Goal: Task Accomplishment & Management: Manage account settings

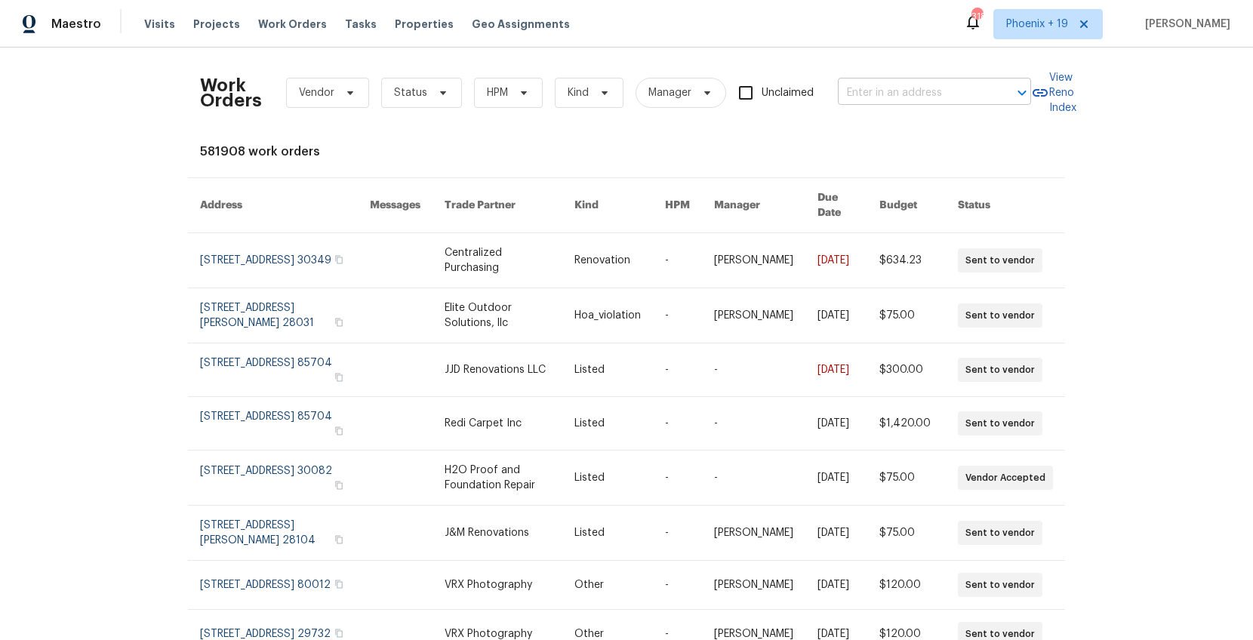
click at [855, 93] on input "text" at bounding box center [913, 93] width 151 height 23
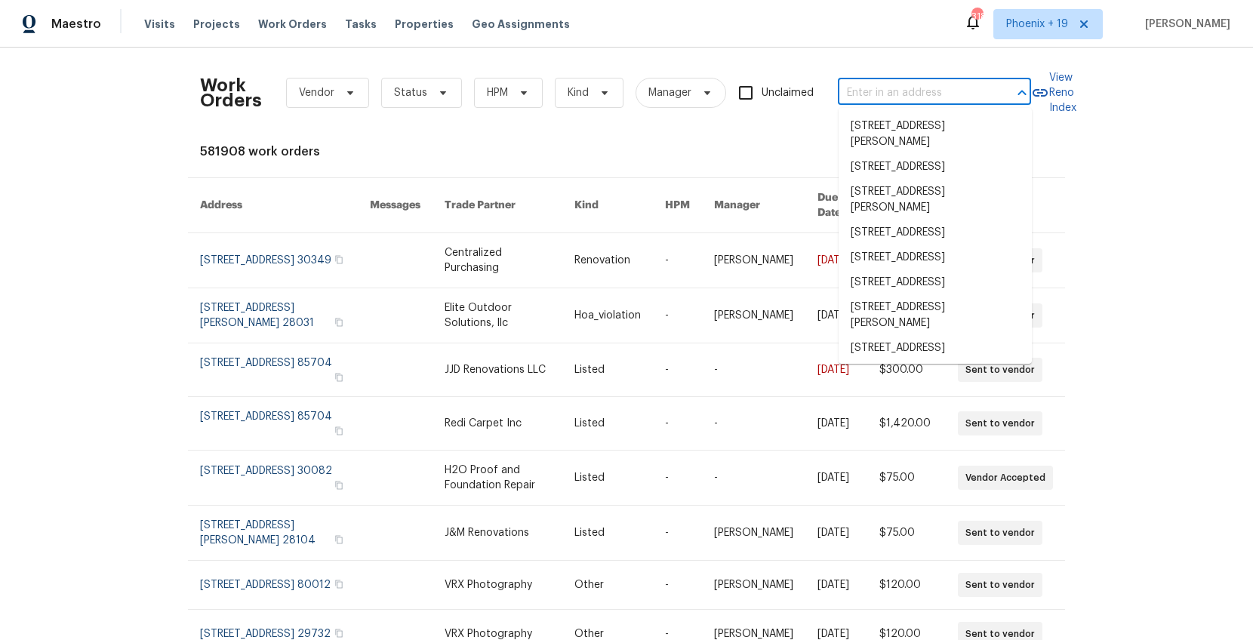
paste input "[STREET_ADDRESS]"
type input "[STREET_ADDRESS]"
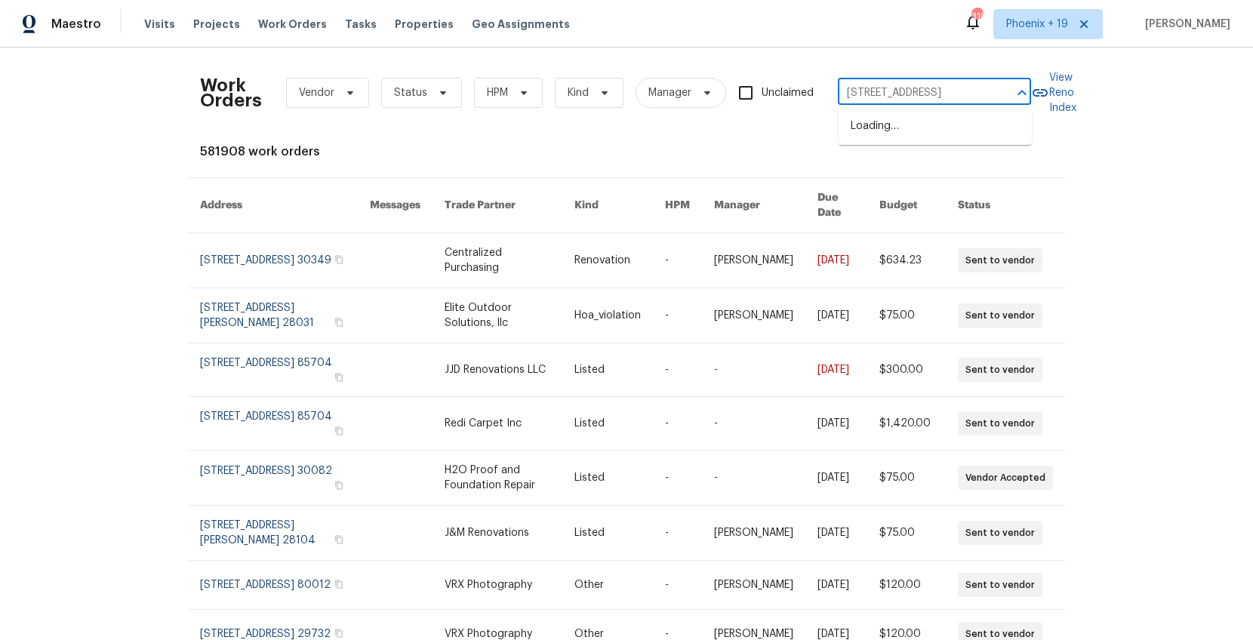
scroll to position [0, 55]
click at [880, 130] on li "[STREET_ADDRESS]" at bounding box center [935, 126] width 193 height 25
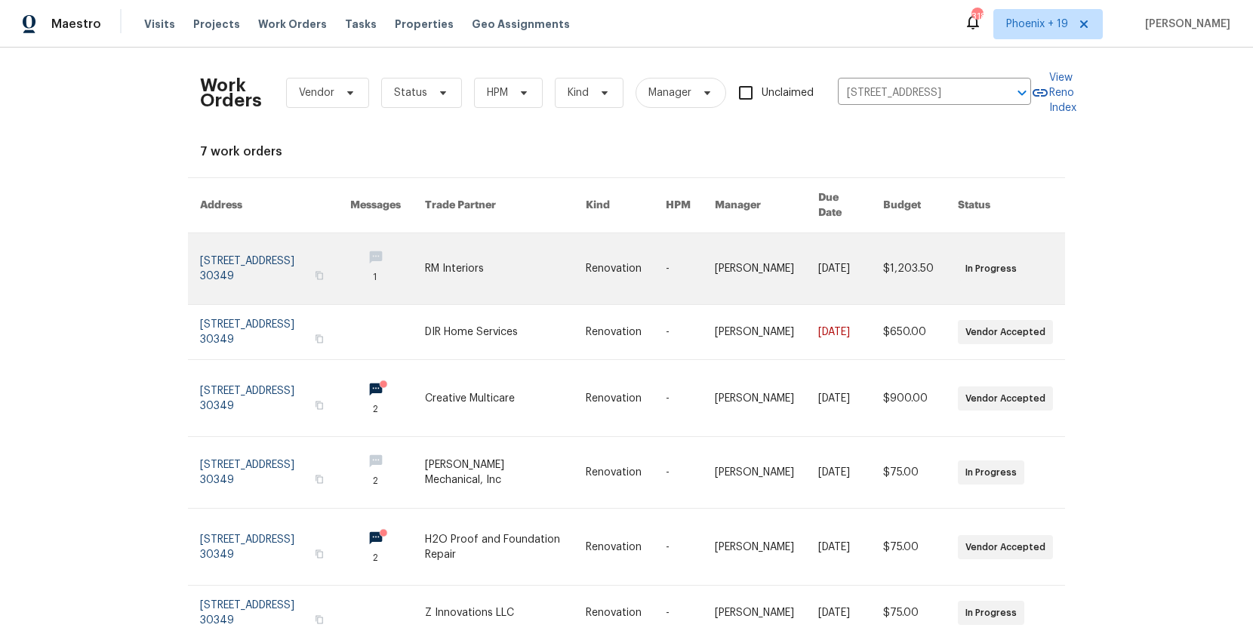
click at [424, 254] on link at bounding box center [387, 268] width 75 height 71
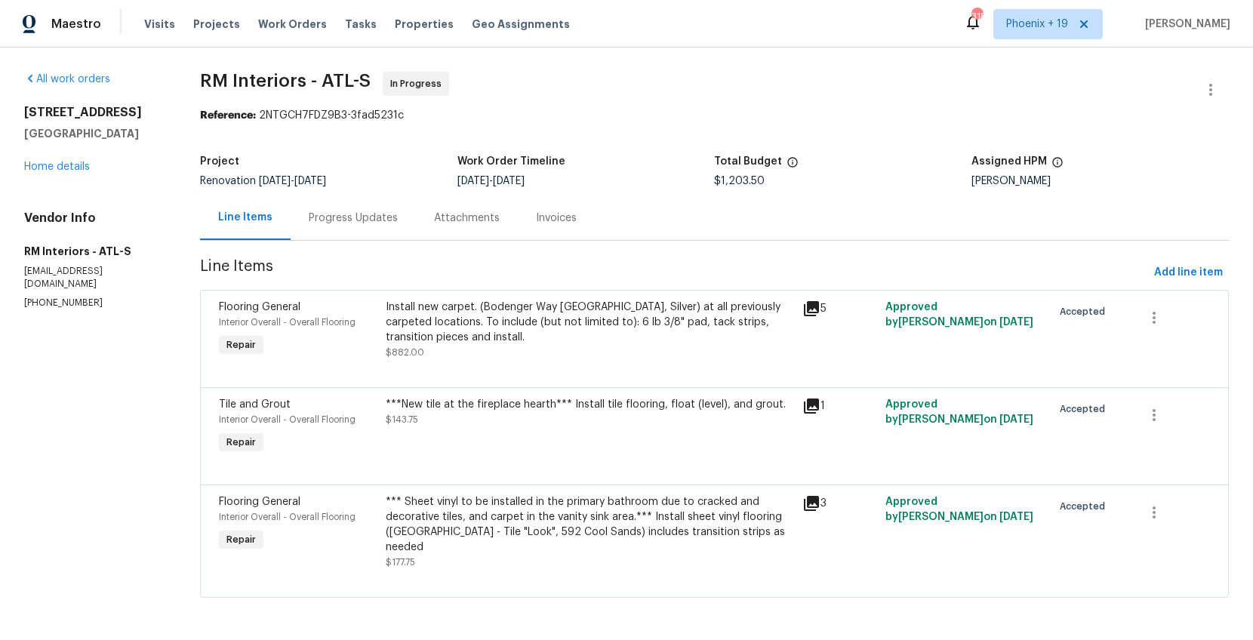
drag, startPoint x: 42, startPoint y: 144, endPoint x: 56, endPoint y: 159, distance: 20.3
click at [42, 144] on div "[STREET_ADDRESS] Home details" at bounding box center [94, 139] width 140 height 69
click at [57, 162] on link "Home details" at bounding box center [57, 167] width 66 height 11
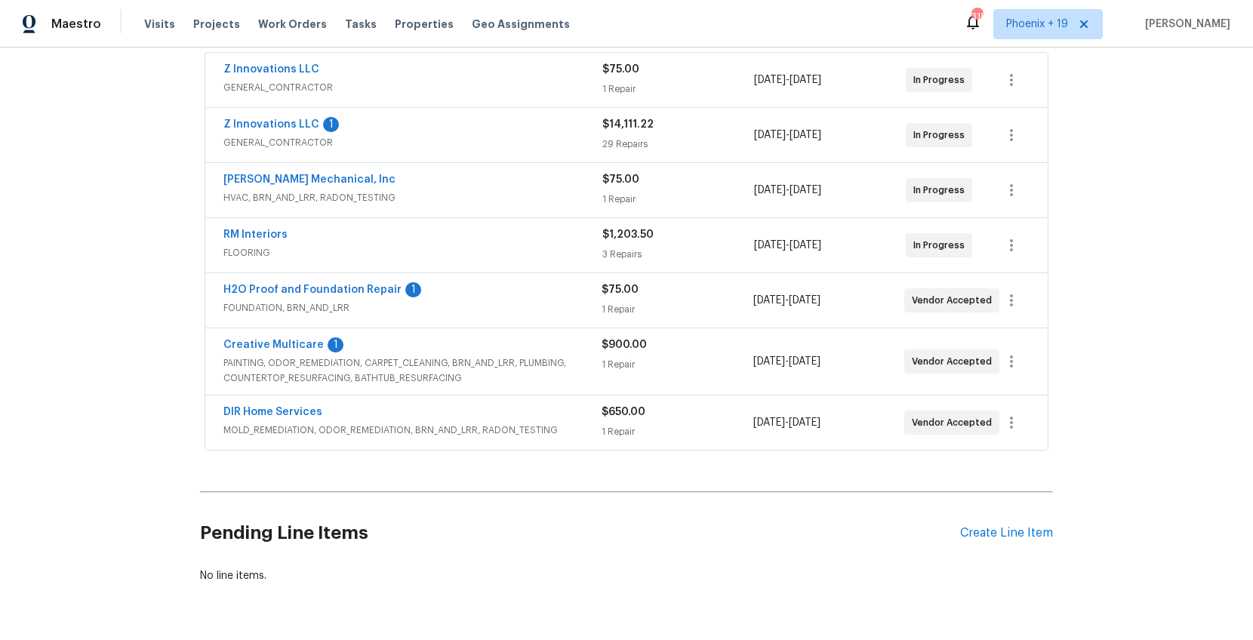
scroll to position [331, 0]
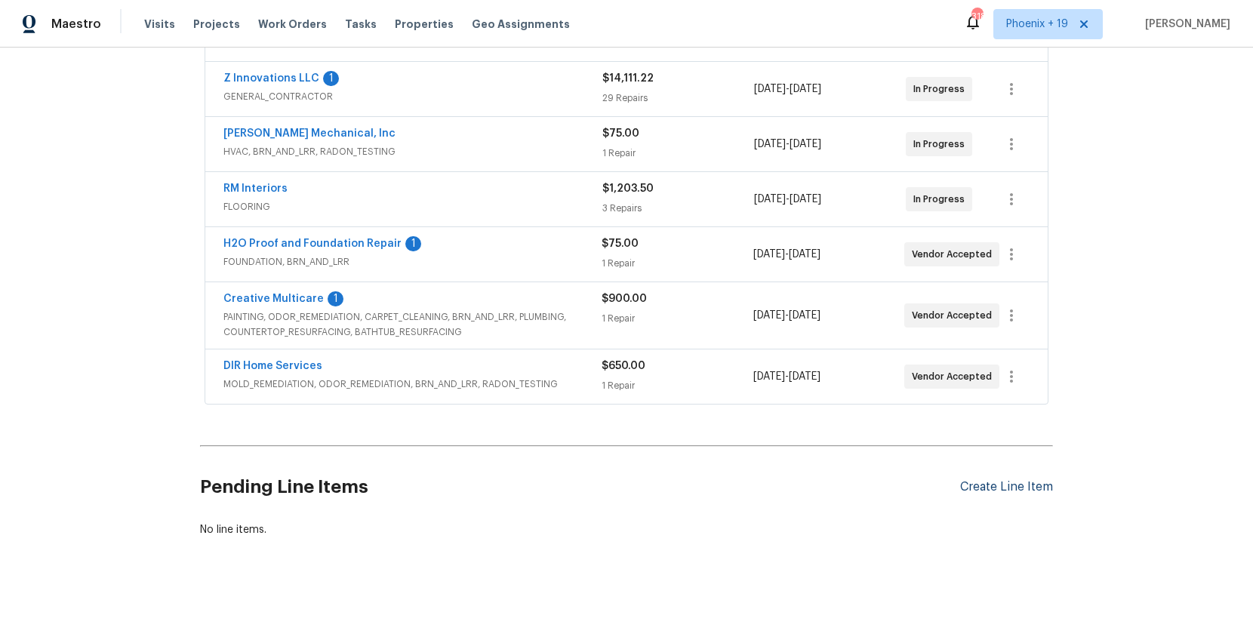
click at [978, 487] on div "Create Line Item" at bounding box center [1006, 487] width 93 height 14
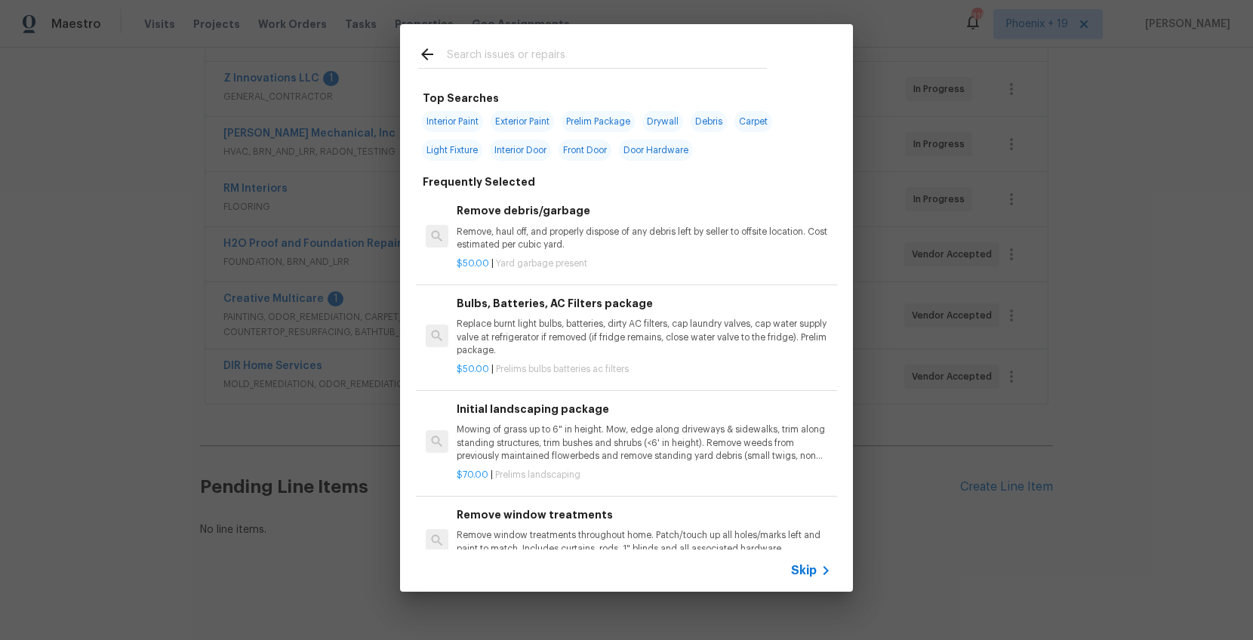
click at [501, 69] on div at bounding box center [592, 54] width 385 height 60
click at [509, 56] on input "text" at bounding box center [607, 56] width 320 height 23
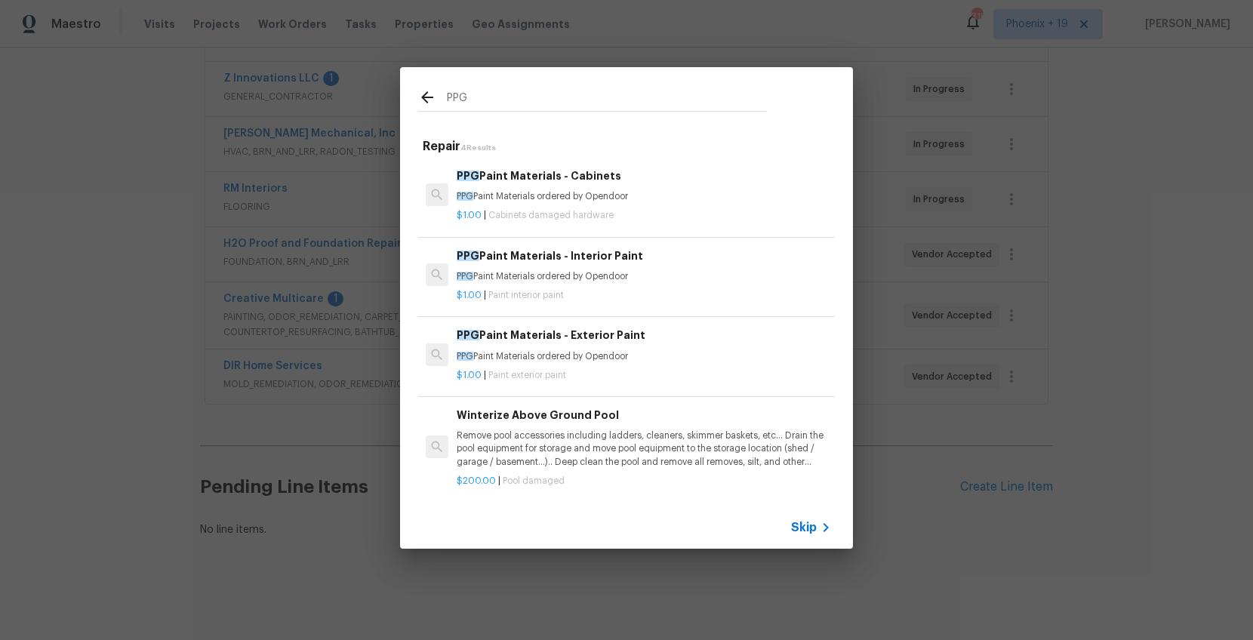
type input "PPG"
click at [606, 190] on p "PPG Paint Materials ordered by Opendoor" at bounding box center [644, 196] width 375 height 13
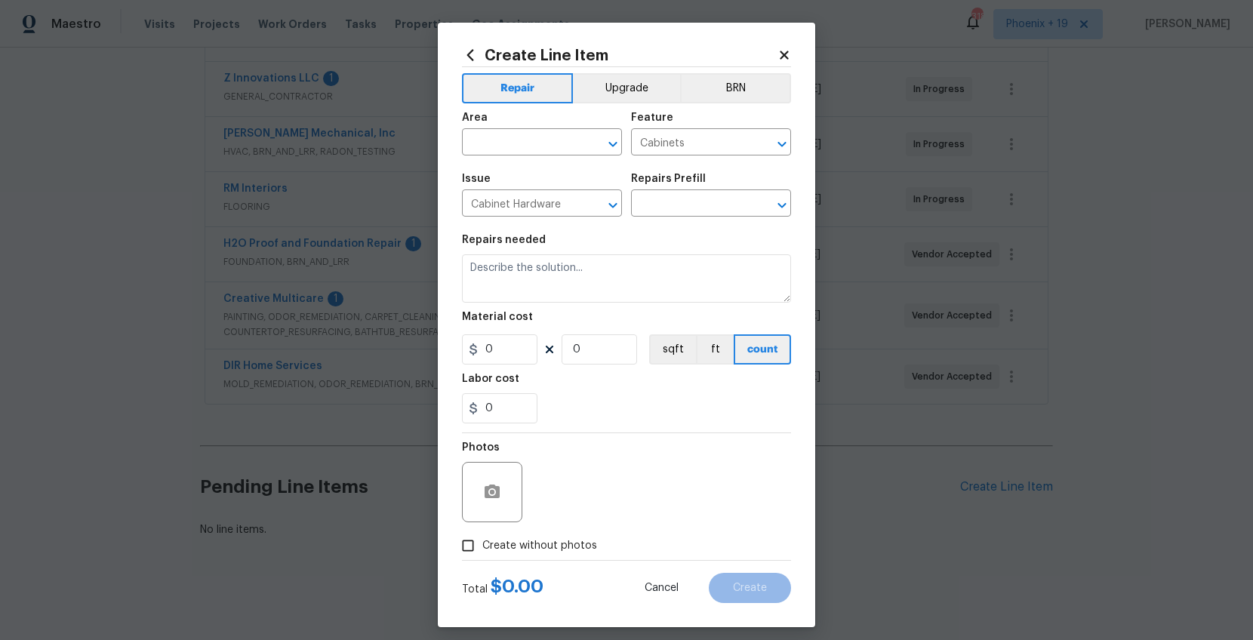
type input "PPG Paint Materials - Cabinets $1.00"
type textarea "PPG Paint Materials ordered by Opendoor"
type input "1"
click at [509, 121] on div "Area" at bounding box center [542, 123] width 160 height 20
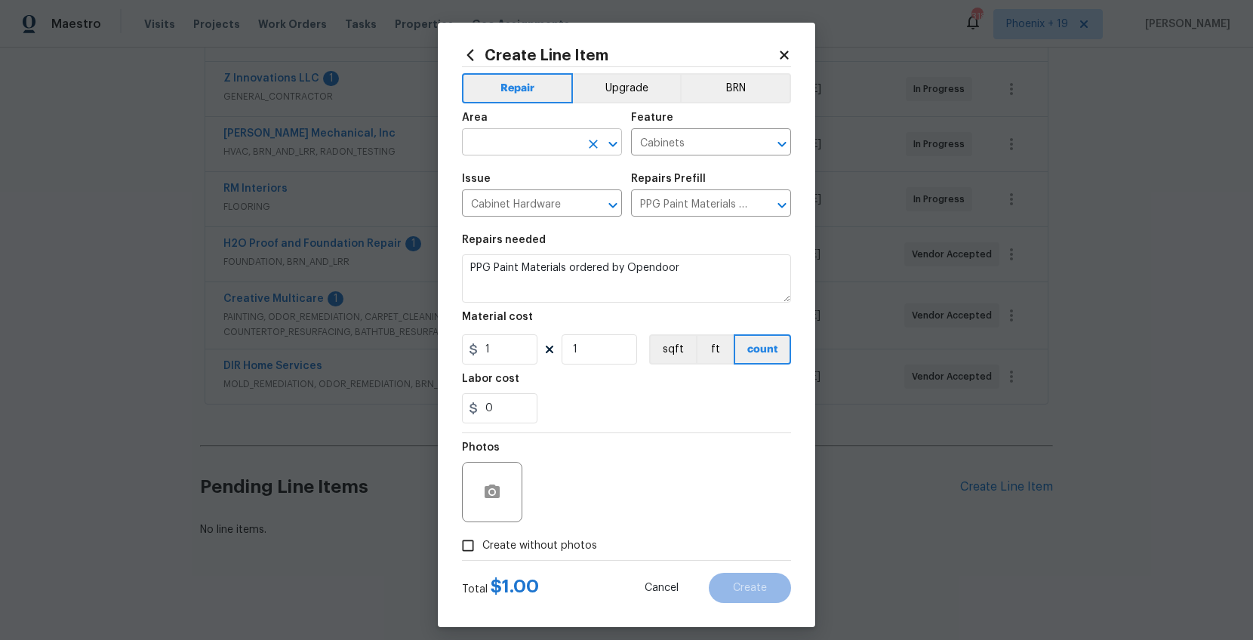
click at [507, 155] on body "Maestro Visits Projects Work Orders Tasks Properties Geo Assignments 318 [GEOGR…" at bounding box center [626, 320] width 1253 height 640
click at [510, 195] on li "Interior Overall" at bounding box center [542, 202] width 160 height 25
type input "Interior Overall"
click at [510, 350] on input "1" at bounding box center [500, 349] width 76 height 30
drag, startPoint x: 510, startPoint y: 350, endPoint x: 458, endPoint y: 341, distance: 52.0
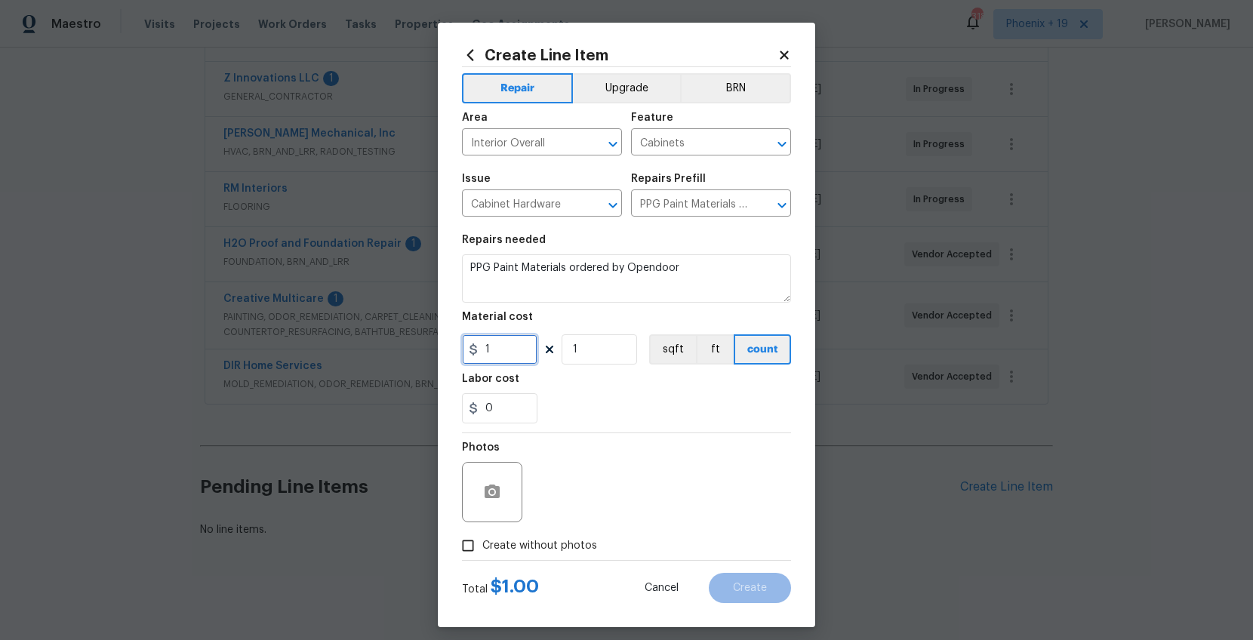
click at [458, 341] on div "Create Line Item Repair Upgrade BRN Area Interior Overall ​ Feature Cabinets ​ …" at bounding box center [627, 325] width 378 height 605
type input "274.06"
click at [524, 511] on span "Create without photos" at bounding box center [539, 546] width 115 height 16
click at [482, 511] on input "Create without photos" at bounding box center [468, 546] width 29 height 29
checkbox input "true"
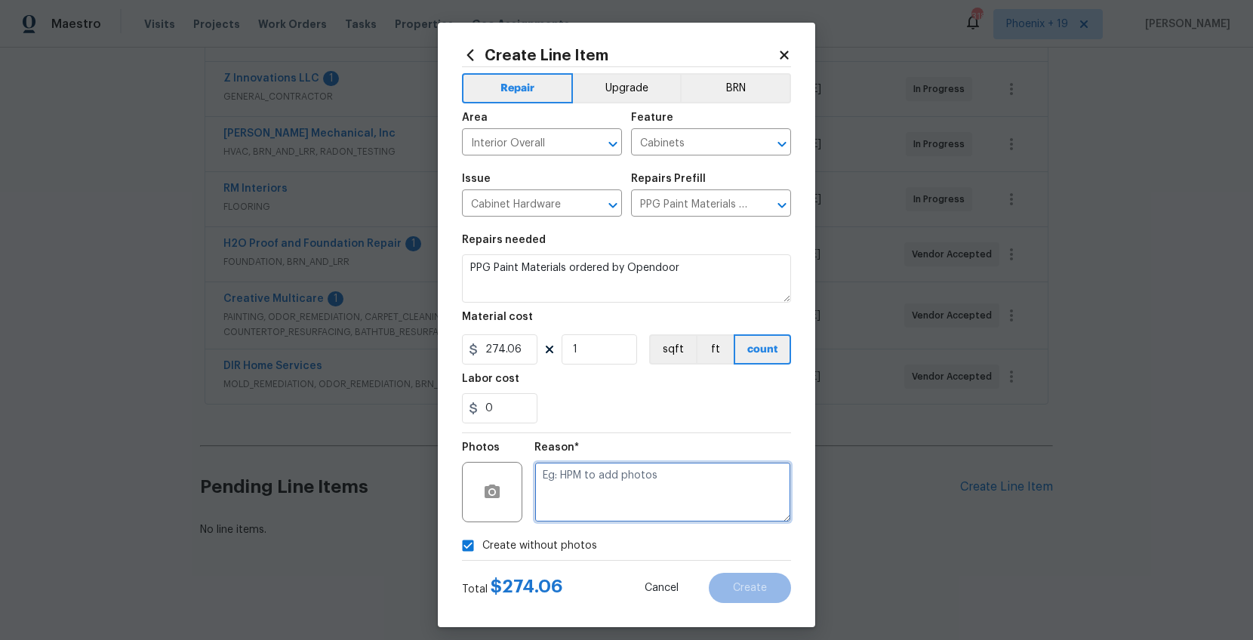
click at [564, 511] on textarea at bounding box center [663, 492] width 257 height 60
type textarea "NA"
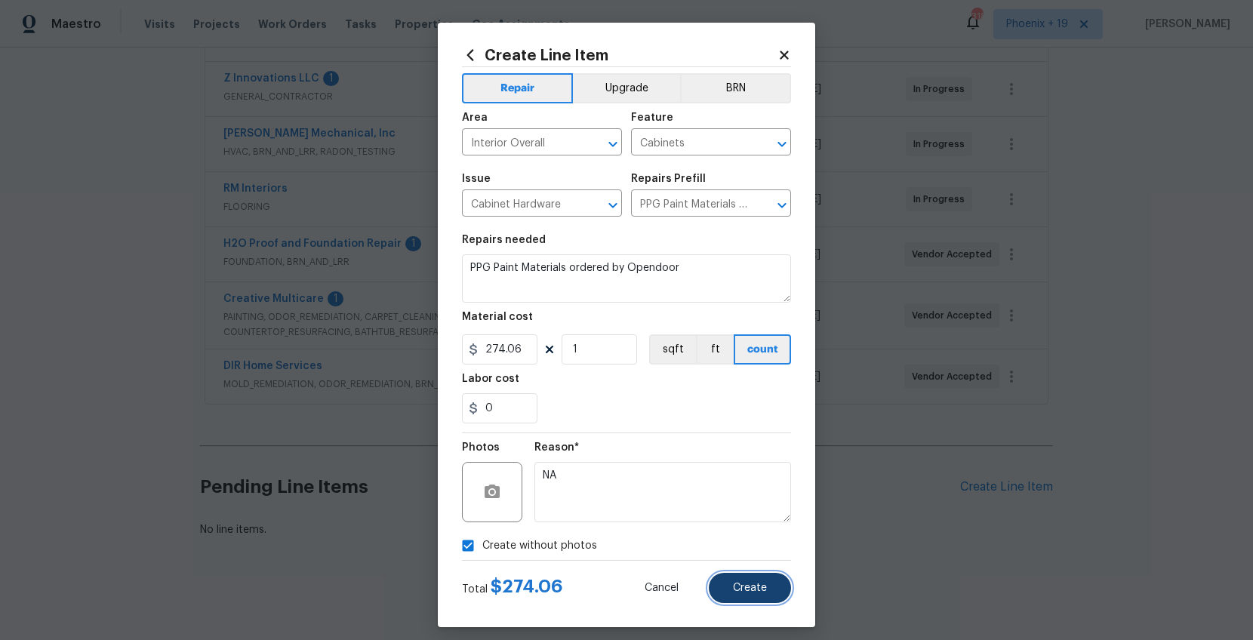
click at [738, 511] on button "Create" at bounding box center [750, 588] width 82 height 30
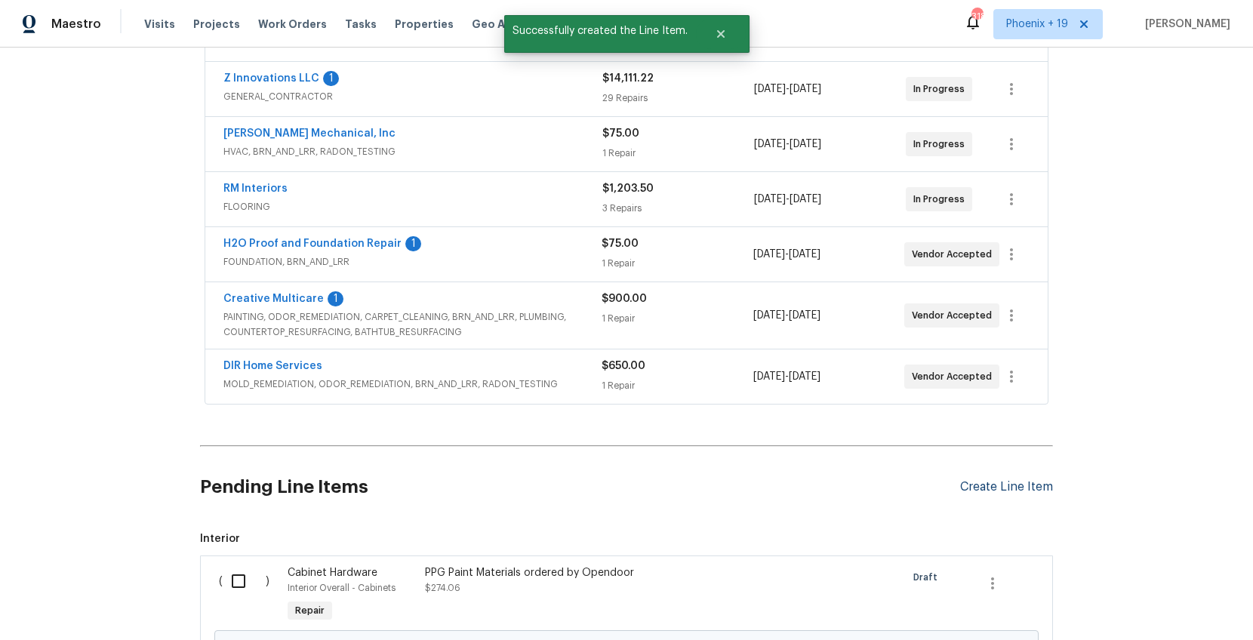
click at [976, 485] on div "Create Line Item" at bounding box center [1006, 487] width 93 height 14
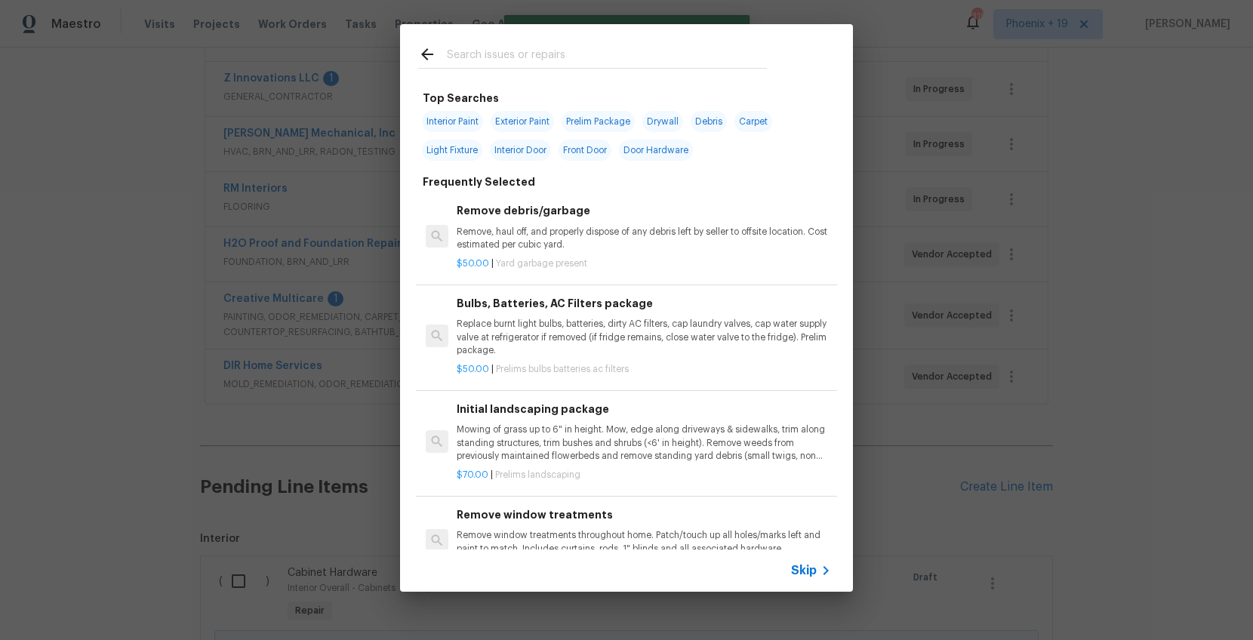
drag, startPoint x: 646, startPoint y: 77, endPoint x: 632, endPoint y: 59, distance: 23.1
click at [646, 76] on div at bounding box center [592, 54] width 385 height 60
click at [630, 57] on input "text" at bounding box center [607, 56] width 320 height 23
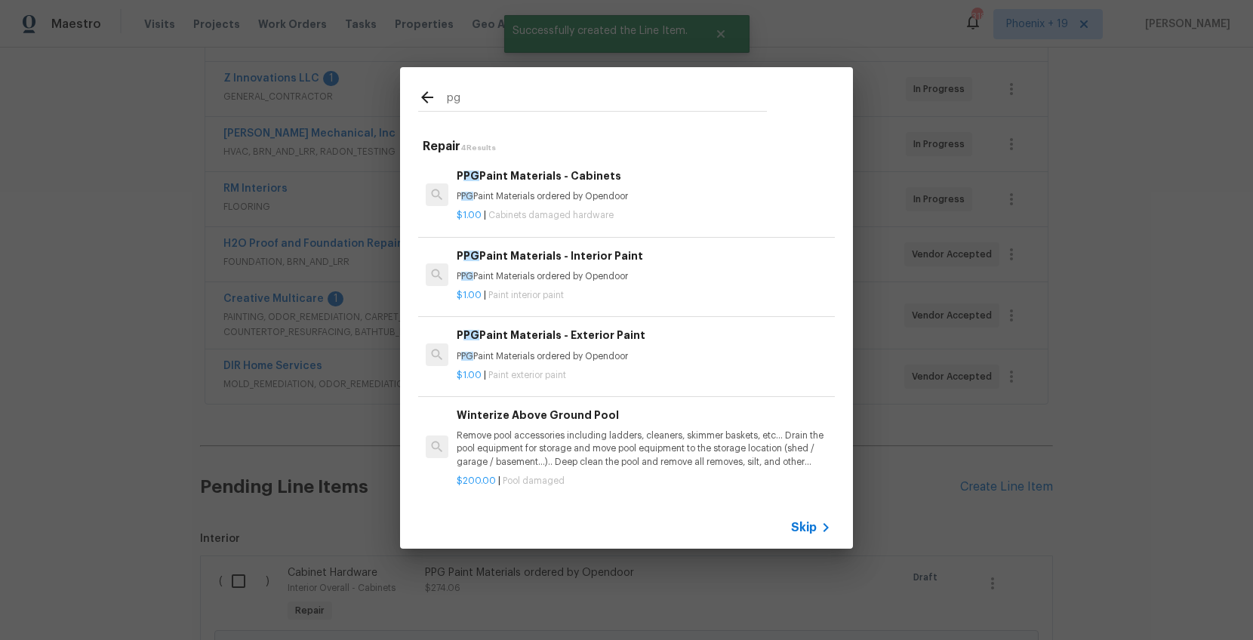
type input "pg"
click at [731, 284] on div "$1.00 | Paint interior paint" at bounding box center [644, 292] width 375 height 19
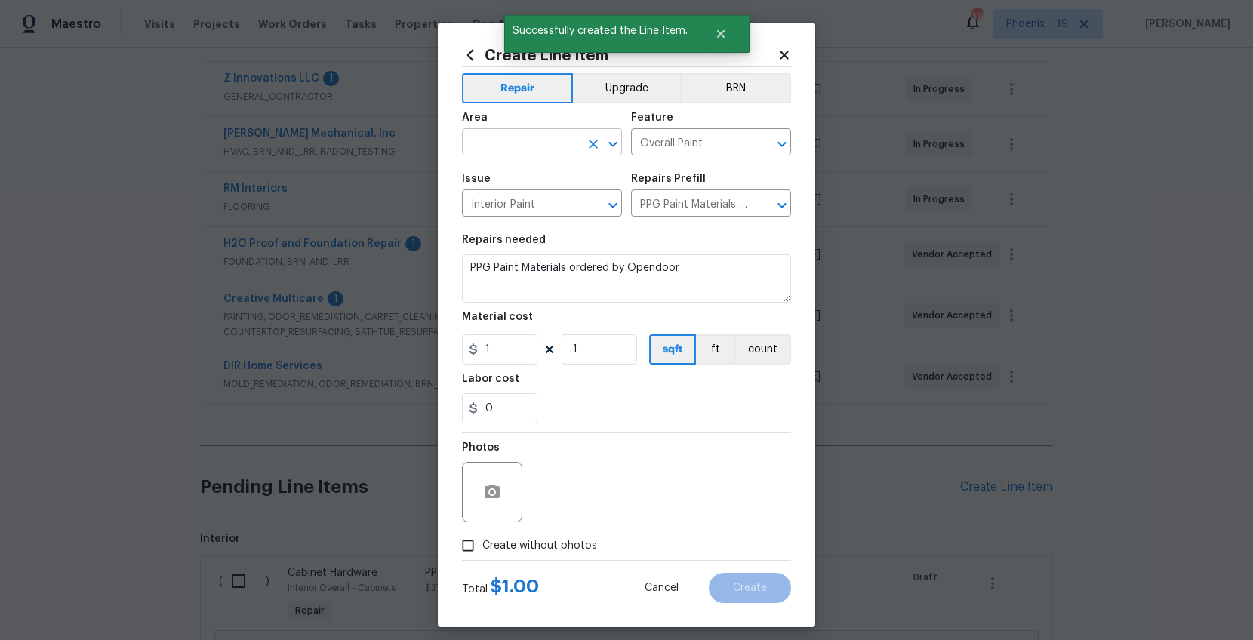
click at [544, 134] on input "text" at bounding box center [521, 143] width 118 height 23
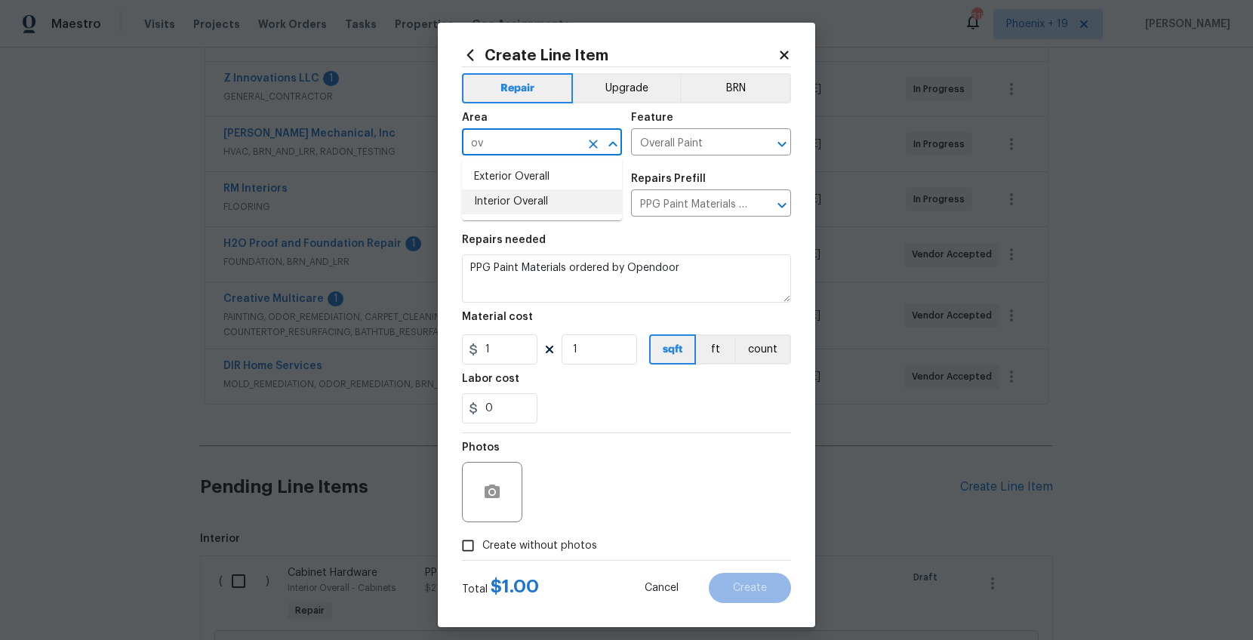
click at [551, 199] on li "Interior Overall" at bounding box center [542, 202] width 160 height 25
type input "Interior Overall"
click at [516, 365] on section "Repairs needed PPG Paint Materials ordered by Opendoor Material cost 1 1 sqft f…" at bounding box center [626, 329] width 329 height 207
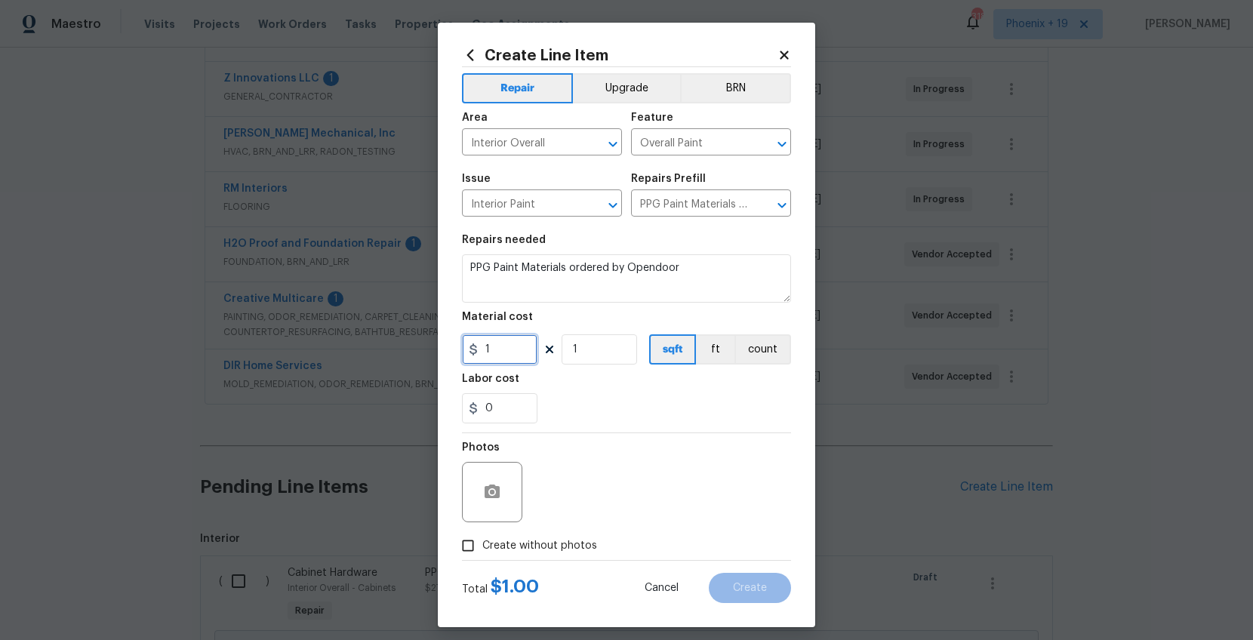
click at [517, 348] on input "1" at bounding box center [500, 349] width 76 height 30
drag, startPoint x: 517, startPoint y: 348, endPoint x: 445, endPoint y: 344, distance: 72.6
click at [445, 344] on div "Create Line Item Repair Upgrade BRN Area Interior Overall ​ Feature Overall Pai…" at bounding box center [627, 325] width 378 height 605
type input "546.57"
click at [534, 511] on span "Create without photos" at bounding box center [539, 546] width 115 height 16
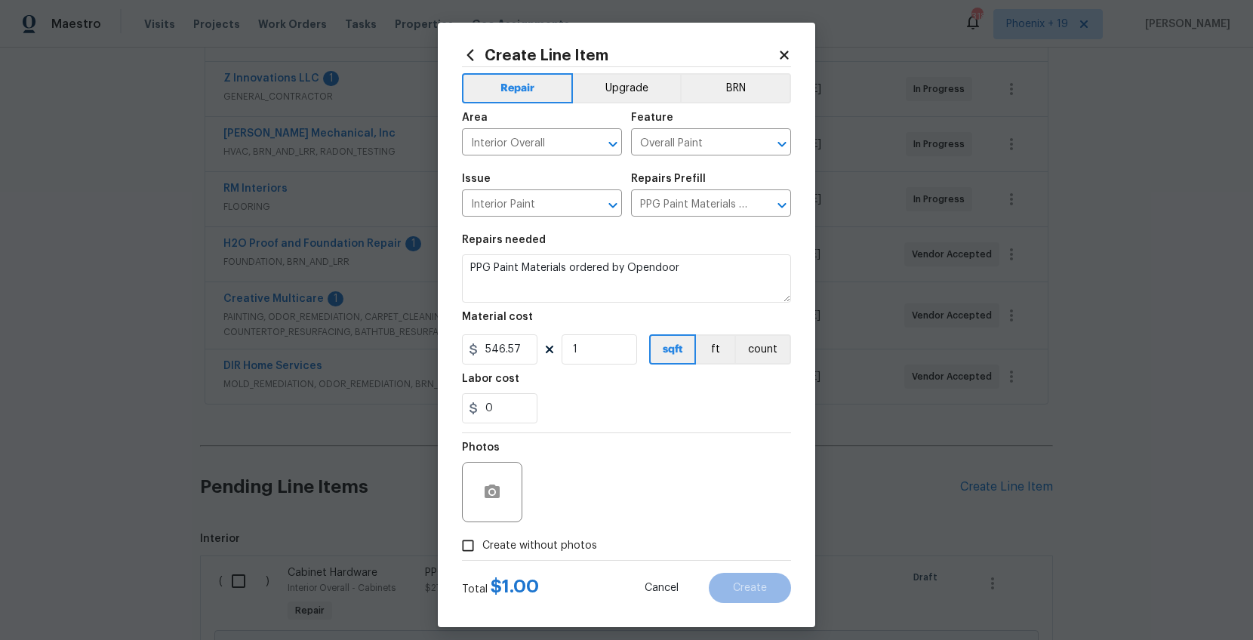
click at [482, 511] on input "Create without photos" at bounding box center [468, 546] width 29 height 29
checkbox input "true"
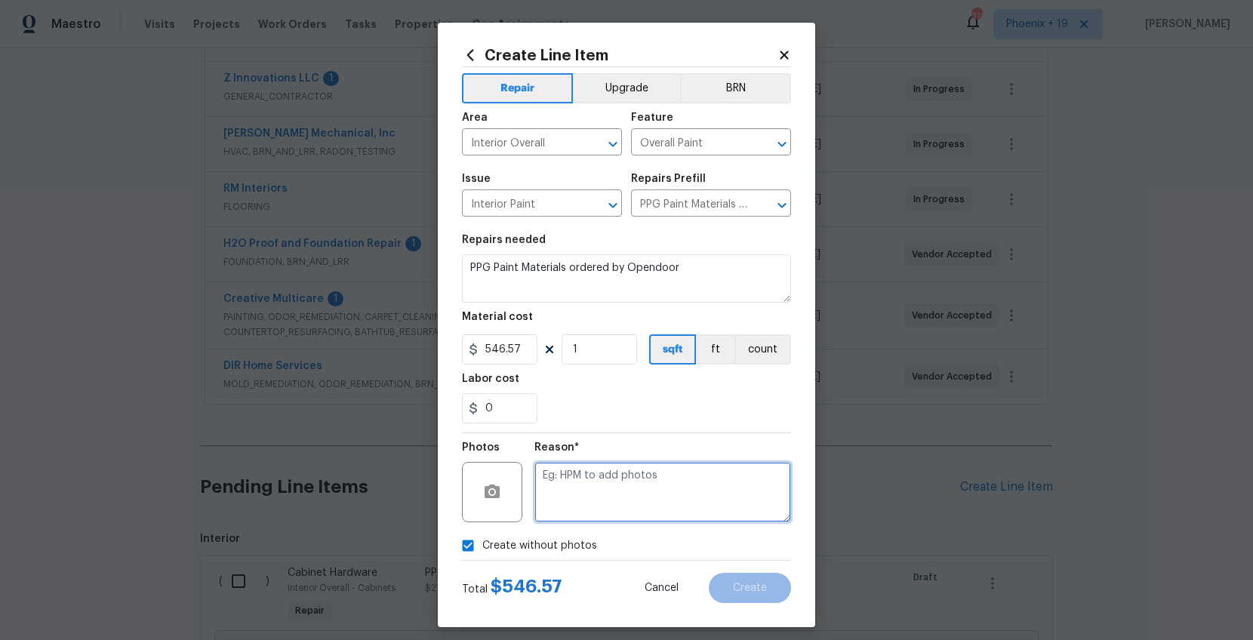
click at [596, 498] on textarea at bounding box center [663, 492] width 257 height 60
type textarea "NA"
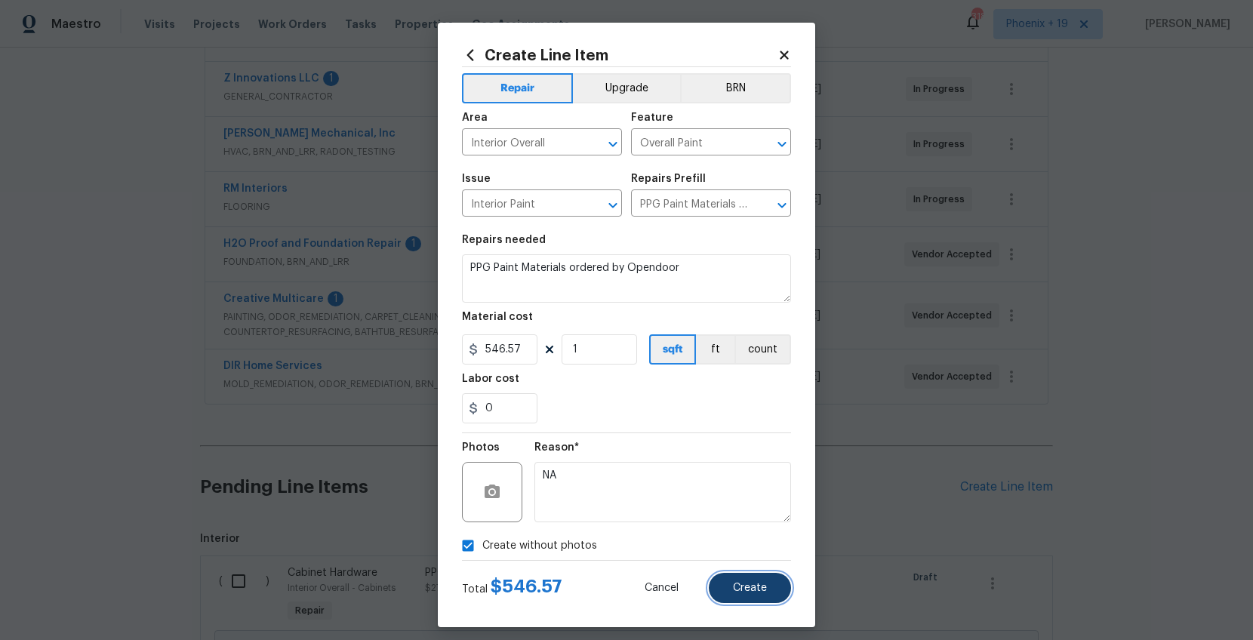
click at [772, 511] on button "Create" at bounding box center [750, 588] width 82 height 30
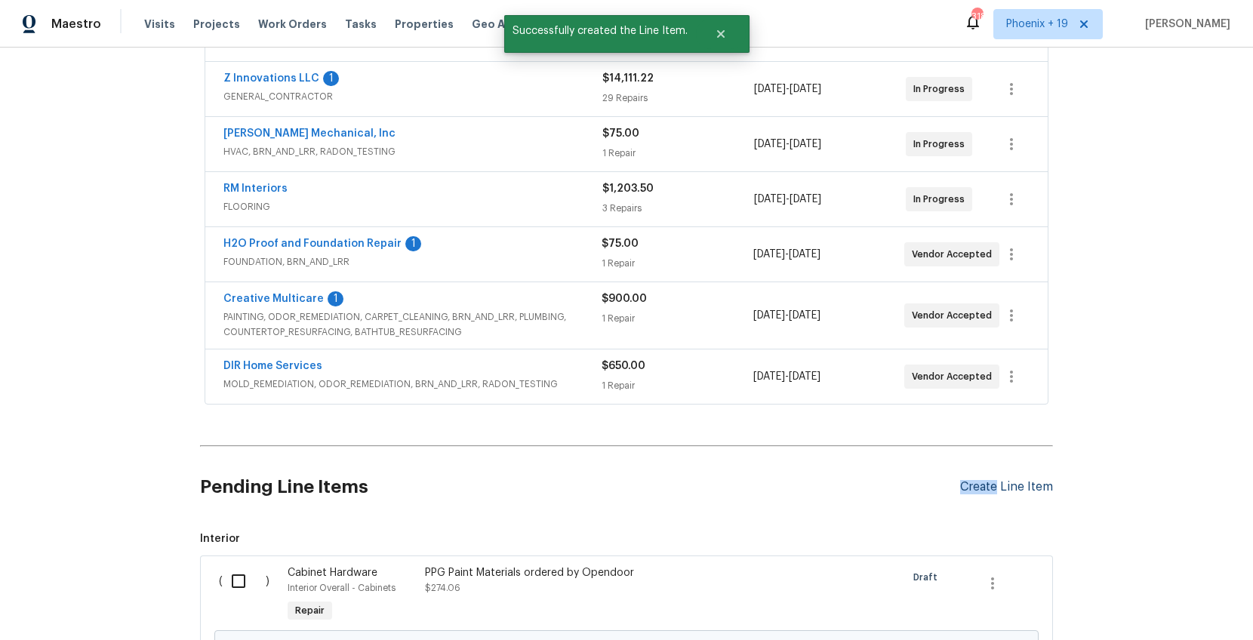
click at [975, 489] on div "Create Line Item" at bounding box center [1006, 487] width 93 height 14
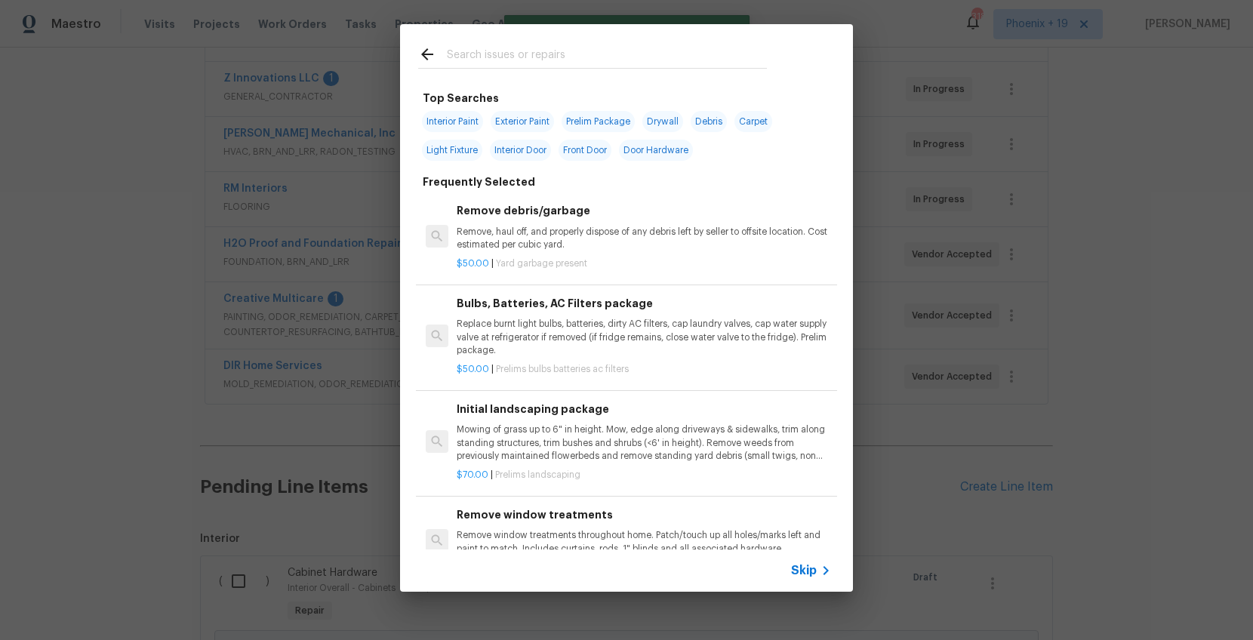
click at [601, 60] on input "text" at bounding box center [607, 56] width 320 height 23
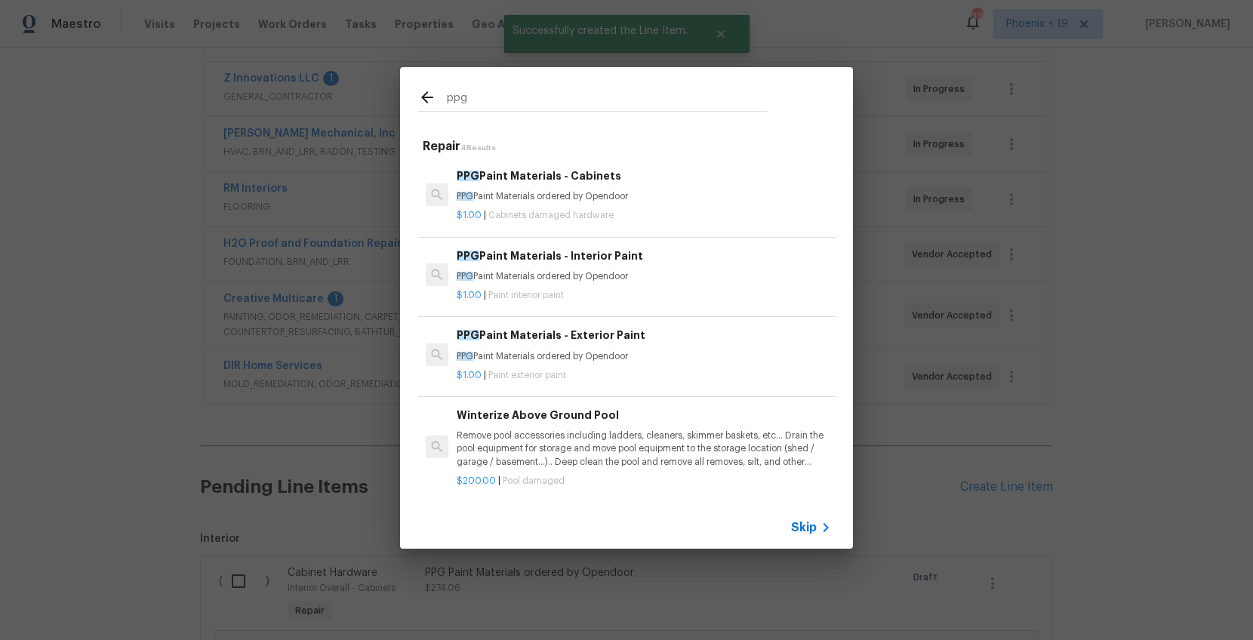
type input "ppg"
click at [666, 340] on h6 "PPG Paint Materials - Exterior Paint" at bounding box center [644, 335] width 375 height 17
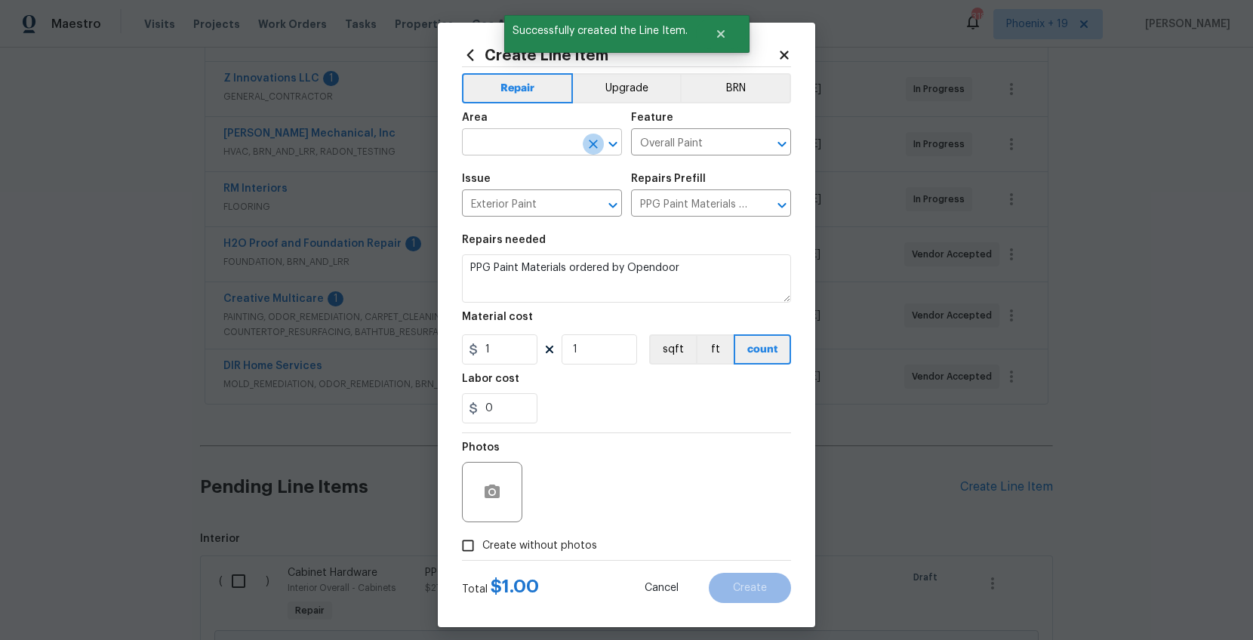
click at [583, 144] on button "Clear" at bounding box center [593, 144] width 21 height 21
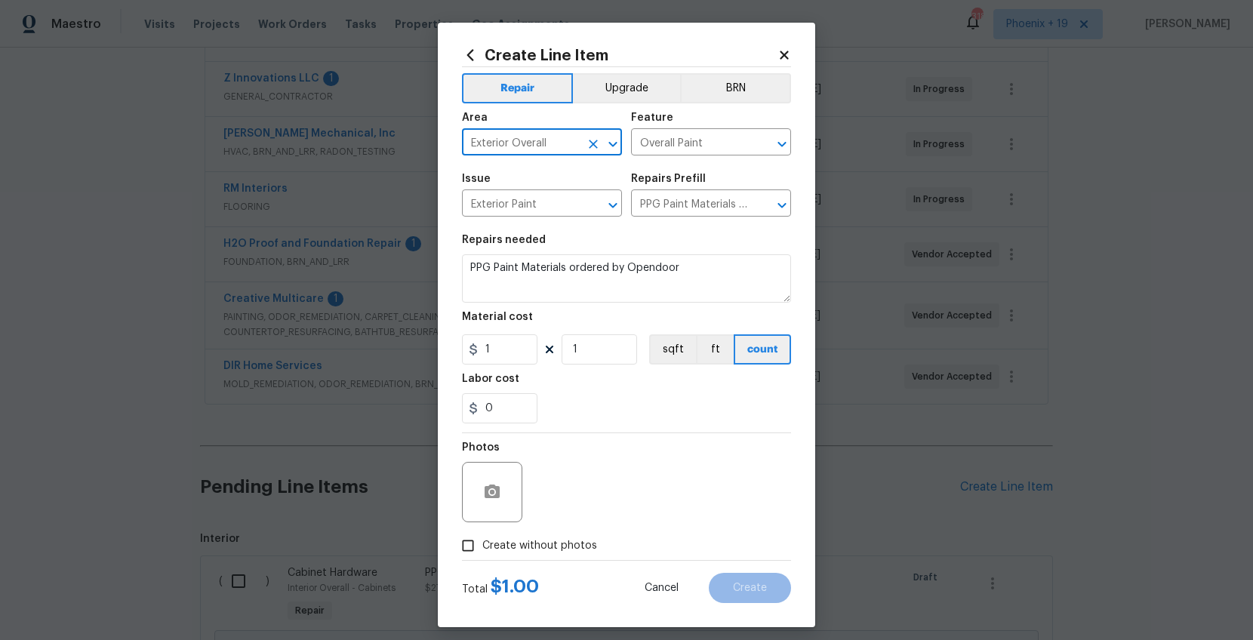
type input "Exterior Overall"
drag, startPoint x: 546, startPoint y: 338, endPoint x: 526, endPoint y: 349, distance: 22.3
click at [543, 340] on div "1 1 sqft ft count" at bounding box center [626, 349] width 329 height 30
click at [522, 351] on input "1" at bounding box center [500, 349] width 76 height 30
type input "1019.18"
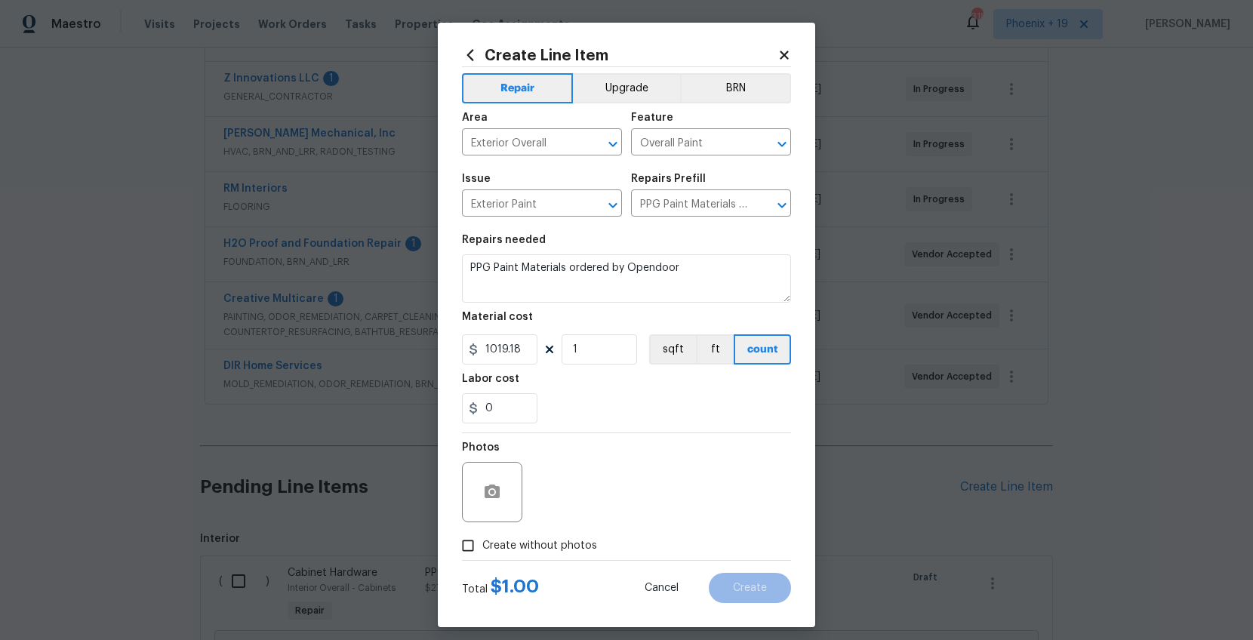
click at [535, 511] on span "Create without photos" at bounding box center [539, 546] width 115 height 16
click at [482, 511] on input "Create without photos" at bounding box center [468, 546] width 29 height 29
checkbox input "true"
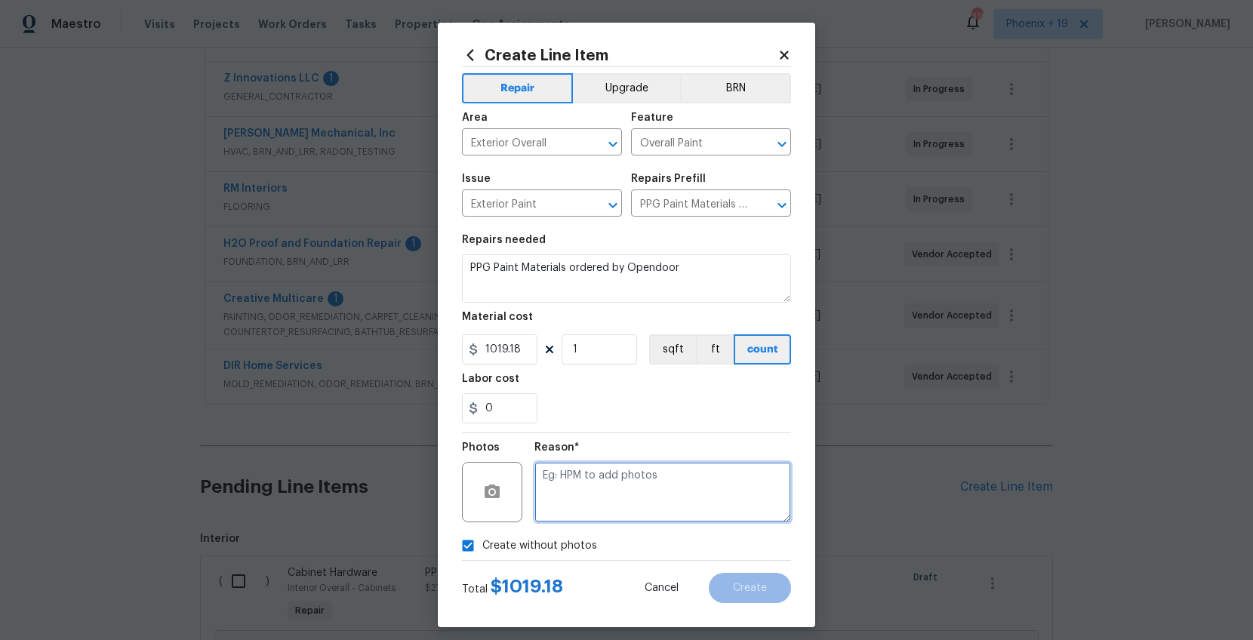
click at [570, 482] on textarea at bounding box center [663, 492] width 257 height 60
type textarea "NA"
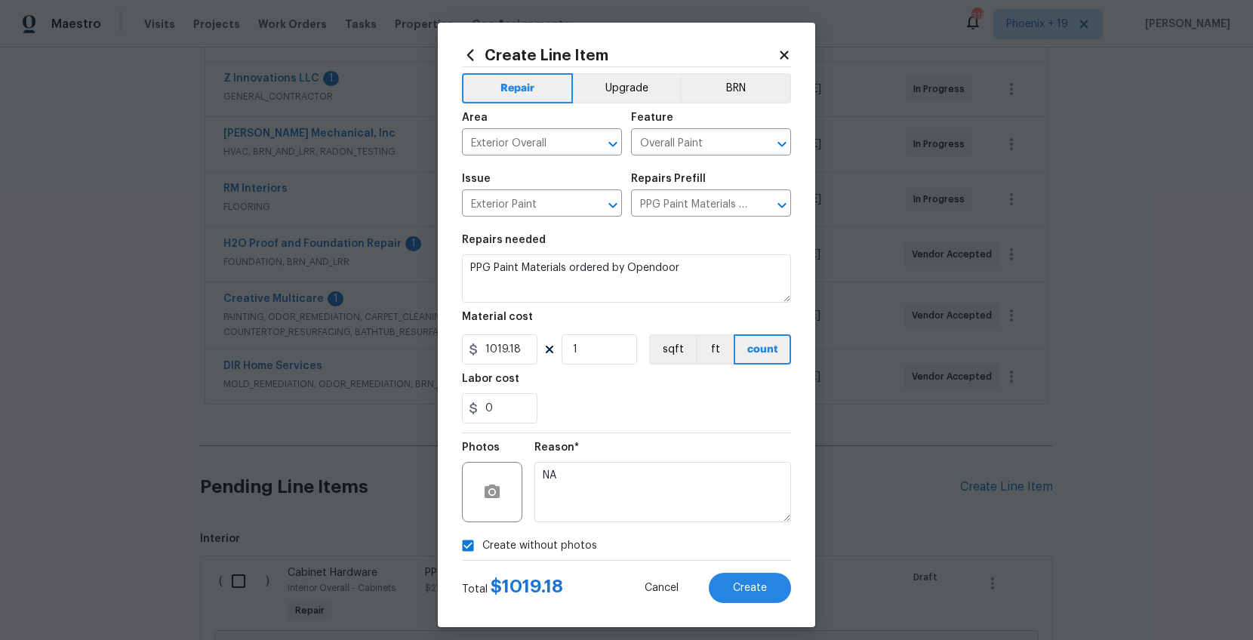
click at [732, 511] on div "Total $ 1019.18 Cancel Create" at bounding box center [626, 582] width 329 height 42
click at [733, 511] on button "Create" at bounding box center [750, 588] width 82 height 30
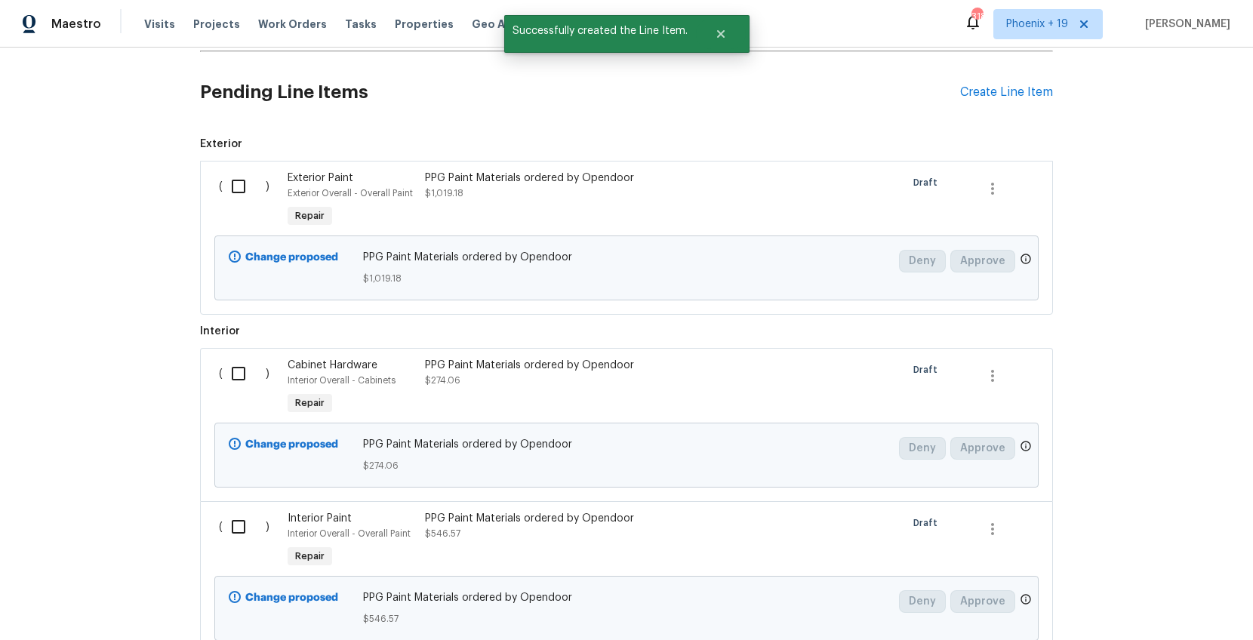
scroll to position [742, 0]
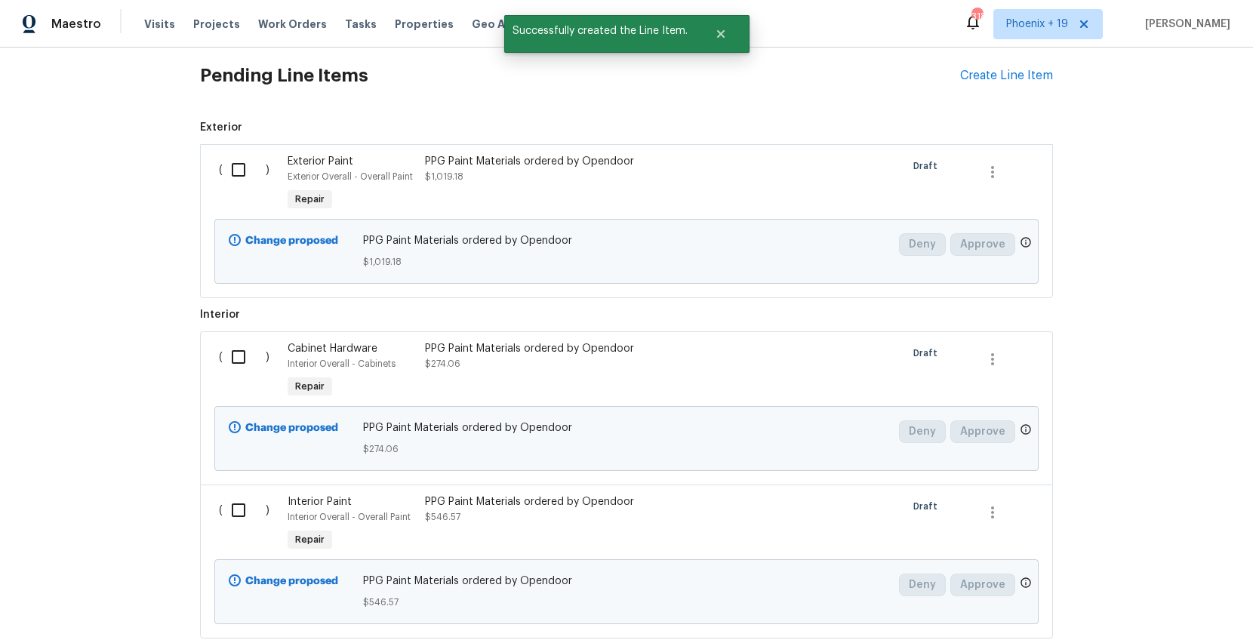
click at [232, 181] on input "checkbox" at bounding box center [244, 170] width 43 height 32
checkbox input "true"
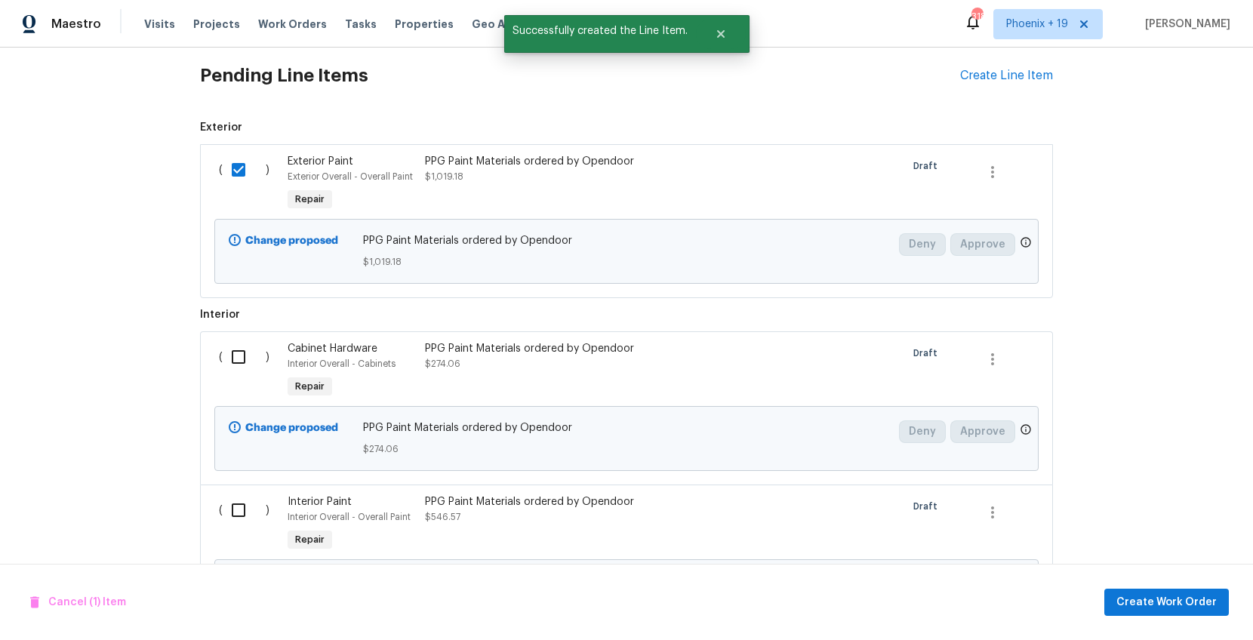
drag, startPoint x: 227, startPoint y: 351, endPoint x: 230, endPoint y: 369, distance: 18.4
click at [227, 354] on input "checkbox" at bounding box center [244, 357] width 43 height 32
checkbox input "true"
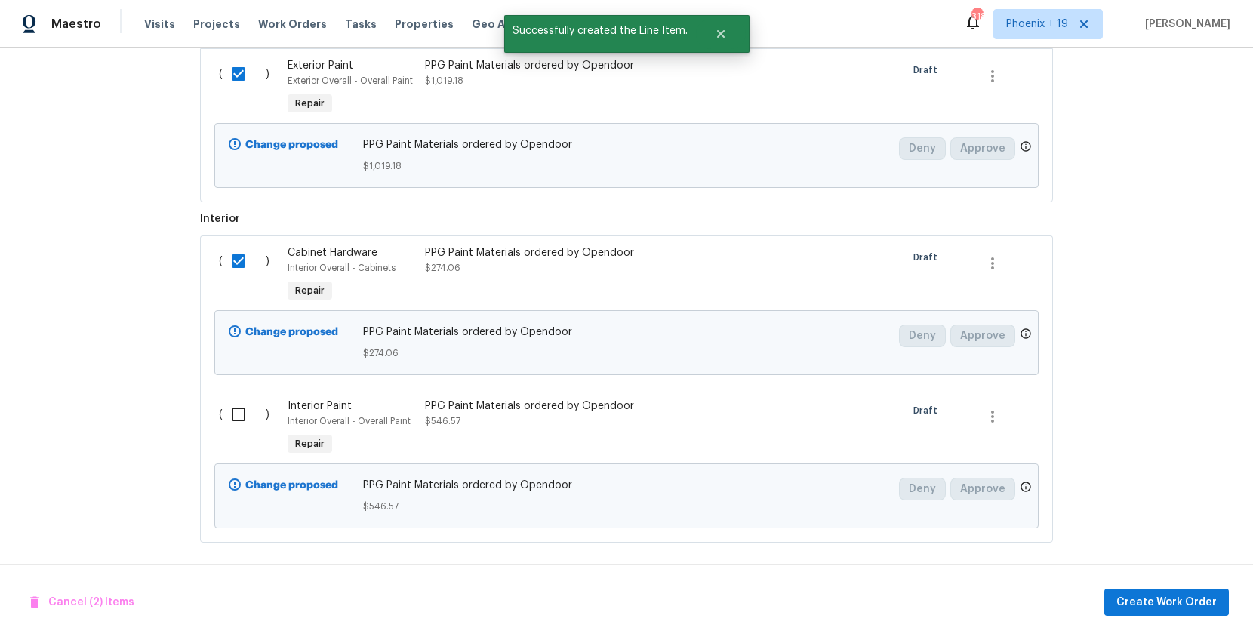
click at [235, 431] on div "( )" at bounding box center [248, 428] width 69 height 69
click at [239, 421] on input "checkbox" at bounding box center [244, 415] width 43 height 32
checkbox input "true"
click at [1002, 511] on span "Create Work Order" at bounding box center [1167, 602] width 100 height 19
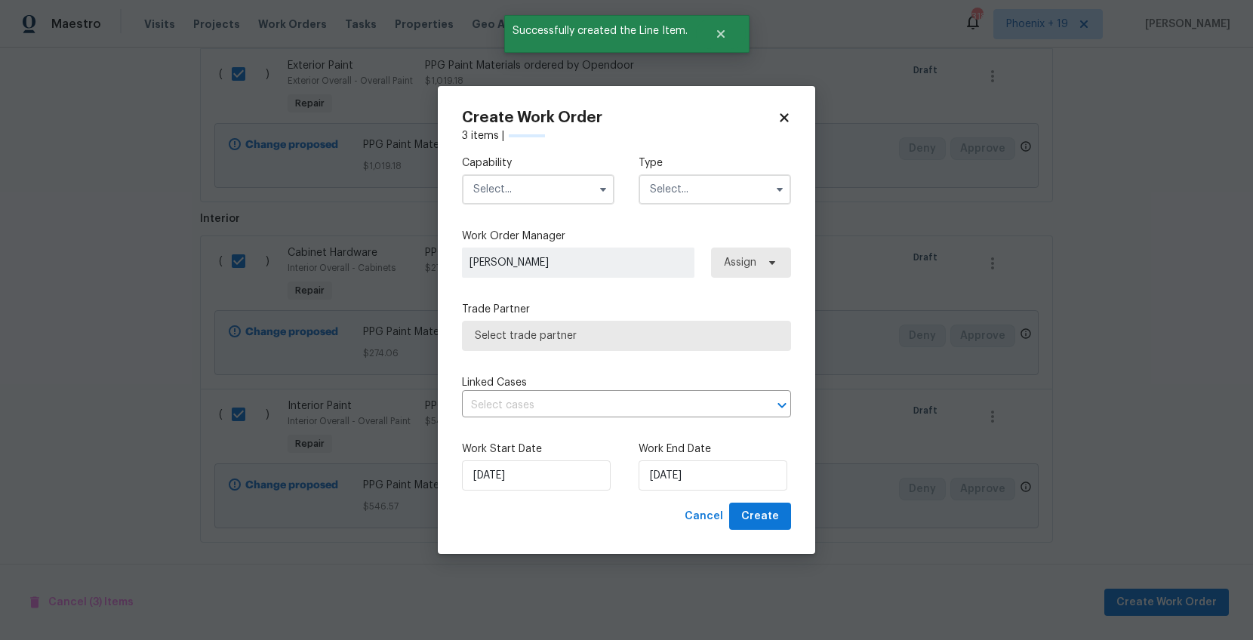
checkbox input "false"
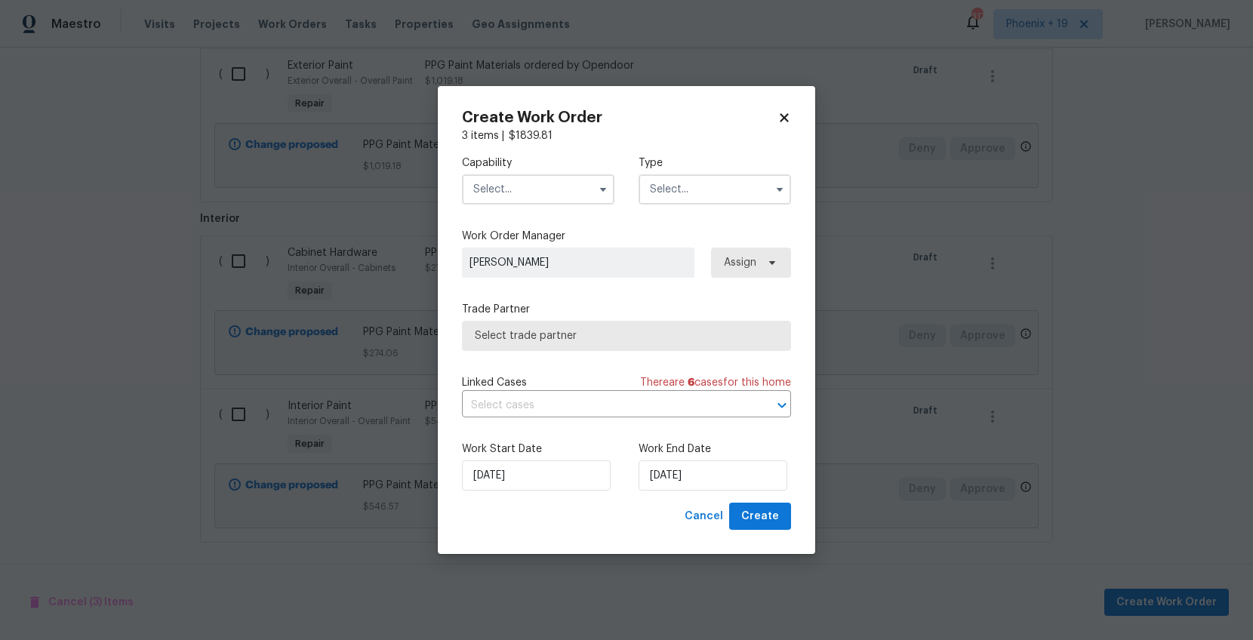
drag, startPoint x: 537, startPoint y: 186, endPoint x: 532, endPoint y: 201, distance: 15.3
click at [536, 186] on input "text" at bounding box center [538, 189] width 153 height 30
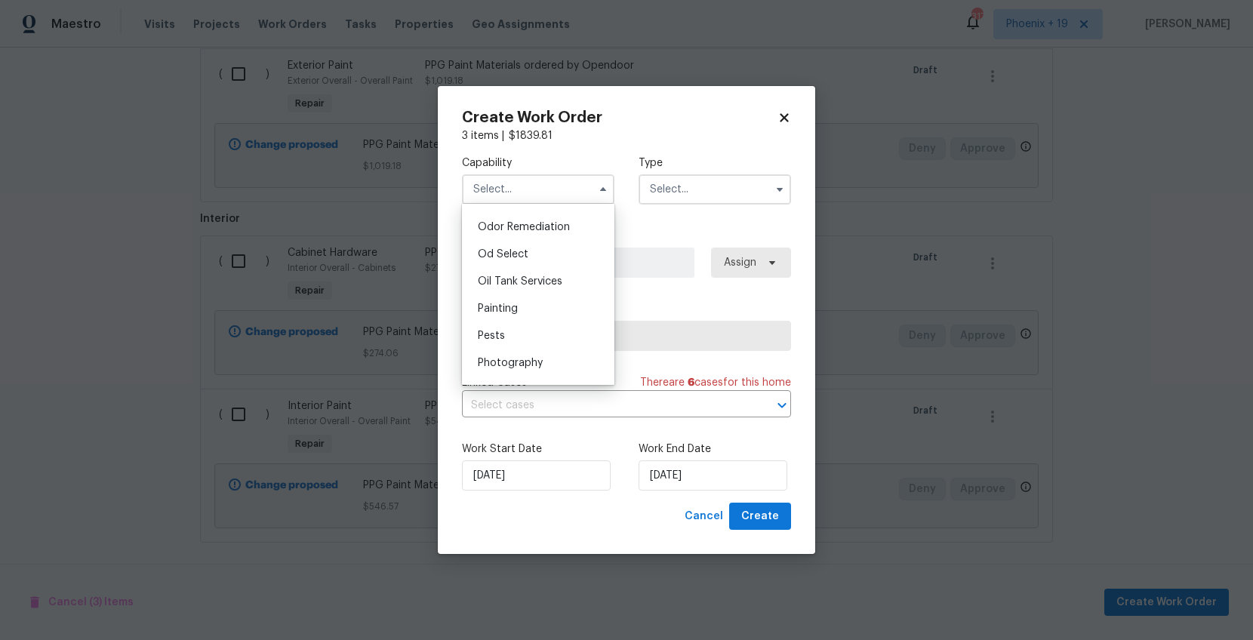
scroll to position [1186, 0]
click at [516, 308] on span "Painting" at bounding box center [498, 303] width 40 height 11
type input "Painting"
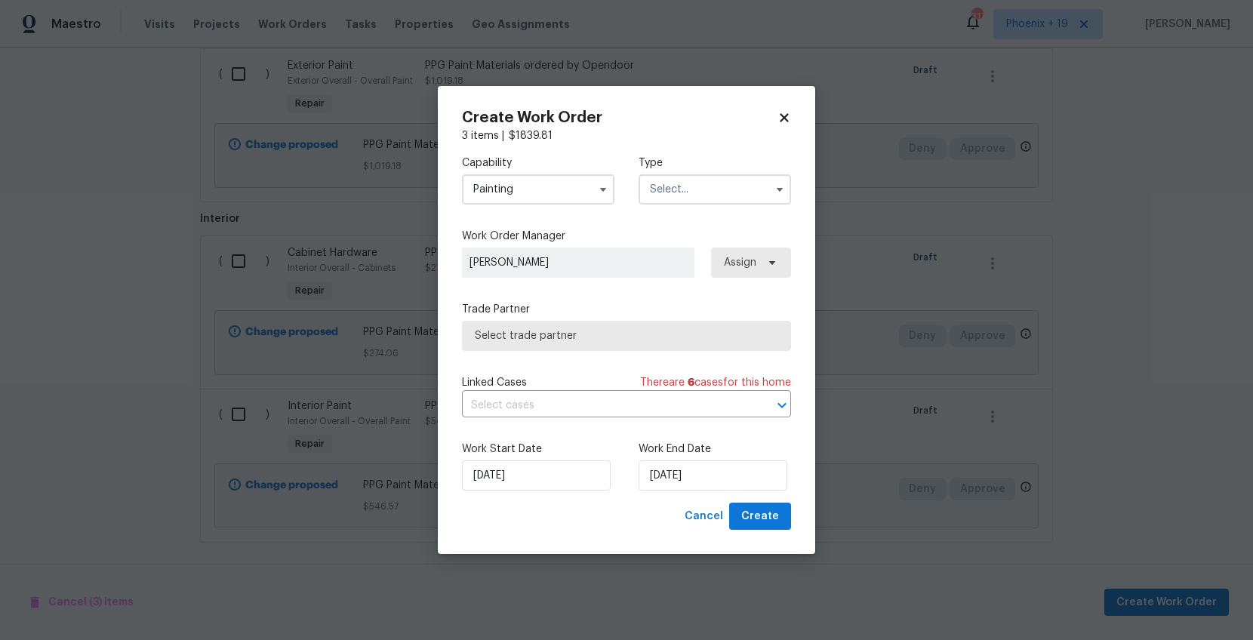
click at [670, 194] on input "text" at bounding box center [715, 189] width 153 height 30
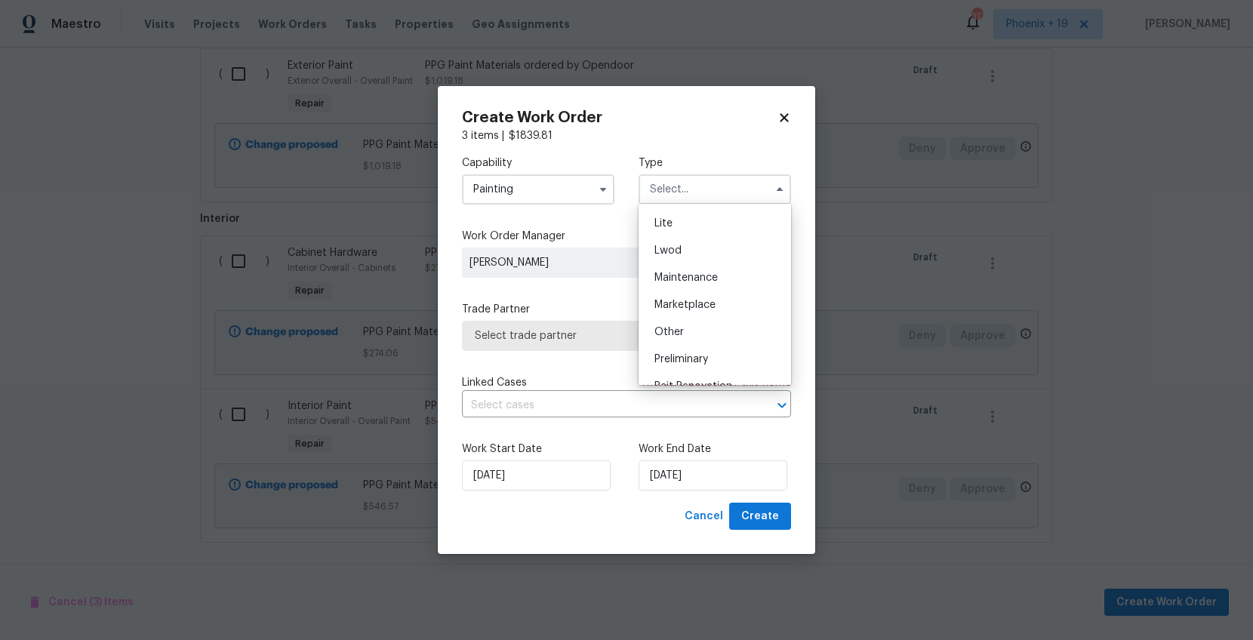
scroll to position [343, 0]
click at [683, 251] on div "Renovation" at bounding box center [715, 258] width 145 height 27
type input "Renovation"
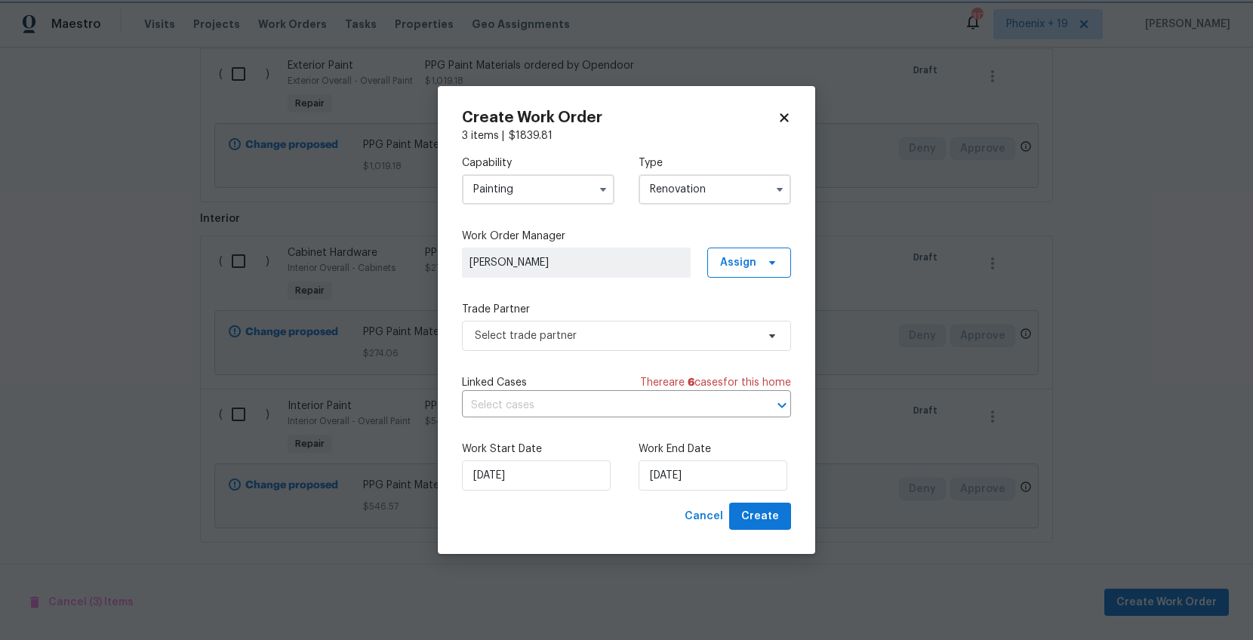
scroll to position [0, 0]
click at [738, 254] on span "Assign" at bounding box center [749, 263] width 84 height 30
click at [745, 320] on div "Assign to me" at bounding box center [752, 326] width 66 height 15
click at [618, 338] on span "Select trade partner" at bounding box center [616, 335] width 282 height 15
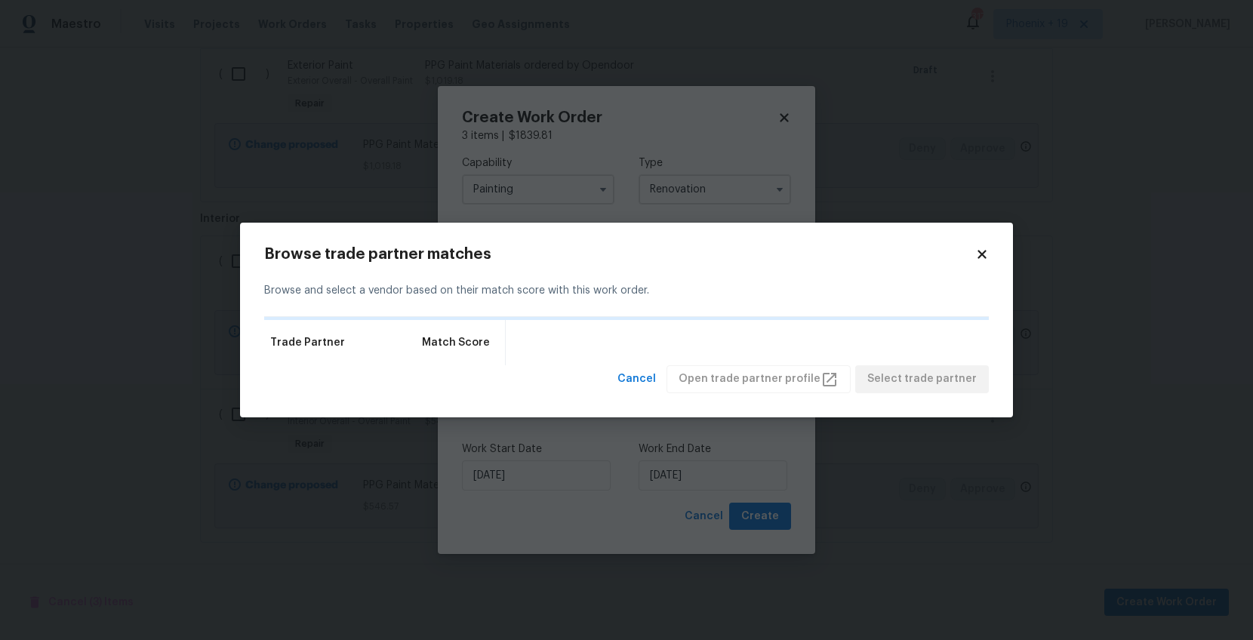
click at [982, 249] on icon at bounding box center [983, 255] width 14 height 14
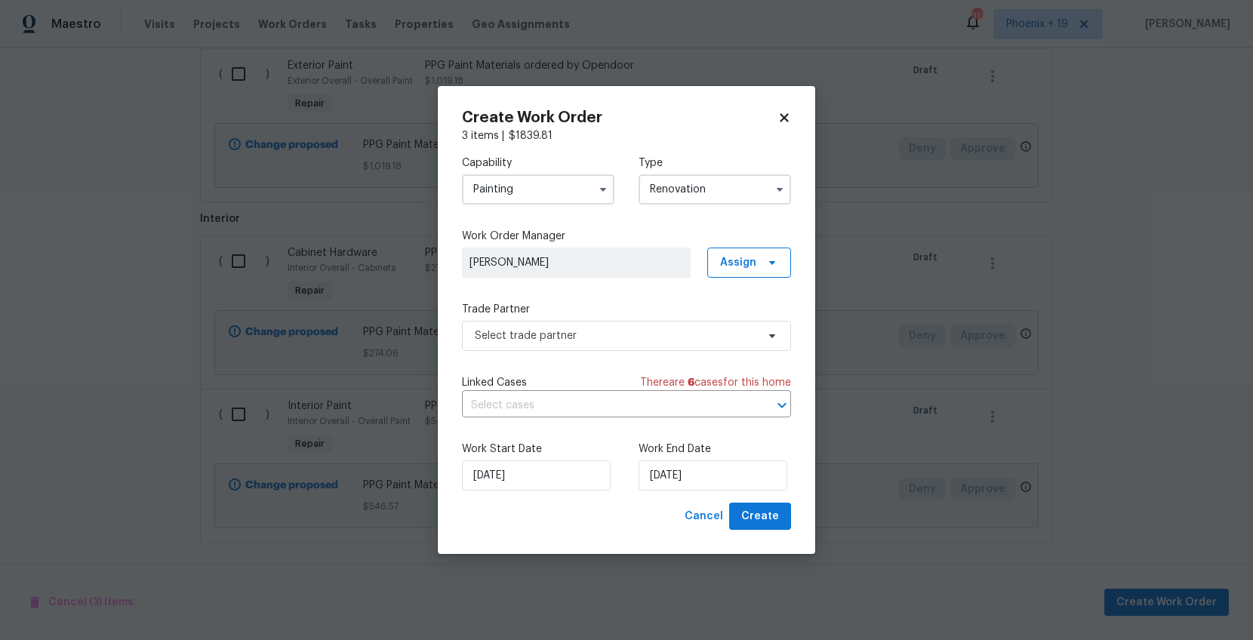
drag, startPoint x: 714, startPoint y: 307, endPoint x: 713, endPoint y: 319, distance: 12.9
click at [714, 307] on label "Trade Partner" at bounding box center [626, 309] width 329 height 15
click at [713, 325] on span "Select trade partner" at bounding box center [626, 336] width 329 height 30
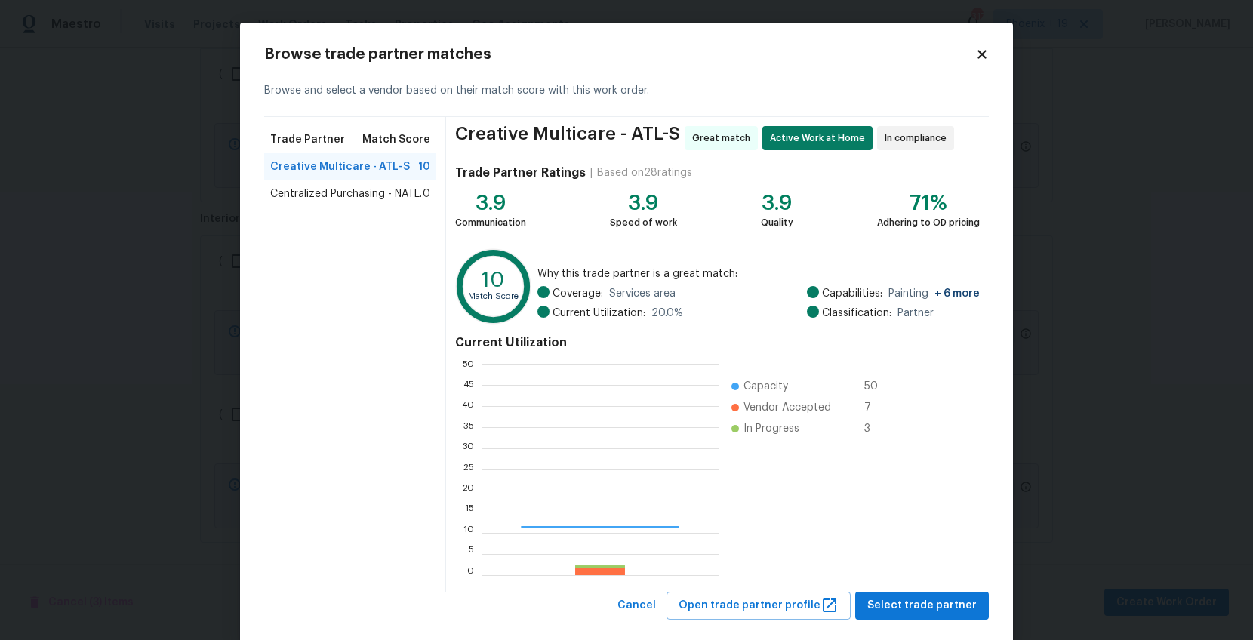
scroll to position [211, 237]
click at [424, 196] on span "0" at bounding box center [427, 193] width 8 height 15
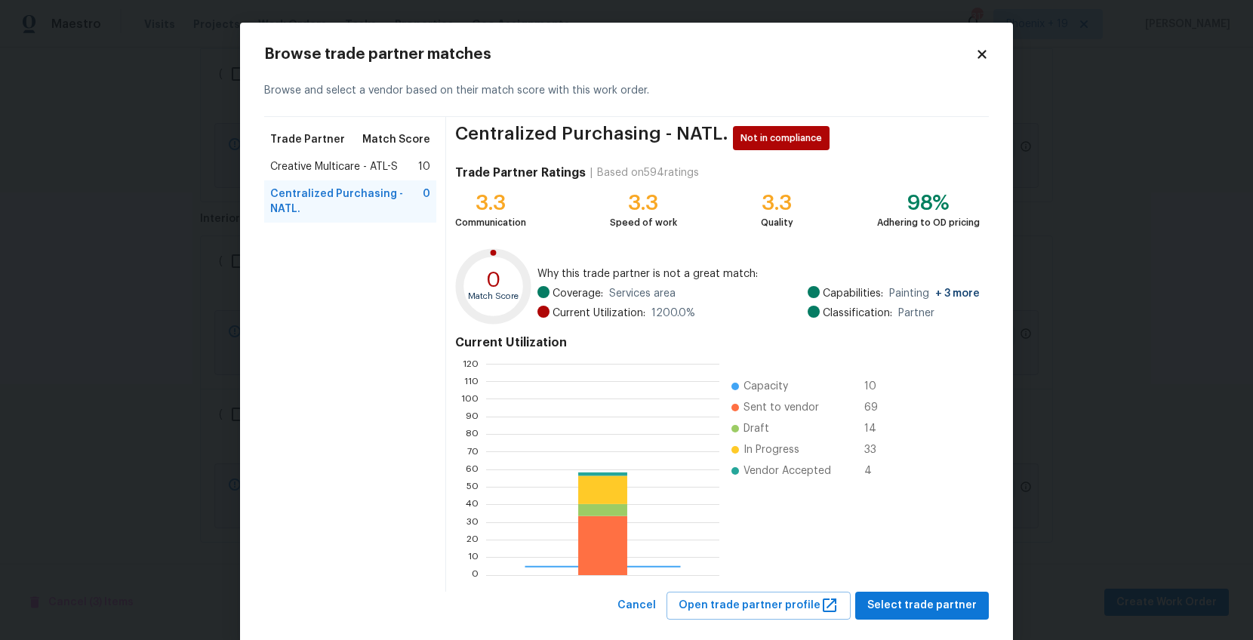
scroll to position [211, 233]
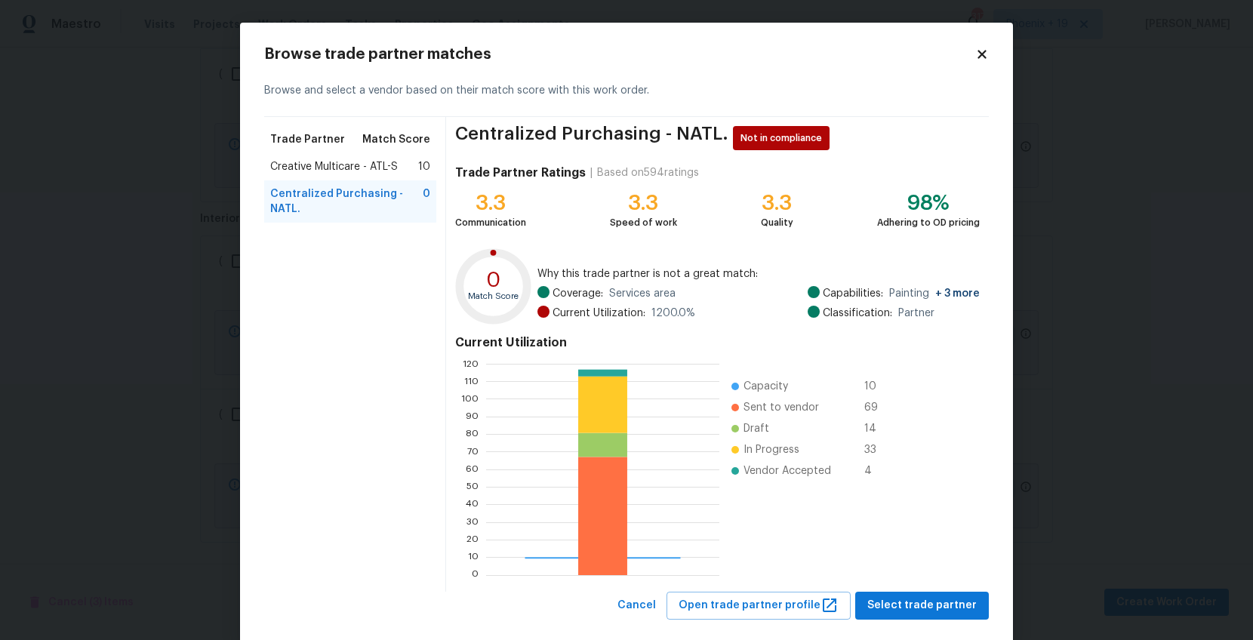
click at [923, 511] on div "Centralized Purchasing - NATL. Not in compliance Trade Partner Ratings | Based …" at bounding box center [717, 354] width 543 height 475
click at [925, 511] on button "Select trade partner" at bounding box center [922, 606] width 134 height 28
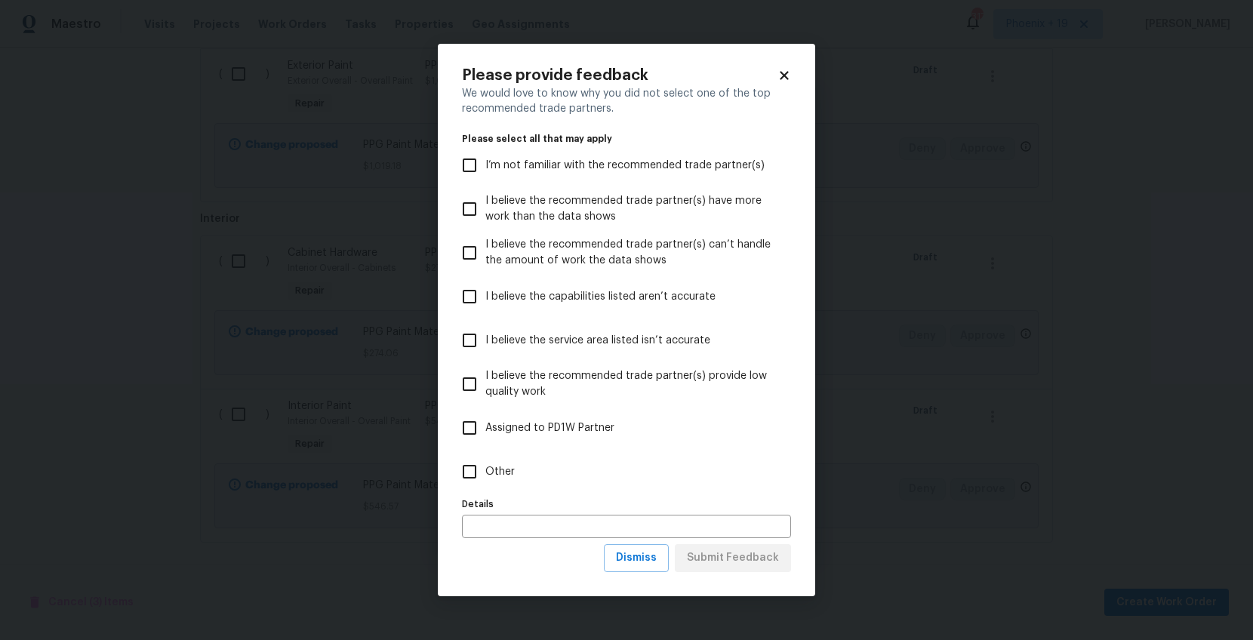
drag, startPoint x: 513, startPoint y: 464, endPoint x: 521, endPoint y: 469, distance: 8.8
click at [513, 465] on span "Other" at bounding box center [499, 472] width 29 height 16
click at [485, 465] on input "Other" at bounding box center [470, 472] width 32 height 32
checkbox input "true"
click at [771, 511] on span "Submit Feedback" at bounding box center [733, 558] width 92 height 19
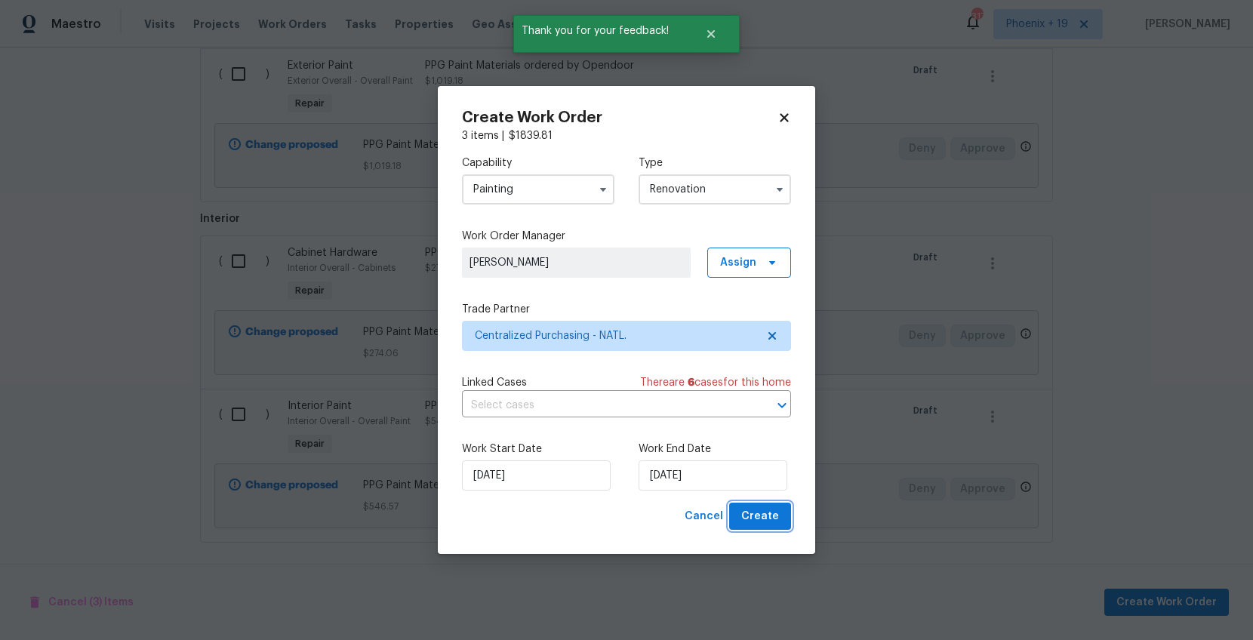
click at [776, 511] on span "Create" at bounding box center [760, 516] width 38 height 19
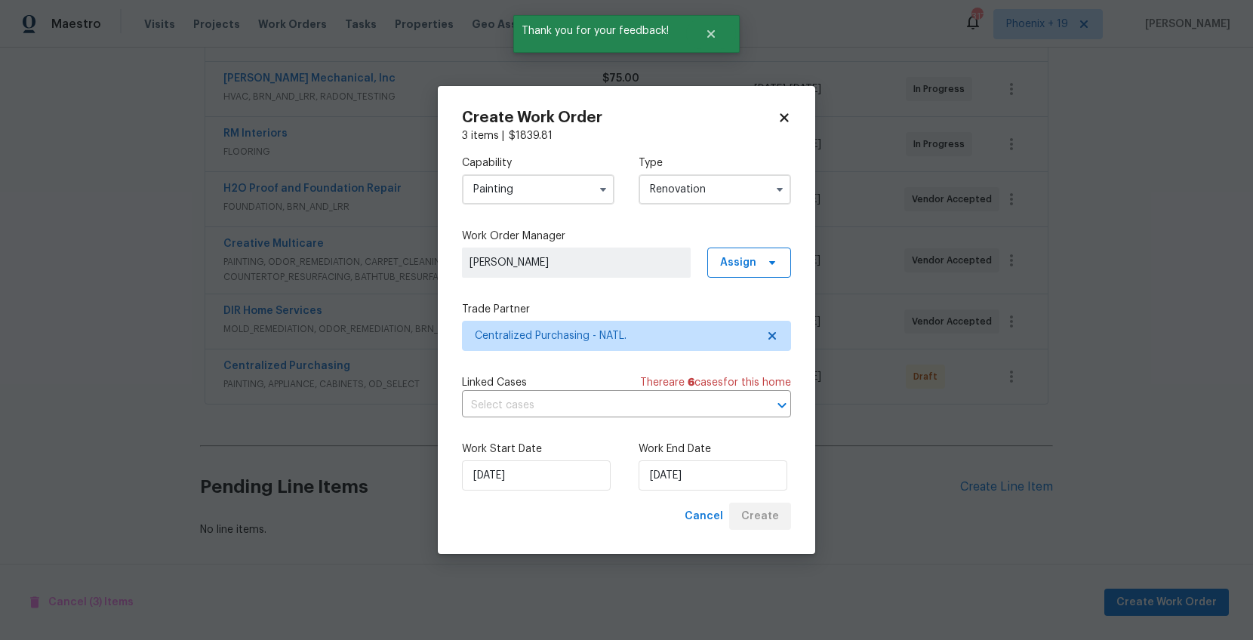
scroll to position [386, 0]
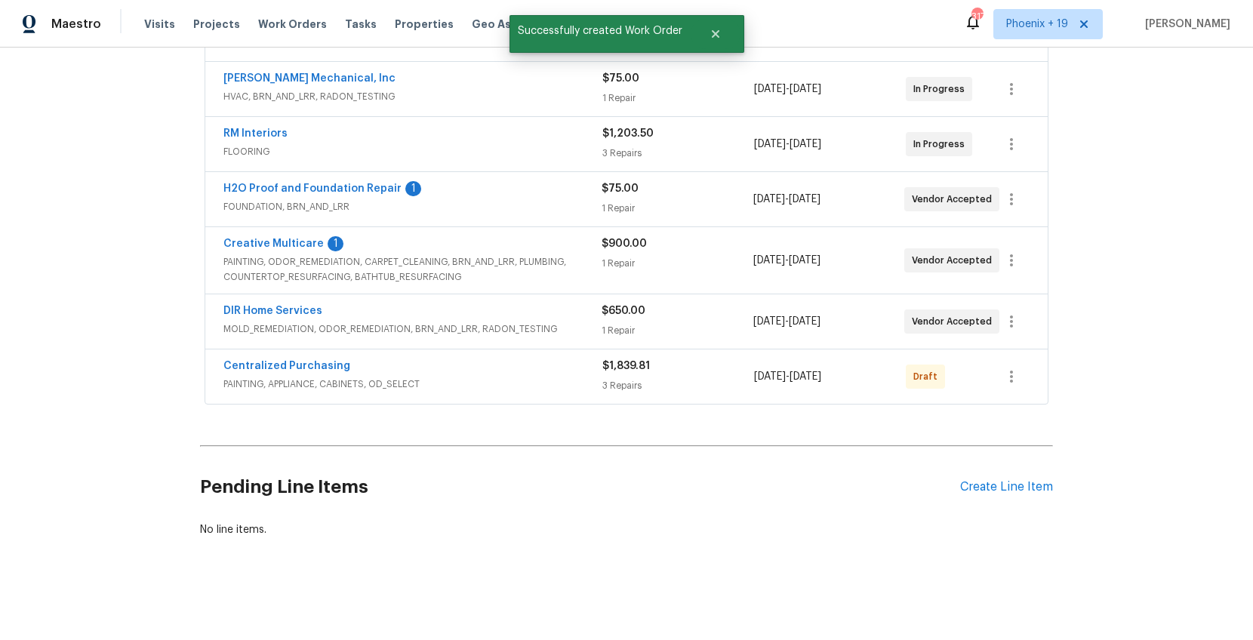
click at [1002, 395] on div "Centralized Purchasing PAINTING, APPLIANCE, CABINETS, OD_SELECT $1,839.81 3 Rep…" at bounding box center [626, 377] width 843 height 54
click at [1002, 388] on button "button" at bounding box center [1012, 377] width 36 height 36
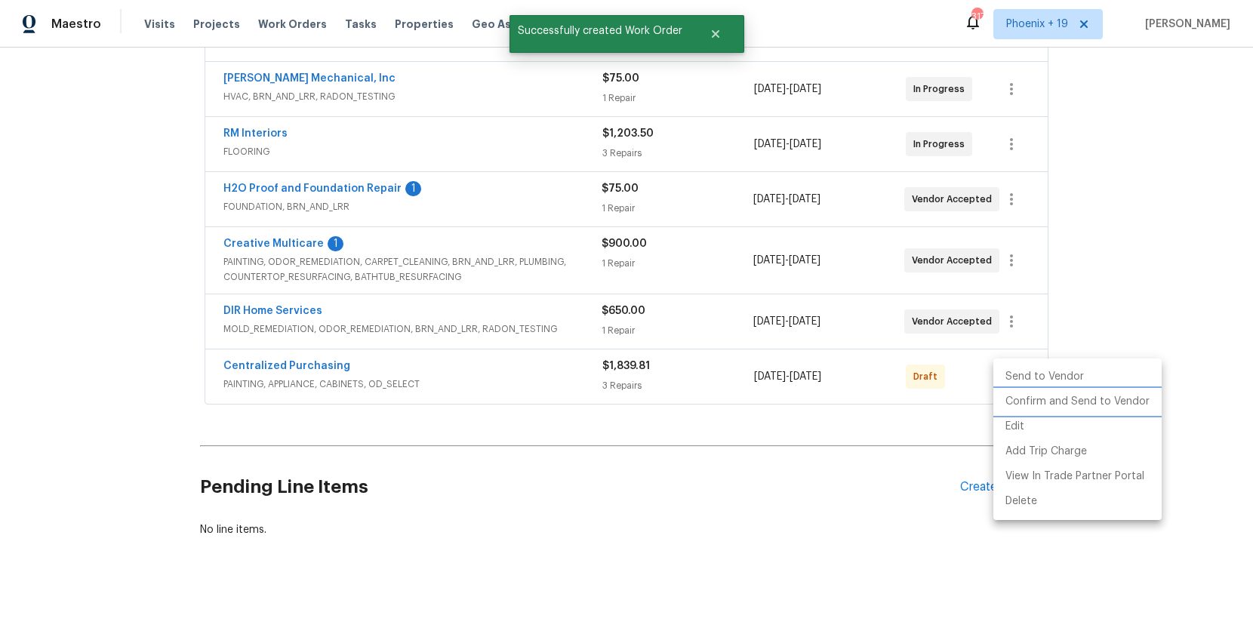
click at [1002, 401] on li "Confirm and Send to Vendor" at bounding box center [1078, 402] width 168 height 25
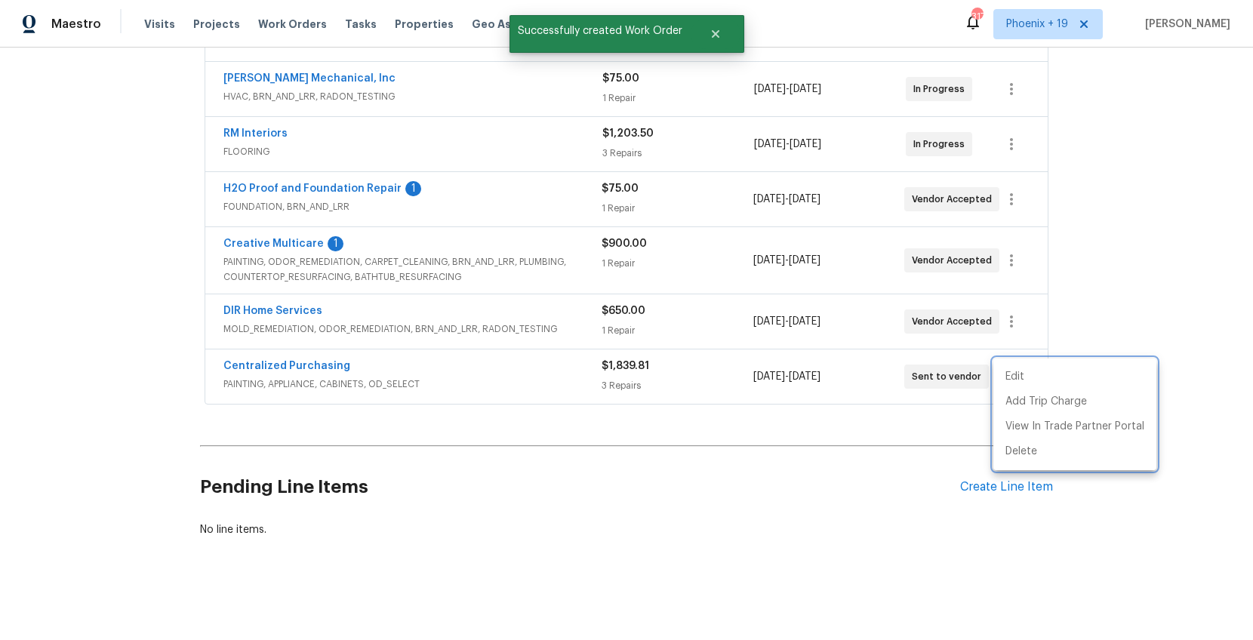
drag, startPoint x: 224, startPoint y: 386, endPoint x: 250, endPoint y: 371, distance: 29.8
click at [227, 385] on div at bounding box center [626, 320] width 1253 height 640
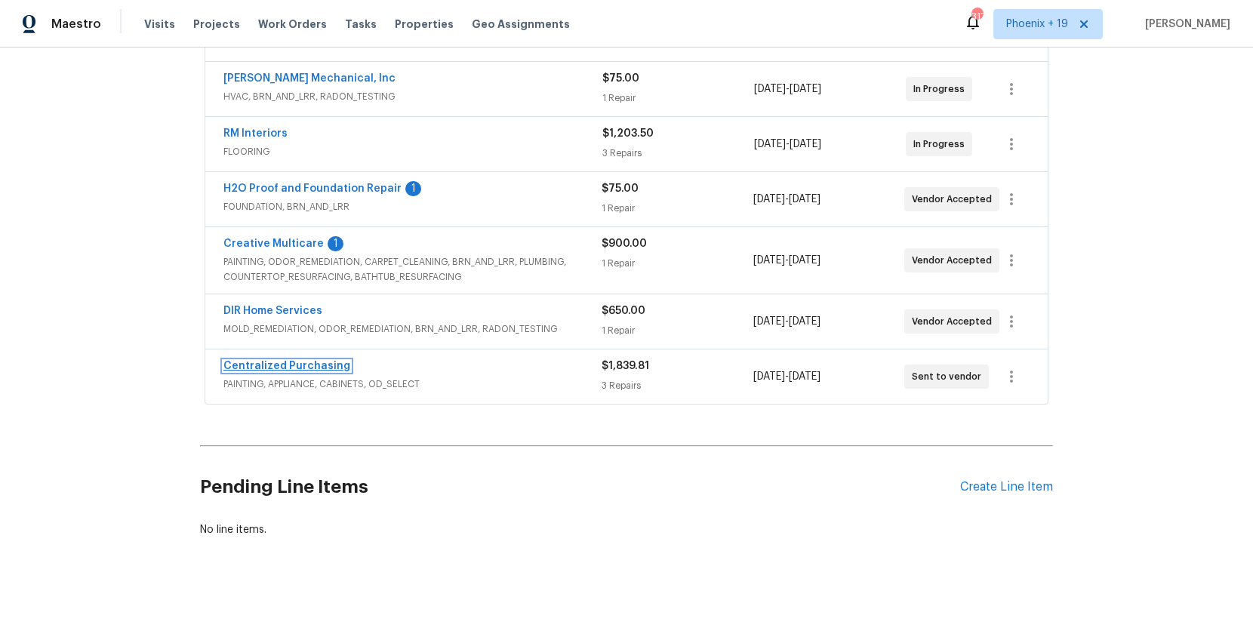
click at [251, 369] on link "Centralized Purchasing" at bounding box center [286, 366] width 127 height 11
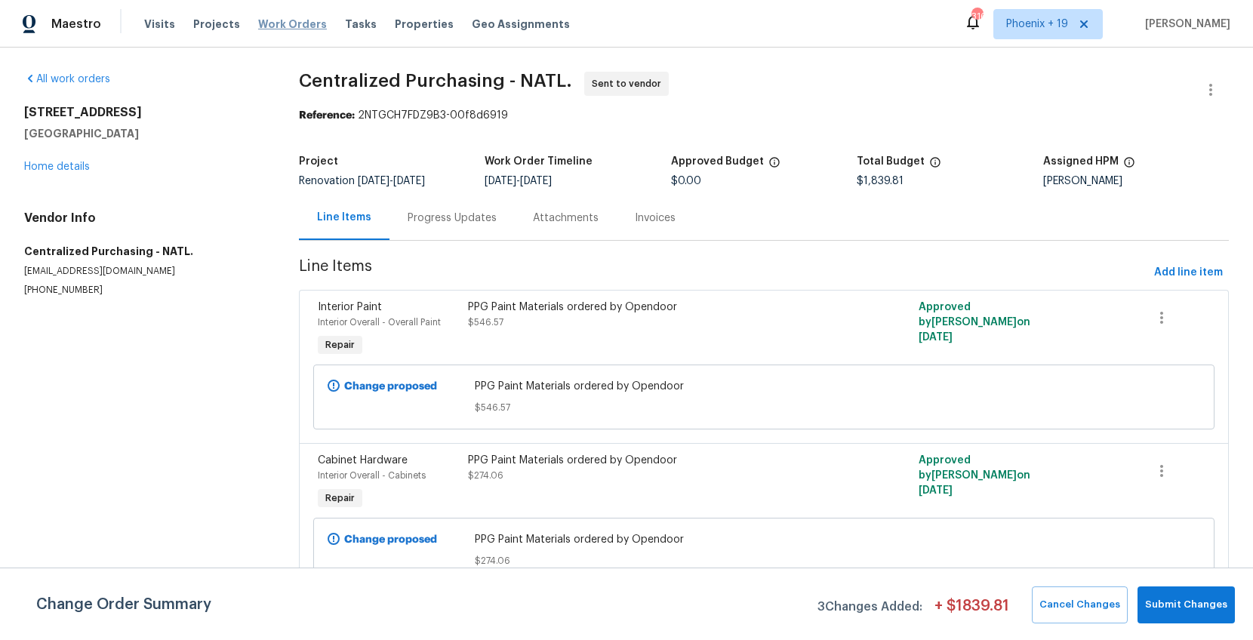
drag, startPoint x: 272, startPoint y: 23, endPoint x: 284, endPoint y: 25, distance: 12.3
click at [272, 23] on span "Work Orders" at bounding box center [292, 24] width 69 height 15
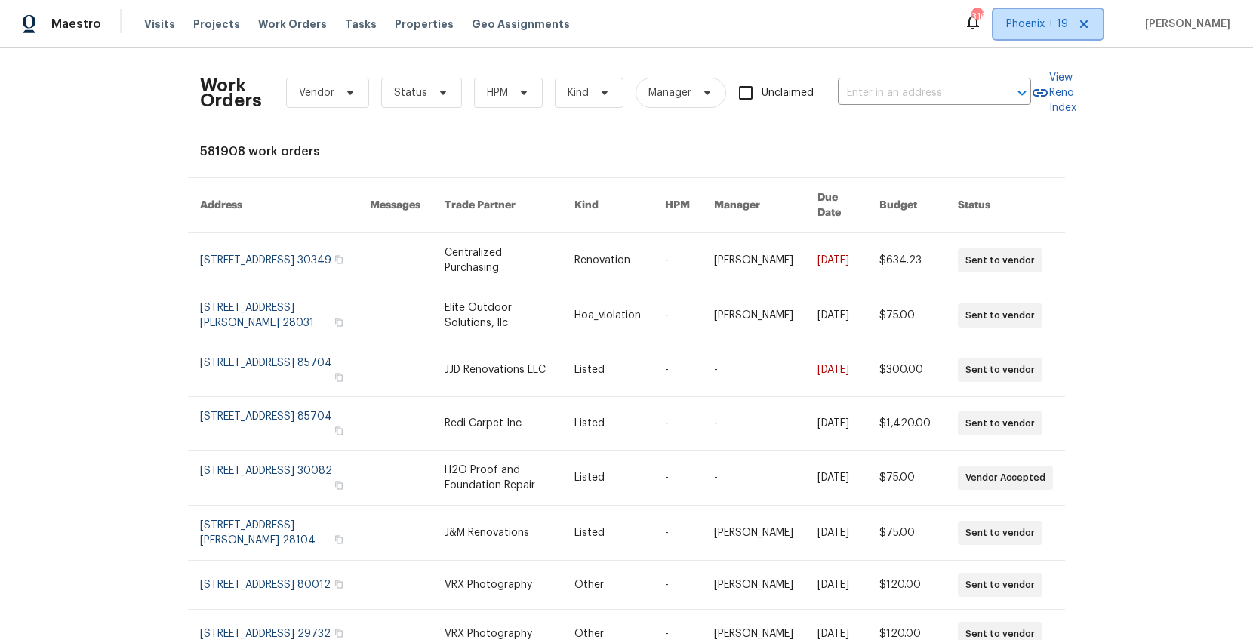
drag, startPoint x: 1040, startPoint y: 17, endPoint x: 1037, endPoint y: 37, distance: 20.5
click at [1002, 17] on span "Phoenix + 19" at bounding box center [1037, 24] width 62 height 15
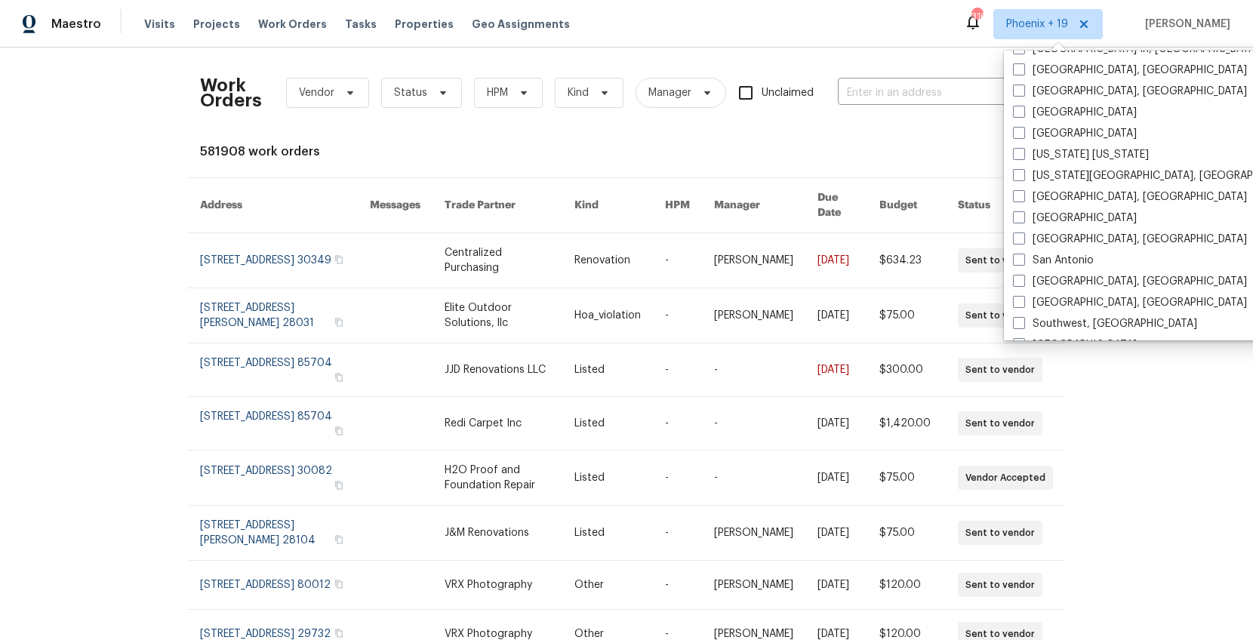
scroll to position [1012, 0]
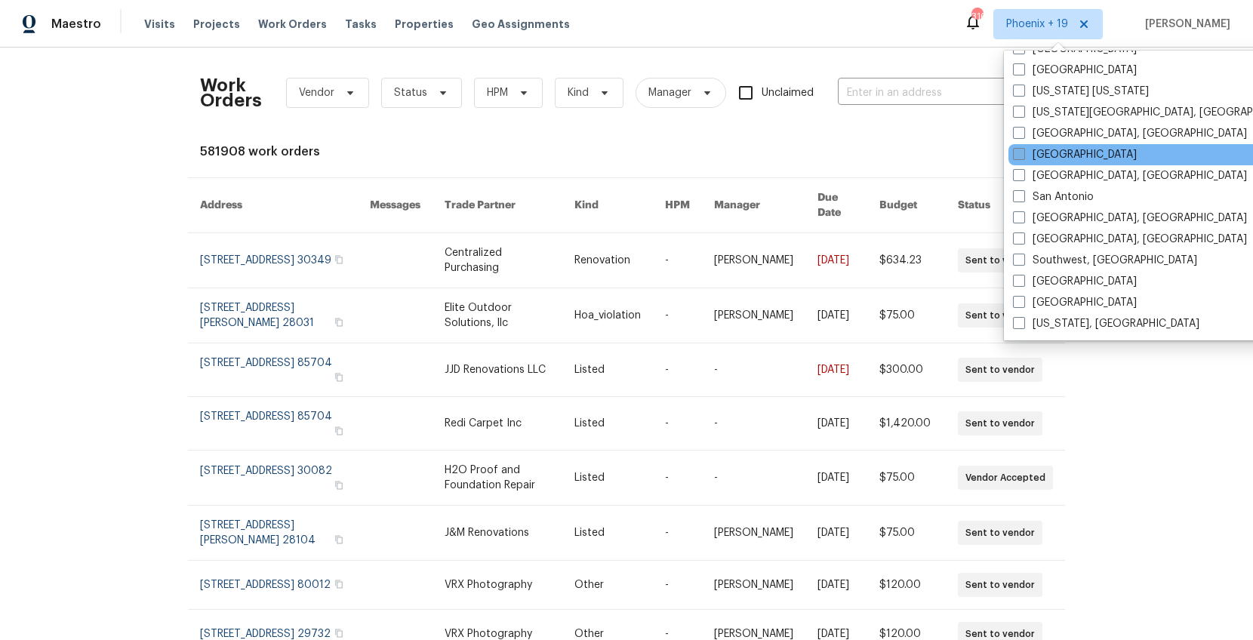
click at [1002, 162] on label "[GEOGRAPHIC_DATA]" at bounding box center [1075, 154] width 124 height 15
click at [1002, 157] on input "[GEOGRAPHIC_DATA]" at bounding box center [1018, 152] width 10 height 10
checkbox input "true"
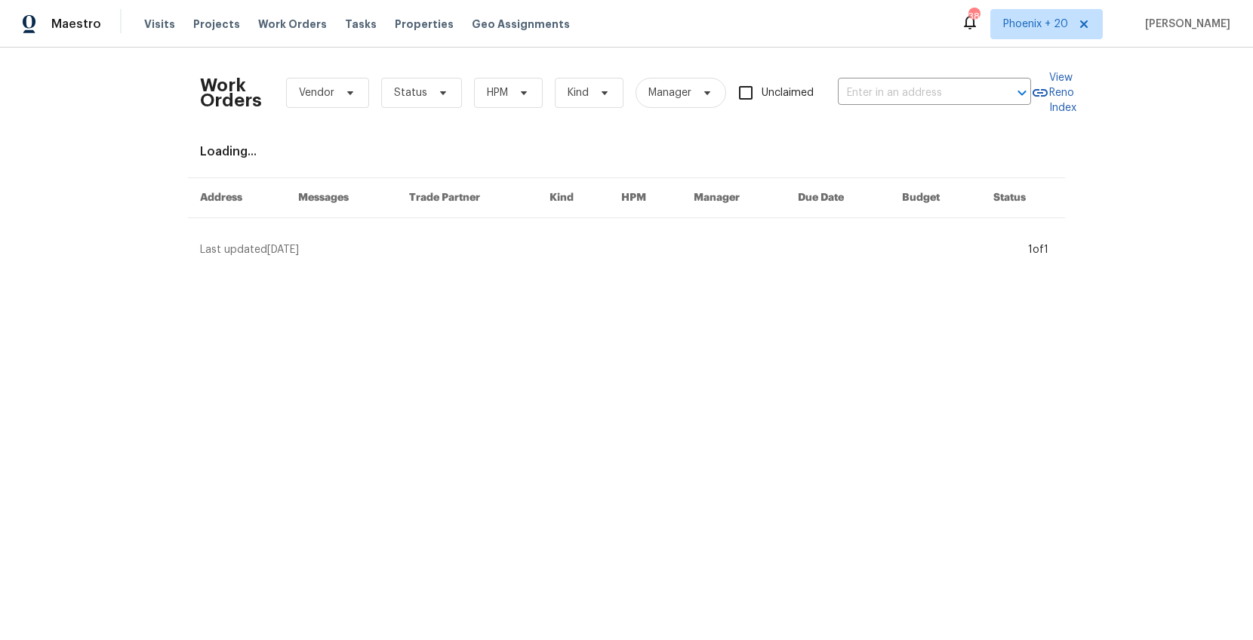
click at [922, 104] on div "Work Orders Vendor Status HPM Kind Manager Unclaimed ​" at bounding box center [615, 93] width 831 height 66
click at [915, 100] on input "text" at bounding box center [913, 93] width 151 height 23
paste input "[STREET_ADDRESS][PERSON_NAME]"
type input "[STREET_ADDRESS][PERSON_NAME]"
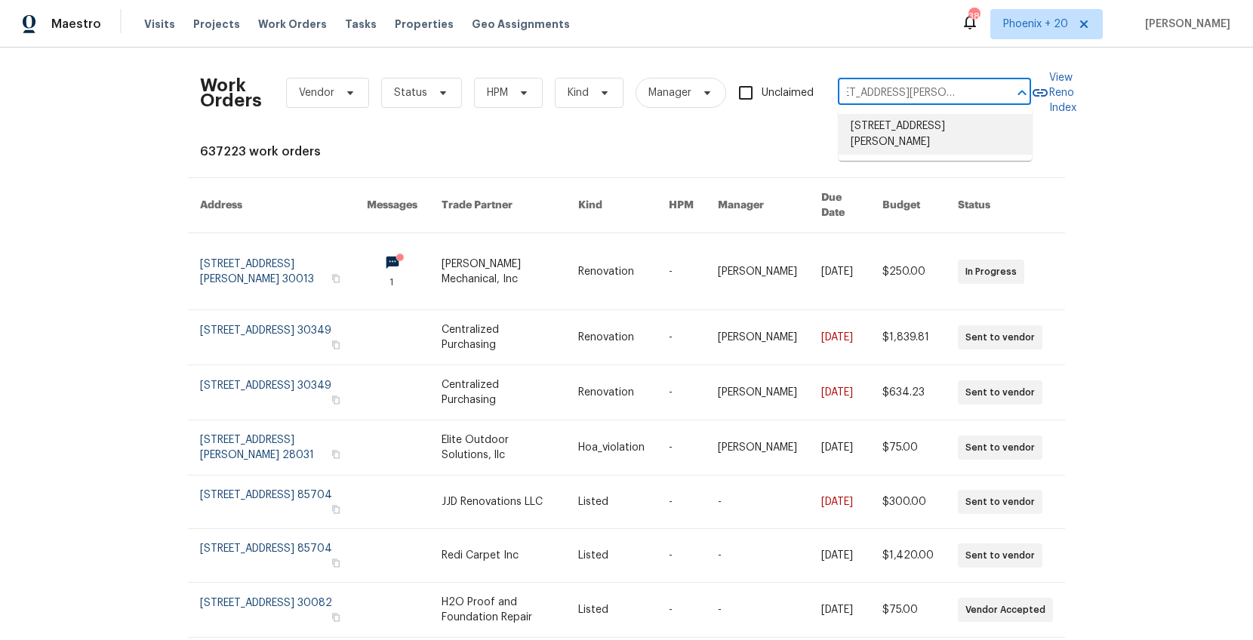
click at [911, 130] on li "[STREET_ADDRESS][PERSON_NAME]" at bounding box center [935, 134] width 193 height 41
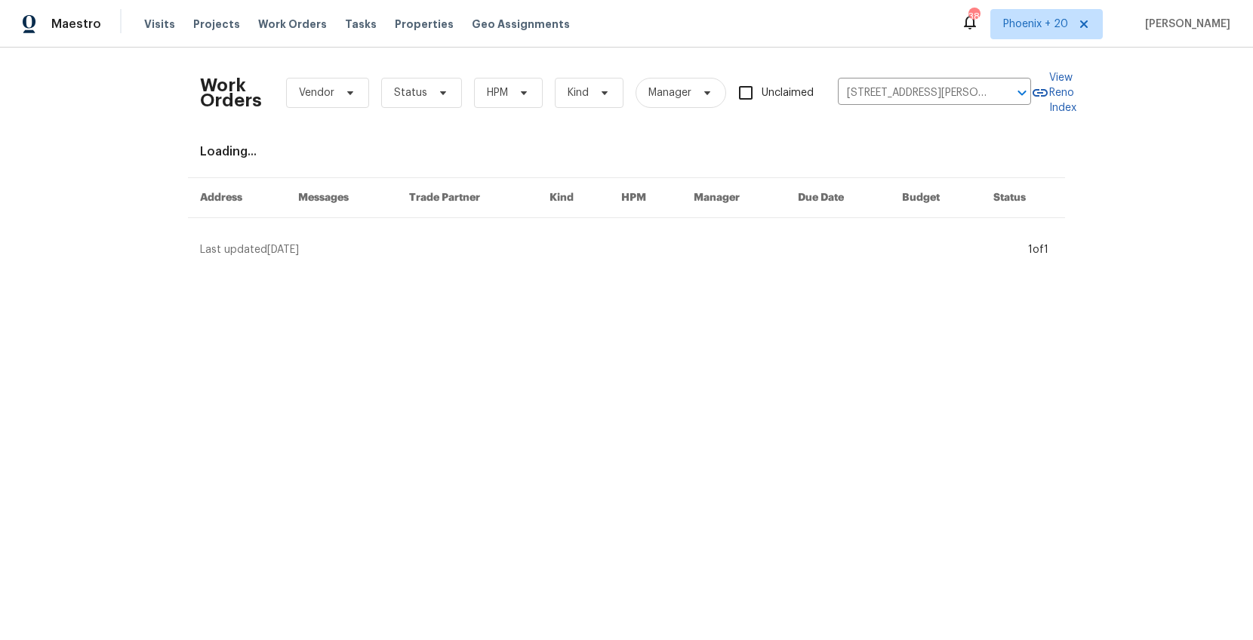
click at [464, 257] on div "Last updated [DATE]" at bounding box center [612, 249] width 824 height 15
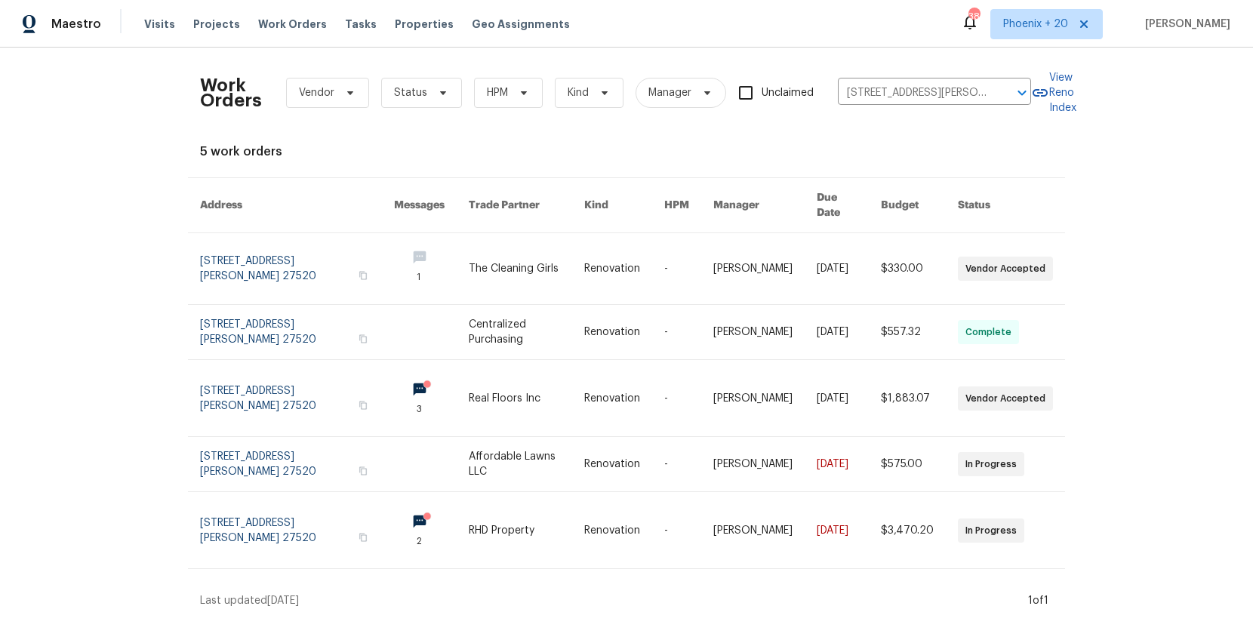
click at [464, 257] on td "The Cleaning Girls" at bounding box center [514, 269] width 115 height 72
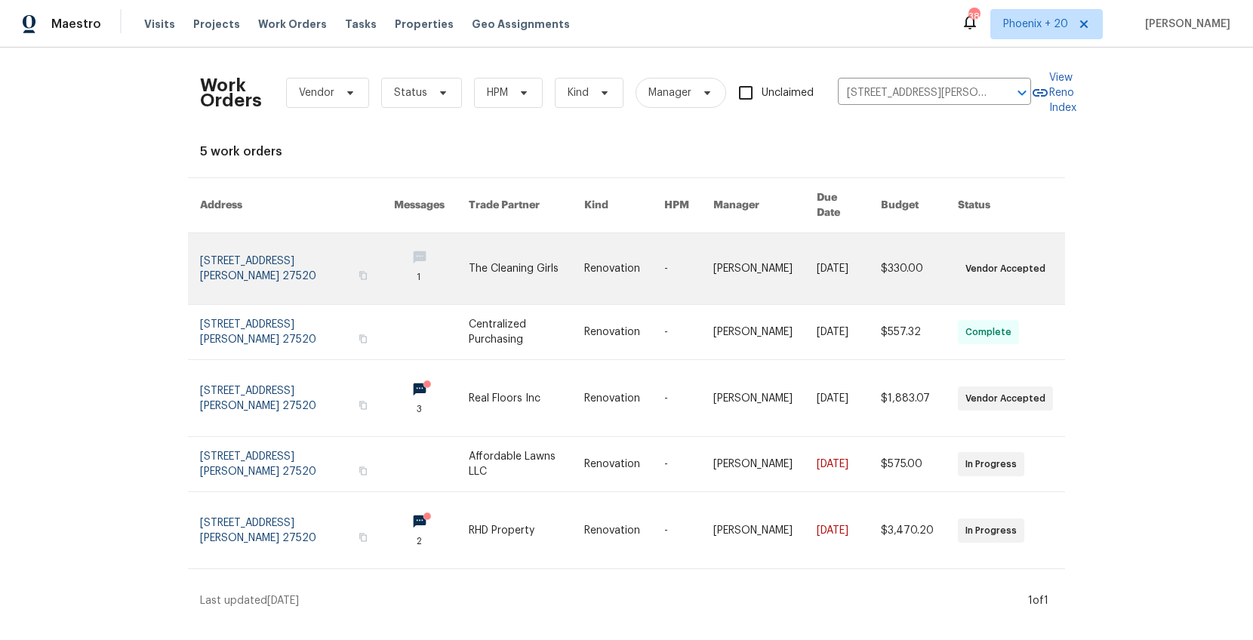
click at [491, 233] on link at bounding box center [526, 268] width 115 height 71
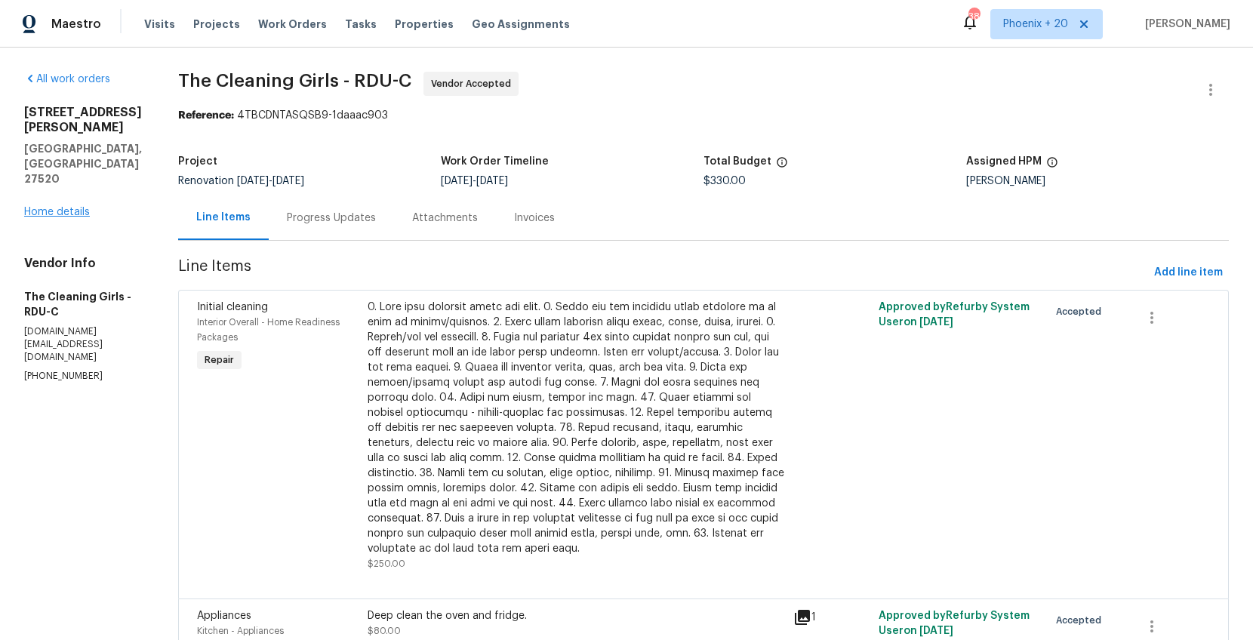
drag, startPoint x: 94, startPoint y: 170, endPoint x: 82, endPoint y: 167, distance: 12.5
click at [92, 170] on div "[STREET_ADDRESS][PERSON_NAME][PERSON_NAME] Home details" at bounding box center [83, 162] width 118 height 115
click at [82, 207] on link "Home details" at bounding box center [57, 212] width 66 height 11
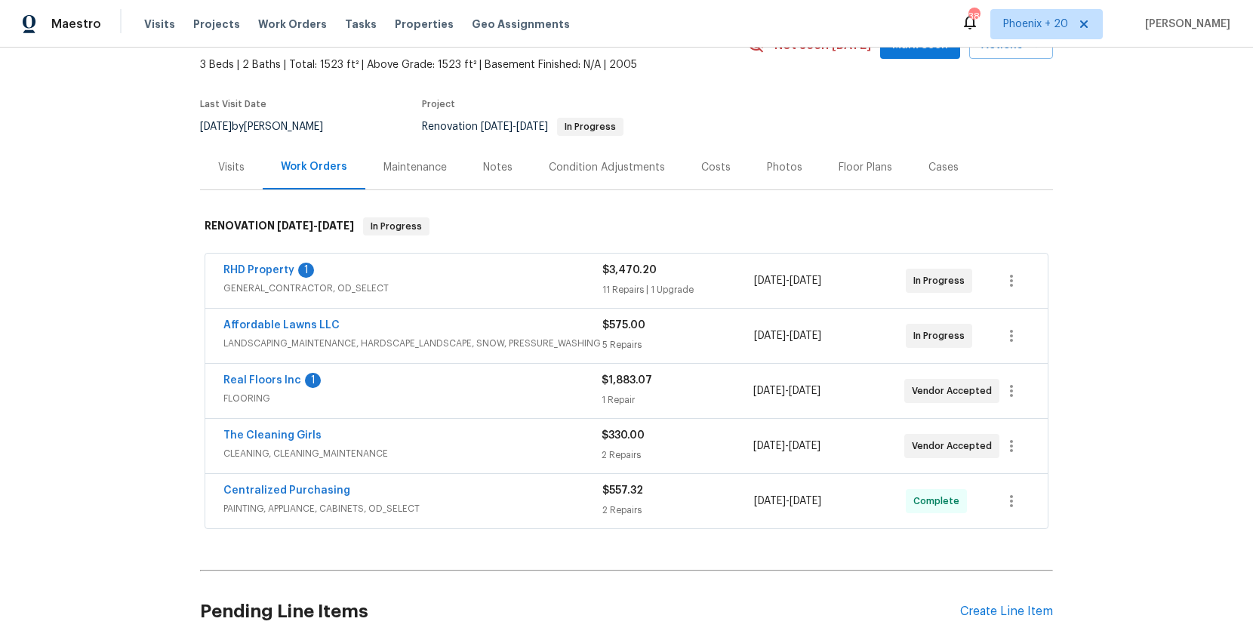
scroll to position [113, 0]
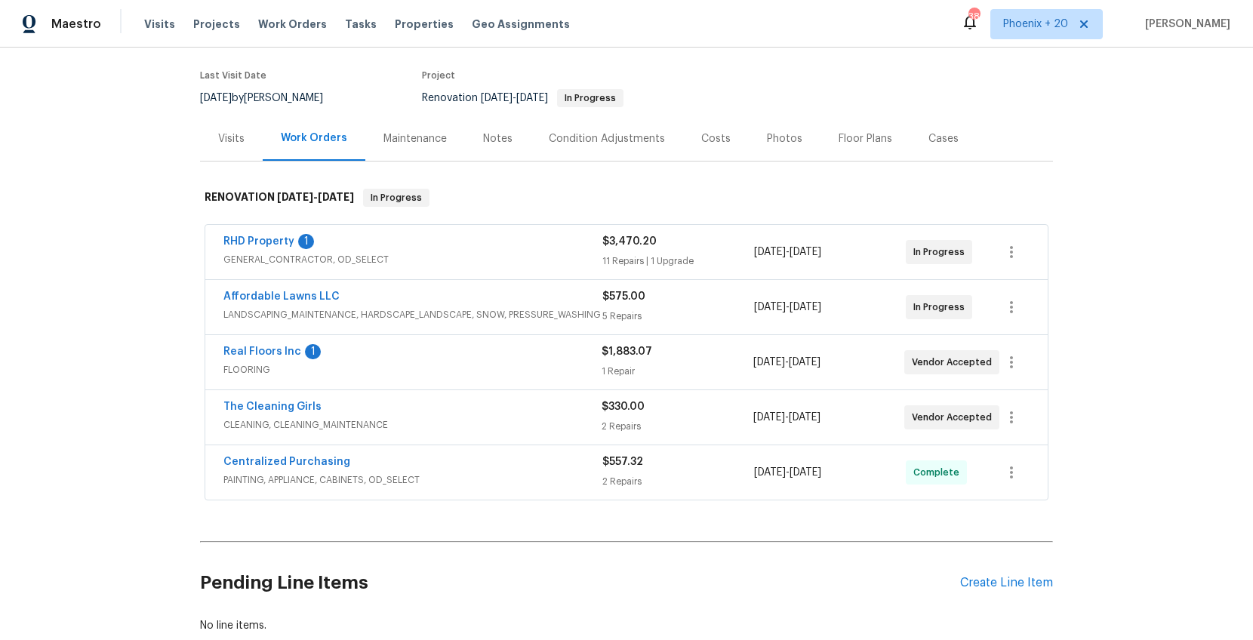
click at [279, 468] on span "Centralized Purchasing" at bounding box center [286, 462] width 127 height 15
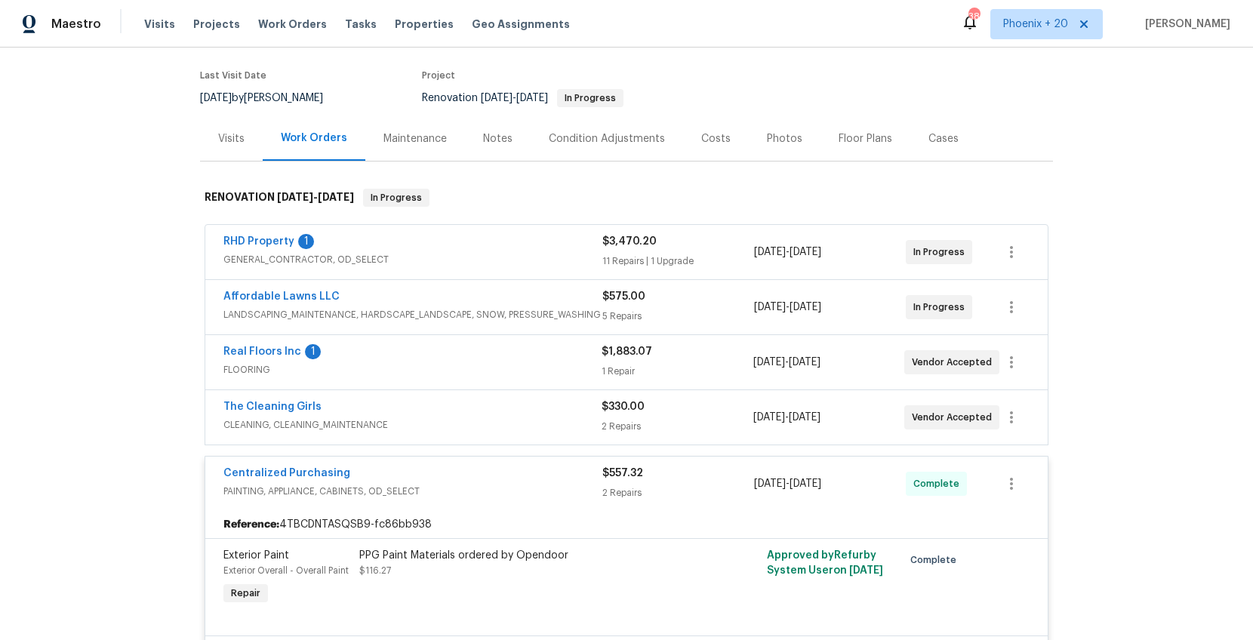
click at [159, 428] on div "Back to all projects [STREET_ADDRESS][PERSON_NAME] 3 Beds | 2 Baths | Total: 15…" at bounding box center [626, 344] width 1253 height 593
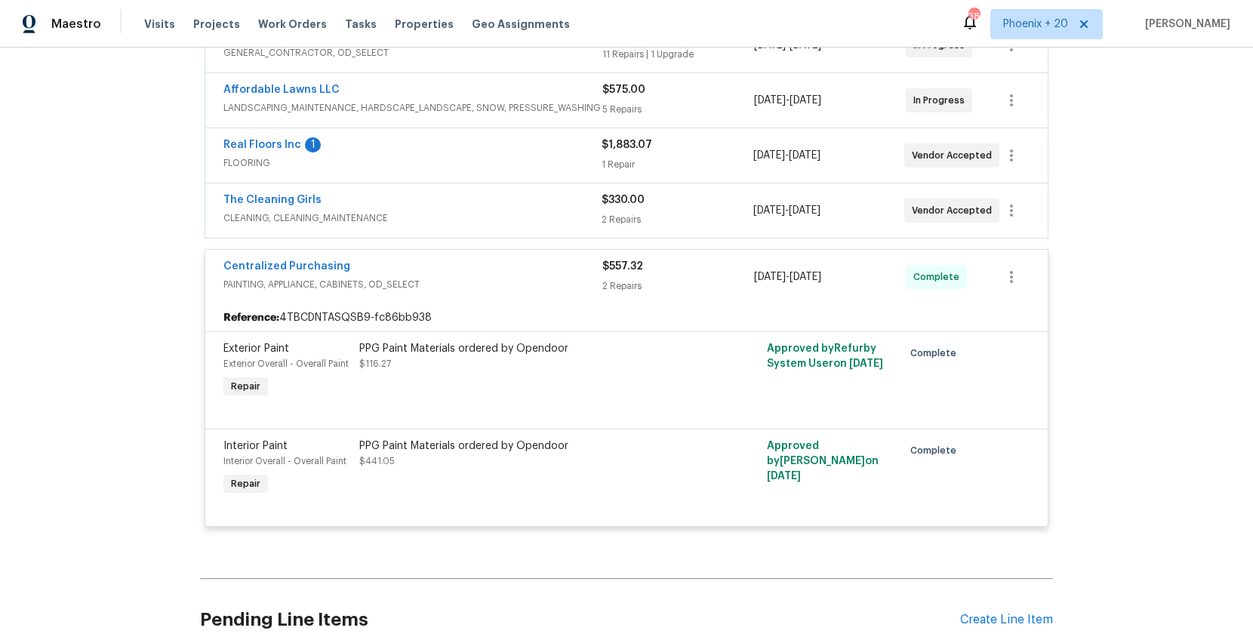
scroll to position [357, 0]
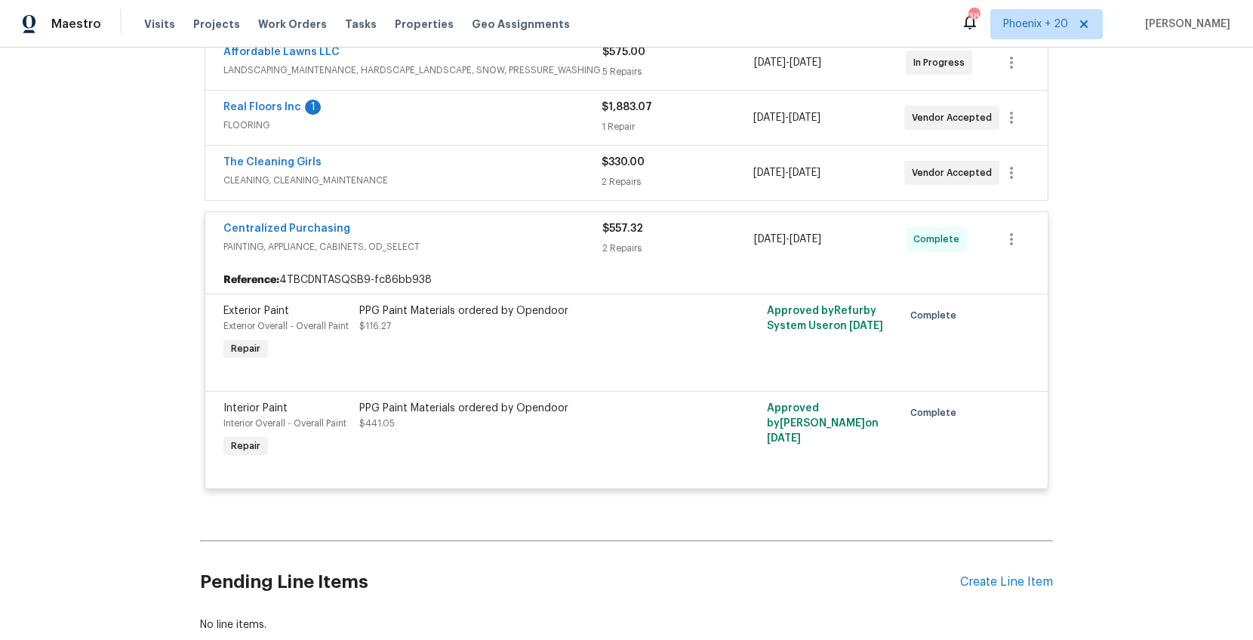
click at [159, 429] on div "Back to all projects [STREET_ADDRESS][PERSON_NAME] 3 Beds | 2 Baths | Total: 15…" at bounding box center [626, 344] width 1253 height 593
click at [1002, 511] on div "Back to all projects [STREET_ADDRESS][PERSON_NAME] 3 Beds | 2 Baths | Total: 15…" at bounding box center [626, 344] width 1253 height 593
click at [1002, 511] on div "Create Line Item" at bounding box center [1006, 582] width 93 height 14
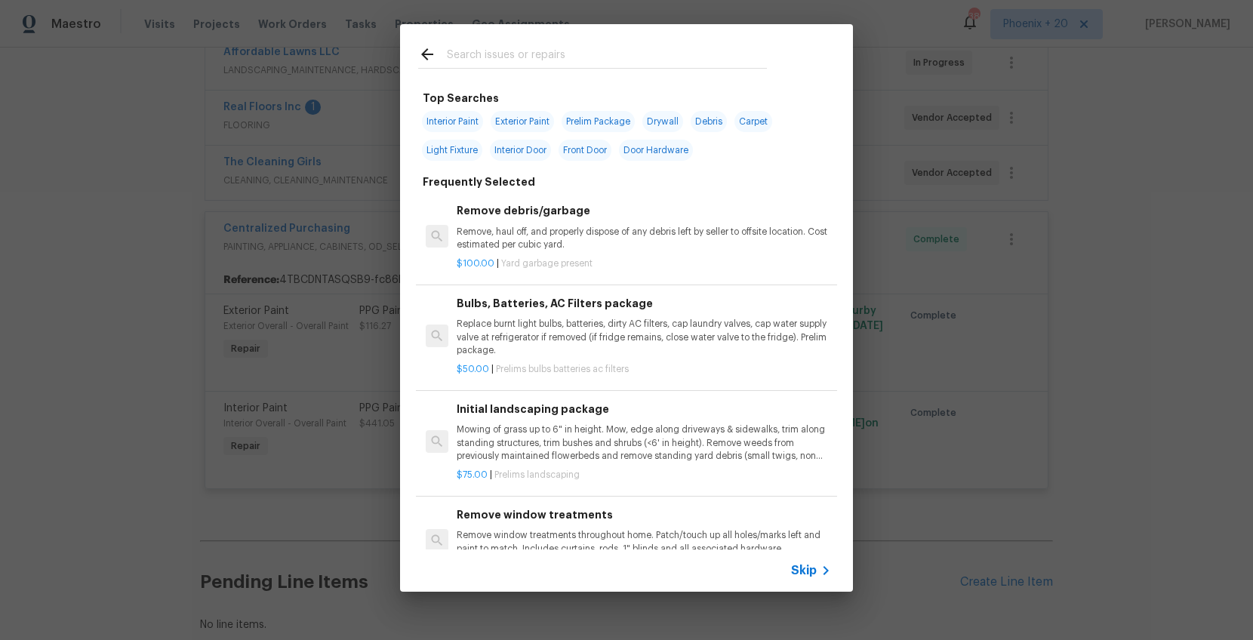
click at [581, 57] on input "text" at bounding box center [607, 56] width 320 height 23
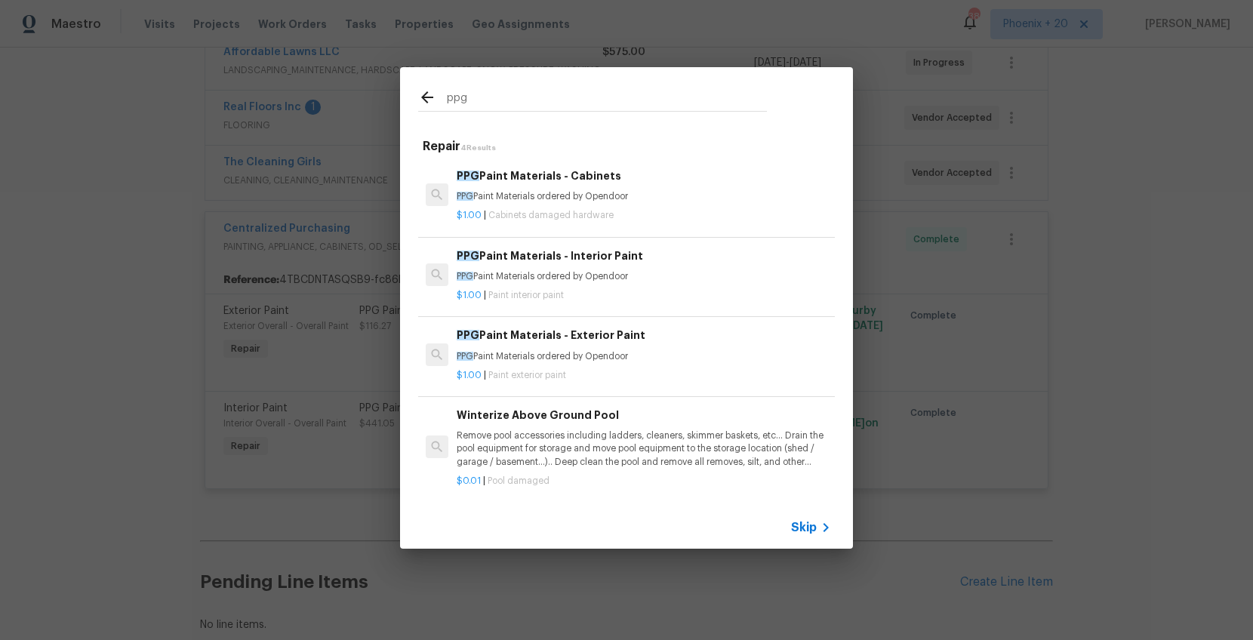
type input "ppg"
click at [587, 270] on p "PPG Paint Materials ordered by Opendoor" at bounding box center [644, 276] width 375 height 13
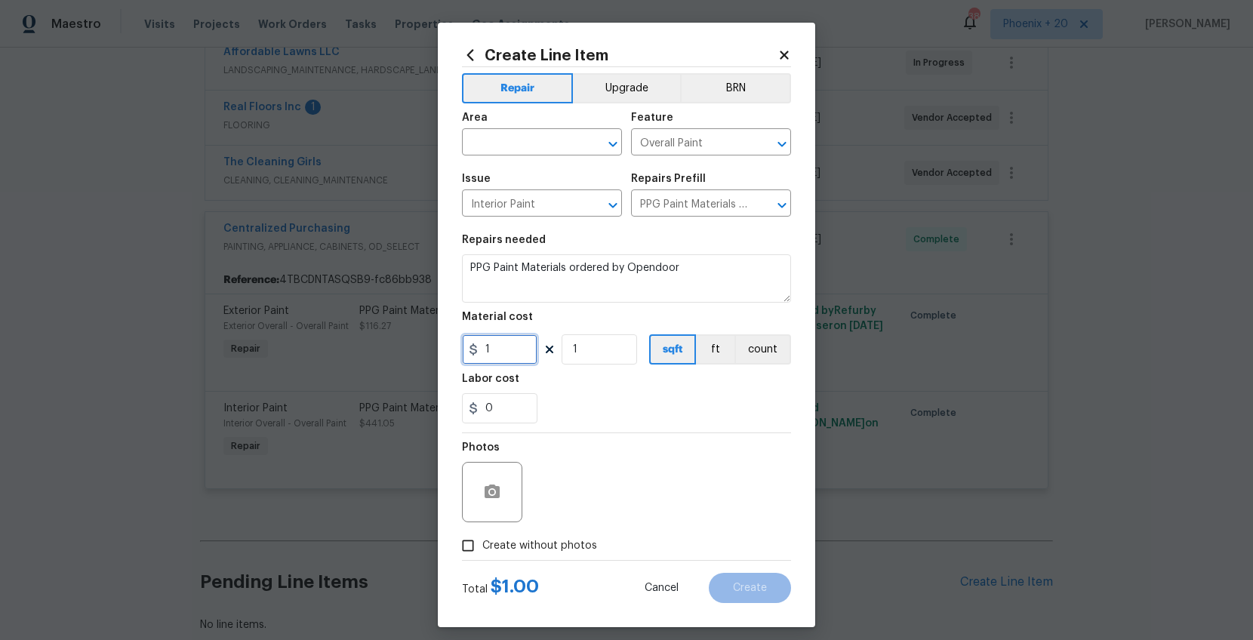
click at [526, 350] on input "1" at bounding box center [500, 349] width 76 height 30
type input "123.53"
drag, startPoint x: 564, startPoint y: 551, endPoint x: 569, endPoint y: 532, distance: 20.1
click at [563, 511] on span "Create without photos" at bounding box center [539, 546] width 115 height 16
click at [482, 511] on input "Create without photos" at bounding box center [468, 546] width 29 height 29
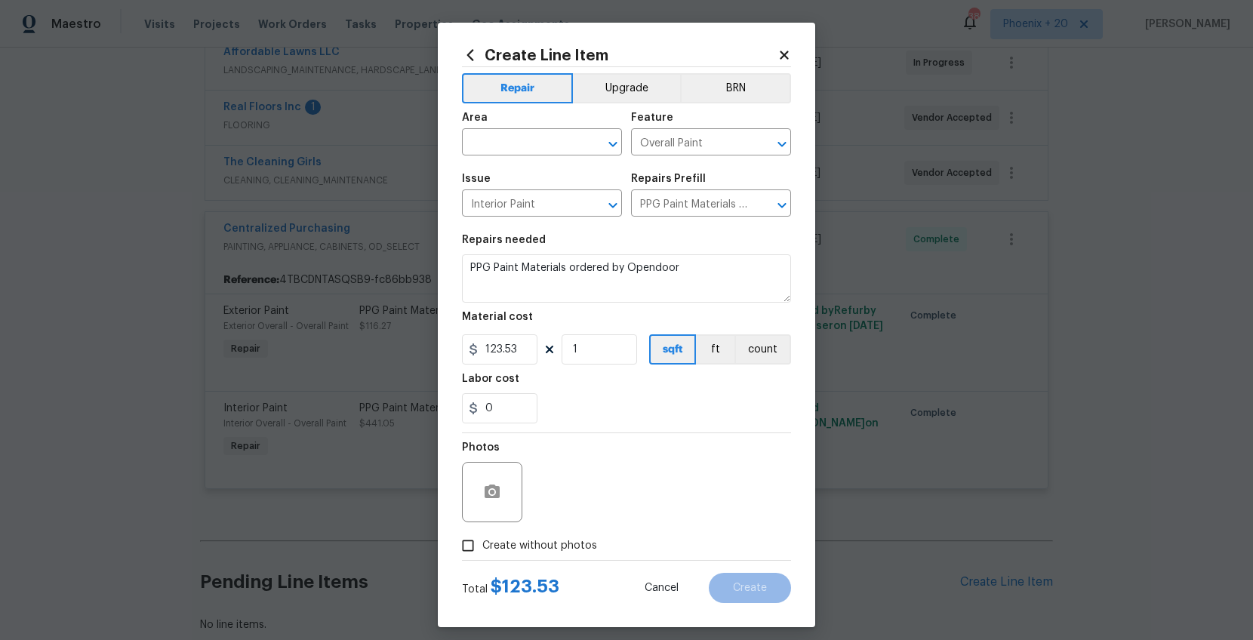
checkbox input "true"
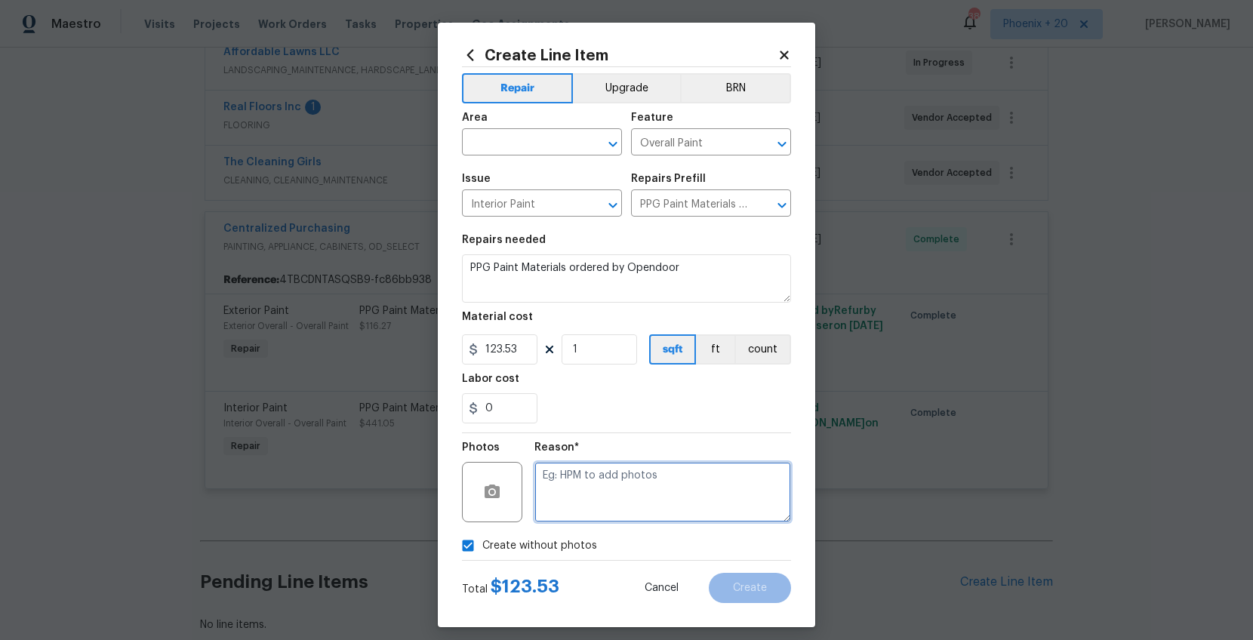
click at [588, 500] on textarea at bounding box center [663, 492] width 257 height 60
type textarea "NA"
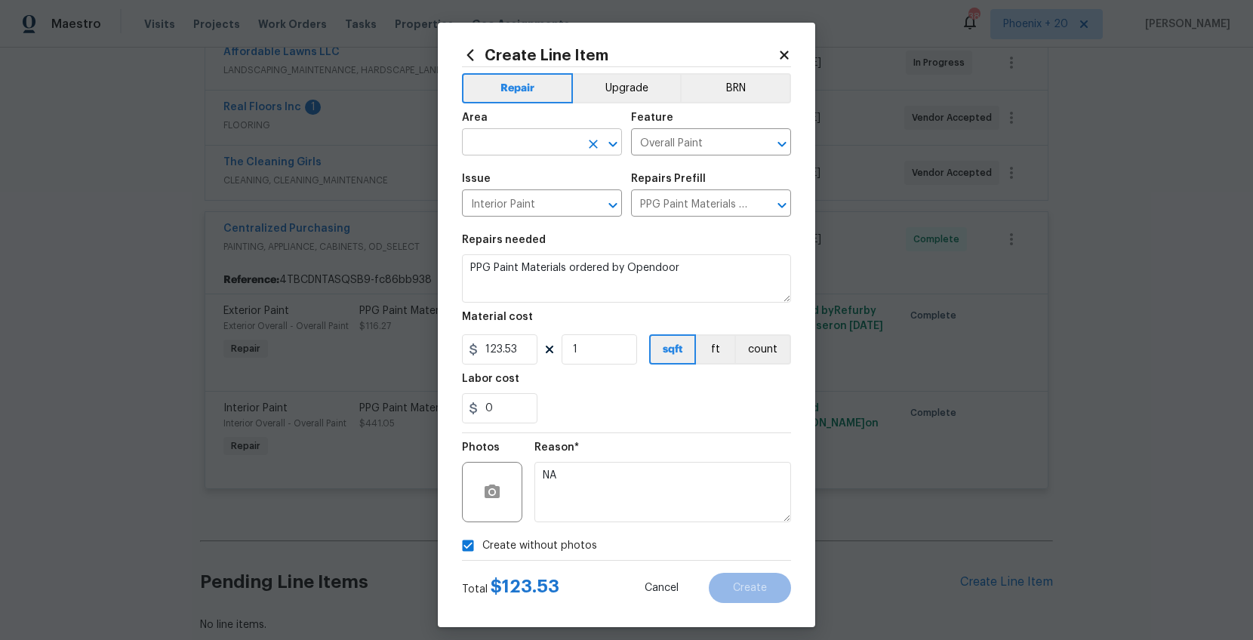
click at [529, 151] on input "text" at bounding box center [521, 143] width 118 height 23
click at [541, 191] on li "Interior Overall" at bounding box center [542, 202] width 160 height 25
type input "Interior Overall"
click at [752, 511] on span "Create" at bounding box center [750, 588] width 34 height 11
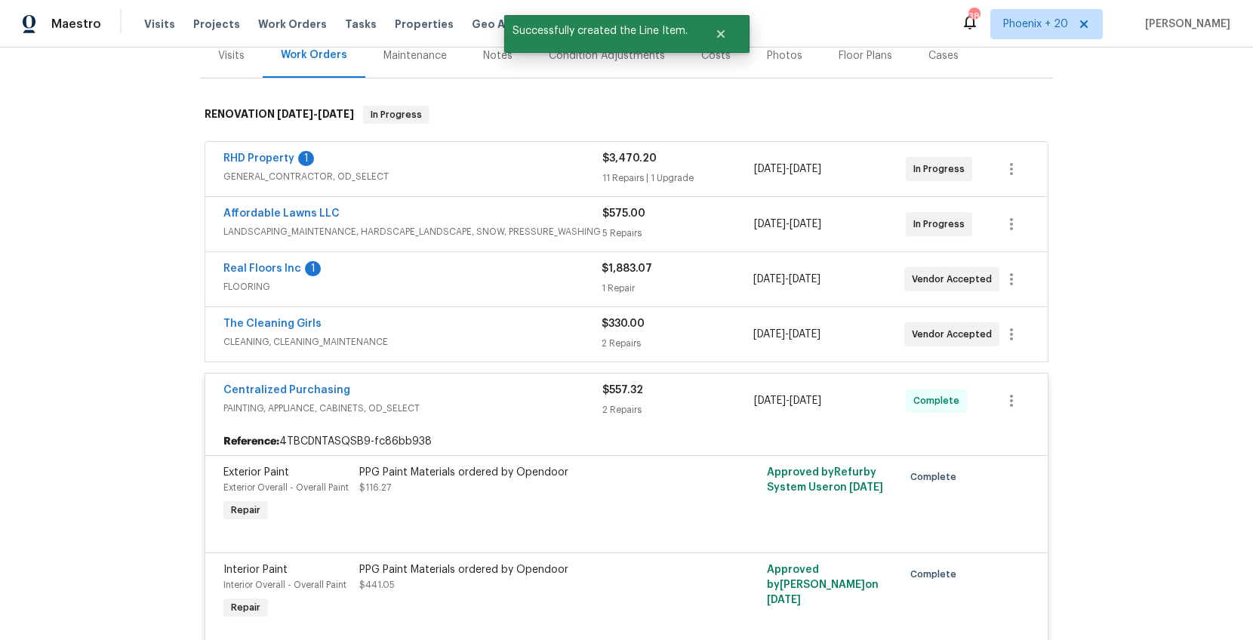
scroll to position [205, 0]
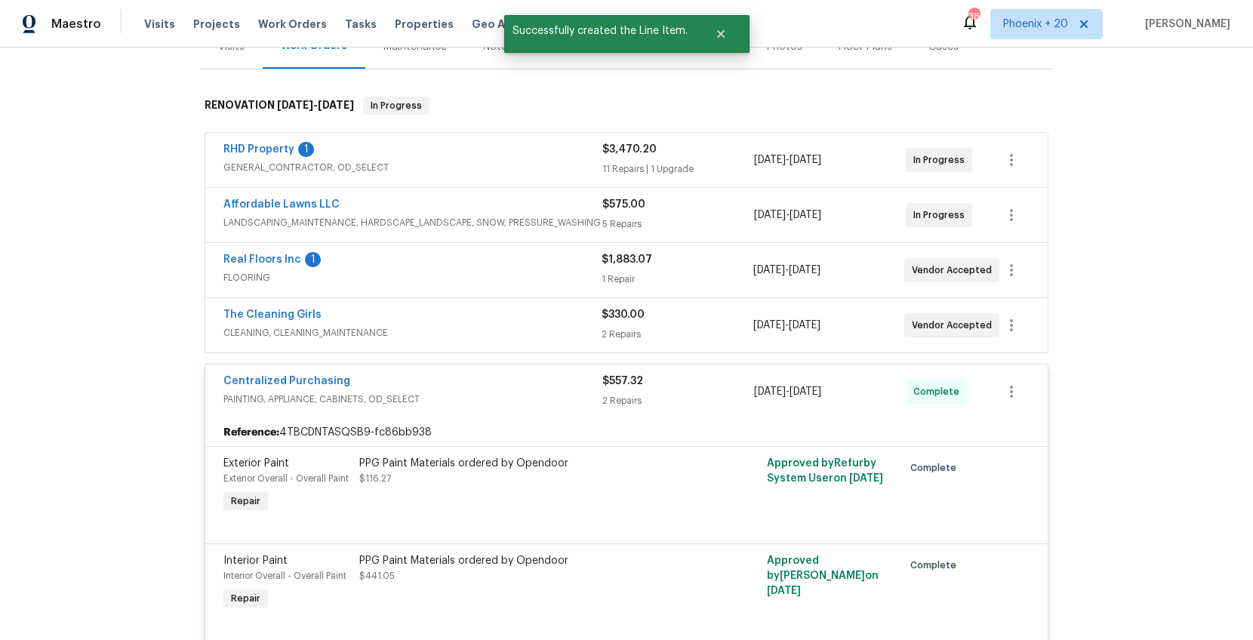
click at [509, 393] on span "PAINTING, APPLIANCE, CABINETS, OD_SELECT" at bounding box center [412, 399] width 379 height 15
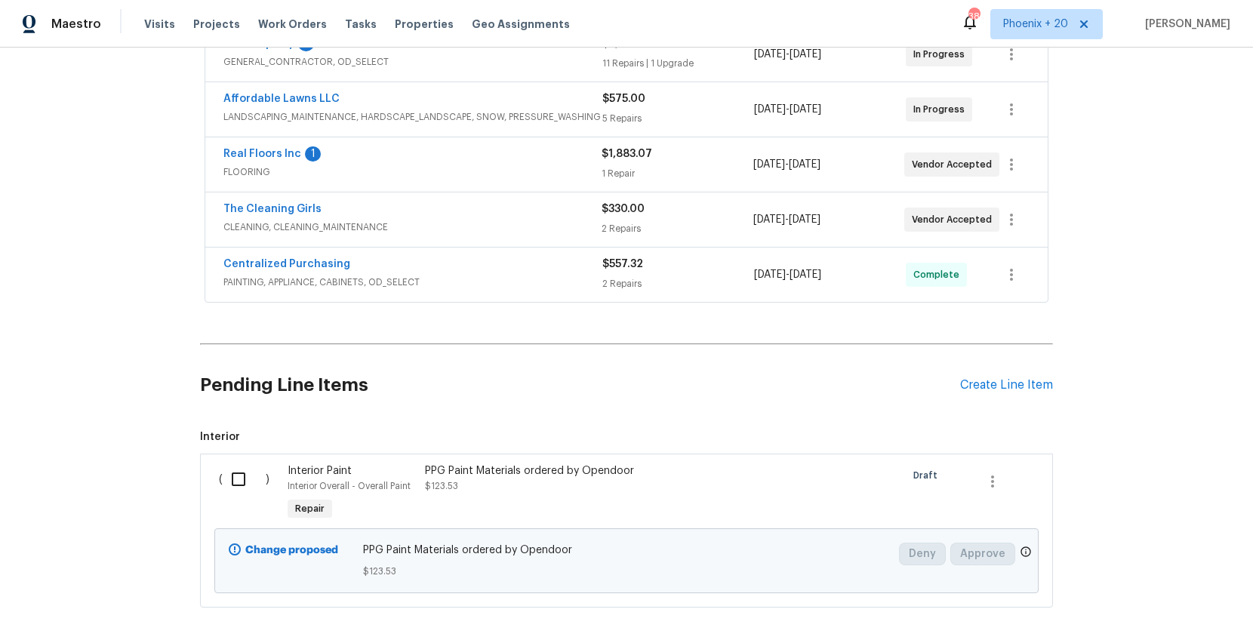
scroll to position [381, 0]
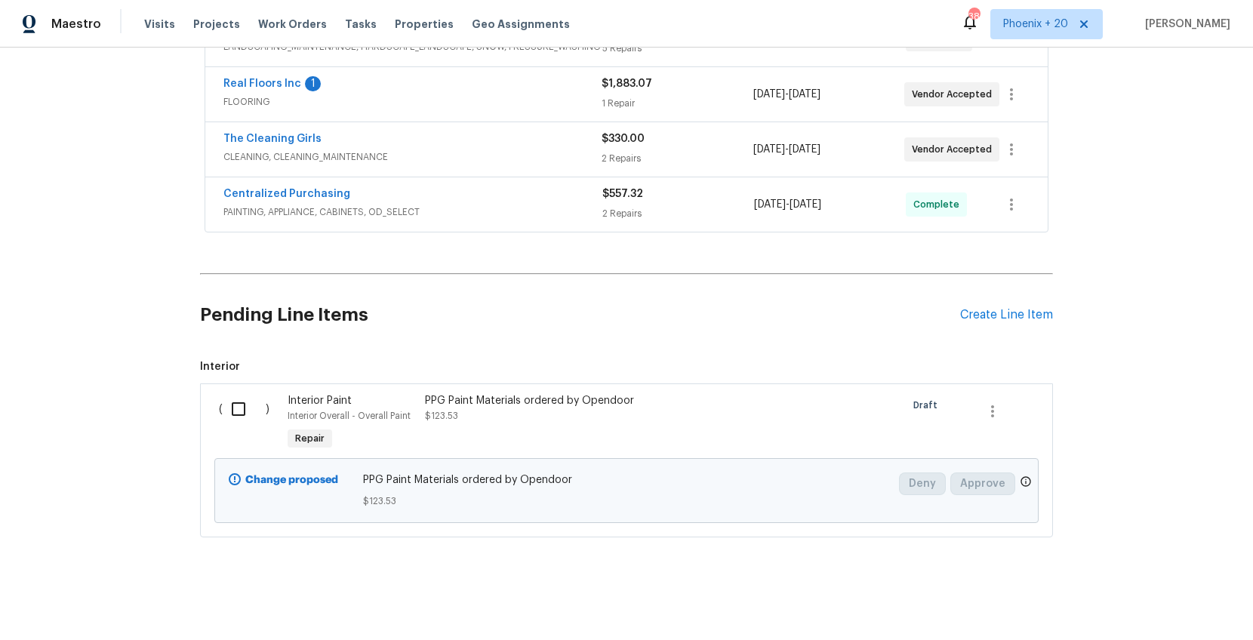
drag, startPoint x: 199, startPoint y: 408, endPoint x: 220, endPoint y: 407, distance: 21.2
click at [200, 408] on div "( ) Interior Paint Interior Overall - Overall Paint Repair PPG Paint Materials …" at bounding box center [626, 461] width 853 height 154
drag, startPoint x: 230, startPoint y: 407, endPoint x: 240, endPoint y: 408, distance: 10.7
click at [230, 407] on input "checkbox" at bounding box center [244, 409] width 43 height 32
checkbox input "true"
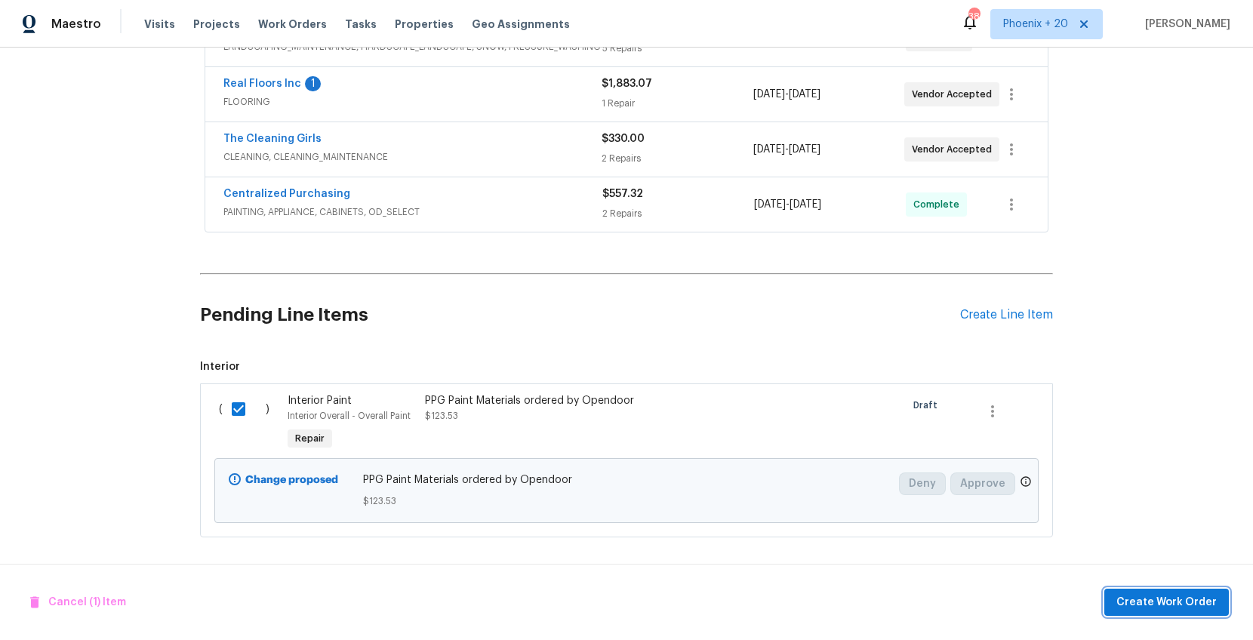
click at [1002, 511] on span "Create Work Order" at bounding box center [1167, 602] width 100 height 19
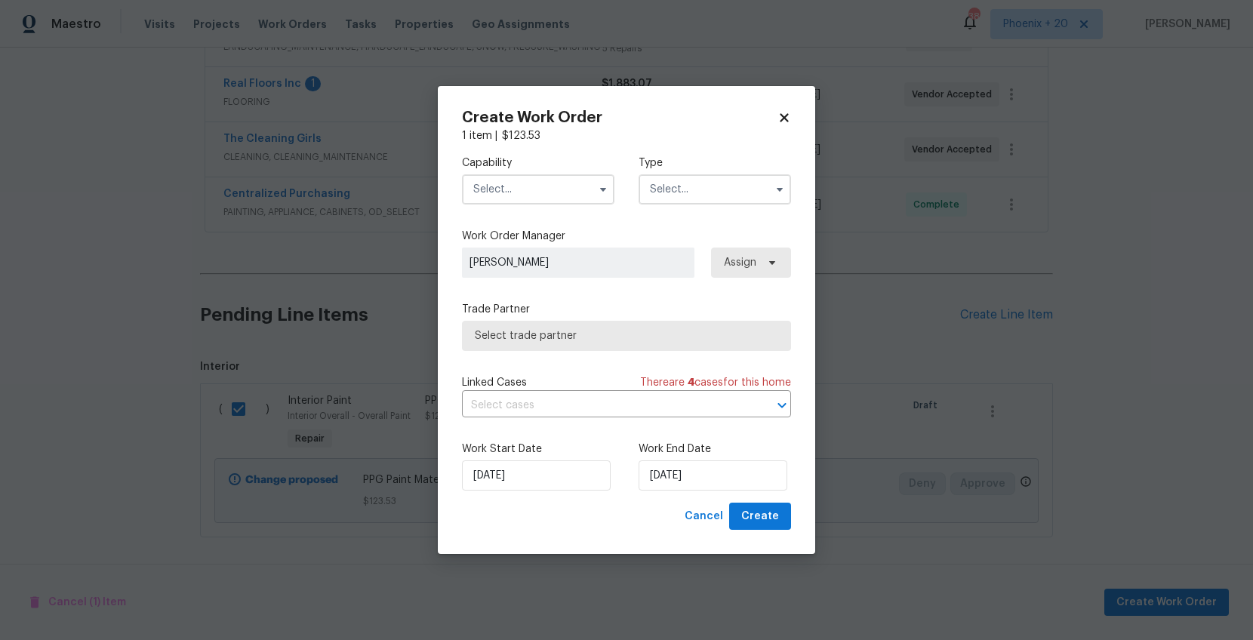
click at [544, 195] on input "text" at bounding box center [538, 189] width 153 height 30
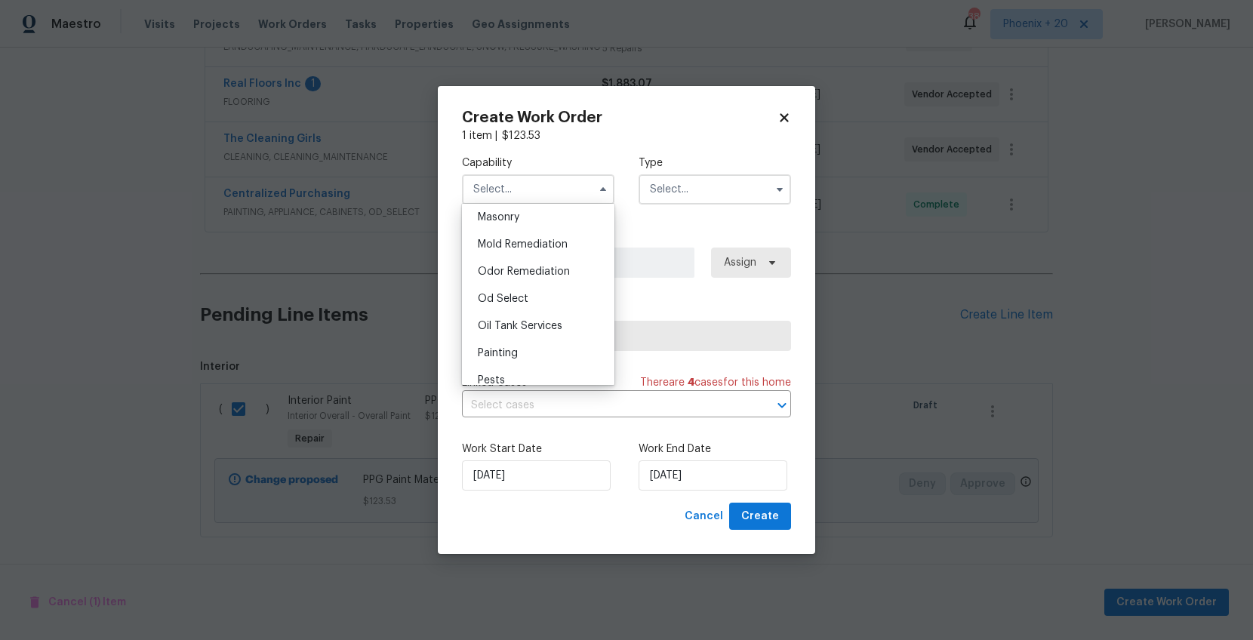
scroll to position [1281, 0]
drag, startPoint x: 535, startPoint y: 210, endPoint x: 563, endPoint y: 208, distance: 28.0
click at [535, 210] on div "Painting" at bounding box center [538, 208] width 145 height 27
type input "Painting"
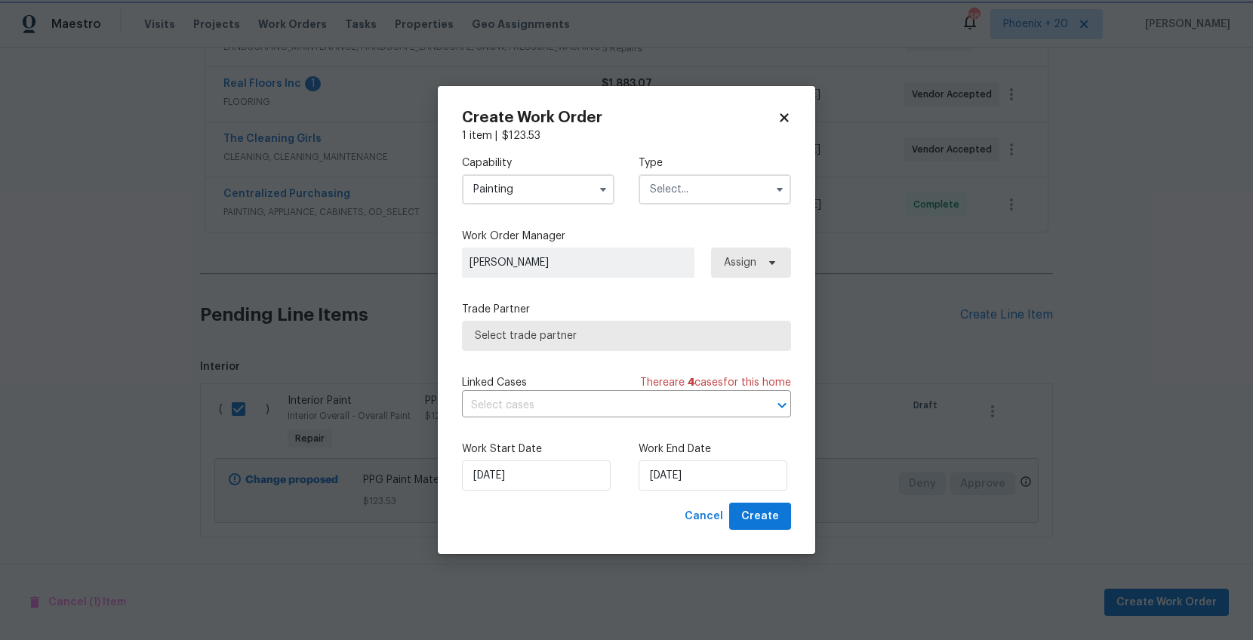
scroll to position [1241, 0]
drag, startPoint x: 728, startPoint y: 185, endPoint x: 726, endPoint y: 193, distance: 8.6
click at [727, 188] on input "text" at bounding box center [715, 189] width 153 height 30
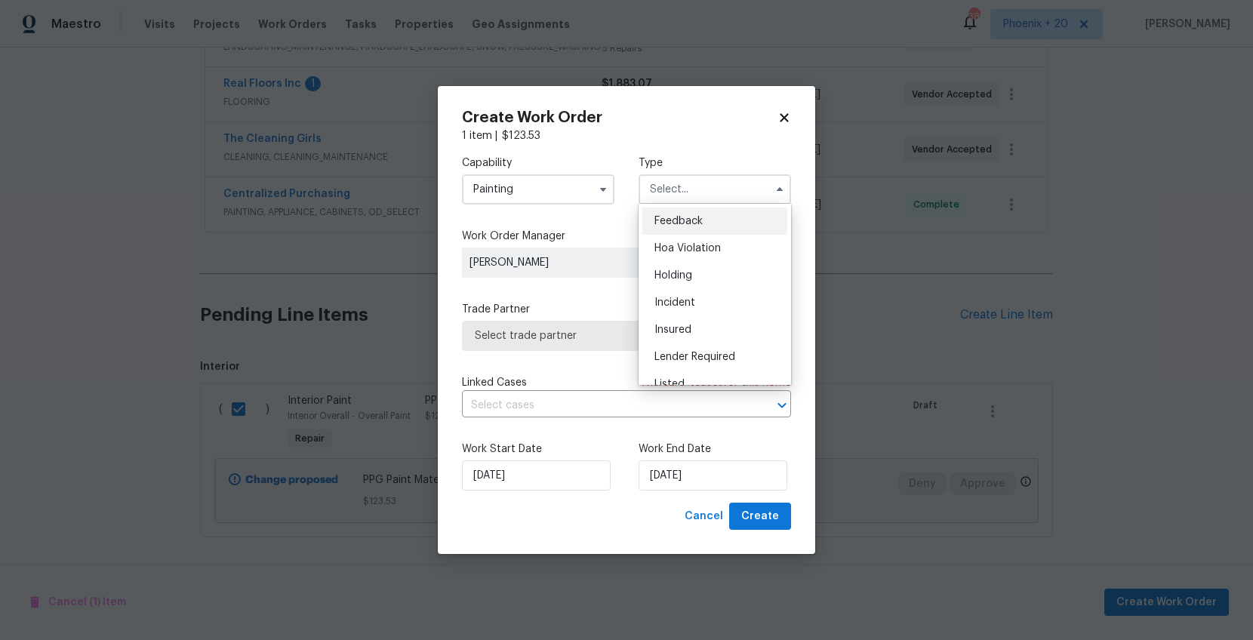
scroll to position [343, 0]
click at [710, 263] on div "Renovation" at bounding box center [715, 258] width 145 height 27
type input "Renovation"
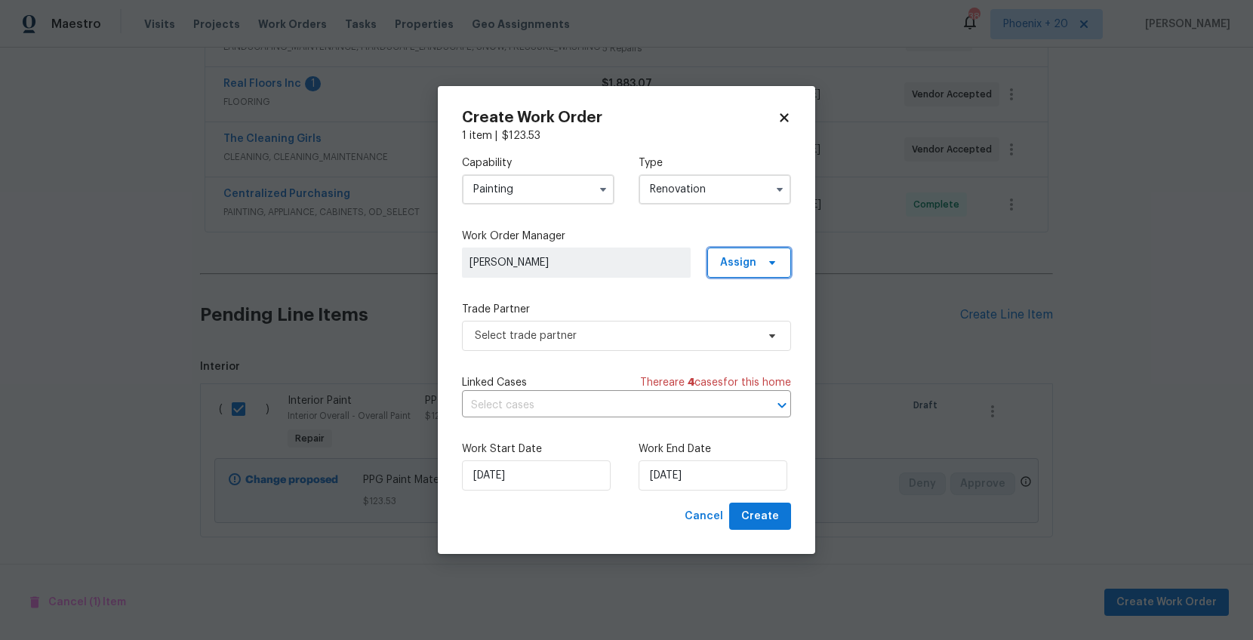
drag, startPoint x: 755, startPoint y: 262, endPoint x: 752, endPoint y: 279, distance: 16.9
click at [755, 262] on span "Assign" at bounding box center [738, 262] width 36 height 15
click at [746, 332] on div "Assign to me" at bounding box center [752, 326] width 66 height 15
click at [666, 340] on span "Select trade partner" at bounding box center [616, 335] width 282 height 15
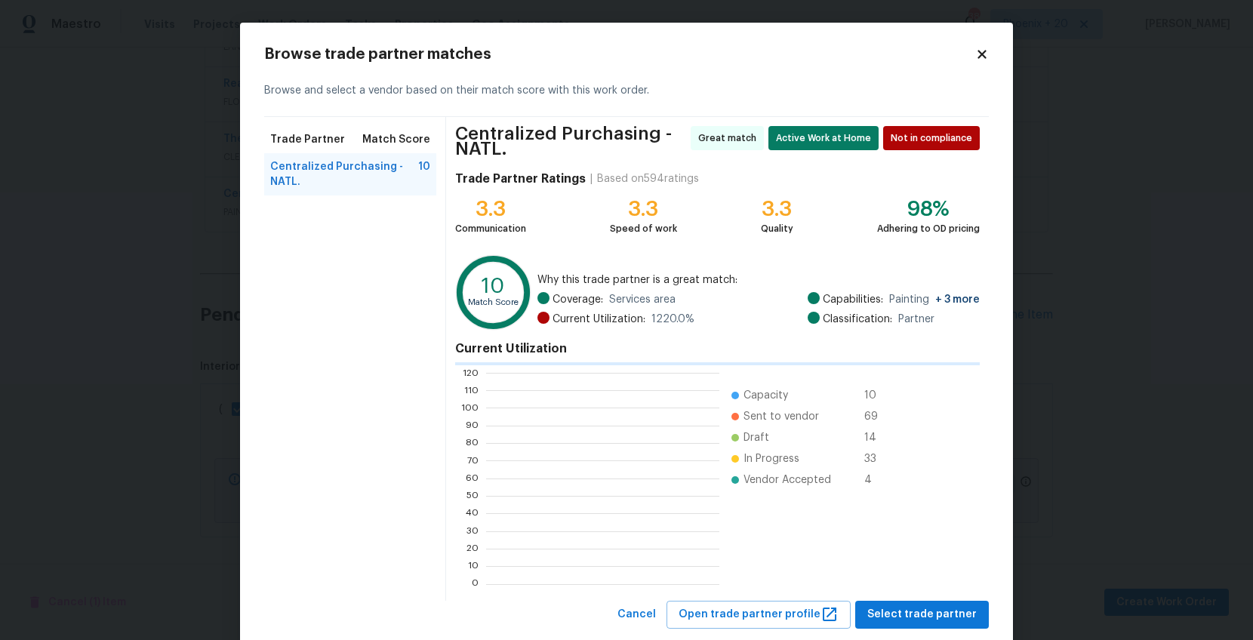
scroll to position [211, 233]
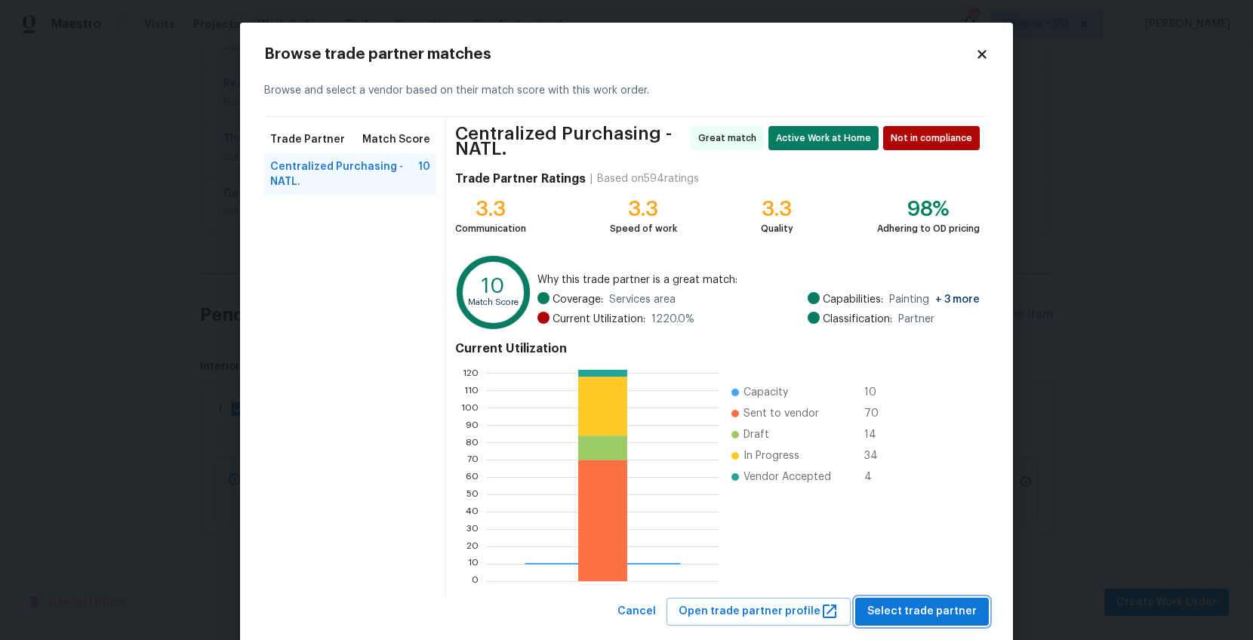
click at [974, 511] on button "Select trade partner" at bounding box center [922, 612] width 134 height 28
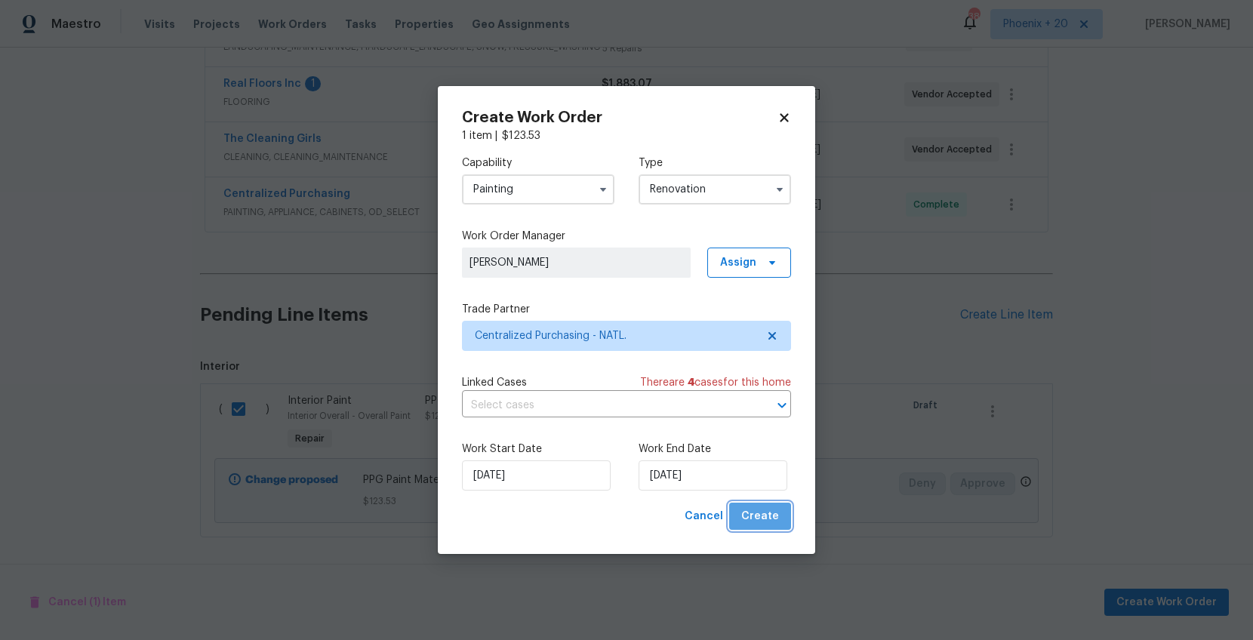
click at [770, 511] on span "Create" at bounding box center [760, 516] width 38 height 19
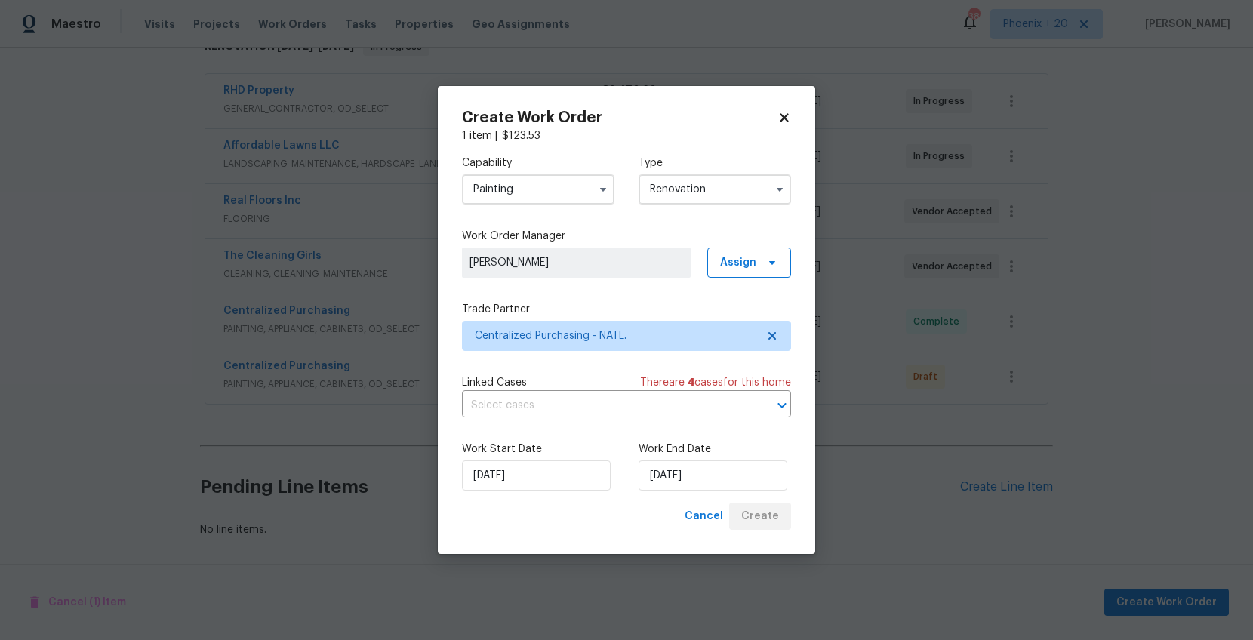
scroll to position [264, 0]
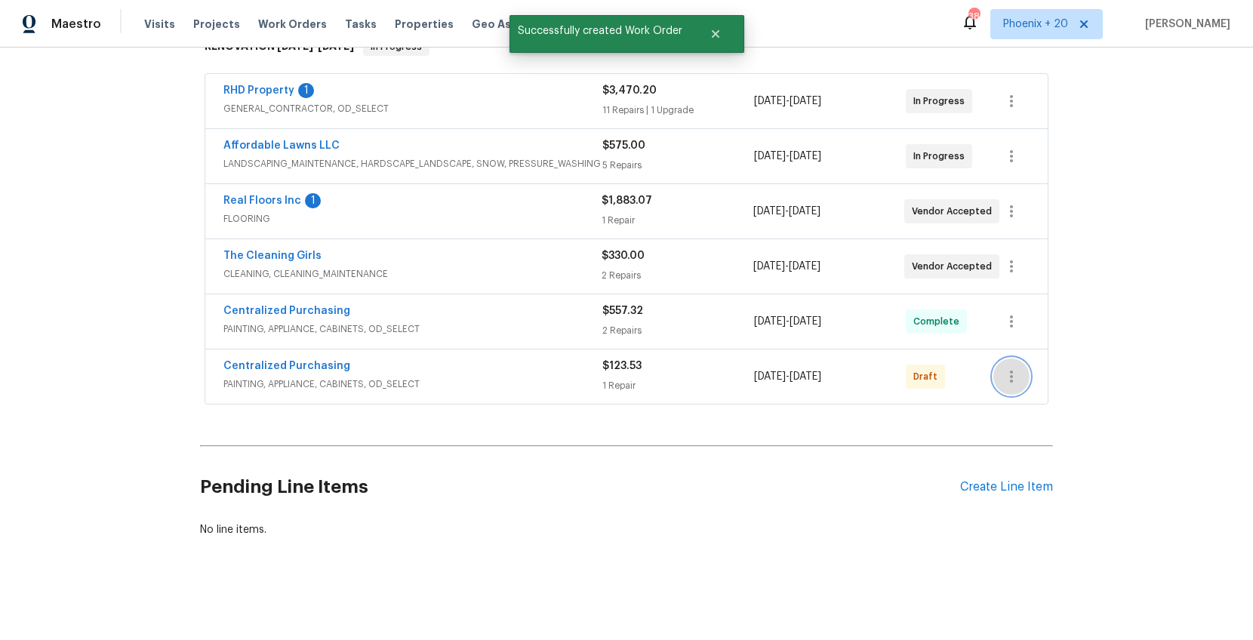
click at [1002, 385] on icon "button" at bounding box center [1012, 377] width 18 height 18
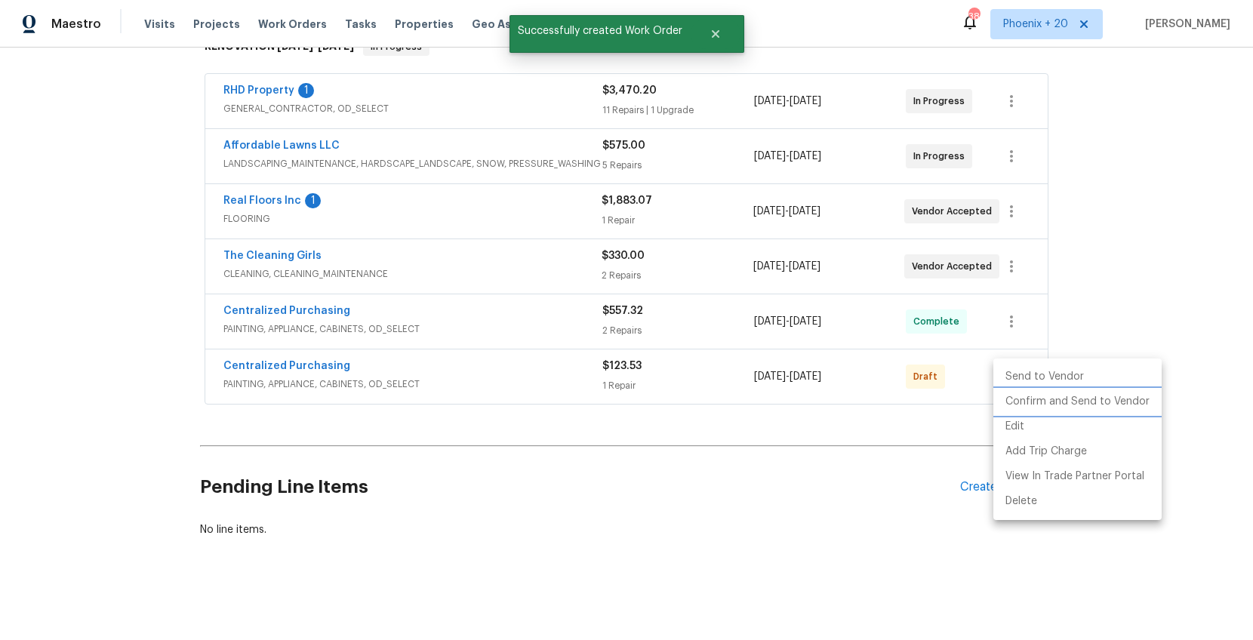
click at [1002, 401] on li "Confirm and Send to Vendor" at bounding box center [1078, 402] width 168 height 25
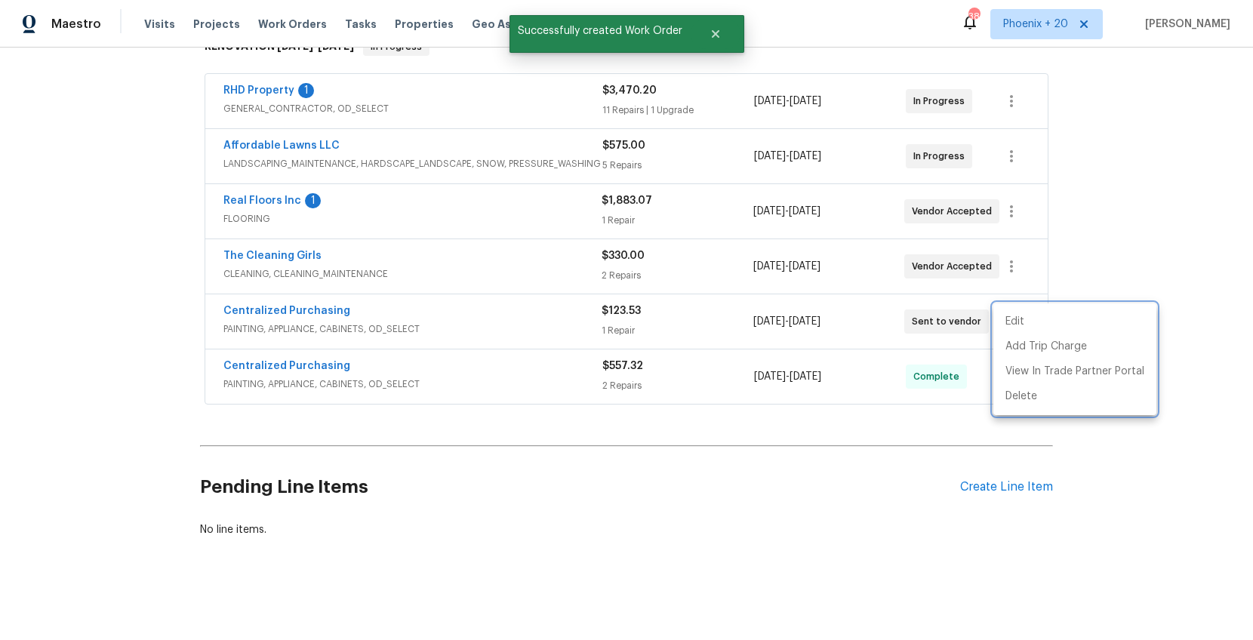
drag, startPoint x: 377, startPoint y: 332, endPoint x: 331, endPoint y: 322, distance: 47.1
click at [354, 330] on div at bounding box center [626, 320] width 1253 height 640
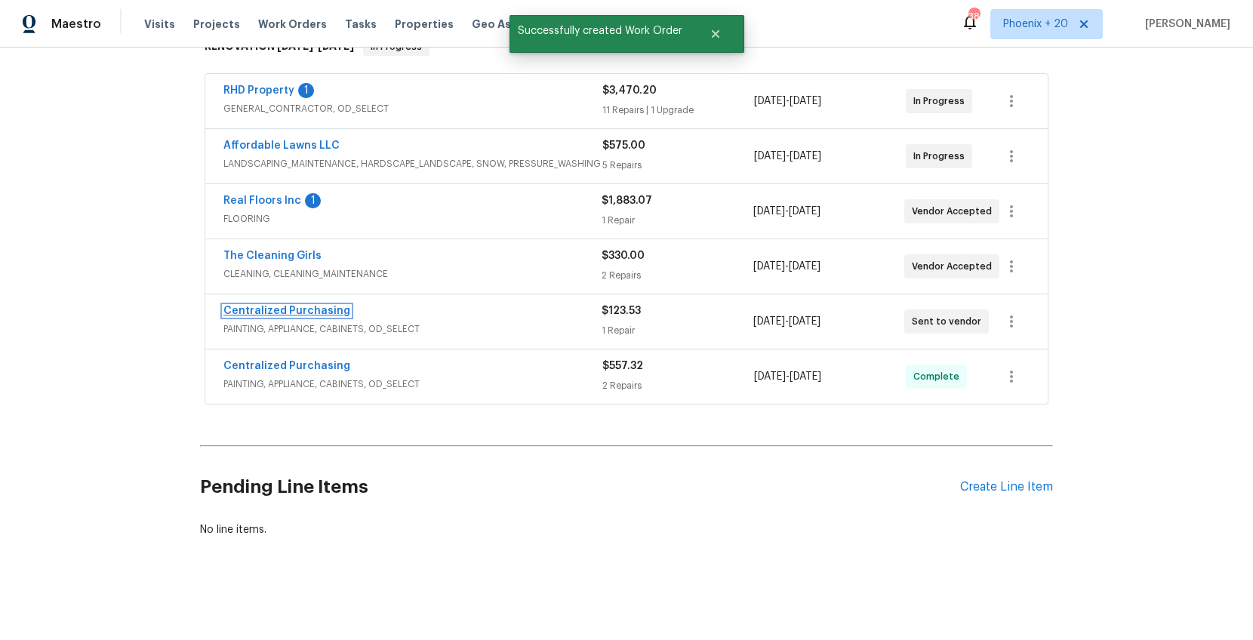
click at [324, 309] on link "Centralized Purchasing" at bounding box center [286, 311] width 127 height 11
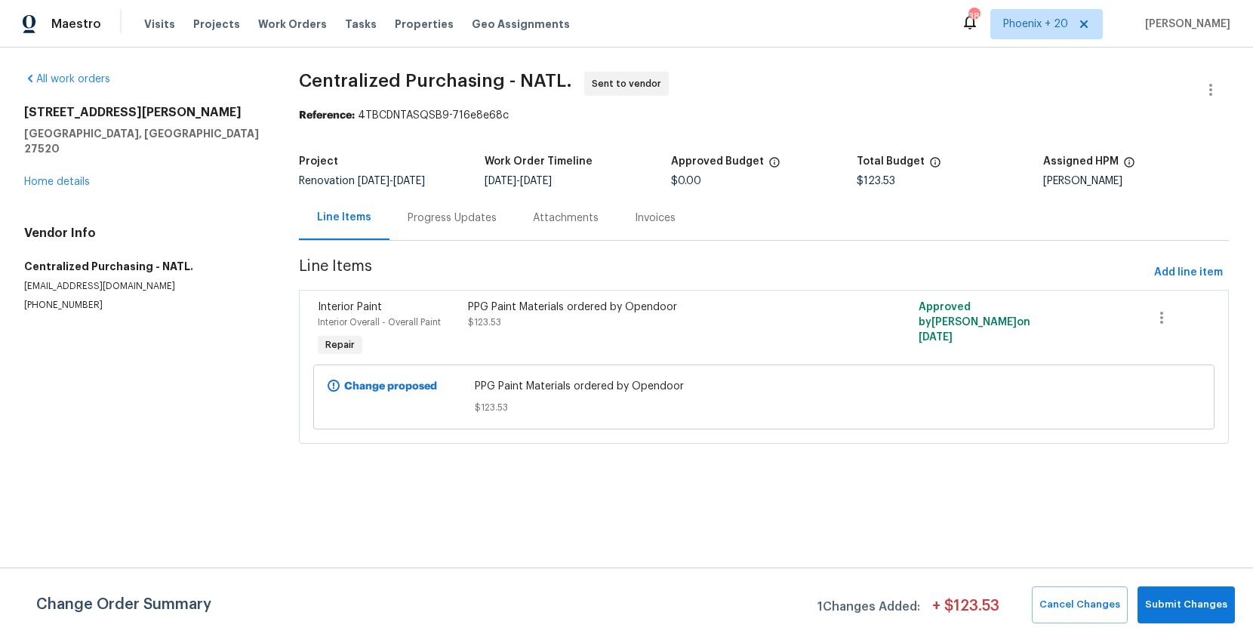
click at [315, 23] on div "Visits Projects Work Orders Tasks Properties Geo Assignments" at bounding box center [366, 24] width 444 height 30
drag, startPoint x: 293, startPoint y: 25, endPoint x: 458, endPoint y: 46, distance: 166.0
click at [293, 25] on span "Work Orders" at bounding box center [292, 24] width 69 height 15
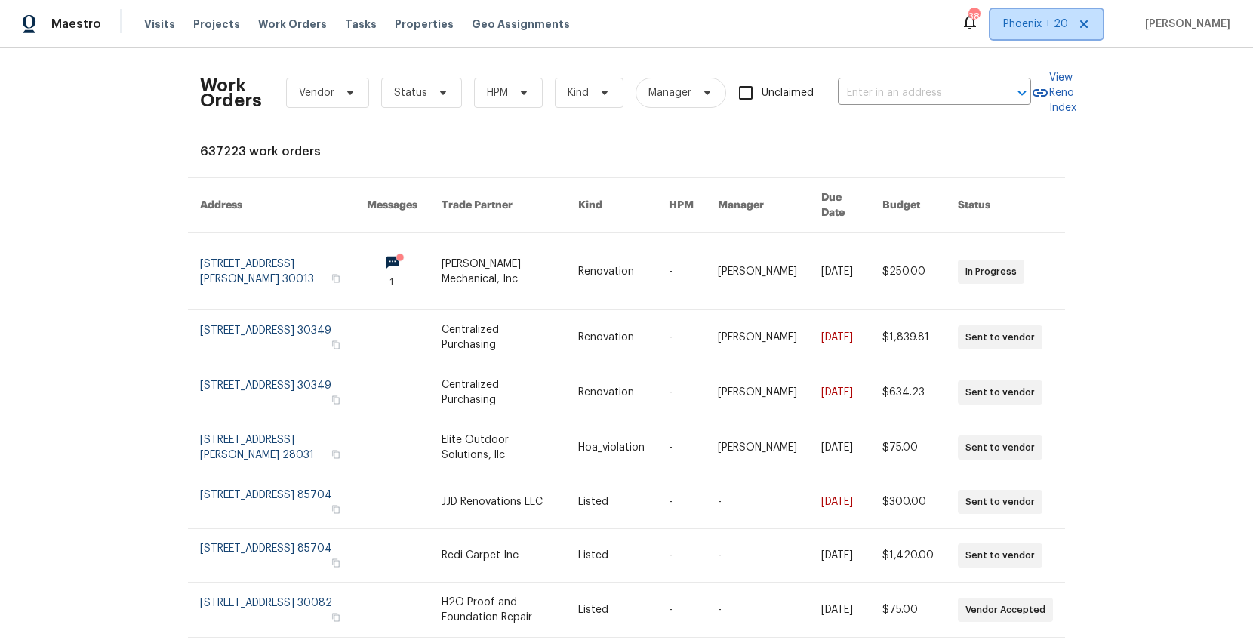
click at [1002, 33] on span "Phoenix + 20" at bounding box center [1047, 24] width 113 height 30
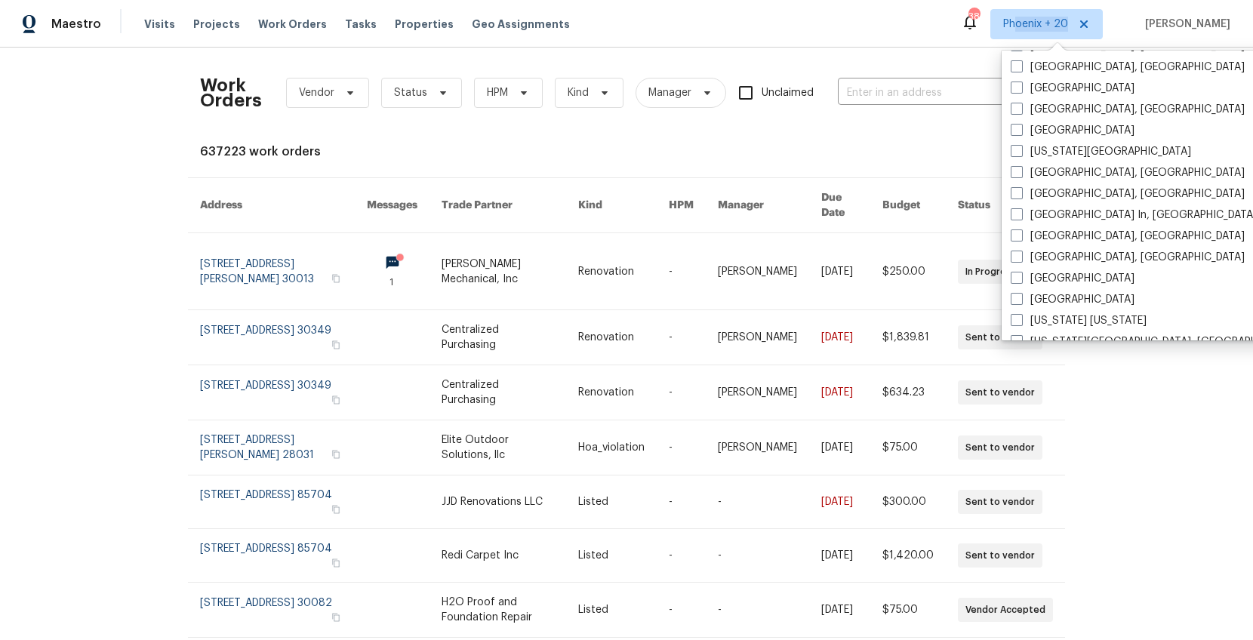
scroll to position [729, 0]
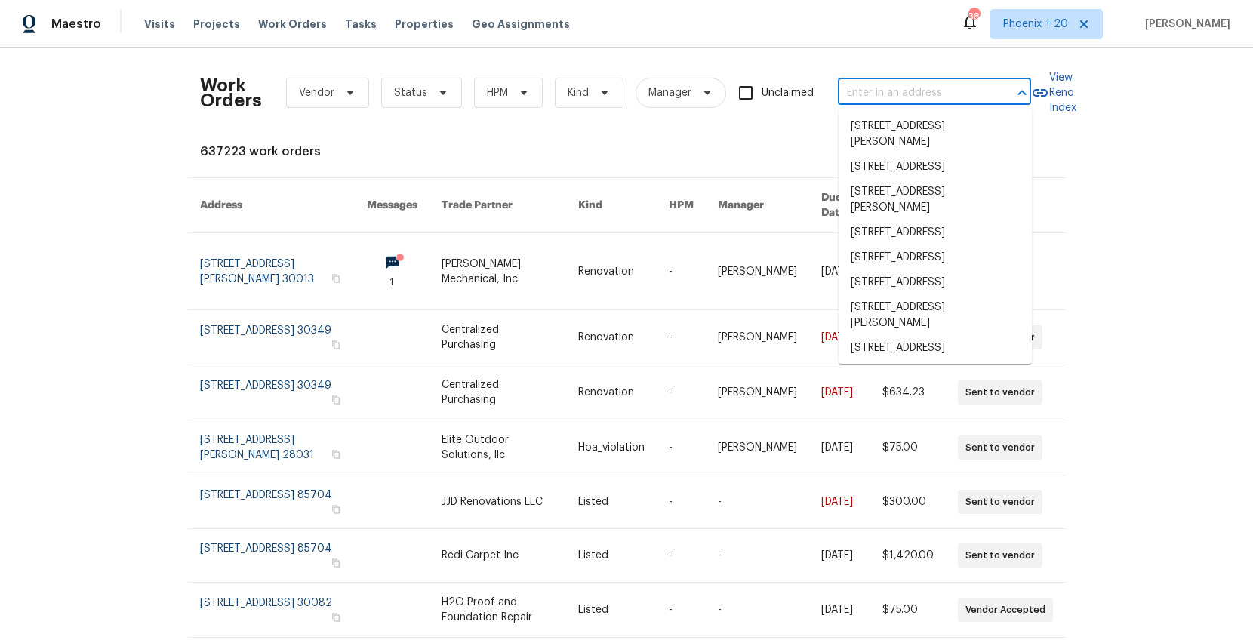
click at [847, 90] on input "text" at bounding box center [913, 93] width 151 height 23
click at [878, 86] on input "text" at bounding box center [913, 93] width 151 height 23
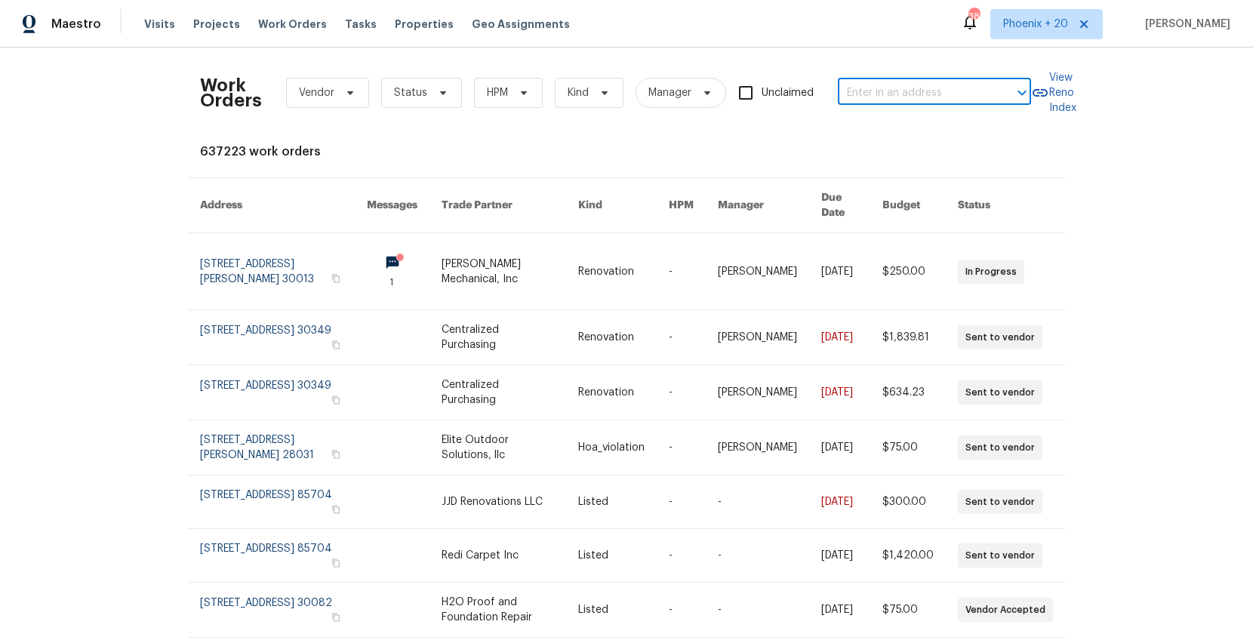
paste input "[STREET_ADDRESS]"
type input "[STREET_ADDRESS]"
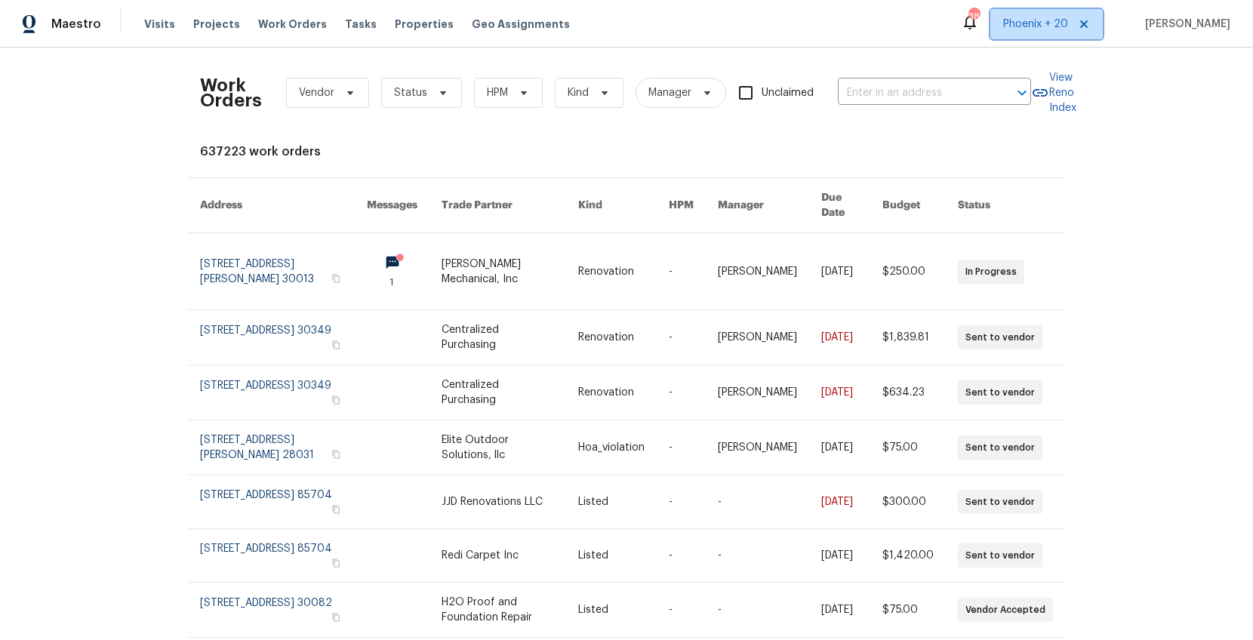
click at [1002, 30] on span "Phoenix + 20" at bounding box center [1035, 24] width 65 height 15
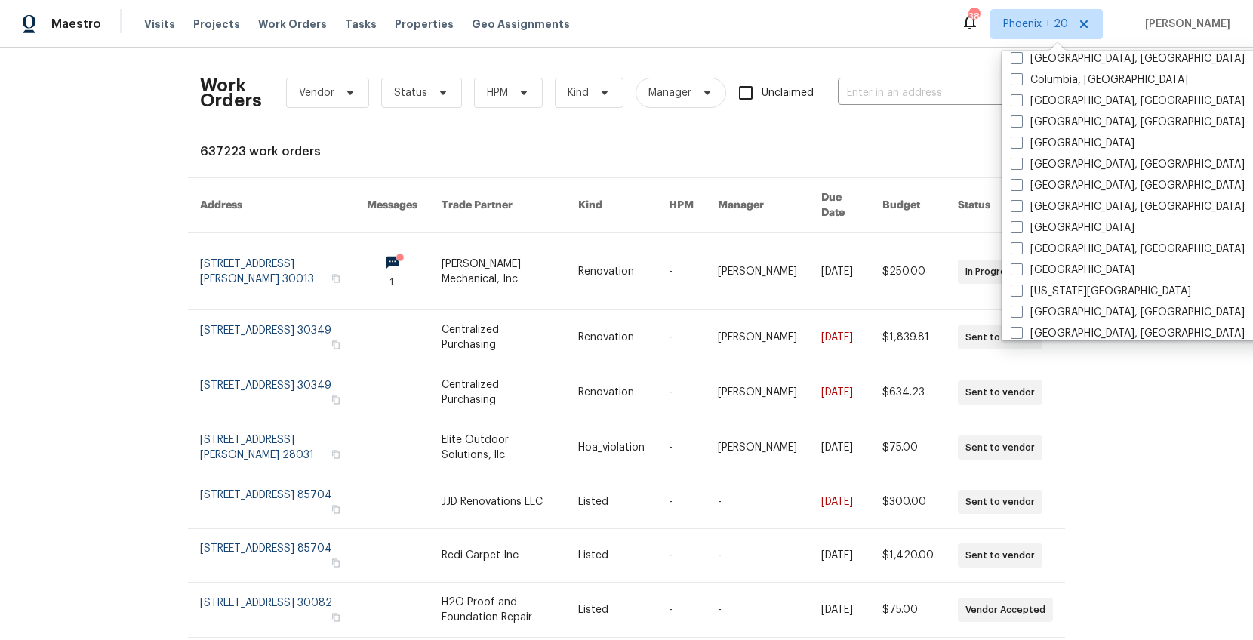
scroll to position [667, 0]
click at [1002, 294] on label "[US_STATE][GEOGRAPHIC_DATA]" at bounding box center [1101, 288] width 180 height 15
click at [1002, 291] on input "[US_STATE][GEOGRAPHIC_DATA]" at bounding box center [1016, 286] width 10 height 10
checkbox input "true"
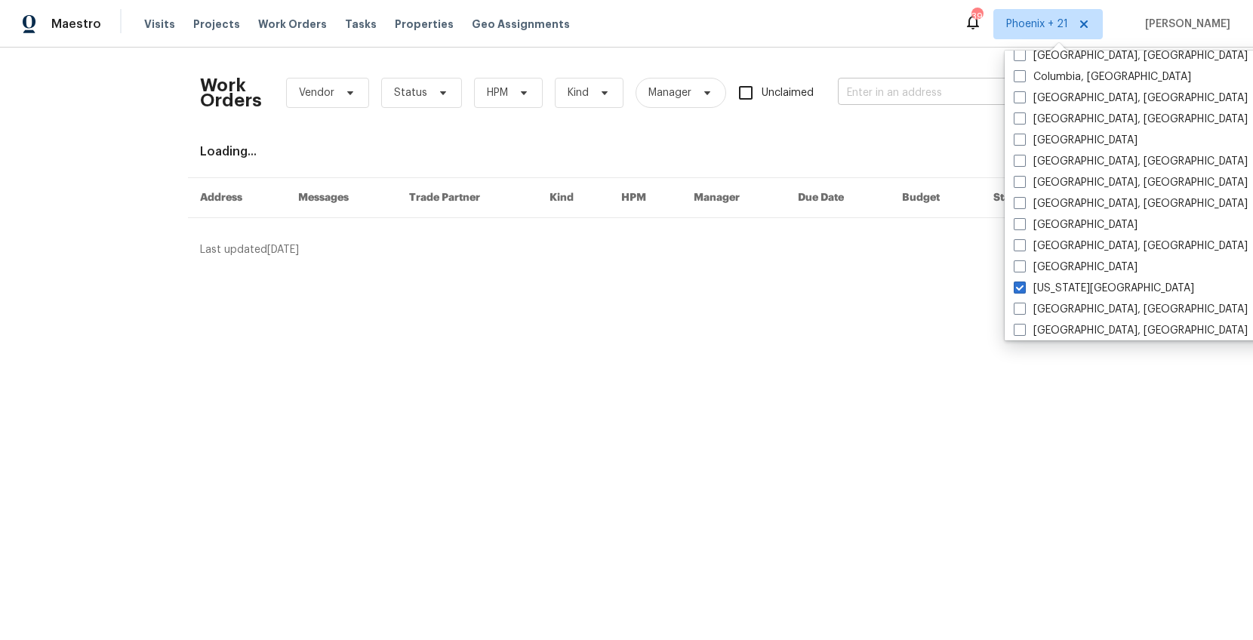
click at [887, 95] on input "text" at bounding box center [913, 93] width 151 height 23
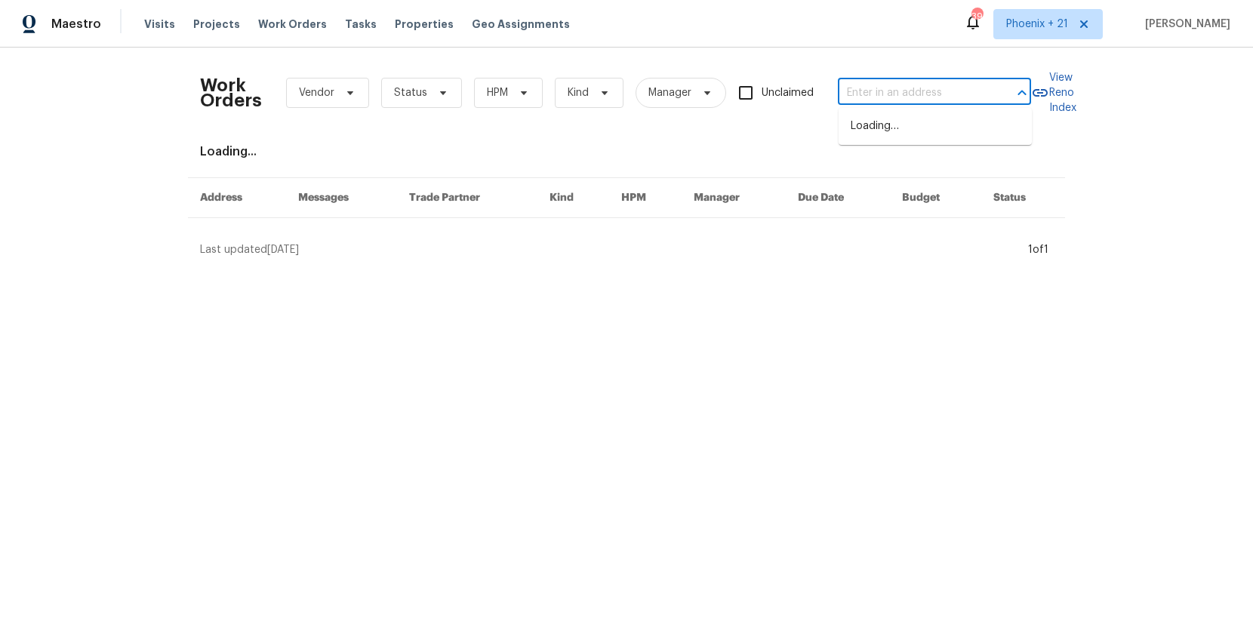
paste input "[STREET_ADDRESS]"
type input "[STREET_ADDRESS]"
click at [895, 122] on li "[STREET_ADDRESS]" at bounding box center [935, 126] width 193 height 25
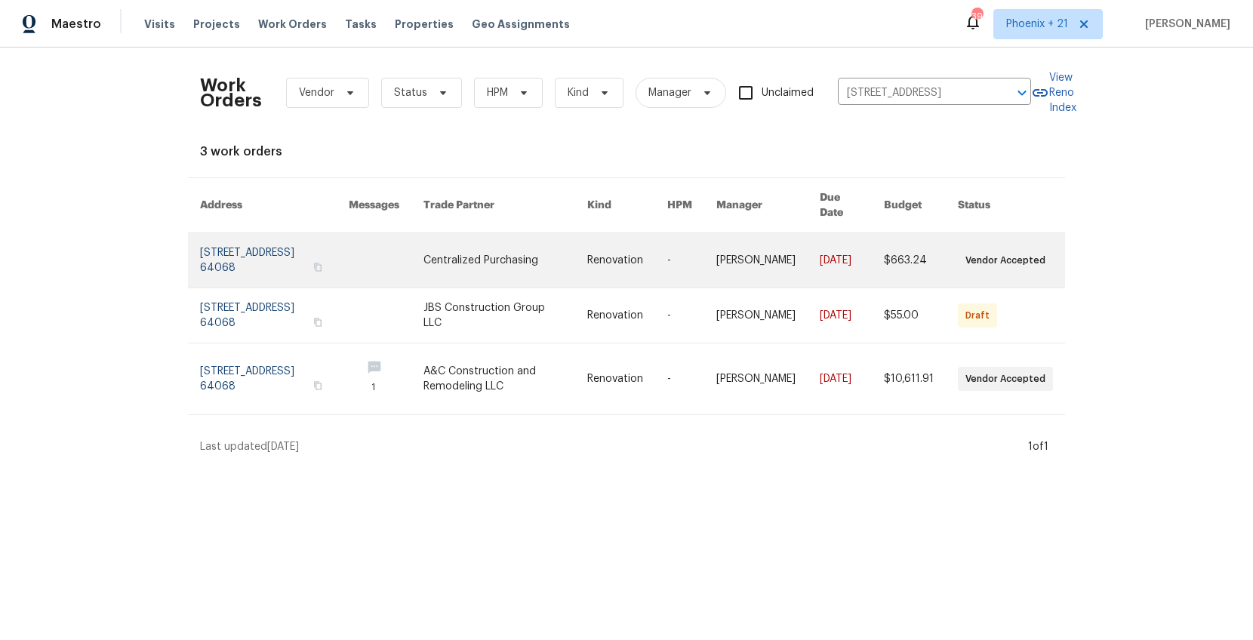
click at [494, 239] on link at bounding box center [506, 260] width 165 height 54
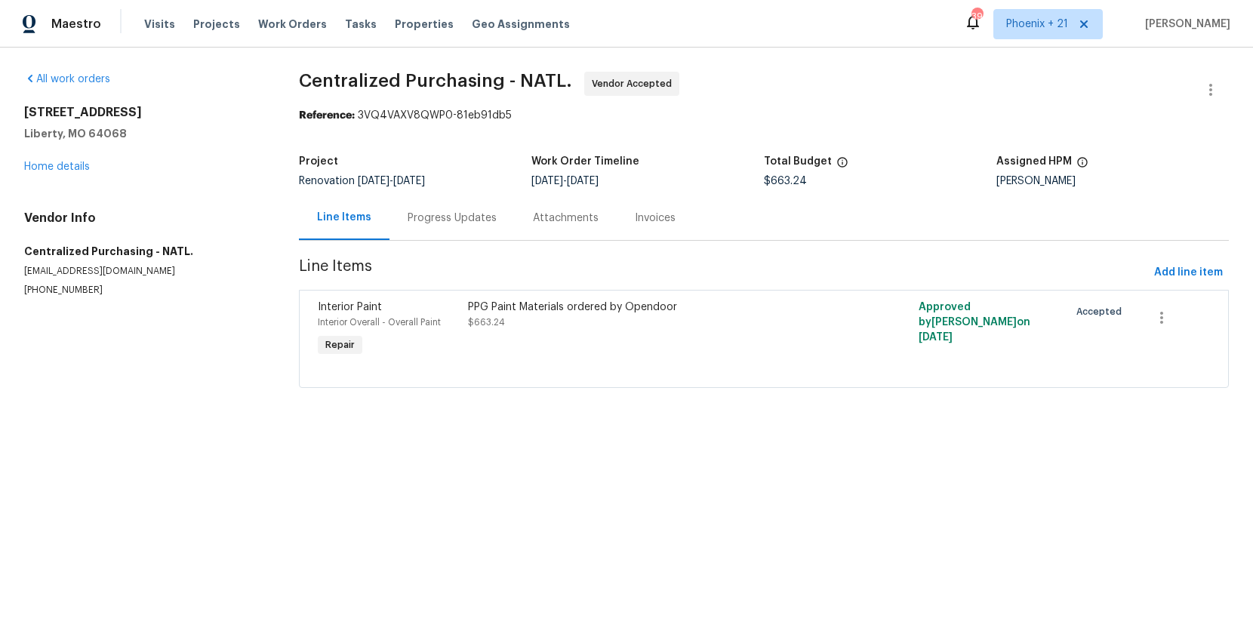
click at [1002, 288] on section "Centralized Purchasing - NATL. Vendor Accepted Reference: 3VQ4VAXV8QWP0-81eb91d…" at bounding box center [764, 239] width 930 height 334
click at [1002, 279] on span "Add line item" at bounding box center [1188, 273] width 69 height 19
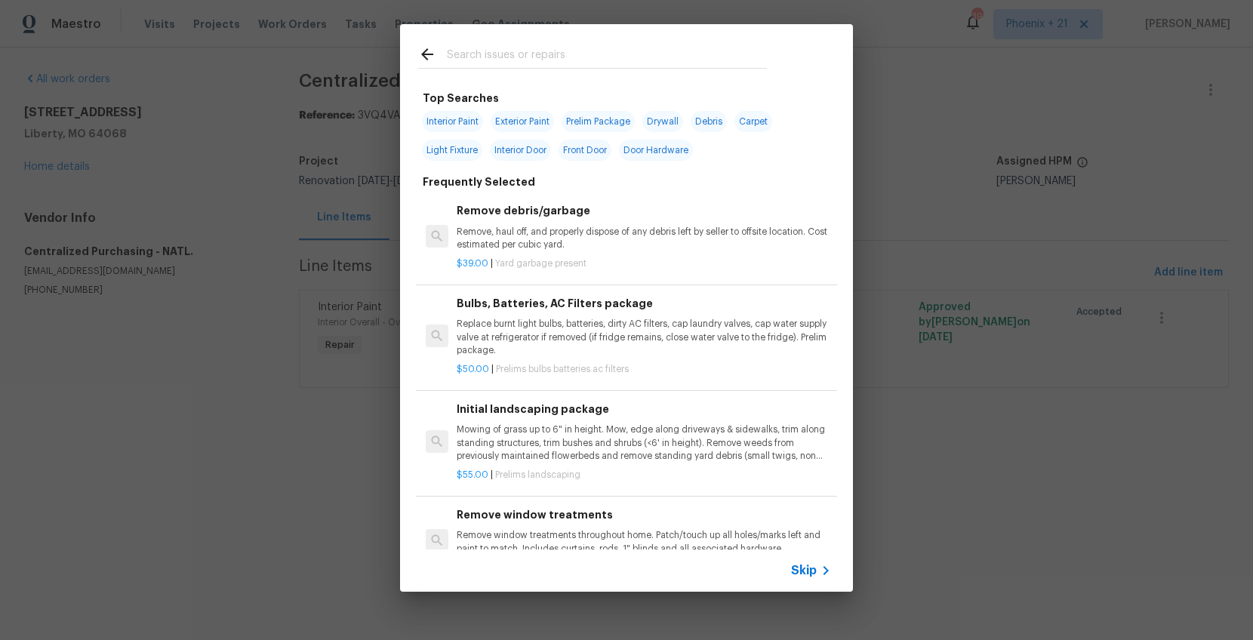
click at [480, 46] on input "text" at bounding box center [607, 56] width 320 height 23
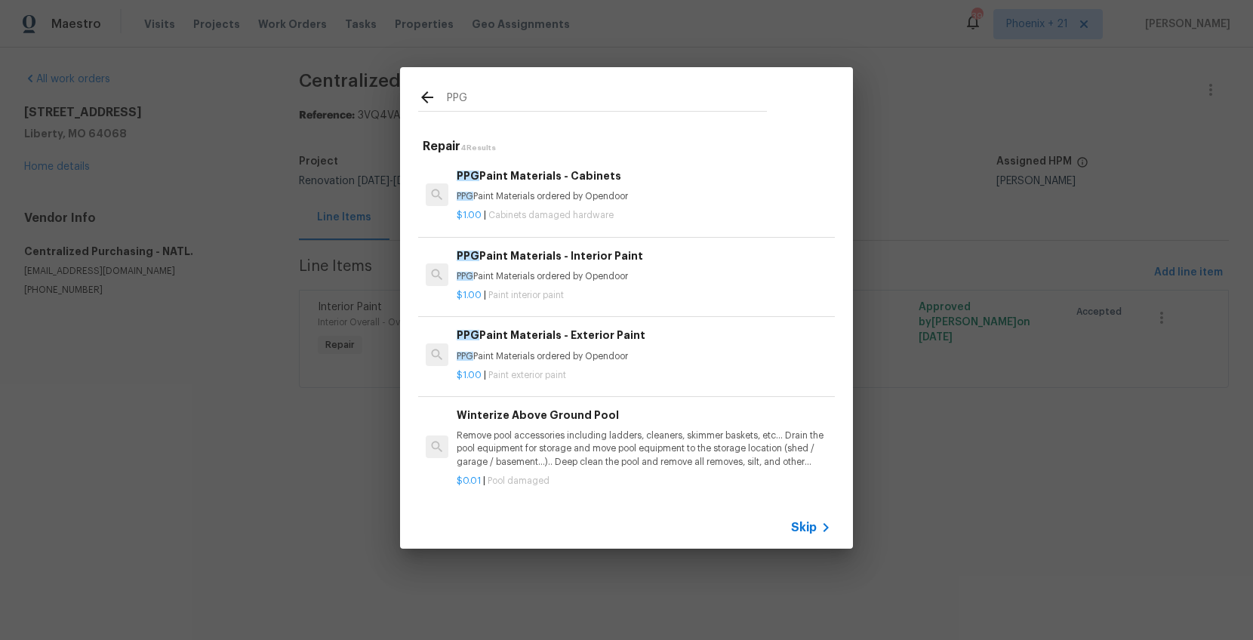
type input "PPG"
click at [645, 199] on p "PPG Paint Materials ordered by Opendoor" at bounding box center [644, 196] width 375 height 13
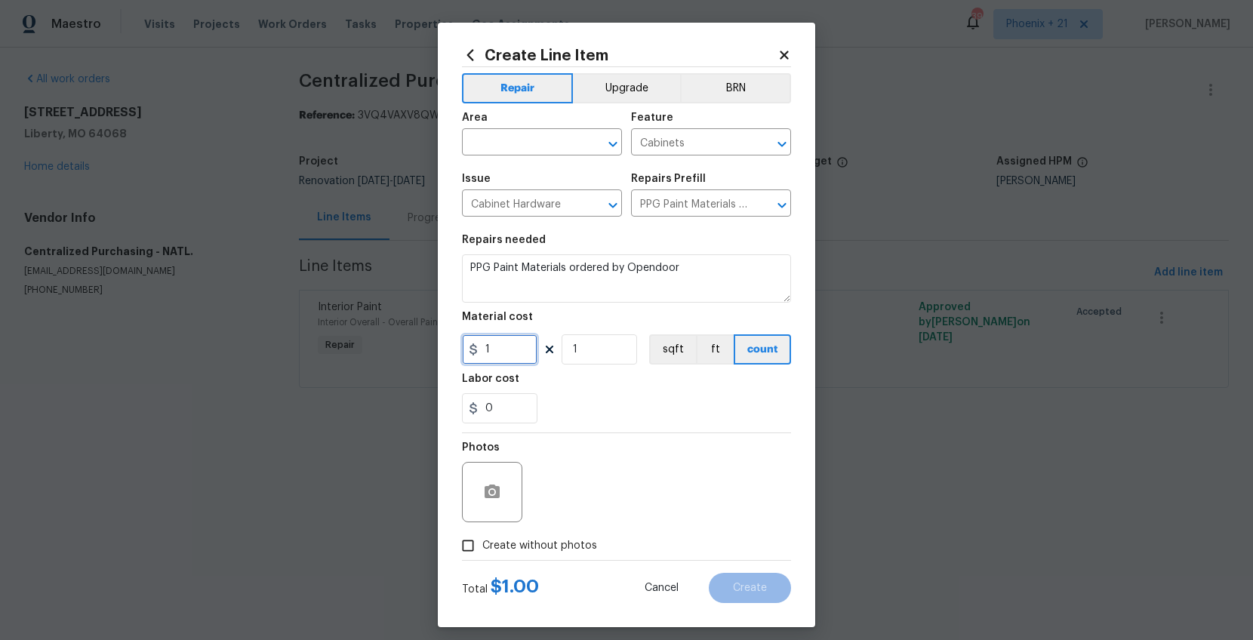
drag, startPoint x: 505, startPoint y: 357, endPoint x: 455, endPoint y: 349, distance: 51.3
click at [455, 349] on div "Create Line Item Repair Upgrade BRN Area ​ Feature Cabinets ​ Issue Cabinet Har…" at bounding box center [627, 325] width 378 height 605
type input "417.19"
click at [500, 156] on span "Area ​" at bounding box center [542, 133] width 160 height 61
click at [501, 154] on input "text" at bounding box center [521, 143] width 118 height 23
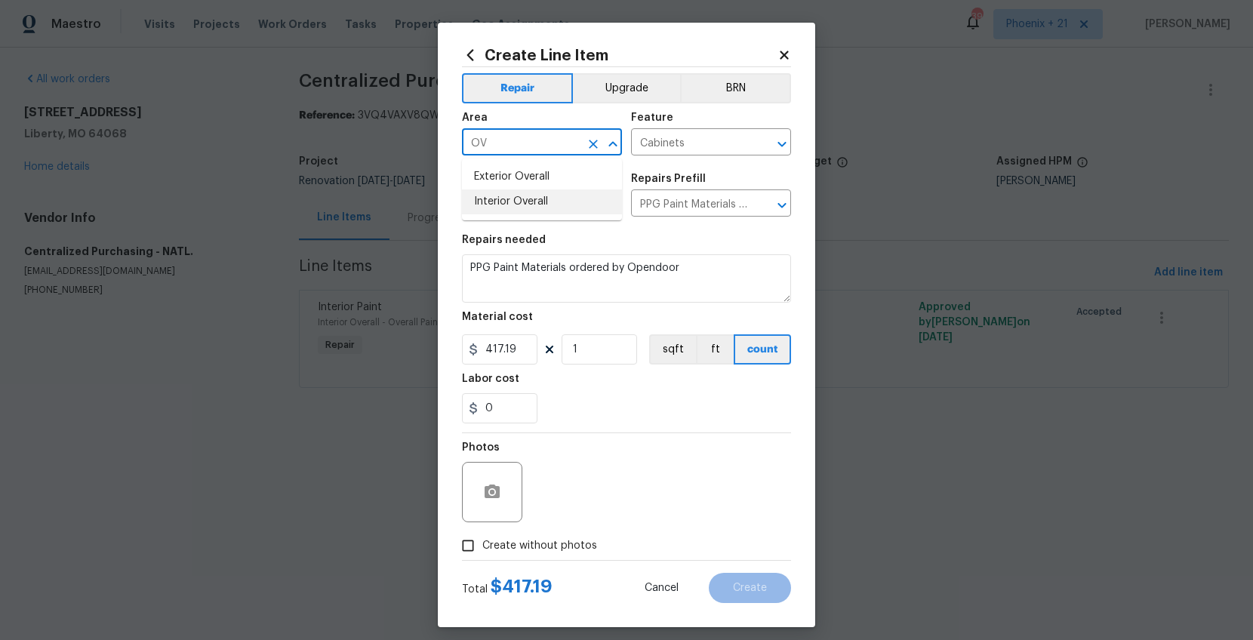
click at [512, 205] on li "Interior Overall" at bounding box center [542, 202] width 160 height 25
type input "Interior Overall"
drag, startPoint x: 501, startPoint y: 543, endPoint x: 529, endPoint y: 523, distance: 33.5
click at [501, 511] on span "Create without photos" at bounding box center [539, 546] width 115 height 16
click at [482, 511] on input "Create without photos" at bounding box center [468, 546] width 29 height 29
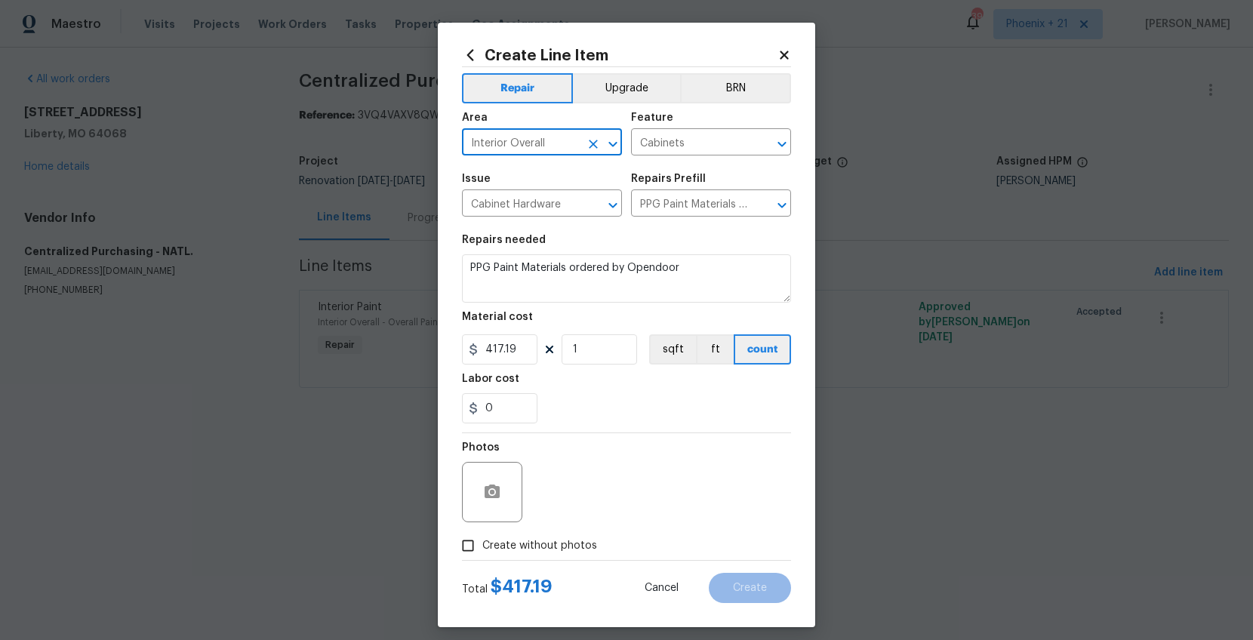
checkbox input "true"
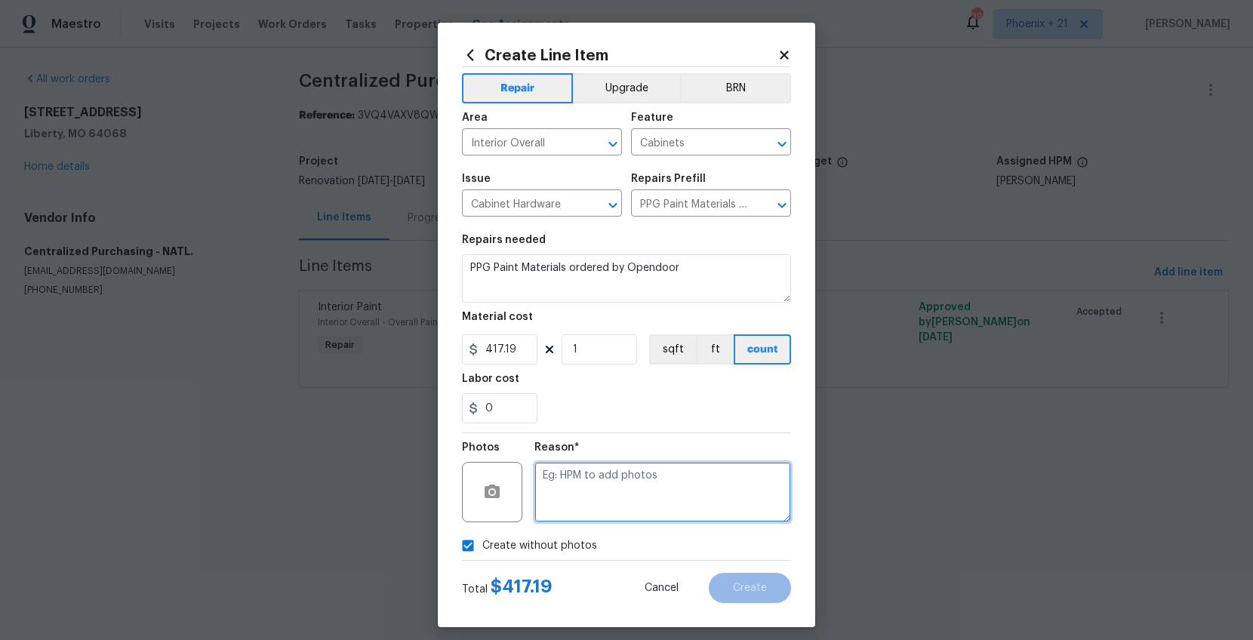
click at [575, 479] on textarea at bounding box center [663, 492] width 257 height 60
type textarea "NA"
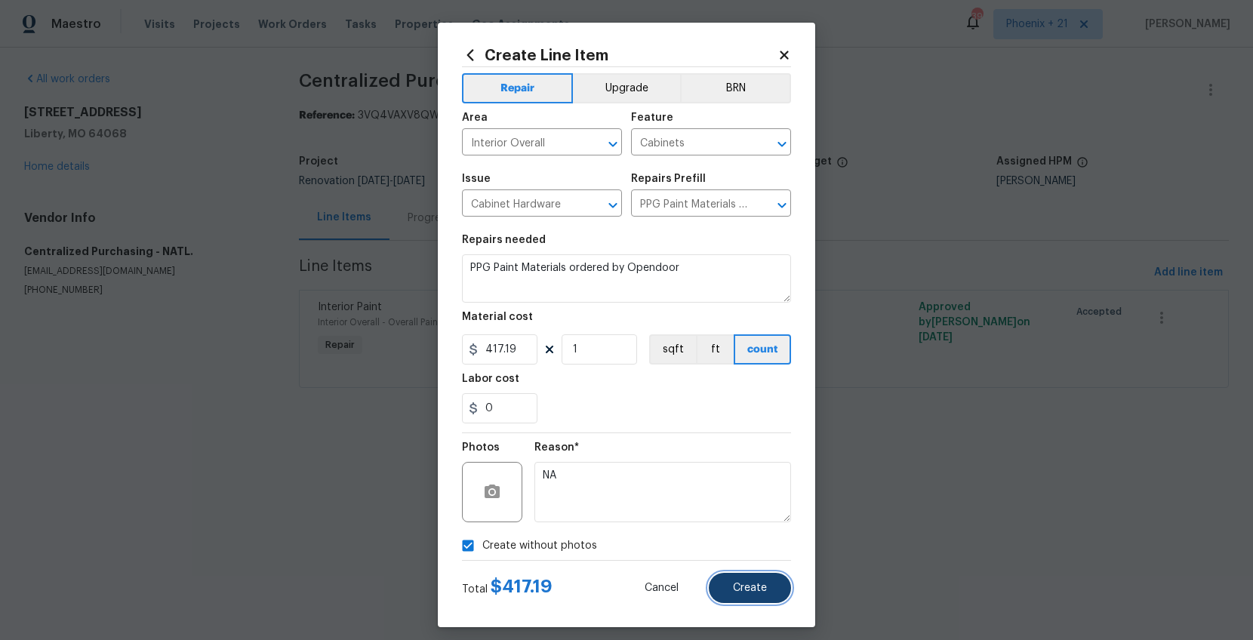
click at [736, 511] on button "Create" at bounding box center [750, 588] width 82 height 30
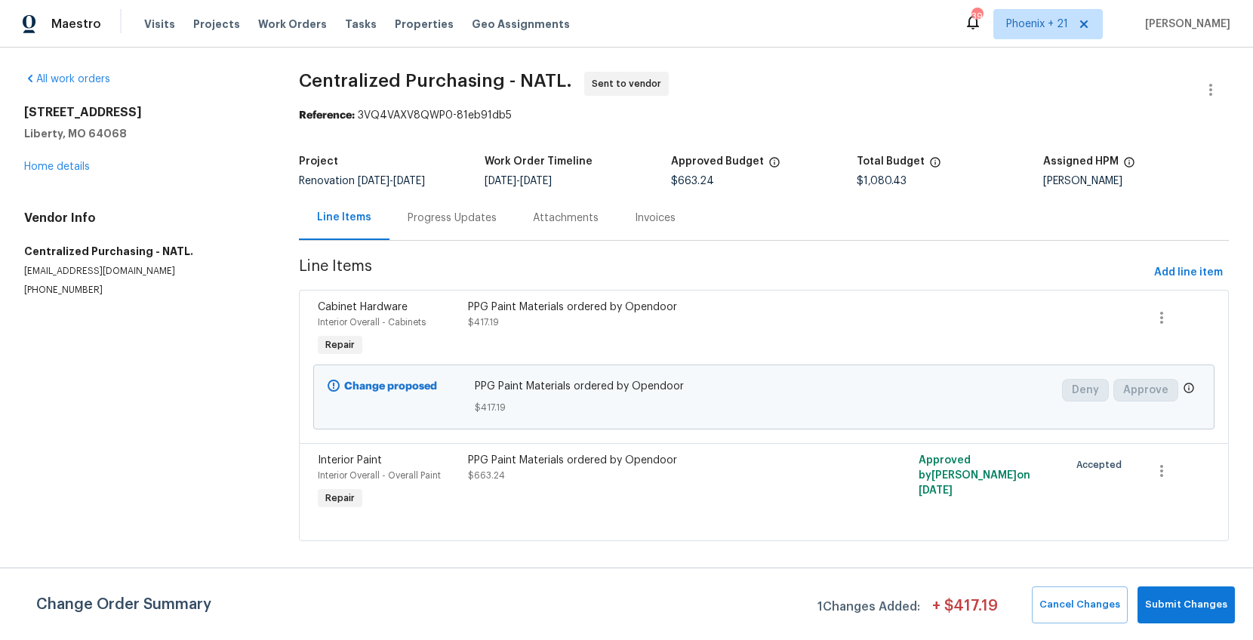
click at [302, 35] on div "Visits Projects Work Orders Tasks Properties Geo Assignments" at bounding box center [366, 24] width 444 height 30
click at [303, 32] on div "Visits Projects Work Orders Tasks Properties Geo Assignments" at bounding box center [366, 24] width 444 height 30
drag, startPoint x: 306, startPoint y: 28, endPoint x: 312, endPoint y: 33, distance: 8.0
click at [306, 28] on span "Work Orders" at bounding box center [292, 24] width 69 height 15
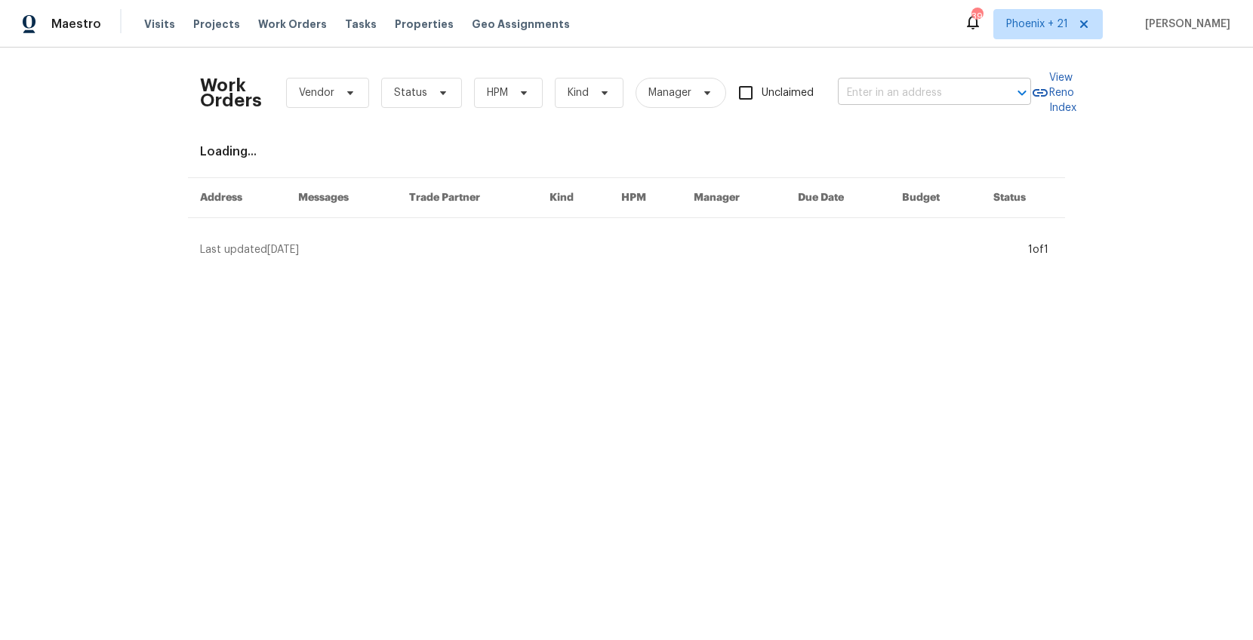
drag, startPoint x: 891, startPoint y: 69, endPoint x: 890, endPoint y: 82, distance: 12.9
click at [891, 70] on div "Work Orders Vendor Status HPM Kind Manager Unclaimed ​" at bounding box center [615, 93] width 831 height 66
click at [890, 82] on input "text" at bounding box center [913, 93] width 151 height 23
paste input "[STREET_ADDRESS][US_STATE]"
type input "[STREET_ADDRESS][US_STATE]"
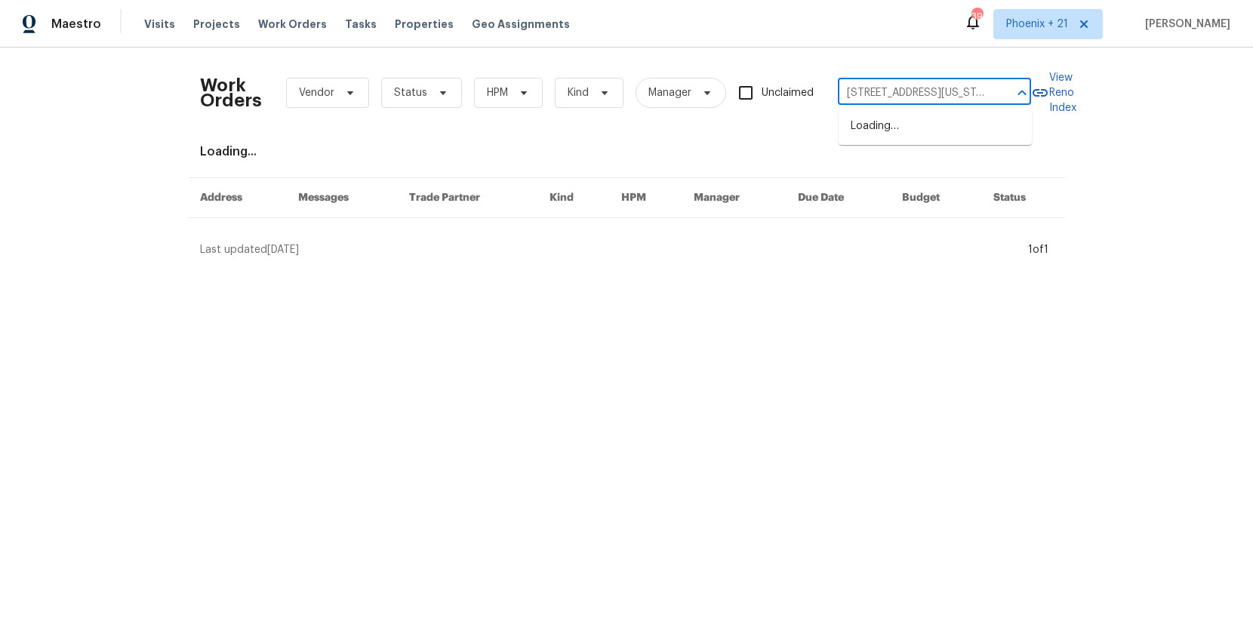
scroll to position [0, 80]
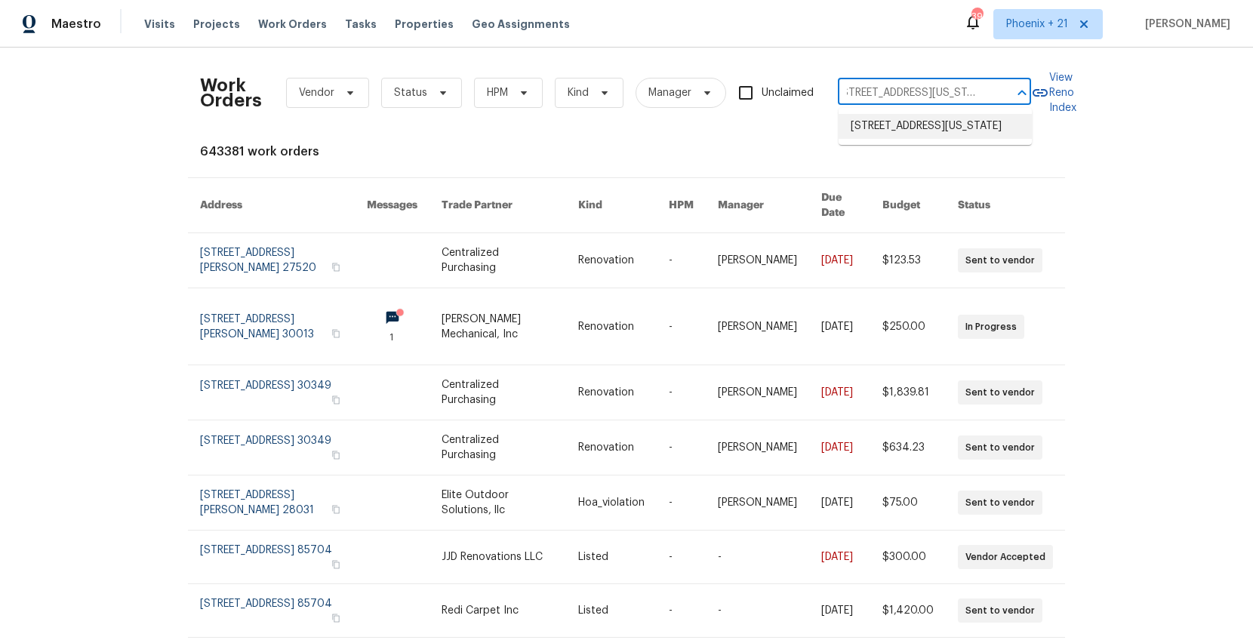
click at [897, 119] on li "[STREET_ADDRESS][US_STATE]" at bounding box center [935, 126] width 193 height 25
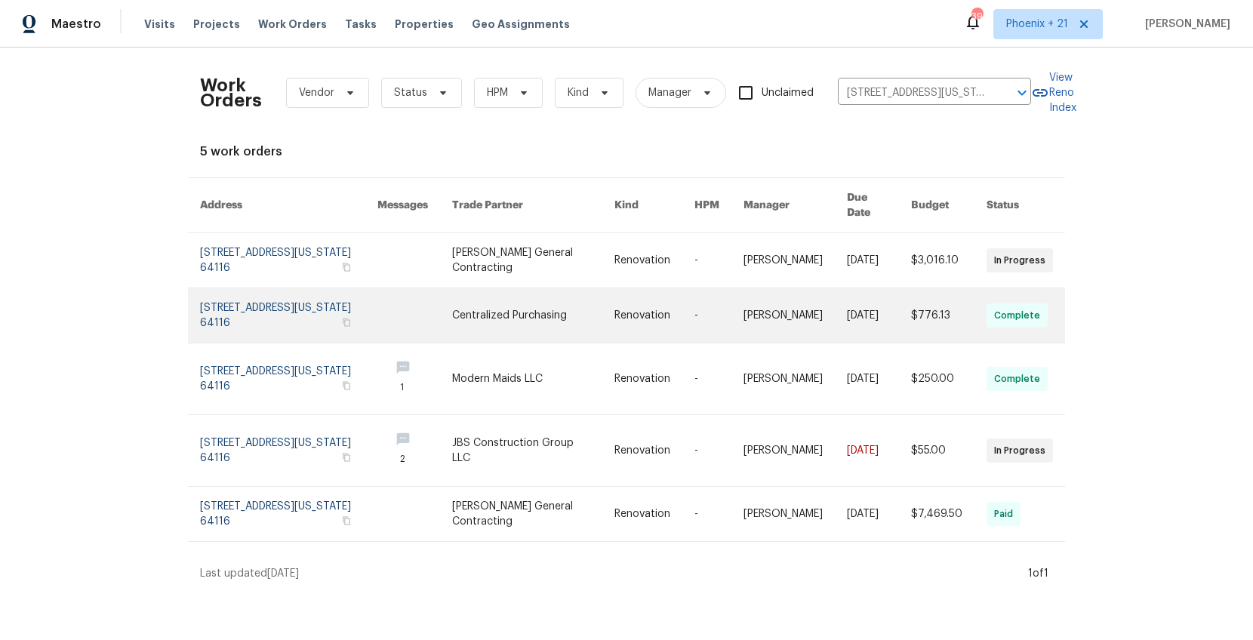
click at [474, 295] on link at bounding box center [533, 315] width 163 height 54
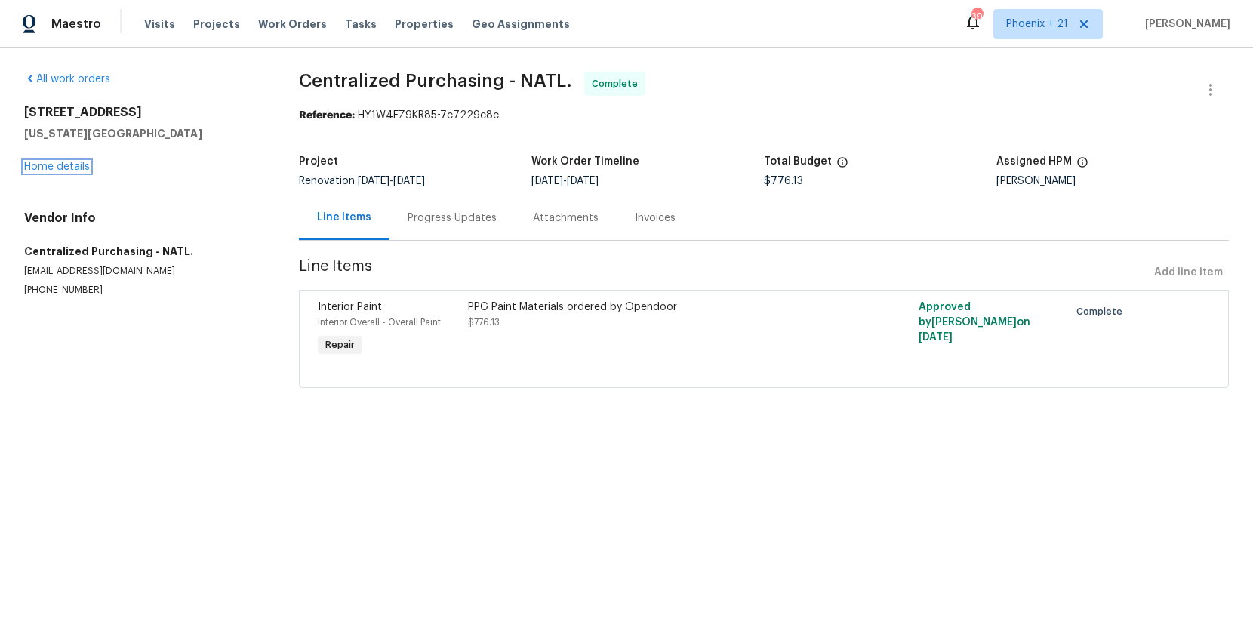
click at [70, 169] on link "Home details" at bounding box center [57, 167] width 66 height 11
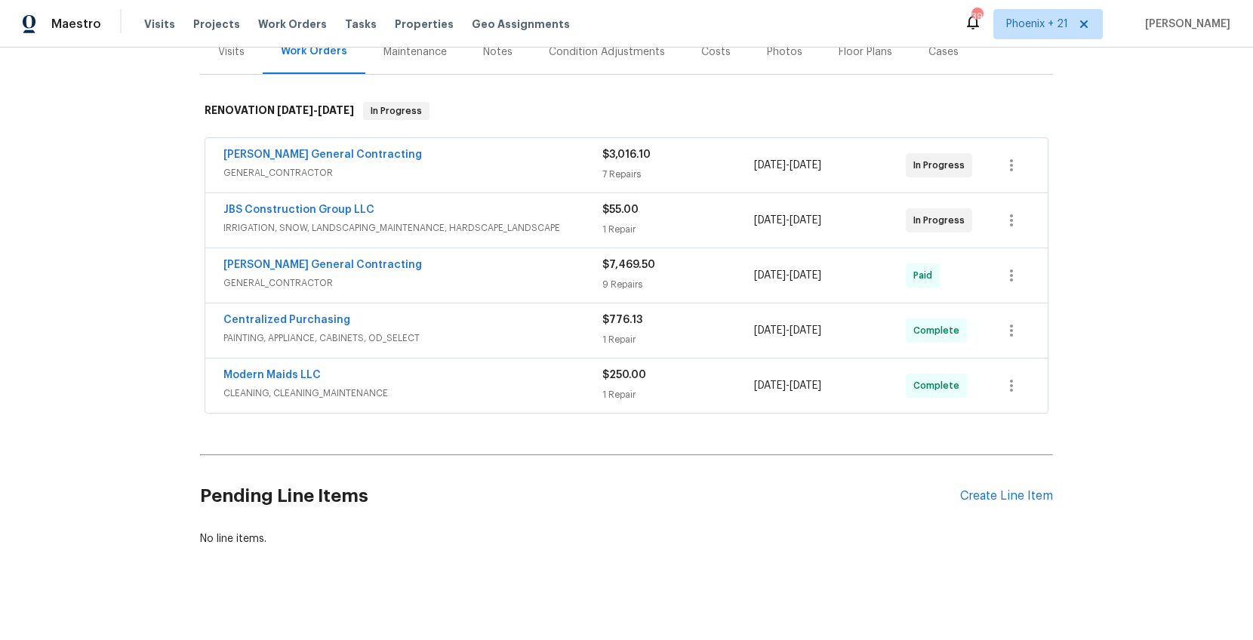
scroll to position [208, 0]
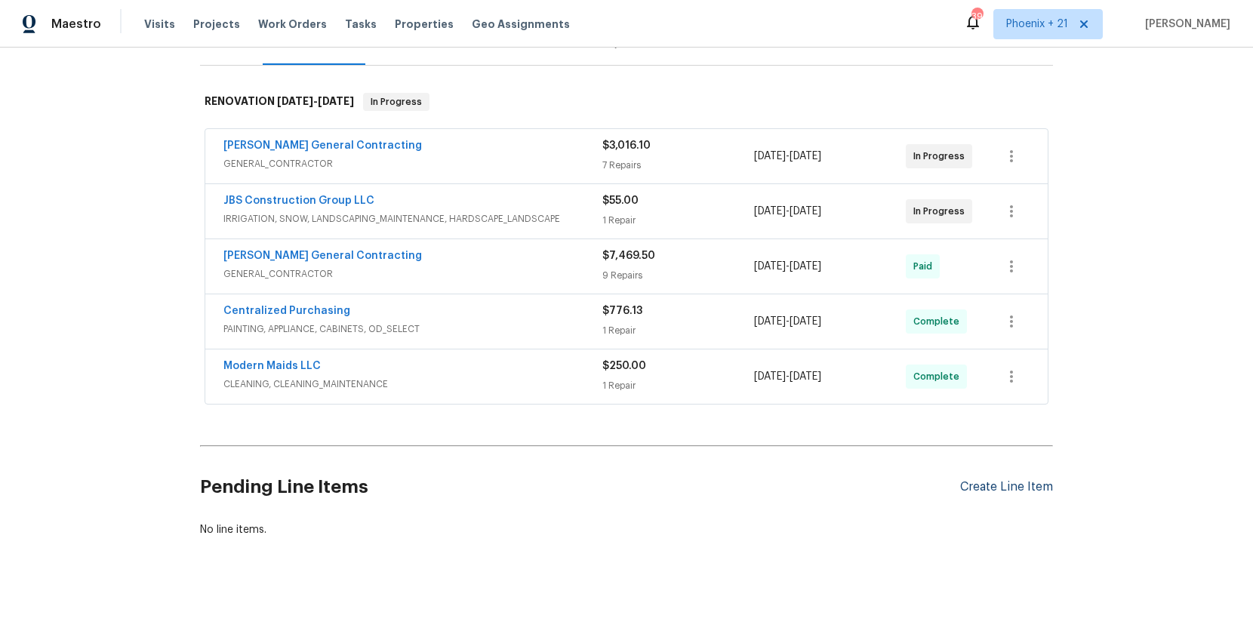
click at [976, 480] on div "Create Line Item" at bounding box center [1006, 487] width 93 height 14
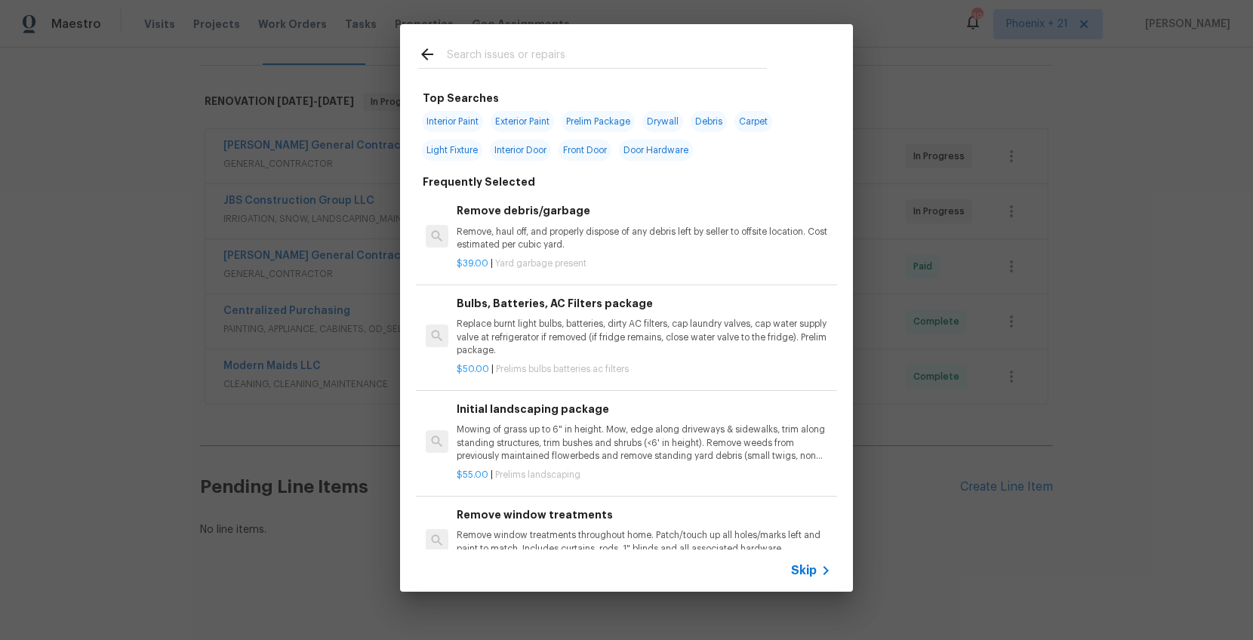
click at [491, 56] on input "text" at bounding box center [607, 56] width 320 height 23
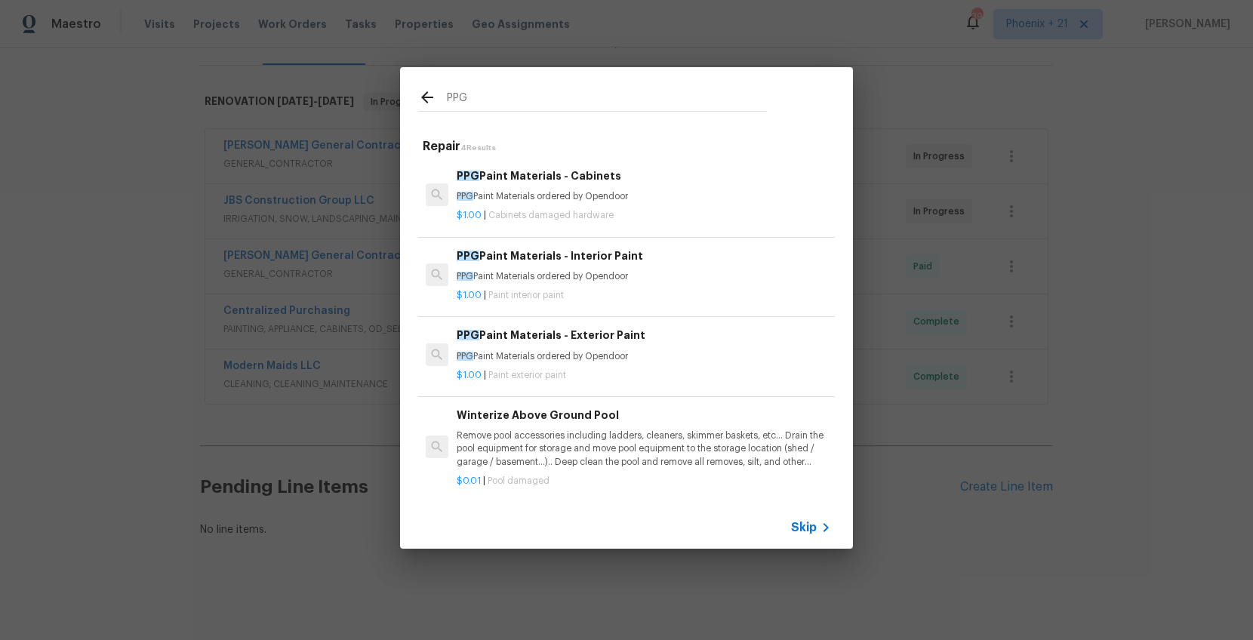
type input "PPG"
click at [680, 344] on div "PPG Paint Materials - Exterior Paint PPG Paint Materials ordered by Opendoor" at bounding box center [644, 345] width 375 height 36
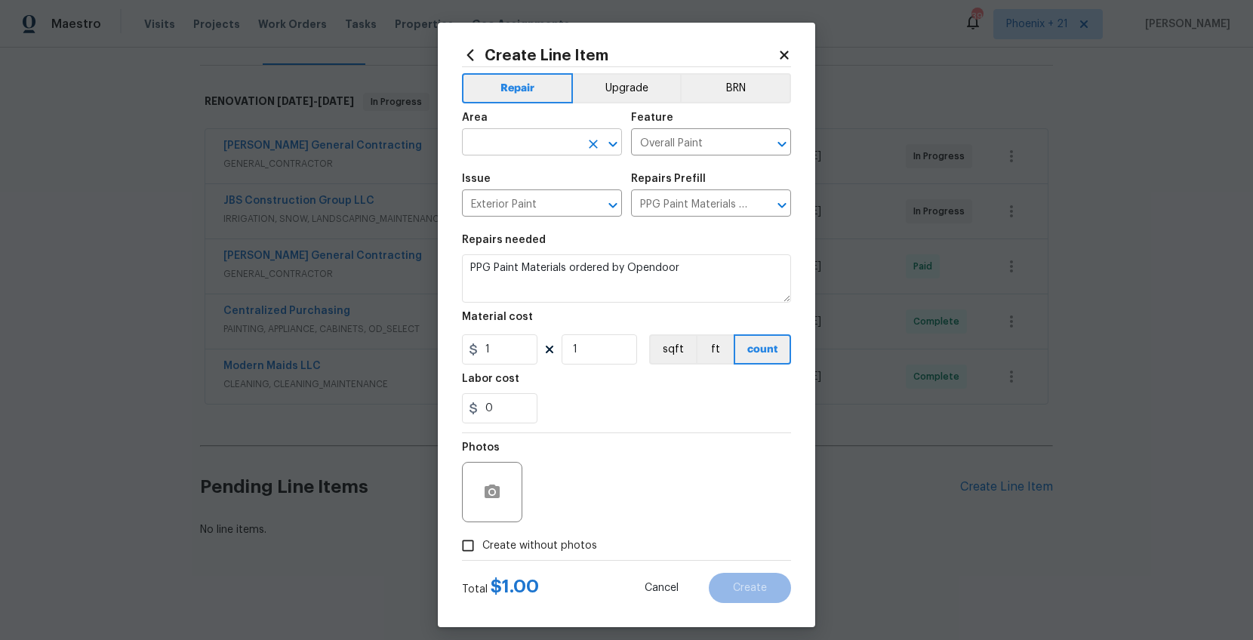
click at [529, 134] on input "text" at bounding box center [521, 143] width 118 height 23
click at [544, 181] on li "Exterior Overall" at bounding box center [542, 177] width 160 height 25
type input "Exterior Overall"
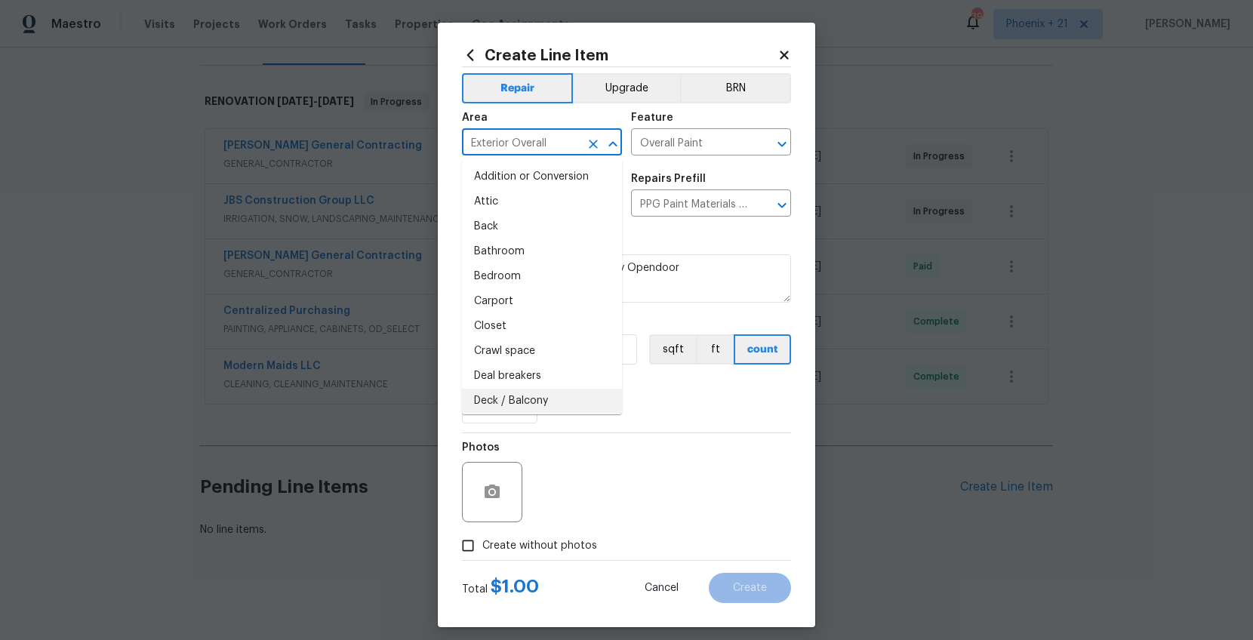
click at [630, 433] on div "Photos" at bounding box center [626, 482] width 329 height 98
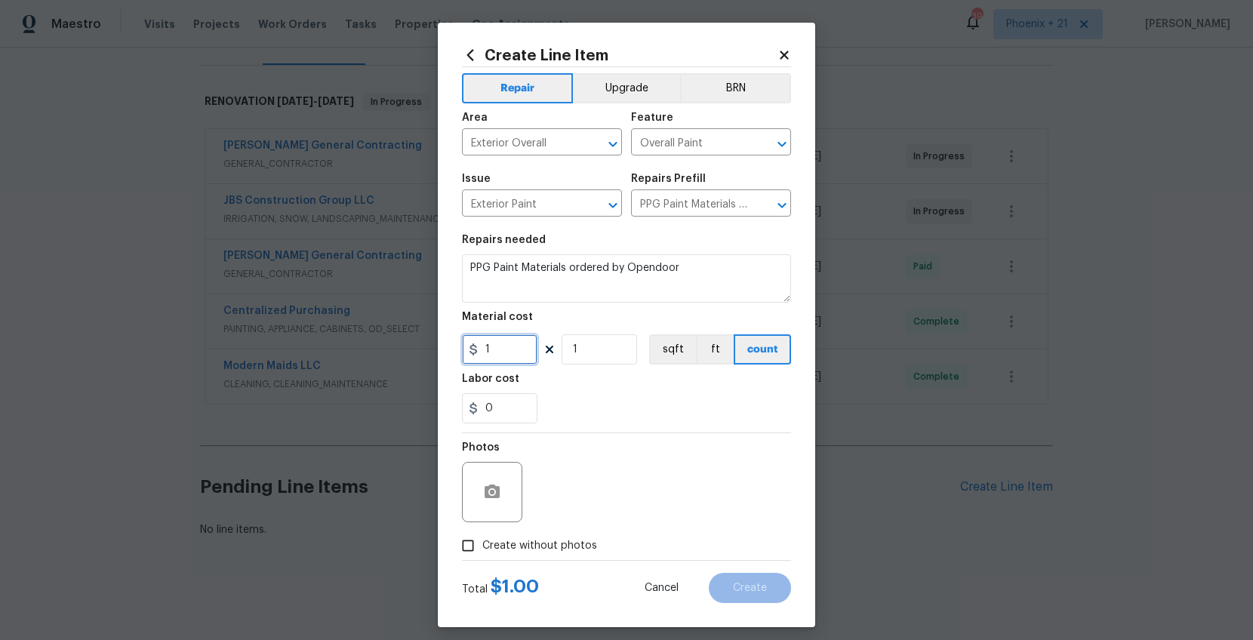
drag, startPoint x: 512, startPoint y: 359, endPoint x: 428, endPoint y: 349, distance: 84.5
click at [428, 349] on div "Create Line Item Repair Upgrade BRN Area Exterior Overall ​ Feature Overall Pai…" at bounding box center [626, 320] width 1253 height 640
type input "66.89"
click at [537, 511] on label "Create without photos" at bounding box center [525, 546] width 143 height 29
click at [482, 511] on input "Create without photos" at bounding box center [468, 546] width 29 height 29
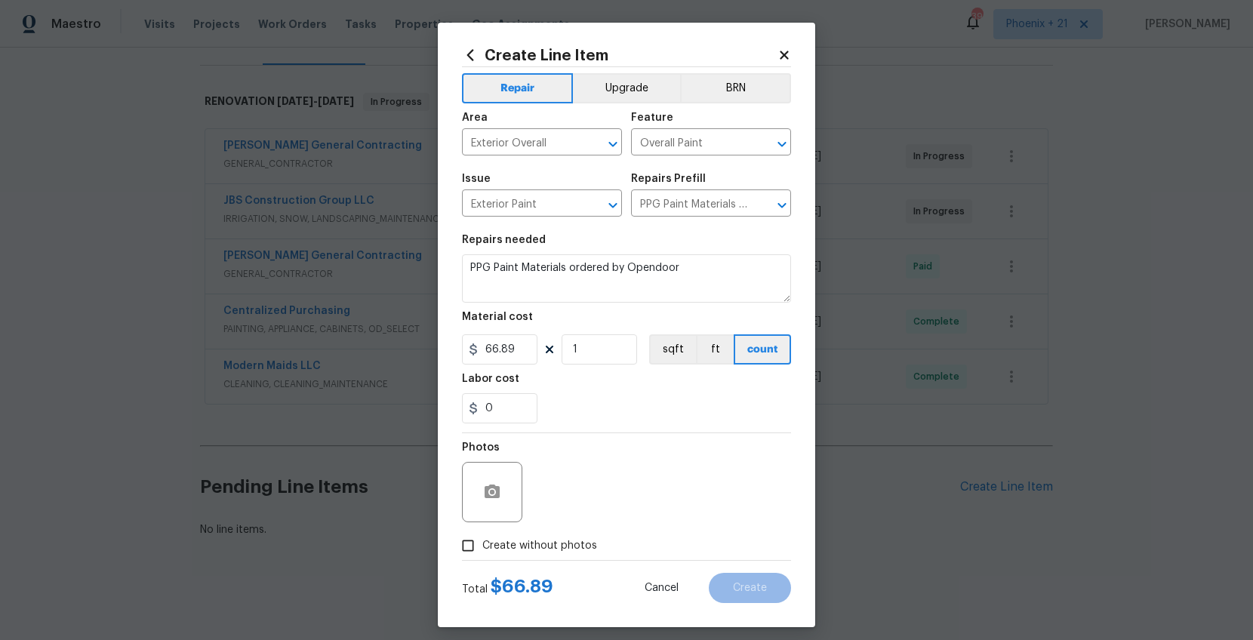
checkbox input "true"
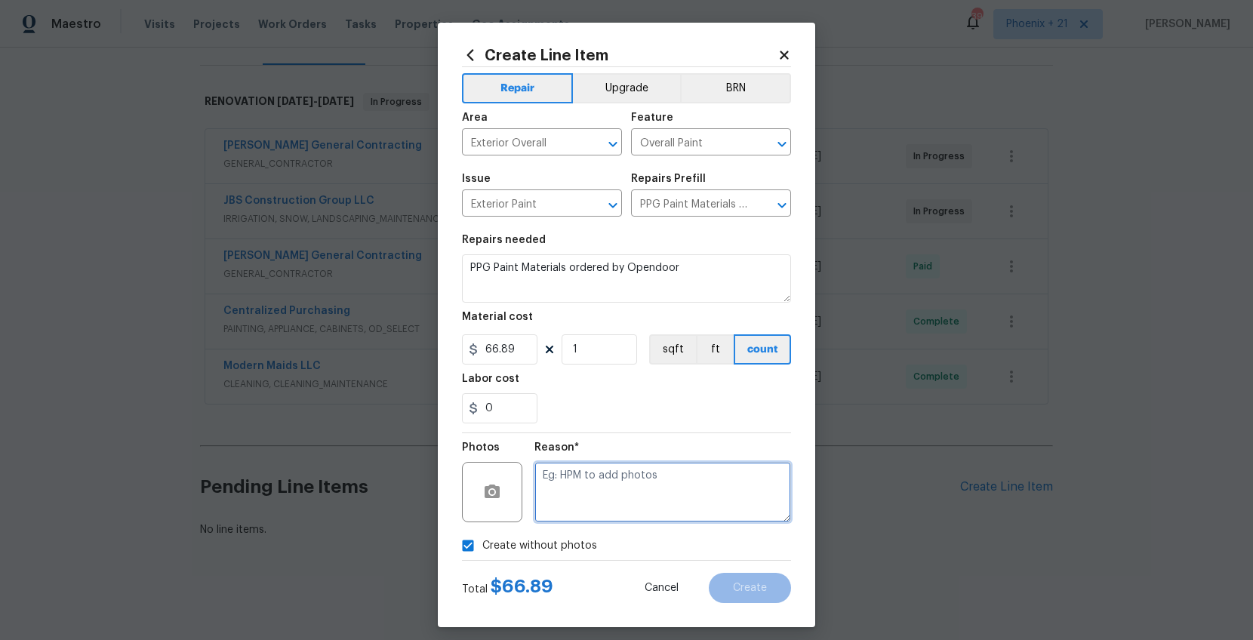
click at [573, 503] on textarea at bounding box center [663, 492] width 257 height 60
type textarea "NA"
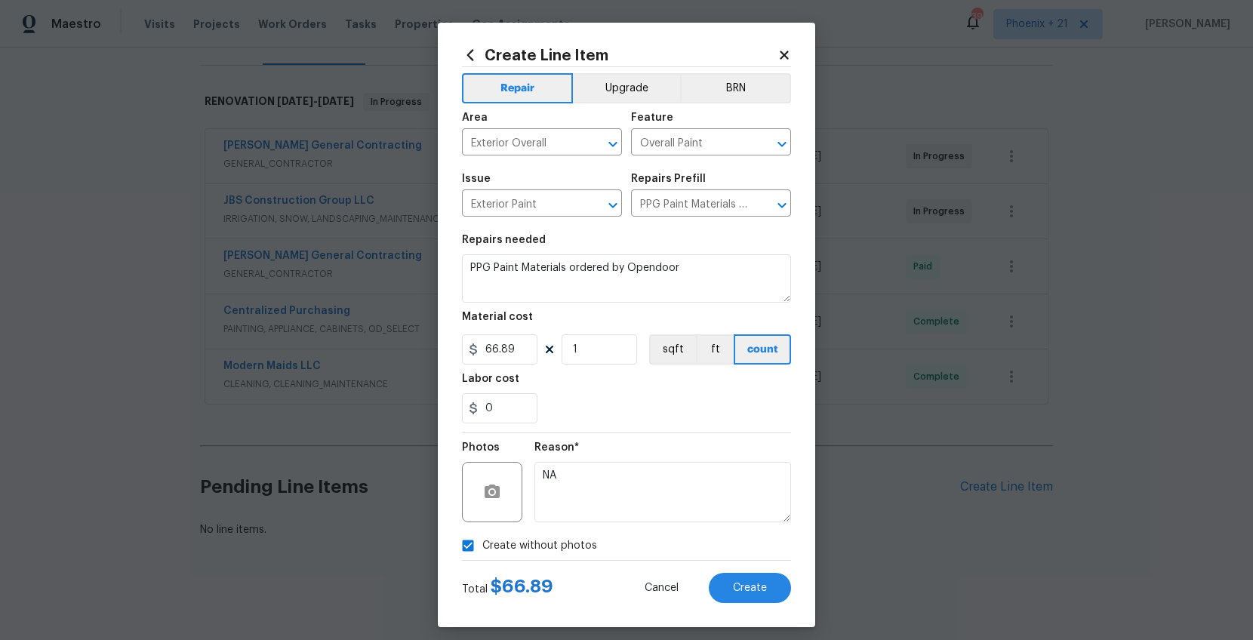
click at [612, 415] on div "0" at bounding box center [626, 408] width 329 height 30
click at [739, 511] on span "Create" at bounding box center [750, 588] width 34 height 11
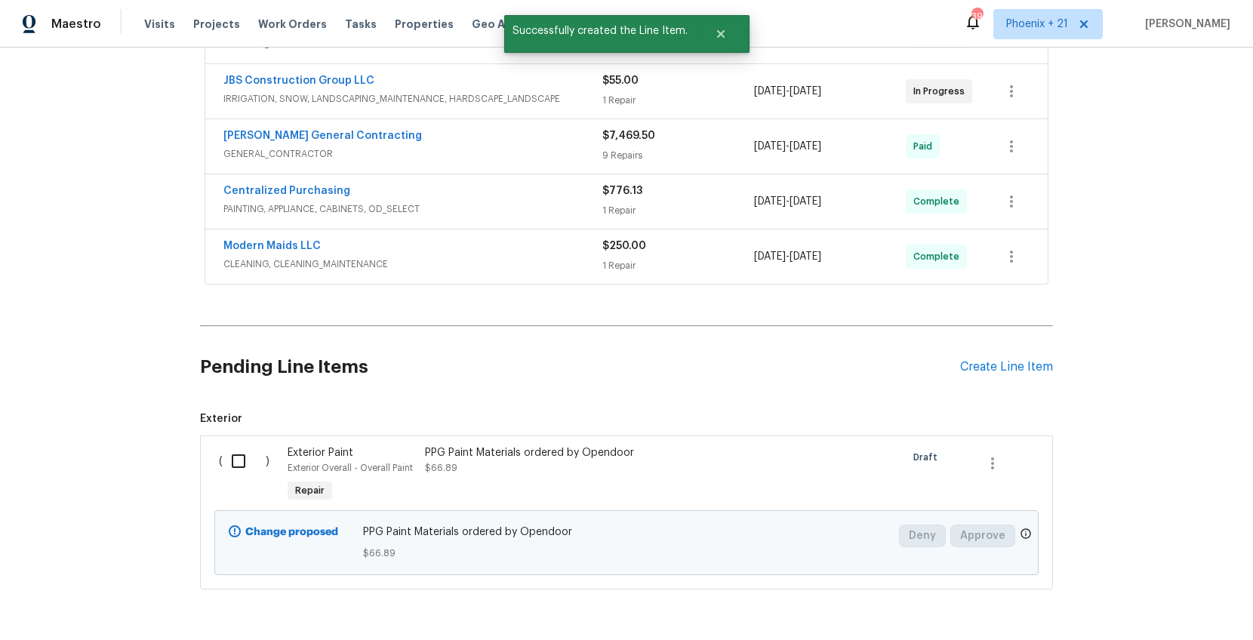
scroll to position [365, 0]
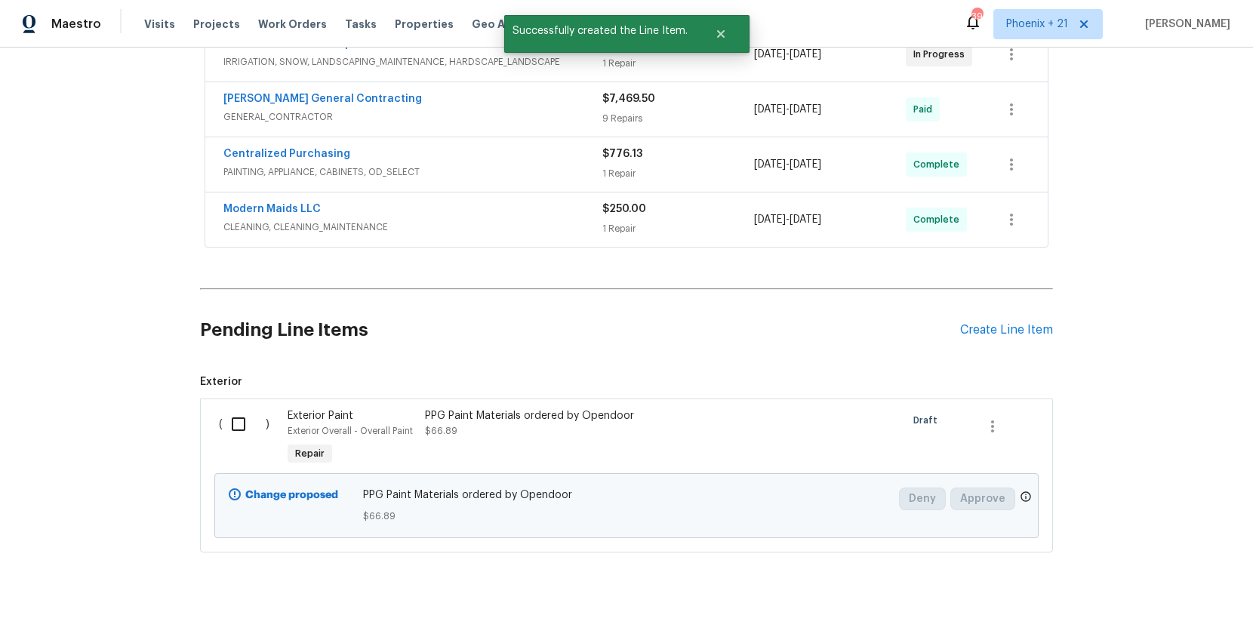
click at [232, 414] on input "checkbox" at bounding box center [244, 424] width 43 height 32
checkbox input "true"
click at [1002, 511] on span "Create Work Order" at bounding box center [1167, 602] width 100 height 19
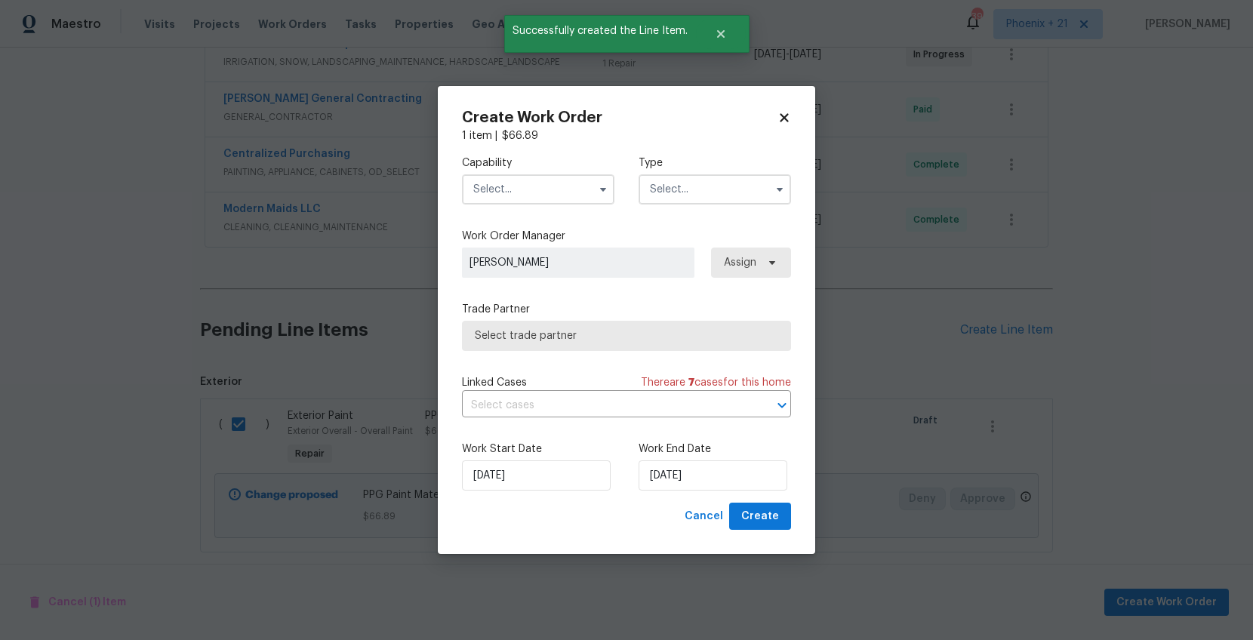
click at [529, 185] on input "text" at bounding box center [538, 189] width 153 height 30
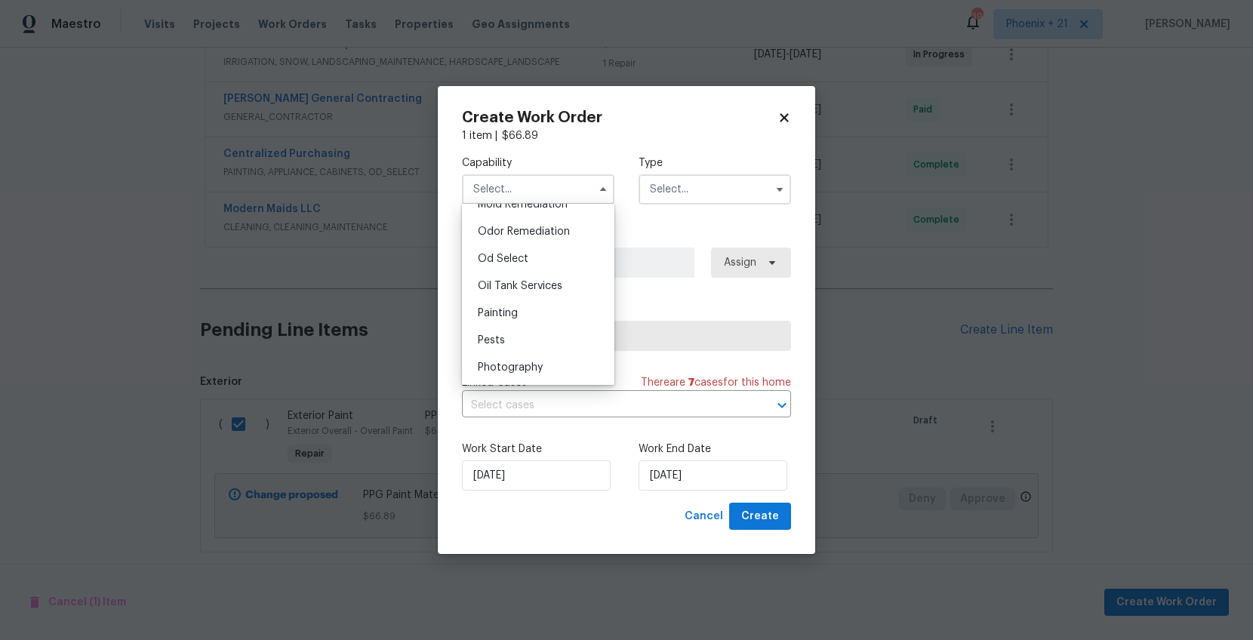
scroll to position [1182, 0]
click at [541, 297] on div "Painting" at bounding box center [538, 307] width 145 height 27
type input "Painting"
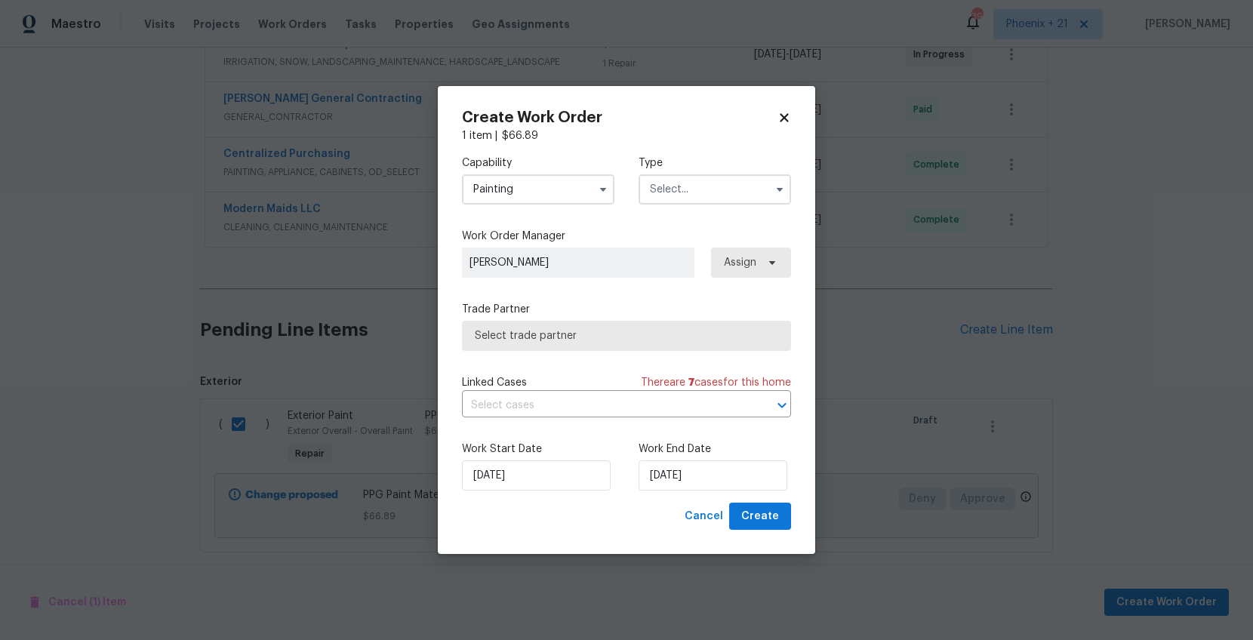
click at [677, 209] on div "Capability Painting Agent Appliance Bathtub Resurfacing BRN And Lrr Broker Cabi…" at bounding box center [626, 179] width 329 height 73
click at [688, 205] on div "Capability Painting Type" at bounding box center [626, 179] width 329 height 73
click at [684, 192] on input "text" at bounding box center [715, 189] width 153 height 30
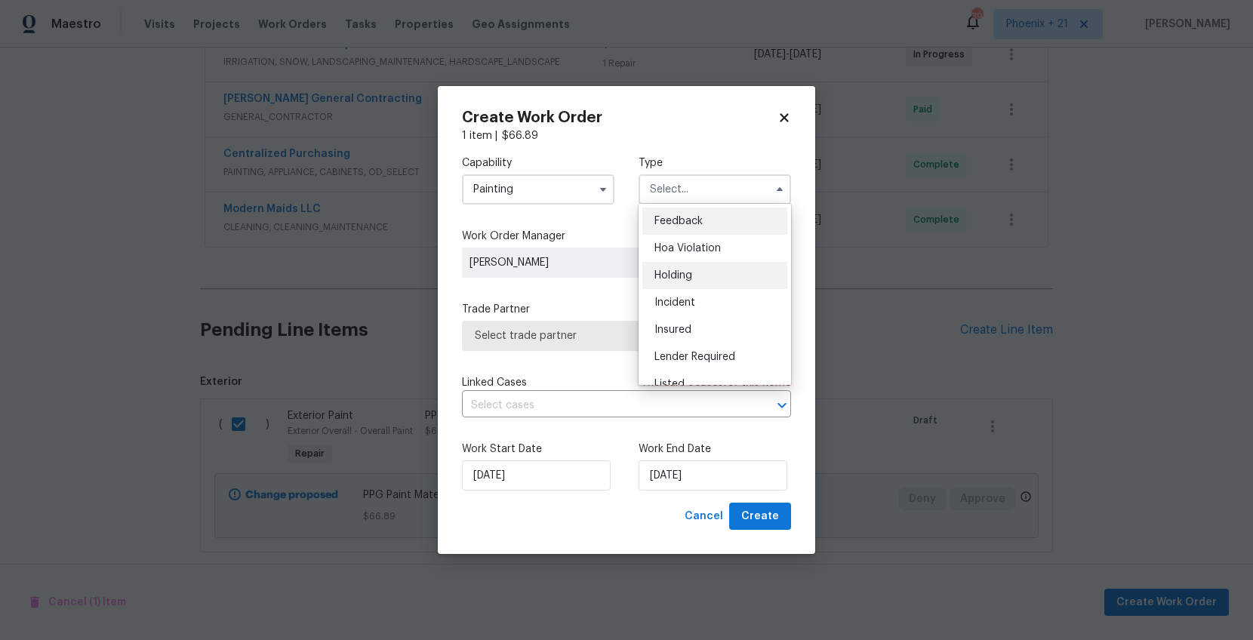
scroll to position [343, 0]
click at [721, 258] on div "Renovation" at bounding box center [715, 258] width 145 height 27
type input "Renovation"
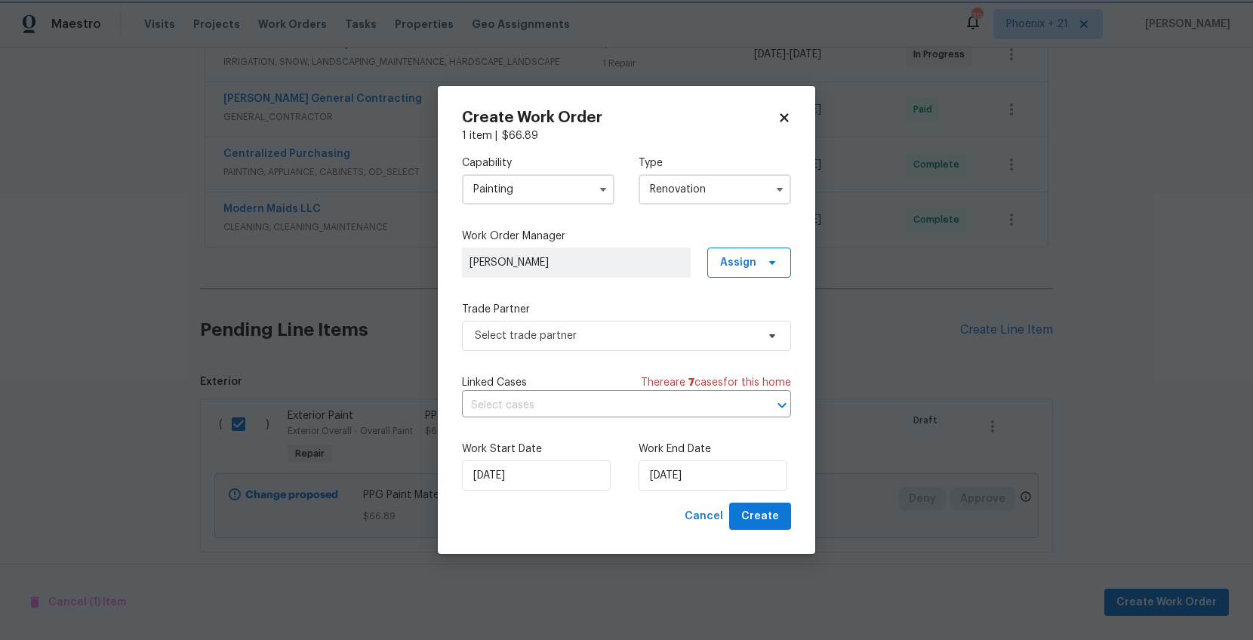
scroll to position [0, 0]
click at [754, 273] on span "Assign" at bounding box center [749, 263] width 84 height 30
click at [752, 319] on div "Assign to me" at bounding box center [752, 326] width 66 height 15
click at [623, 332] on span "Select trade partner" at bounding box center [616, 335] width 282 height 15
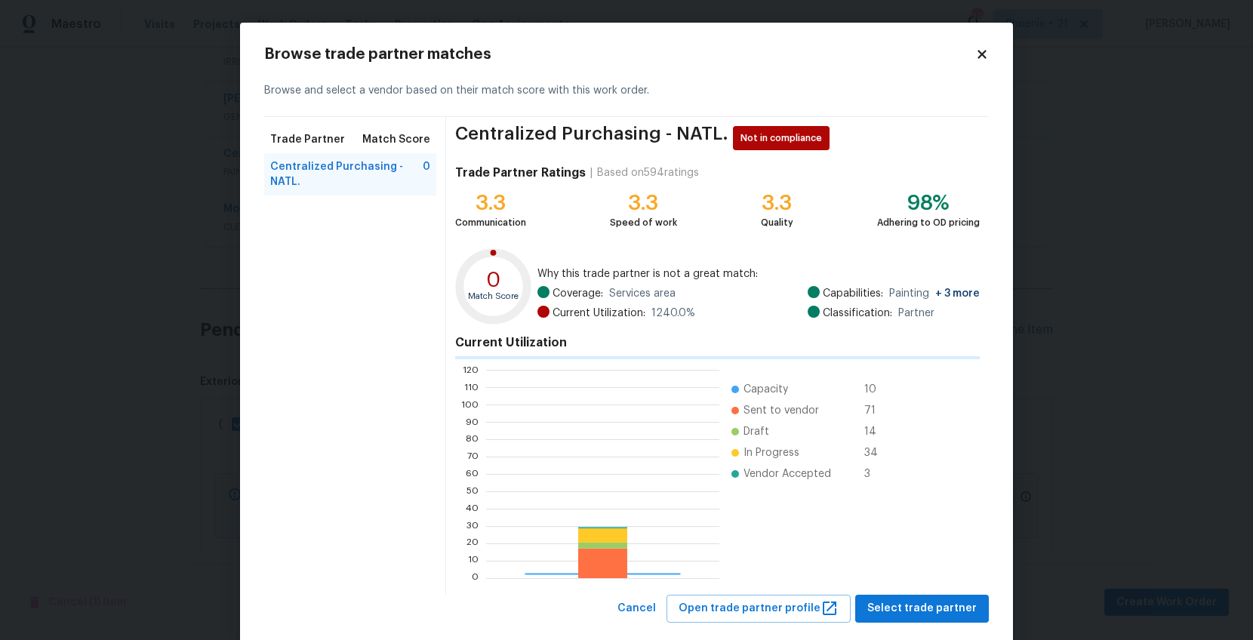
scroll to position [211, 233]
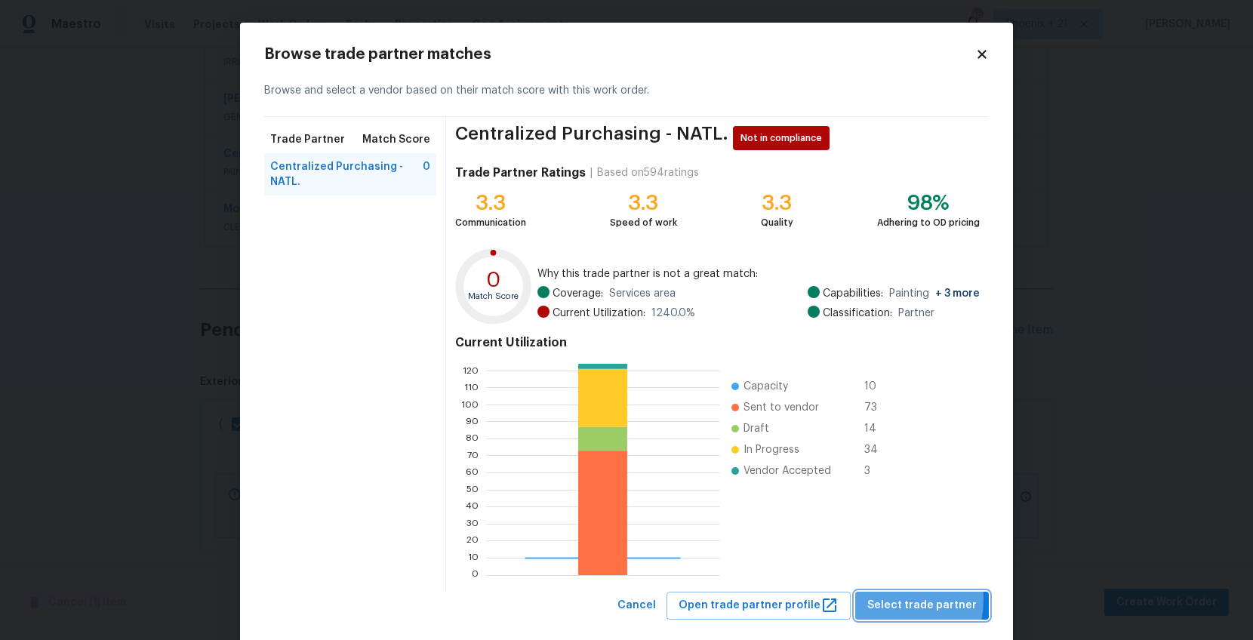
click at [882, 511] on span "Select trade partner" at bounding box center [922, 605] width 109 height 19
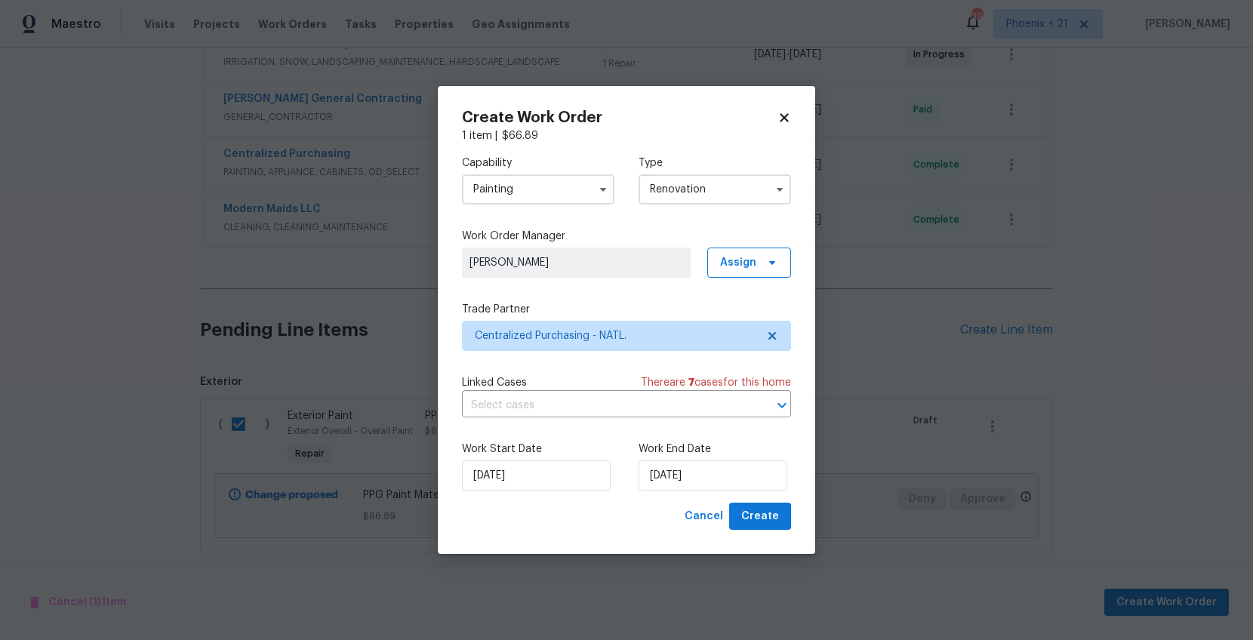
click at [801, 511] on div "Create Work Order 1 item | $ 66.89 Capability Painting Type Renovation Work Ord…" at bounding box center [627, 320] width 378 height 469
click at [777, 511] on span "Create" at bounding box center [760, 516] width 38 height 19
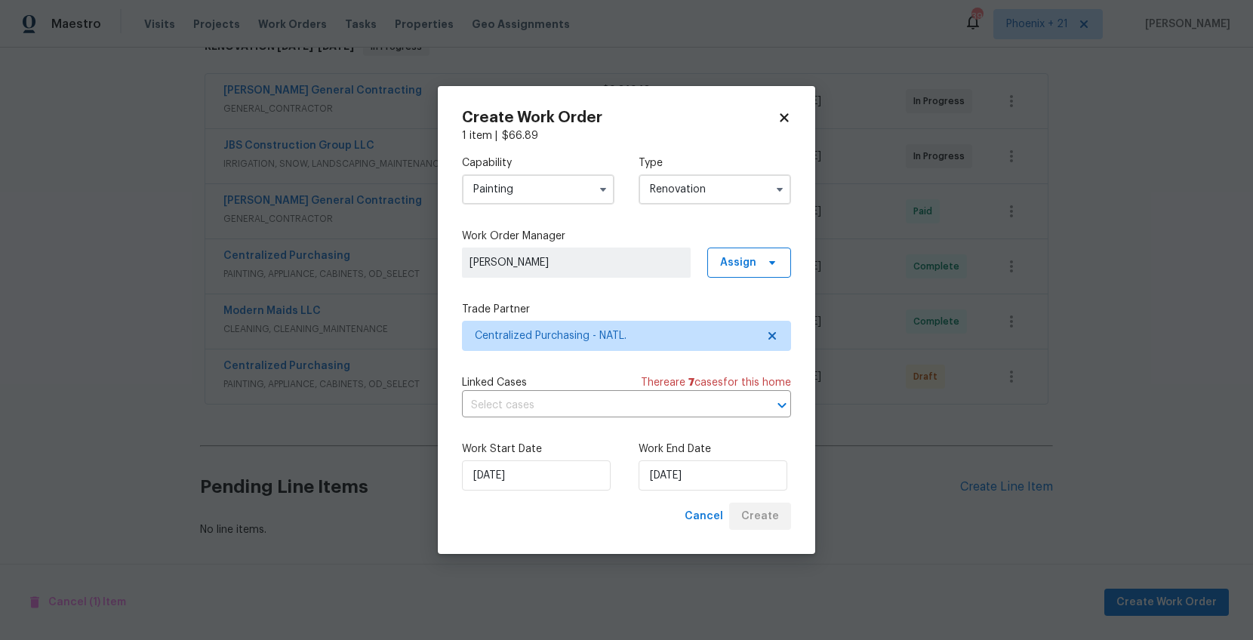
scroll to position [264, 0]
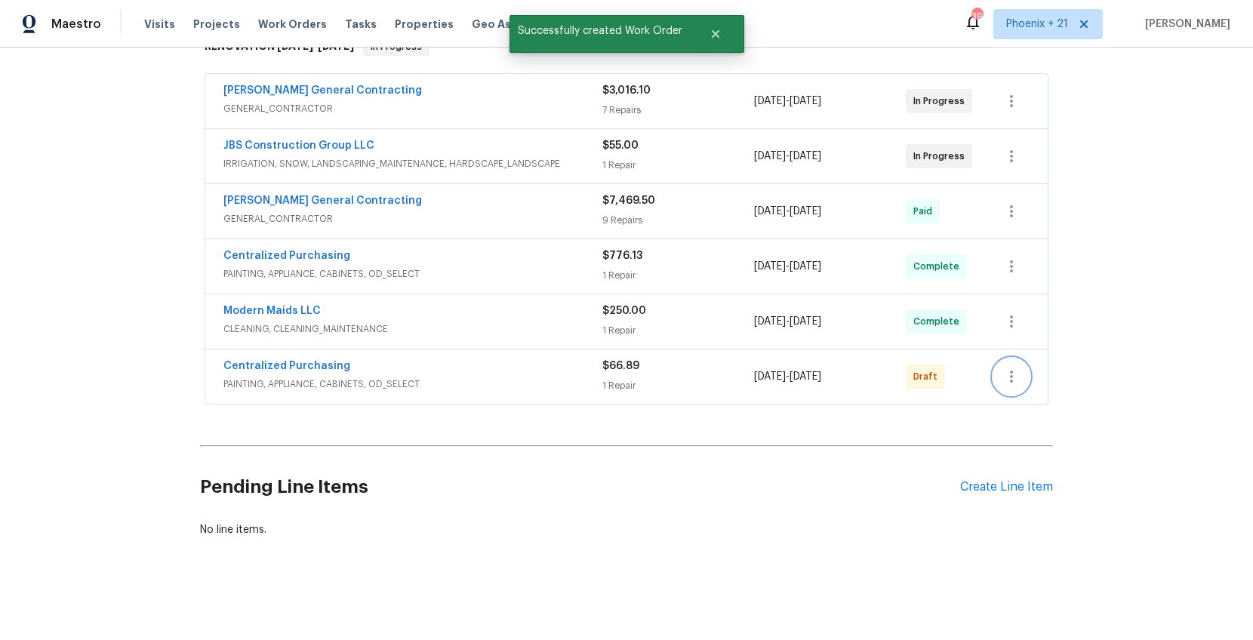
click at [1002, 381] on icon "button" at bounding box center [1012, 377] width 18 height 18
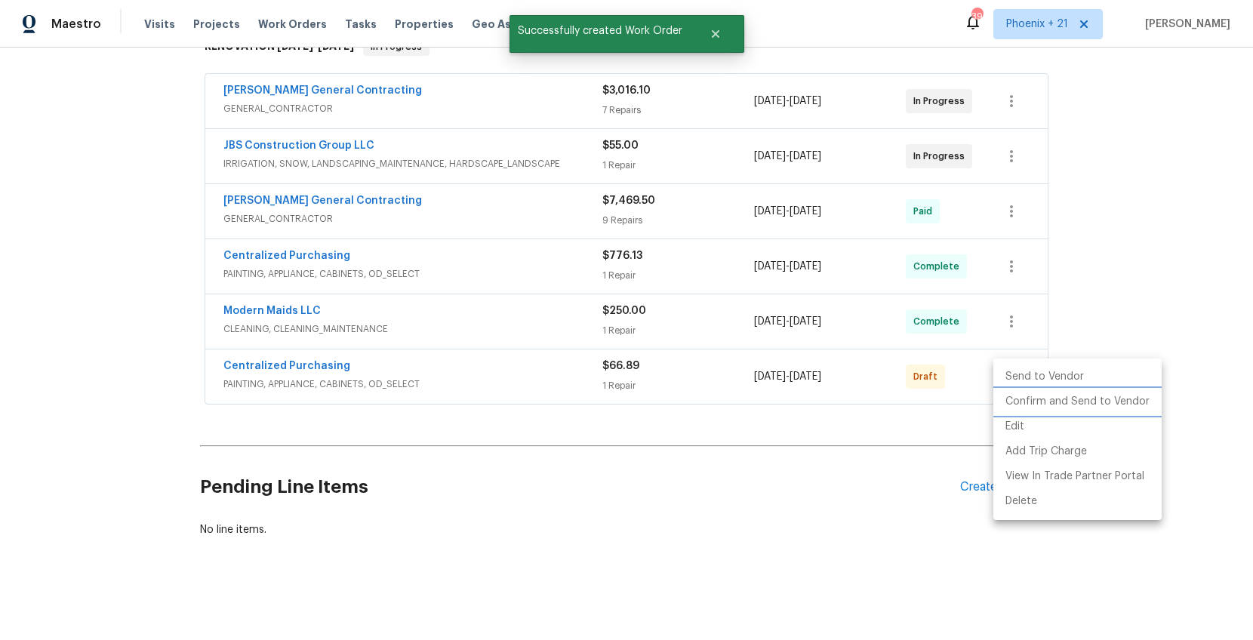
click at [1002, 396] on li "Confirm and Send to Vendor" at bounding box center [1078, 402] width 168 height 25
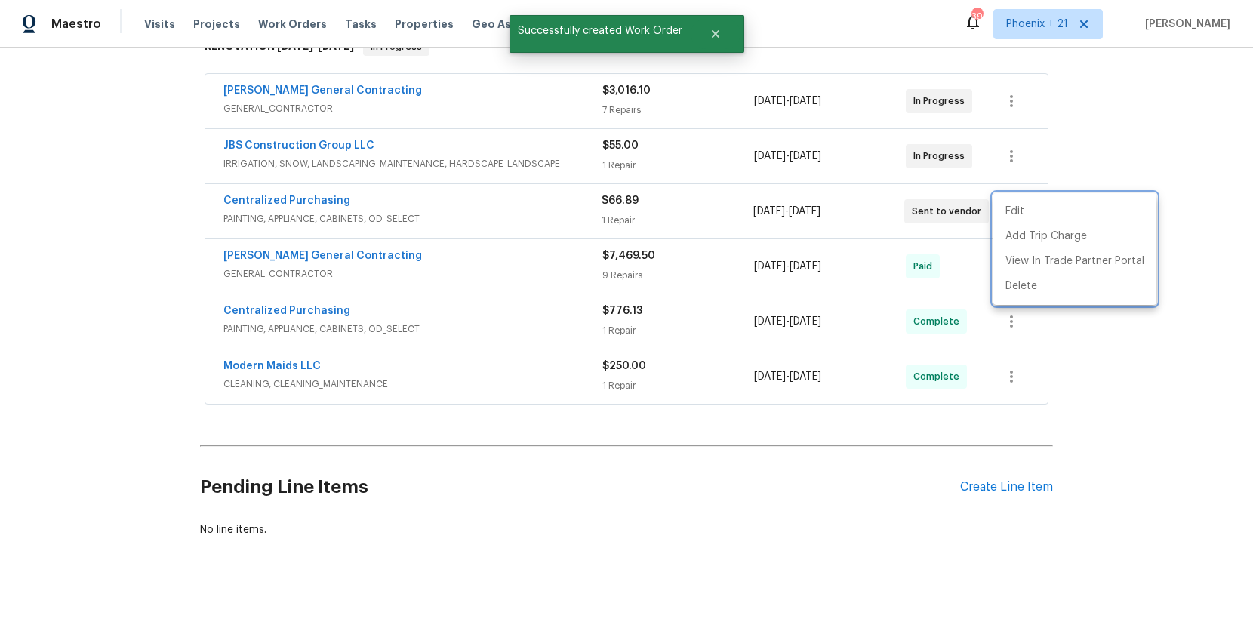
drag, startPoint x: 338, startPoint y: 202, endPoint x: 319, endPoint y: 199, distance: 19.2
click at [332, 202] on div at bounding box center [626, 320] width 1253 height 640
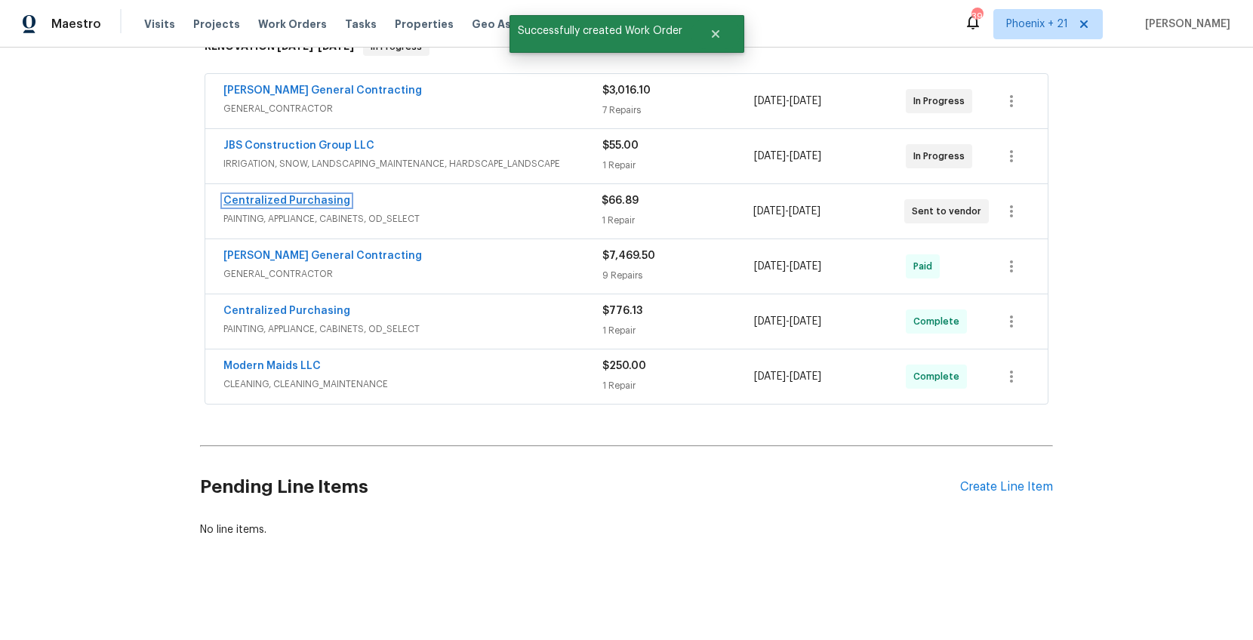
click at [318, 201] on link "Centralized Purchasing" at bounding box center [286, 201] width 127 height 11
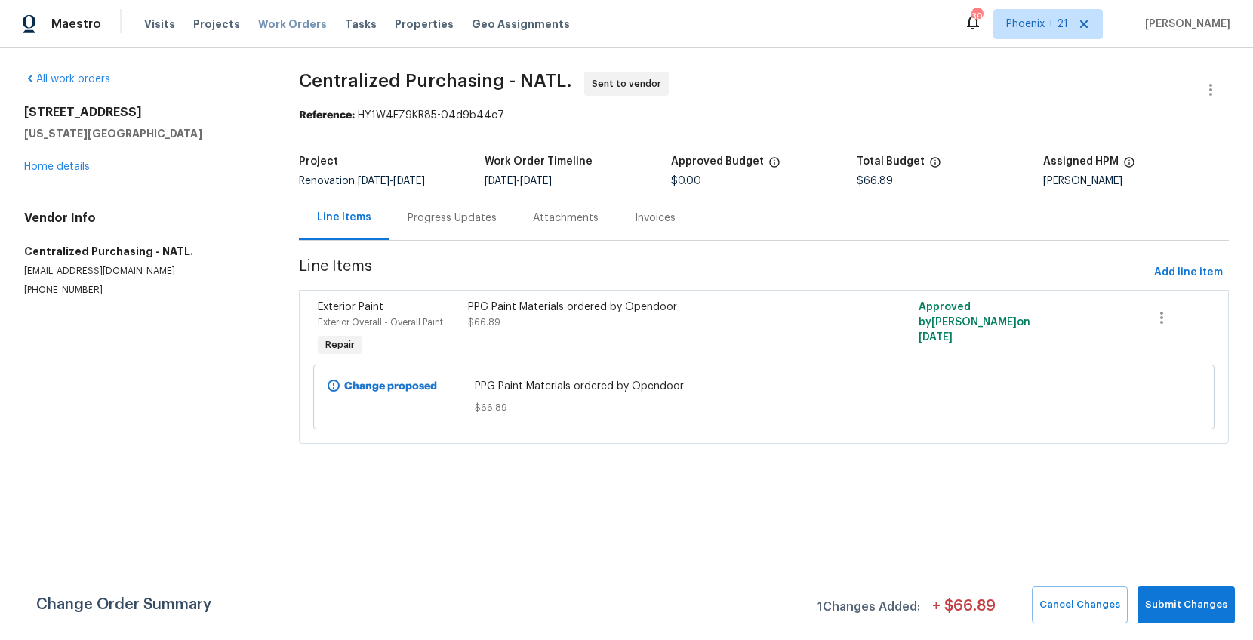
click at [284, 26] on span "Work Orders" at bounding box center [292, 24] width 69 height 15
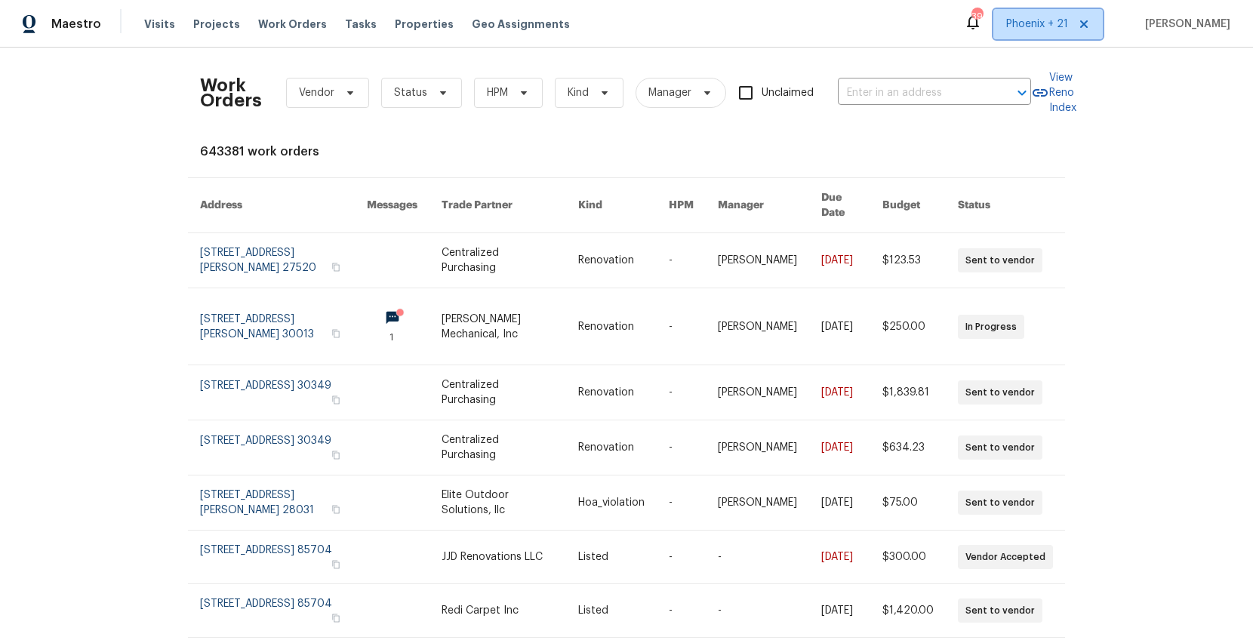
click at [1002, 31] on span "Phoenix + 21" at bounding box center [1037, 24] width 62 height 15
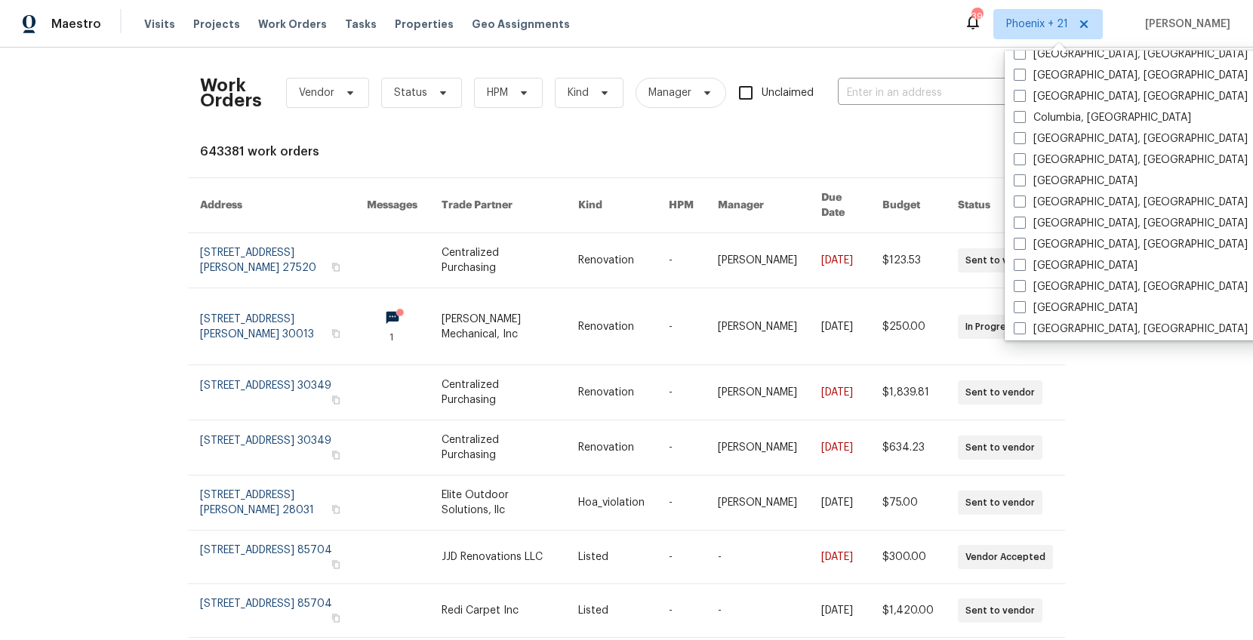
scroll to position [692, 0]
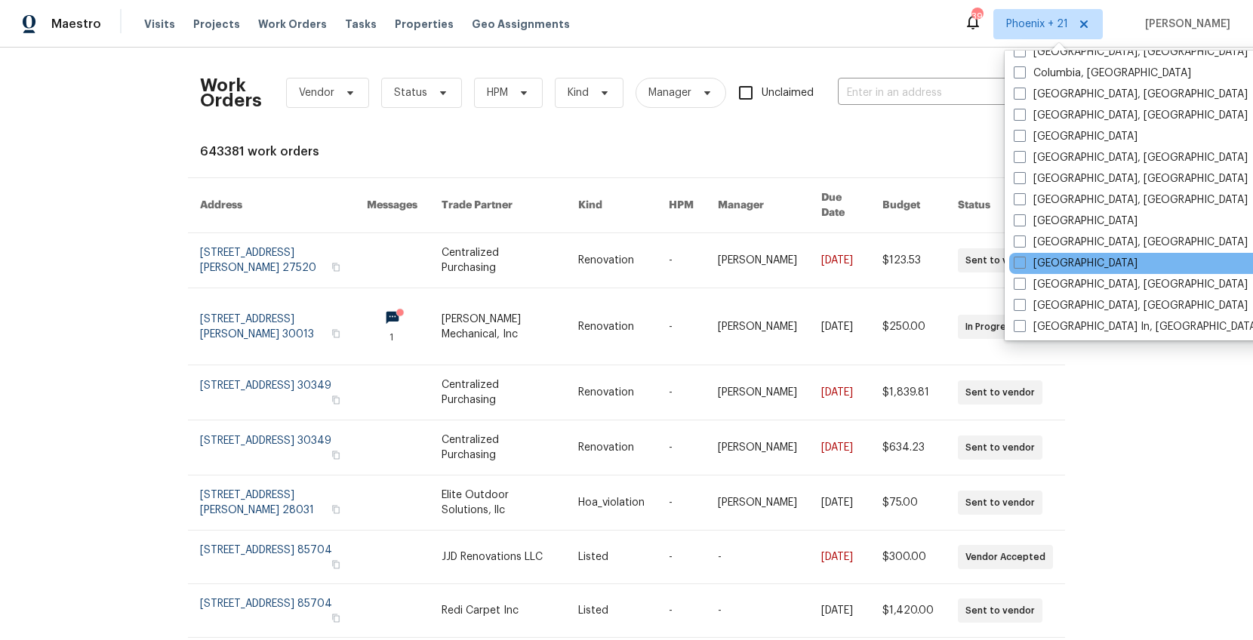
click at [1002, 254] on div "[GEOGRAPHIC_DATA]" at bounding box center [1161, 263] width 304 height 21
click at [1002, 263] on label "[GEOGRAPHIC_DATA]" at bounding box center [1076, 263] width 124 height 15
click at [1002, 263] on input "[GEOGRAPHIC_DATA]" at bounding box center [1019, 261] width 10 height 10
checkbox input "true"
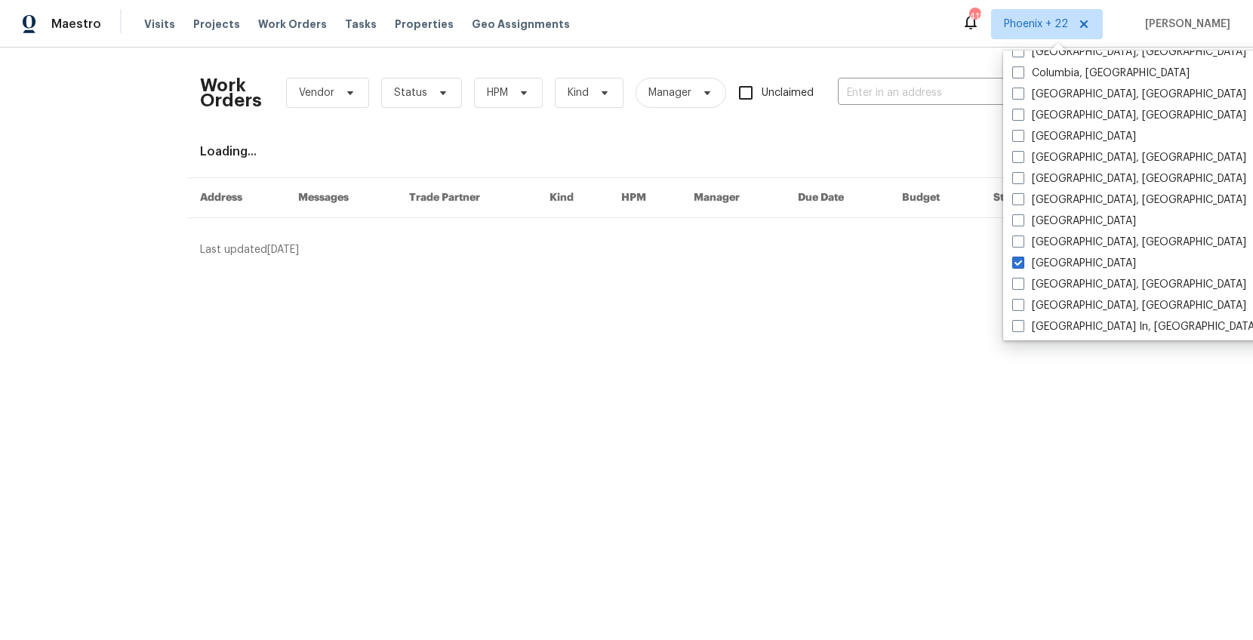
click at [889, 64] on div "Work Orders Vendor Status HPM Kind Manager Unclaimed ​" at bounding box center [615, 93] width 831 height 66
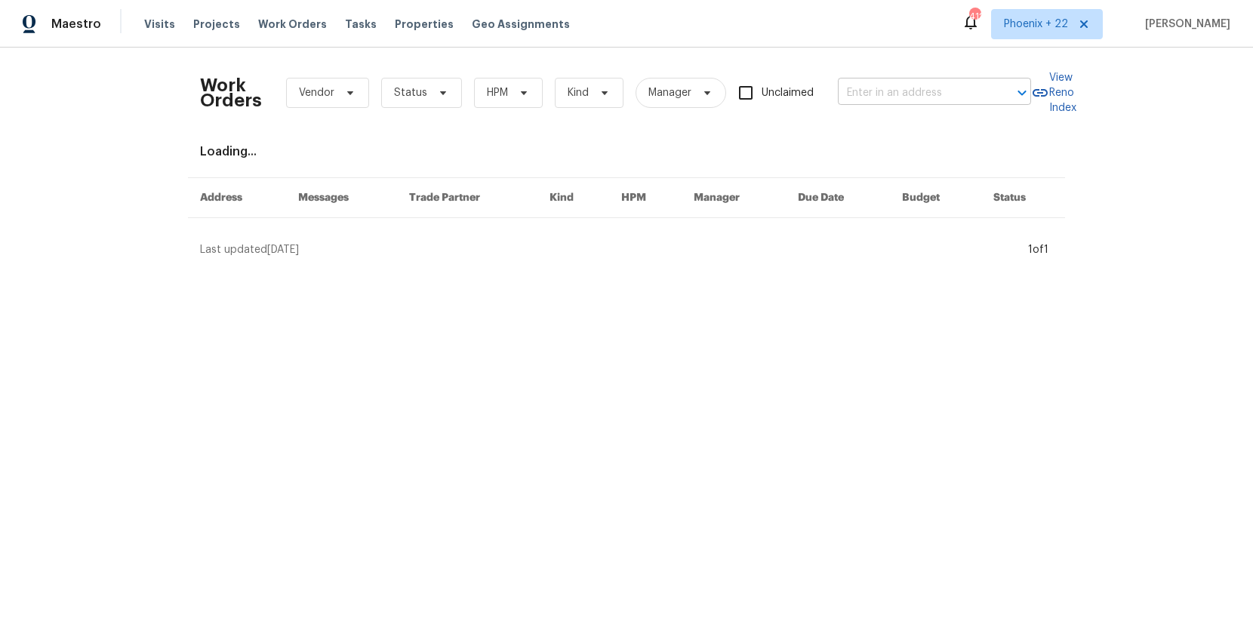
click at [898, 99] on input "text" at bounding box center [913, 93] width 151 height 23
paste input "[STREET_ADDRESS]"
type input "[STREET_ADDRESS]"
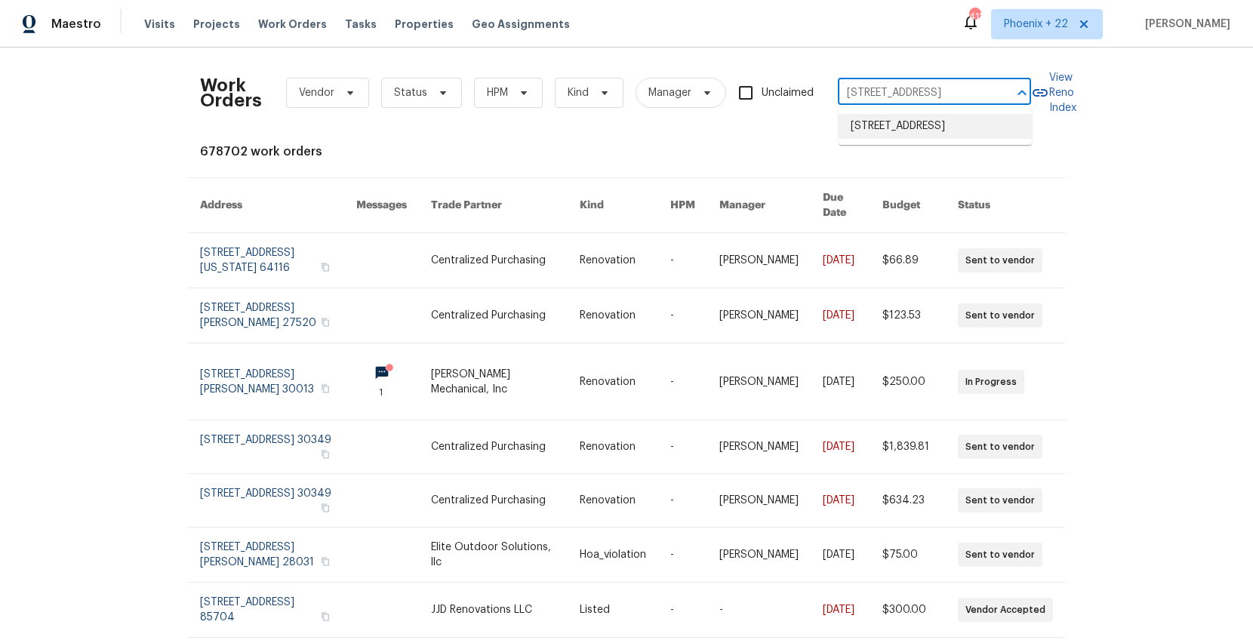
click at [901, 123] on li "[STREET_ADDRESS]" at bounding box center [935, 126] width 193 height 25
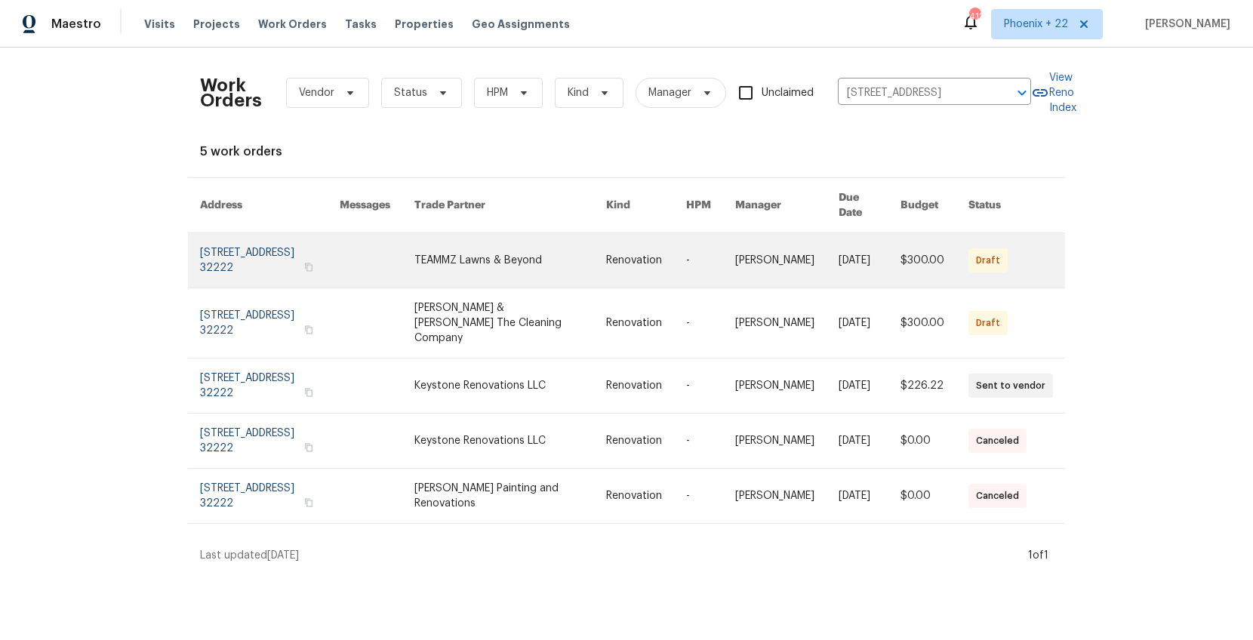
click at [522, 262] on link at bounding box center [511, 260] width 192 height 54
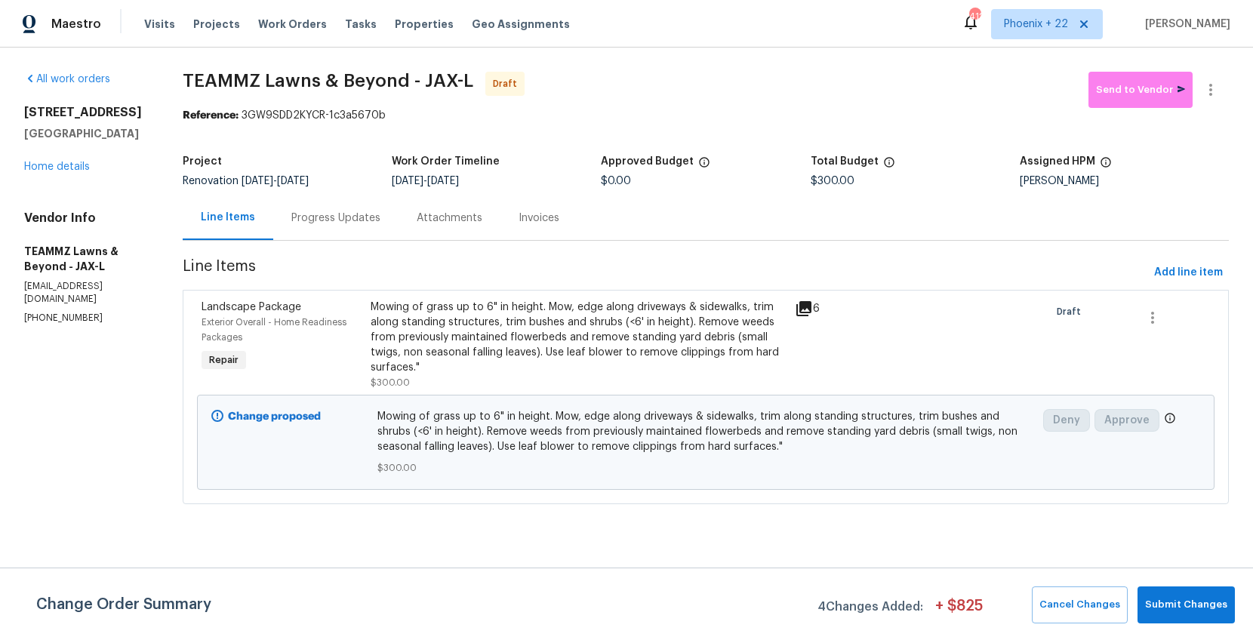
click at [53, 174] on div "[STREET_ADDRESS] Home details" at bounding box center [85, 139] width 122 height 69
click at [57, 172] on link "Home details" at bounding box center [57, 167] width 66 height 11
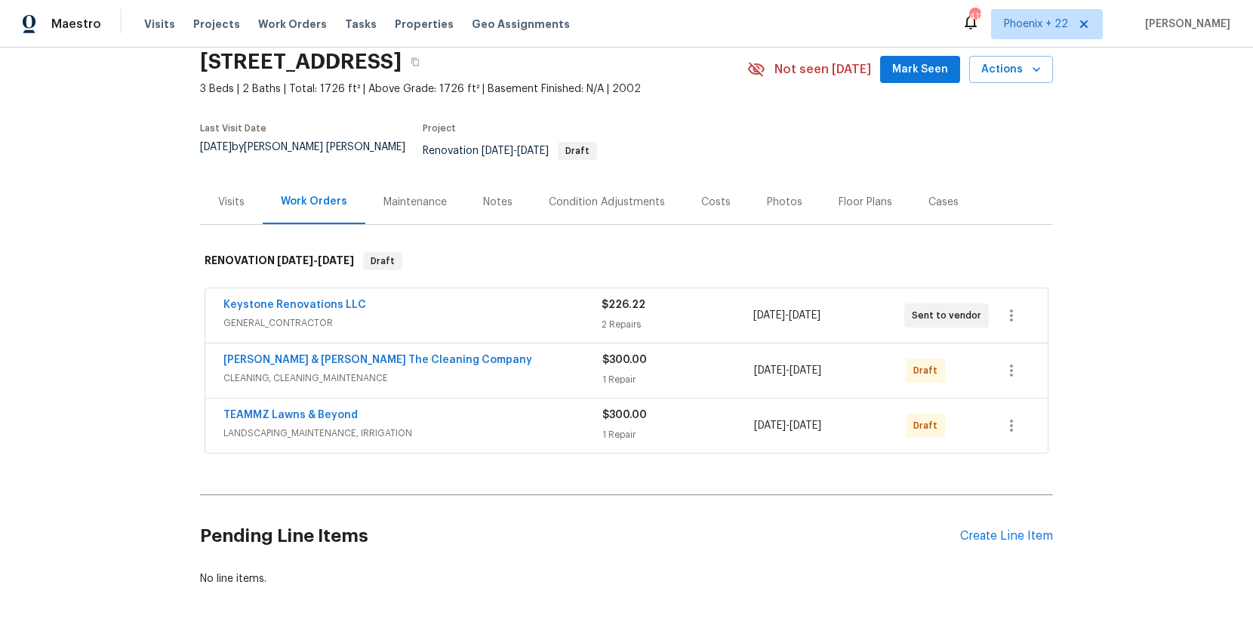
scroll to position [98, 0]
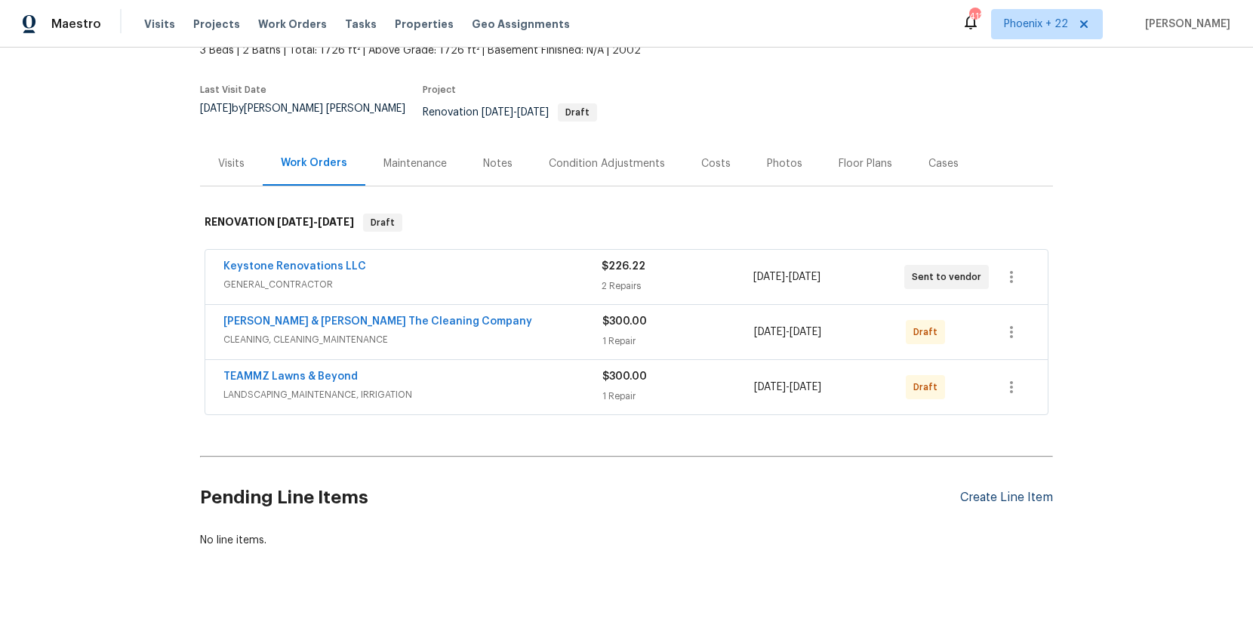
click at [1002, 491] on div "Create Line Item" at bounding box center [1006, 498] width 93 height 14
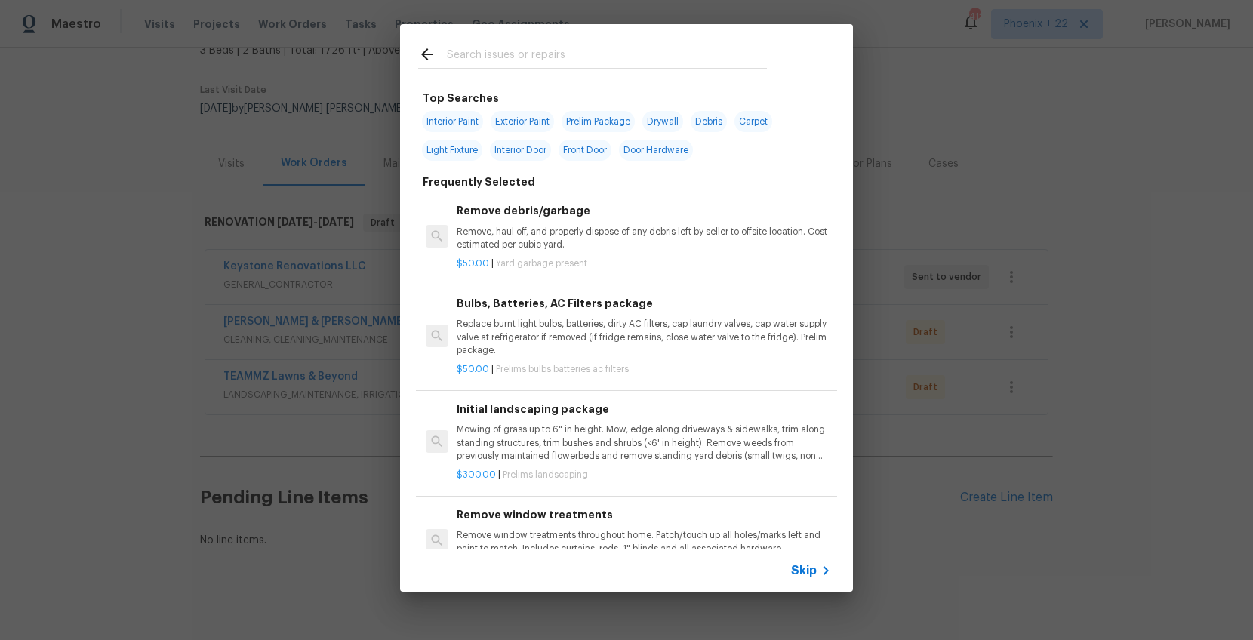
click at [505, 63] on input "text" at bounding box center [607, 56] width 320 height 23
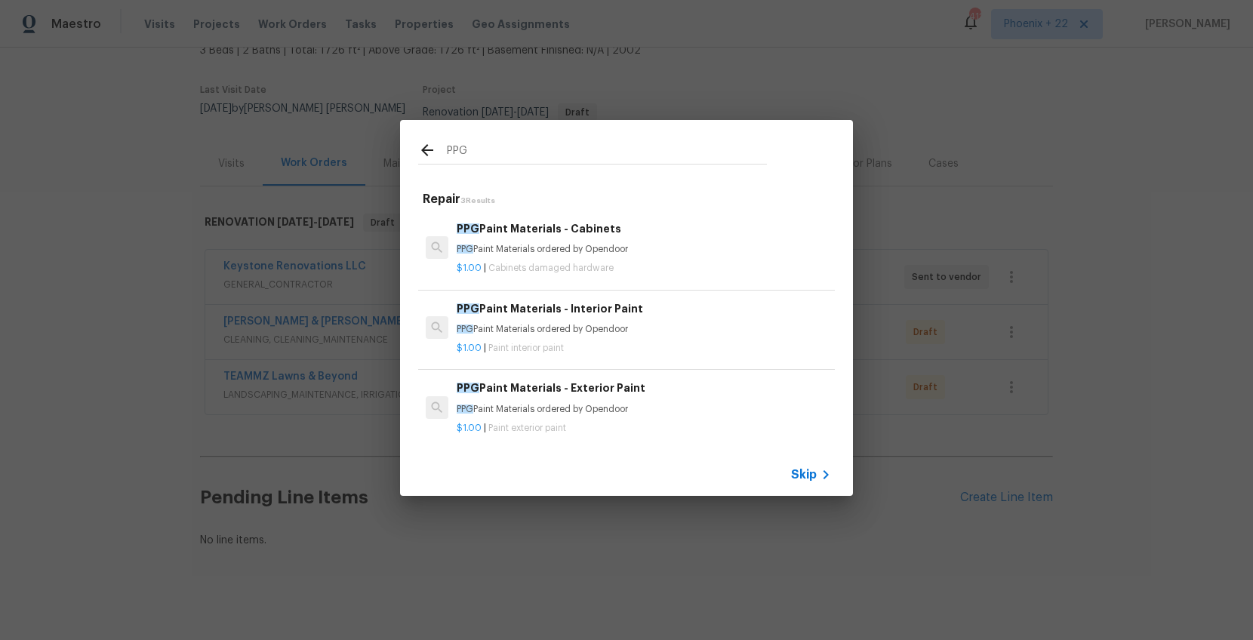
type input "PPG"
click at [654, 310] on h6 "PPG Paint Materials - Interior Paint" at bounding box center [644, 309] width 375 height 17
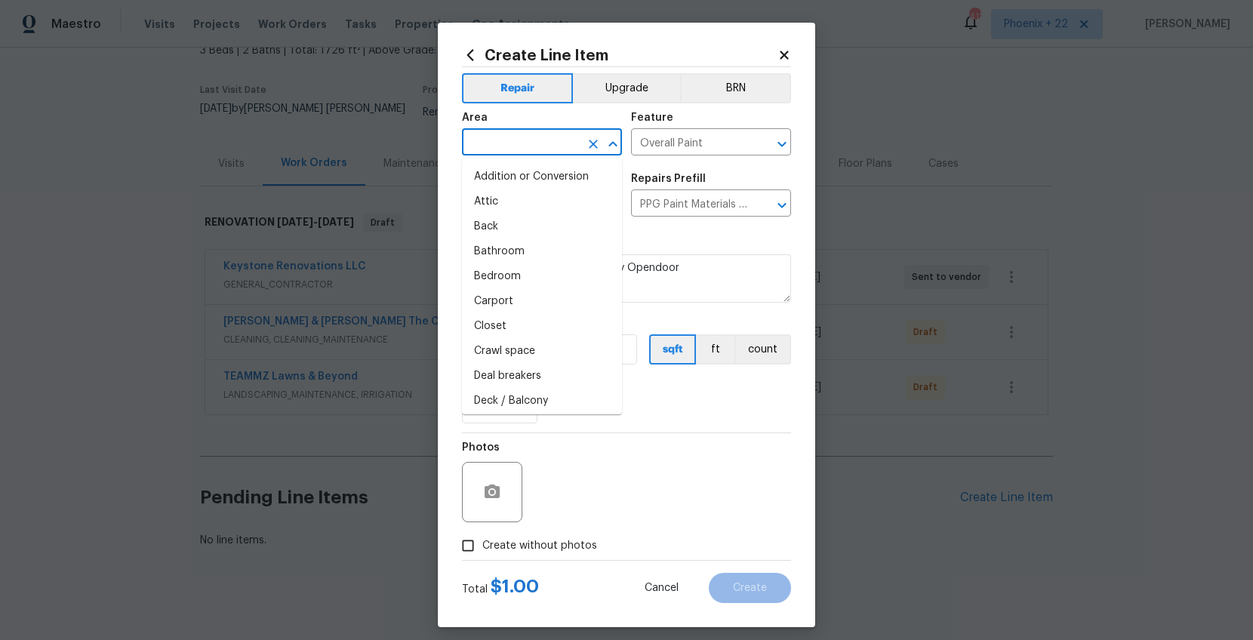
click at [490, 134] on input "text" at bounding box center [521, 143] width 118 height 23
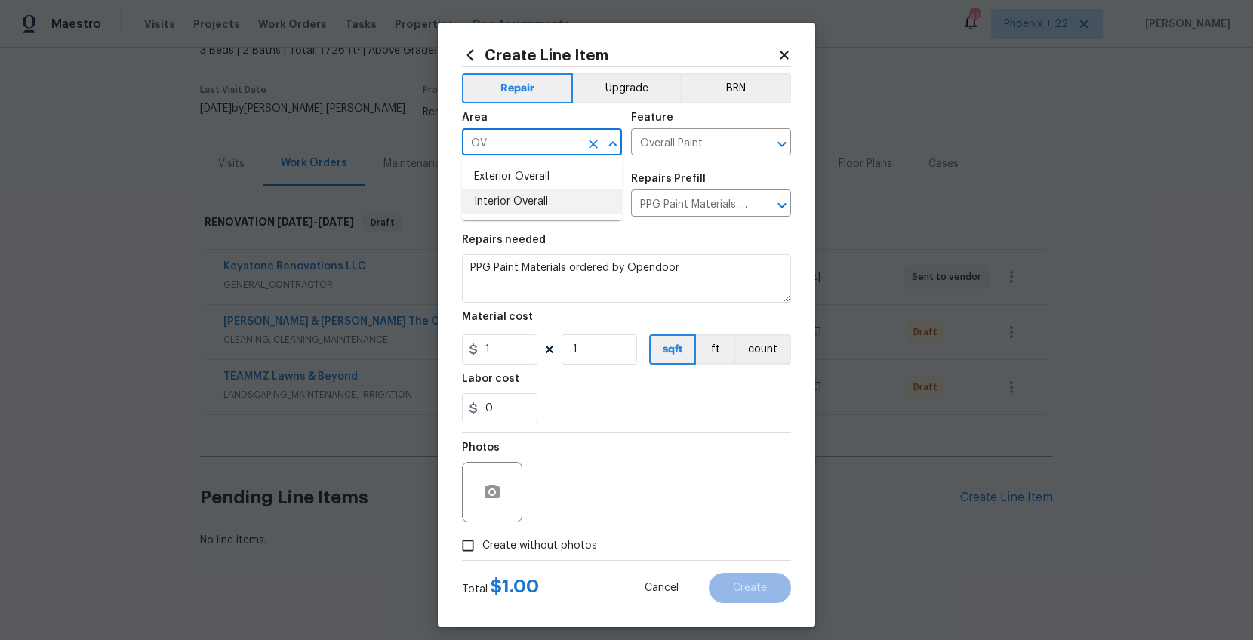
click at [504, 205] on li "Interior Overall" at bounding box center [542, 202] width 160 height 25
type input "Interior Overall"
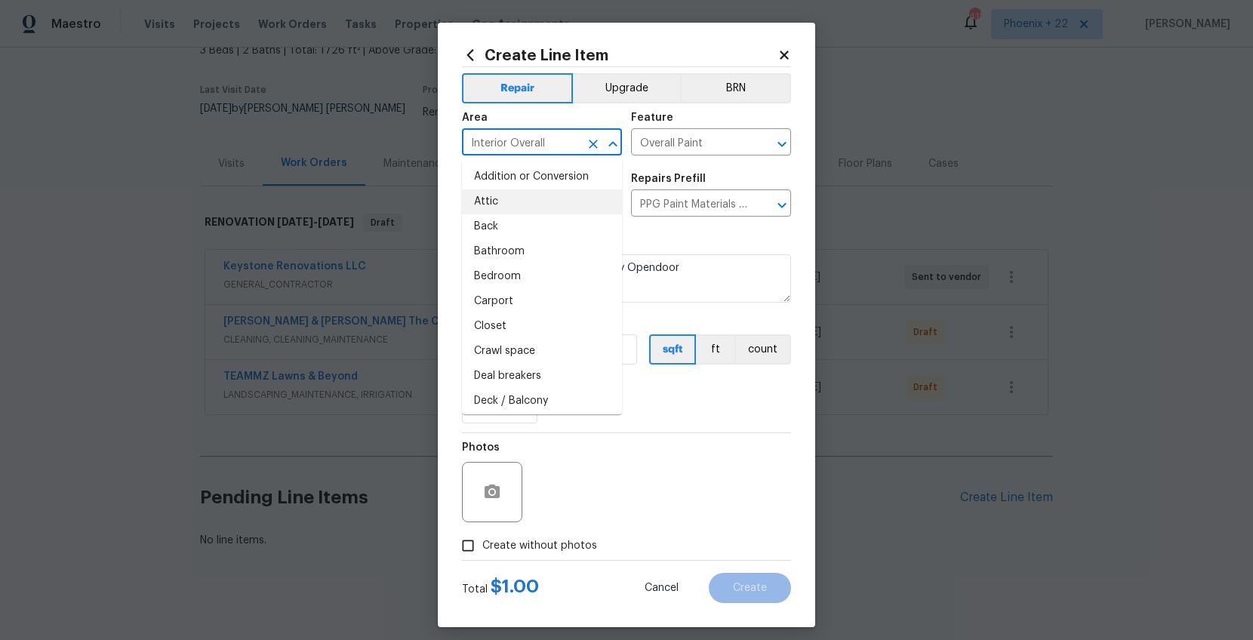
click at [580, 485] on div "Photos" at bounding box center [626, 482] width 329 height 98
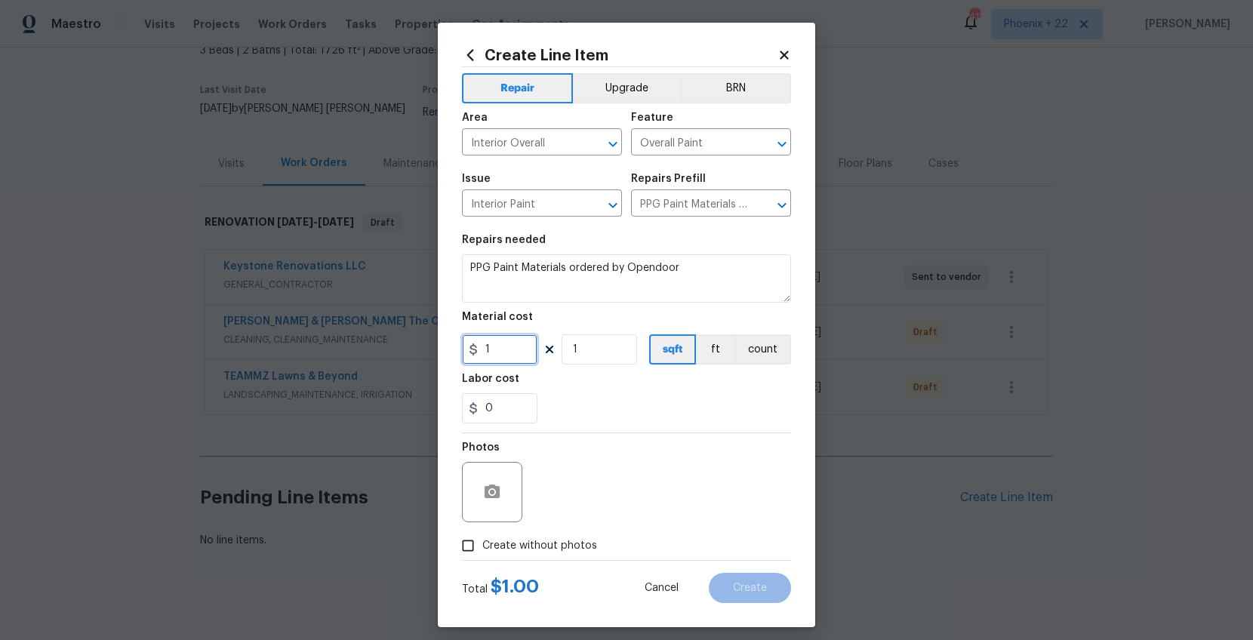
drag, startPoint x: 511, startPoint y: 359, endPoint x: 444, endPoint y: 349, distance: 67.9
click at [444, 349] on div "Create Line Item Repair Upgrade BRN Area Interior Overall ​ Feature Overall Pai…" at bounding box center [627, 325] width 378 height 605
type input "477.97"
click at [550, 511] on label "Create without photos" at bounding box center [525, 546] width 143 height 29
click at [482, 511] on input "Create without photos" at bounding box center [468, 546] width 29 height 29
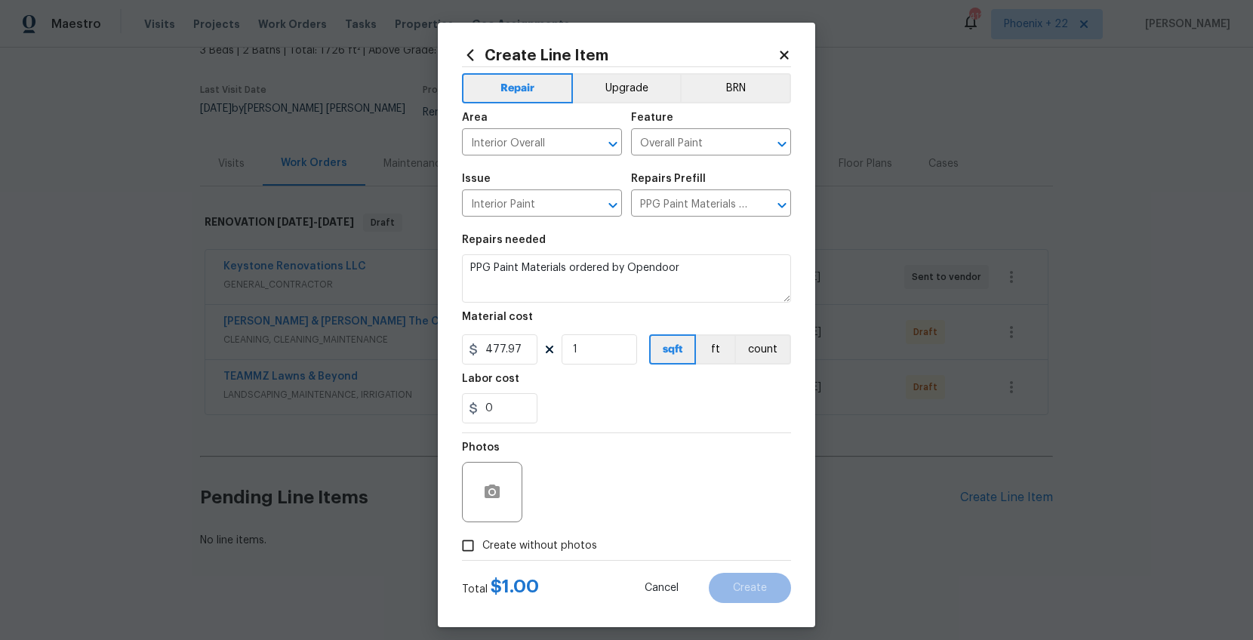
checkbox input "true"
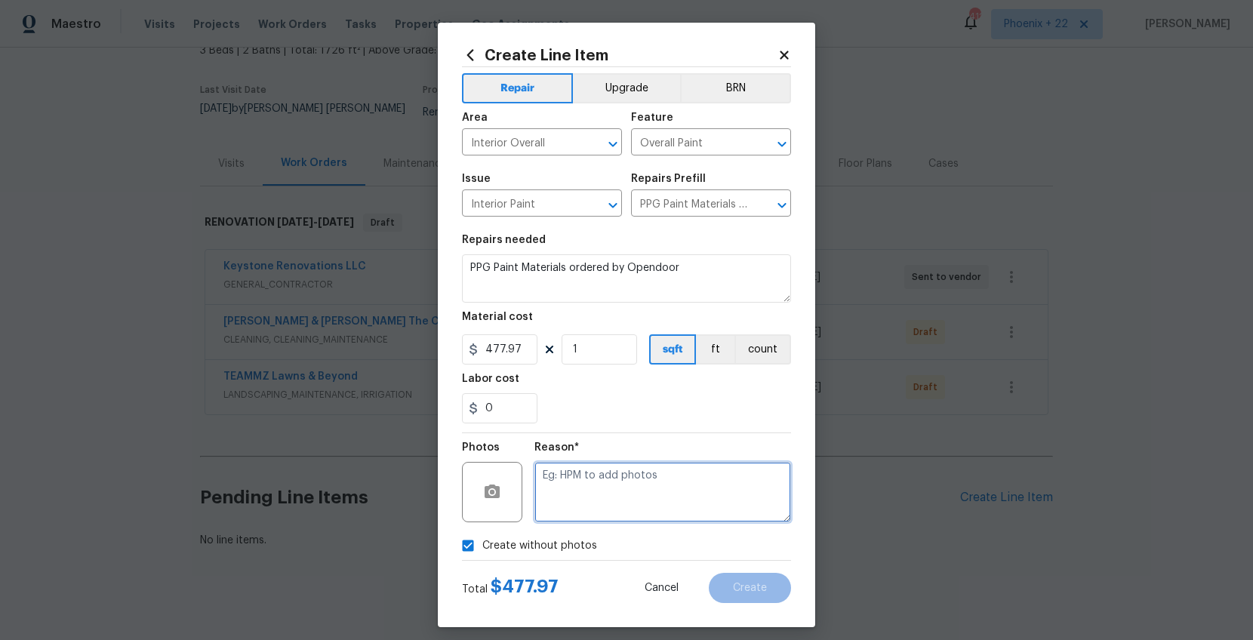
click at [604, 496] on textarea at bounding box center [663, 492] width 257 height 60
type textarea "NA"
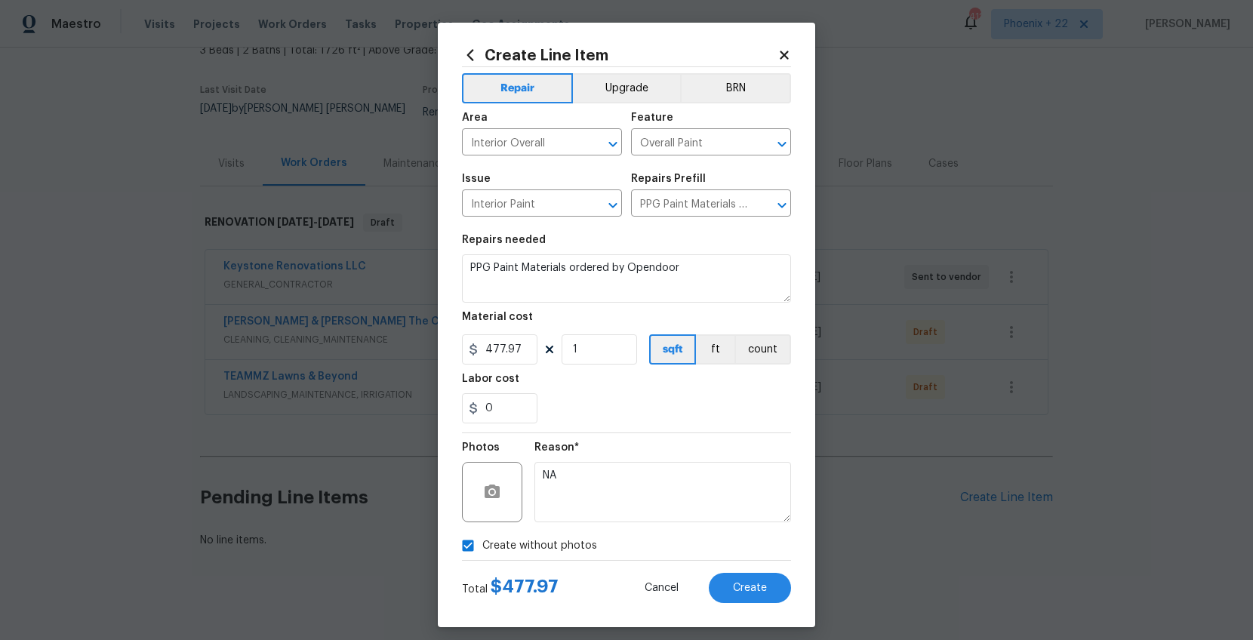
click at [643, 461] on div "Reason*" at bounding box center [663, 452] width 257 height 20
click at [736, 511] on button "Create" at bounding box center [750, 588] width 82 height 30
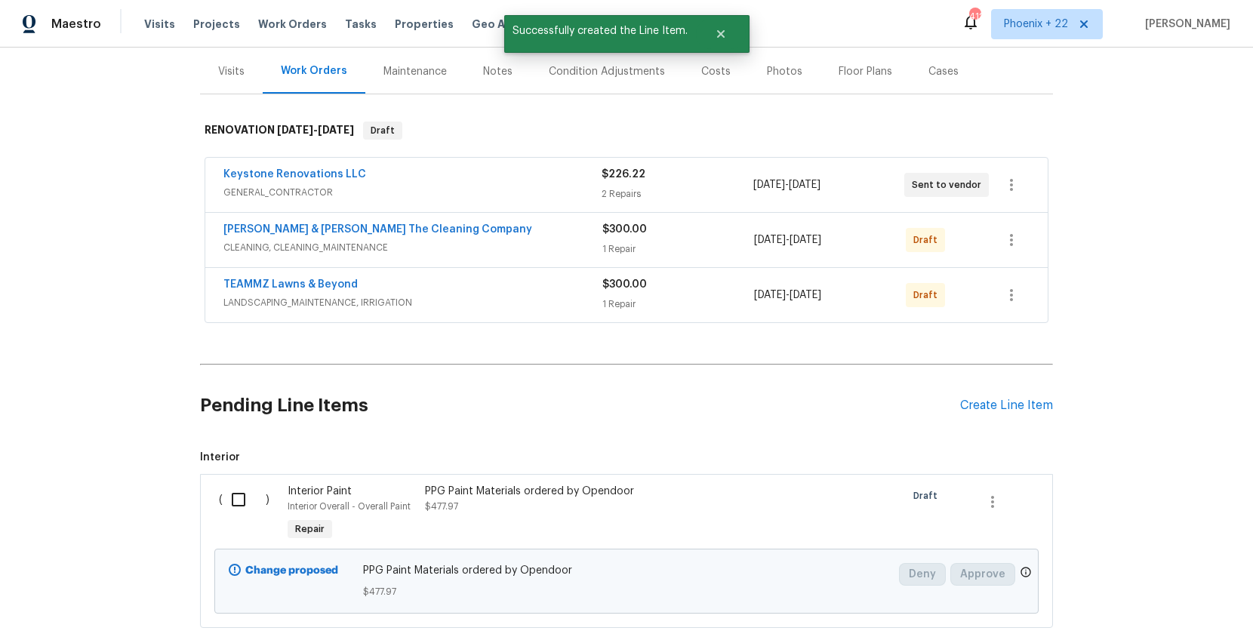
scroll to position [270, 0]
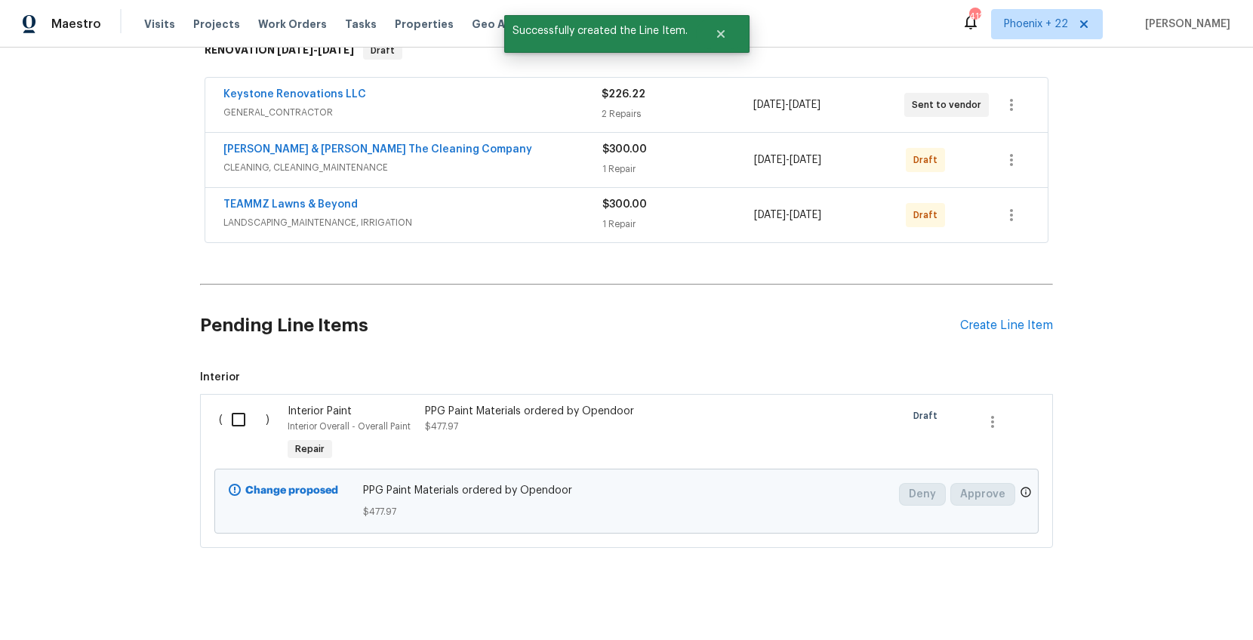
drag, startPoint x: 243, startPoint y: 386, endPoint x: 244, endPoint y: 399, distance: 13.6
click at [242, 394] on div "( ) Interior Paint Interior Overall - Overall Paint Repair PPG Paint Materials …" at bounding box center [626, 471] width 853 height 154
click at [244, 404] on input "checkbox" at bounding box center [244, 420] width 43 height 32
checkbox input "true"
click at [1002, 511] on span "Create Work Order" at bounding box center [1167, 602] width 100 height 19
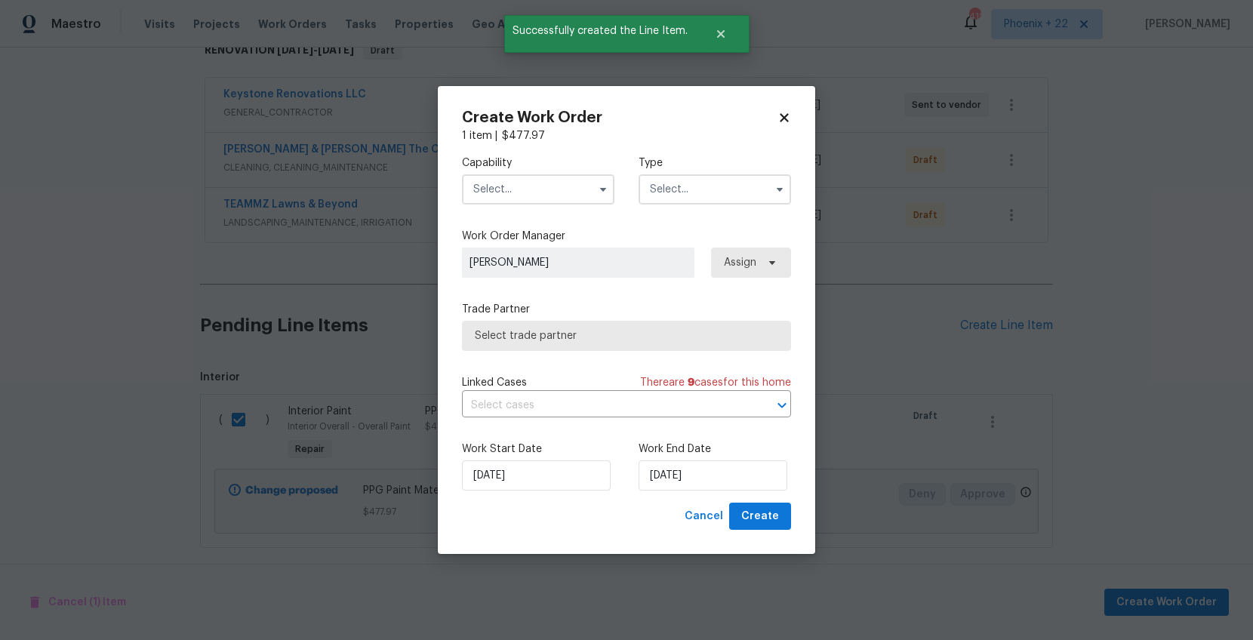
click at [559, 179] on input "text" at bounding box center [538, 189] width 153 height 30
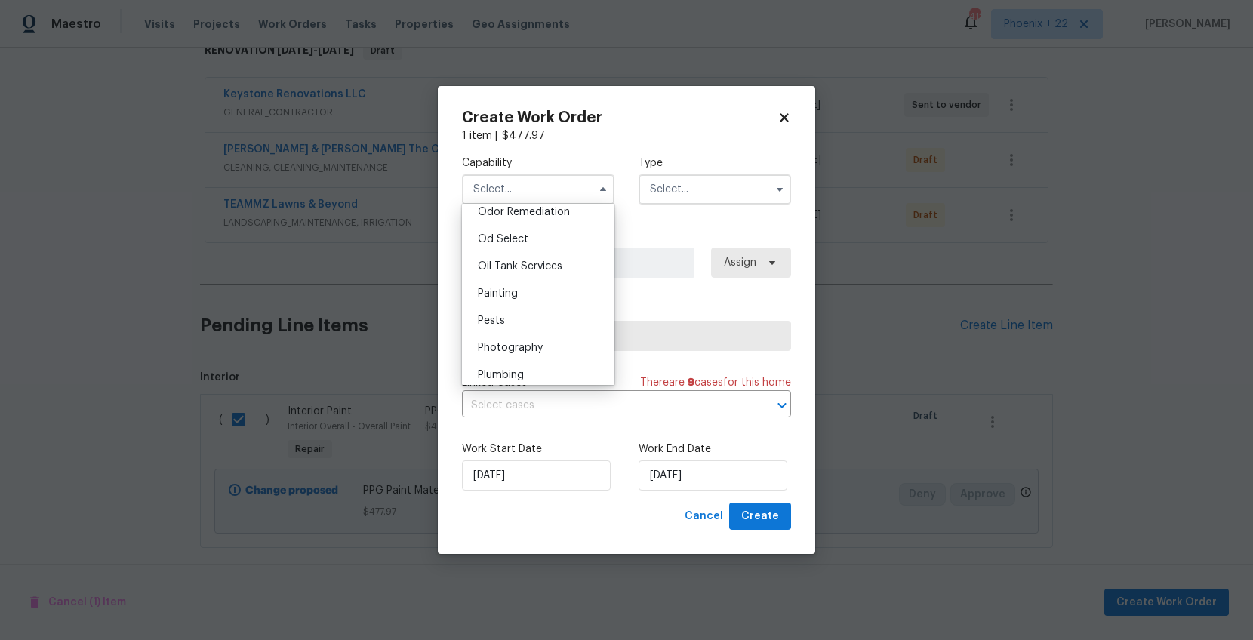
scroll to position [1221, 0]
click at [544, 260] on div "Painting" at bounding box center [538, 268] width 145 height 27
type input "Painting"
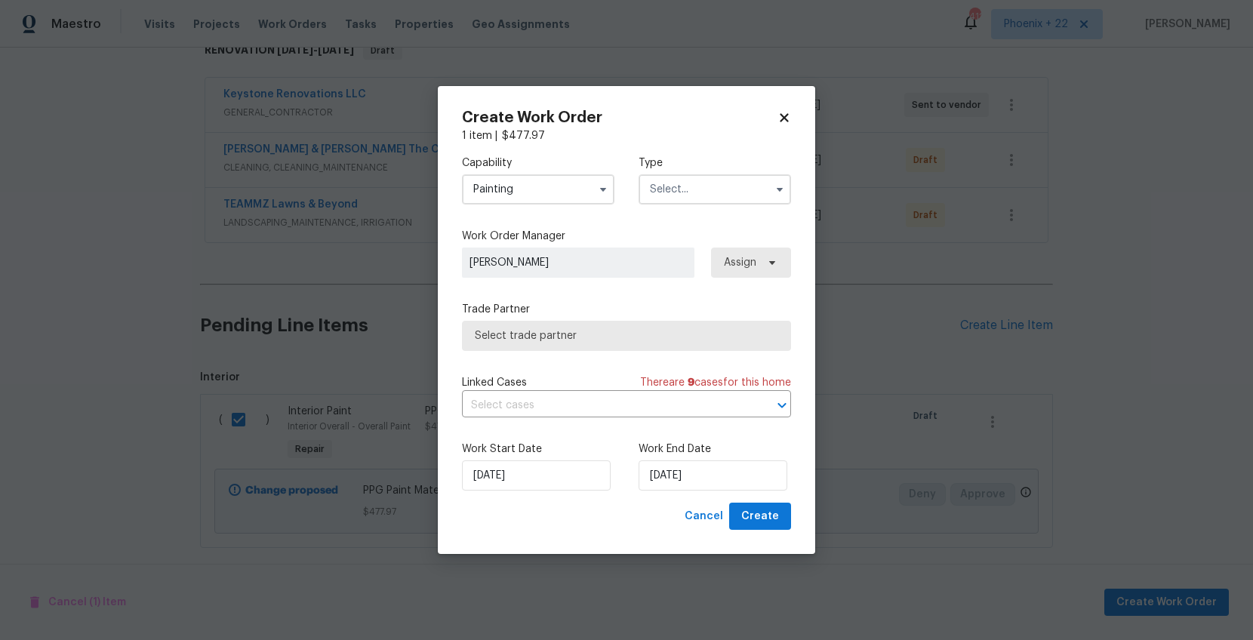
click at [685, 190] on input "text" at bounding box center [715, 189] width 153 height 30
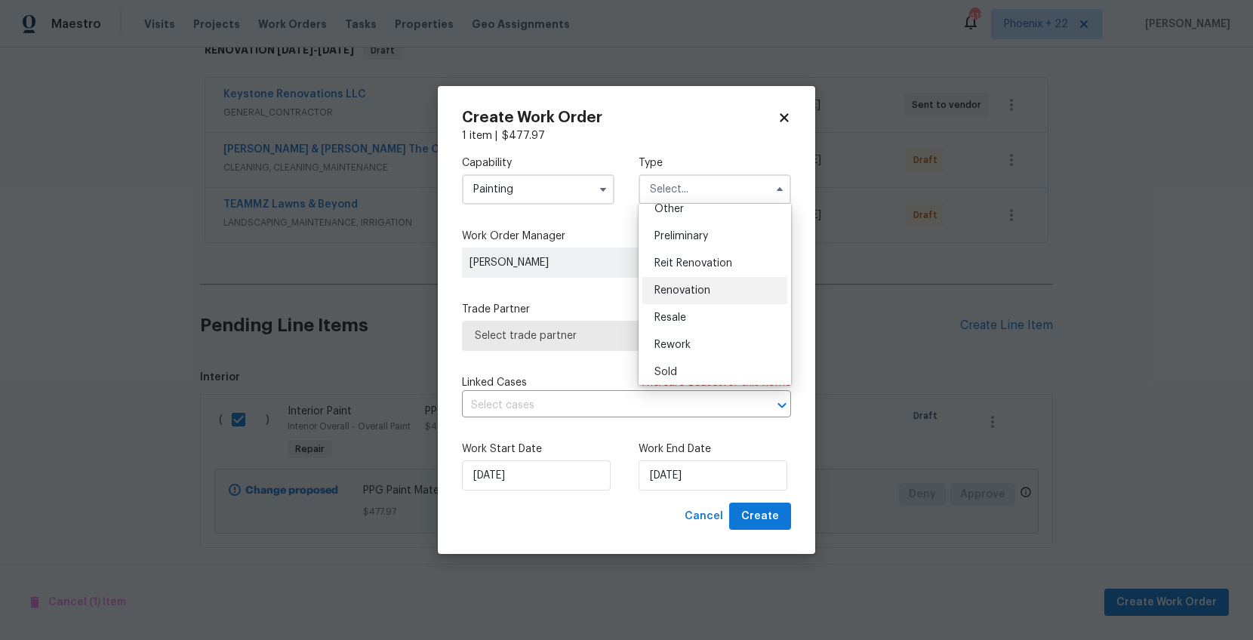
scroll to position [343, 0]
click at [703, 260] on span "Renovation" at bounding box center [683, 259] width 56 height 11
type input "Renovation"
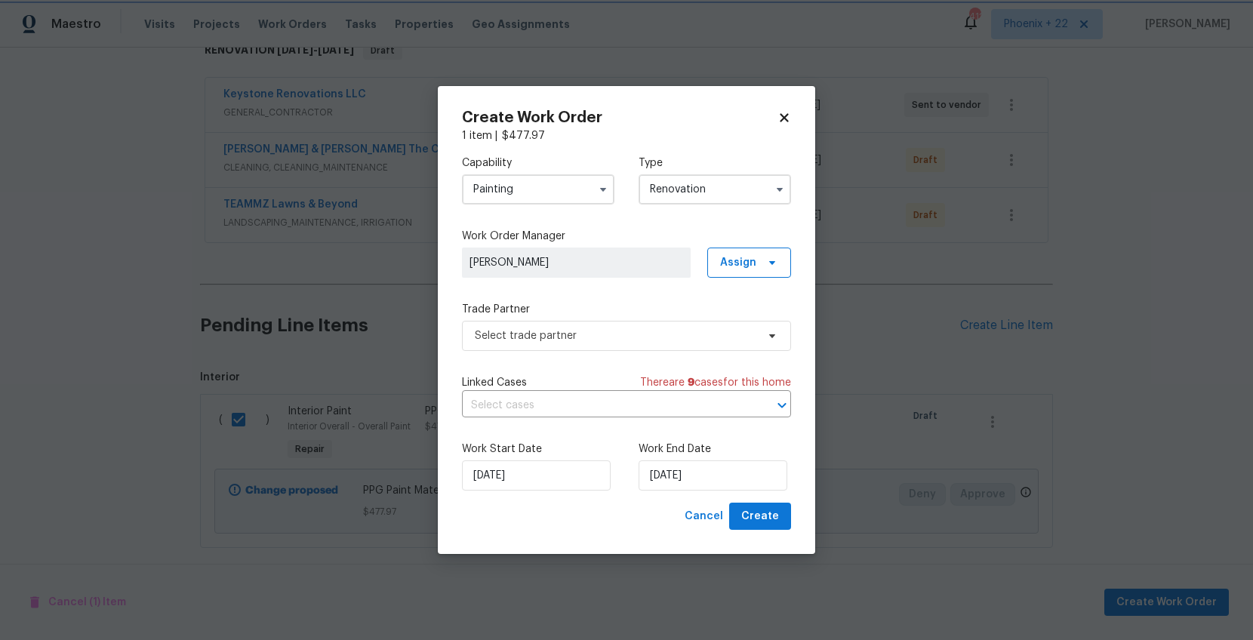
scroll to position [0, 0]
click at [749, 264] on span "Assign" at bounding box center [738, 262] width 36 height 15
click at [741, 325] on div "Assign to me" at bounding box center [752, 326] width 66 height 15
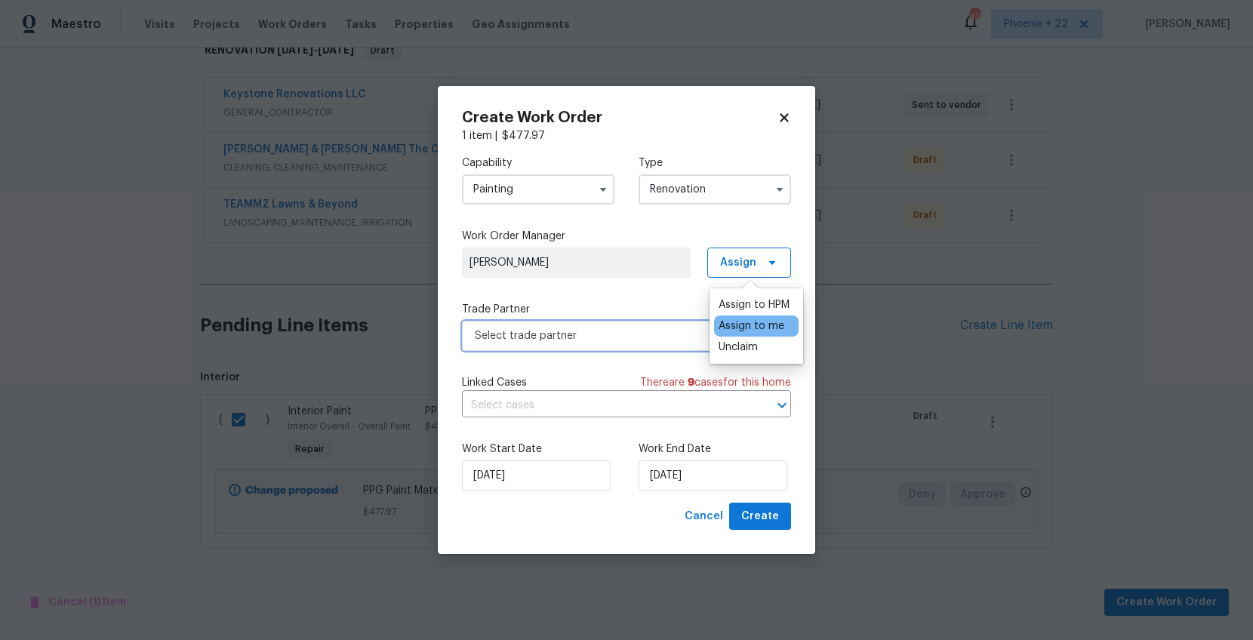
click at [618, 338] on span "Select trade partner" at bounding box center [616, 335] width 282 height 15
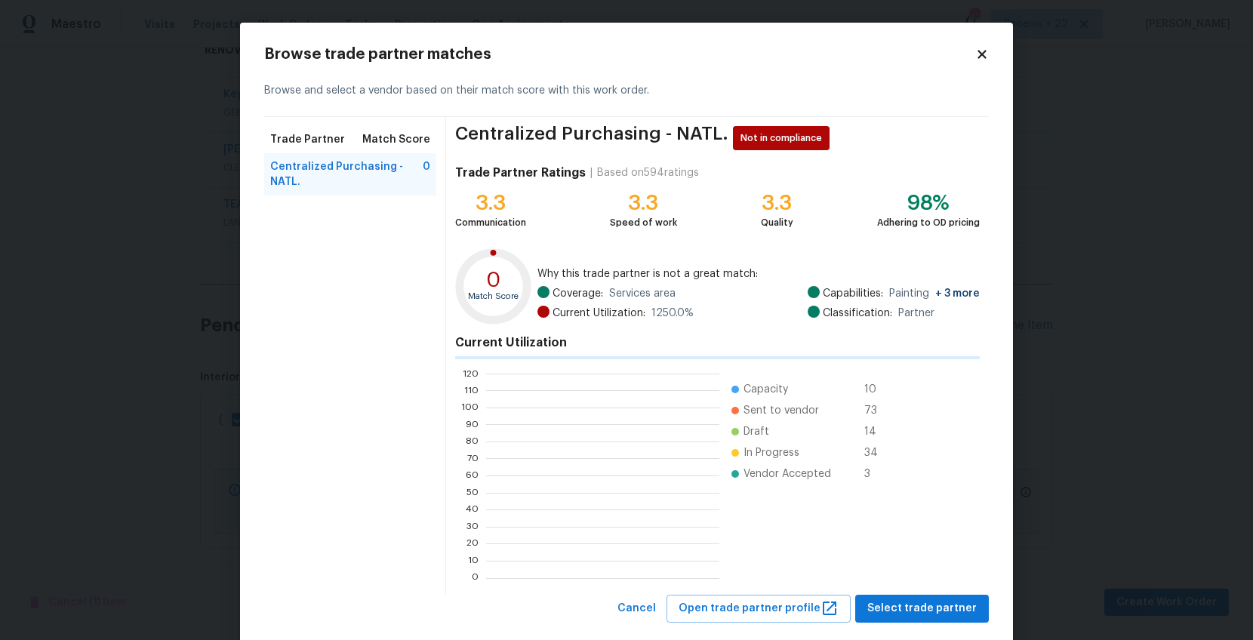
scroll to position [211, 233]
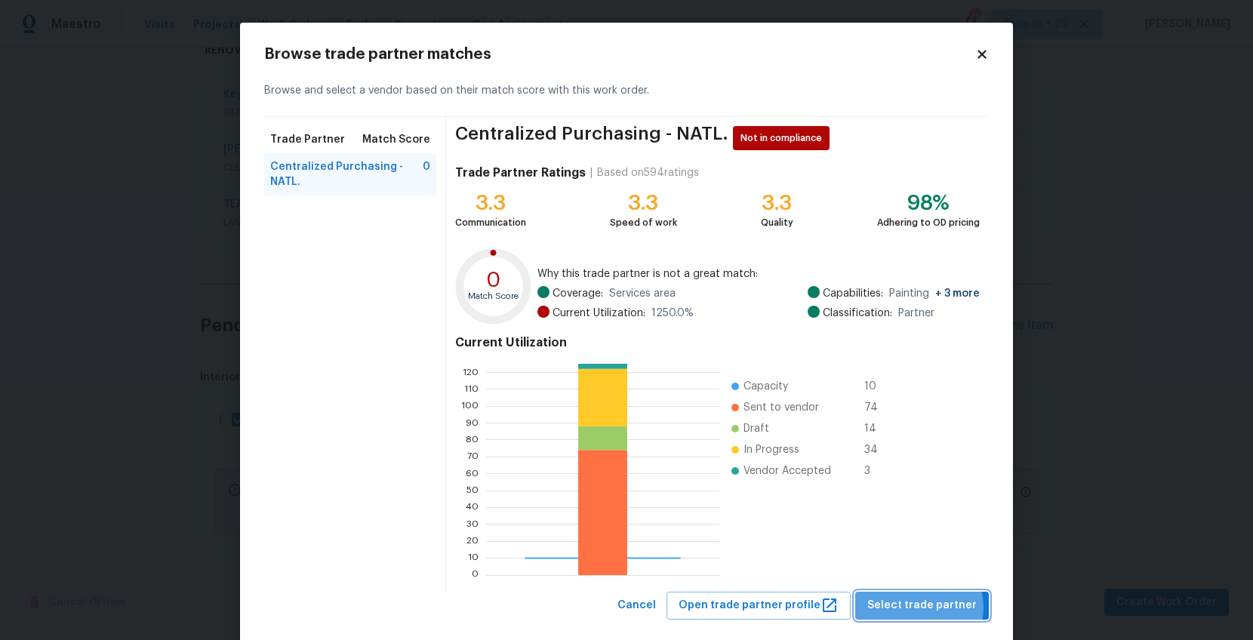
click at [926, 511] on span "Select trade partner" at bounding box center [922, 605] width 109 height 19
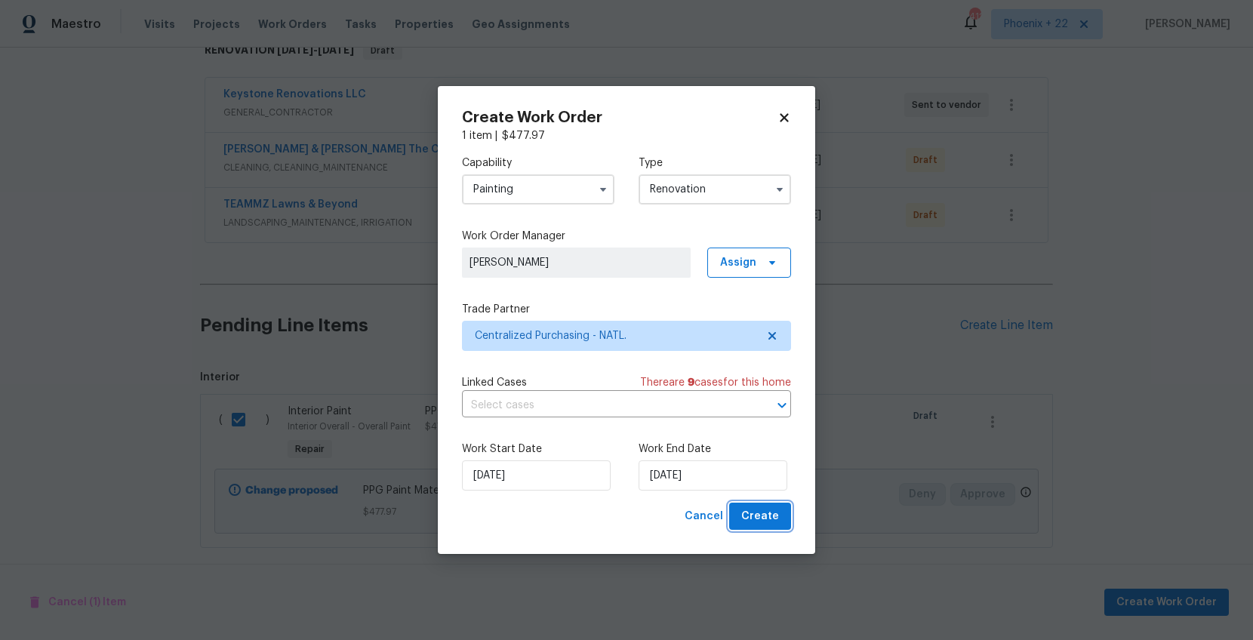
click at [781, 511] on button "Create" at bounding box center [760, 517] width 62 height 28
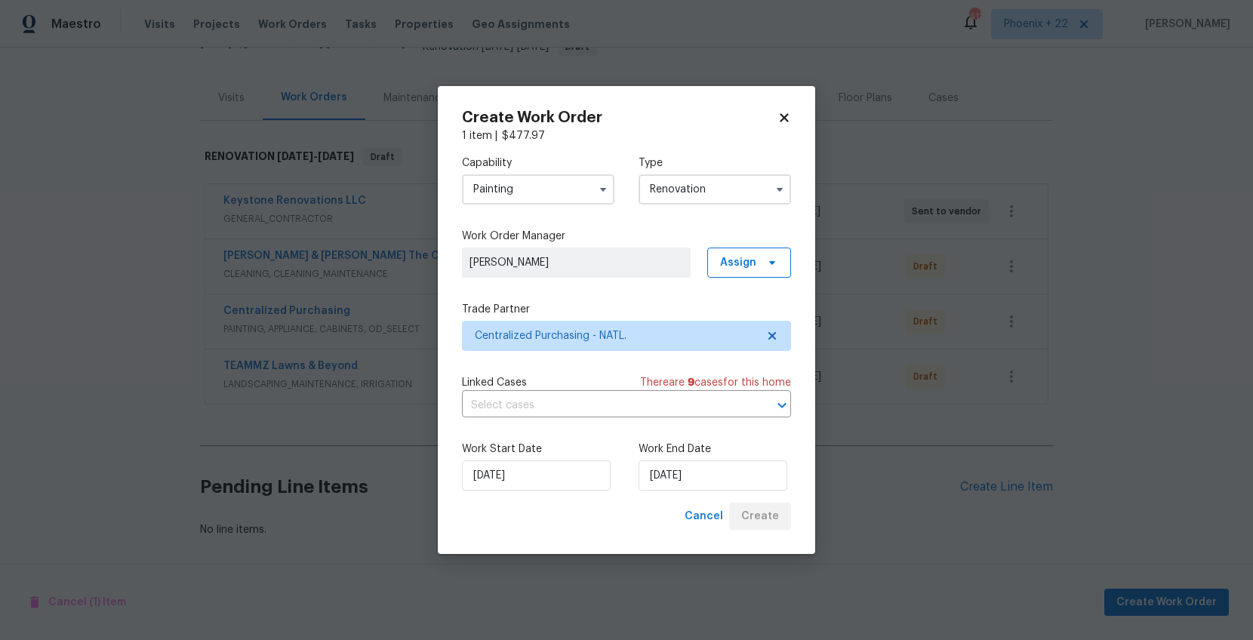
scroll to position [153, 0]
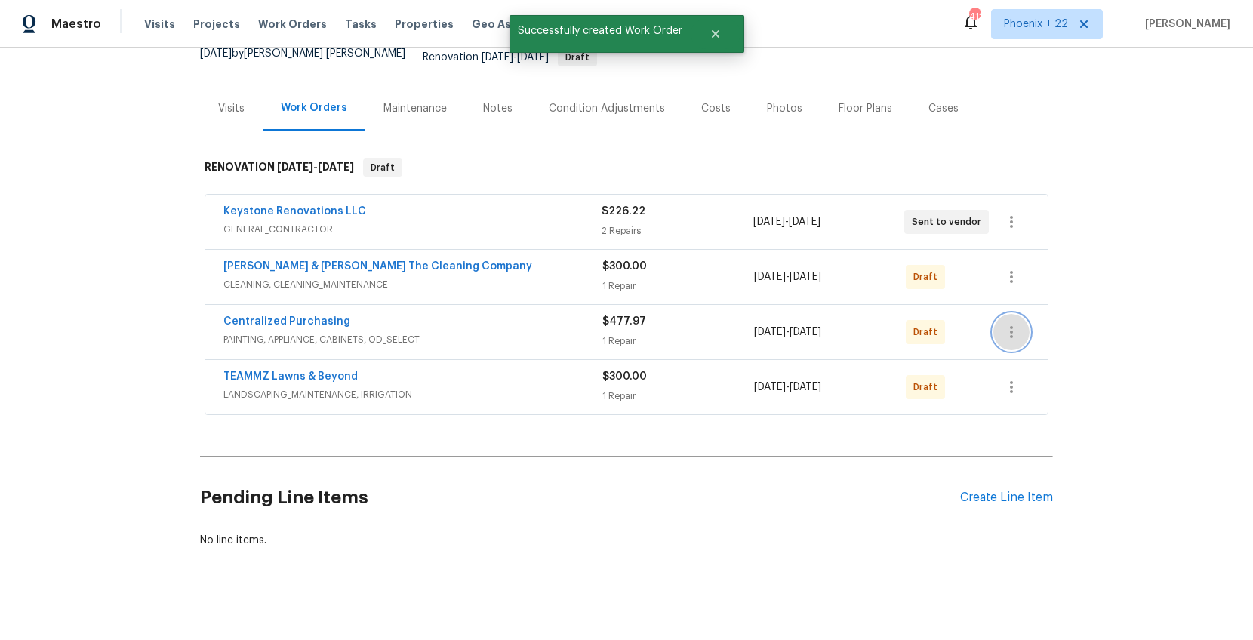
click at [1002, 323] on icon "button" at bounding box center [1012, 332] width 18 height 18
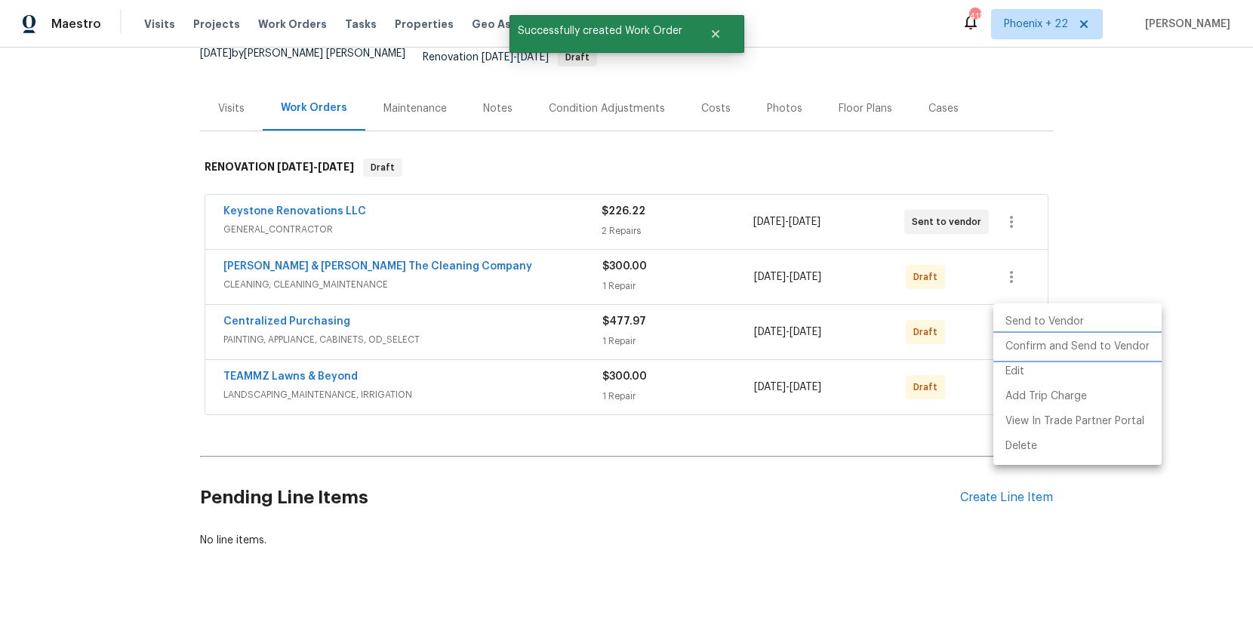
click at [1002, 347] on li "Confirm and Send to Vendor" at bounding box center [1078, 346] width 168 height 25
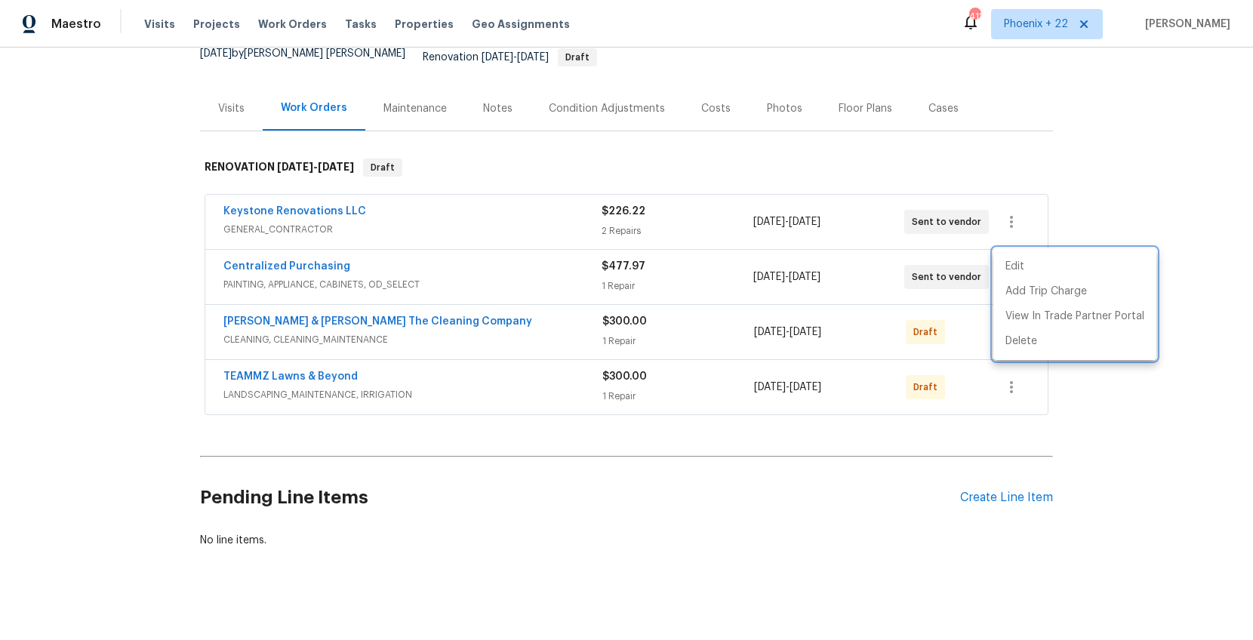
drag, startPoint x: 381, startPoint y: 233, endPoint x: 343, endPoint y: 249, distance: 40.9
click at [381, 233] on div at bounding box center [626, 320] width 1253 height 640
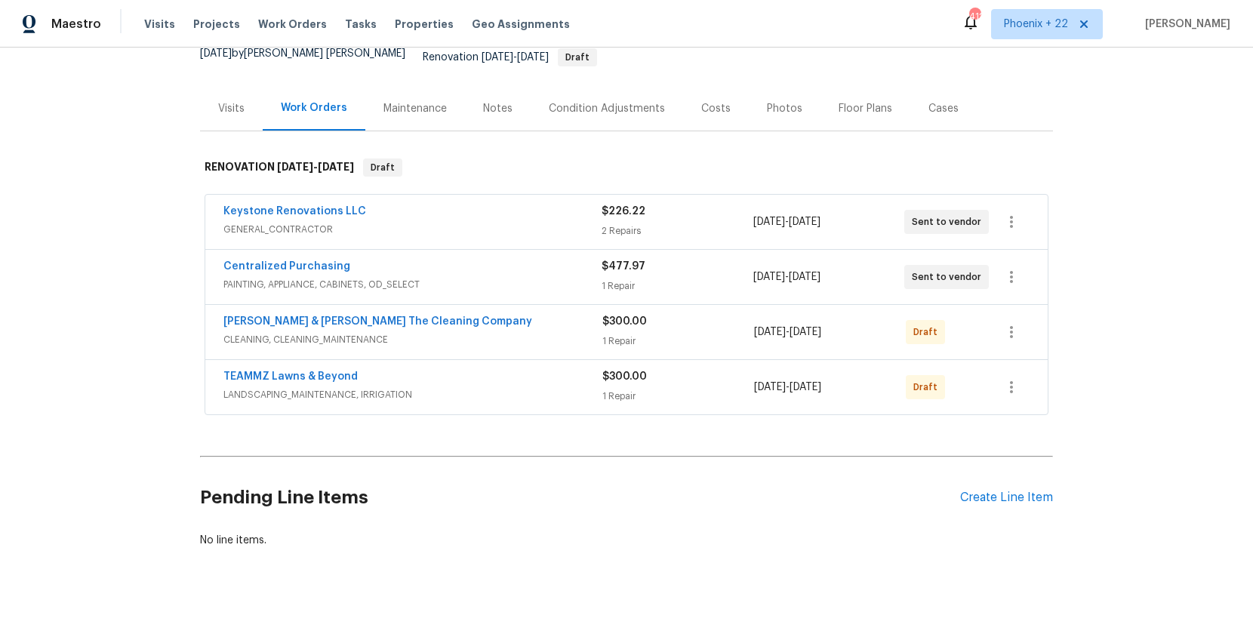
click at [331, 259] on span "Centralized Purchasing" at bounding box center [286, 266] width 127 height 15
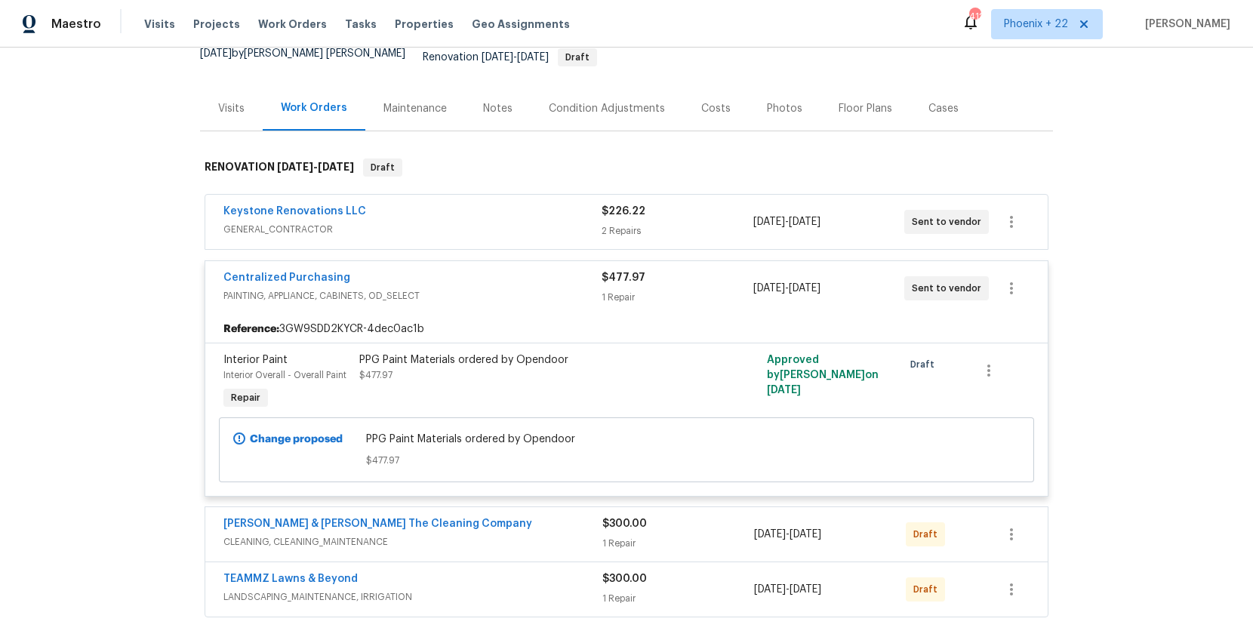
click at [329, 261] on div "Centralized Purchasing PAINTING, APPLIANCE, CABINETS, OD_SELECT $477.97 1 Repai…" at bounding box center [626, 288] width 843 height 54
click at [329, 273] on link "Centralized Purchasing" at bounding box center [286, 278] width 127 height 11
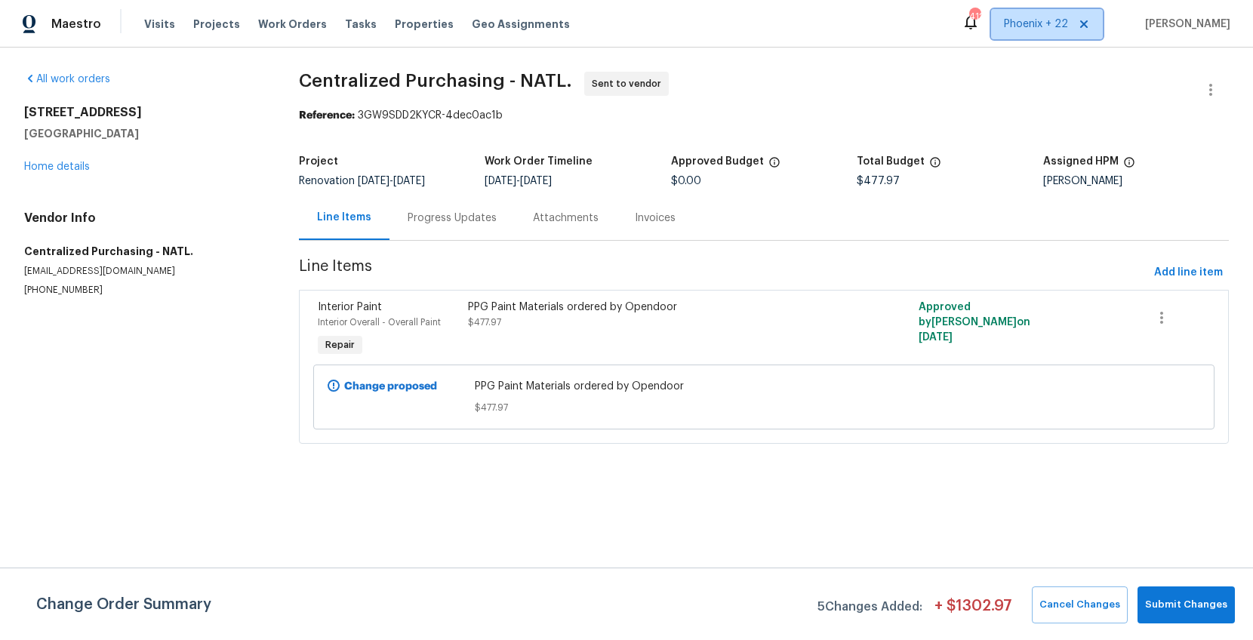
click at [1002, 32] on span "Phoenix + 22" at bounding box center [1047, 24] width 112 height 30
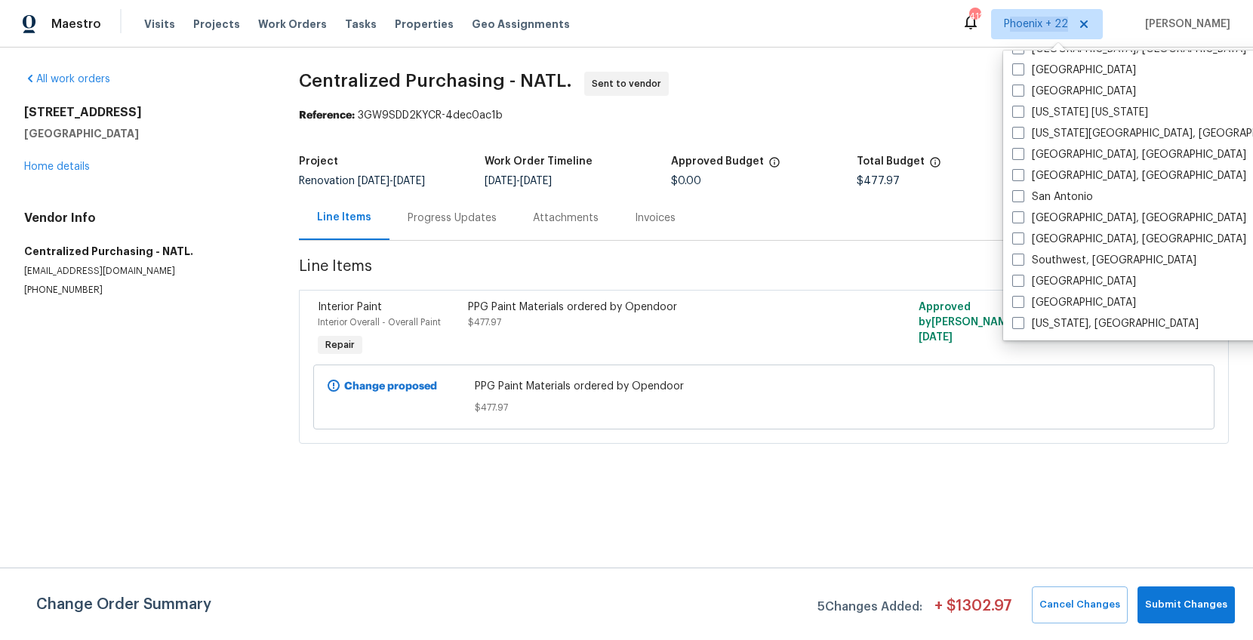
scroll to position [763, 0]
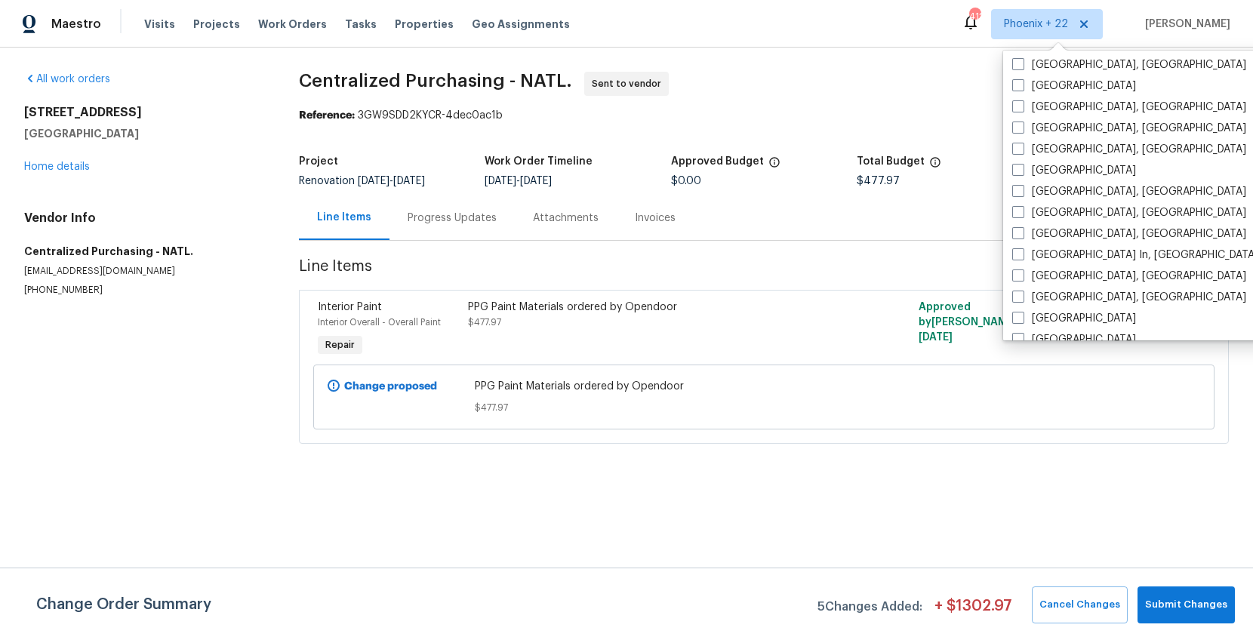
click at [1002, 121] on label "[GEOGRAPHIC_DATA], [GEOGRAPHIC_DATA]" at bounding box center [1130, 128] width 234 height 15
click at [1002, 121] on input "[GEOGRAPHIC_DATA], [GEOGRAPHIC_DATA]" at bounding box center [1018, 126] width 10 height 10
checkbox input "true"
click at [266, 11] on div "Visits Projects Work Orders Tasks Properties Geo Assignments" at bounding box center [366, 24] width 444 height 30
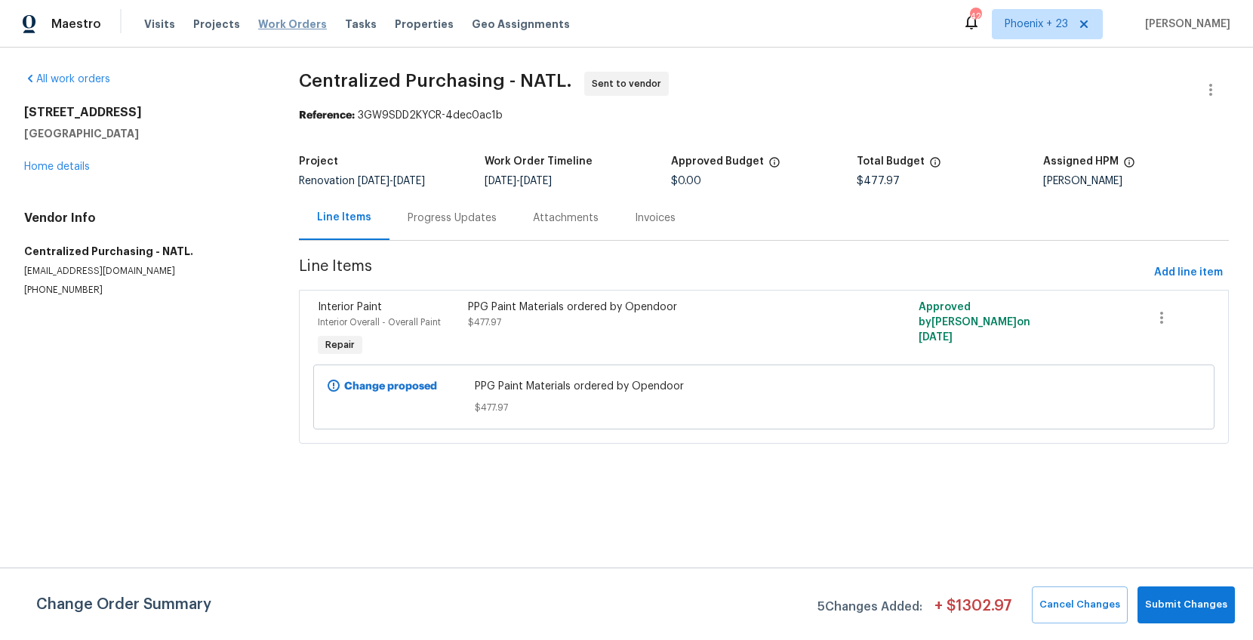
drag, startPoint x: 281, startPoint y: 18, endPoint x: 304, endPoint y: 20, distance: 23.5
click at [281, 18] on span "Work Orders" at bounding box center [292, 24] width 69 height 15
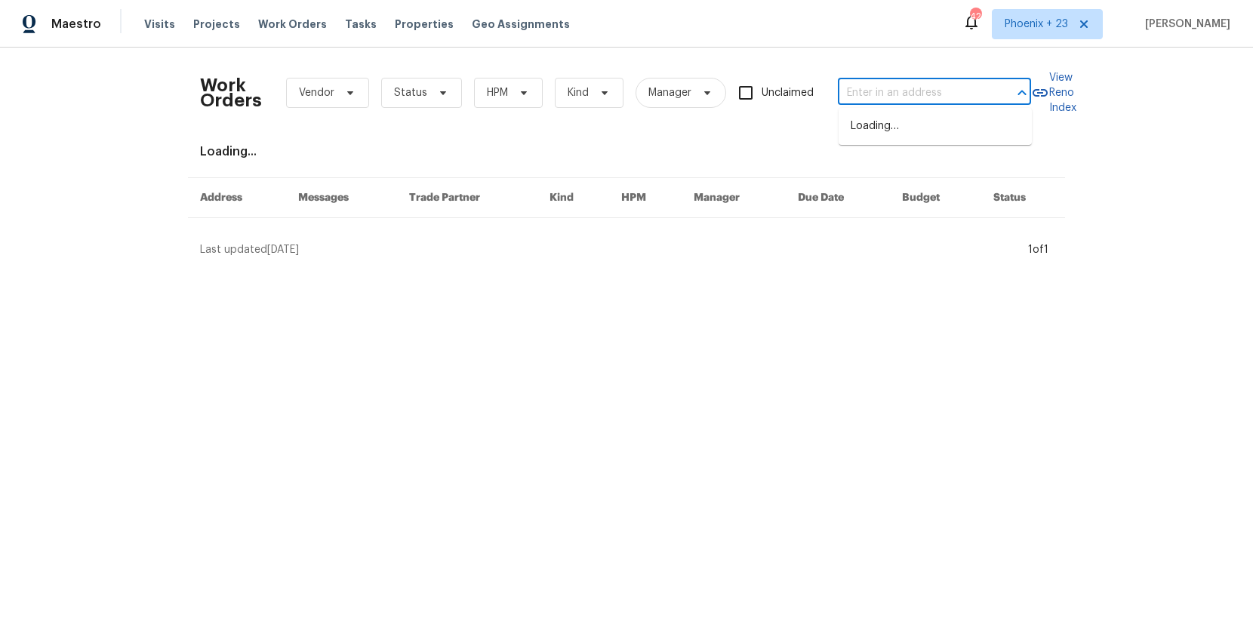
click at [872, 85] on input "text" at bounding box center [913, 93] width 151 height 23
paste input "[STREET_ADDRESS][PERSON_NAME]"
type input "[STREET_ADDRESS][PERSON_NAME]"
click at [906, 131] on li "[STREET_ADDRESS][PERSON_NAME]" at bounding box center [935, 134] width 193 height 41
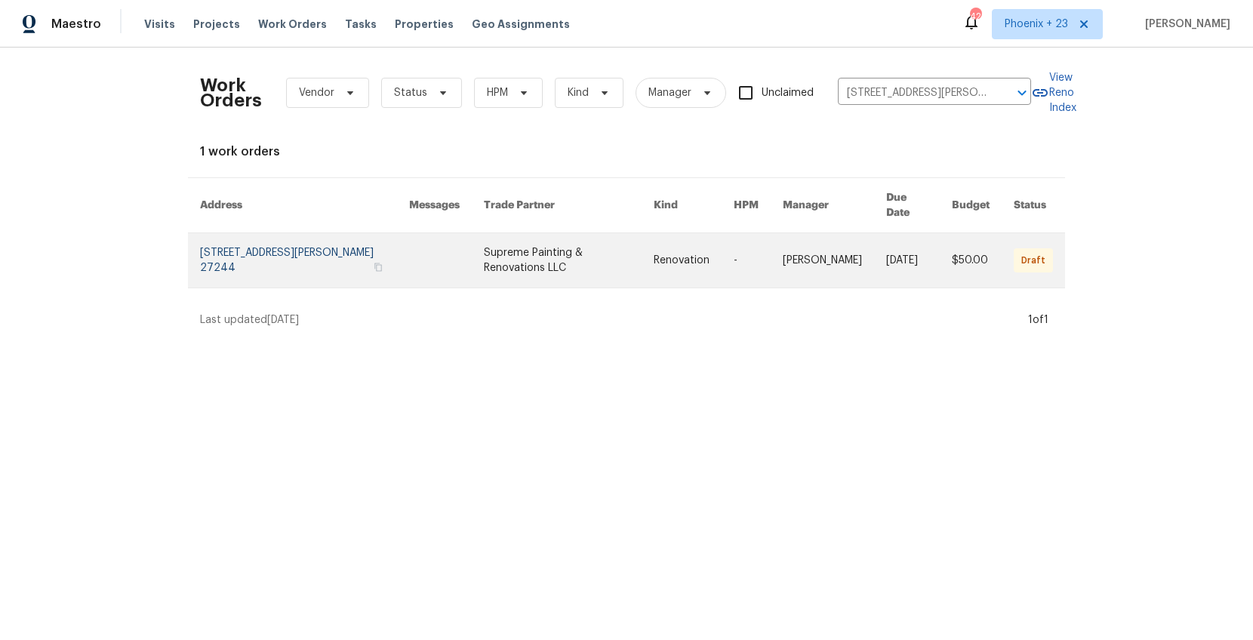
click at [591, 248] on link at bounding box center [569, 260] width 170 height 54
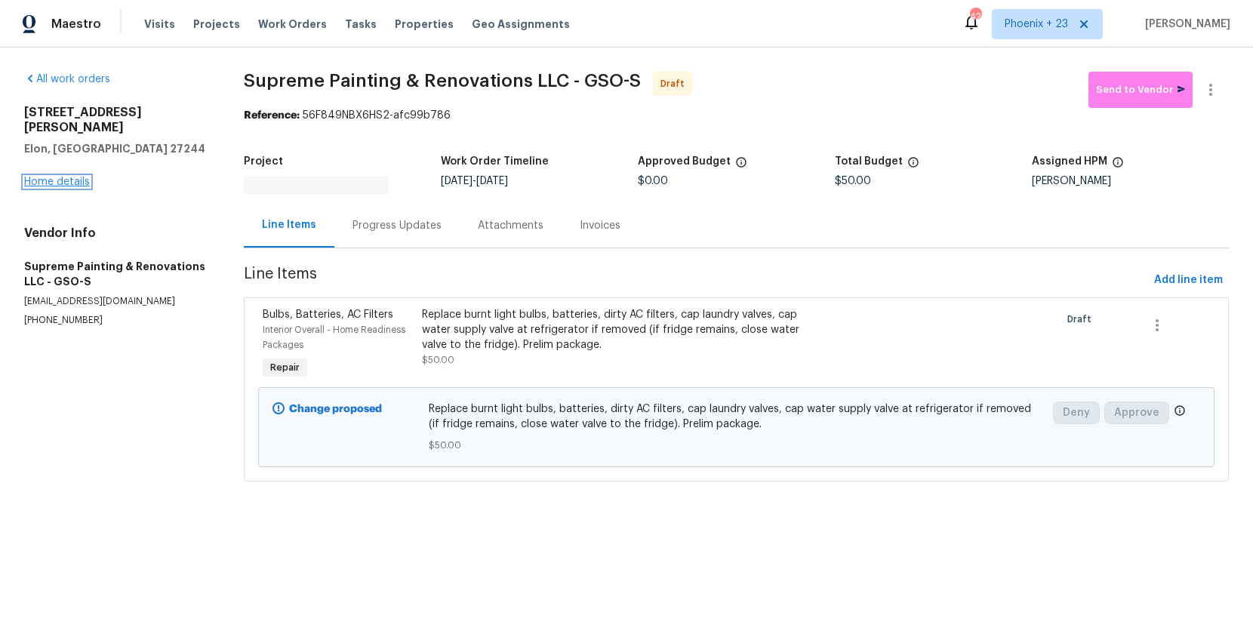
click at [70, 177] on link "Home details" at bounding box center [57, 182] width 66 height 11
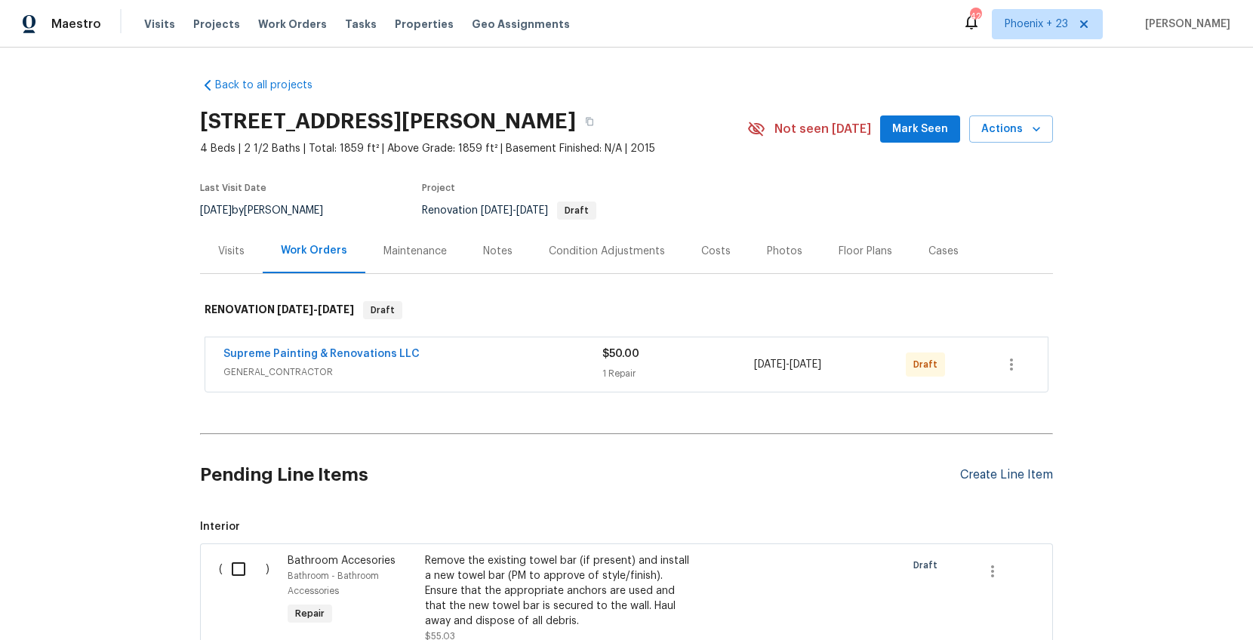
click at [1002, 476] on div "Create Line Item" at bounding box center [1006, 475] width 93 height 14
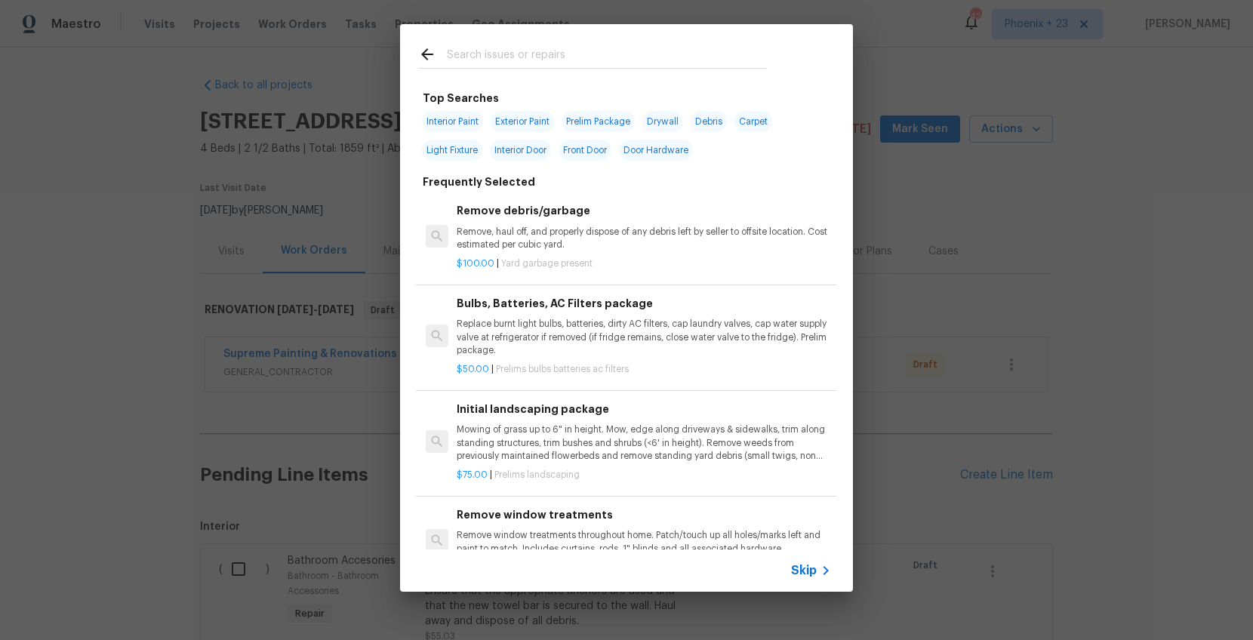
click at [603, 53] on input "text" at bounding box center [607, 56] width 320 height 23
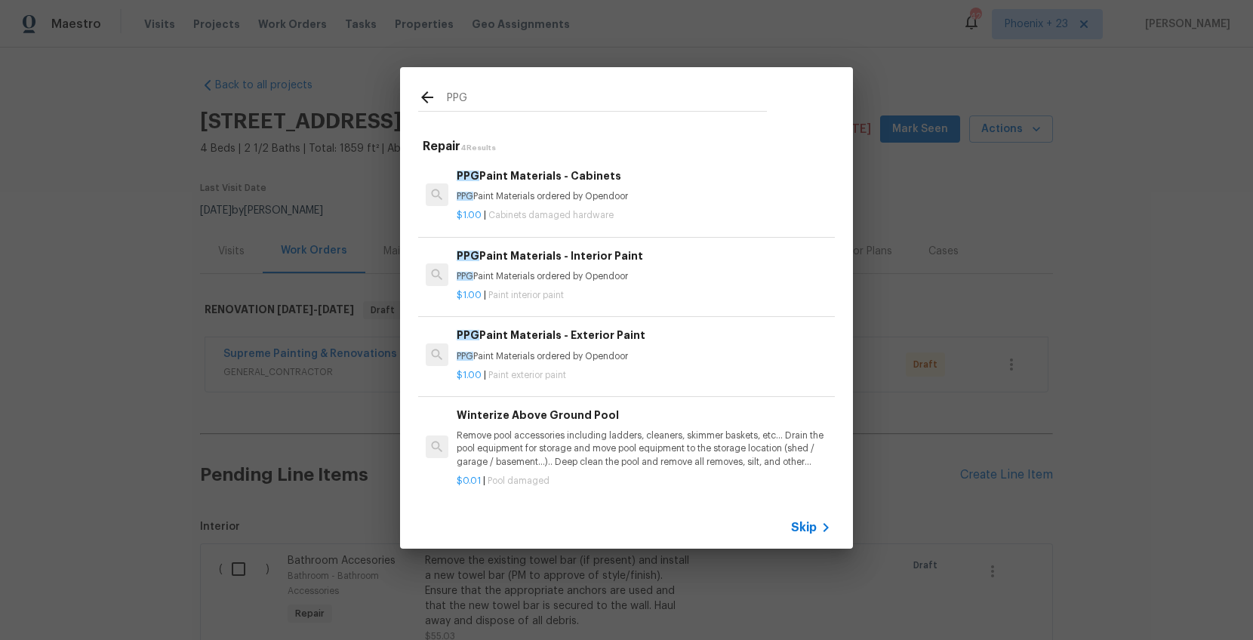
type input "PPG"
click at [662, 205] on div "$1.00 | Cabinets damaged hardware" at bounding box center [644, 212] width 375 height 19
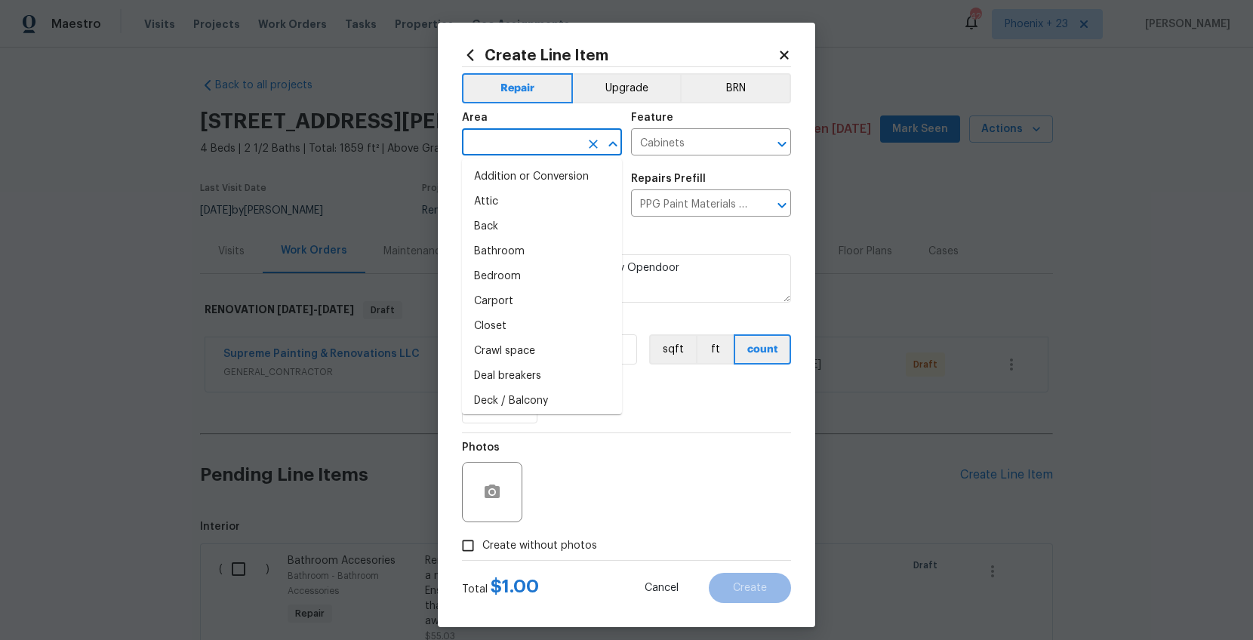
click at [546, 146] on input "text" at bounding box center [521, 143] width 118 height 23
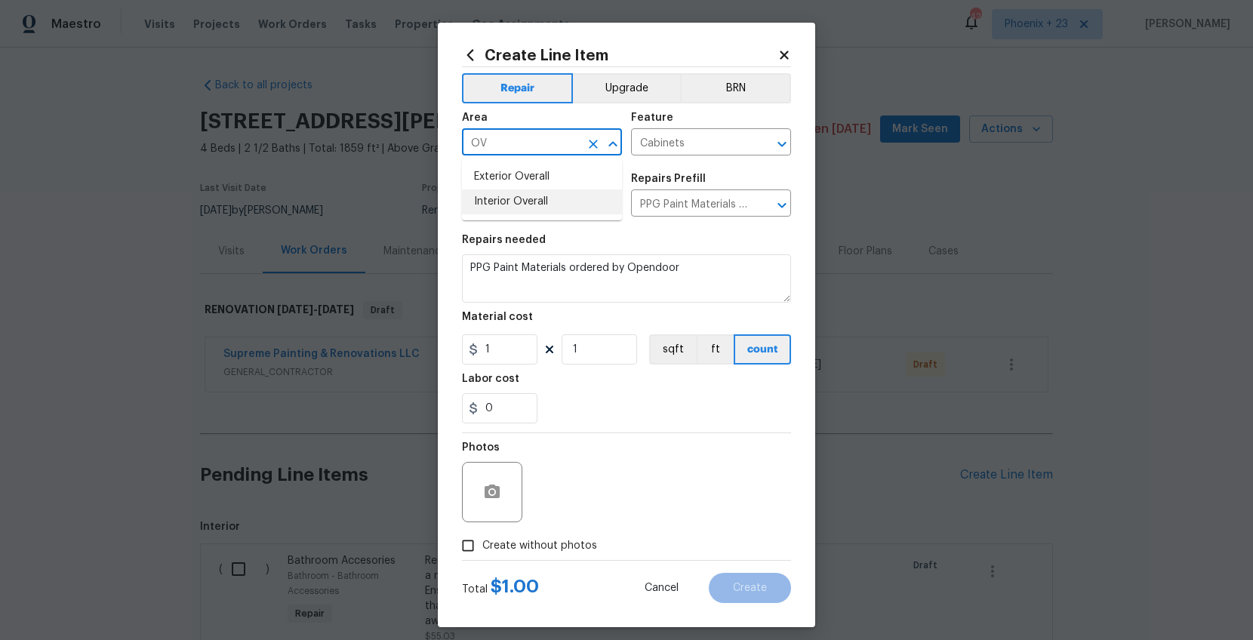
click at [547, 193] on li "Interior Overall" at bounding box center [542, 202] width 160 height 25
type input "Interior Overall"
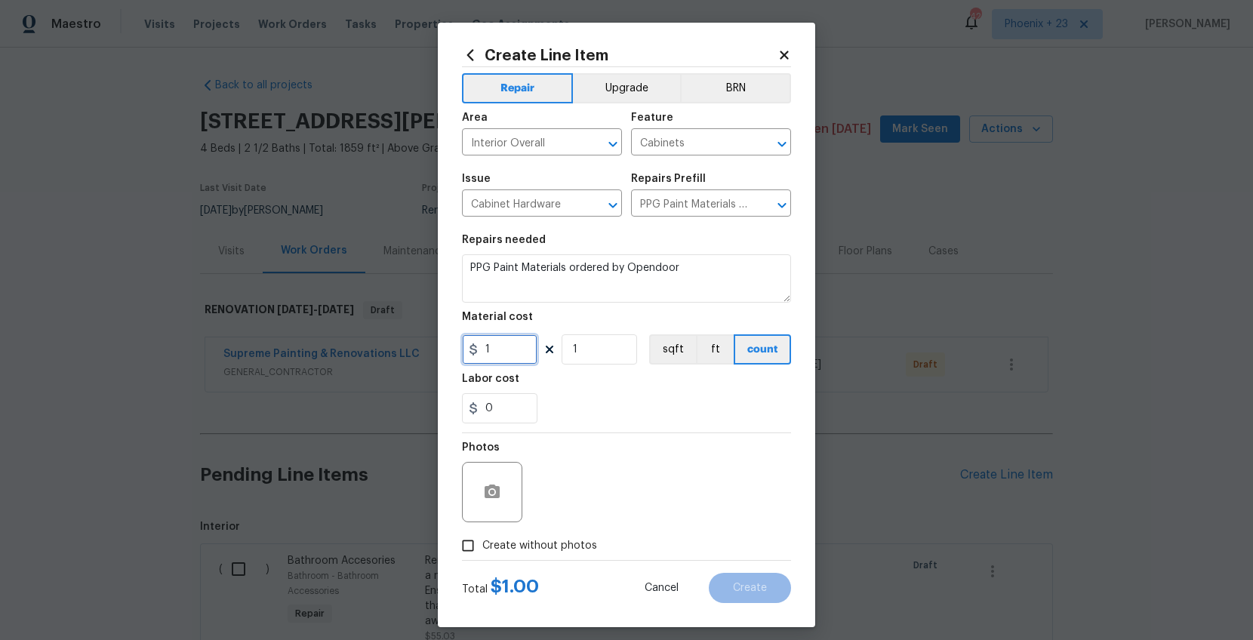
click at [504, 362] on input "1" at bounding box center [500, 349] width 76 height 30
drag, startPoint x: 501, startPoint y: 350, endPoint x: 467, endPoint y: 347, distance: 34.1
click at [467, 347] on div "1" at bounding box center [500, 349] width 76 height 30
type input "95.73"
click at [495, 511] on span "Create without photos" at bounding box center [539, 546] width 115 height 16
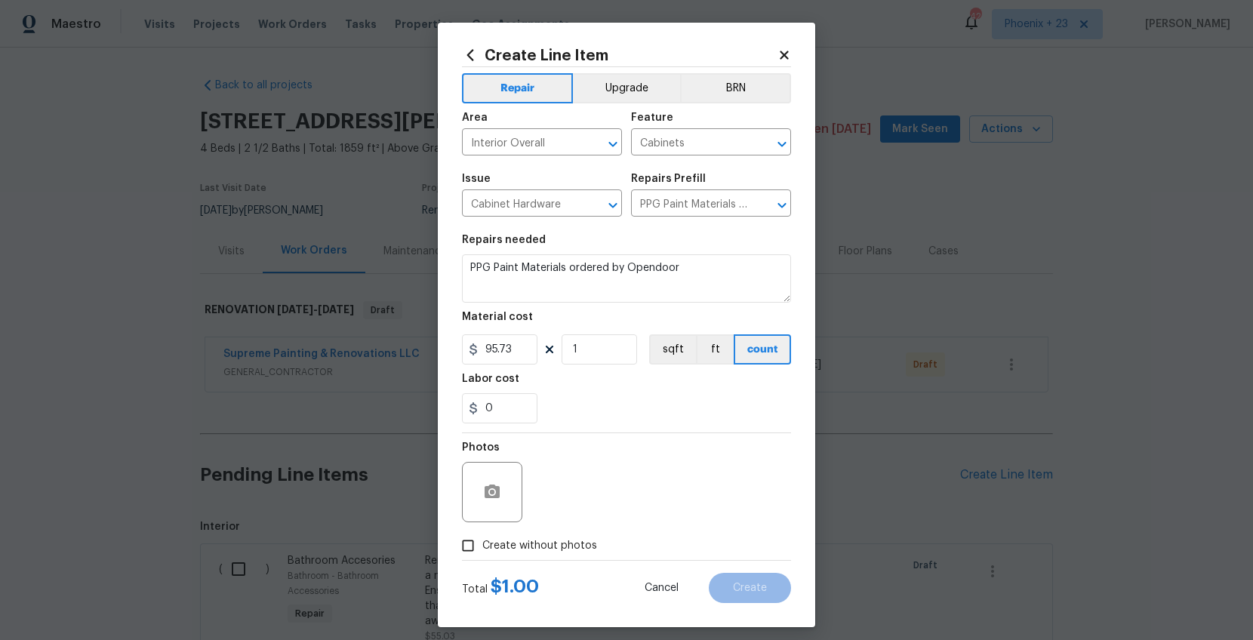
click at [482, 511] on input "Create without photos" at bounding box center [468, 546] width 29 height 29
checkbox input "true"
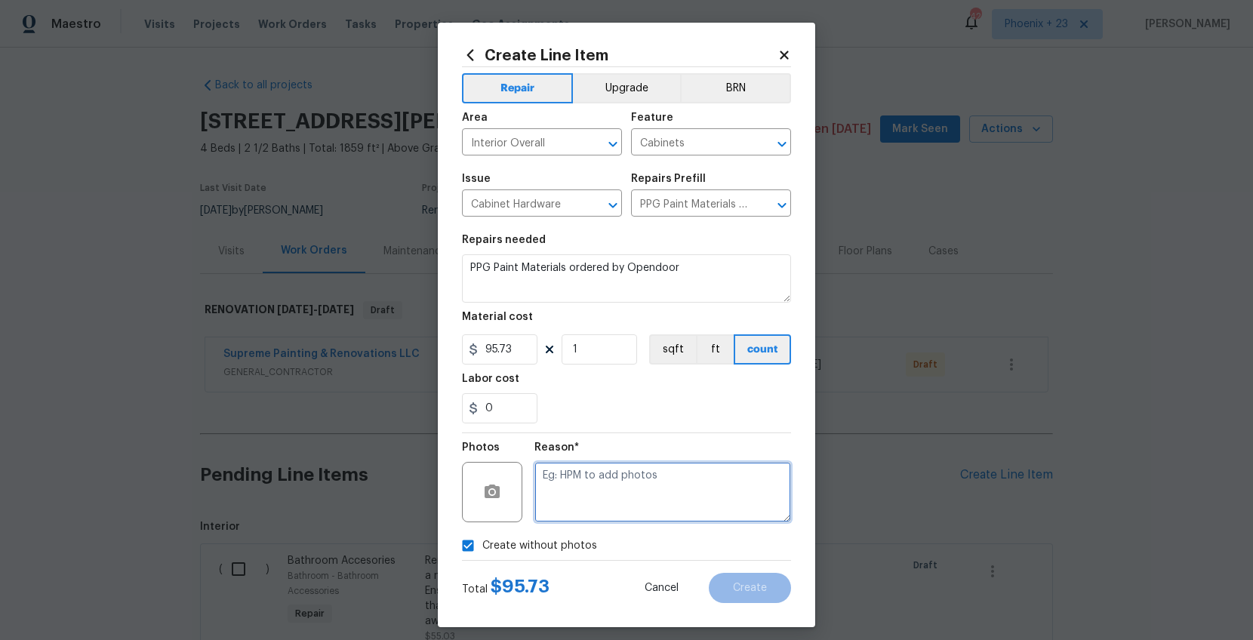
click at [596, 509] on textarea at bounding box center [663, 492] width 257 height 60
type textarea "NA"
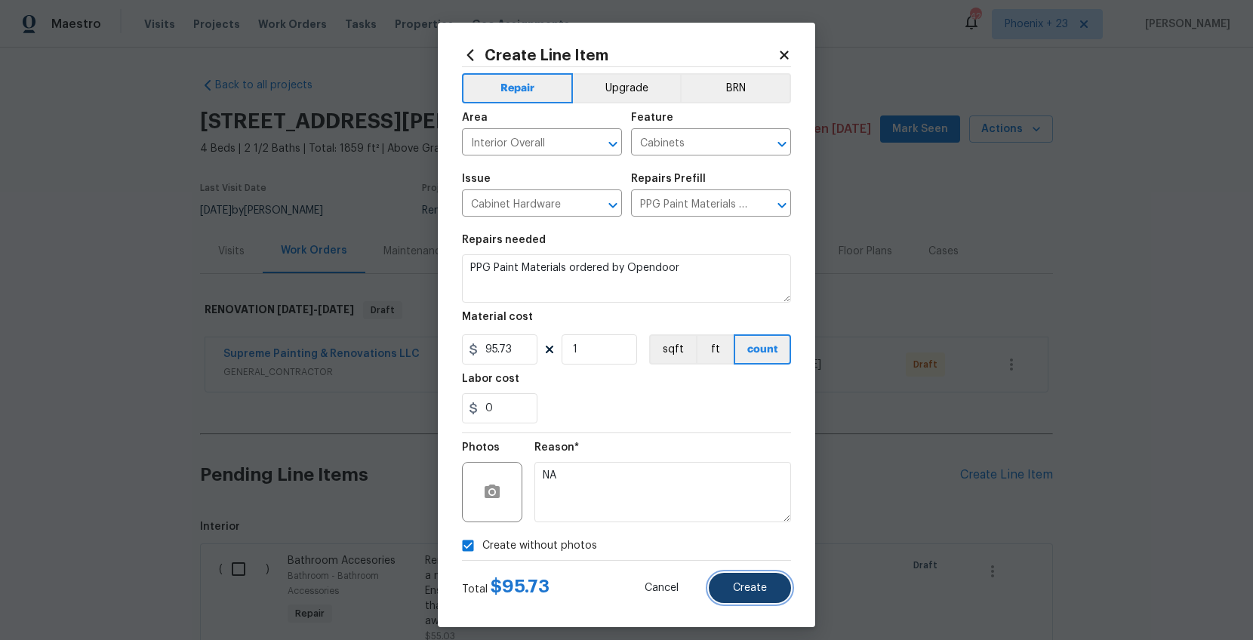
click at [756, 511] on button "Create" at bounding box center [750, 588] width 82 height 30
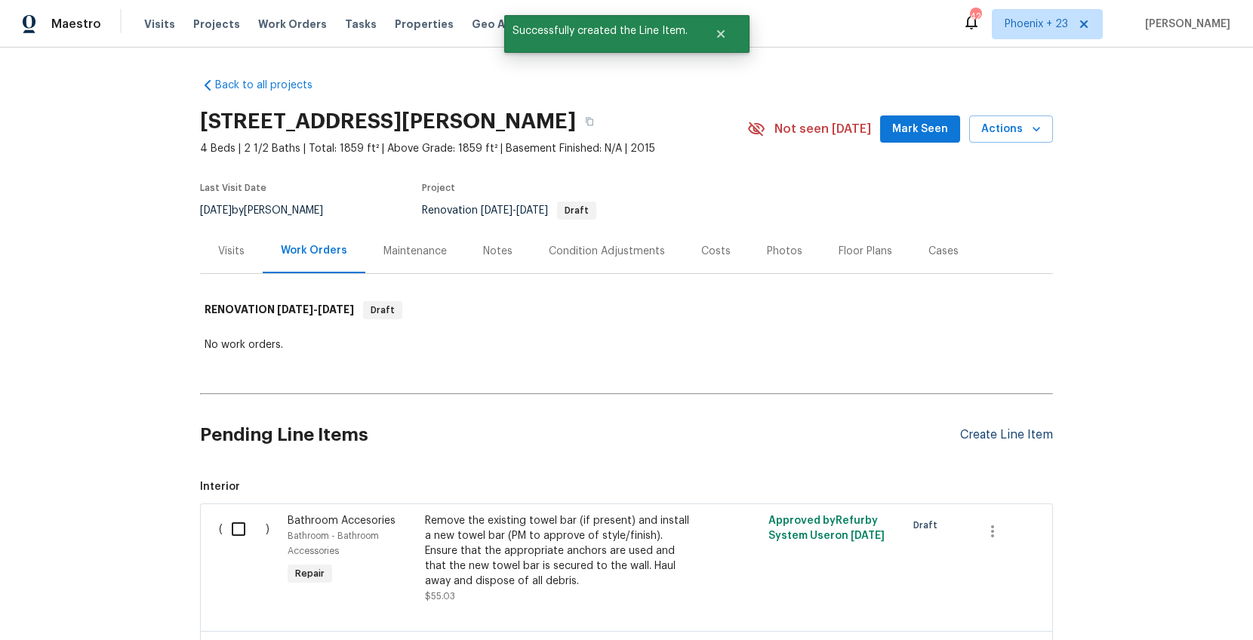
click at [1002, 439] on div "Create Line Item" at bounding box center [1006, 435] width 93 height 14
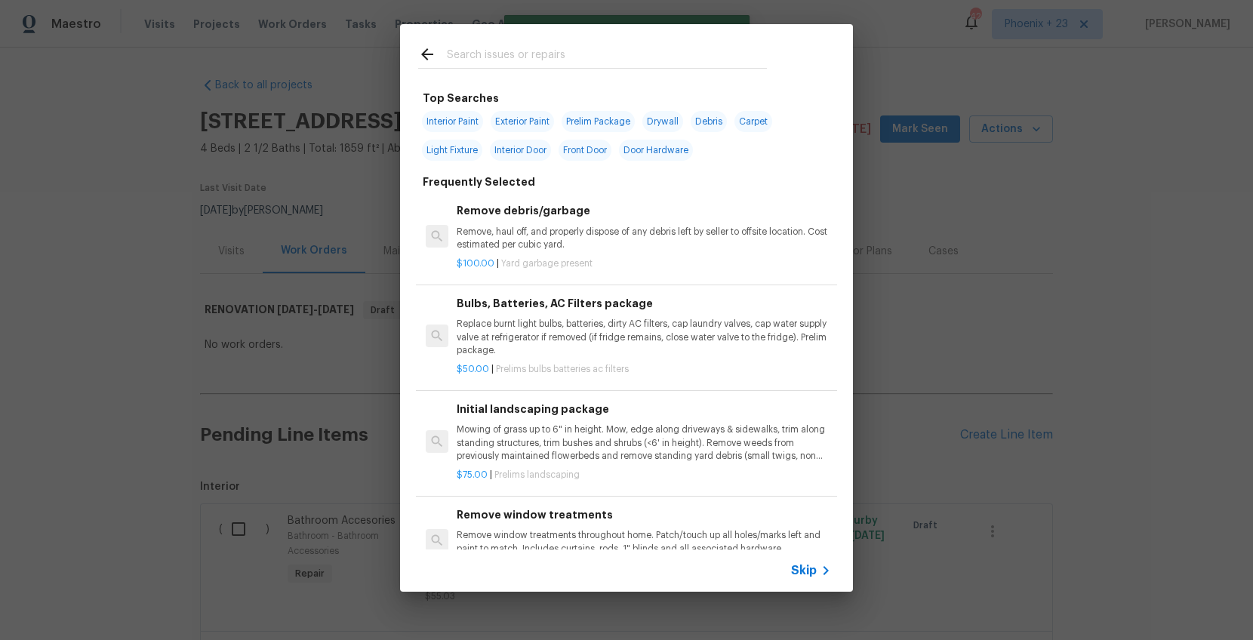
click at [624, 54] on input "text" at bounding box center [607, 56] width 320 height 23
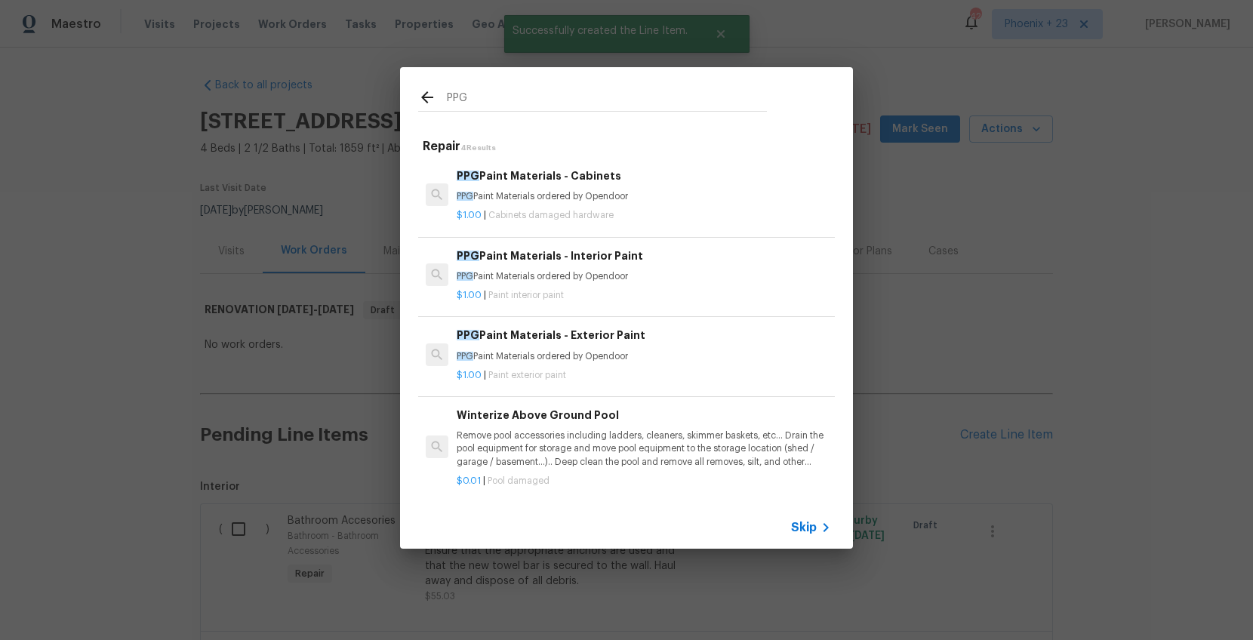
type input "PPG"
click at [652, 292] on p "$1.00 | Paint interior paint" at bounding box center [644, 295] width 375 height 13
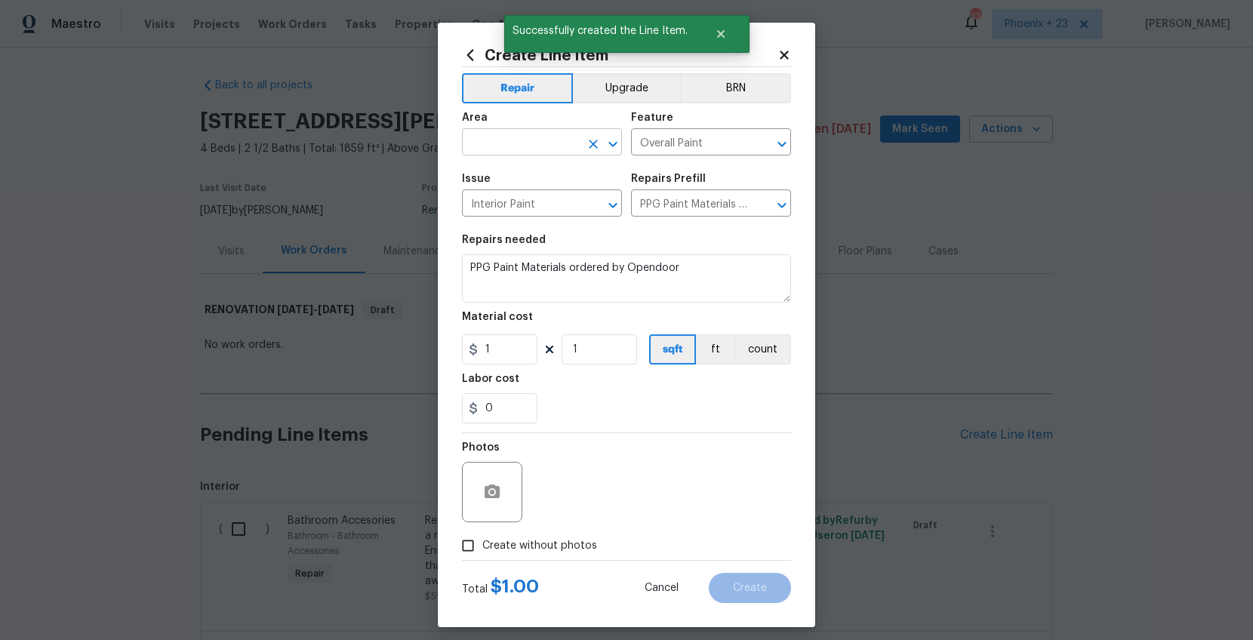
click at [560, 151] on input "text" at bounding box center [521, 143] width 118 height 23
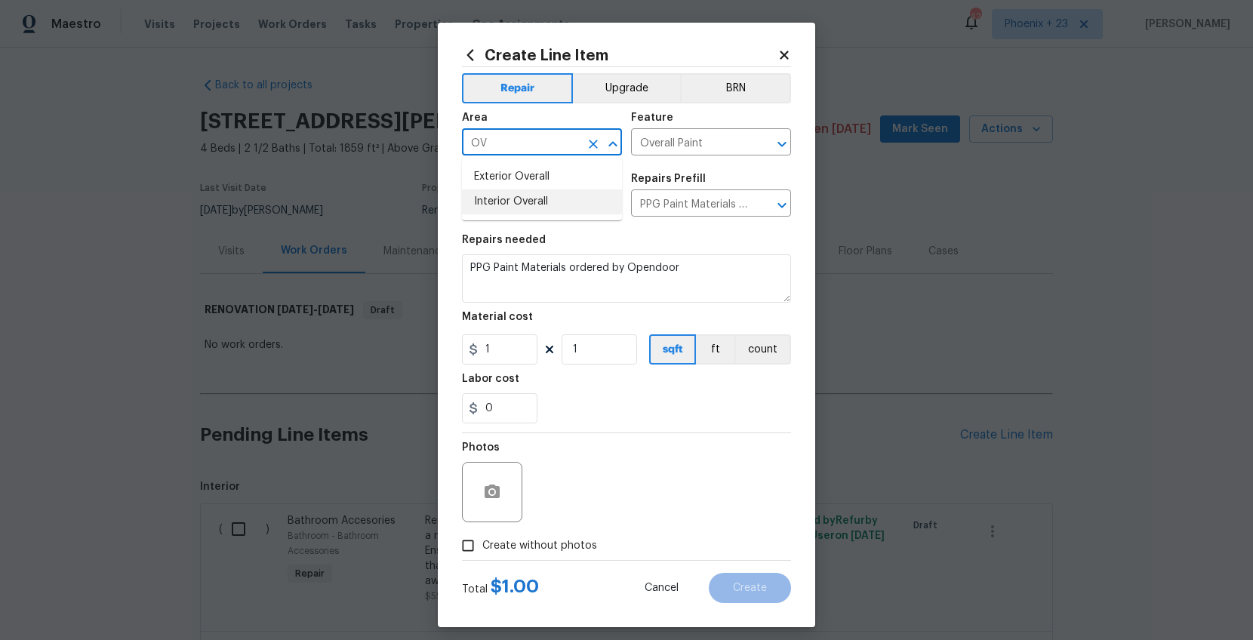
click at [559, 196] on li "Interior Overall" at bounding box center [542, 202] width 160 height 25
type input "Interior Overall"
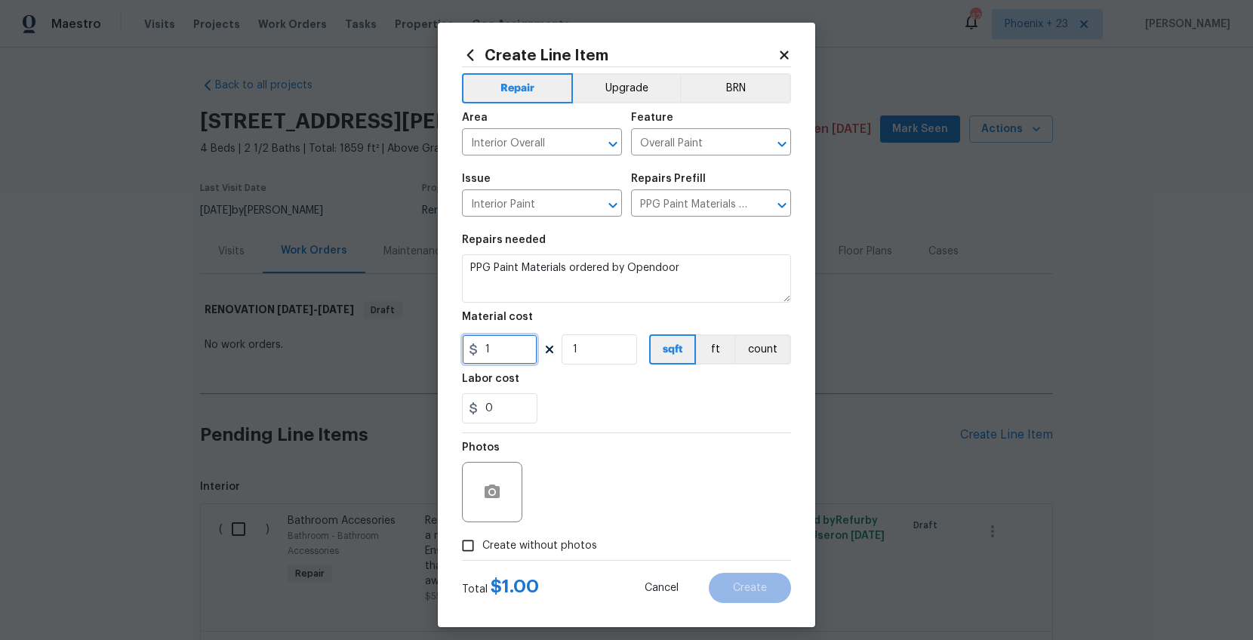
click at [508, 354] on input "1" at bounding box center [500, 349] width 76 height 30
drag, startPoint x: 508, startPoint y: 354, endPoint x: 458, endPoint y: 345, distance: 50.7
click at [458, 345] on div "Create Line Item Repair Upgrade BRN Area Interior Overall ​ Feature Overall Pai…" at bounding box center [627, 325] width 378 height 605
type input "613.23"
click at [507, 511] on span "Create without photos" at bounding box center [539, 546] width 115 height 16
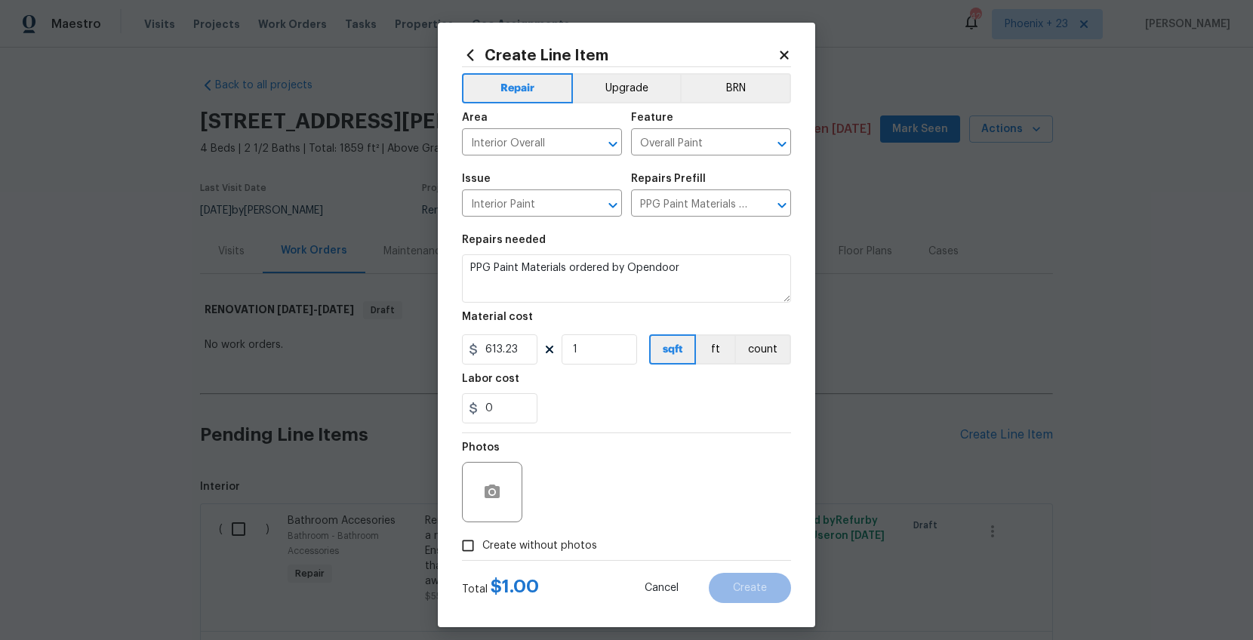
click at [482, 511] on input "Create without photos" at bounding box center [468, 546] width 29 height 29
checkbox input "true"
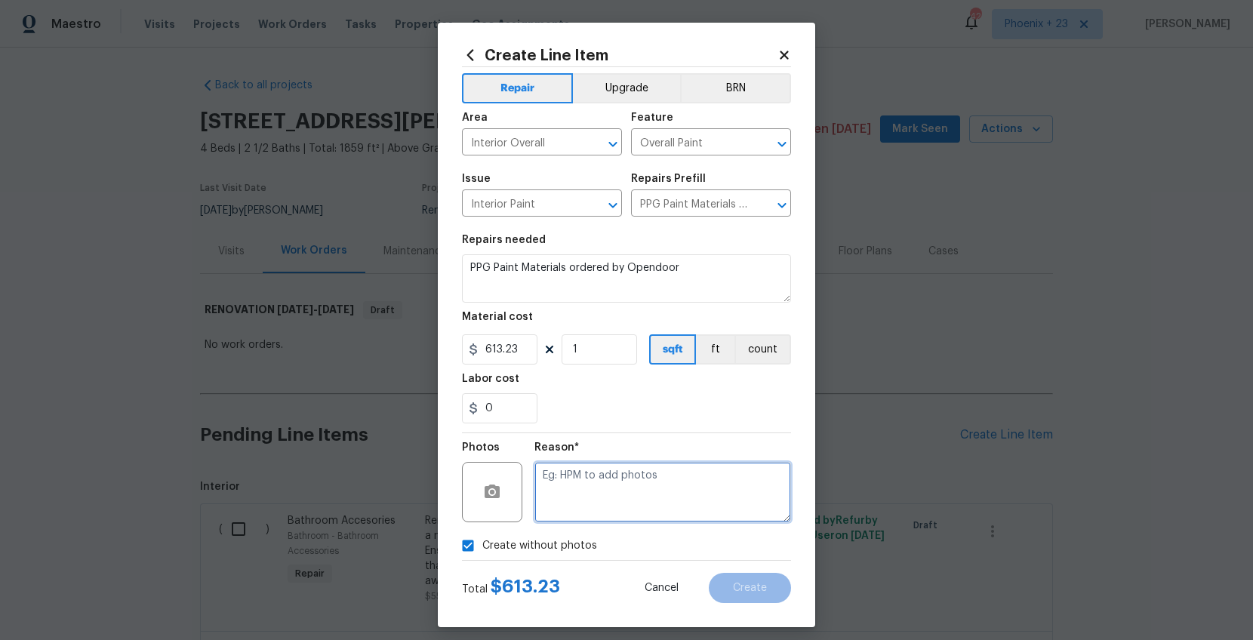
click at [571, 503] on textarea at bounding box center [663, 492] width 257 height 60
type textarea "NA"
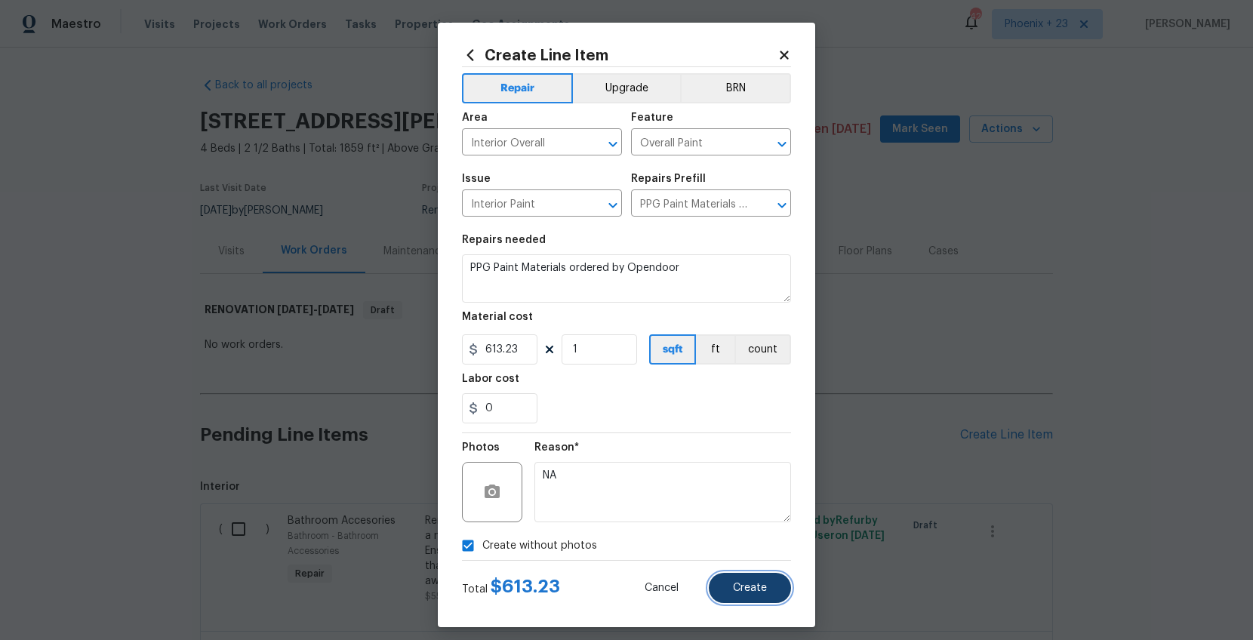
click at [732, 511] on button "Create" at bounding box center [750, 588] width 82 height 30
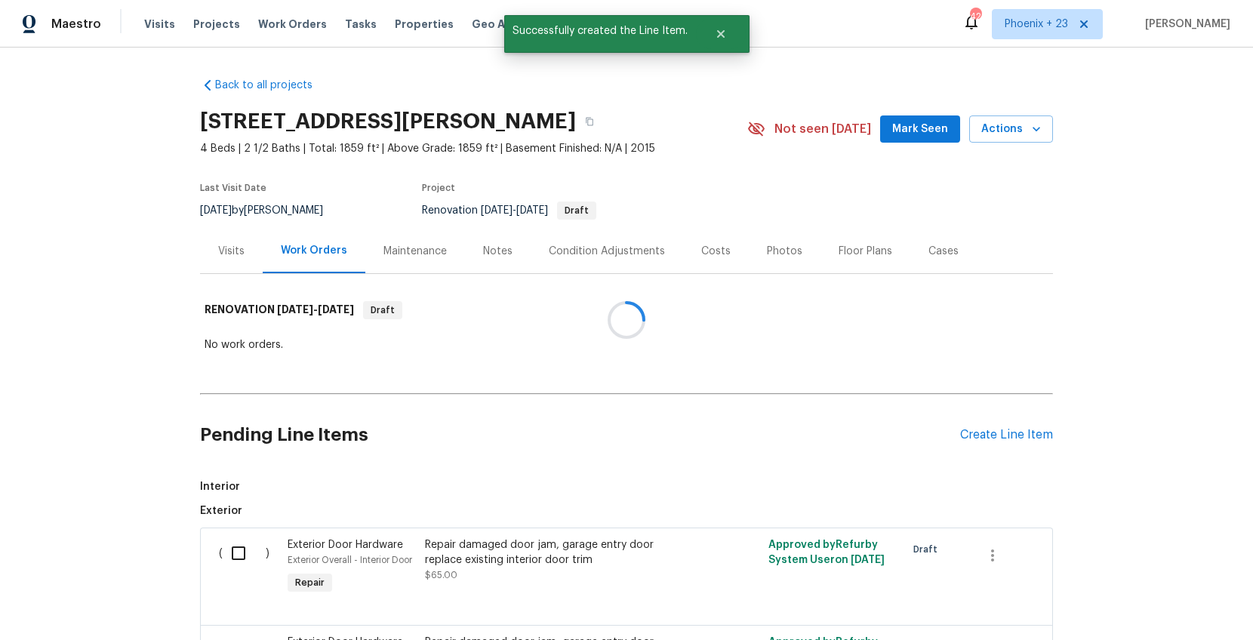
click at [996, 427] on div at bounding box center [626, 320] width 1253 height 640
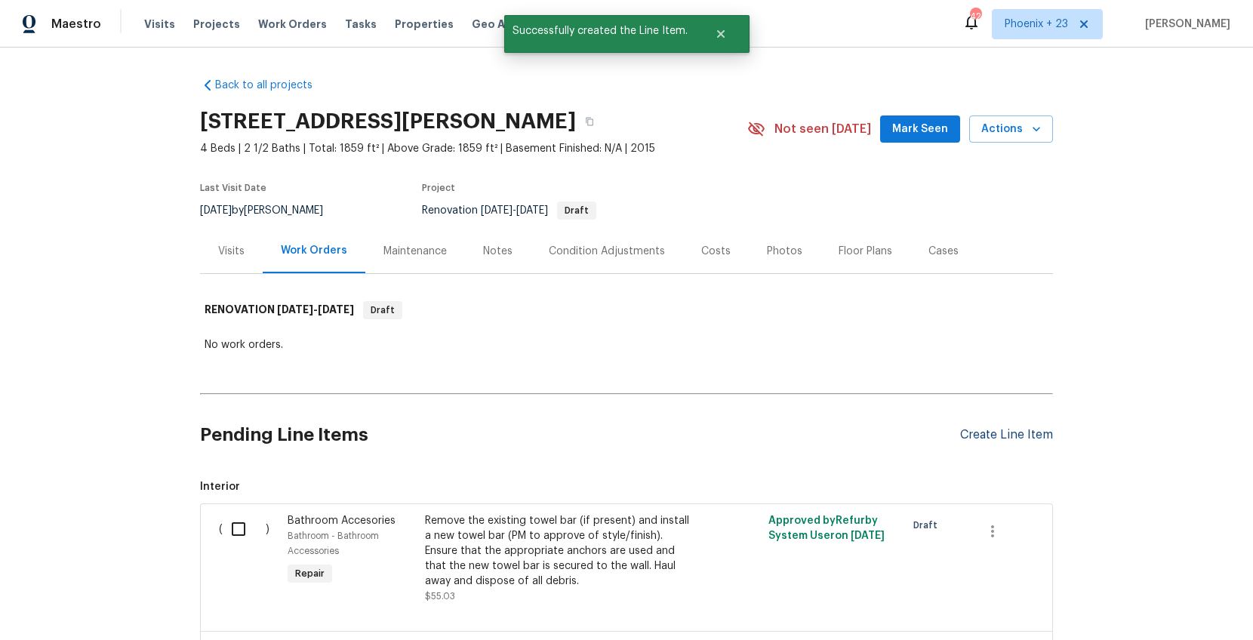
click at [995, 429] on div "Create Line Item" at bounding box center [1006, 435] width 93 height 14
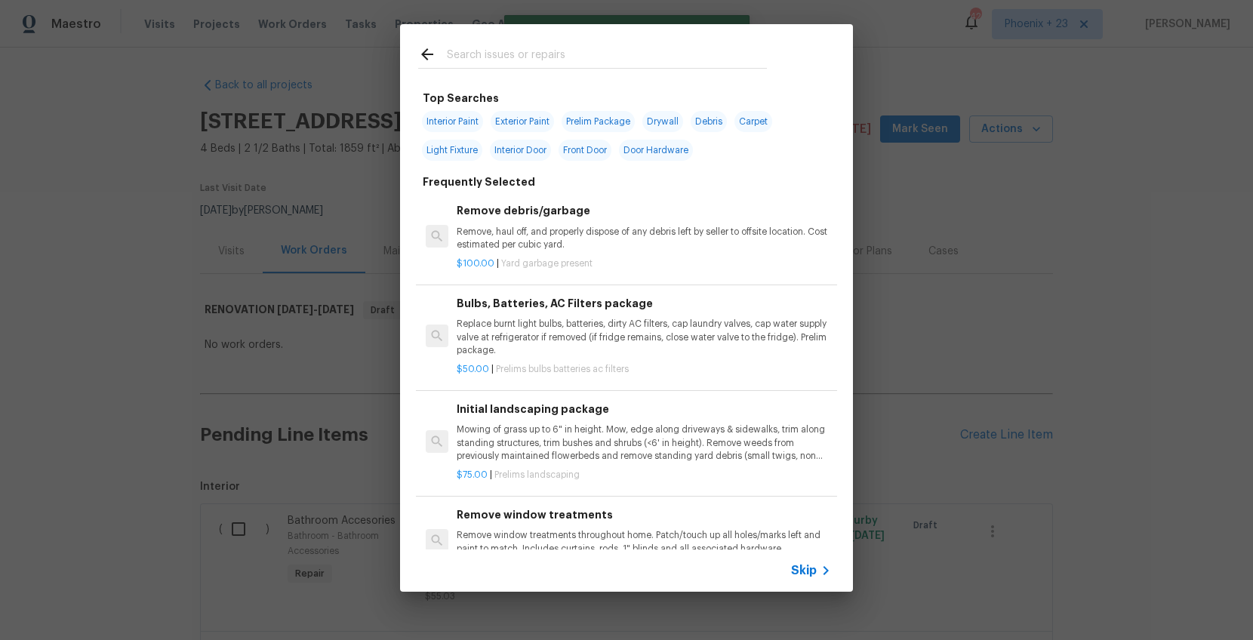
click at [615, 69] on div at bounding box center [592, 54] width 385 height 60
click at [616, 63] on input "text" at bounding box center [607, 56] width 320 height 23
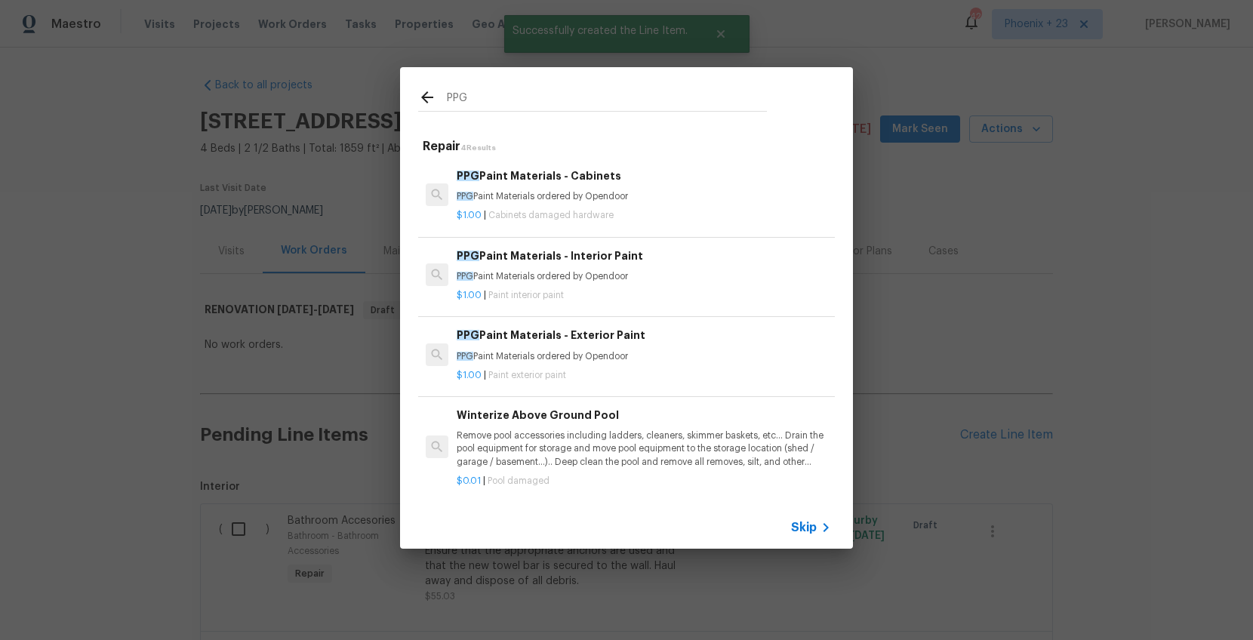
type input "PPG"
click at [703, 363] on div "$1.00 | Paint exterior paint" at bounding box center [644, 372] width 375 height 19
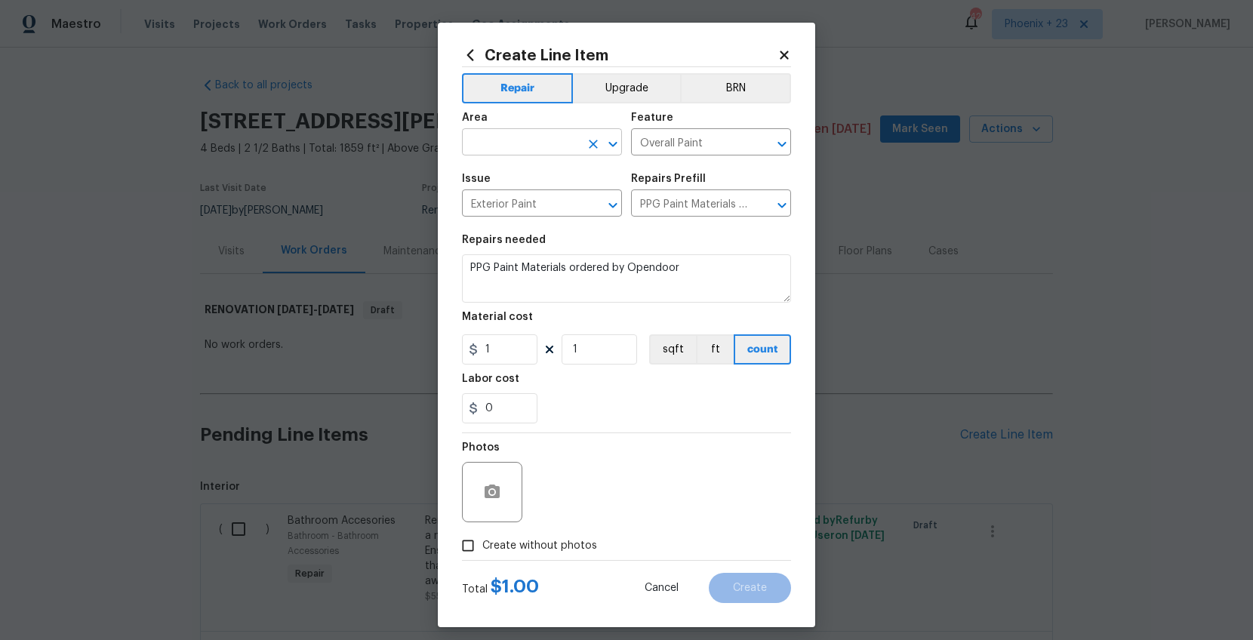
click at [530, 153] on input "text" at bounding box center [521, 143] width 118 height 23
click at [520, 205] on li "Interior Overall" at bounding box center [542, 202] width 160 height 25
type input "Interior Overall"
click at [519, 137] on input "Interior Overall" at bounding box center [521, 143] width 118 height 23
click at [593, 141] on icon "Clear" at bounding box center [593, 144] width 15 height 15
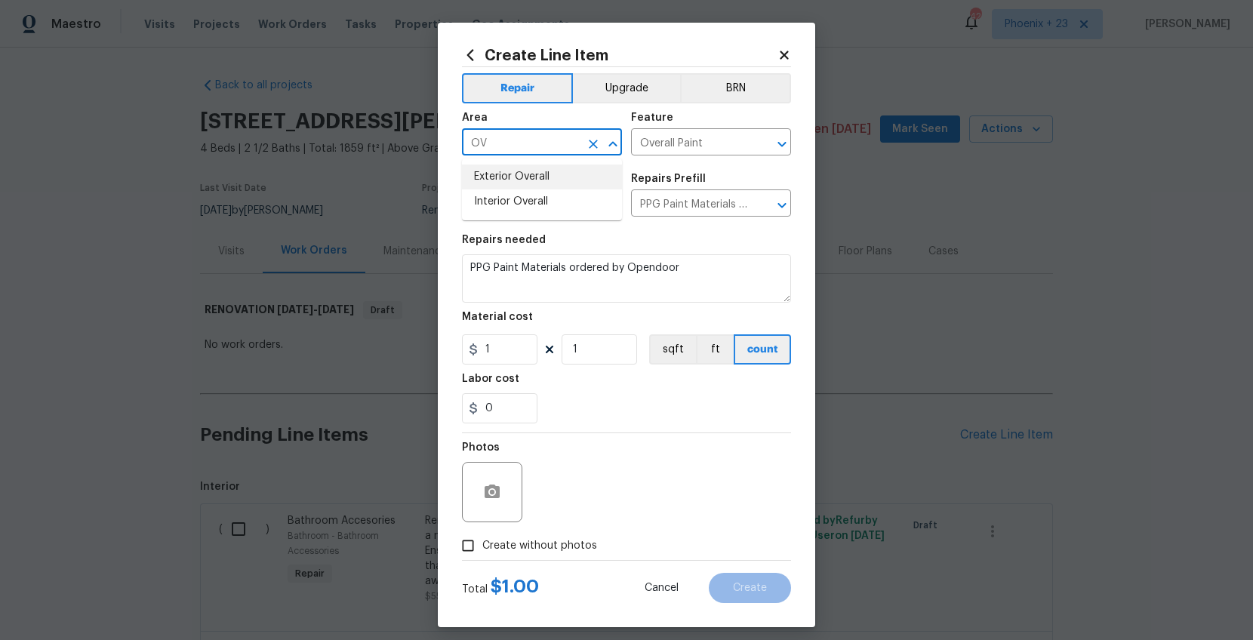
click at [578, 169] on li "Exterior Overall" at bounding box center [542, 177] width 160 height 25
type input "Exterior Overall"
click at [520, 348] on input "1" at bounding box center [500, 349] width 76 height 30
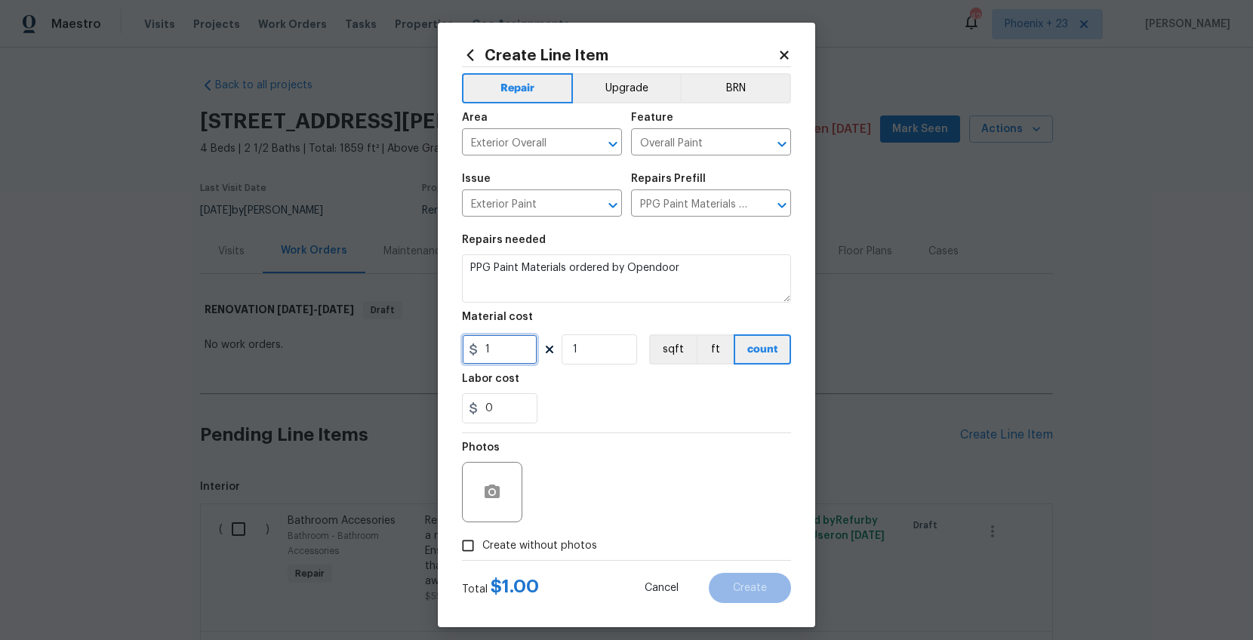
click at [482, 346] on input "1" at bounding box center [500, 349] width 76 height 30
type input "58.39"
click at [565, 511] on span "Create without photos" at bounding box center [539, 546] width 115 height 16
click at [482, 511] on input "Create without photos" at bounding box center [468, 546] width 29 height 29
checkbox input "true"
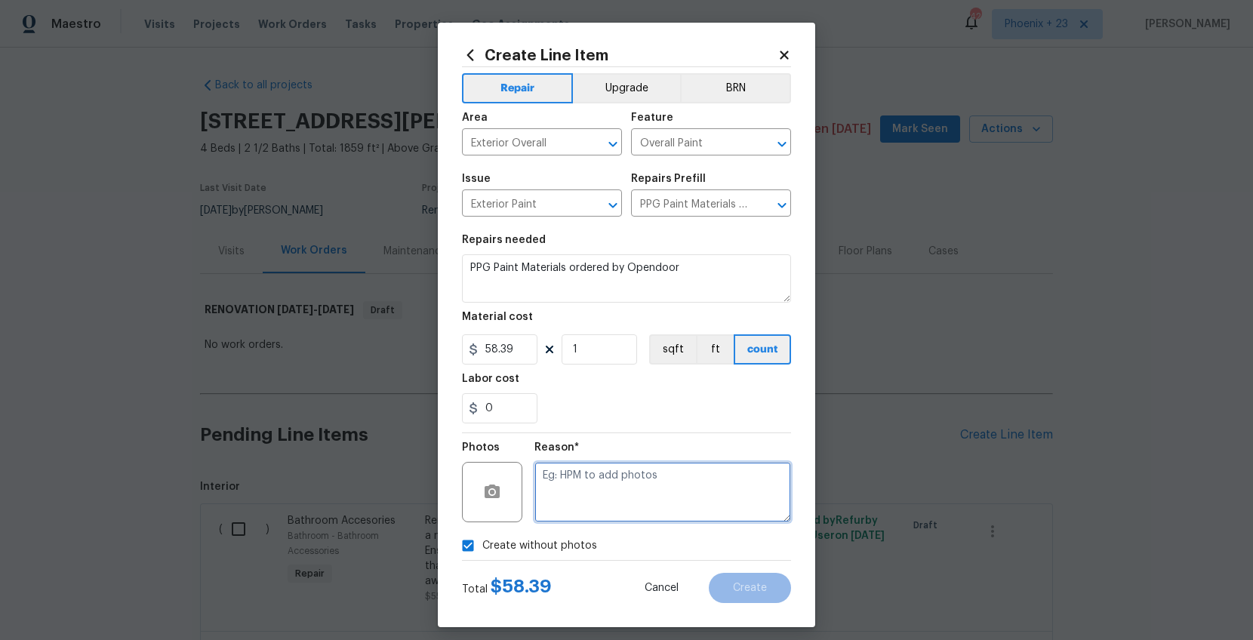
click at [599, 489] on textarea at bounding box center [663, 492] width 257 height 60
type textarea "NA"
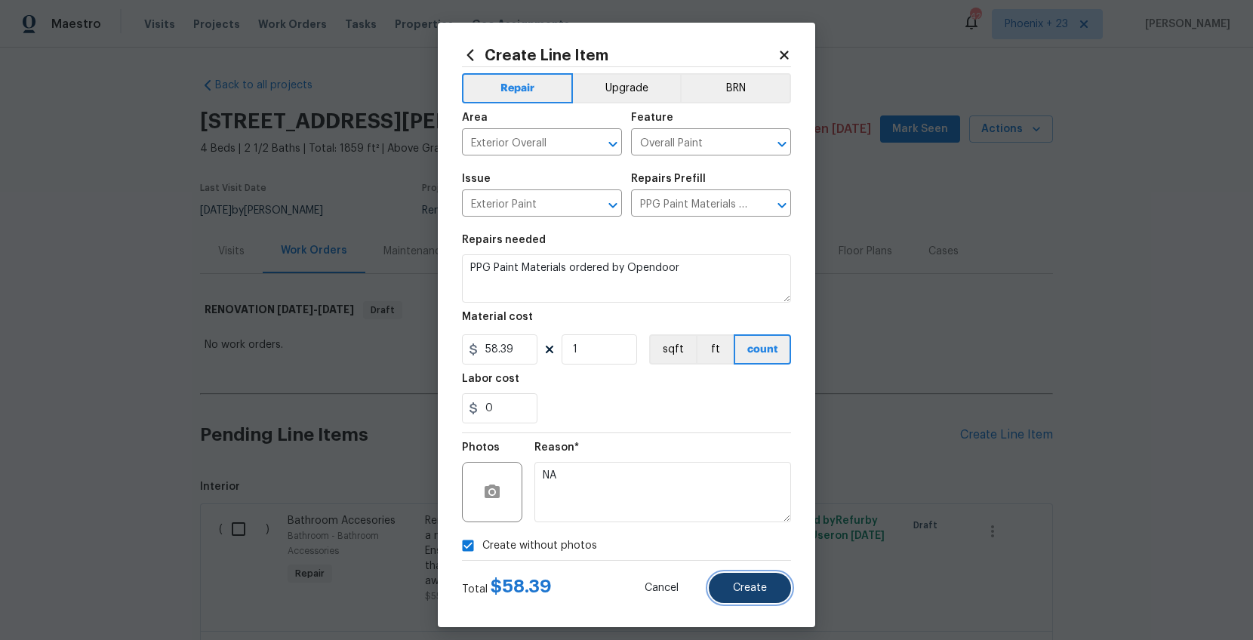
click at [757, 511] on button "Create" at bounding box center [750, 588] width 82 height 30
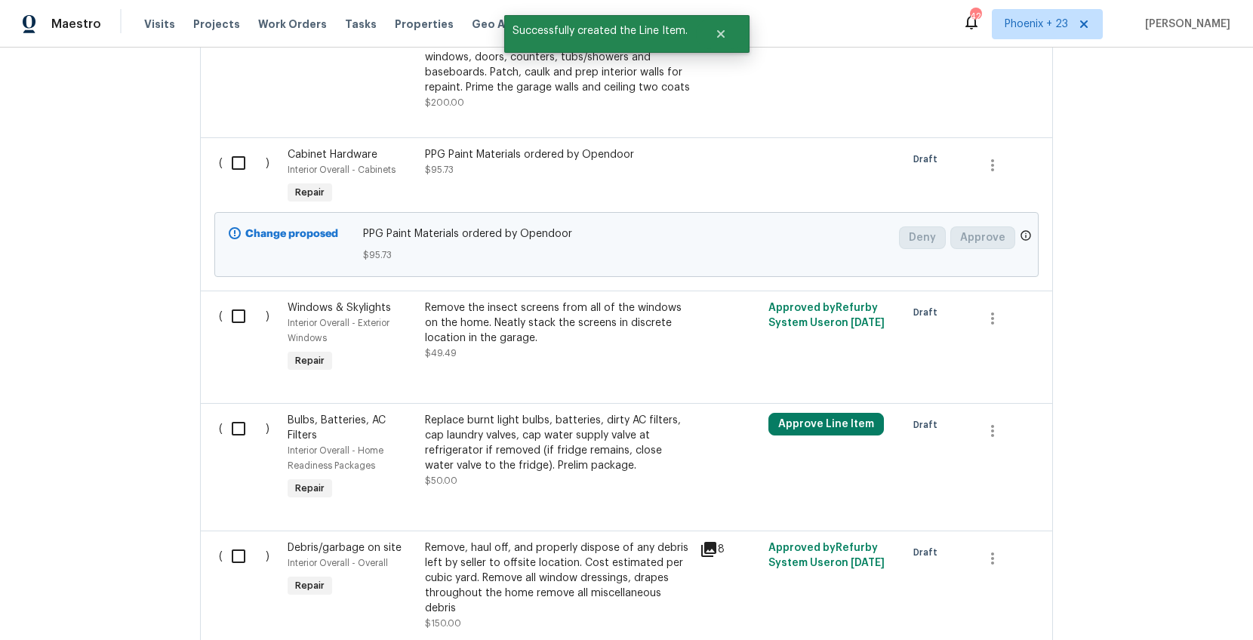
scroll to position [2516, 0]
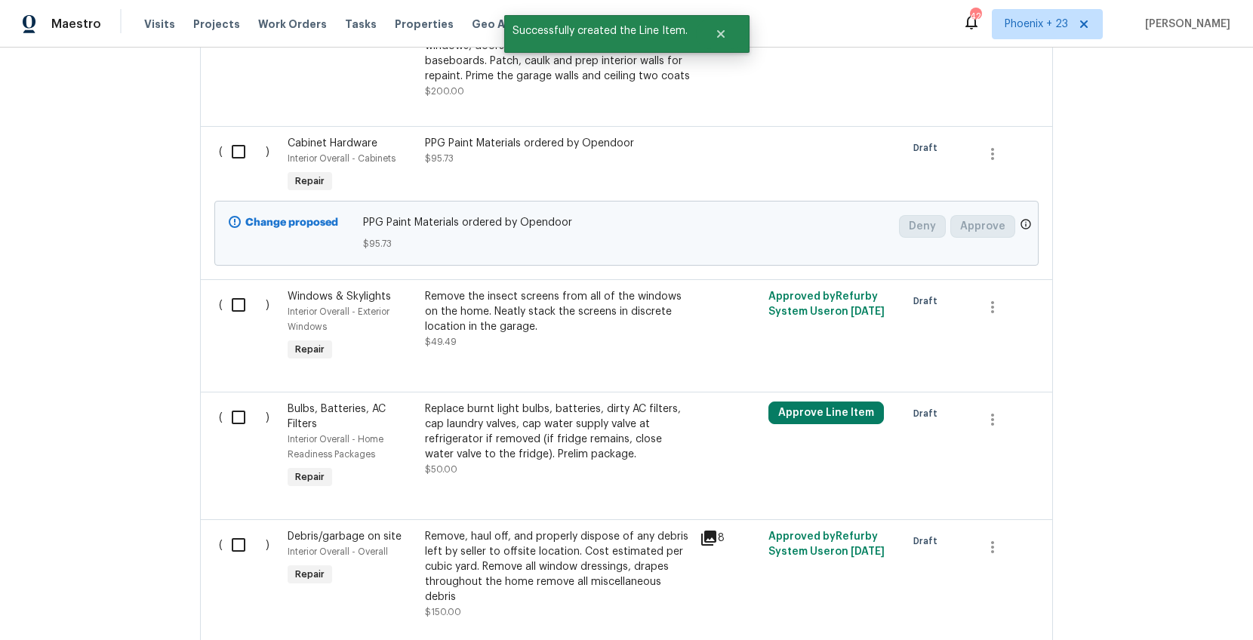
drag, startPoint x: 227, startPoint y: 131, endPoint x: 248, endPoint y: 147, distance: 26.9
click at [227, 136] on input "checkbox" at bounding box center [244, 152] width 43 height 32
checkbox input "true"
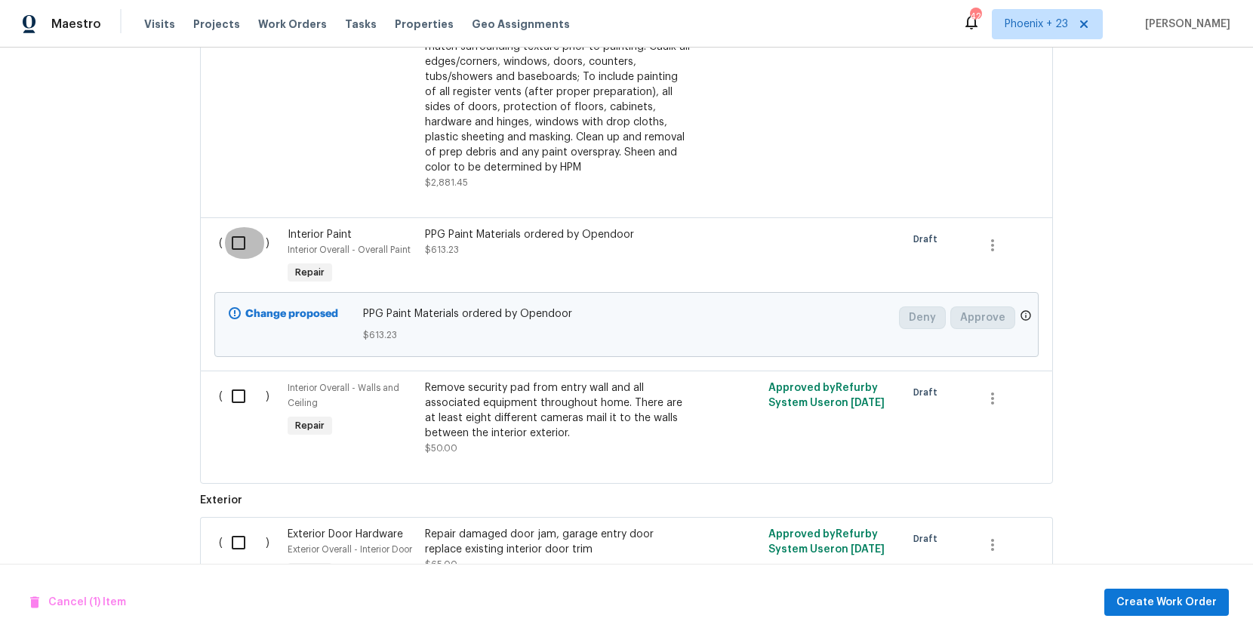
click at [245, 227] on input "checkbox" at bounding box center [244, 243] width 43 height 32
checkbox input "true"
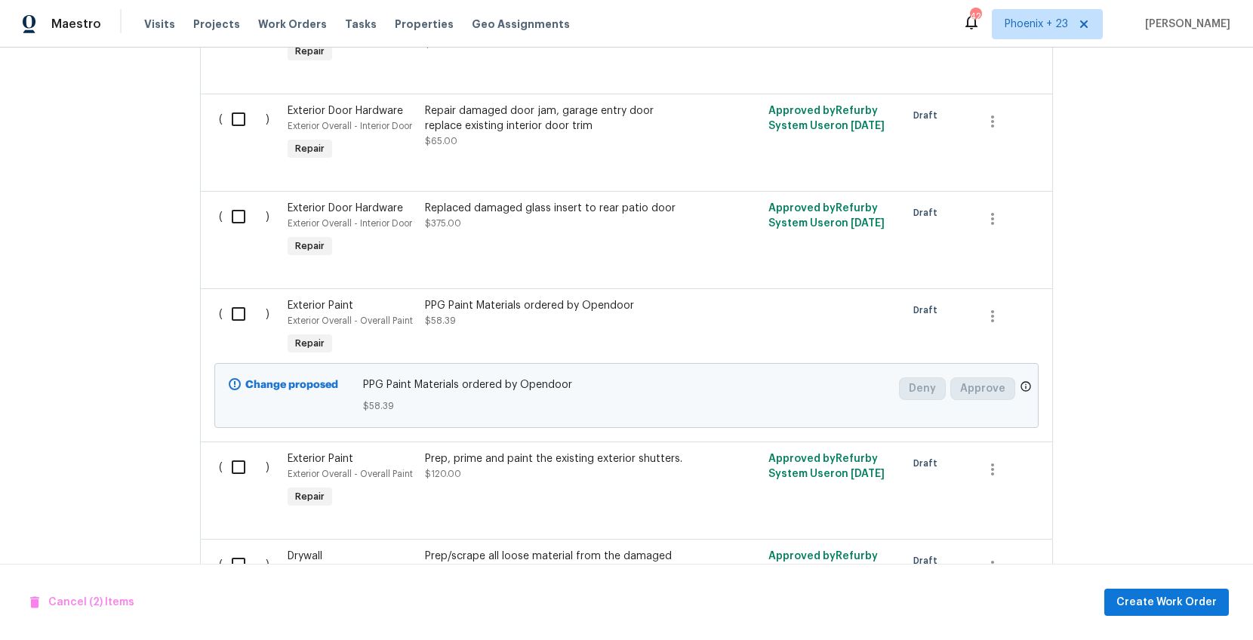
scroll to position [4355, 0]
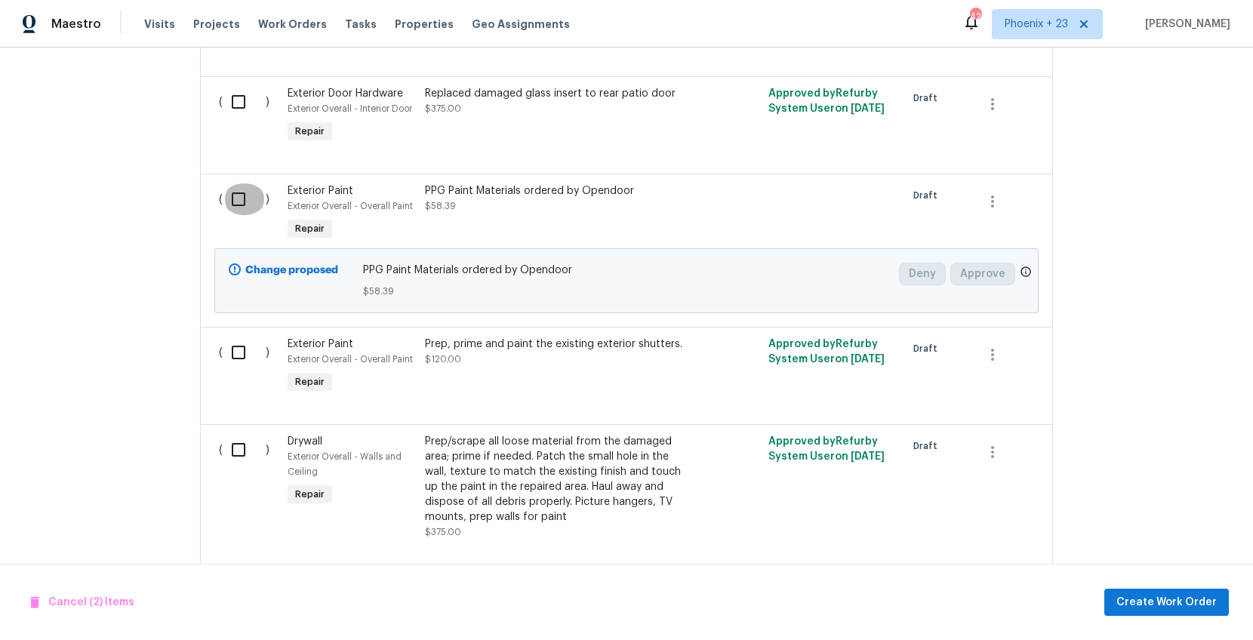
click at [238, 183] on input "checkbox" at bounding box center [244, 199] width 43 height 32
checkbox input "true"
click at [1002, 511] on span "Create Work Order" at bounding box center [1167, 602] width 100 height 19
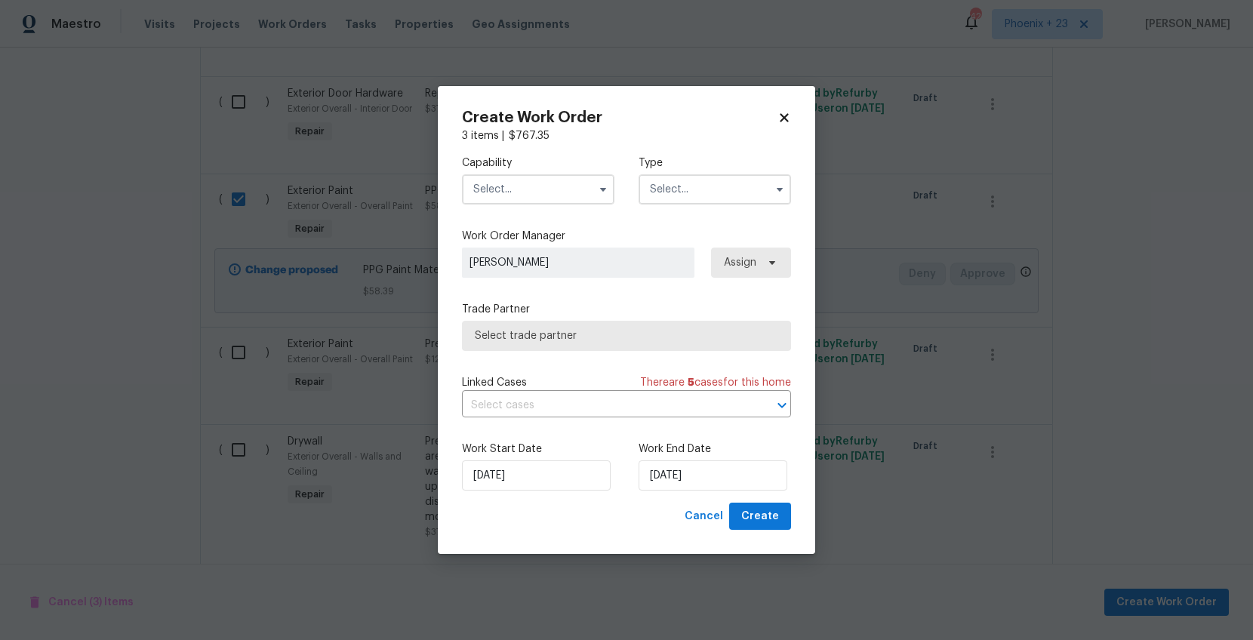
click at [510, 193] on input "text" at bounding box center [538, 189] width 153 height 30
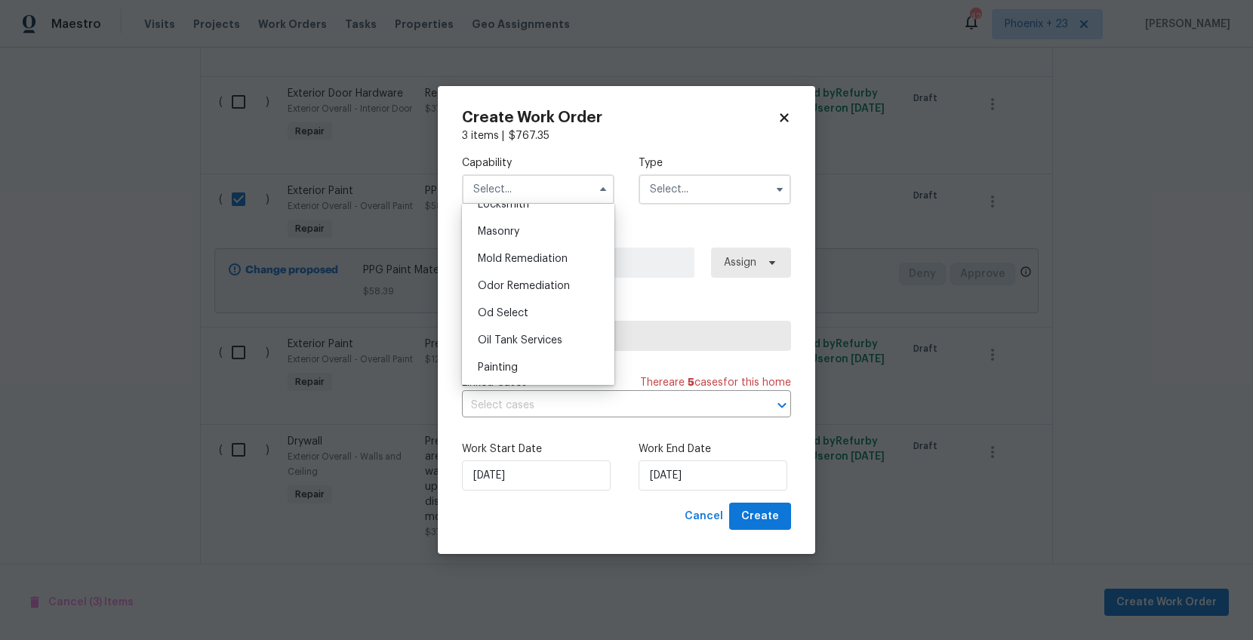
scroll to position [1146, 0]
click at [540, 350] on div "Painting" at bounding box center [538, 343] width 145 height 27
type input "Painting"
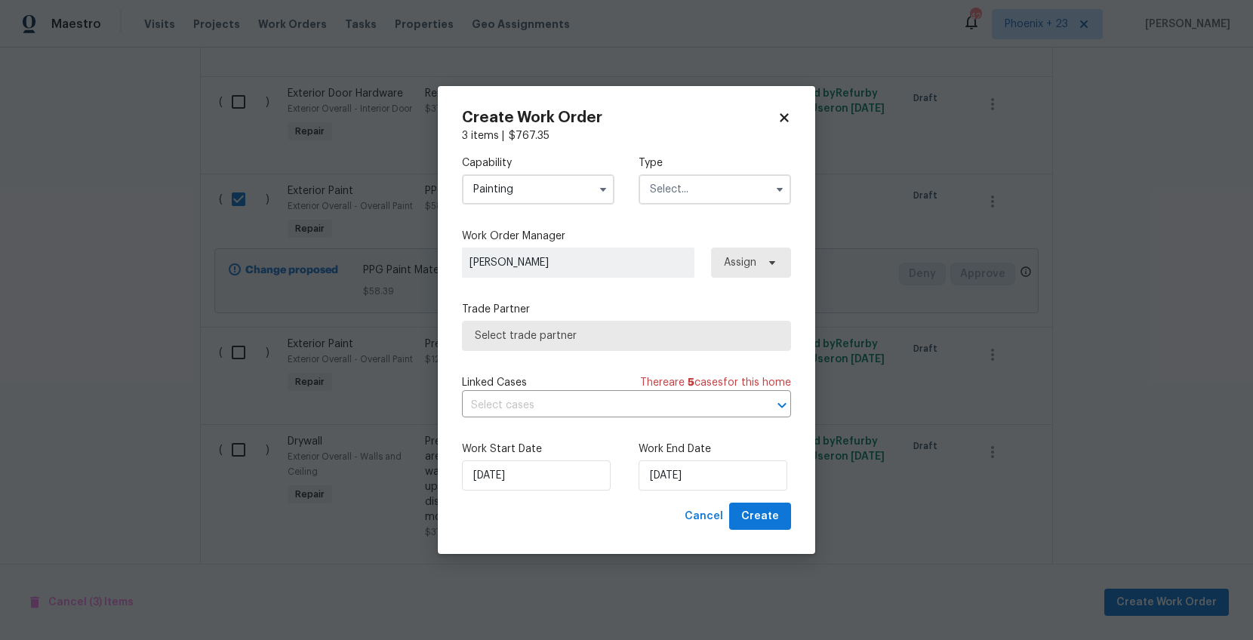
click at [730, 171] on div "Type" at bounding box center [715, 180] width 153 height 49
drag, startPoint x: 733, startPoint y: 168, endPoint x: 723, endPoint y: 209, distance: 42.9
click at [733, 168] on label "Type" at bounding box center [715, 163] width 153 height 15
click at [715, 198] on input "text" at bounding box center [715, 189] width 153 height 30
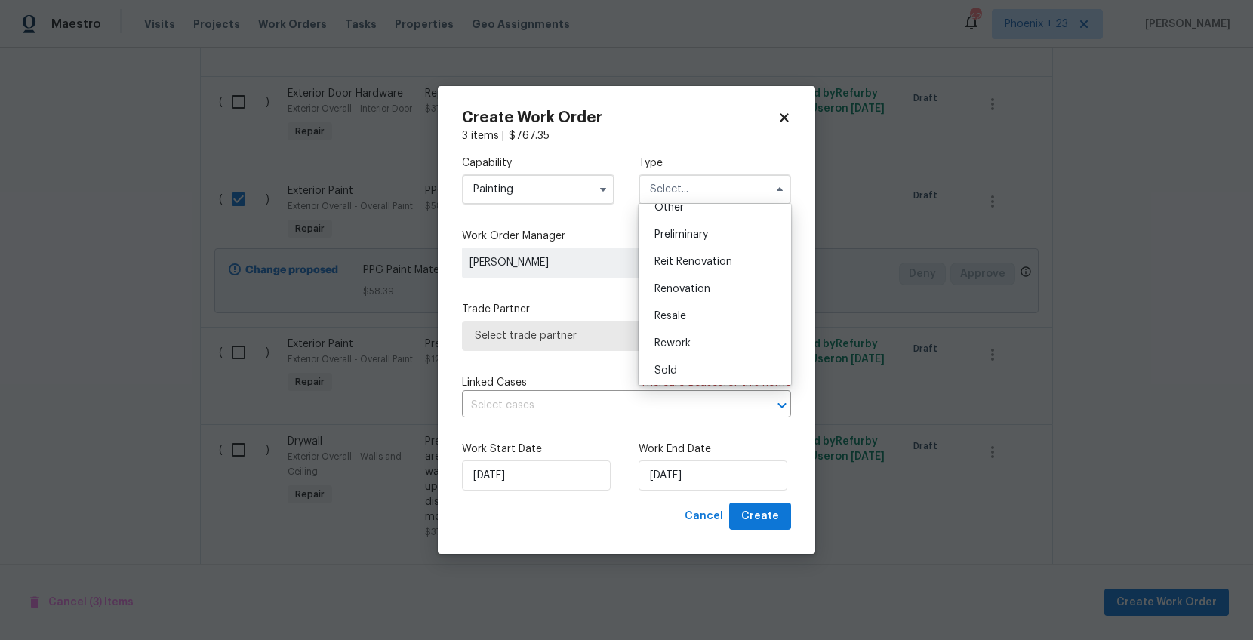
scroll to position [343, 0]
click at [702, 249] on div "Renovation" at bounding box center [715, 258] width 145 height 27
type input "Renovation"
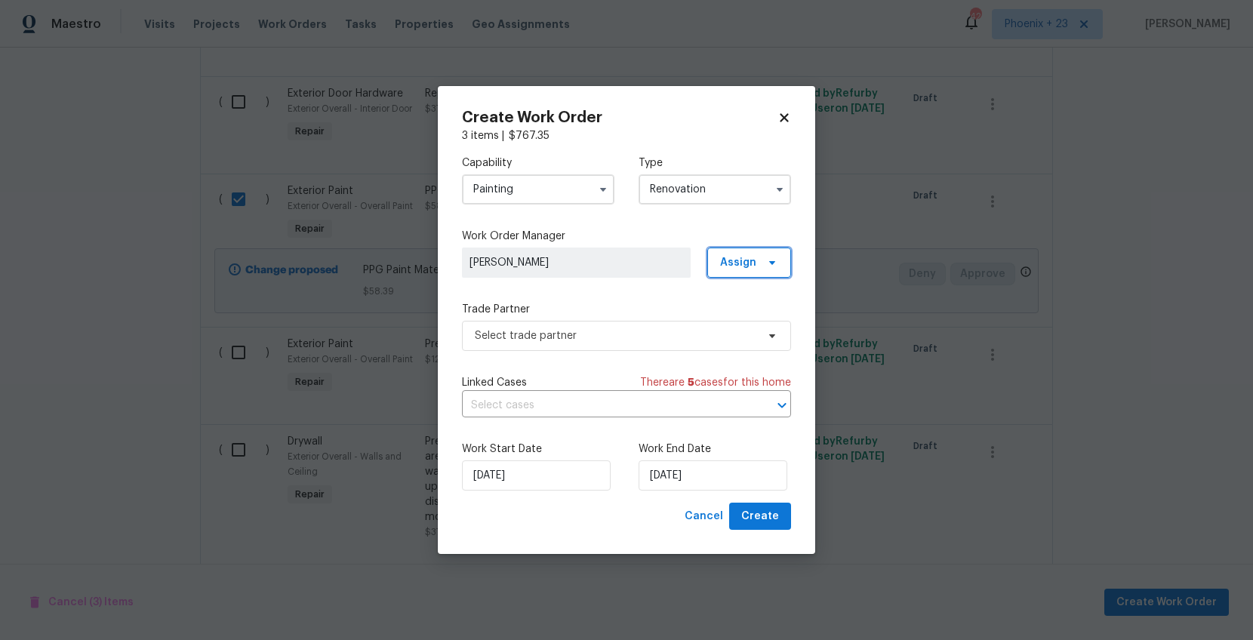
drag, startPoint x: 747, startPoint y: 267, endPoint x: 747, endPoint y: 283, distance: 16.6
click at [747, 270] on span "Assign" at bounding box center [749, 263] width 84 height 30
click at [747, 322] on div "Assign to me" at bounding box center [752, 326] width 66 height 15
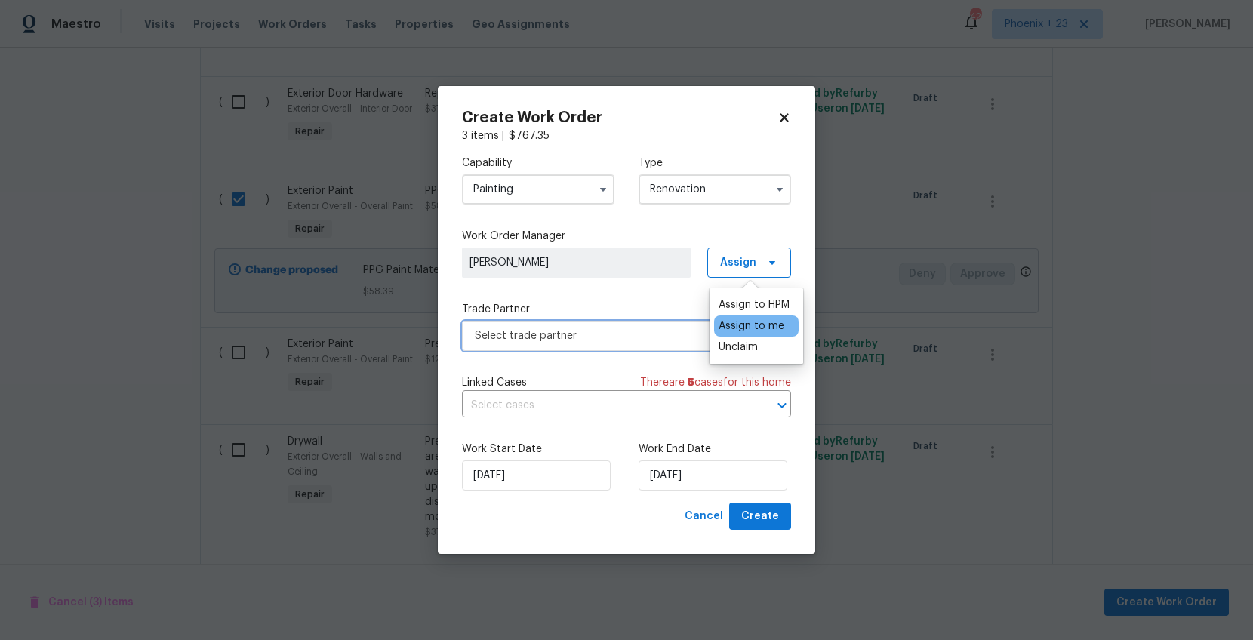
click at [633, 341] on span "Select trade partner" at bounding box center [616, 335] width 282 height 15
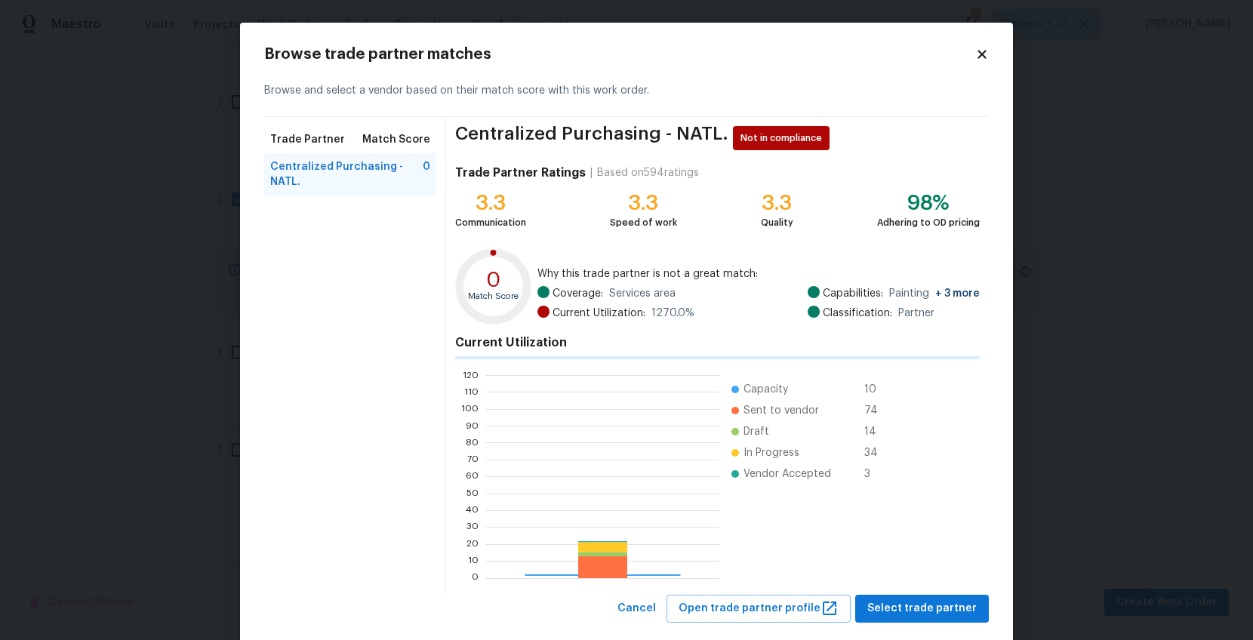
scroll to position [211, 233]
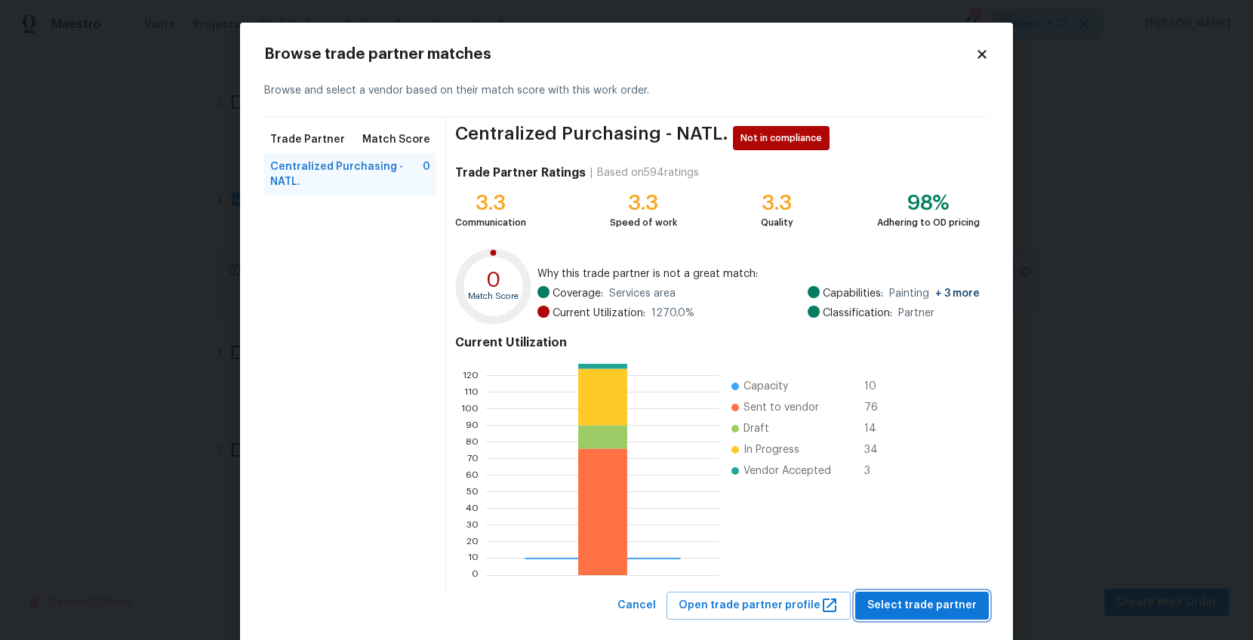
click at [916, 511] on span "Select trade partner" at bounding box center [922, 605] width 109 height 19
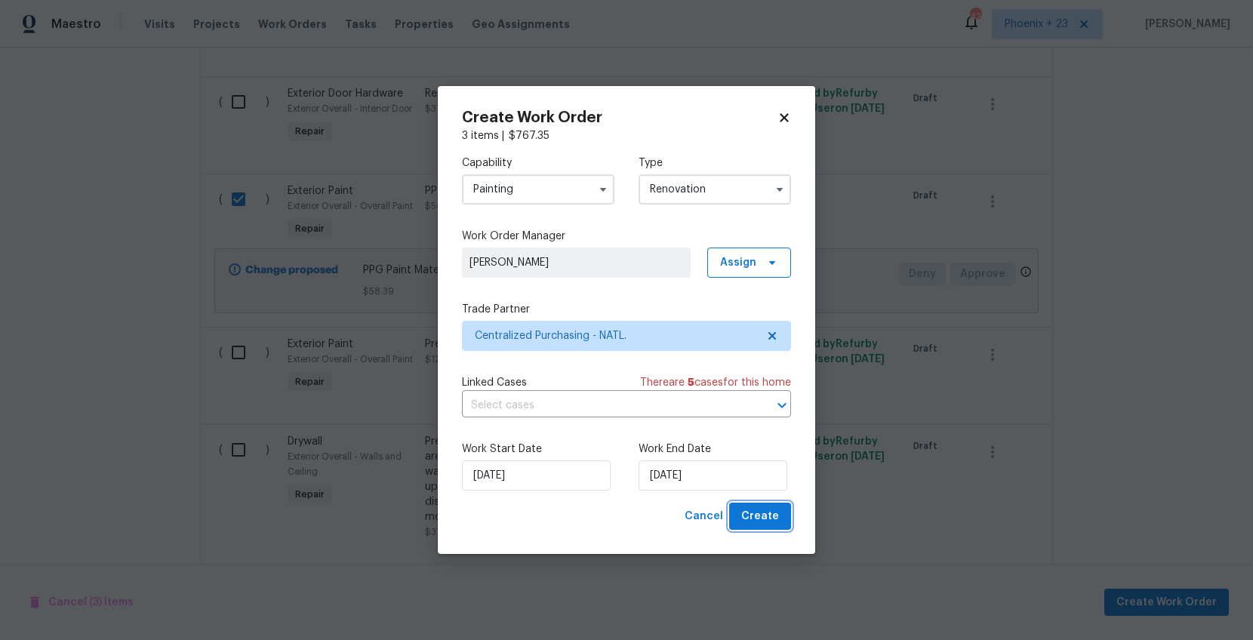
click at [772, 511] on span "Create" at bounding box center [760, 516] width 38 height 19
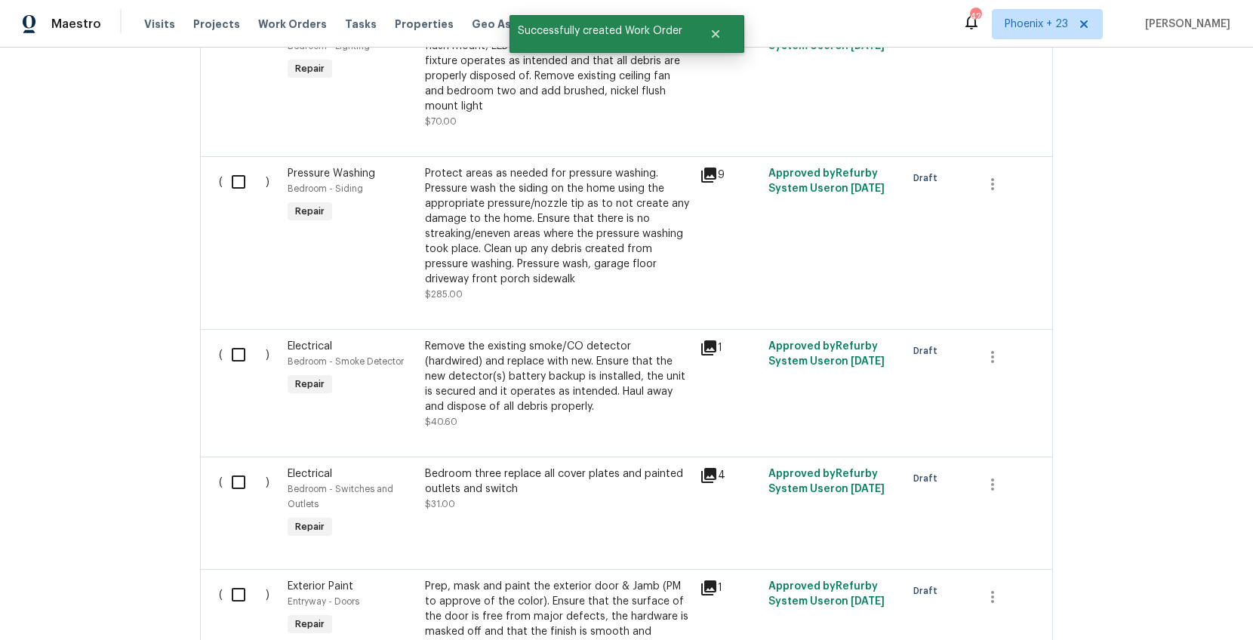
scroll to position [0, 0]
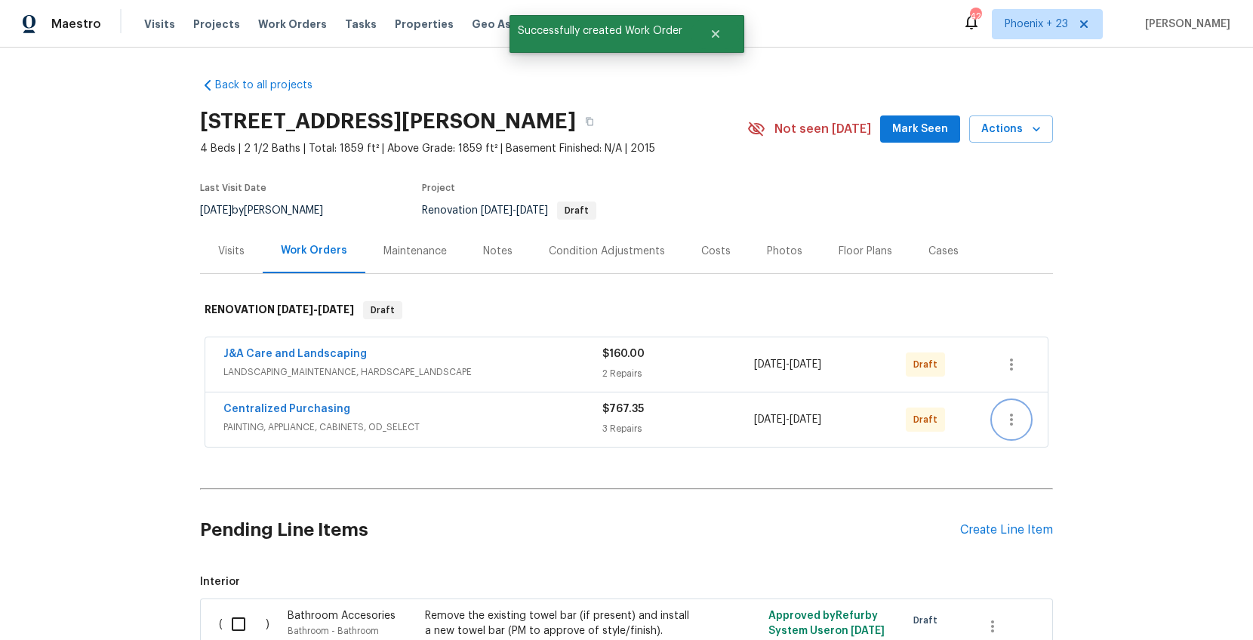
click at [1002, 426] on icon "button" at bounding box center [1012, 420] width 18 height 18
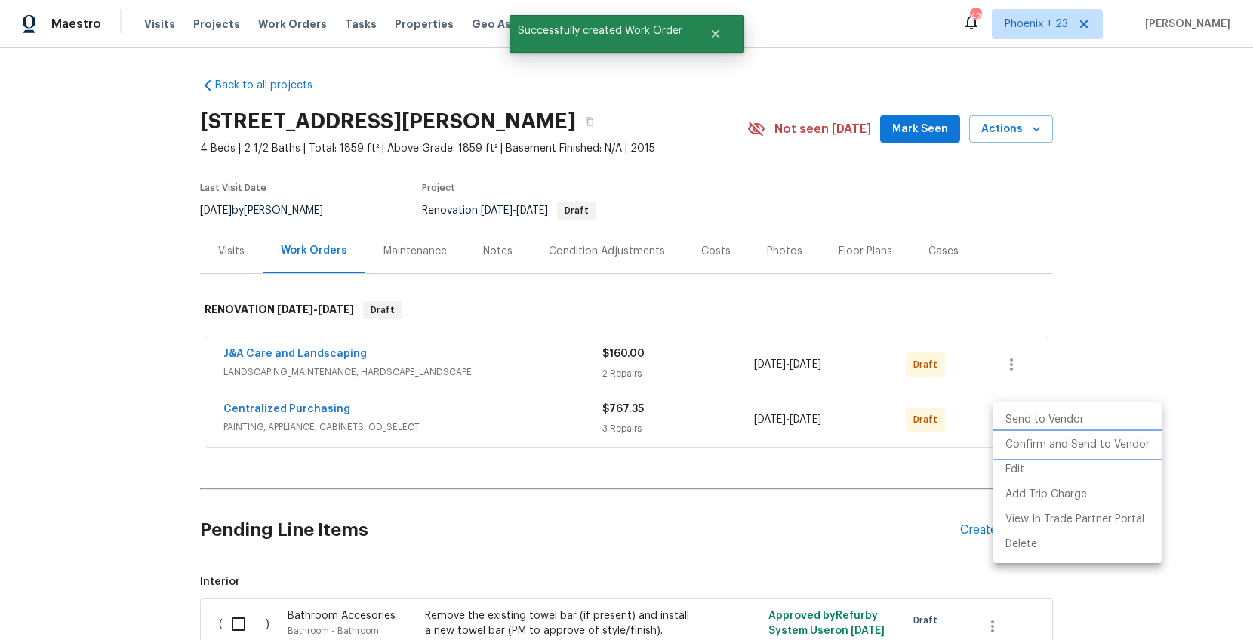
click at [1002, 436] on li "Confirm and Send to Vendor" at bounding box center [1078, 445] width 168 height 25
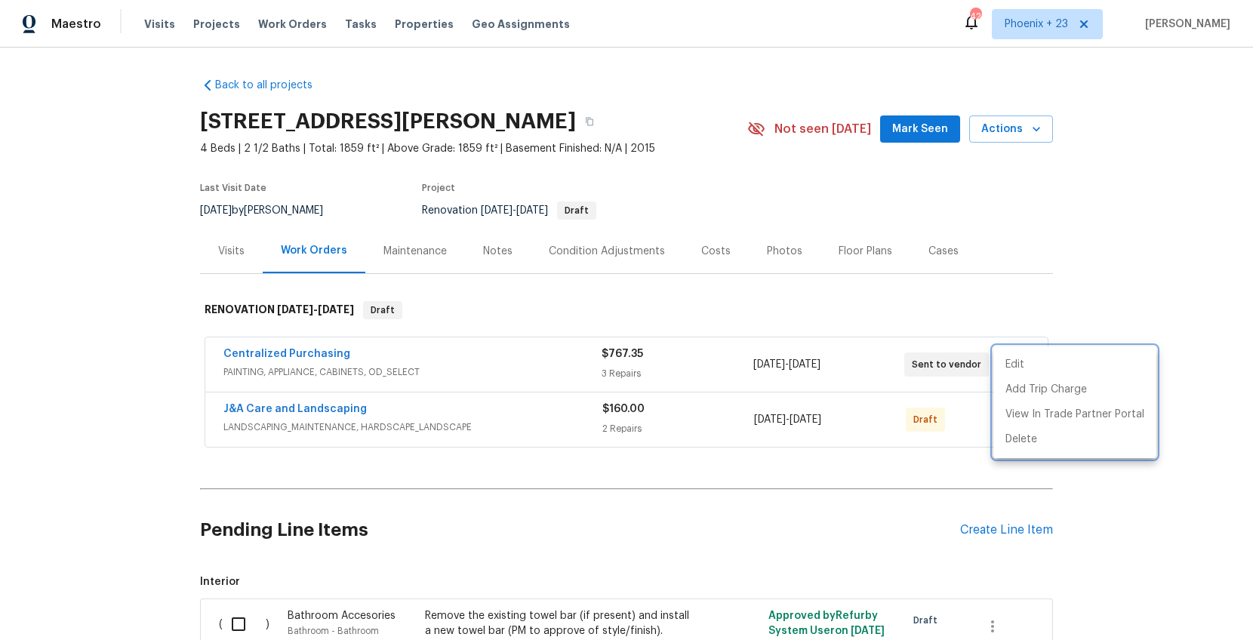
drag, startPoint x: 336, startPoint y: 363, endPoint x: 320, endPoint y: 359, distance: 16.5
click at [329, 361] on div at bounding box center [626, 320] width 1253 height 640
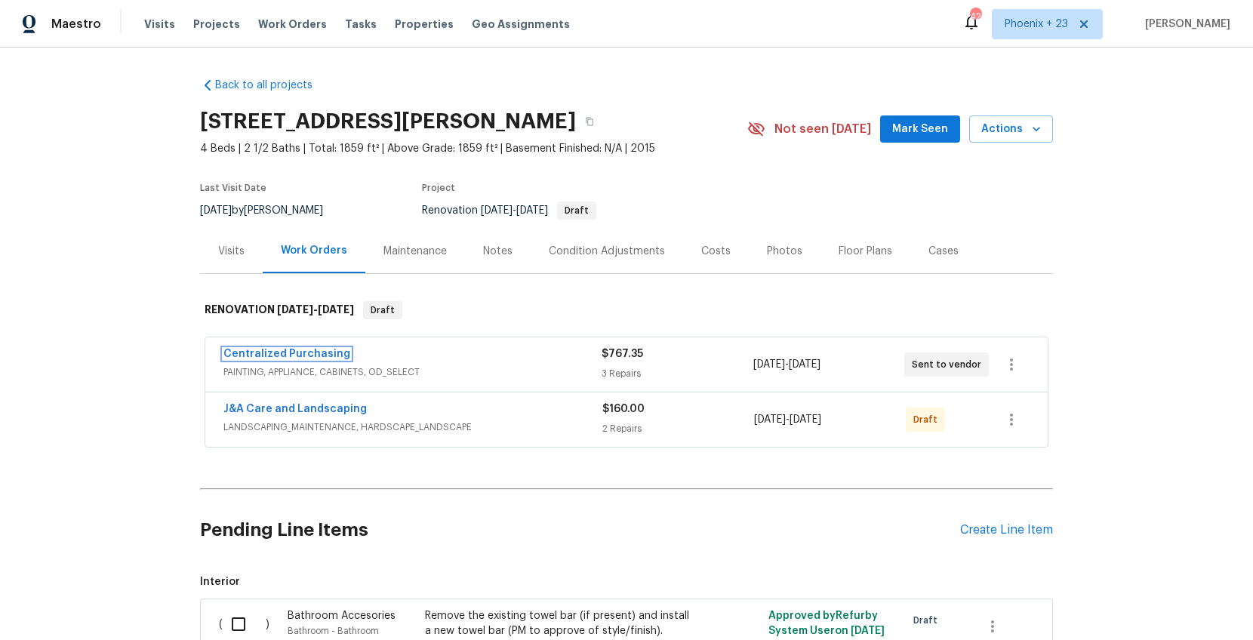
click at [320, 359] on link "Centralized Purchasing" at bounding box center [286, 354] width 127 height 11
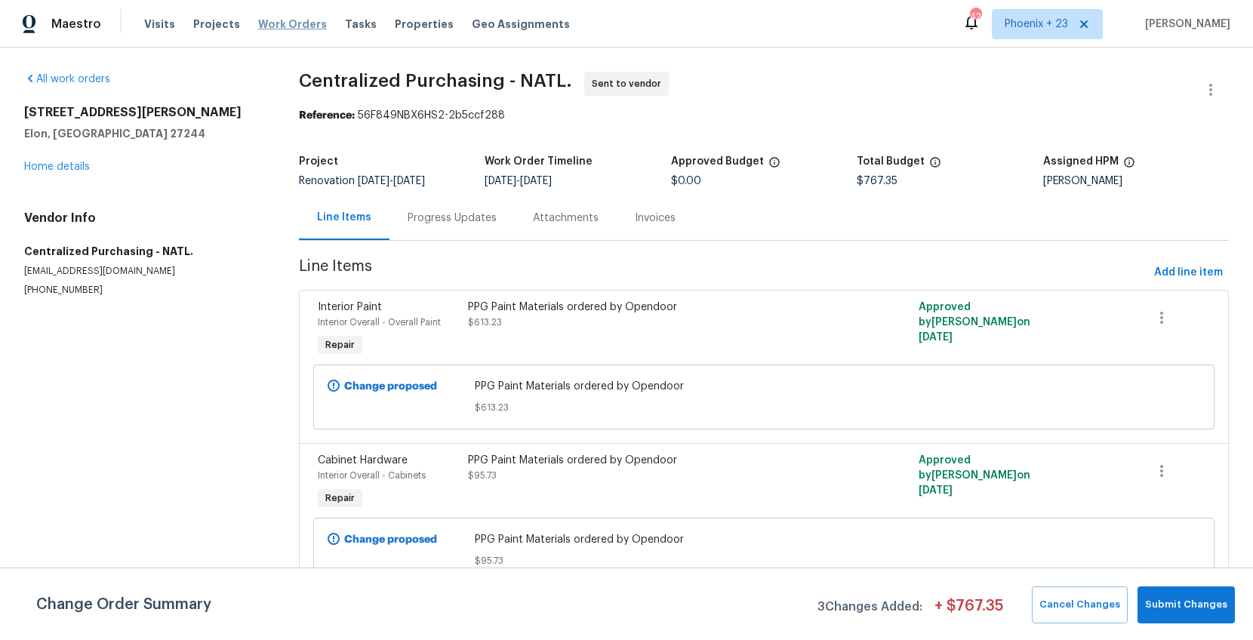
click at [260, 26] on span "Work Orders" at bounding box center [292, 24] width 69 height 15
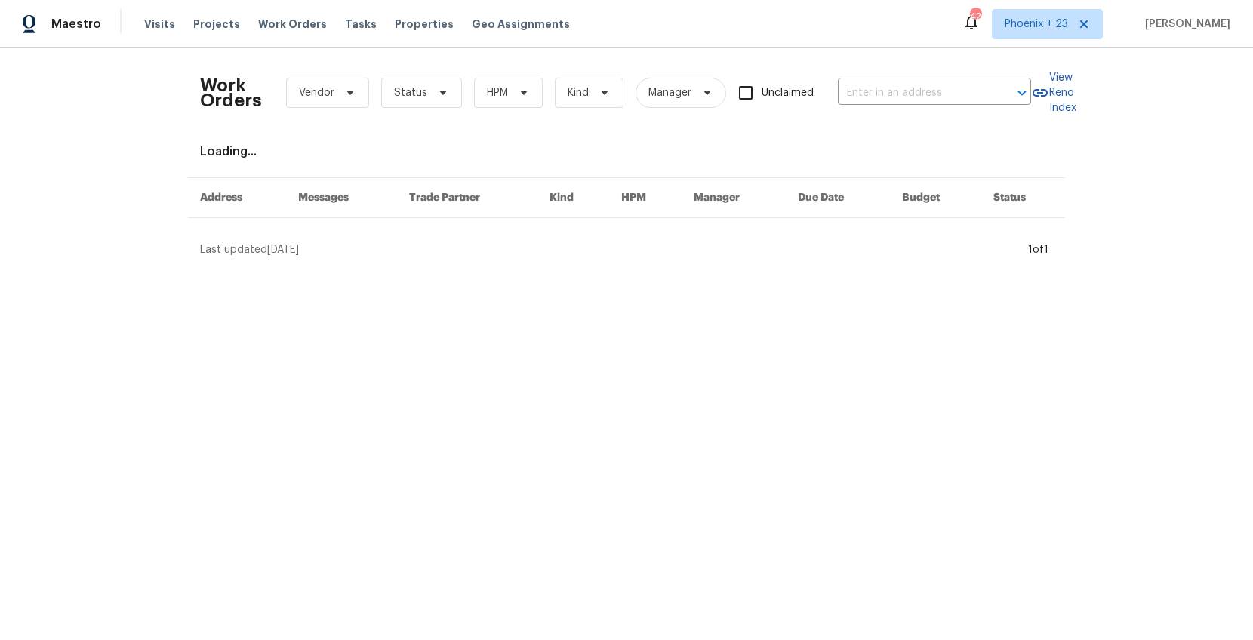
click at [852, 67] on div "Work Orders Vendor Status HPM Kind Manager Unclaimed ​" at bounding box center [615, 93] width 831 height 66
click at [863, 80] on div "Work Orders Vendor Status HPM Kind Manager Unclaimed ​" at bounding box center [615, 93] width 831 height 66
drag, startPoint x: 1094, startPoint y: 23, endPoint x: 1077, endPoint y: 24, distance: 17.4
click at [1002, 23] on icon at bounding box center [1084, 24] width 12 height 12
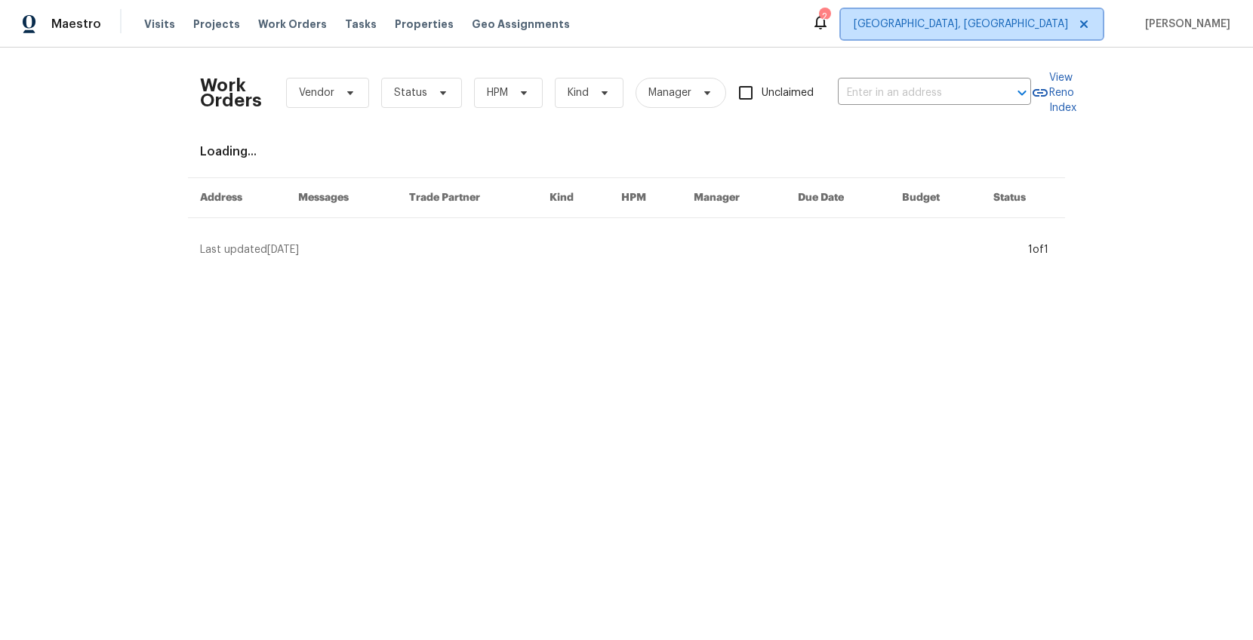
click at [1002, 21] on span "[GEOGRAPHIC_DATA], [GEOGRAPHIC_DATA]" at bounding box center [961, 24] width 214 height 15
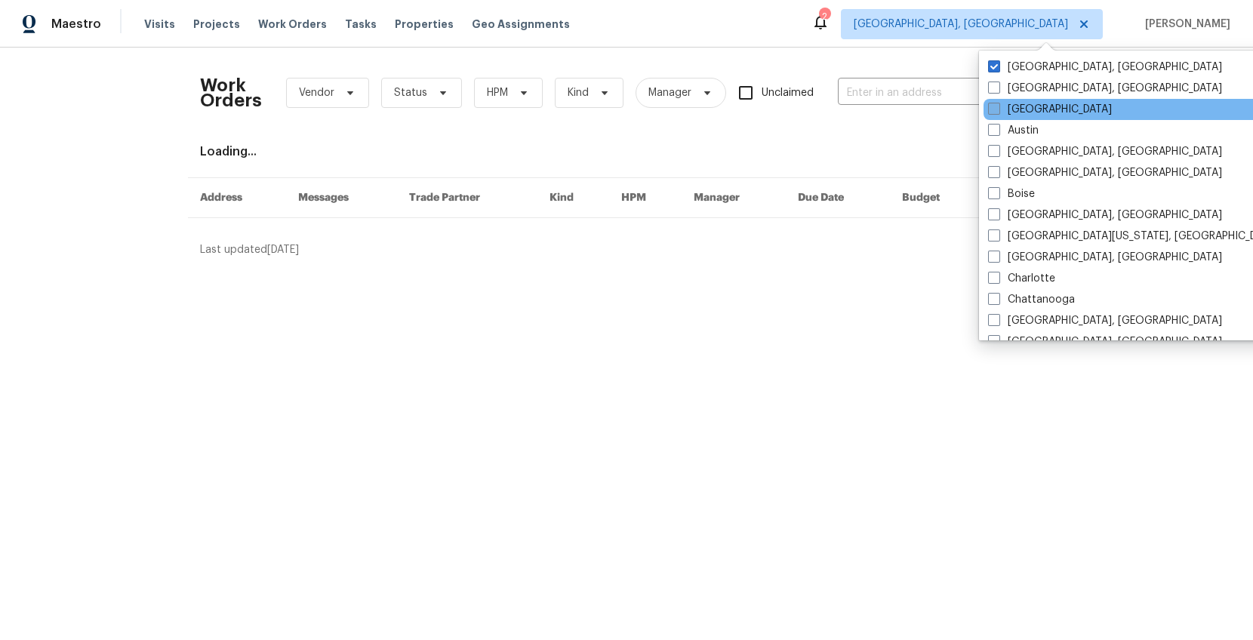
scroll to position [2, 0]
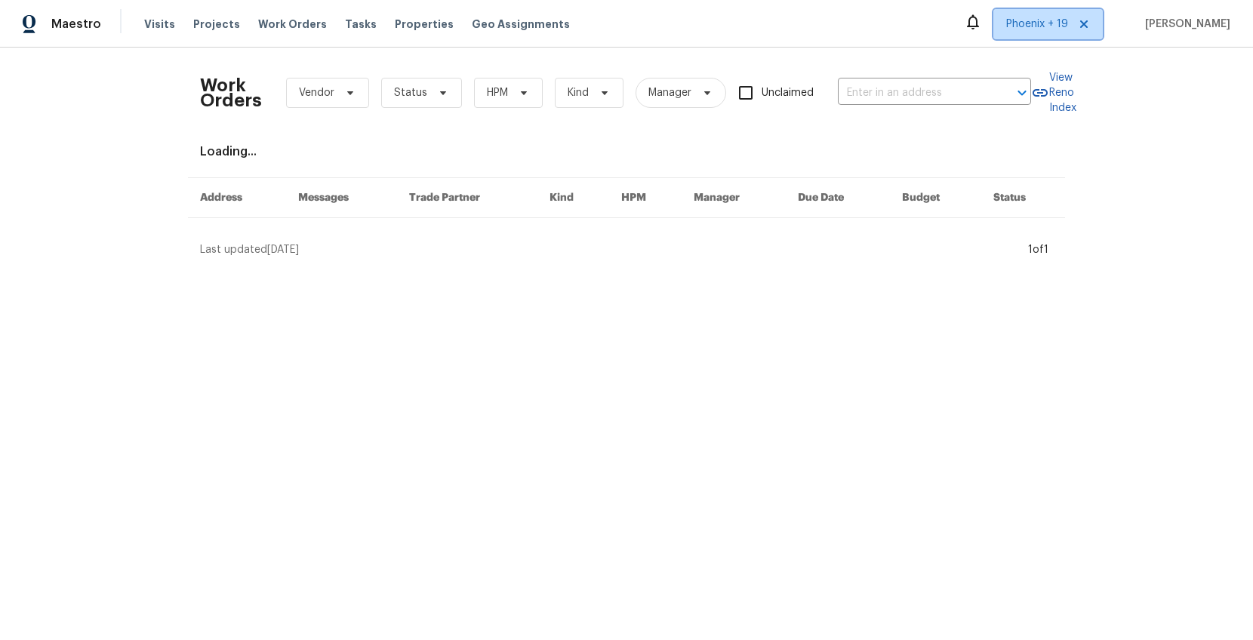
click at [1034, 20] on span "Phoenix + 19" at bounding box center [1037, 24] width 62 height 15
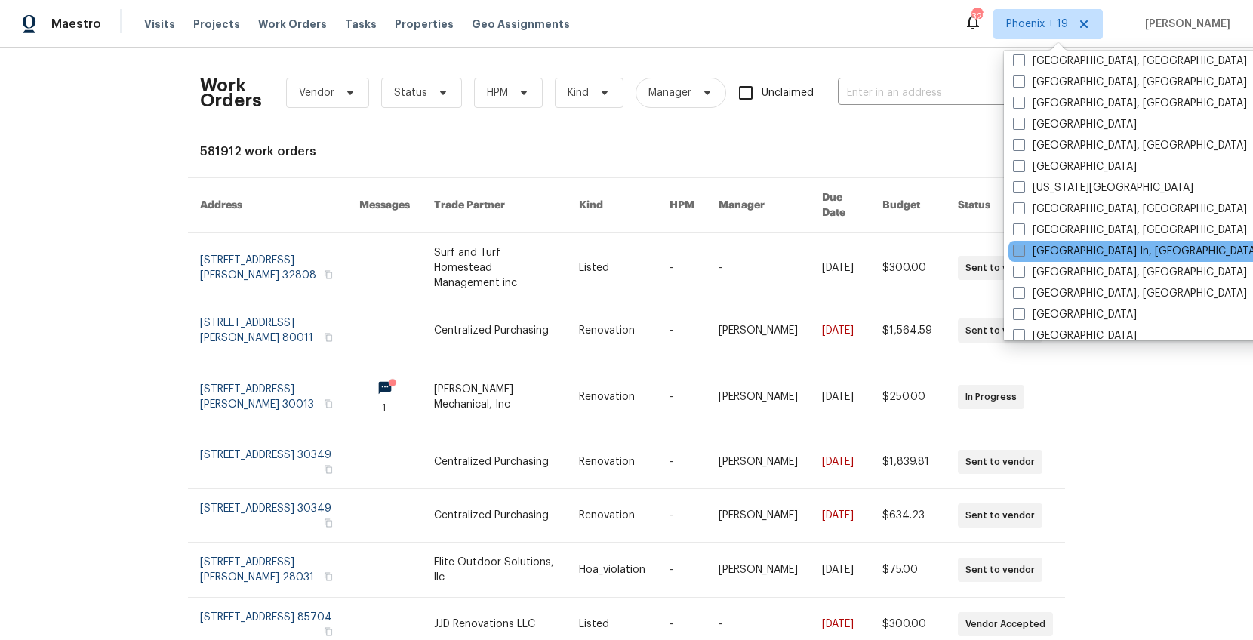
scroll to position [750, 0]
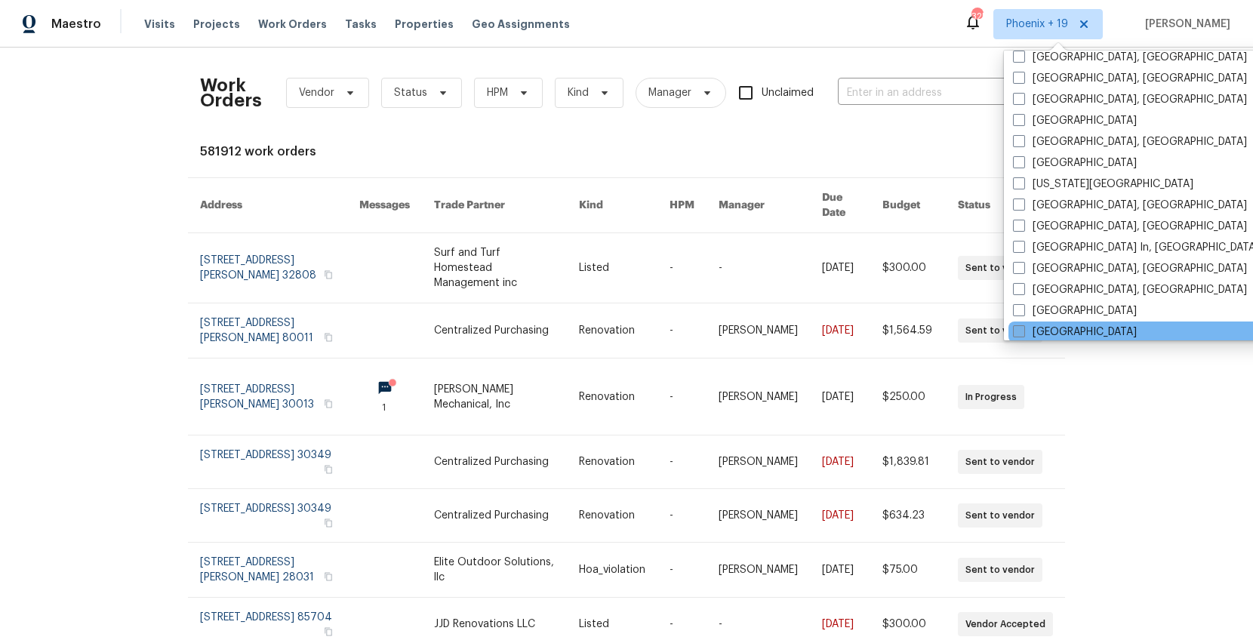
click at [1028, 329] on label "[GEOGRAPHIC_DATA]" at bounding box center [1075, 332] width 124 height 15
click at [1023, 329] on input "[GEOGRAPHIC_DATA]" at bounding box center [1018, 330] width 10 height 10
checkbox input "true"
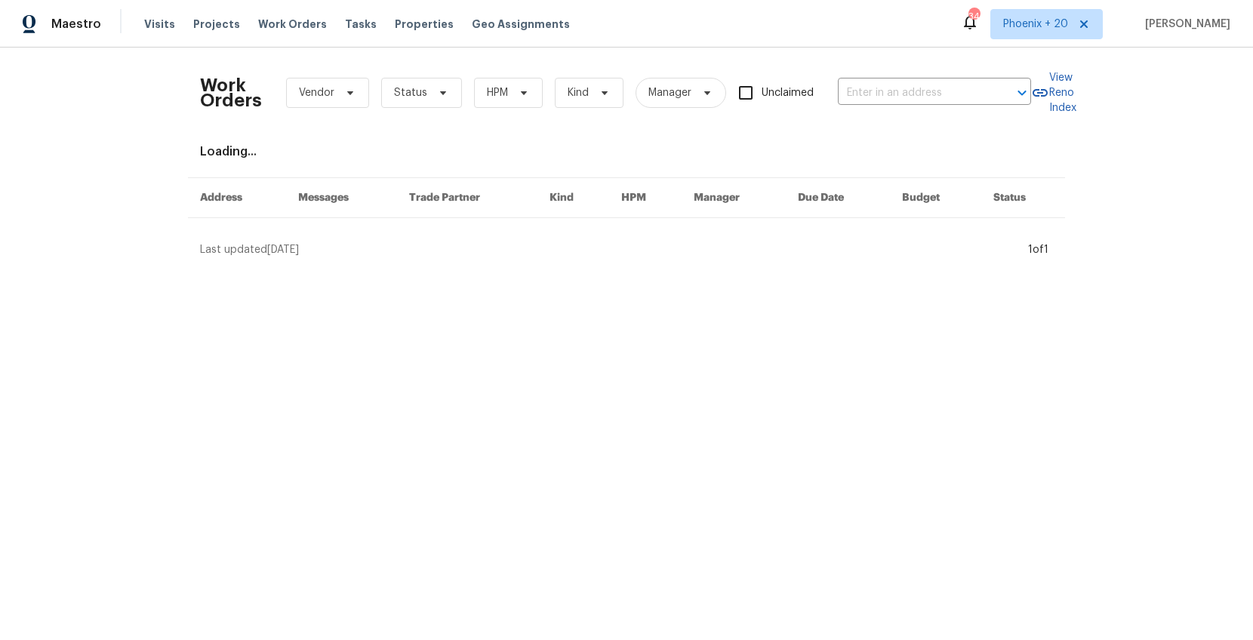
drag, startPoint x: 864, startPoint y: 32, endPoint x: 880, endPoint y: 90, distance: 59.7
click at [864, 32] on div "Maestro Visits Projects Work Orders Tasks Properties Geo Assignments 340 Phoeni…" at bounding box center [626, 24] width 1253 height 48
click at [880, 91] on input "text" at bounding box center [913, 93] width 151 height 23
paste input "106 Cottonwood Dr, Shelbyville, TN 37160"
type input "106 Cottonwood Dr, Shelbyville, TN 37160"
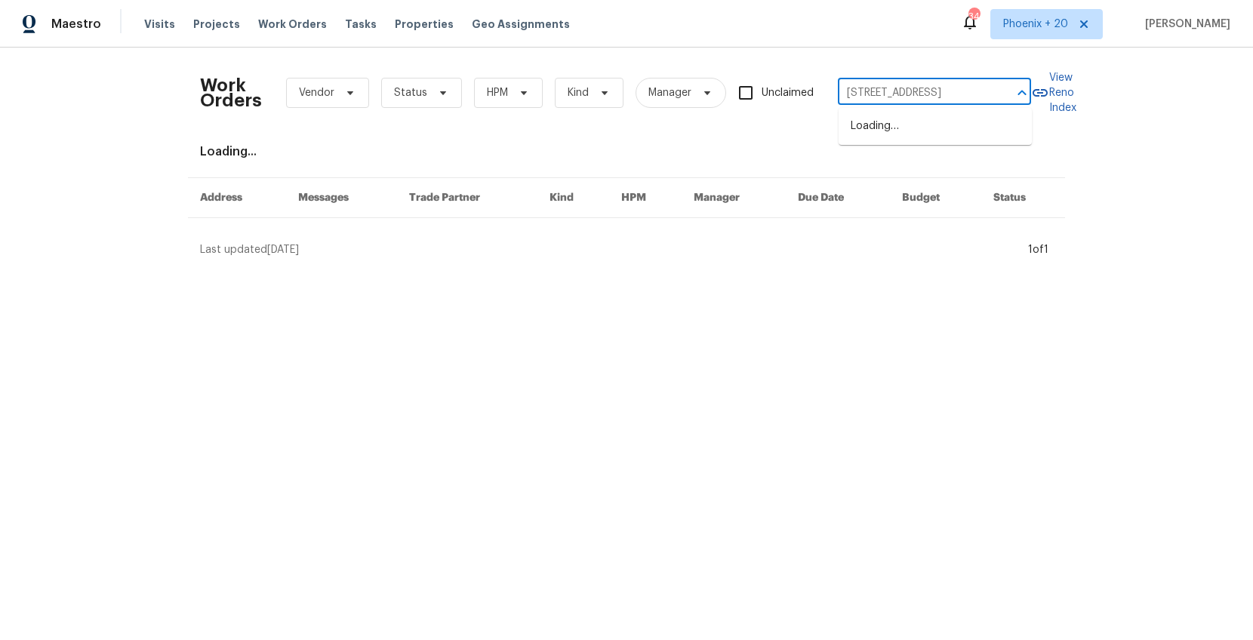
scroll to position [0, 65]
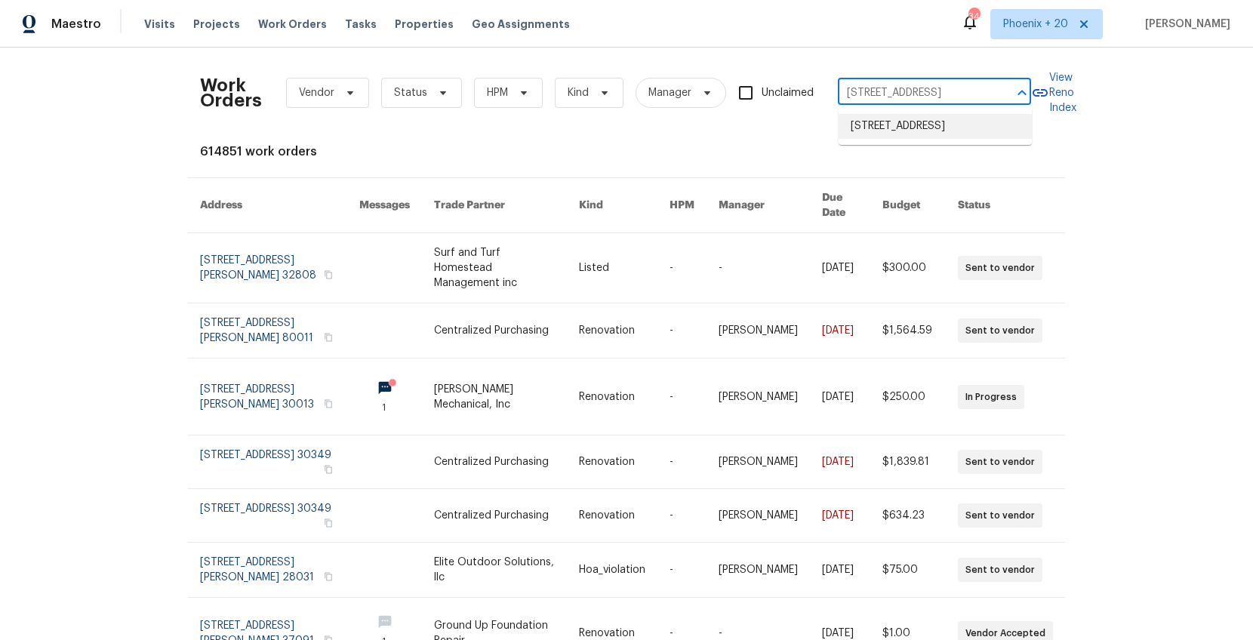
click at [886, 117] on li "106 Cottonwood Dr, Shelbyville, TN 37160" at bounding box center [935, 126] width 193 height 25
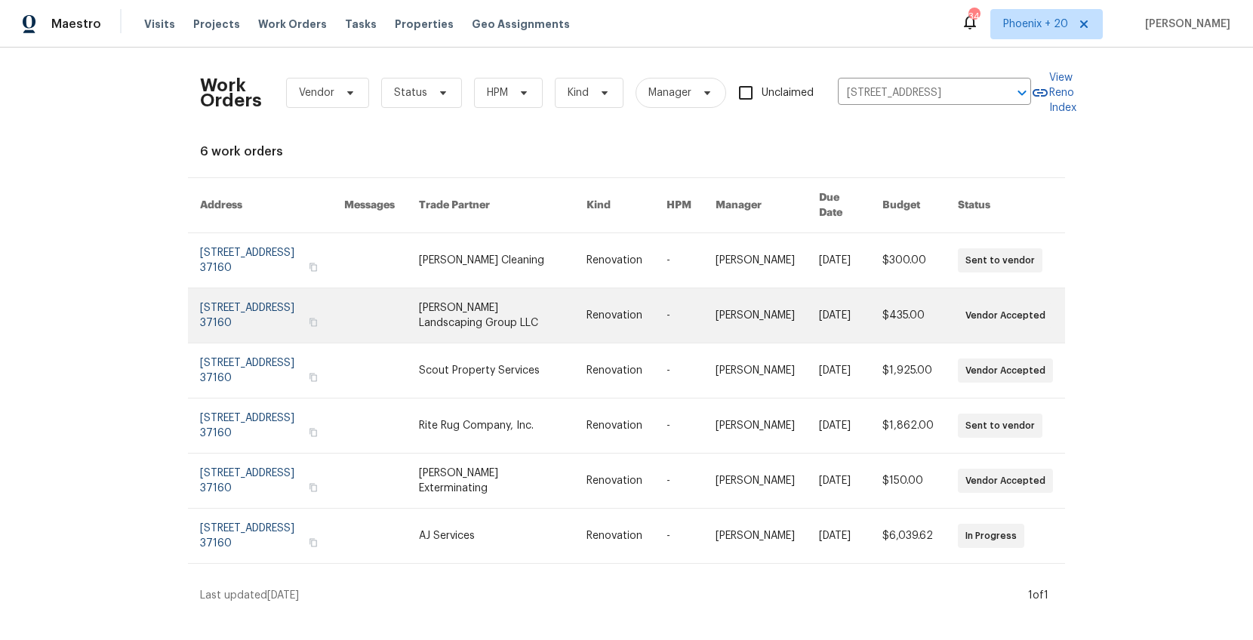
click at [570, 288] on link at bounding box center [503, 315] width 168 height 54
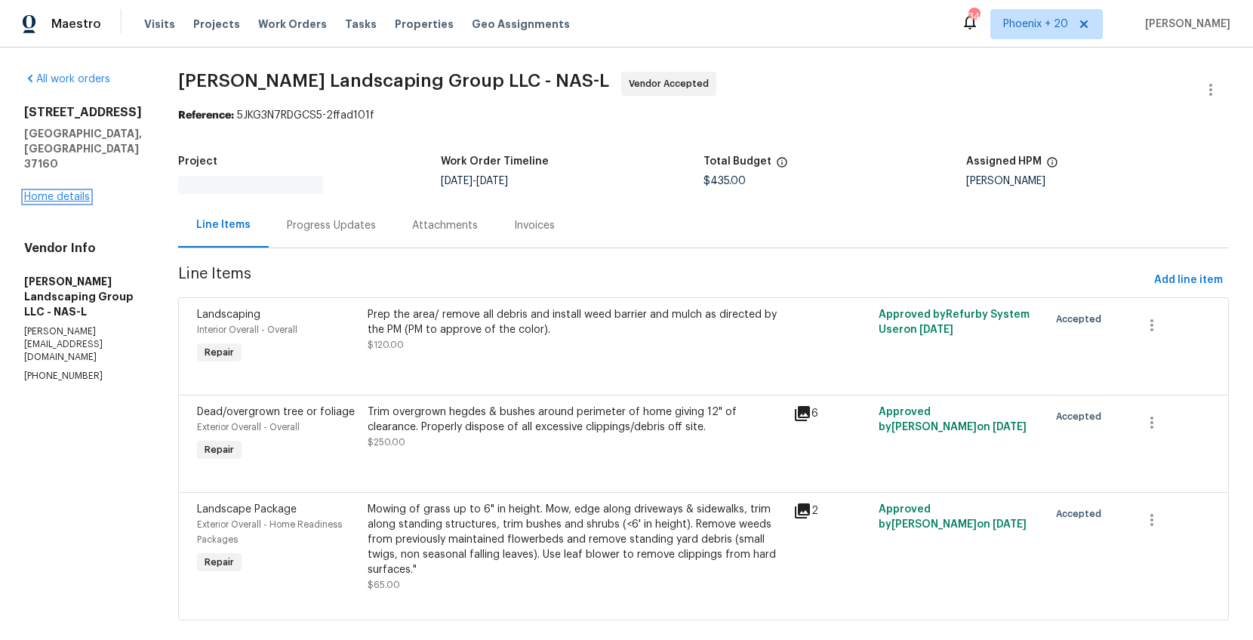
click at [72, 192] on link "Home details" at bounding box center [57, 197] width 66 height 11
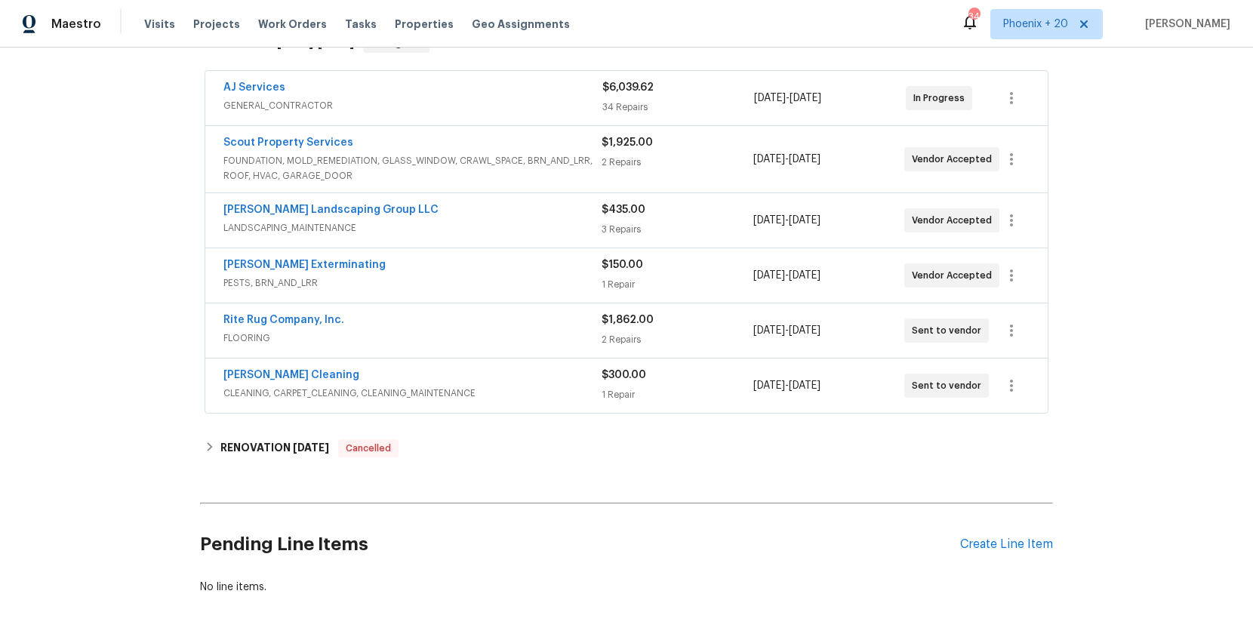
scroll to position [324, 0]
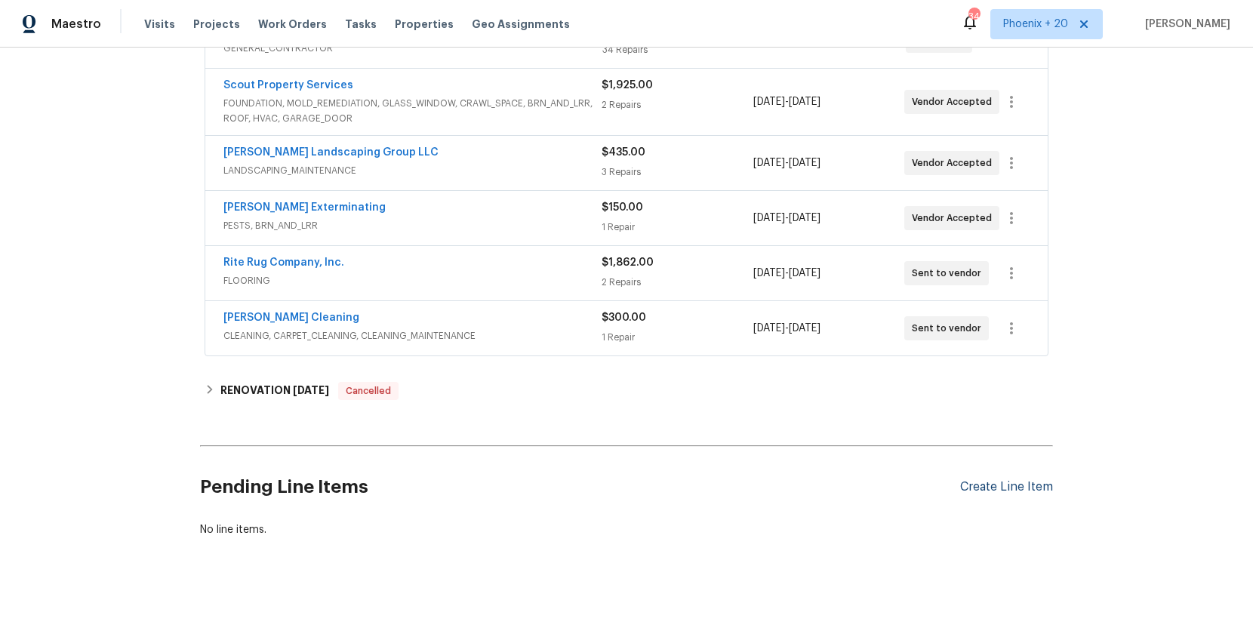
click at [1014, 482] on div "Create Line Item" at bounding box center [1006, 487] width 93 height 14
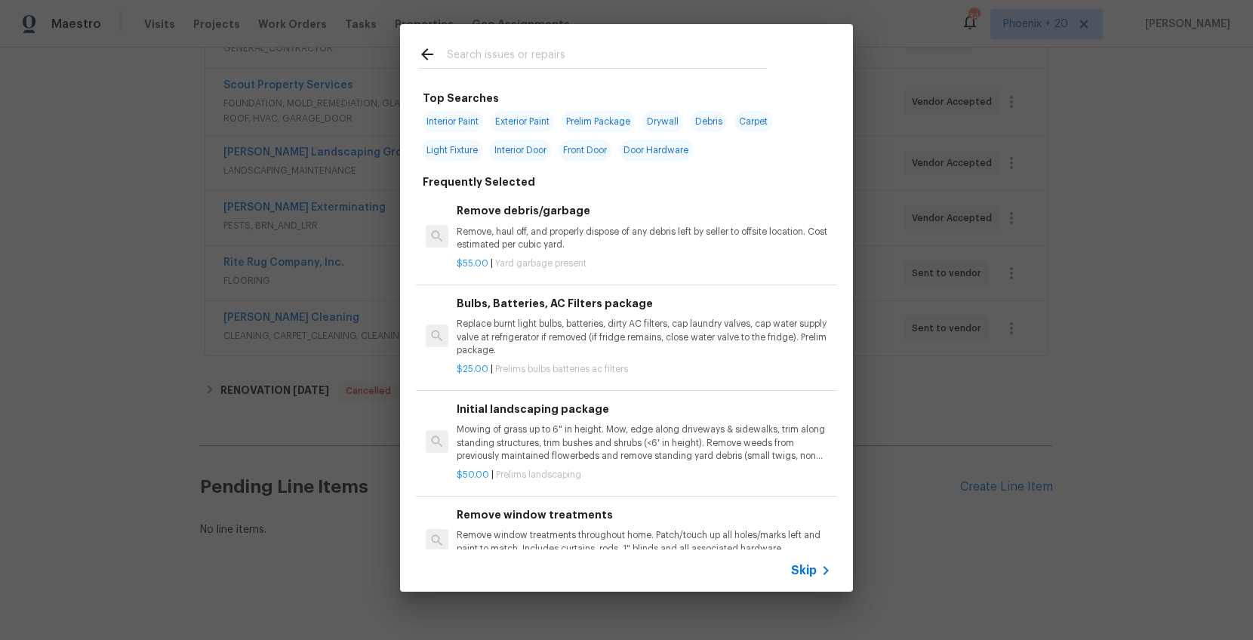
click at [609, 73] on div at bounding box center [592, 54] width 385 height 60
click at [599, 60] on input "text" at bounding box center [607, 56] width 320 height 23
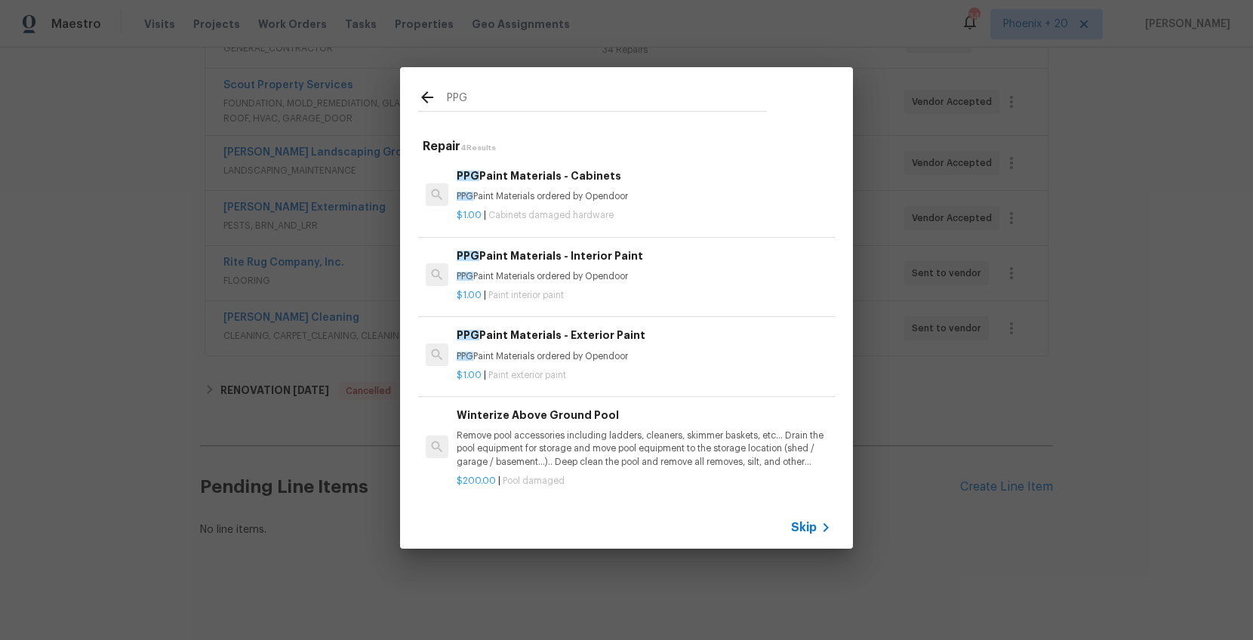
type input "PPG"
click at [663, 273] on p "PPG Paint Materials ordered by Opendoor" at bounding box center [644, 276] width 375 height 13
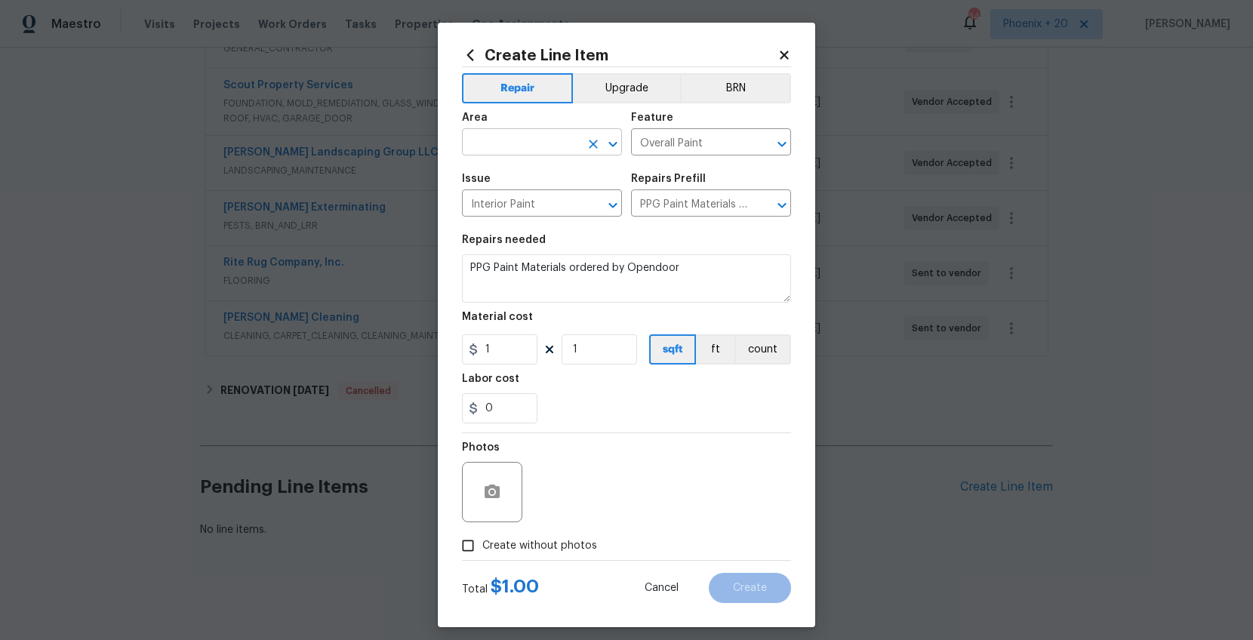
click at [520, 134] on input "text" at bounding box center [521, 143] width 118 height 23
click at [509, 198] on li "Interior Overall" at bounding box center [542, 202] width 160 height 25
type input "Interior Overall"
click at [516, 344] on input "1" at bounding box center [500, 349] width 76 height 30
click at [444, 341] on div "Create Line Item Repair Upgrade BRN Area Interior Overall ​ Feature Overall Pai…" at bounding box center [627, 325] width 378 height 605
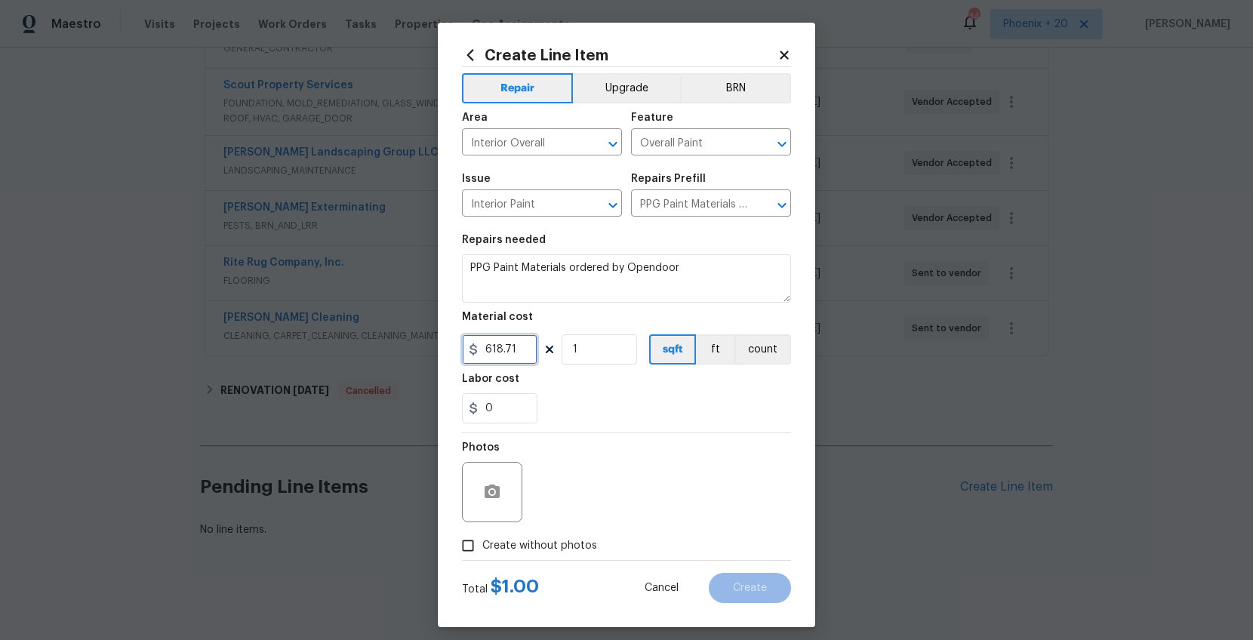
type input "618.71"
drag, startPoint x: 555, startPoint y: 548, endPoint x: 562, endPoint y: 534, distance: 15.9
click at [555, 548] on span "Create without photos" at bounding box center [539, 546] width 115 height 16
click at [482, 548] on input "Create without photos" at bounding box center [468, 546] width 29 height 29
checkbox input "true"
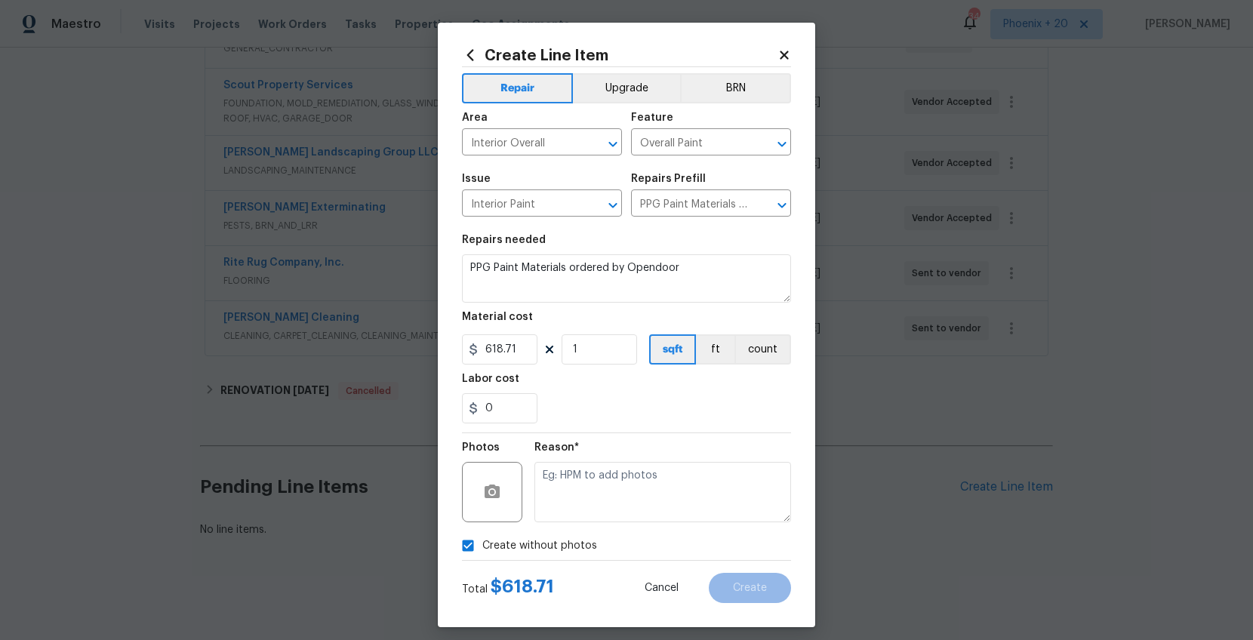
click at [568, 522] on div "Reason*" at bounding box center [663, 482] width 257 height 98
click at [592, 510] on textarea at bounding box center [663, 492] width 257 height 60
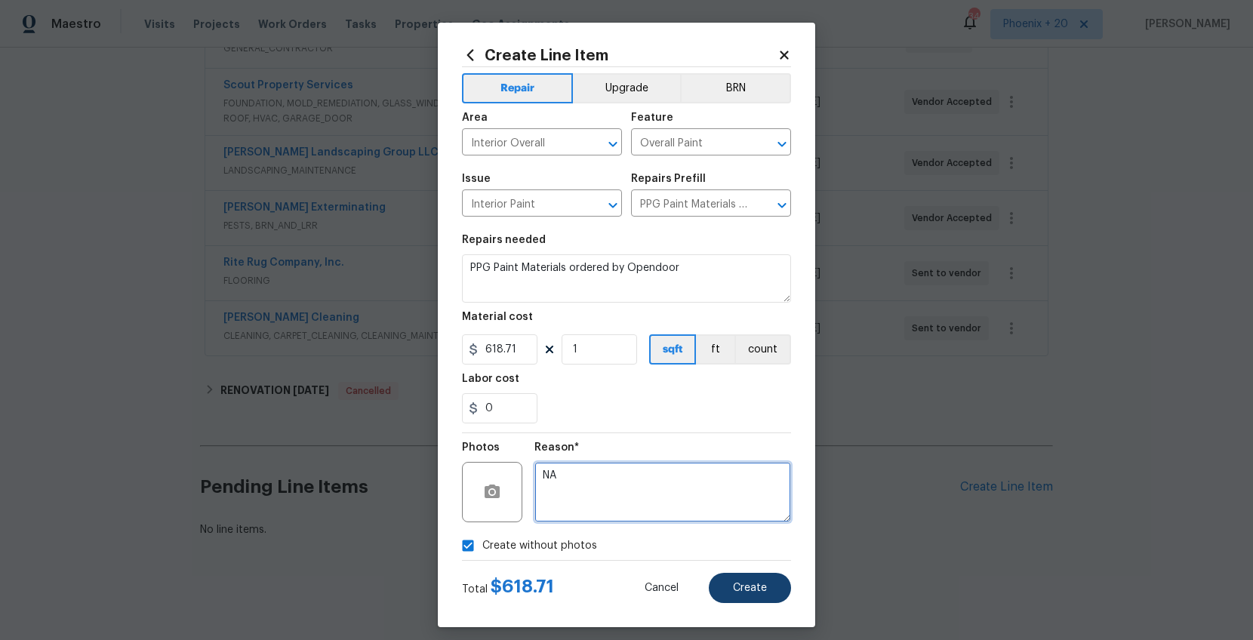
type textarea "NA"
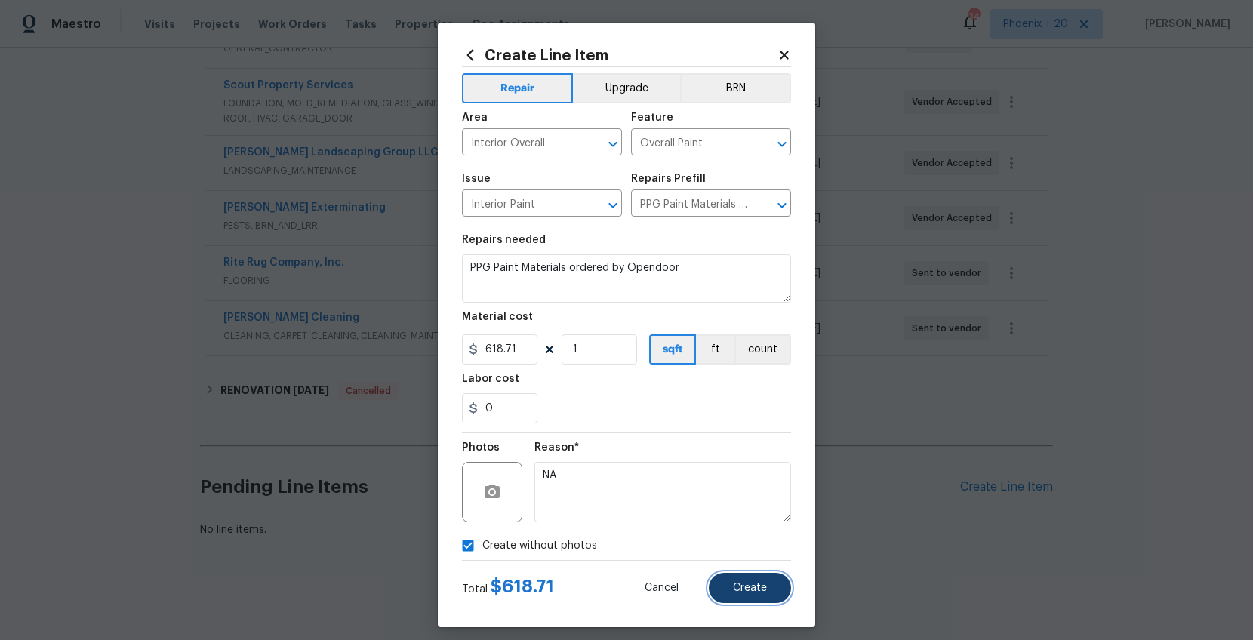
click at [741, 587] on span "Create" at bounding box center [750, 588] width 34 height 11
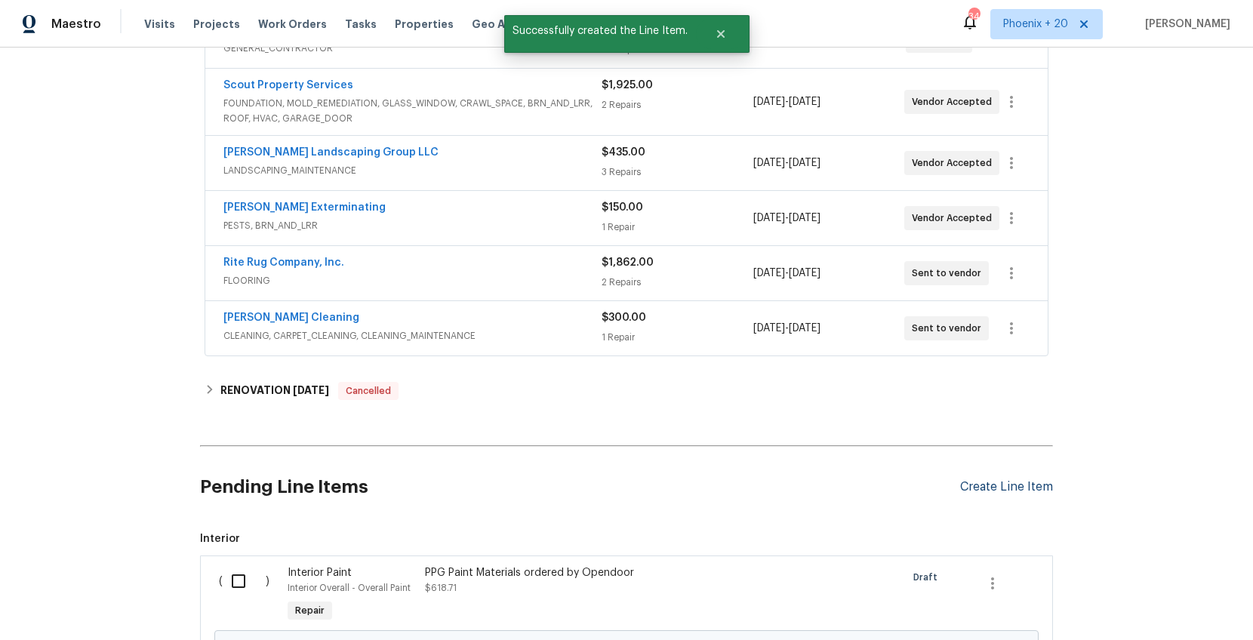
click at [1001, 489] on div "Create Line Item" at bounding box center [1006, 487] width 93 height 14
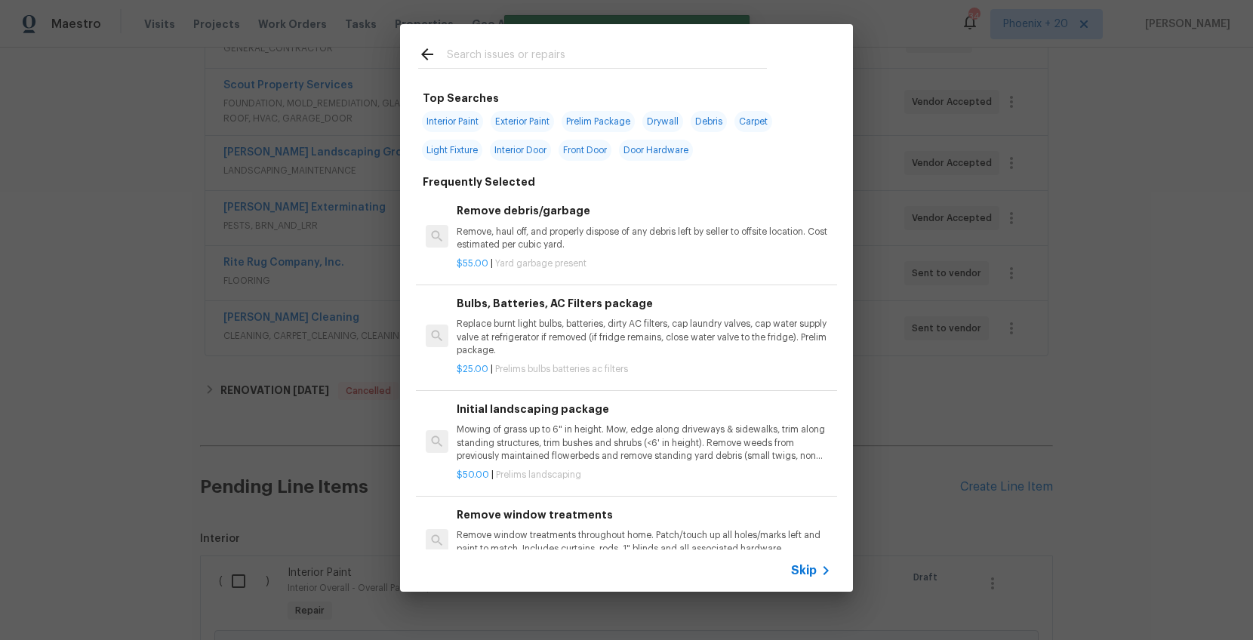
click at [573, 60] on input "text" at bounding box center [607, 56] width 320 height 23
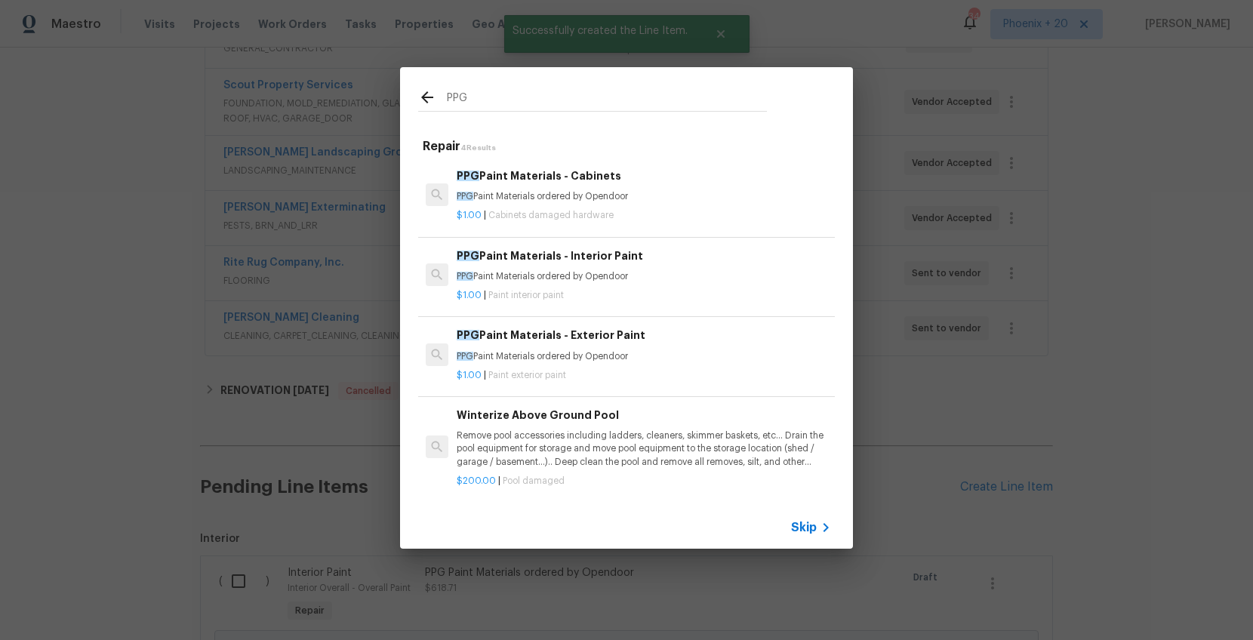
type input "PPG"
click at [677, 350] on p "PPG Paint Materials ordered by Opendoor" at bounding box center [644, 356] width 375 height 13
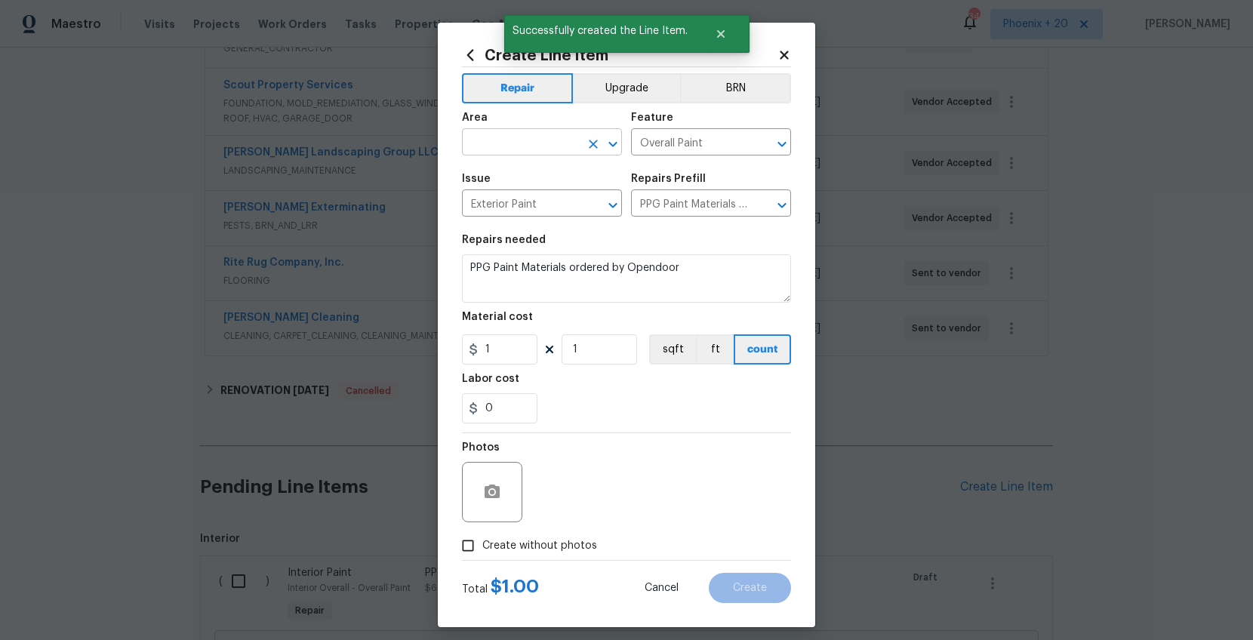
click at [544, 141] on input "text" at bounding box center [521, 143] width 118 height 23
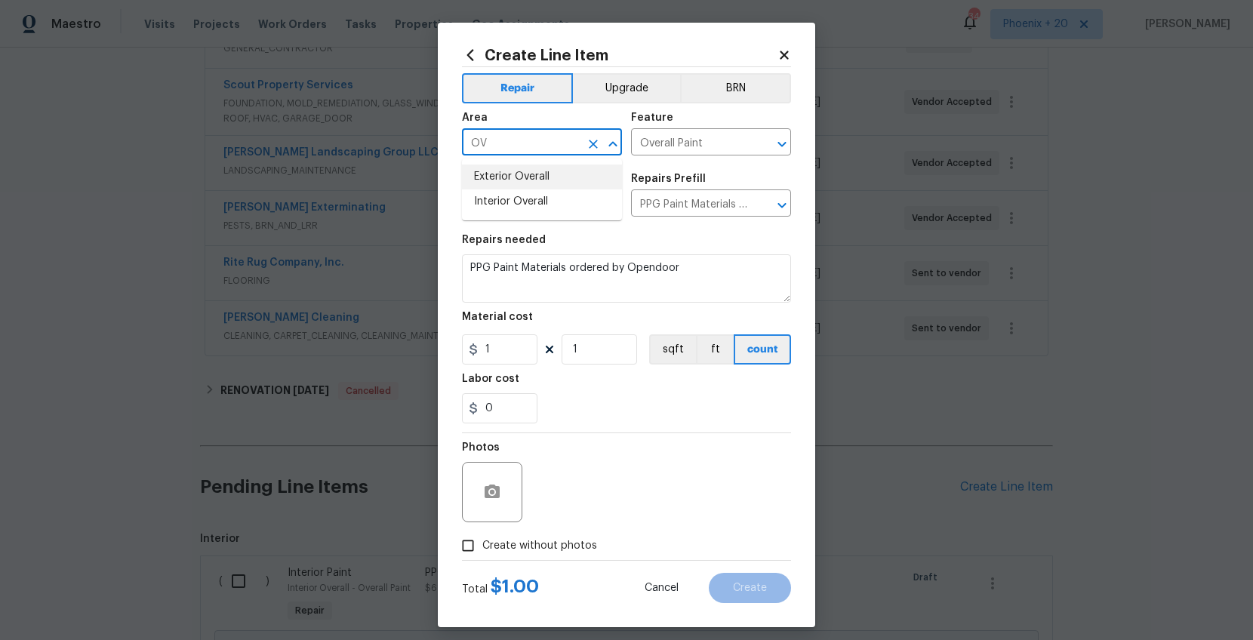
click at [543, 188] on li "Exterior Overall" at bounding box center [542, 177] width 160 height 25
type input "Exterior Overall"
click at [501, 357] on input "1" at bounding box center [500, 349] width 76 height 30
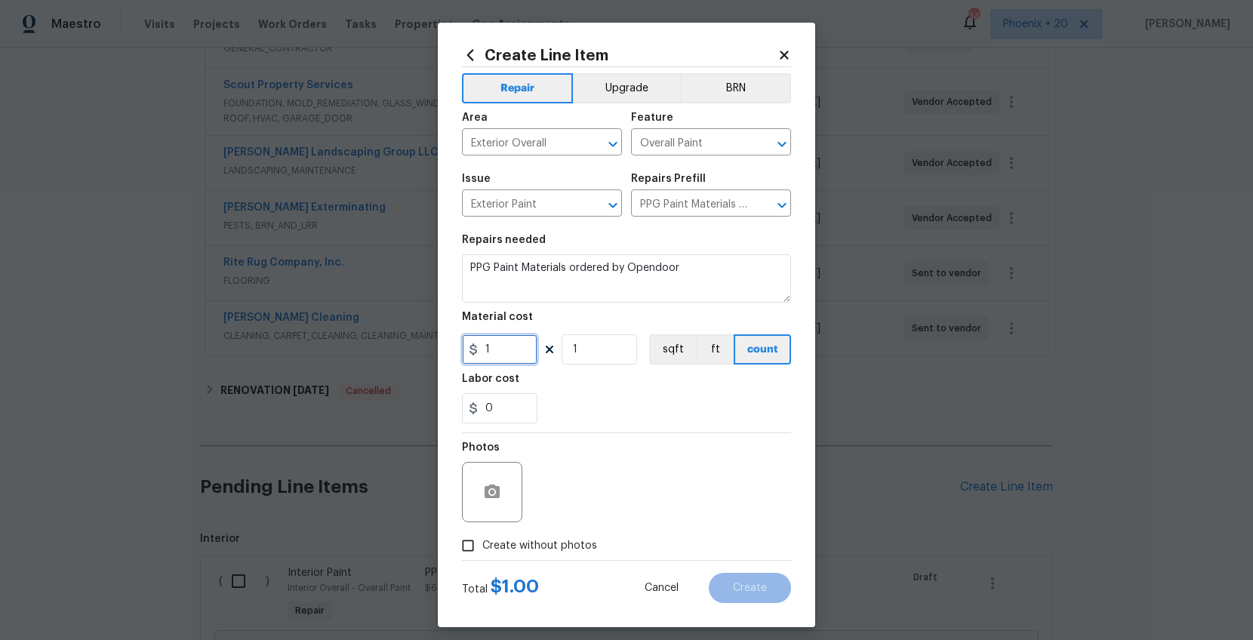
drag, startPoint x: 478, startPoint y: 352, endPoint x: 465, endPoint y: 350, distance: 13.0
click at [464, 350] on input "1" at bounding box center [500, 349] width 76 height 30
type input "155.67"
click at [566, 544] on span "Create without photos" at bounding box center [539, 546] width 115 height 16
click at [482, 544] on input "Create without photos" at bounding box center [468, 546] width 29 height 29
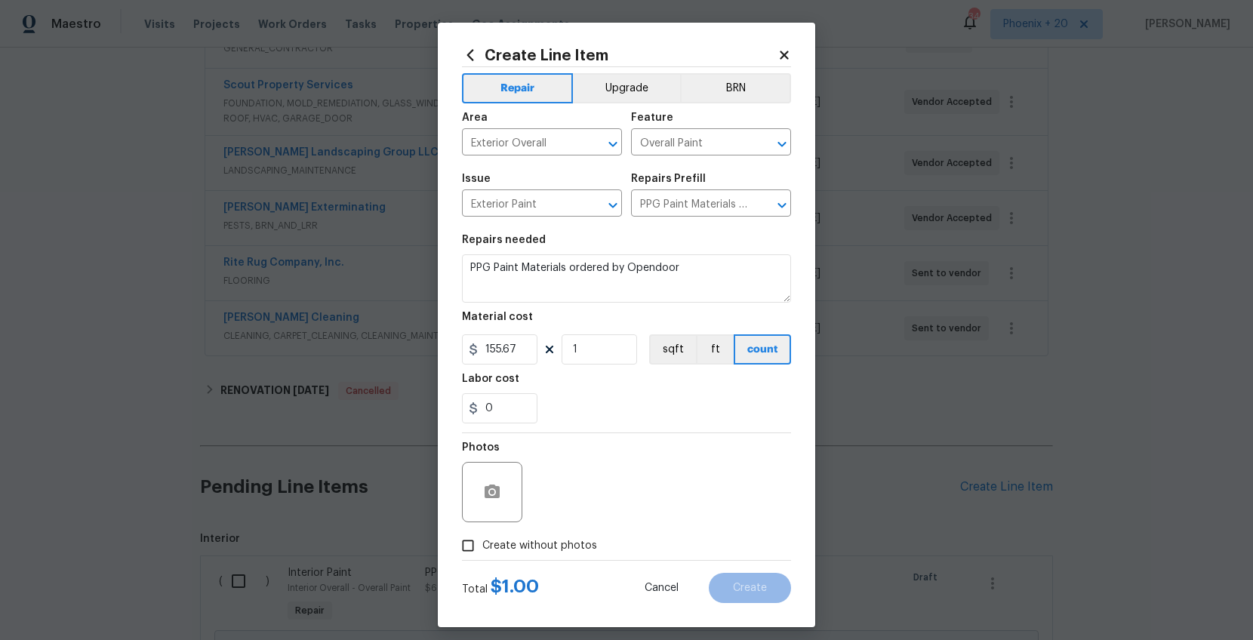
checkbox input "true"
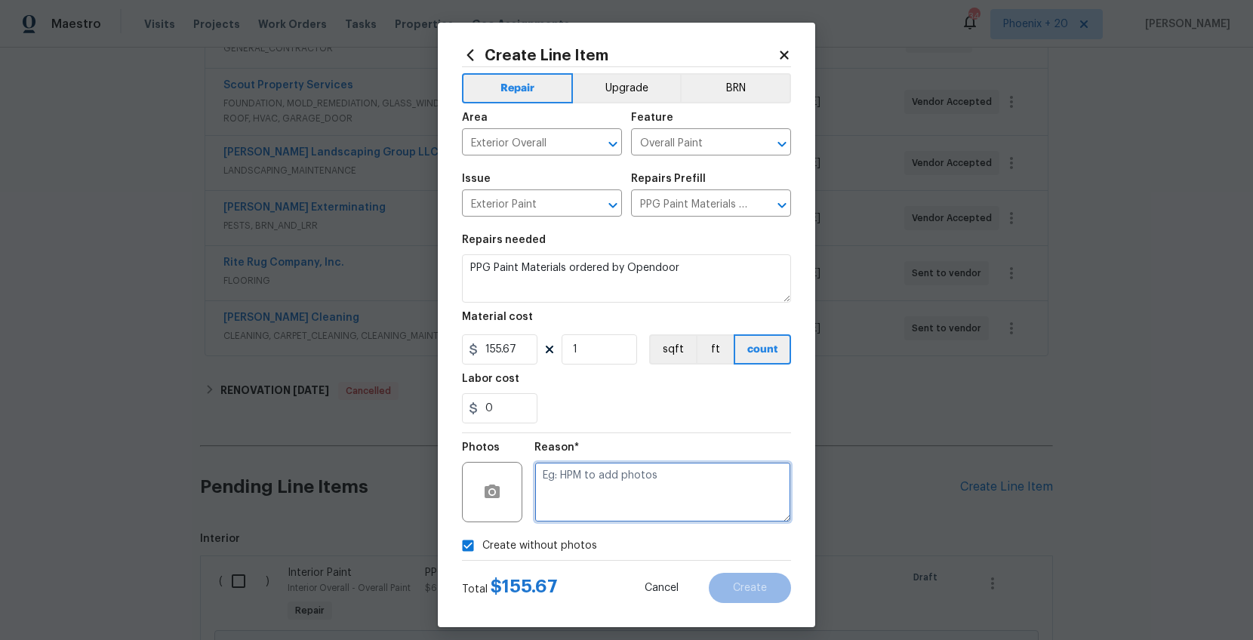
drag, startPoint x: 570, startPoint y: 536, endPoint x: 591, endPoint y: 497, distance: 44.6
click at [591, 497] on textarea at bounding box center [663, 492] width 257 height 60
type textarea "n"
type textarea "NA"
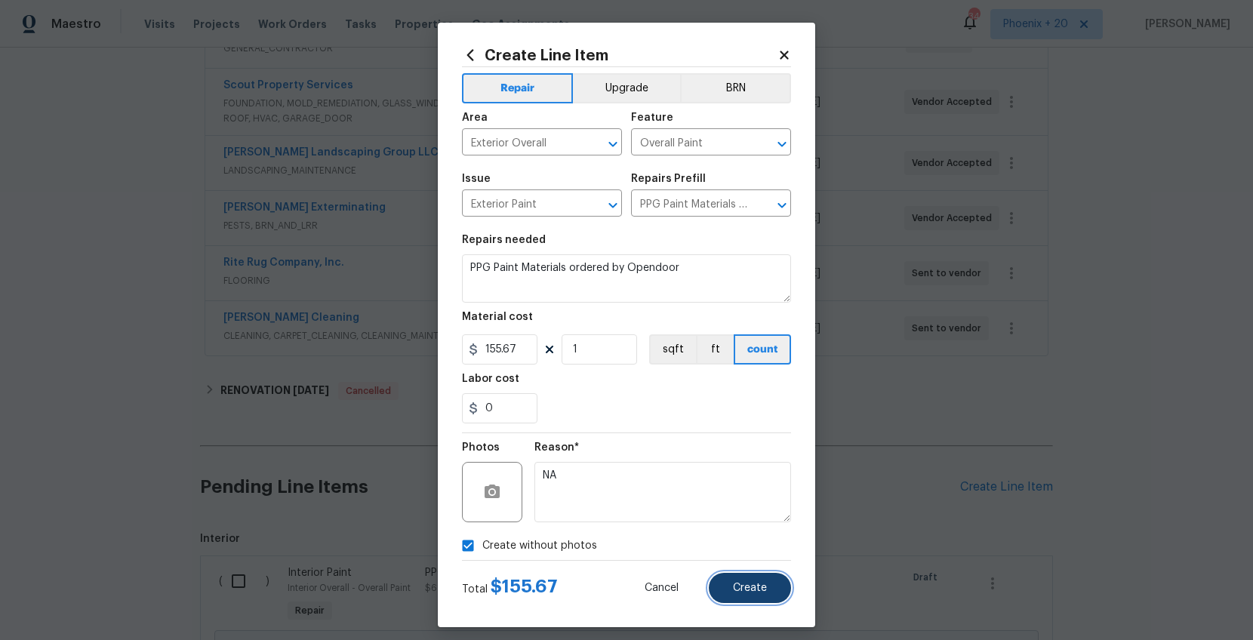
drag, startPoint x: 742, startPoint y: 590, endPoint x: 732, endPoint y: 590, distance: 10.6
click at [740, 590] on span "Create" at bounding box center [750, 588] width 34 height 11
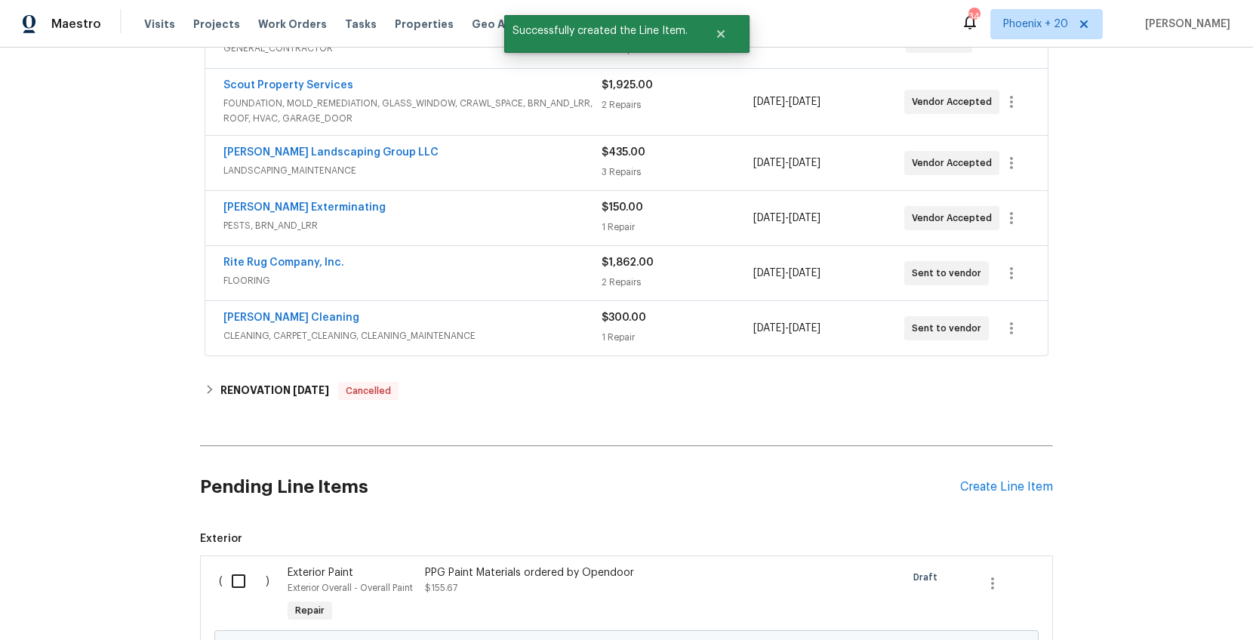
scroll to position [683, 0]
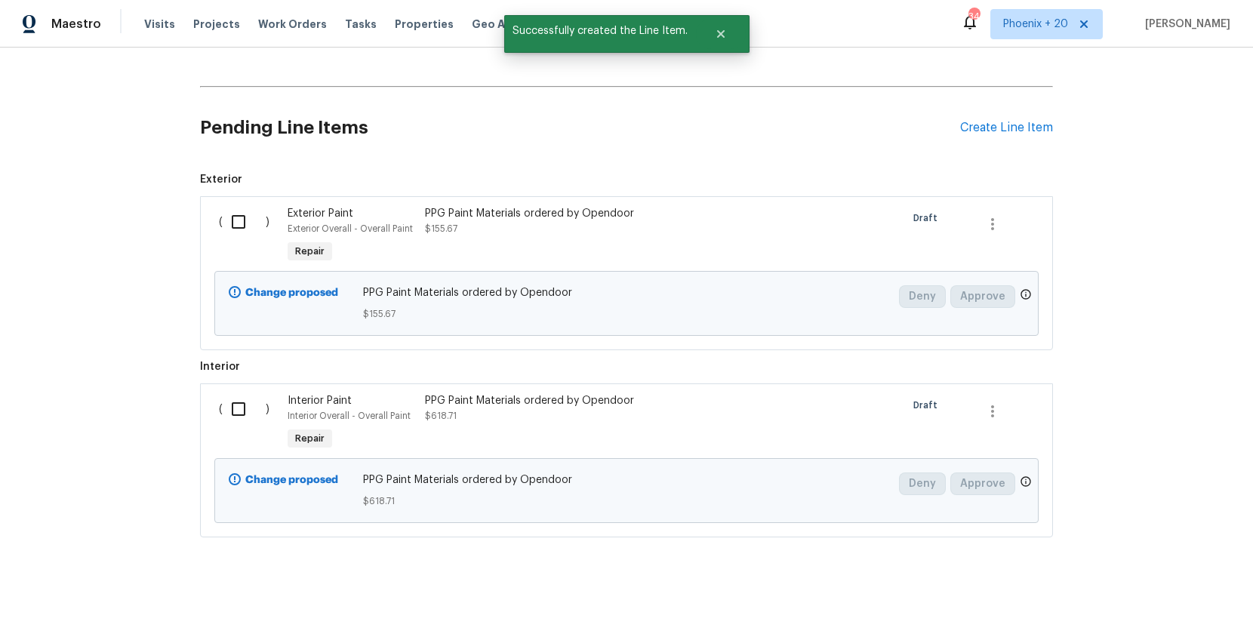
click at [239, 211] on input "checkbox" at bounding box center [244, 222] width 43 height 32
checkbox input "true"
drag, startPoint x: 221, startPoint y: 405, endPoint x: 221, endPoint y: 415, distance: 9.8
click at [221, 405] on div "( )" at bounding box center [248, 423] width 69 height 69
click at [223, 423] on input "checkbox" at bounding box center [244, 409] width 43 height 32
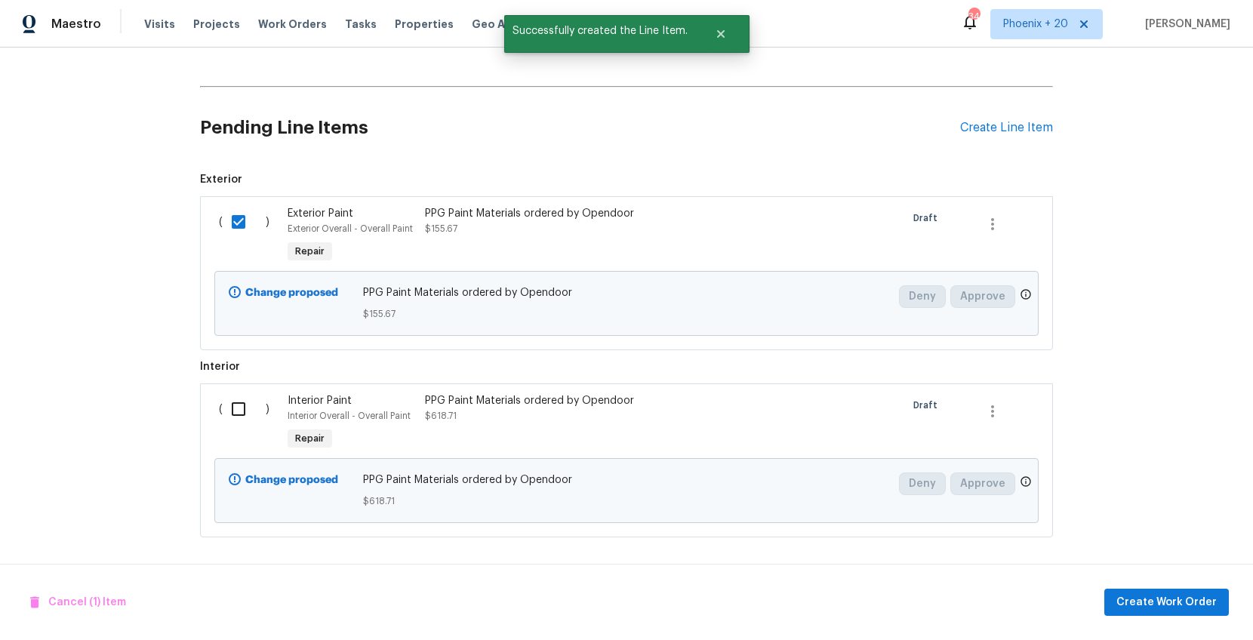
checkbox input "true"
click at [1166, 600] on span "Create Work Order" at bounding box center [1167, 602] width 100 height 19
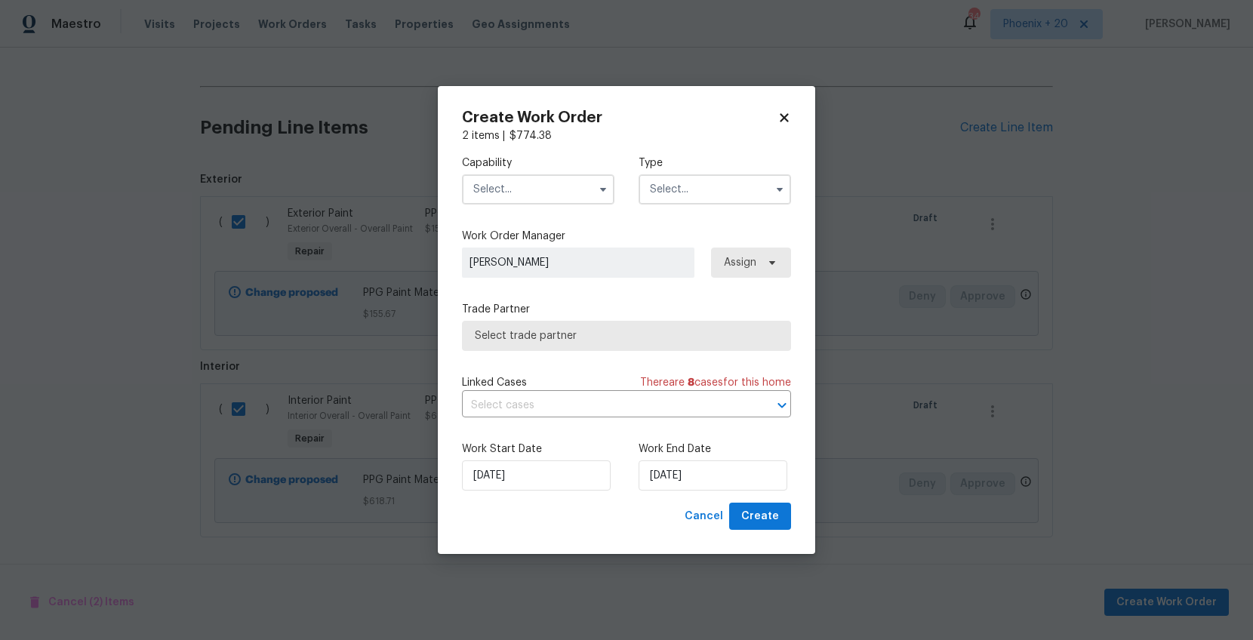
click at [522, 194] on input "text" at bounding box center [538, 189] width 153 height 30
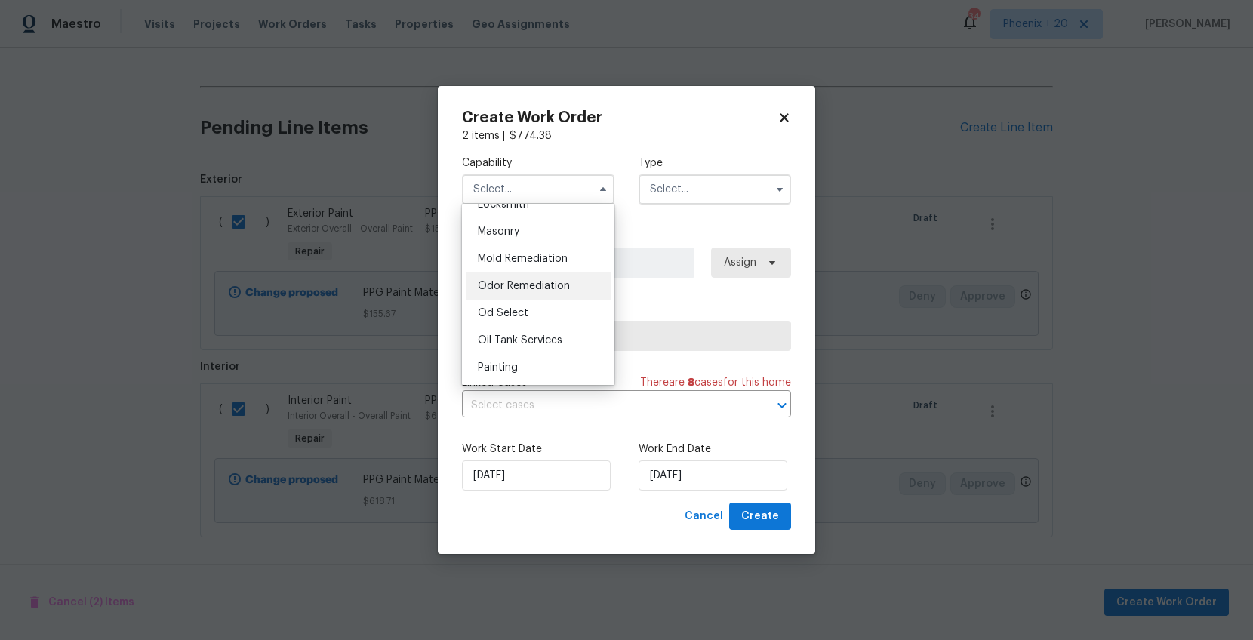
scroll to position [1127, 0]
click at [539, 354] on div "Painting" at bounding box center [538, 363] width 145 height 27
type input "Painting"
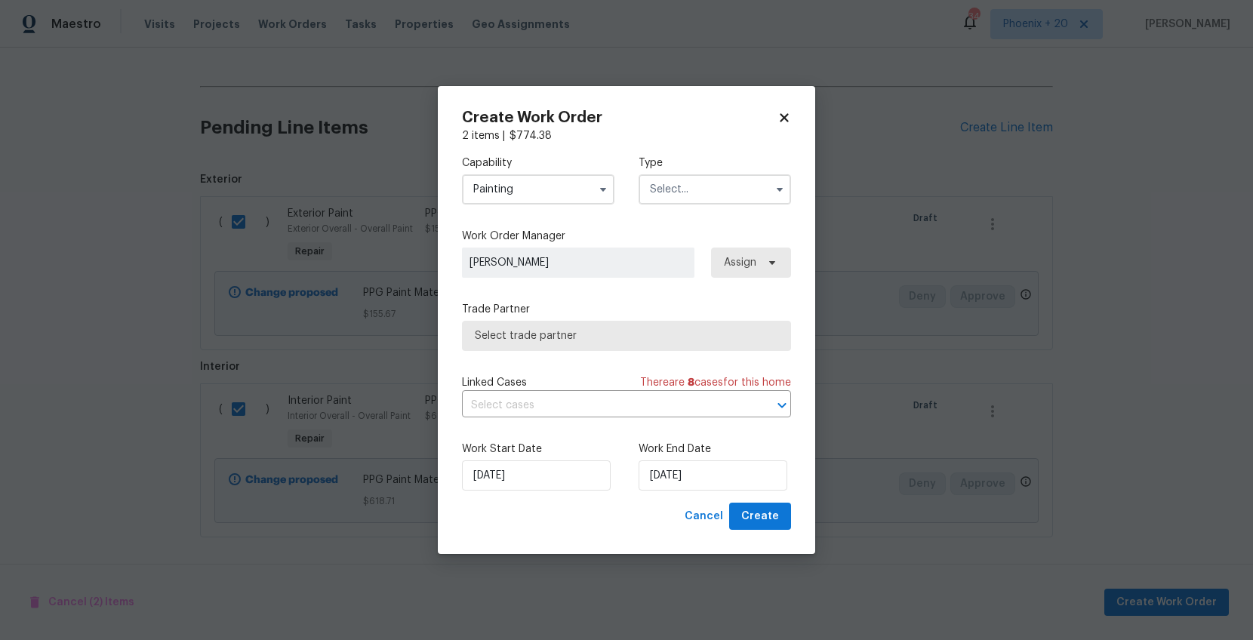
click at [688, 201] on input "text" at bounding box center [715, 189] width 153 height 30
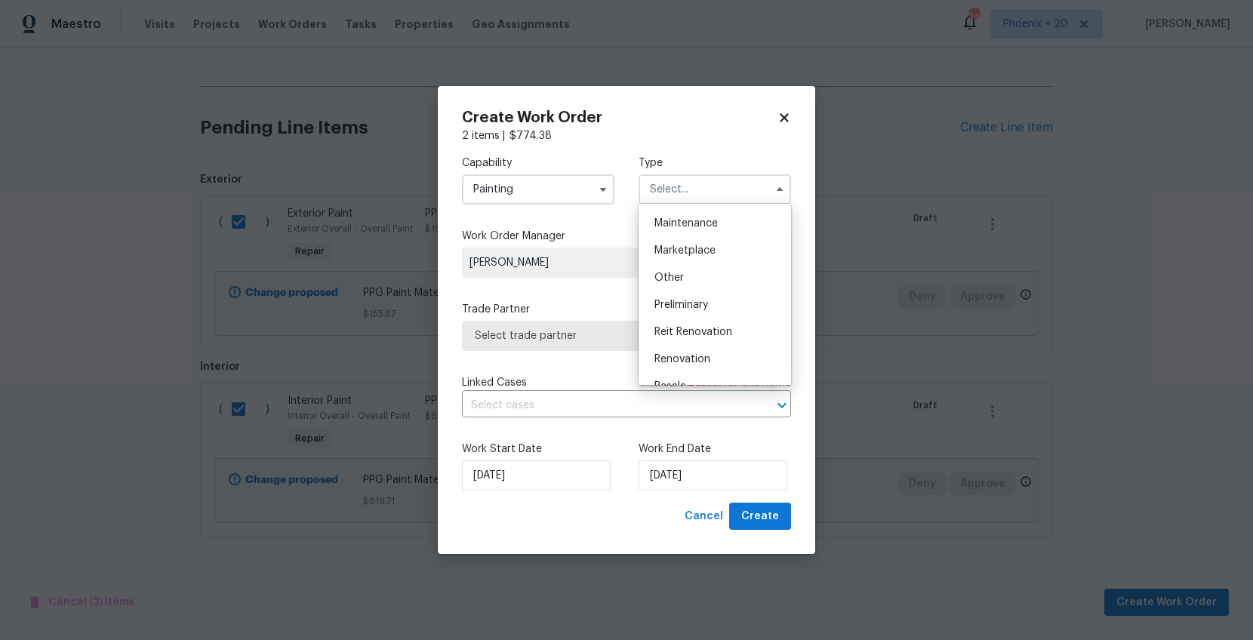
scroll to position [343, 0]
click at [726, 266] on div "Renovation" at bounding box center [715, 258] width 145 height 27
type input "Renovation"
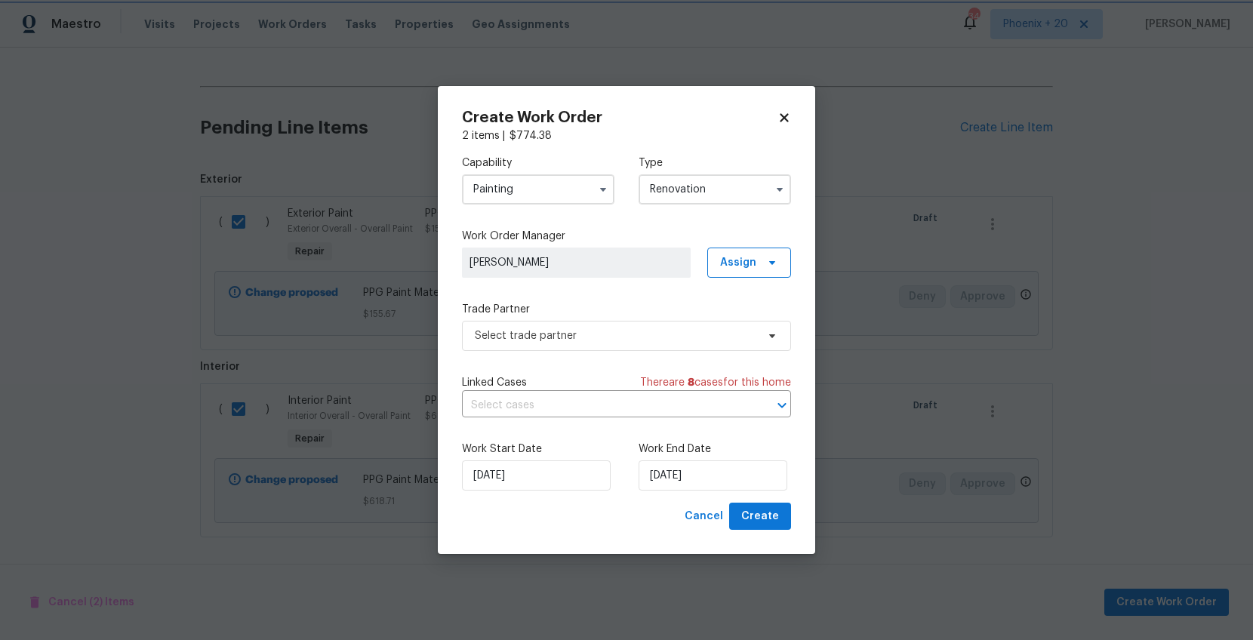
scroll to position [0, 0]
click at [754, 251] on span "Assign" at bounding box center [749, 263] width 84 height 30
click at [740, 328] on div "Assign to me" at bounding box center [752, 326] width 66 height 15
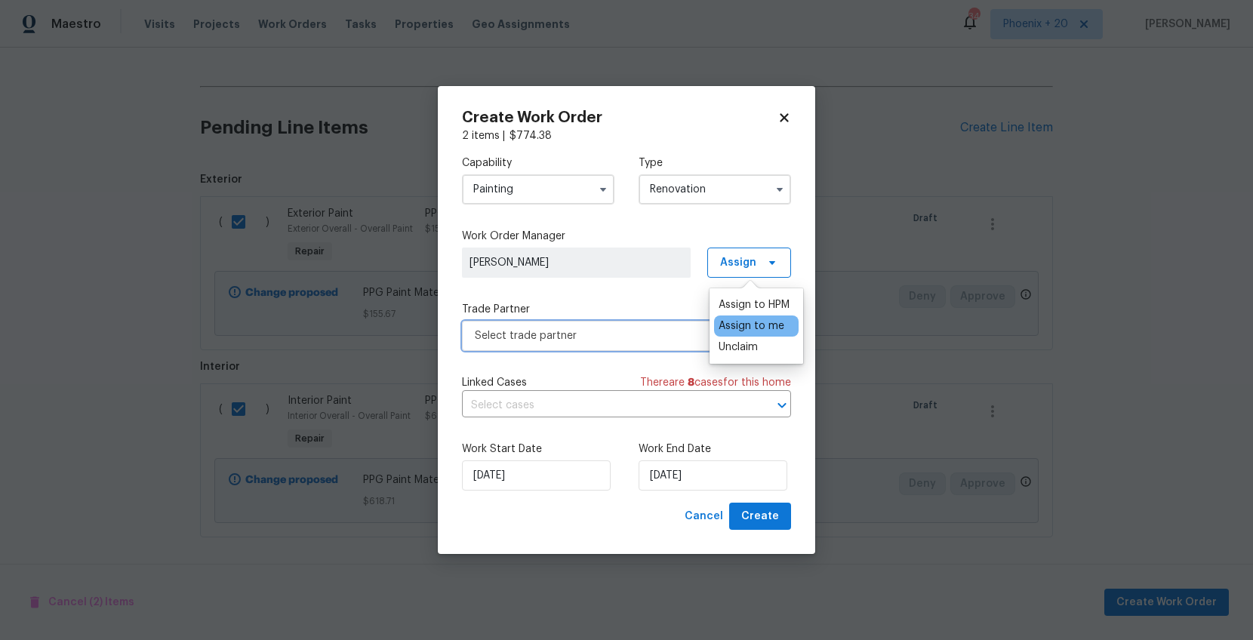
click at [615, 337] on span "Select trade partner" at bounding box center [616, 335] width 282 height 15
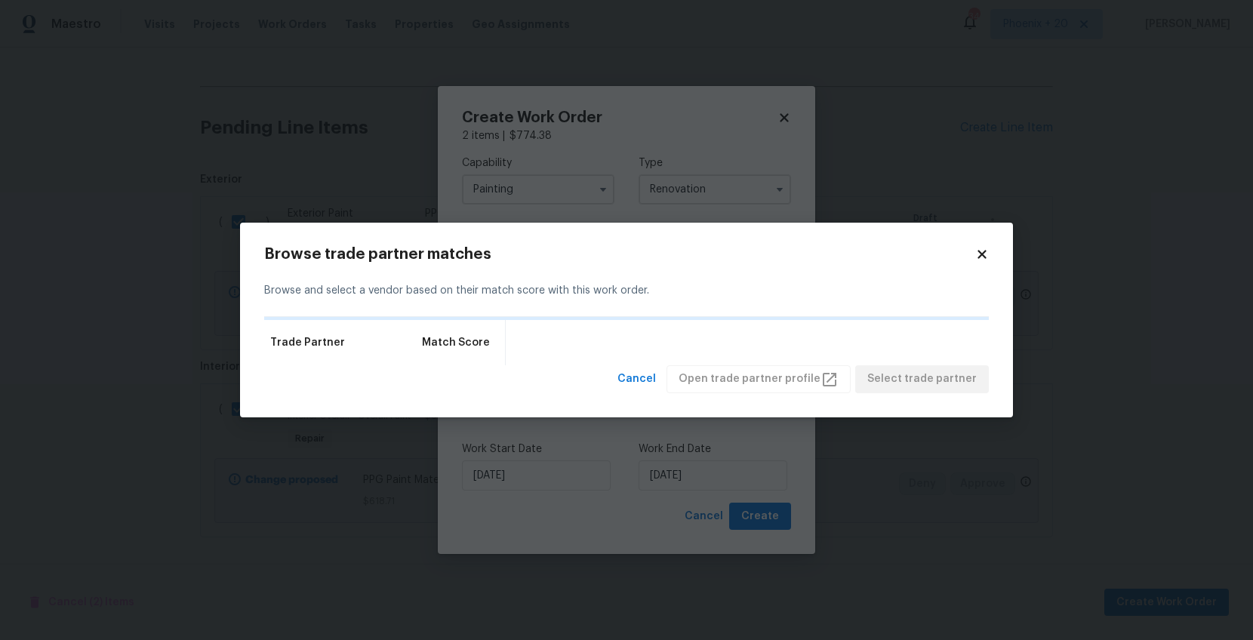
click at [983, 250] on icon at bounding box center [983, 255] width 14 height 14
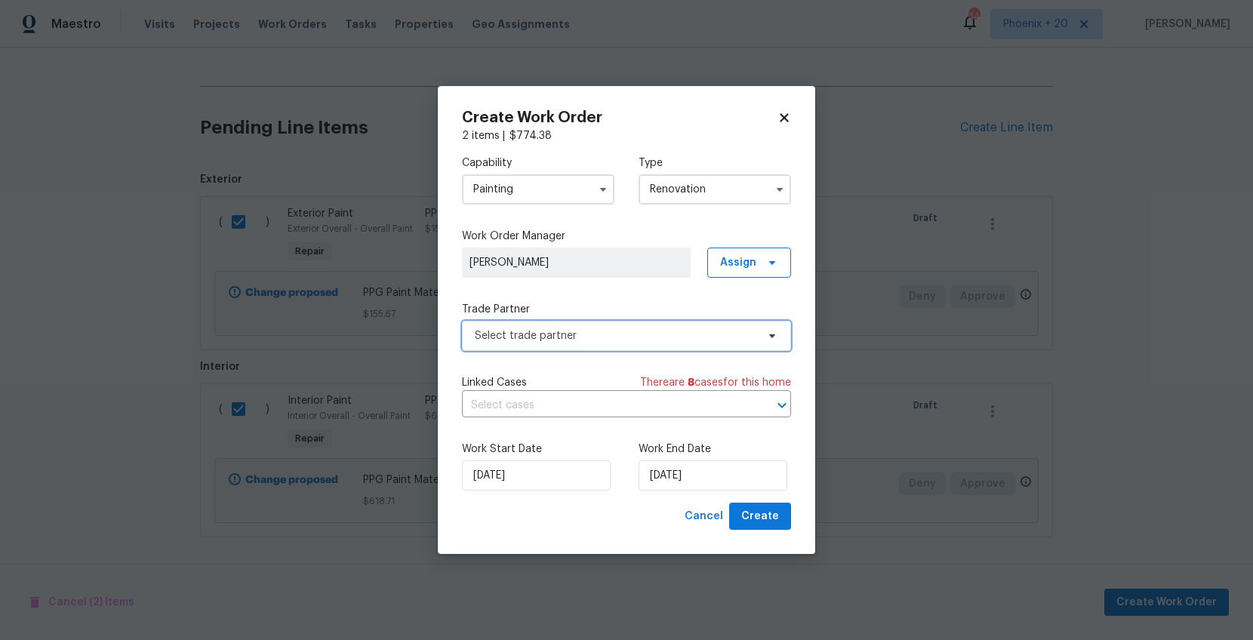
click at [519, 332] on span "Select trade partner" at bounding box center [616, 335] width 282 height 15
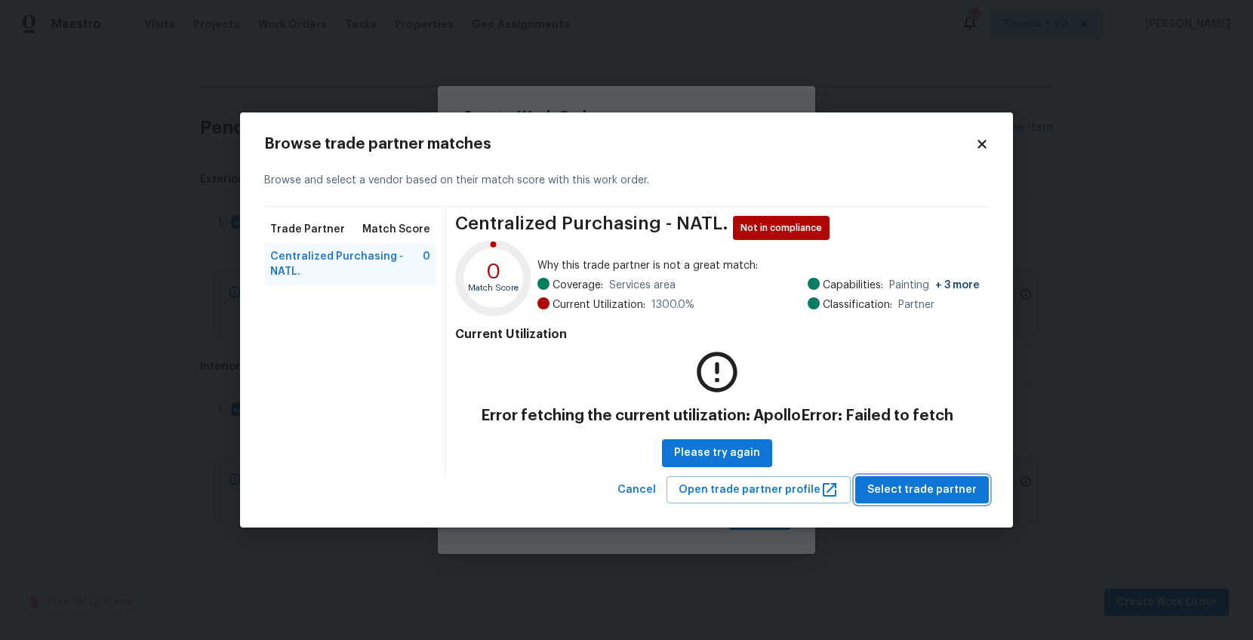
click at [911, 501] on button "Select trade partner" at bounding box center [922, 490] width 134 height 28
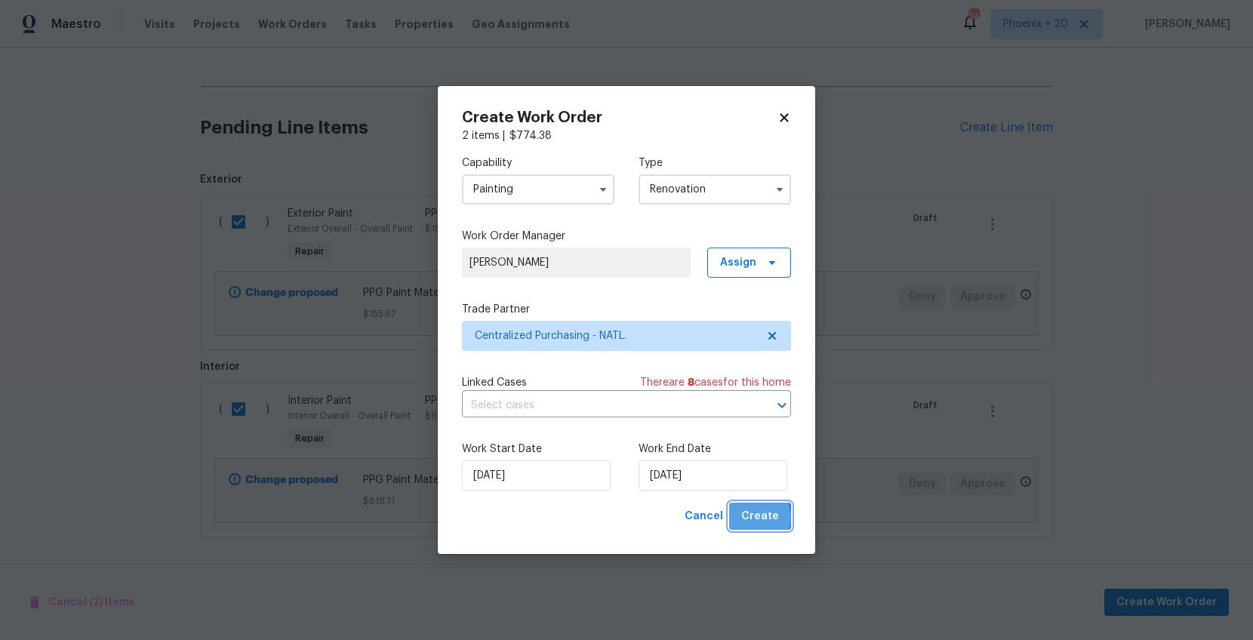
click at [757, 518] on span "Create" at bounding box center [760, 516] width 38 height 19
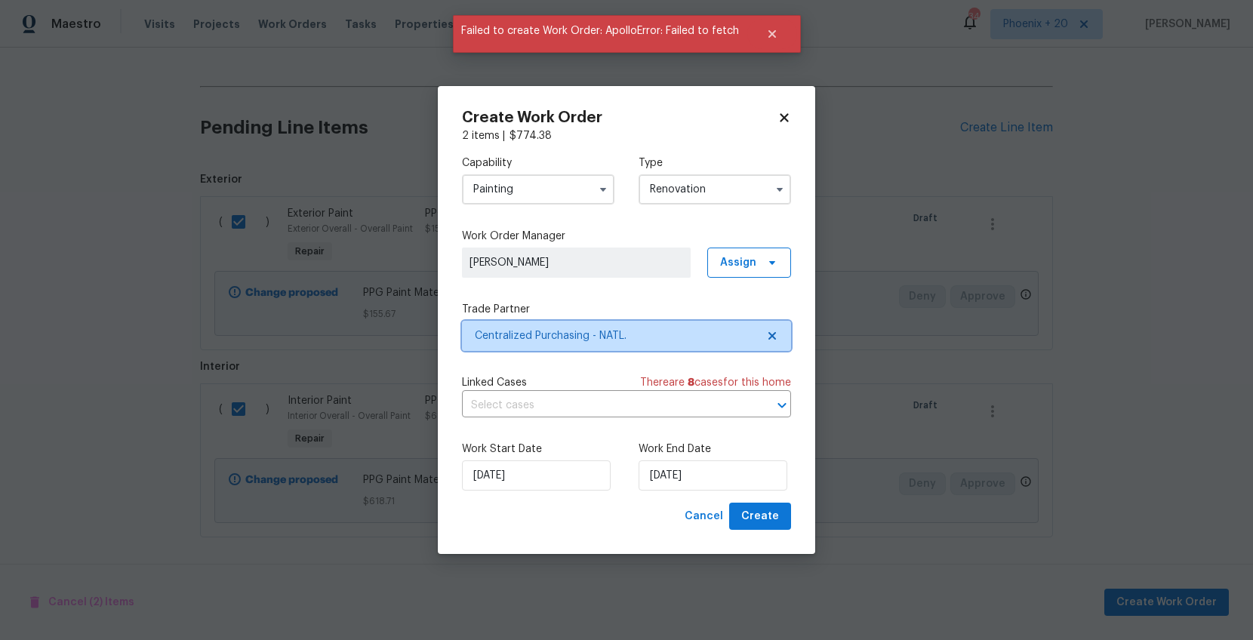
click at [683, 332] on span "Centralized Purchasing - NATL." at bounding box center [616, 335] width 282 height 15
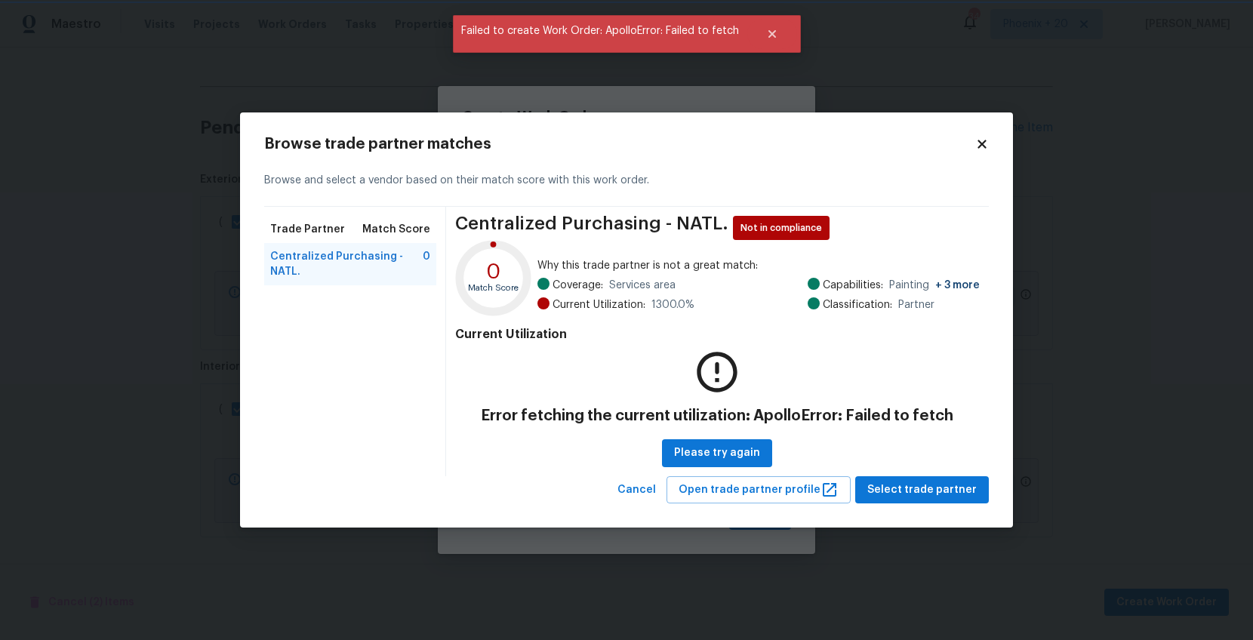
click at [971, 155] on div "Browse and select a vendor based on their match score with this work order." at bounding box center [626, 181] width 725 height 52
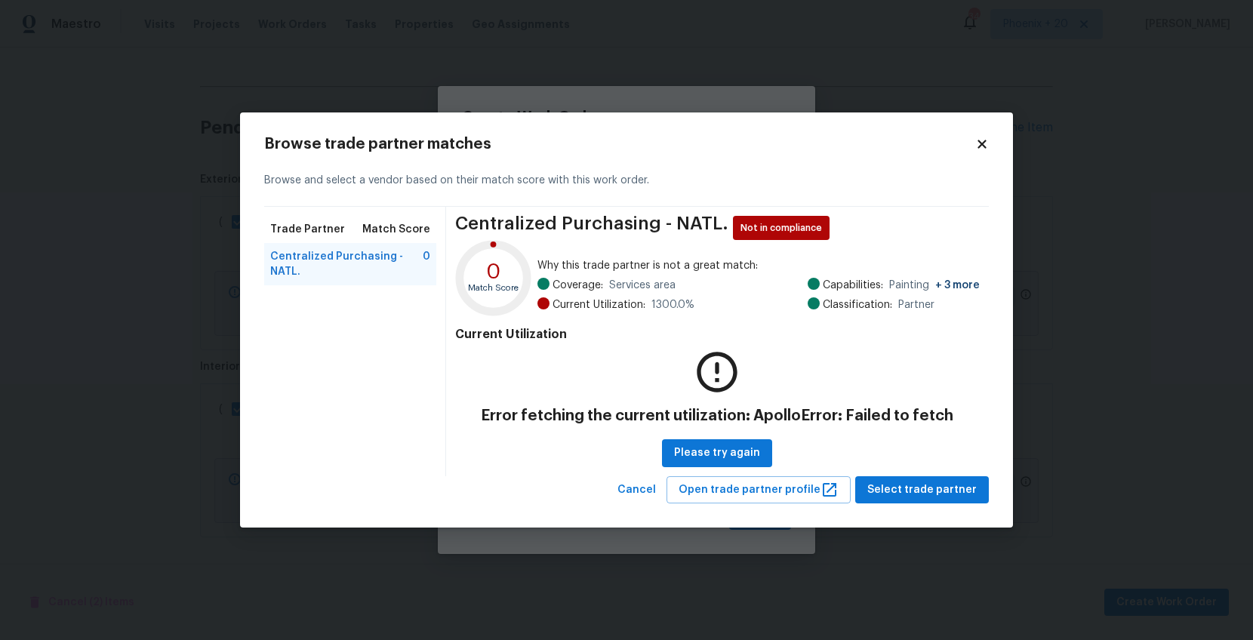
click at [978, 146] on icon at bounding box center [983, 144] width 14 height 14
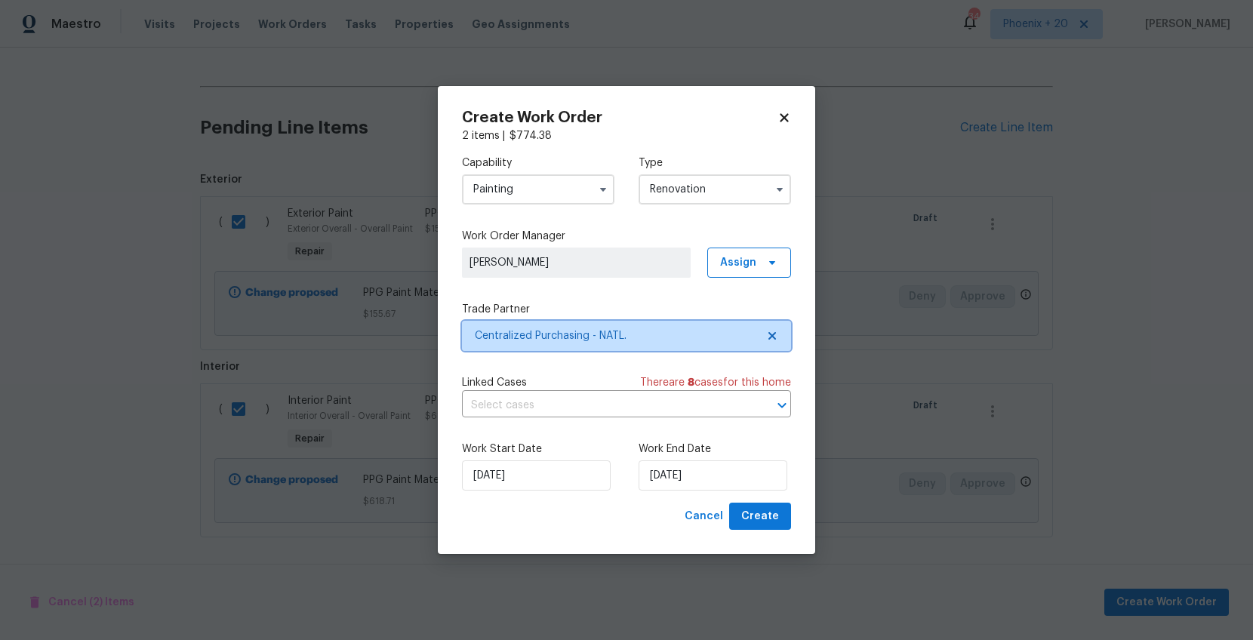
click at [768, 330] on icon at bounding box center [772, 336] width 12 height 12
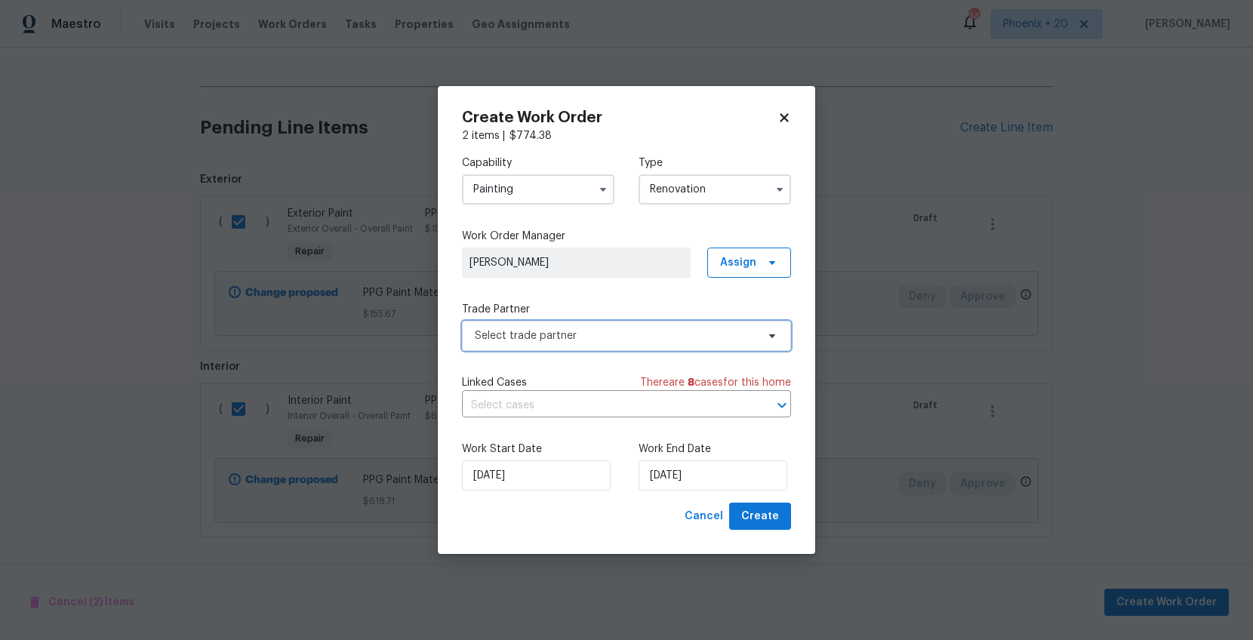
click at [694, 336] on span "Select trade partner" at bounding box center [616, 335] width 282 height 15
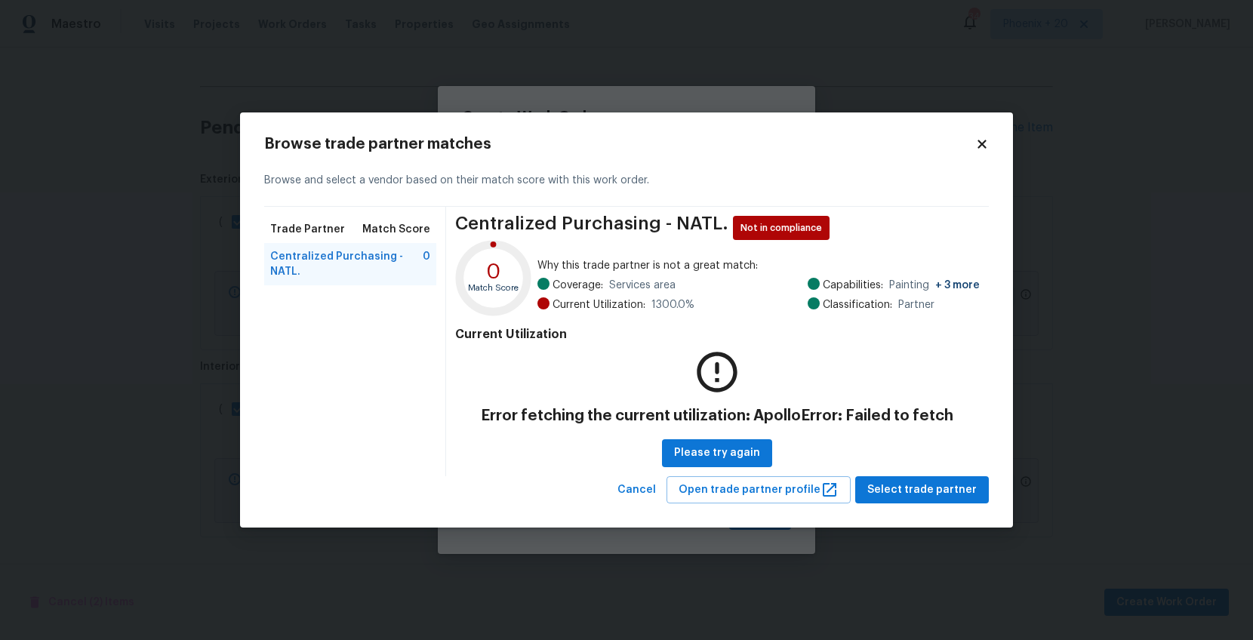
click at [391, 264] on span "Centralized Purchasing - NATL." at bounding box center [346, 264] width 153 height 30
click at [889, 485] on span "Select trade partner" at bounding box center [922, 490] width 109 height 19
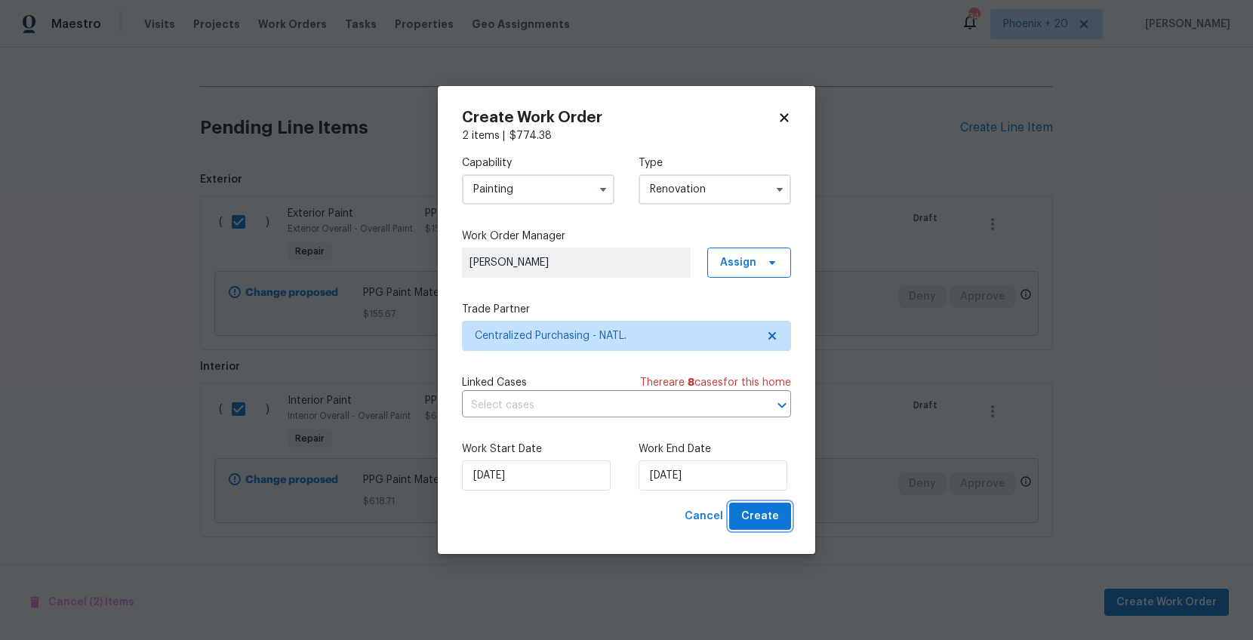
click at [781, 510] on button "Create" at bounding box center [760, 517] width 62 height 28
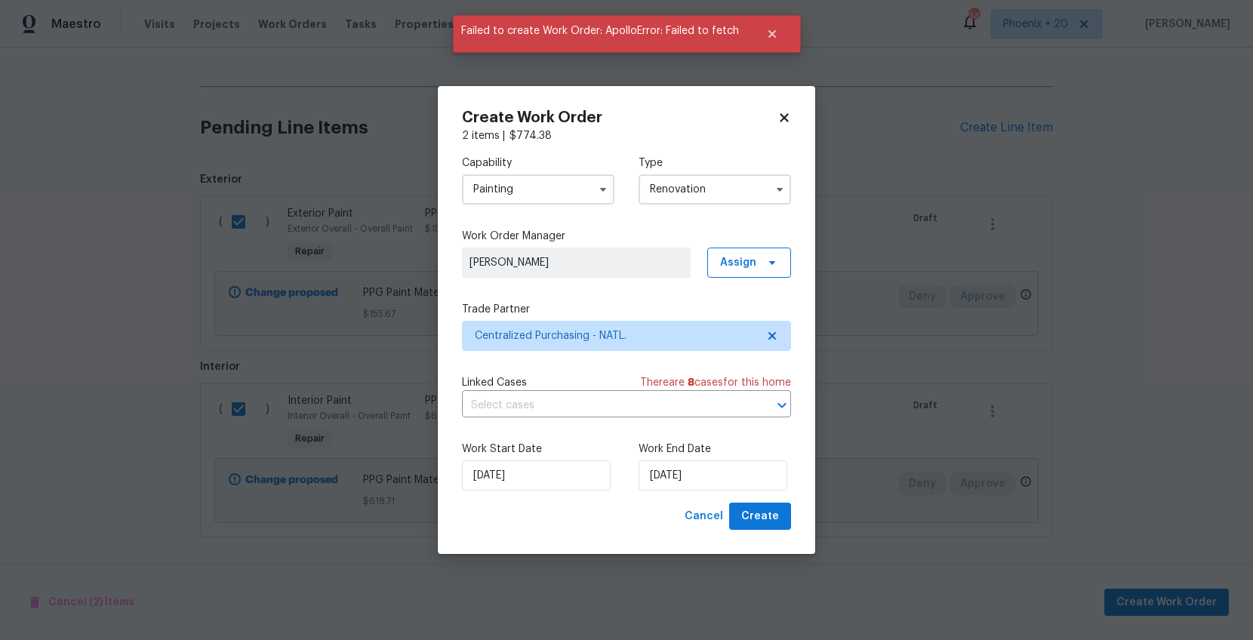
click at [778, 119] on icon at bounding box center [785, 118] width 14 height 14
checkbox input "false"
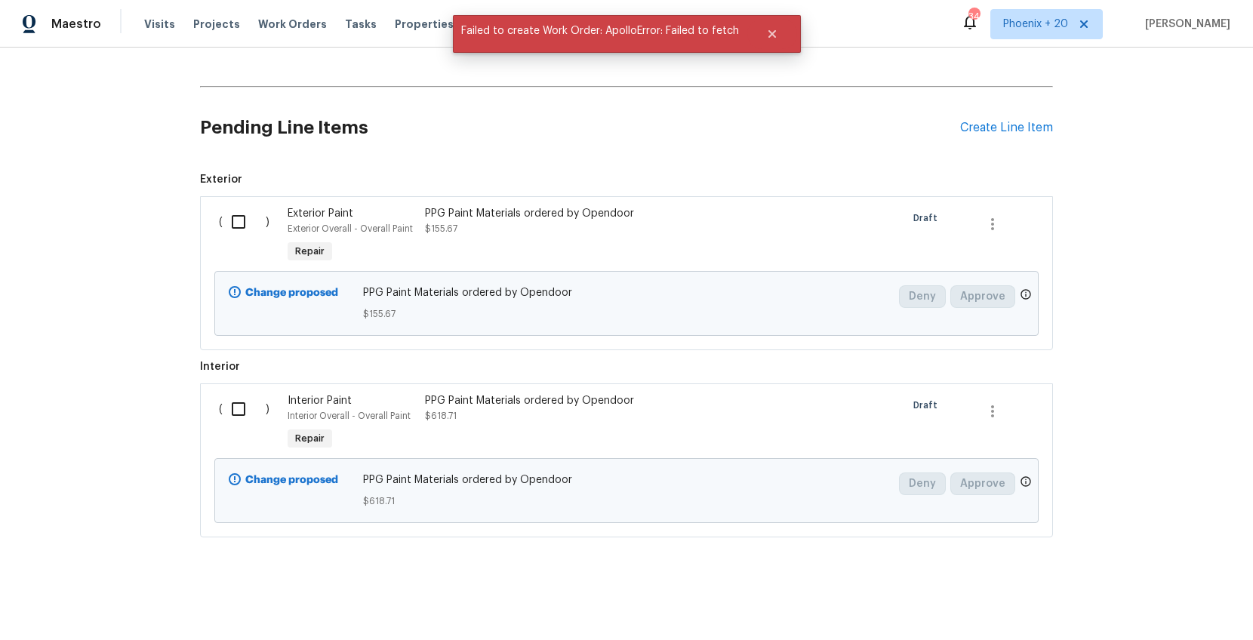
click at [229, 216] on input "checkbox" at bounding box center [244, 222] width 43 height 32
checkbox input "true"
click at [230, 418] on input "checkbox" at bounding box center [244, 409] width 43 height 32
checkbox input "true"
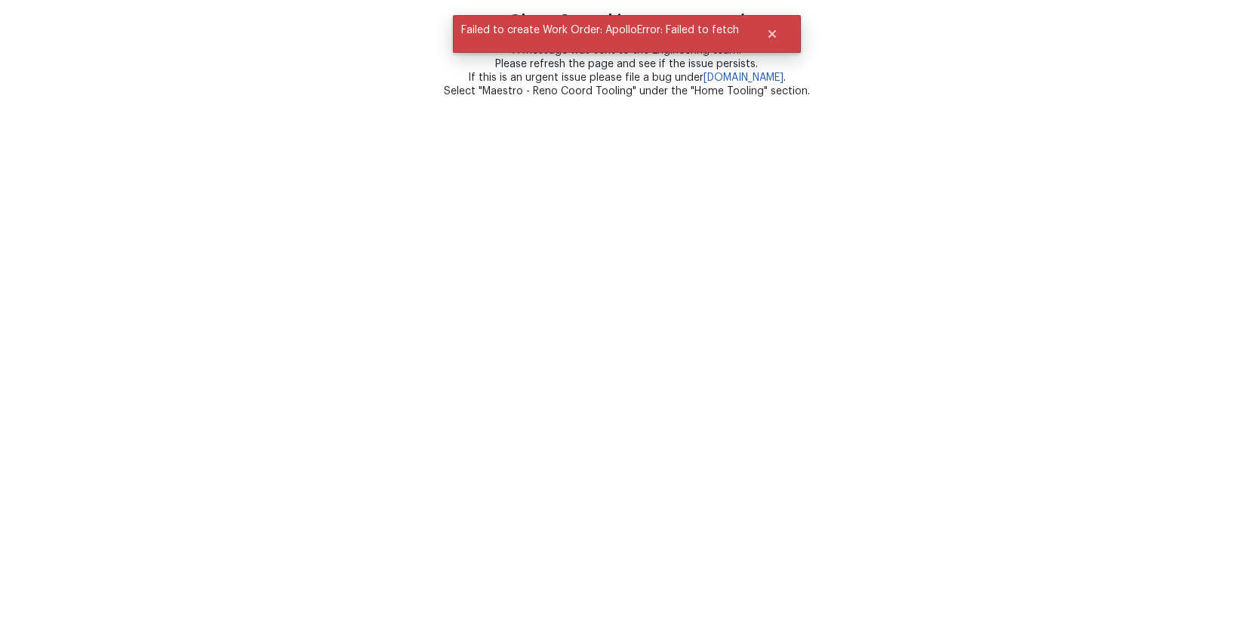
click at [1166, 98] on html "Oh no. Something went wrong :( A message was sent to the Engineering team. Plea…" at bounding box center [626, 49] width 1253 height 98
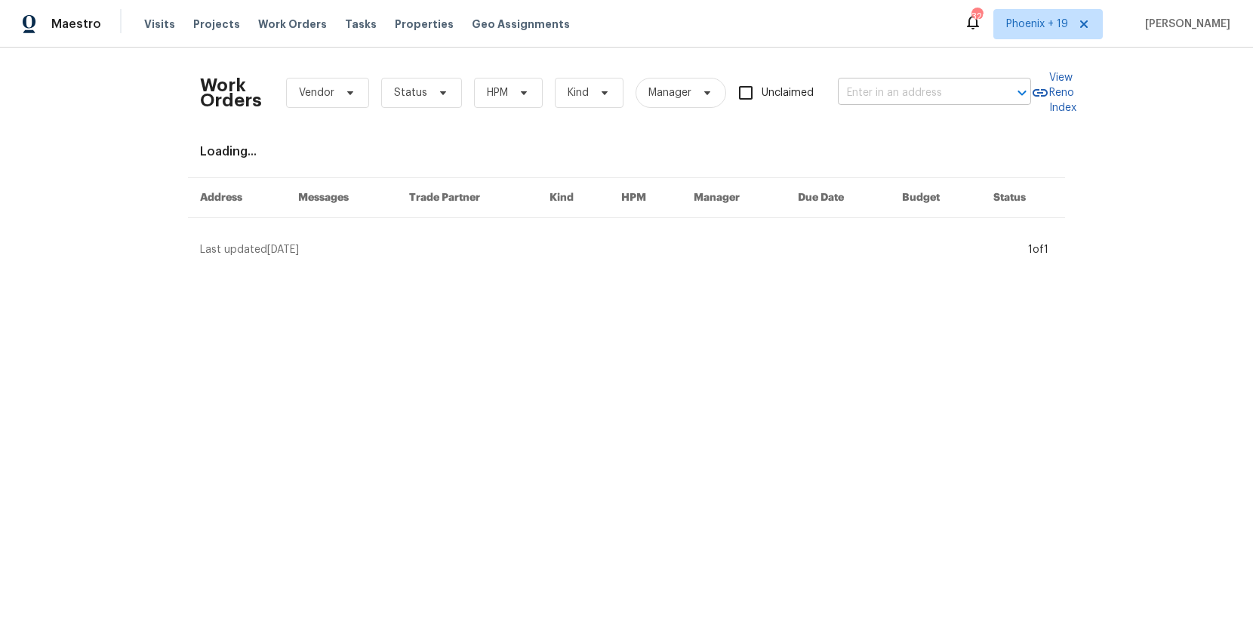
click at [944, 83] on input "text" at bounding box center [913, 93] width 151 height 23
paste input "106 Cottonwood Dr, Shelbyville, TN 37160"
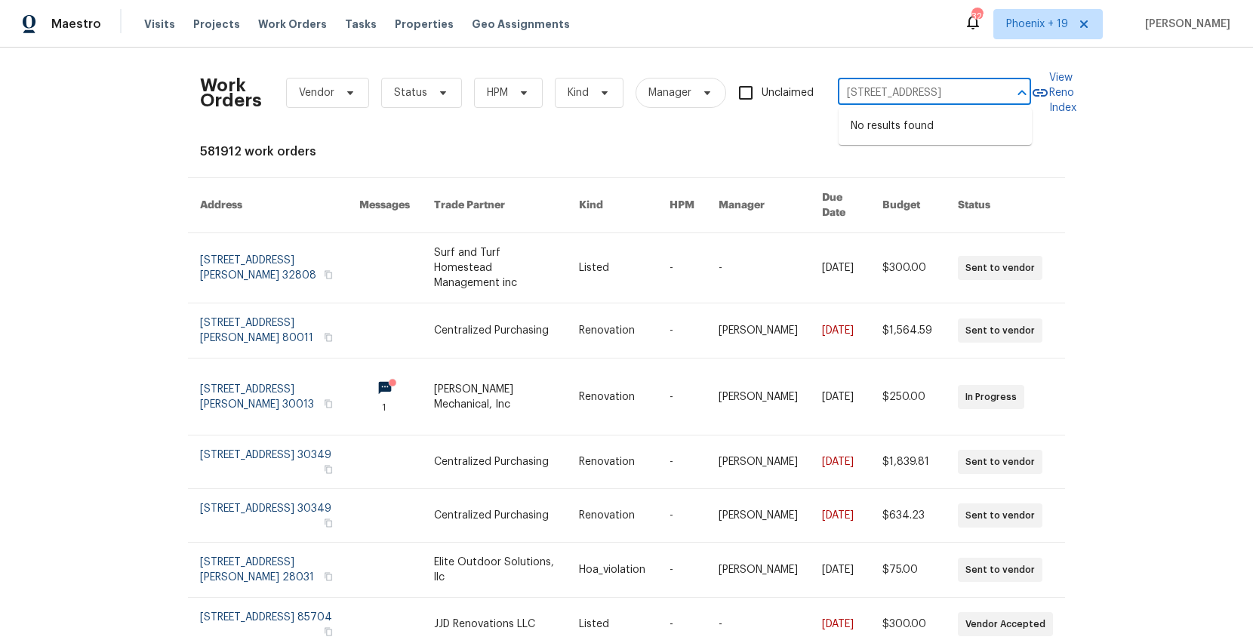
type input "106 Cottonwood Dr, Shelbyville, TN 37160"
click at [1024, 21] on span "Phoenix + 19" at bounding box center [1037, 24] width 62 height 15
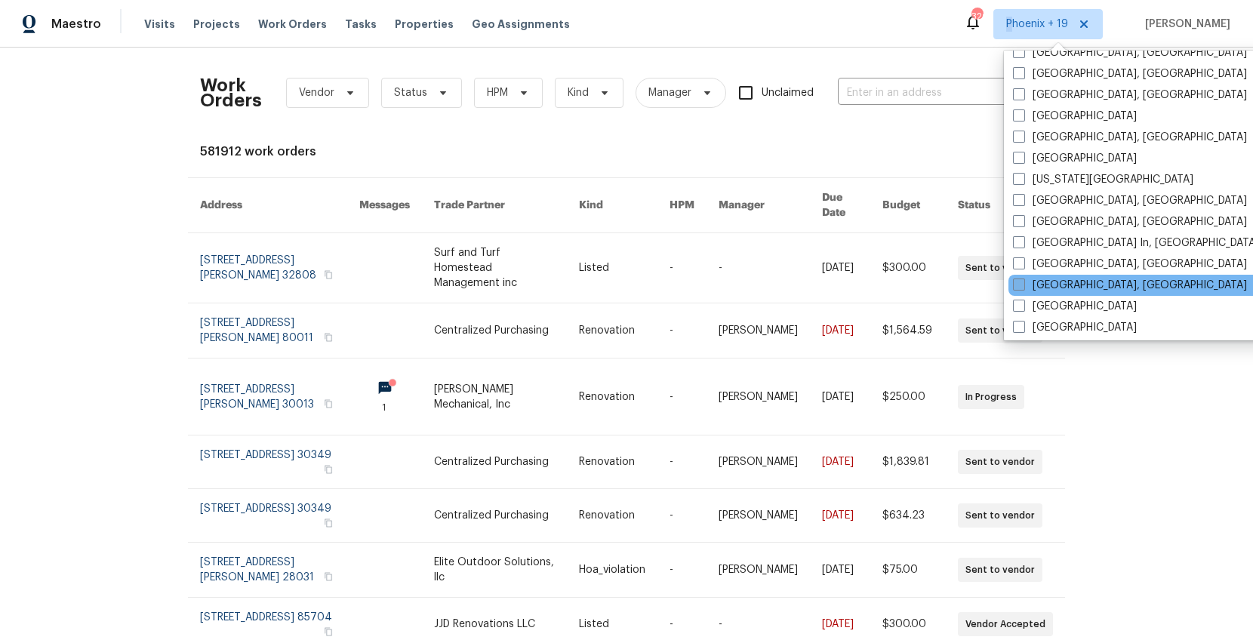
scroll to position [760, 0]
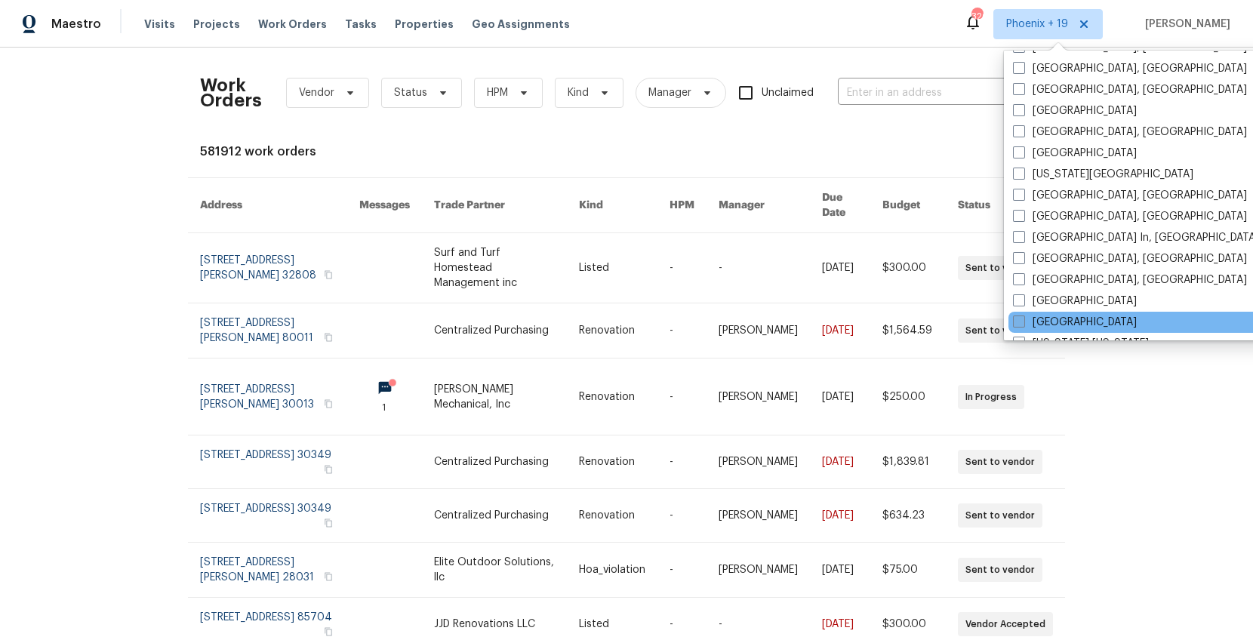
click at [1048, 317] on label "[GEOGRAPHIC_DATA]" at bounding box center [1075, 322] width 124 height 15
click at [1023, 317] on input "[GEOGRAPHIC_DATA]" at bounding box center [1018, 320] width 10 height 10
checkbox input "true"
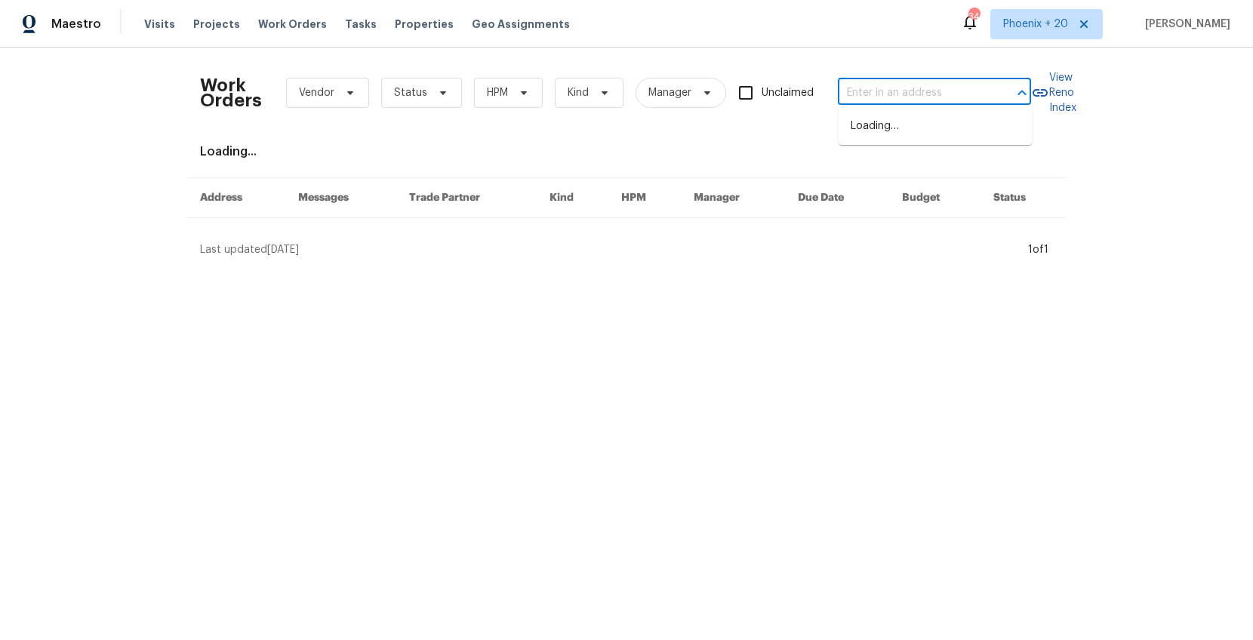
click at [889, 97] on input "text" at bounding box center [913, 93] width 151 height 23
paste input "106 Cottonwood Dr, Shelbyville, TN 37160"
type input "106 Cottonwood Dr, Shelbyville, TN 37160"
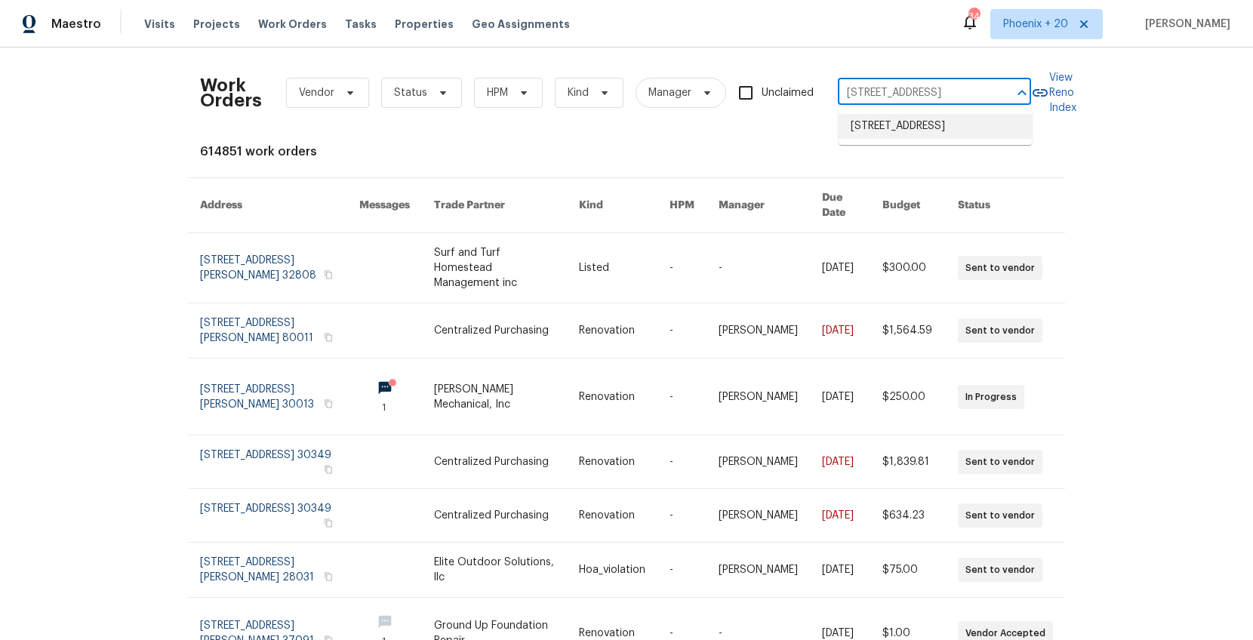
click at [896, 119] on li "106 Cottonwood Dr, Shelbyville, TN 37160" at bounding box center [935, 126] width 193 height 25
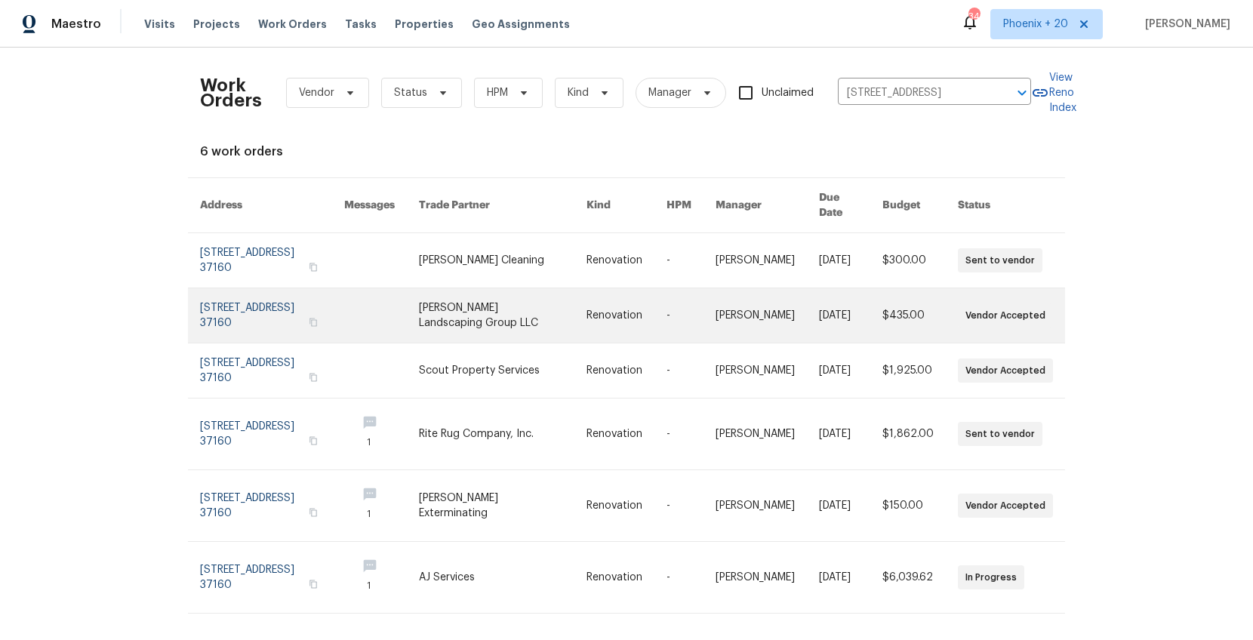
click at [559, 288] on link at bounding box center [503, 315] width 168 height 54
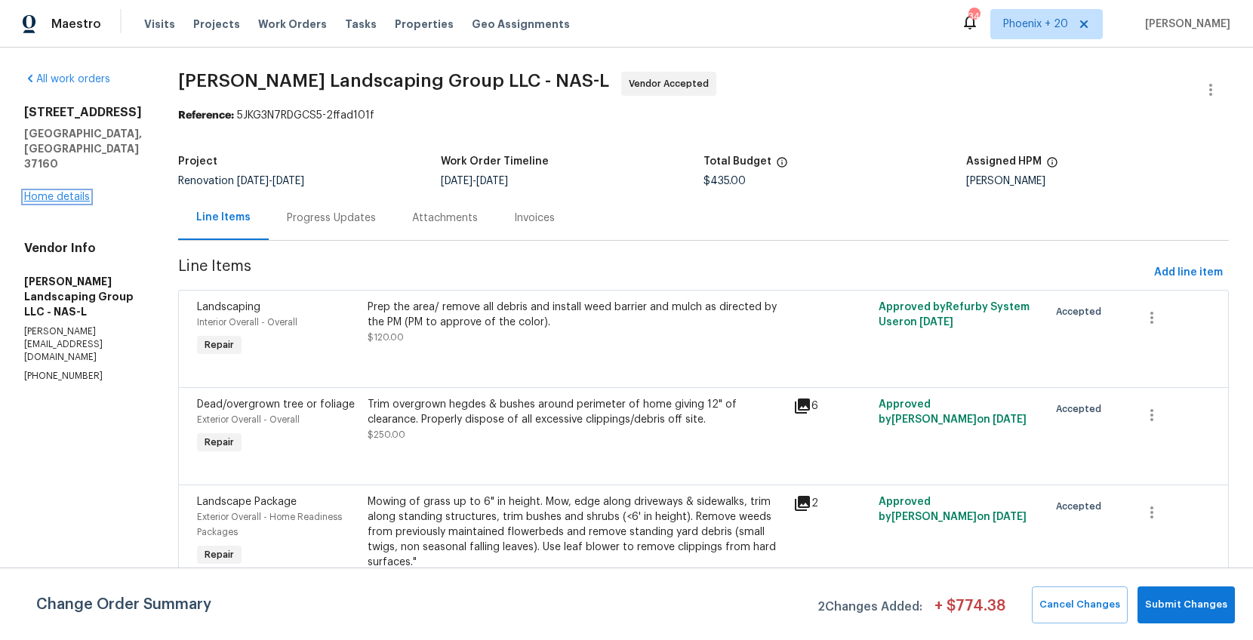
click at [68, 192] on link "Home details" at bounding box center [57, 197] width 66 height 11
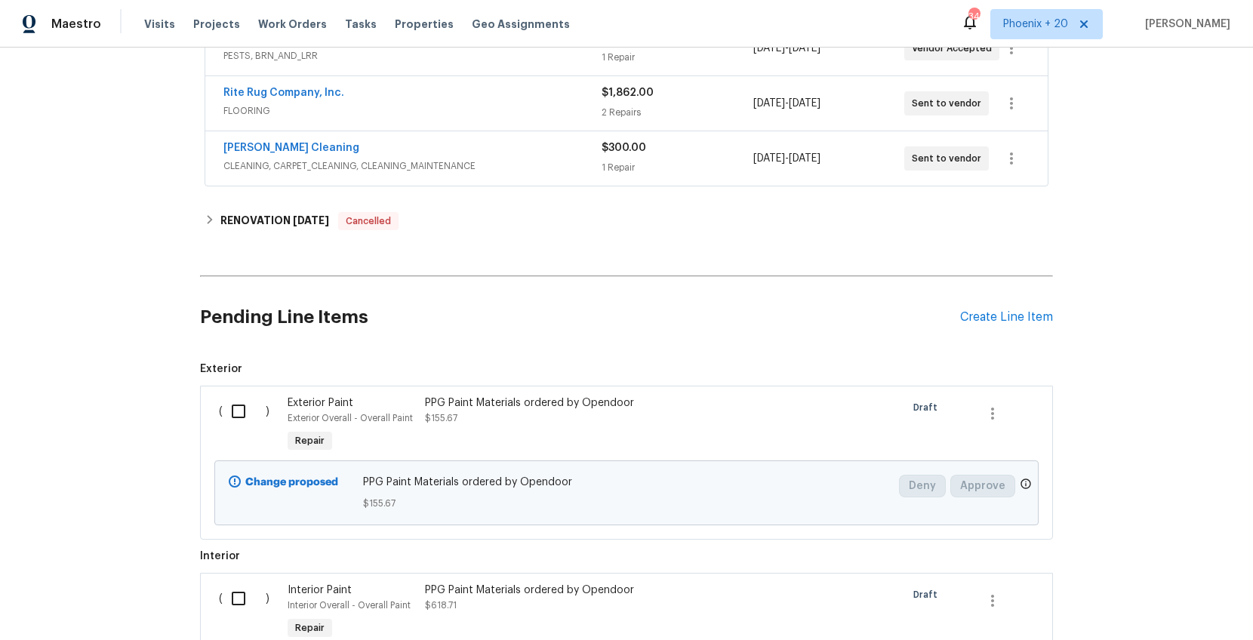
scroll to position [586, 0]
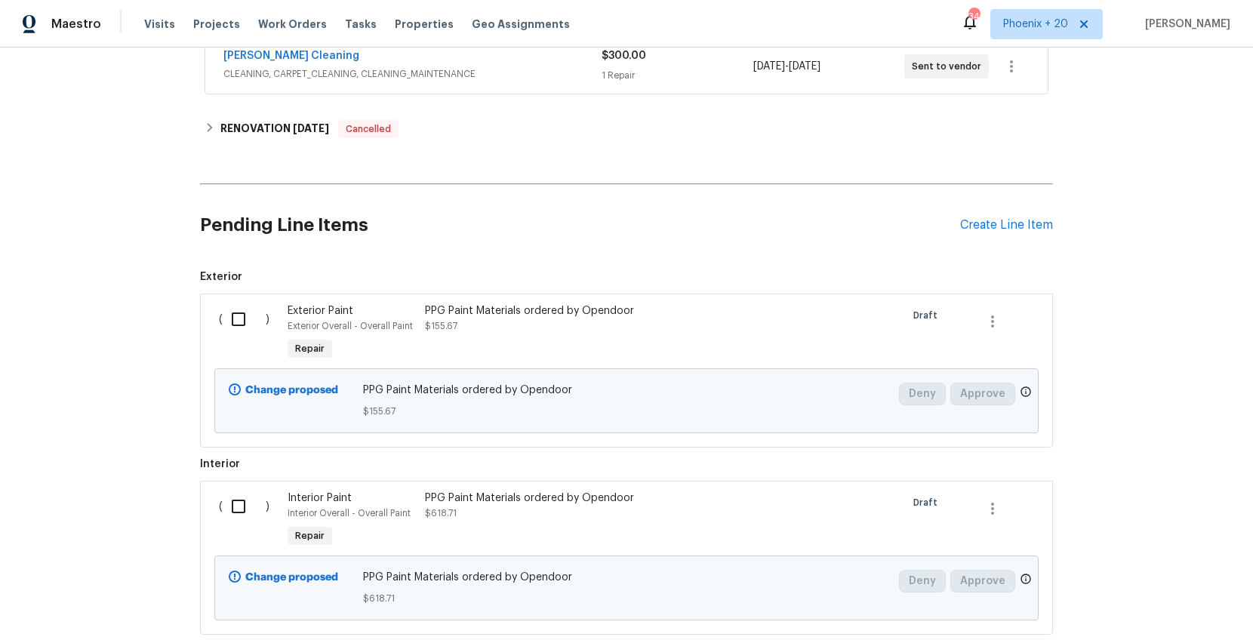
click at [242, 319] on input "checkbox" at bounding box center [244, 320] width 43 height 32
checkbox input "true"
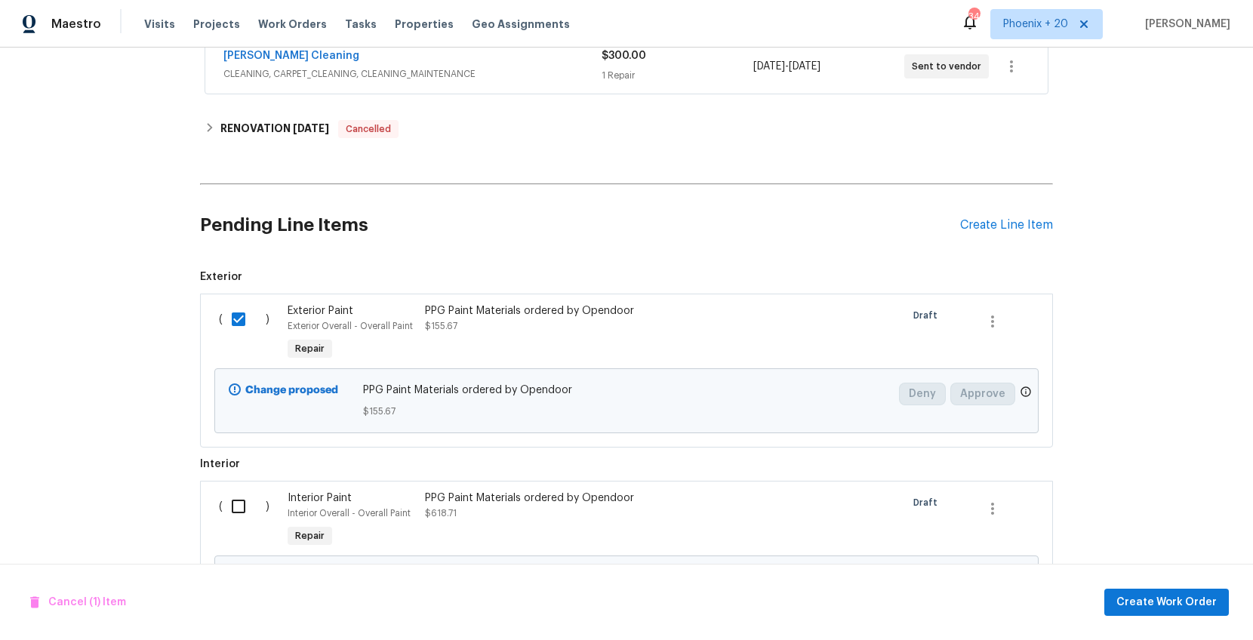
click at [239, 510] on input "checkbox" at bounding box center [244, 507] width 43 height 32
checkbox input "true"
click at [1145, 595] on span "Create Work Order" at bounding box center [1167, 602] width 100 height 19
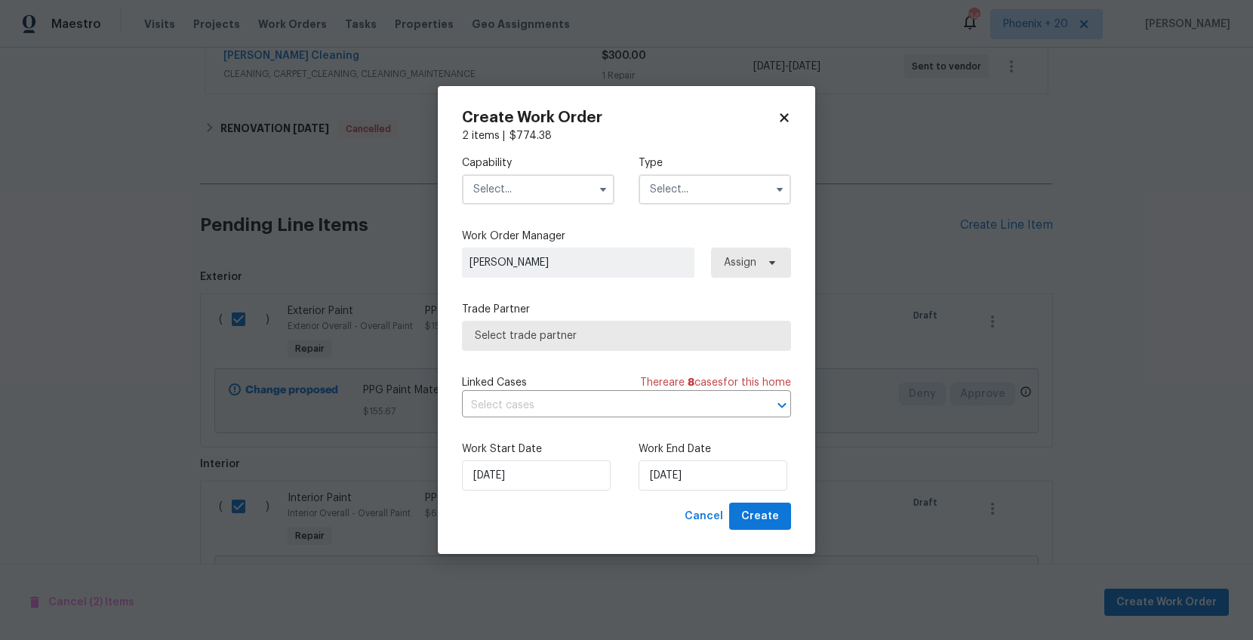
click at [541, 202] on input "text" at bounding box center [538, 189] width 153 height 30
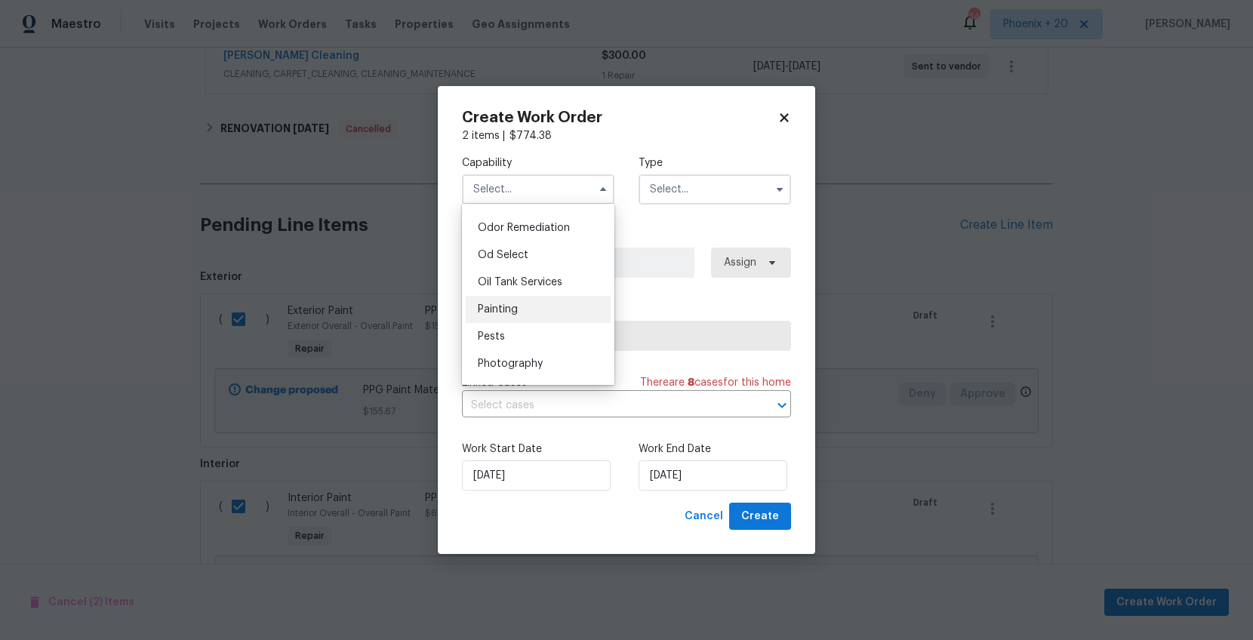
scroll to position [1181, 0]
click at [536, 301] on div "Painting" at bounding box center [538, 308] width 145 height 27
type input "Painting"
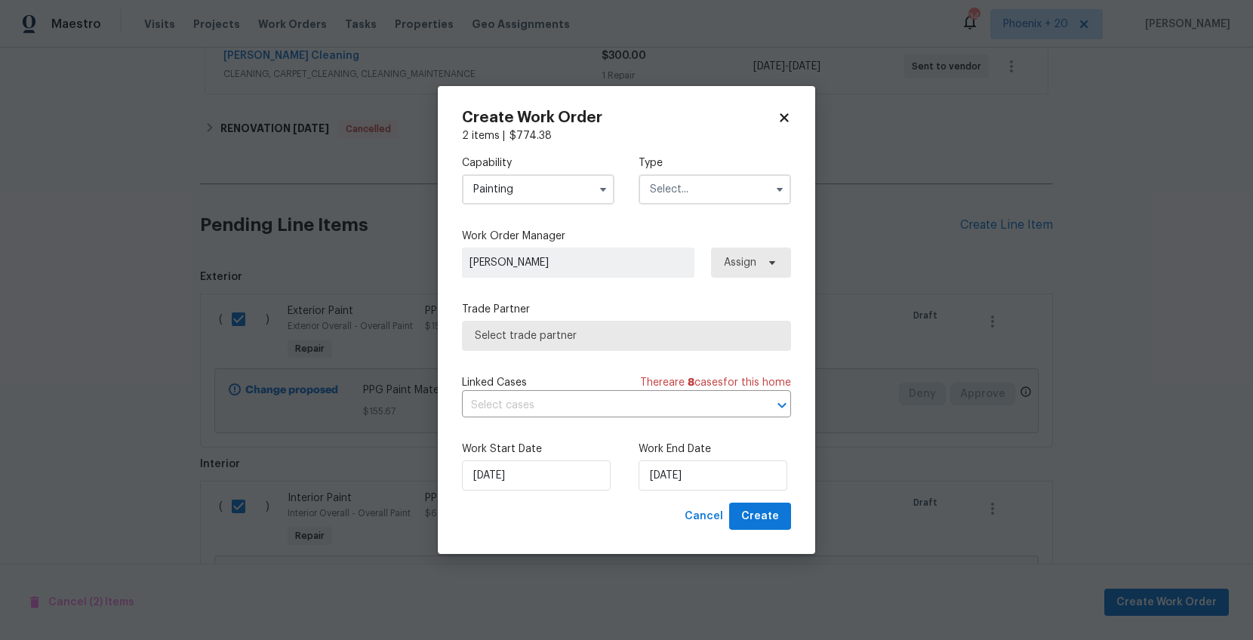
click at [693, 191] on input "text" at bounding box center [715, 189] width 153 height 30
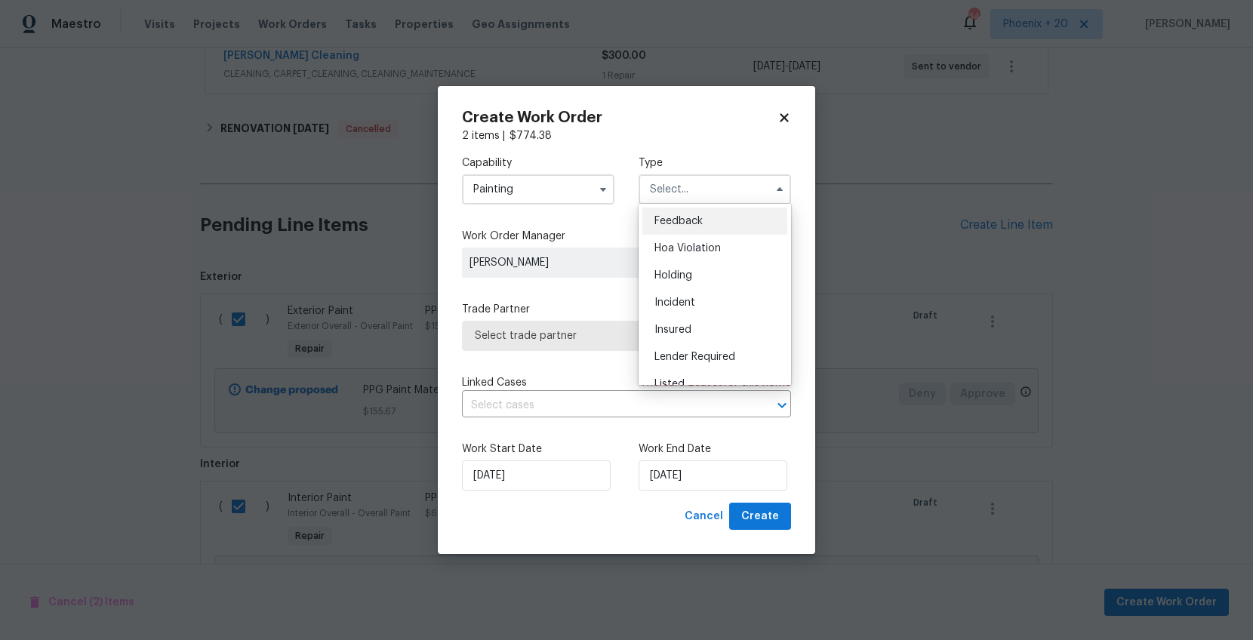
scroll to position [343, 0]
drag, startPoint x: 713, startPoint y: 265, endPoint x: 738, endPoint y: 265, distance: 24.9
click at [713, 265] on div "Renovation" at bounding box center [715, 258] width 145 height 27
type input "Renovation"
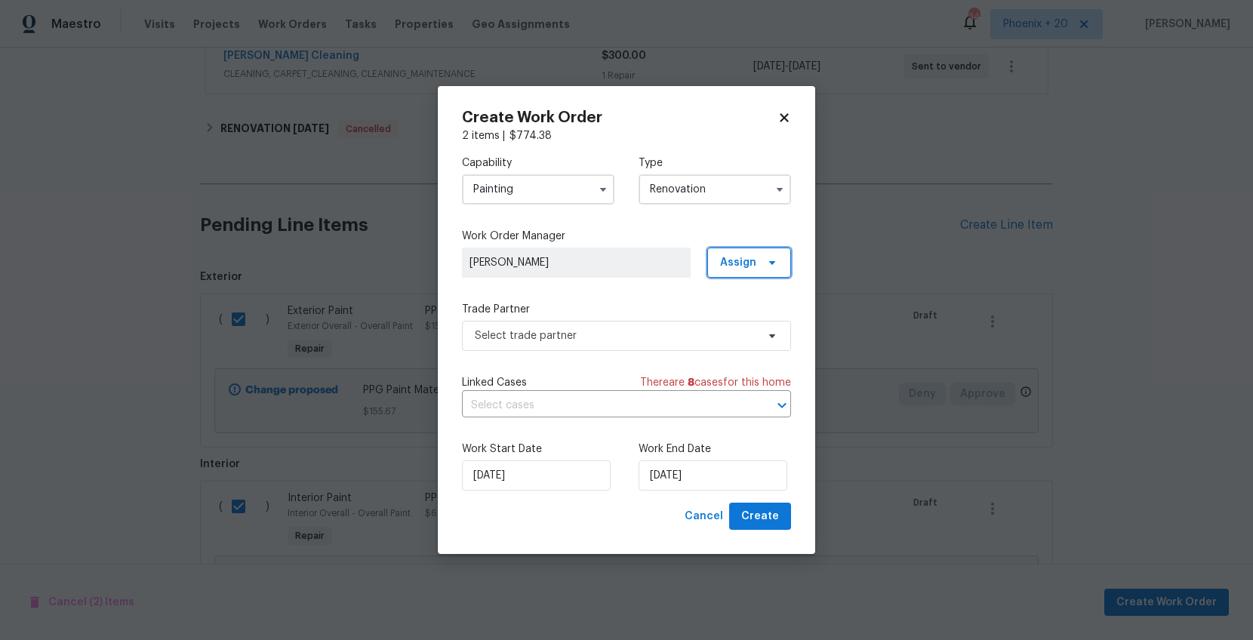
click at [749, 266] on span "Assign" at bounding box center [738, 262] width 36 height 15
click at [747, 328] on div "Assign to me" at bounding box center [752, 326] width 66 height 15
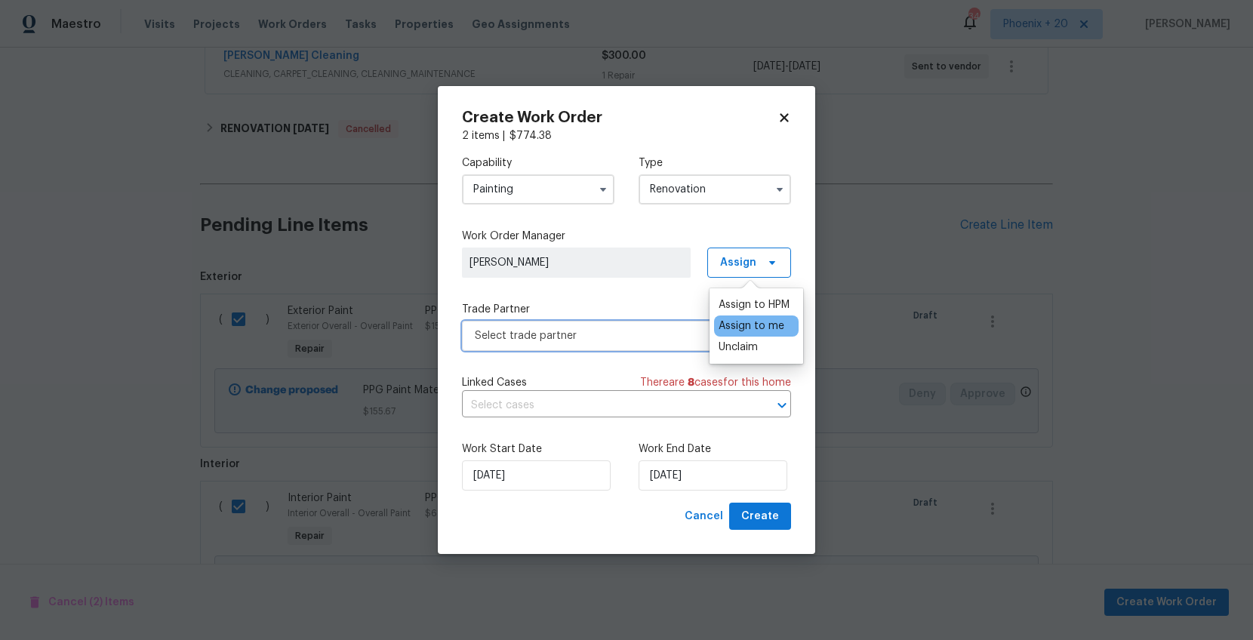
click at [620, 333] on span "Select trade partner" at bounding box center [616, 335] width 282 height 15
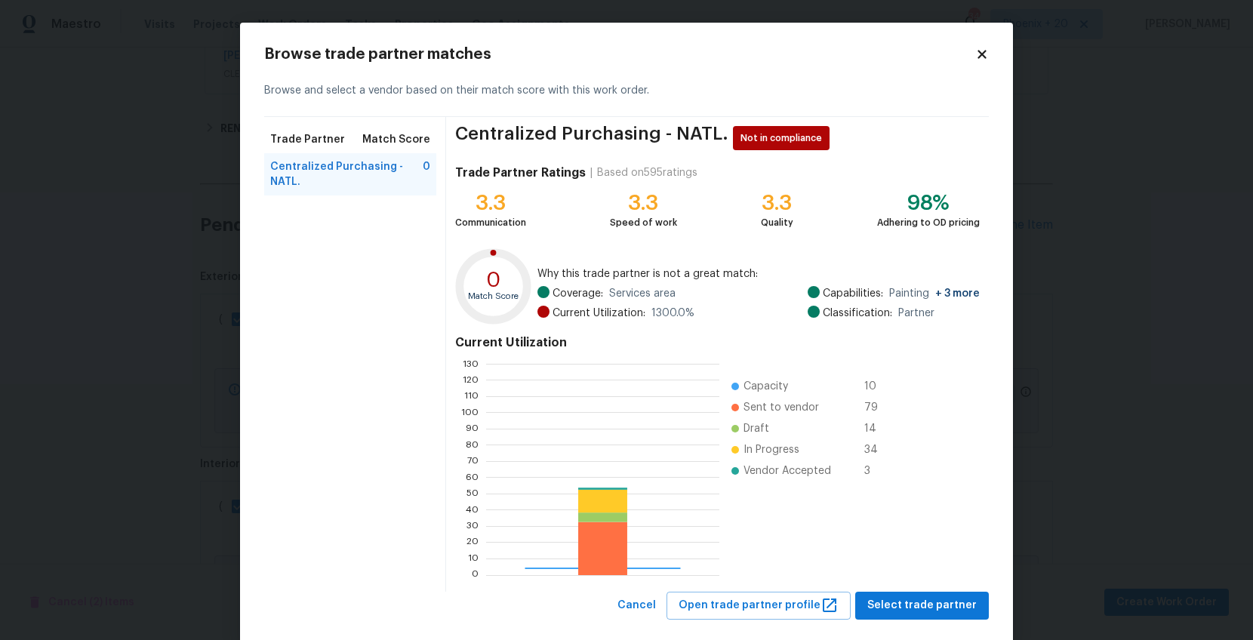
scroll to position [211, 233]
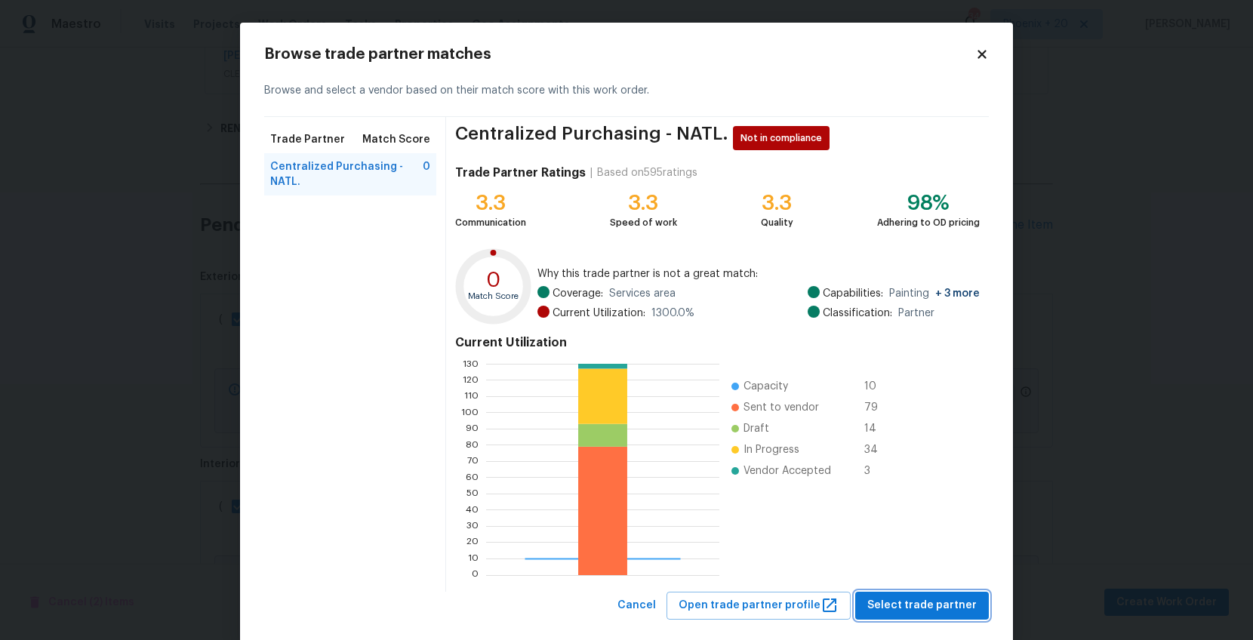
click at [900, 604] on span "Select trade partner" at bounding box center [922, 605] width 109 height 19
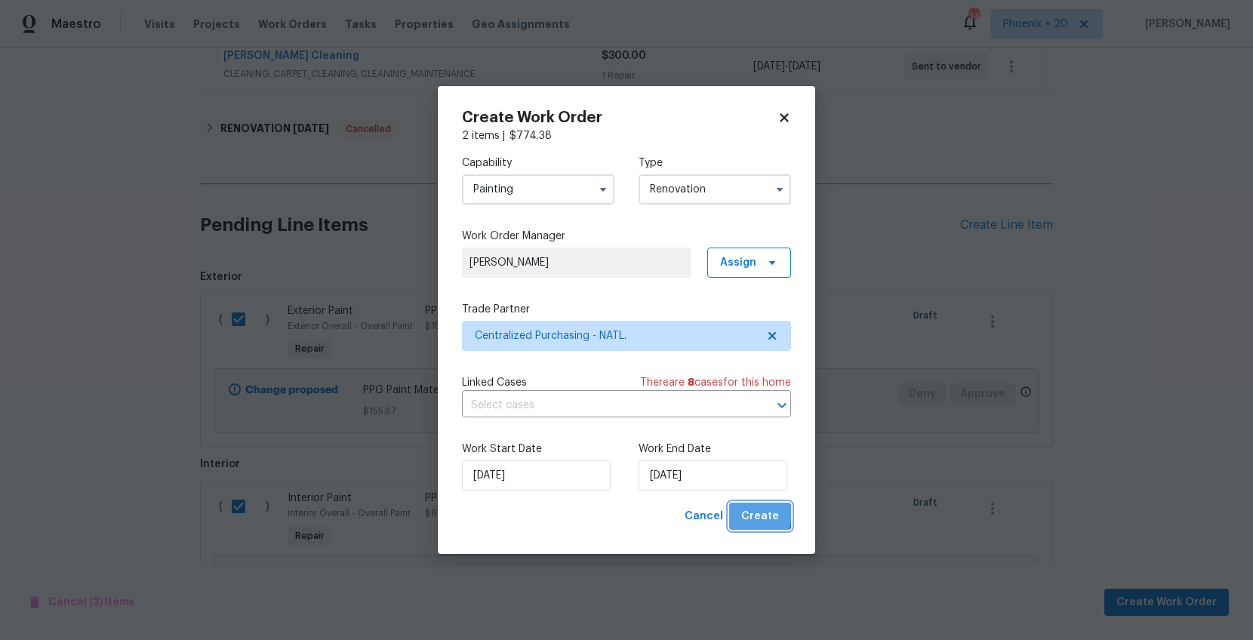
click at [758, 515] on span "Create" at bounding box center [760, 516] width 38 height 19
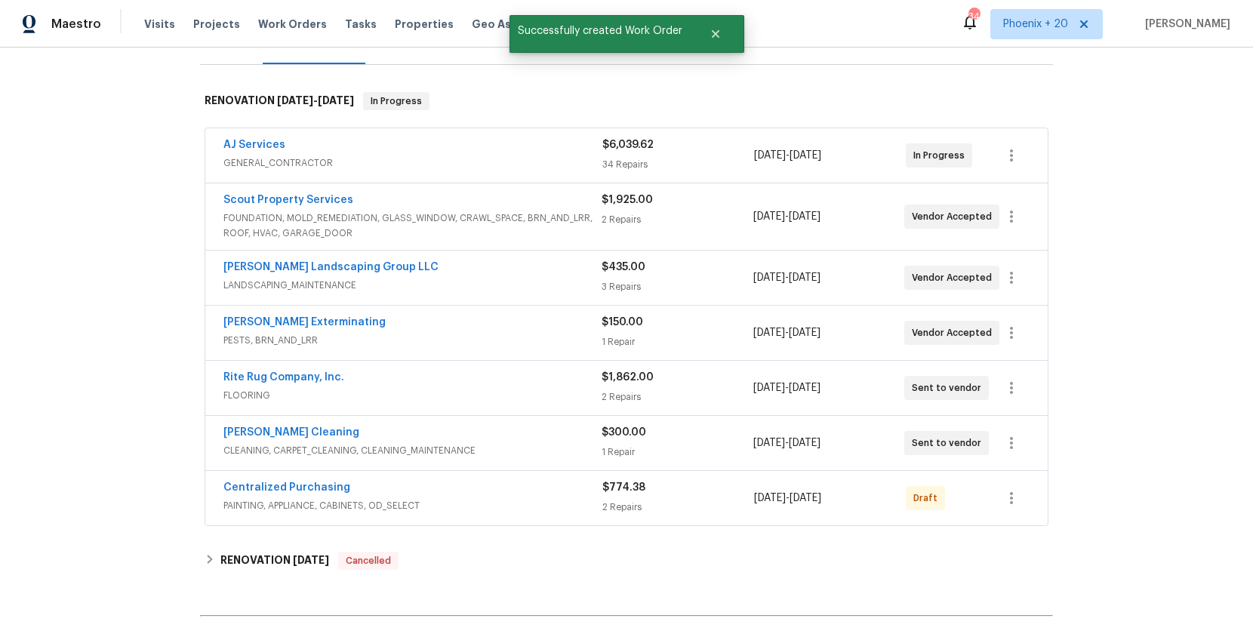
scroll to position [205, 0]
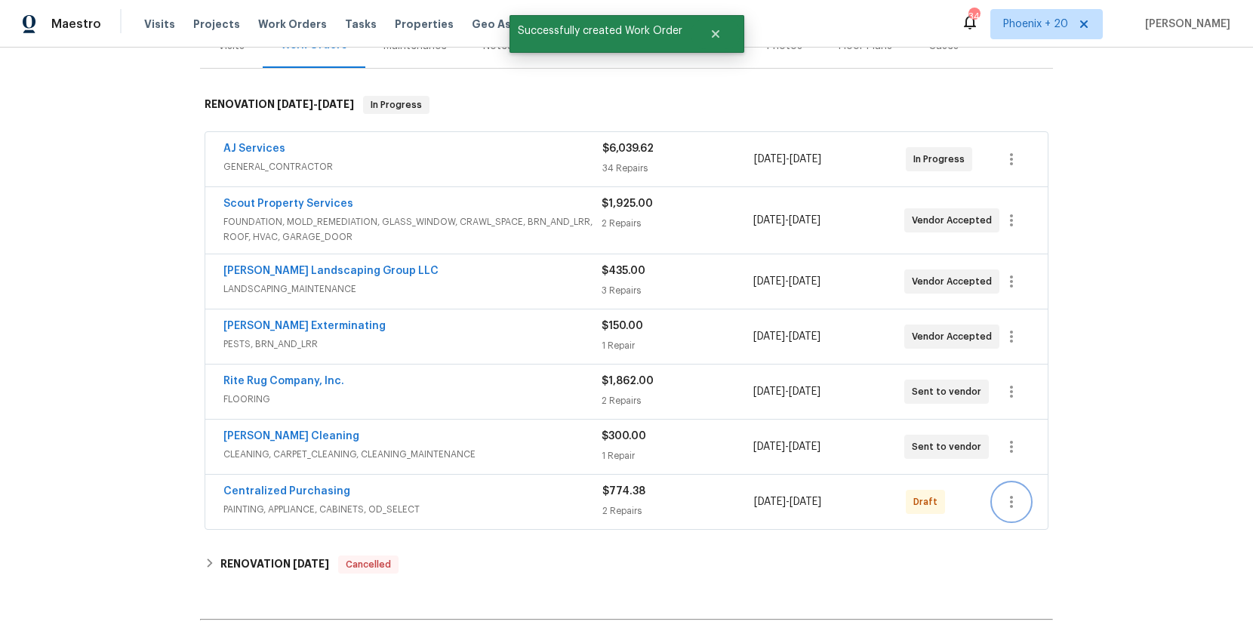
click at [1006, 507] on icon "button" at bounding box center [1012, 502] width 18 height 18
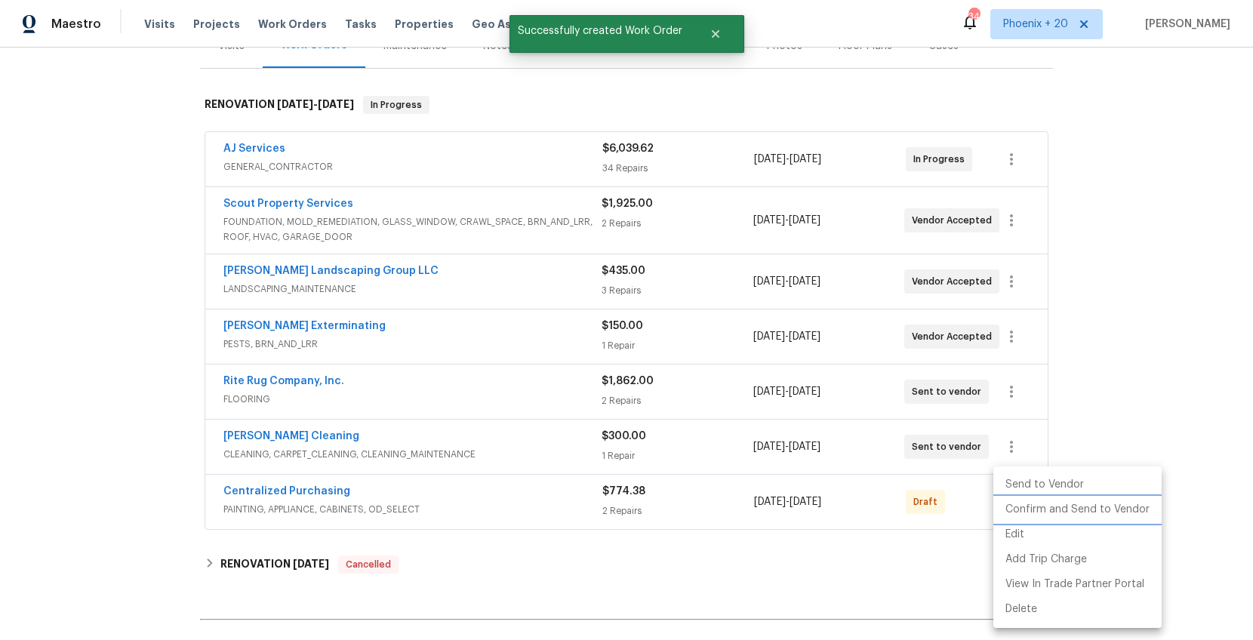
click at [1014, 514] on li "Confirm and Send to Vendor" at bounding box center [1078, 510] width 168 height 25
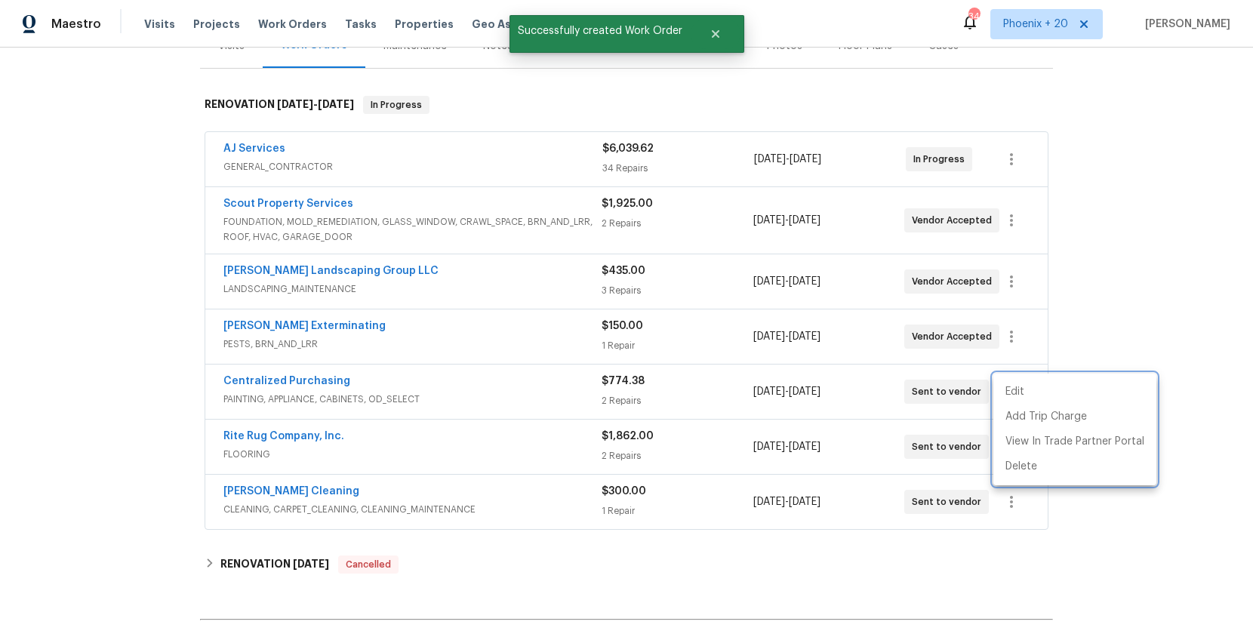
drag, startPoint x: 417, startPoint y: 399, endPoint x: 387, endPoint y: 394, distance: 29.9
click at [414, 399] on div at bounding box center [626, 320] width 1253 height 640
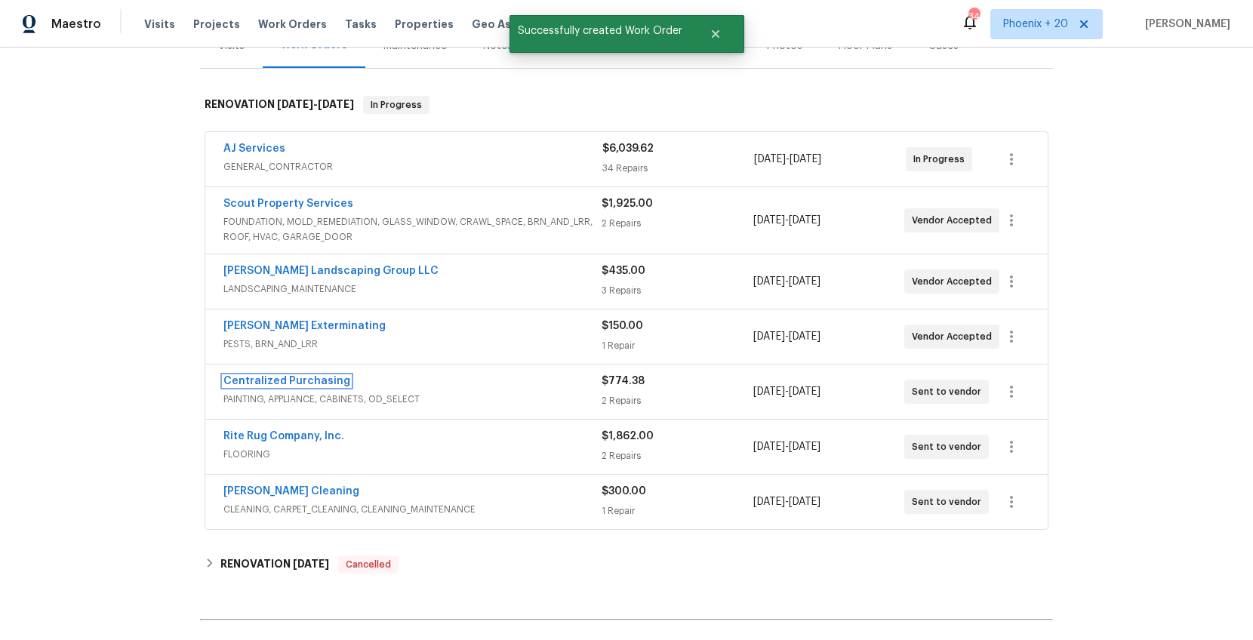
click at [318, 378] on link "Centralized Purchasing" at bounding box center [286, 381] width 127 height 11
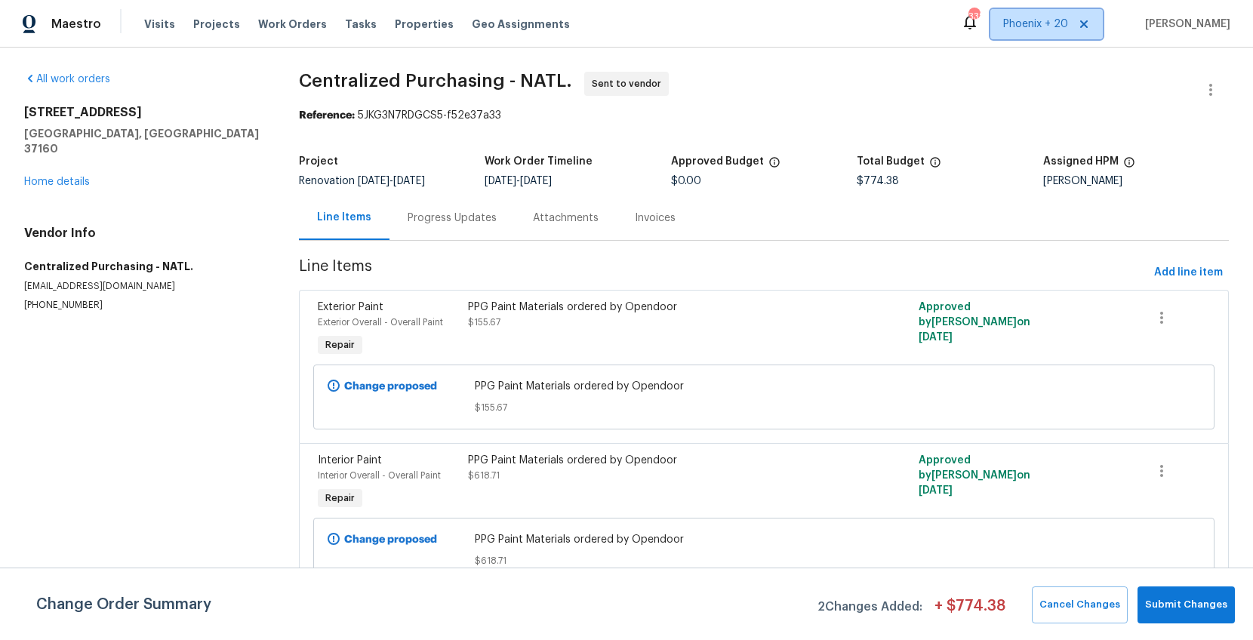
click at [1027, 29] on span "Phoenix + 20" at bounding box center [1035, 24] width 65 height 15
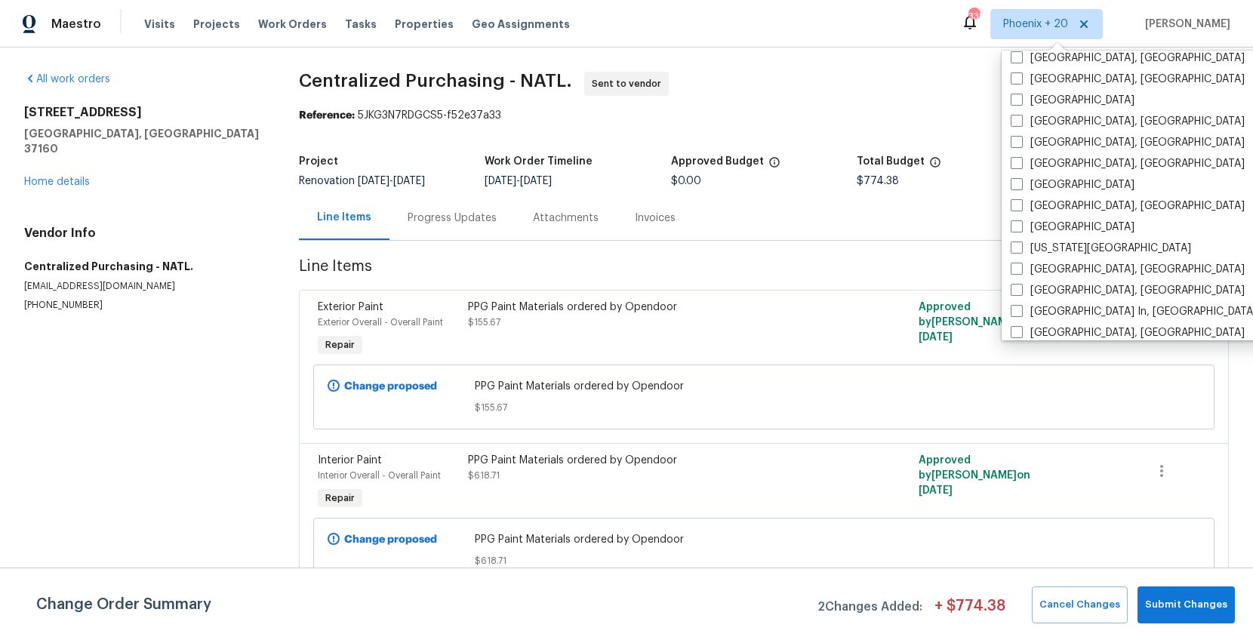
scroll to position [707, 0]
click at [1052, 252] on label "[US_STATE][GEOGRAPHIC_DATA]" at bounding box center [1101, 247] width 180 height 15
click at [1021, 250] on input "[US_STATE][GEOGRAPHIC_DATA]" at bounding box center [1016, 245] width 10 height 10
checkbox input "true"
drag, startPoint x: 371, startPoint y: 87, endPoint x: 301, endPoint y: 33, distance: 88.3
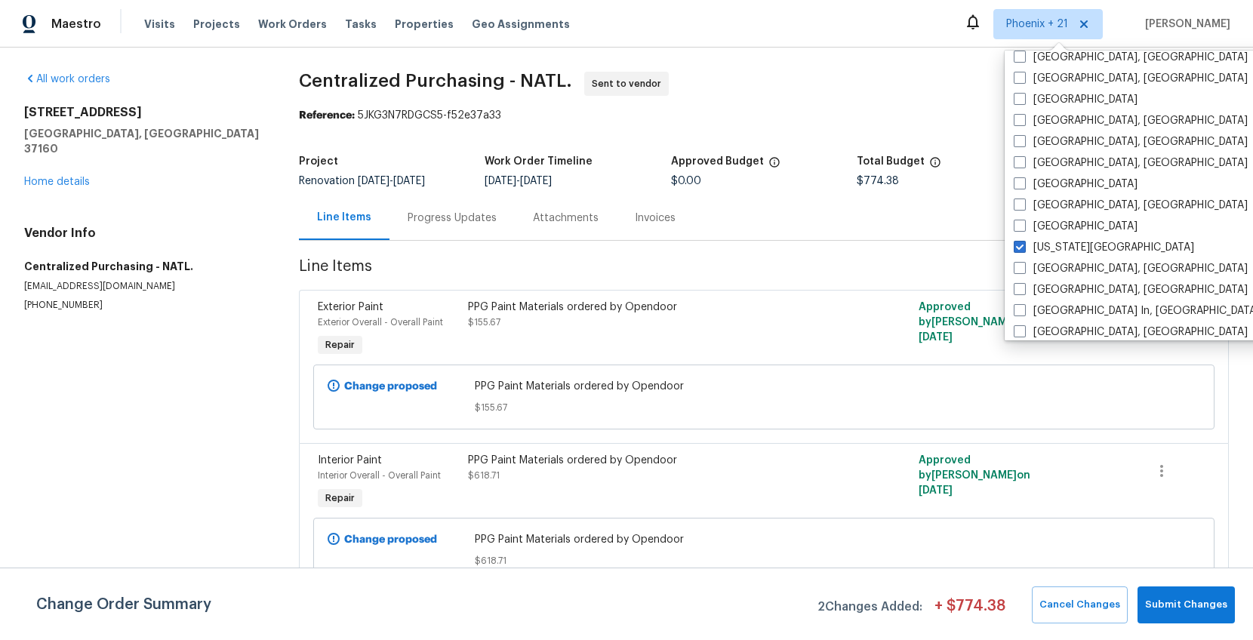
click at [353, 80] on span "Centralized Purchasing - NATL." at bounding box center [435, 81] width 273 height 18
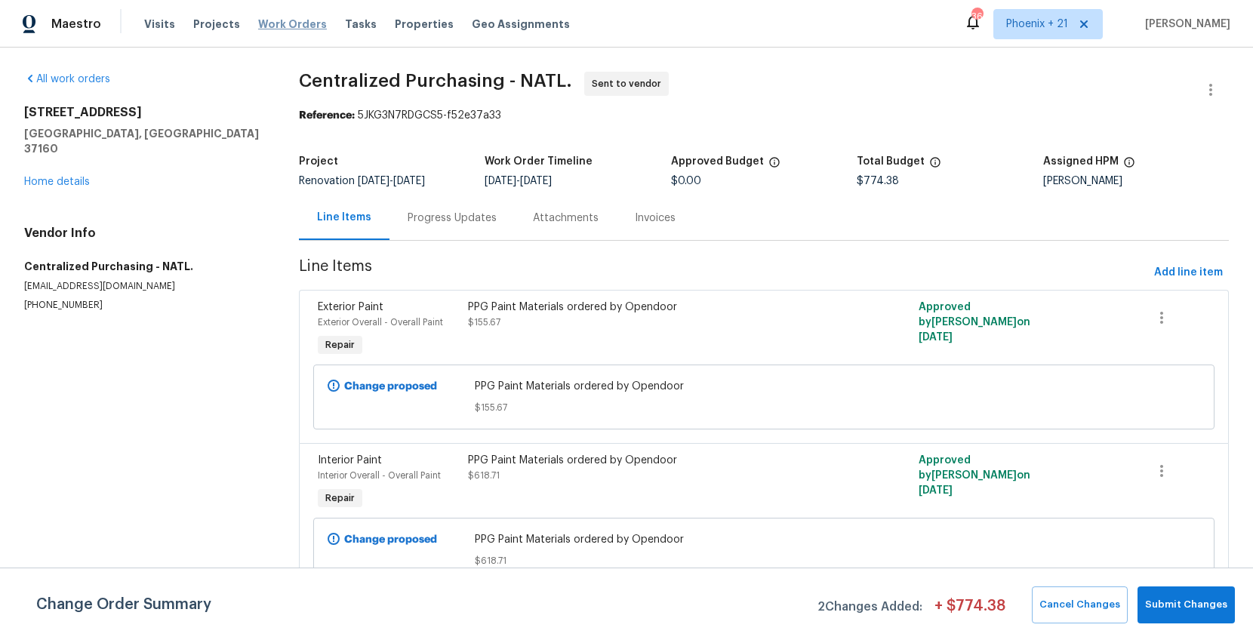
drag, startPoint x: 297, startPoint y: 21, endPoint x: 311, endPoint y: 23, distance: 13.8
click at [297, 21] on span "Work Orders" at bounding box center [292, 24] width 69 height 15
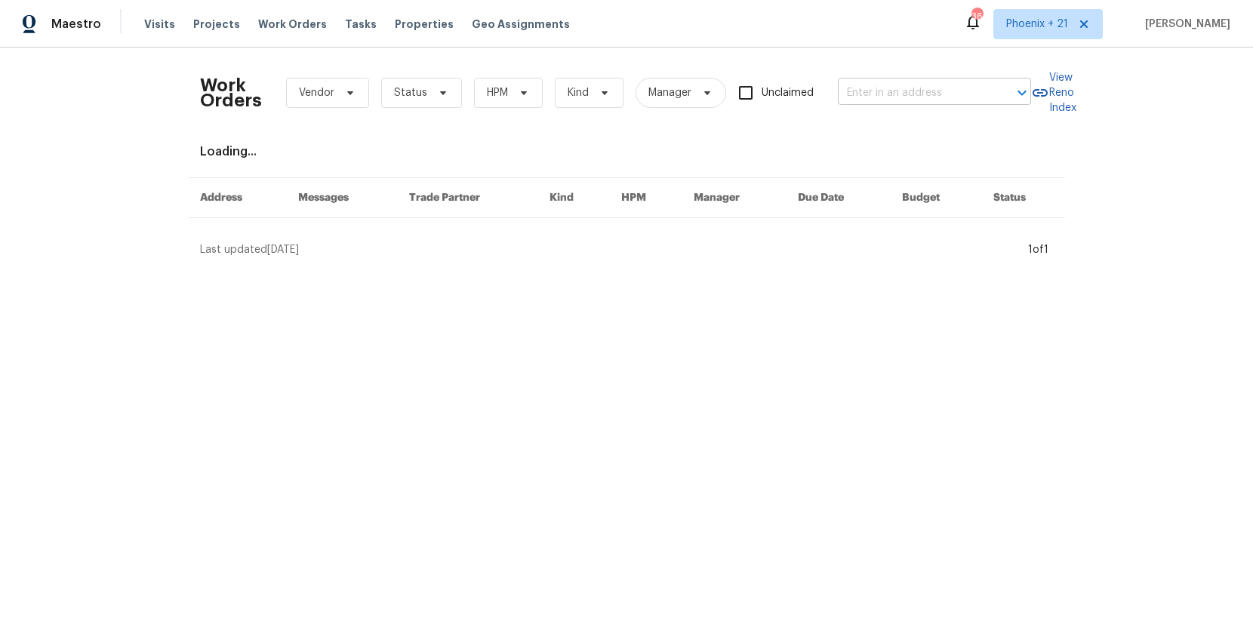
drag, startPoint x: 875, startPoint y: 63, endPoint x: 895, endPoint y: 88, distance: 31.7
click at [876, 63] on div "Work Orders Vendor Status HPM Kind Manager Unclaimed ​" at bounding box center [615, 93] width 831 height 66
click at [895, 88] on input "text" at bounding box center [913, 93] width 151 height 23
paste input "[STREET_ADDRESS][US_STATE]"
type input "[STREET_ADDRESS][US_STATE]"
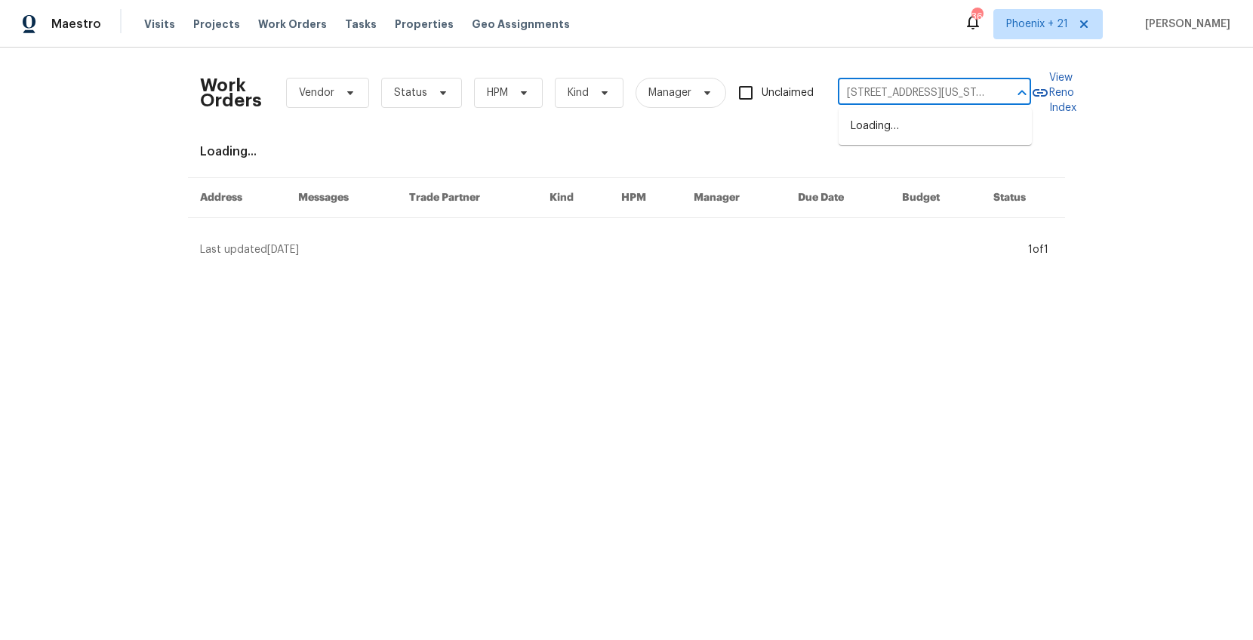
scroll to position [0, 80]
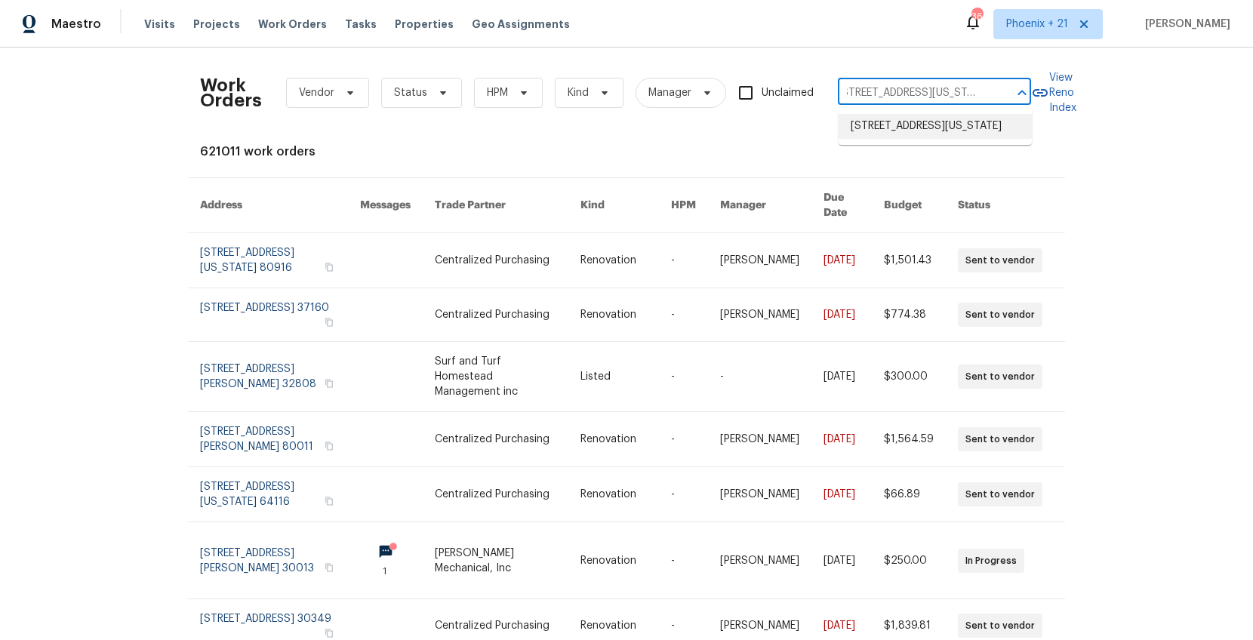
click at [871, 139] on li "[STREET_ADDRESS][US_STATE]" at bounding box center [935, 126] width 193 height 25
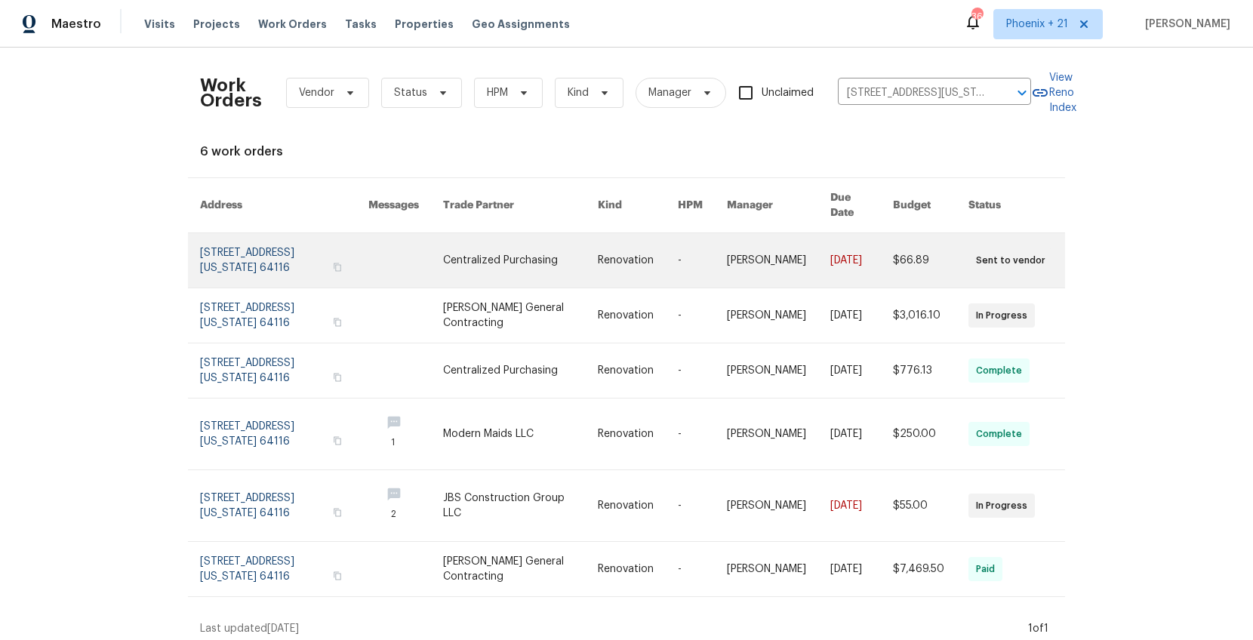
click at [481, 266] on link at bounding box center [520, 260] width 154 height 54
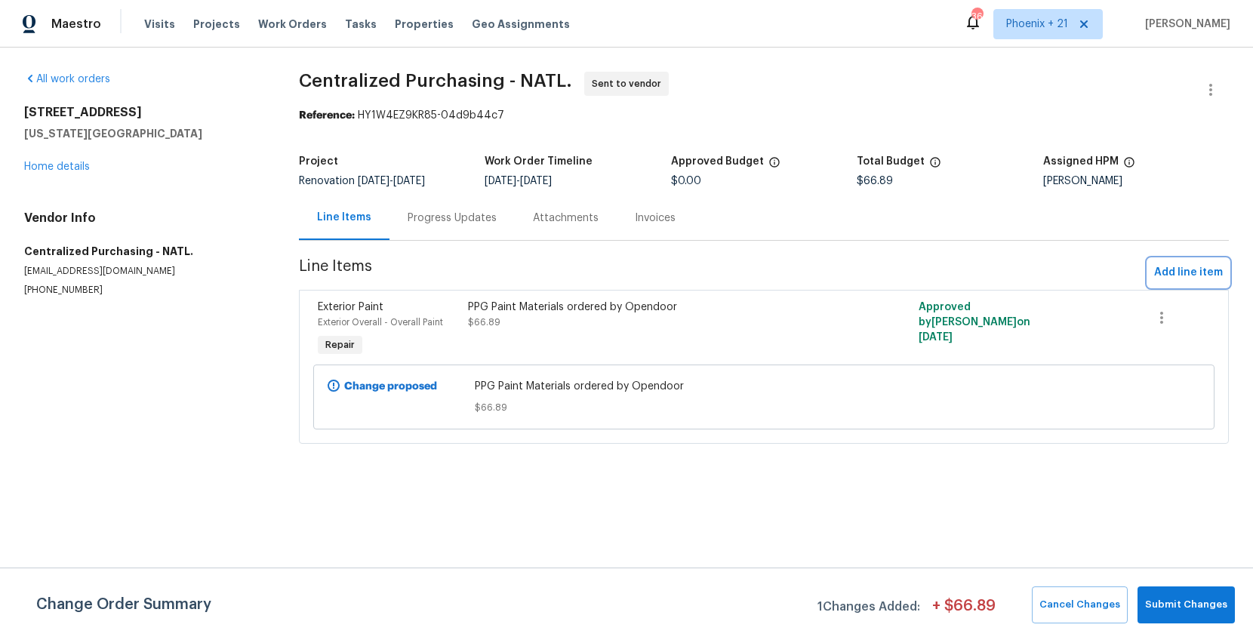
click at [1180, 279] on span "Add line item" at bounding box center [1188, 273] width 69 height 19
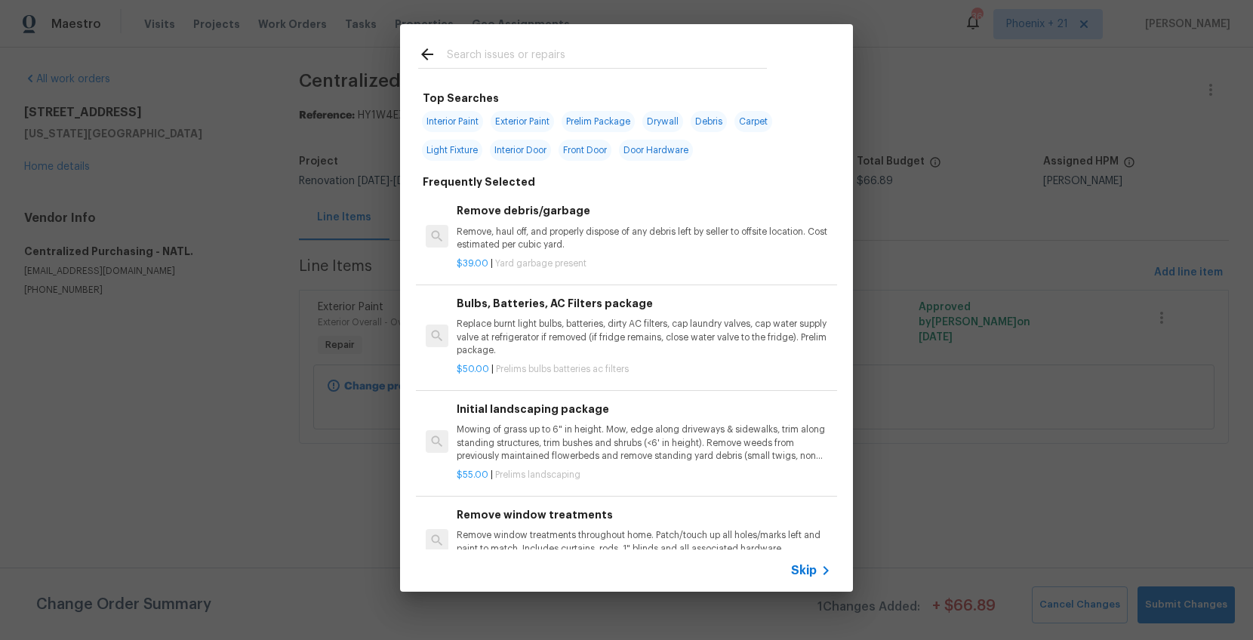
click at [619, 48] on input "text" at bounding box center [607, 56] width 320 height 23
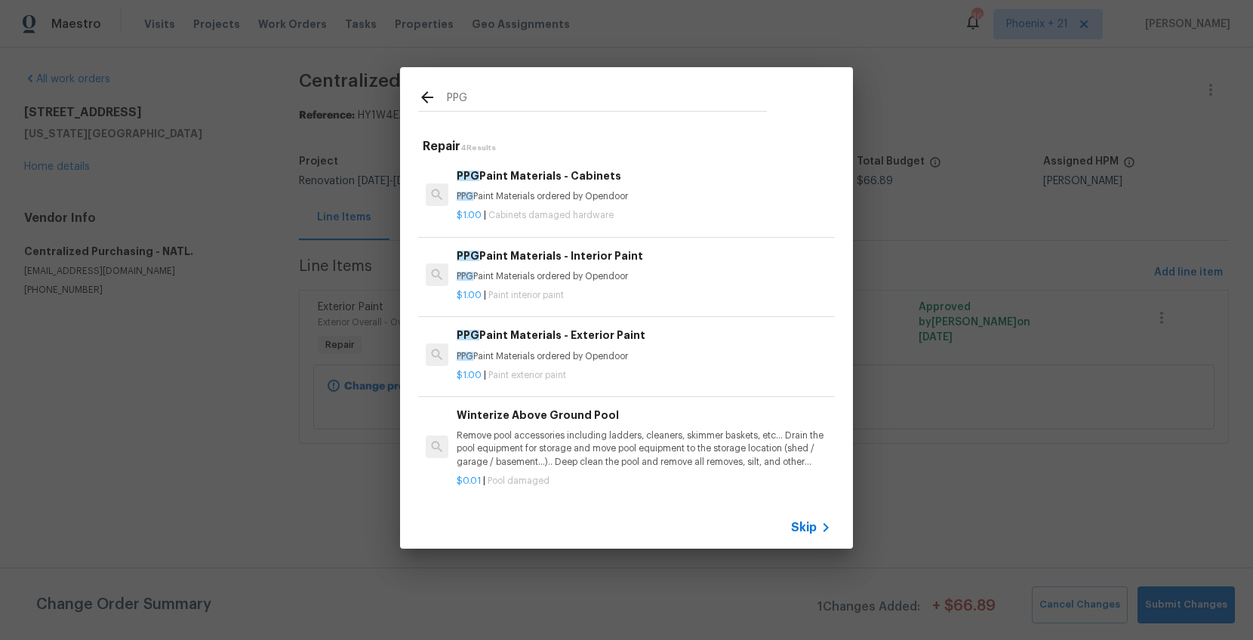
type input "PPG"
click at [689, 353] on p "PPG Paint Materials ordered by Opendoor" at bounding box center [644, 356] width 375 height 13
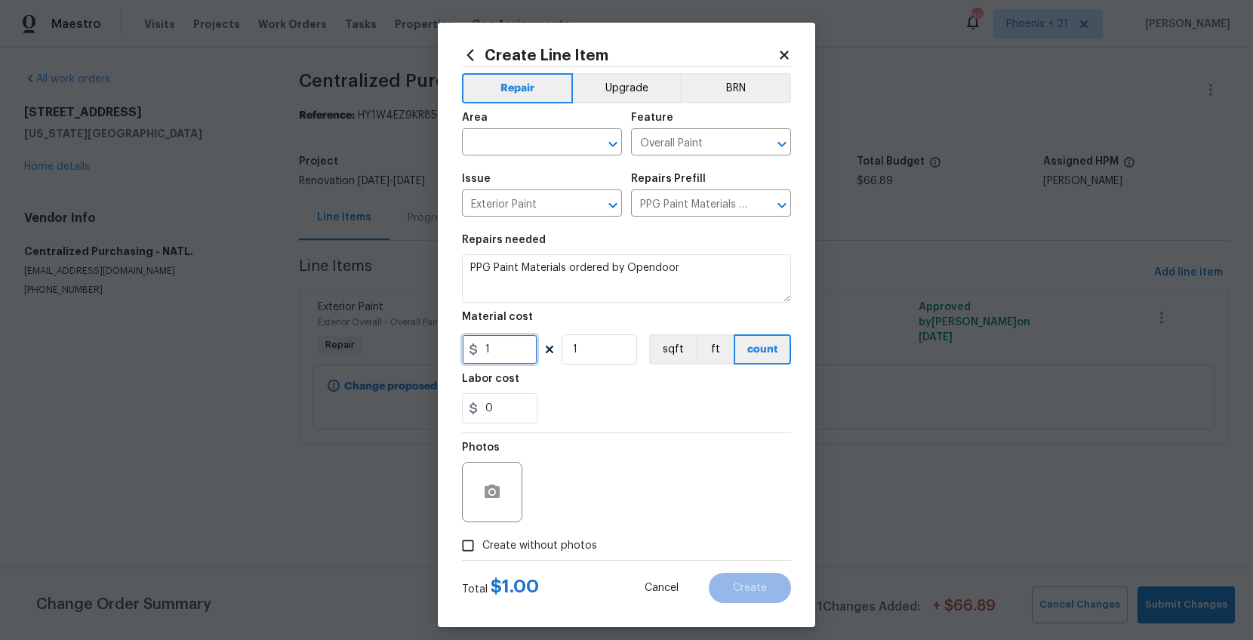
click at [515, 360] on input "1" at bounding box center [500, 349] width 76 height 30
type input "156.07"
drag, startPoint x: 525, startPoint y: 113, endPoint x: 525, endPoint y: 135, distance: 21.9
click at [525, 114] on div "Area" at bounding box center [542, 122] width 160 height 20
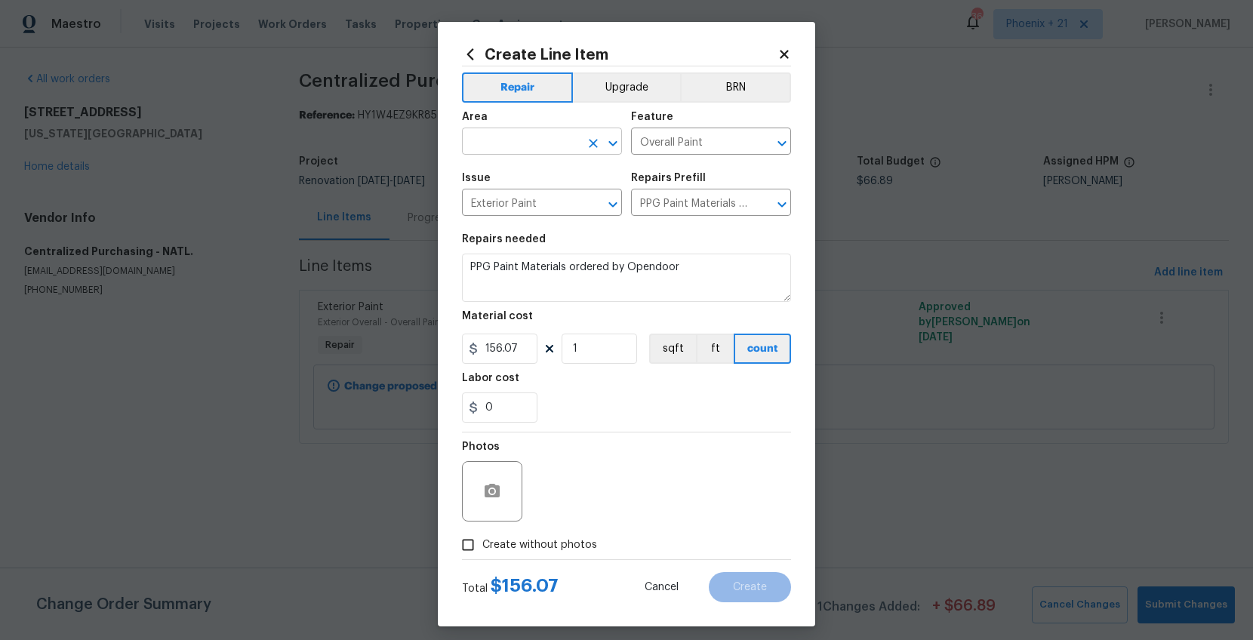
click at [526, 135] on input "text" at bounding box center [521, 142] width 118 height 23
click at [531, 210] on li "Interior Overall" at bounding box center [542, 201] width 160 height 25
type input "Interior Overall"
drag, startPoint x: 532, startPoint y: 549, endPoint x: 600, endPoint y: 483, distance: 94.5
click at [537, 544] on span "Create without photos" at bounding box center [539, 546] width 115 height 16
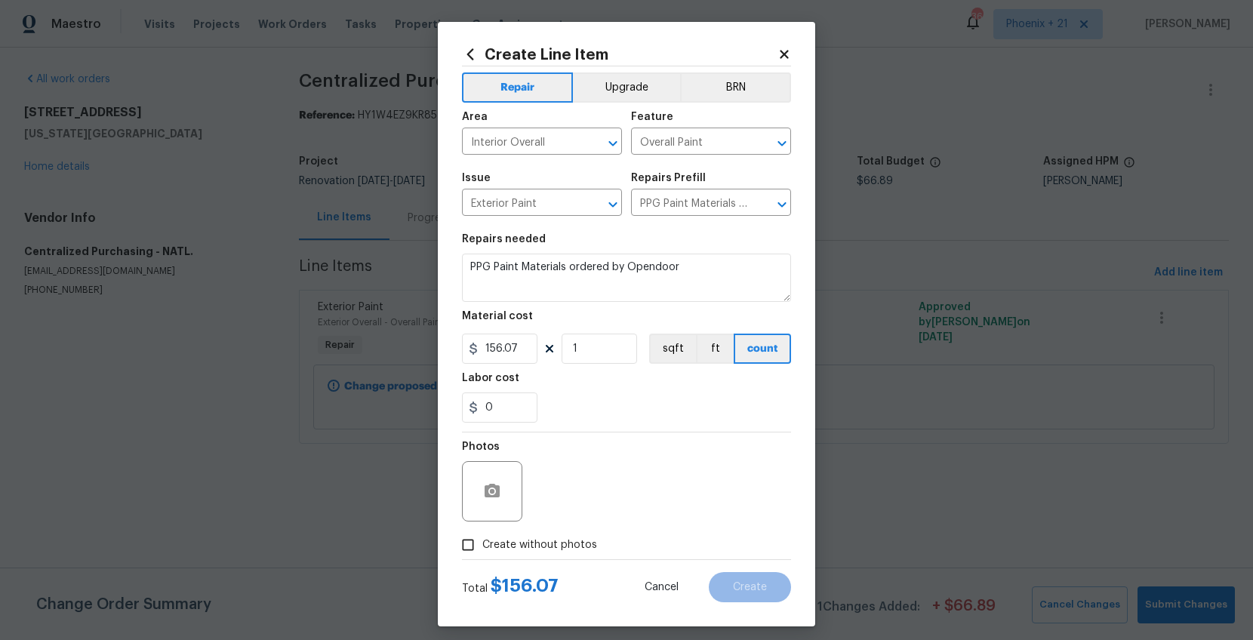
click at [600, 483] on div "Photos" at bounding box center [626, 482] width 329 height 98
drag, startPoint x: 590, startPoint y: 551, endPoint x: 593, endPoint y: 536, distance: 15.6
click at [590, 550] on span "Create without photos" at bounding box center [539, 546] width 115 height 16
click at [482, 550] on input "Create without photos" at bounding box center [468, 545] width 29 height 29
checkbox input "true"
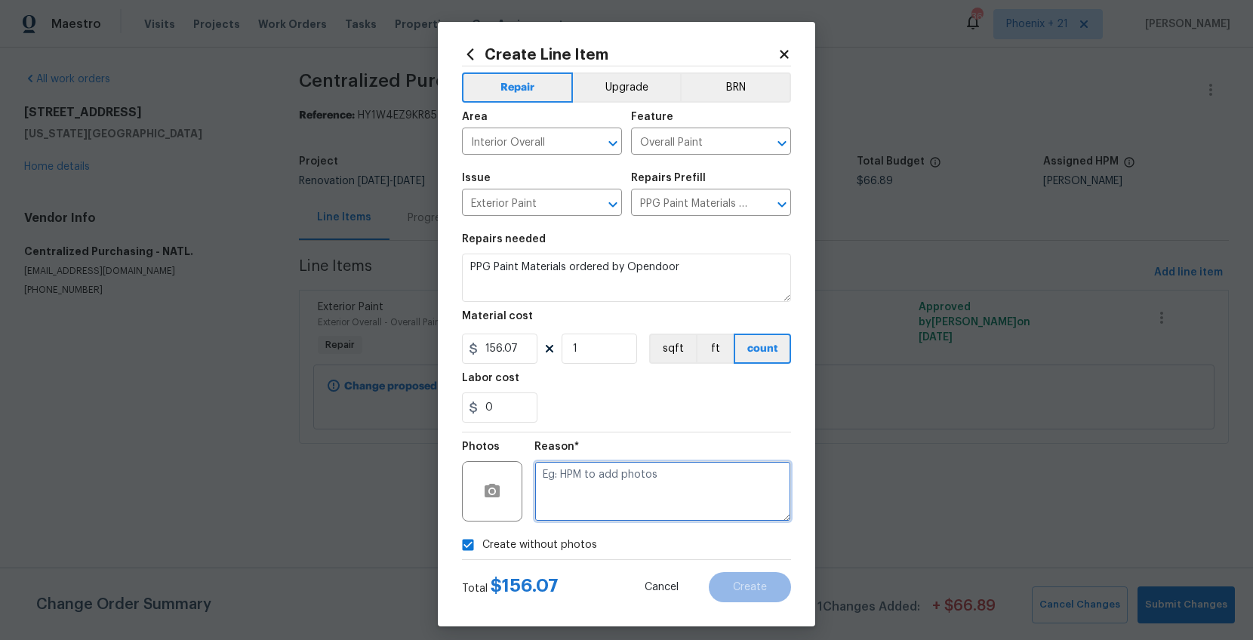
click at [600, 517] on textarea at bounding box center [663, 491] width 257 height 60
type textarea "NA"
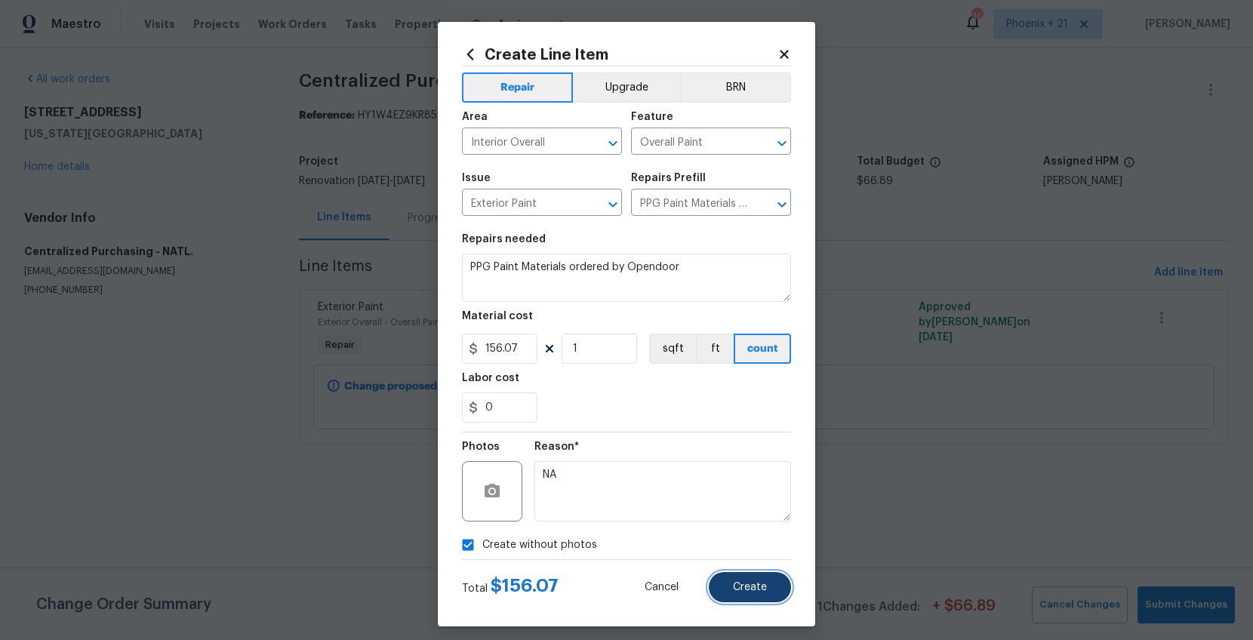
click at [768, 595] on button "Create" at bounding box center [750, 587] width 82 height 30
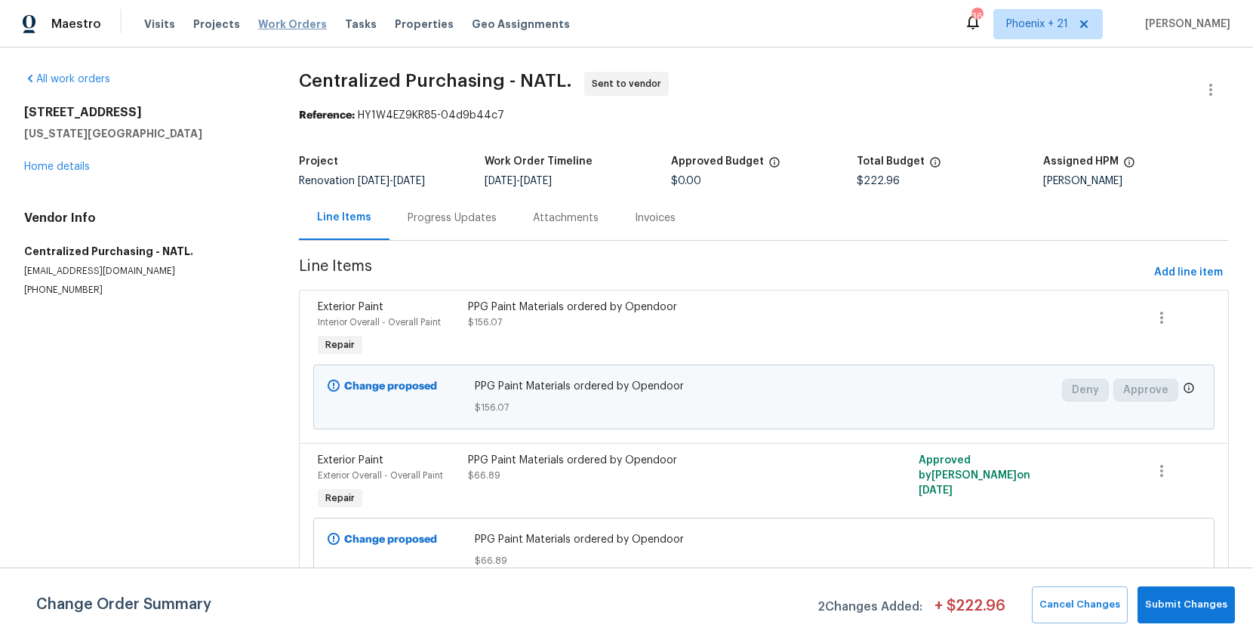
click at [301, 19] on span "Work Orders" at bounding box center [292, 24] width 69 height 15
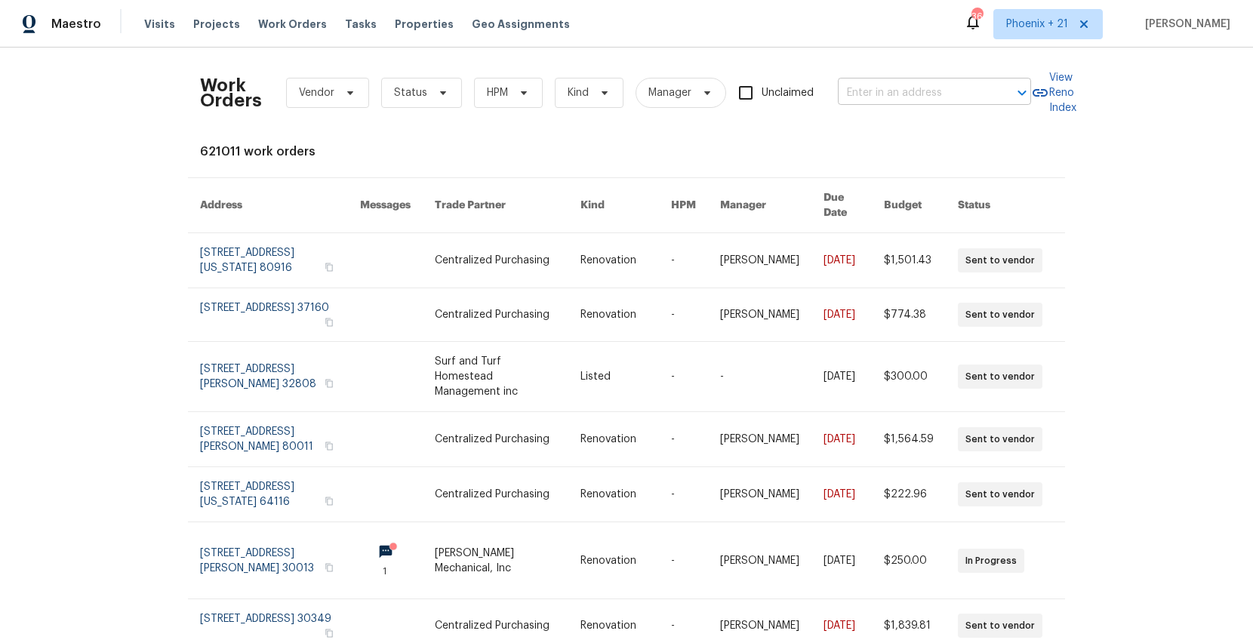
drag, startPoint x: 809, startPoint y: 54, endPoint x: 867, endPoint y: 94, distance: 70.4
click at [821, 60] on div "Work Orders Vendor Status HPM Kind Manager Unclaimed ​ View Reno Index 621011 w…" at bounding box center [626, 344] width 1253 height 593
click at [867, 94] on input "text" at bounding box center [913, 93] width 151 height 23
paste input "1618 E Racine Pl, Casa Grande, AZ 85122"
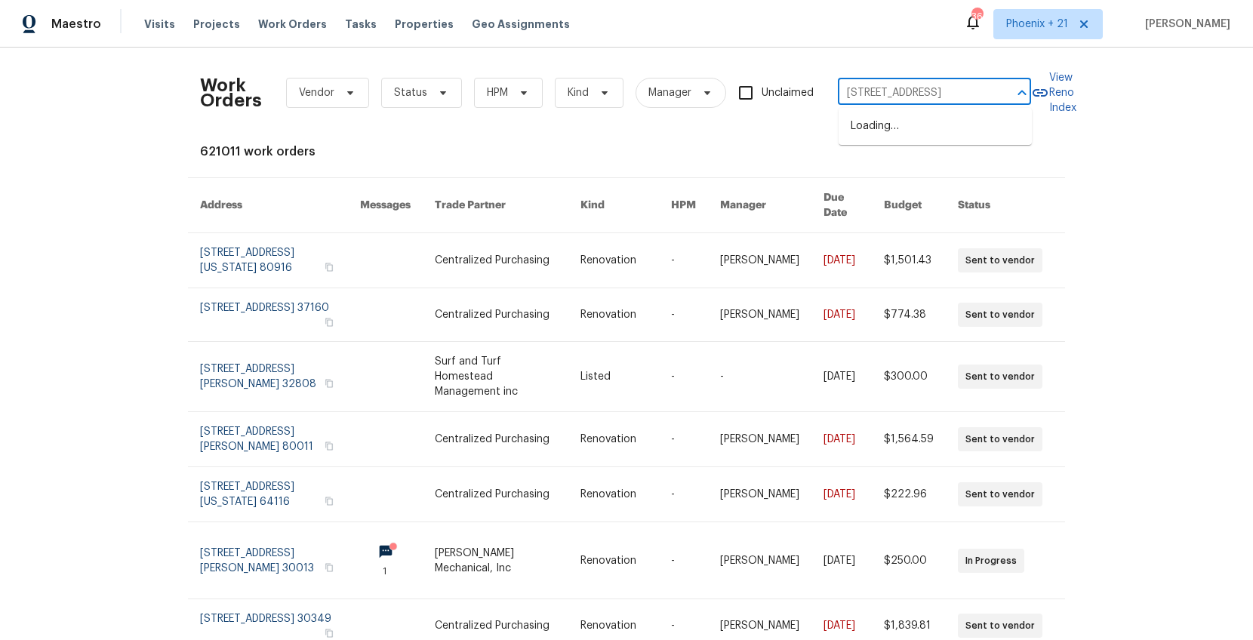
type input "1618 E Racine Pl, Casa Grande, AZ 85122"
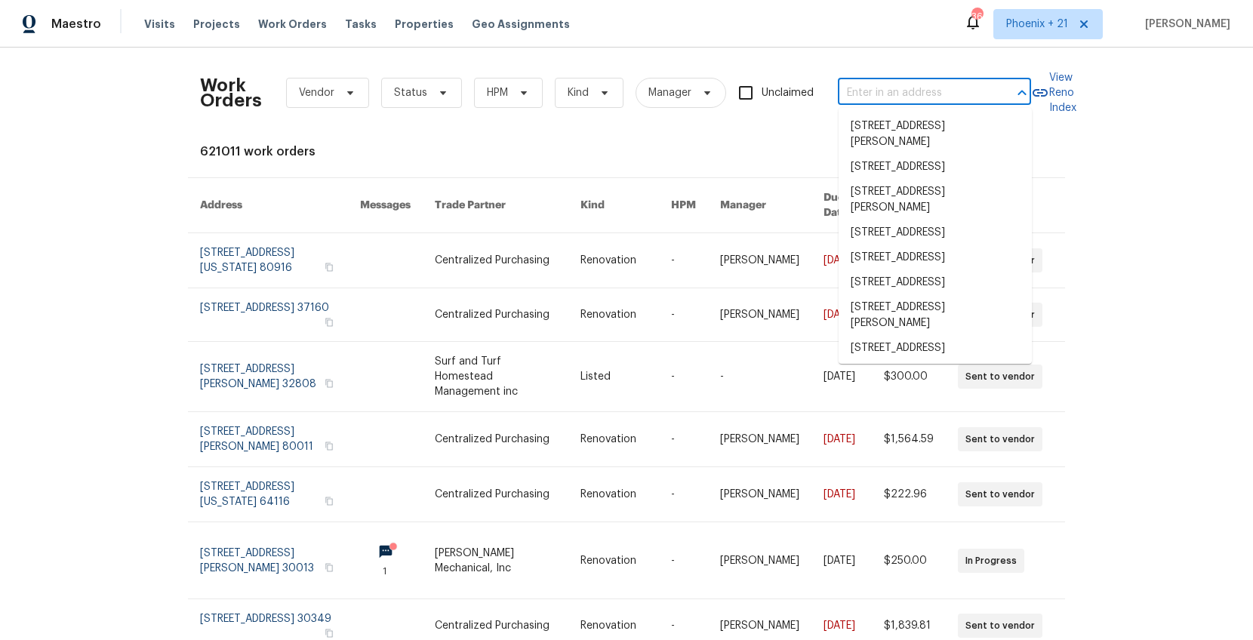
click at [903, 101] on input "text" at bounding box center [913, 93] width 151 height 23
type input "V"
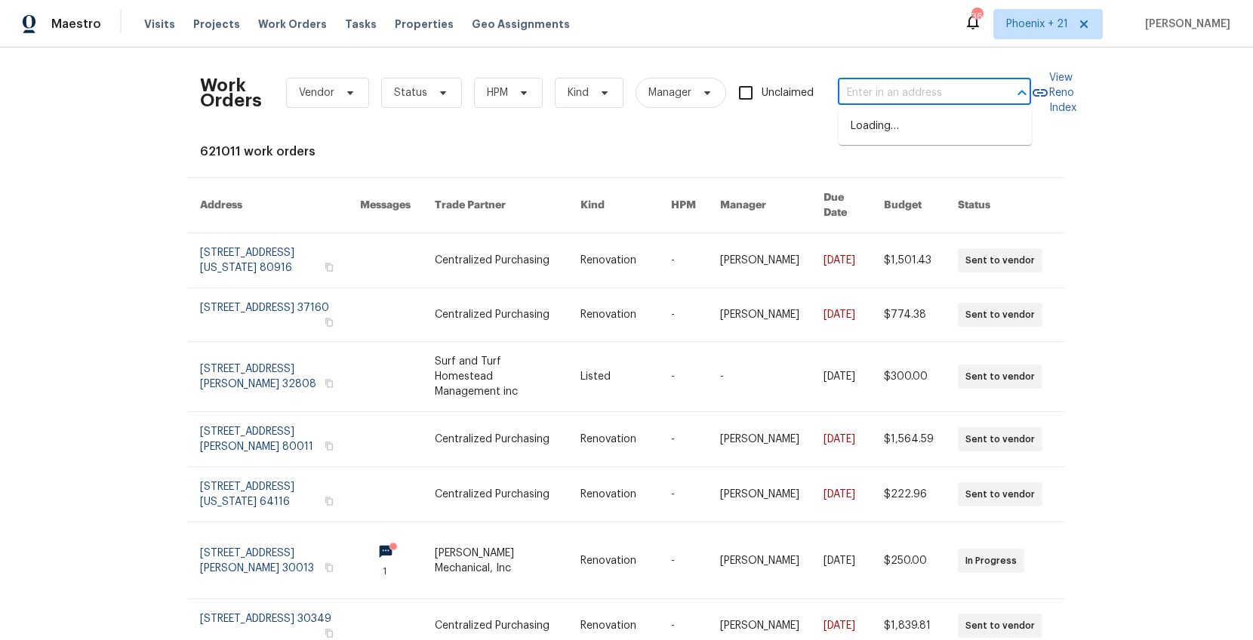
paste input "1618 E Racine Pl, Casa Grande, AZ 85122"
type input "1618 E Racine Pl, Casa Grande, AZ 85122"
click at [907, 125] on li "1618 E Racine Pl, Casa Grande, AZ 85122" at bounding box center [935, 126] width 193 height 25
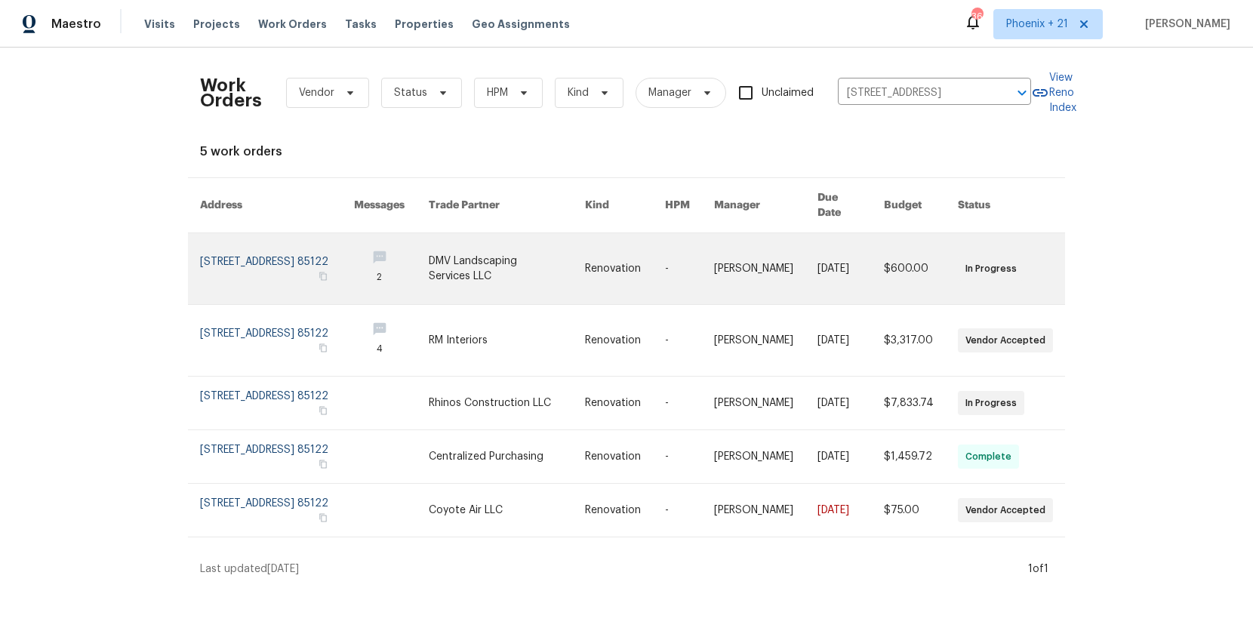
click at [547, 239] on link at bounding box center [507, 268] width 156 height 71
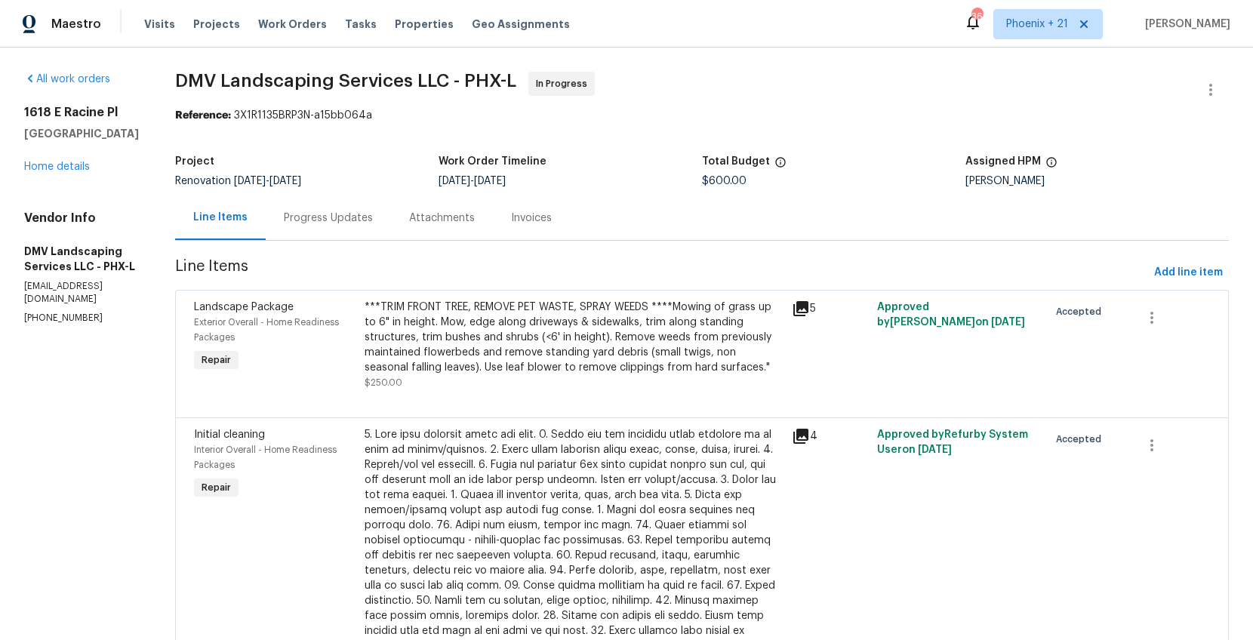
click at [57, 172] on div "1618 E Racine Pl Casa Grande, AZ 85122 Home details" at bounding box center [81, 139] width 115 height 69
click at [61, 172] on link "Home details" at bounding box center [57, 167] width 66 height 11
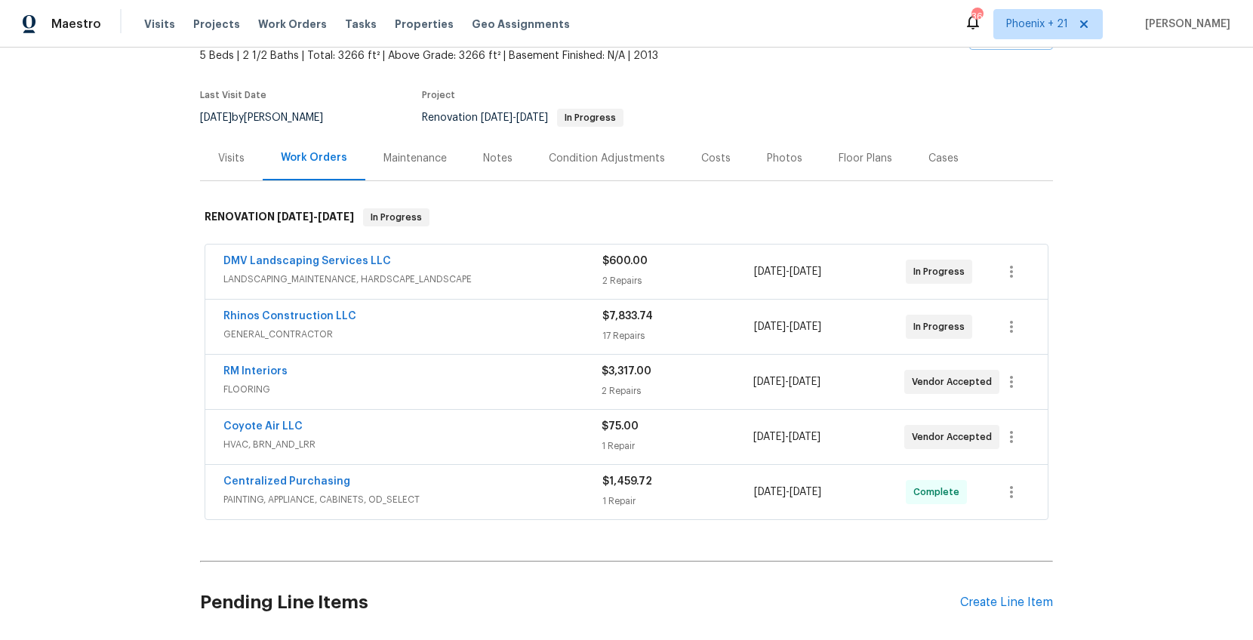
scroll to position [208, 0]
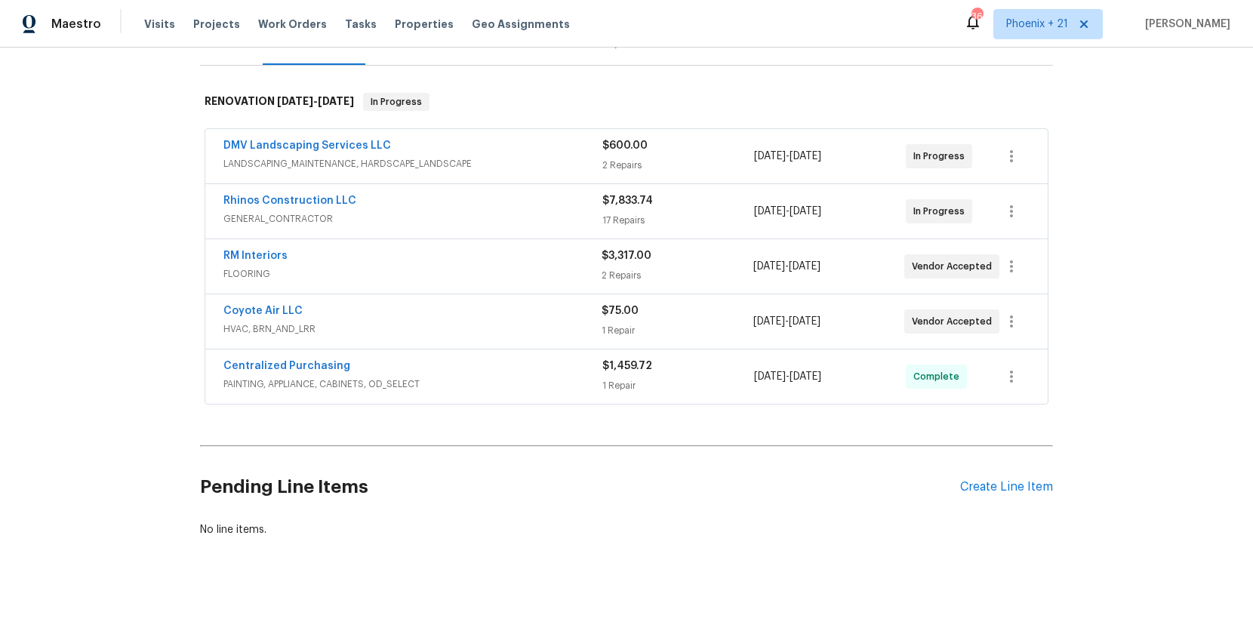
click at [1040, 499] on div "Pending Line Items Create Line Item" at bounding box center [626, 487] width 853 height 70
click at [1031, 486] on div "Create Line Item" at bounding box center [1006, 487] width 93 height 14
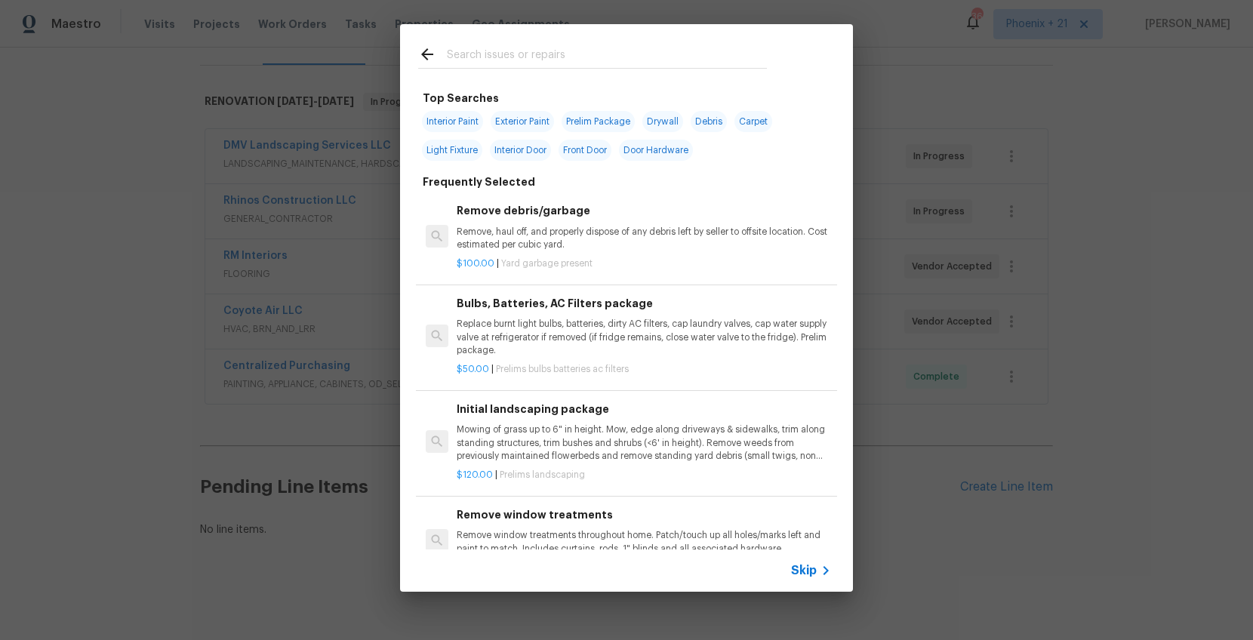
click at [574, 70] on div at bounding box center [592, 54] width 385 height 60
click at [574, 64] on input "text" at bounding box center [607, 56] width 320 height 23
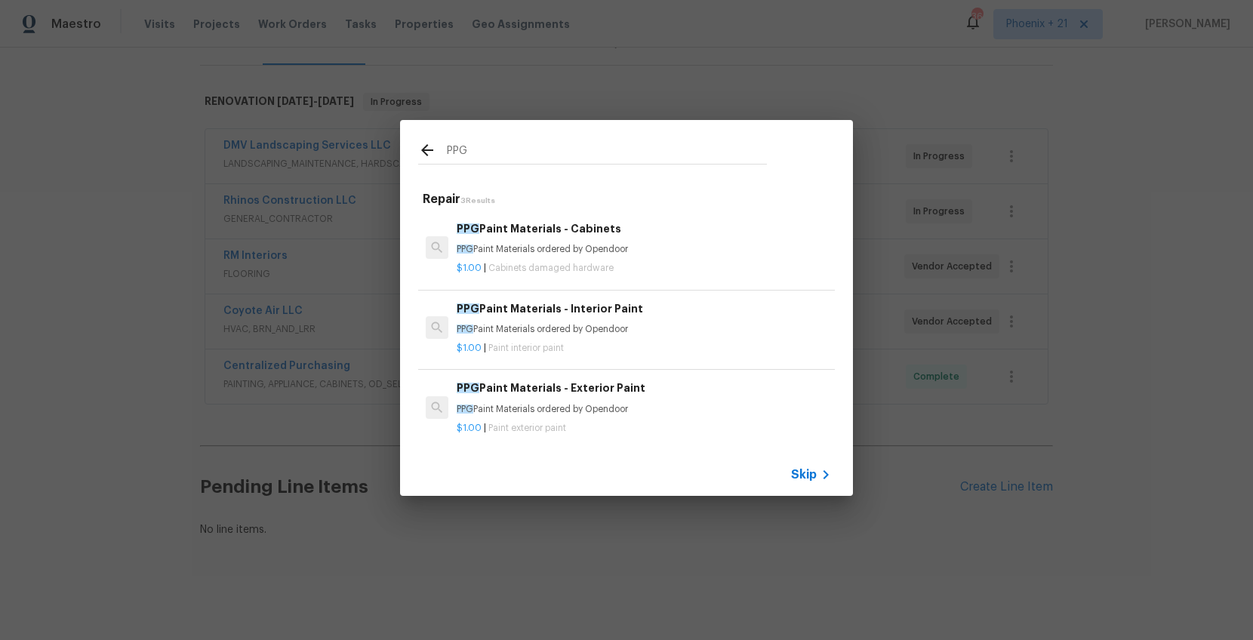
type input "PPG"
click at [664, 311] on h6 "PPG Paint Materials - Interior Paint" at bounding box center [644, 309] width 375 height 17
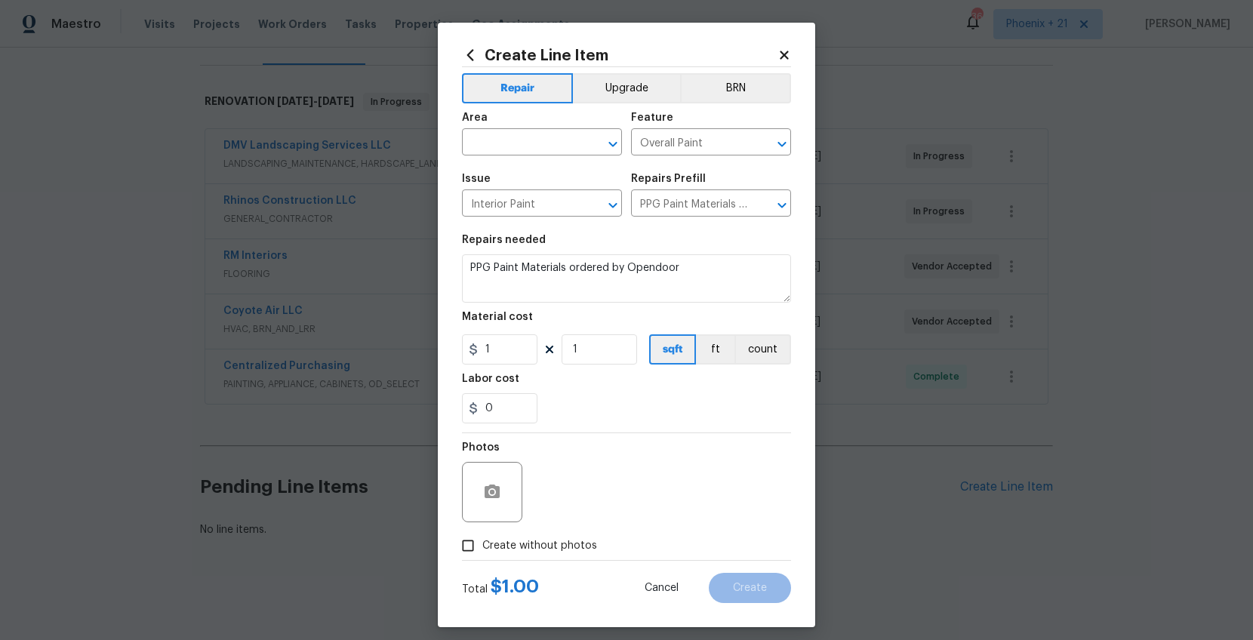
click at [558, 128] on div "Area" at bounding box center [542, 123] width 160 height 20
click at [562, 146] on input "text" at bounding box center [521, 143] width 118 height 23
click at [581, 204] on li "Interior Overall" at bounding box center [542, 202] width 160 height 25
type input "Interior Overall"
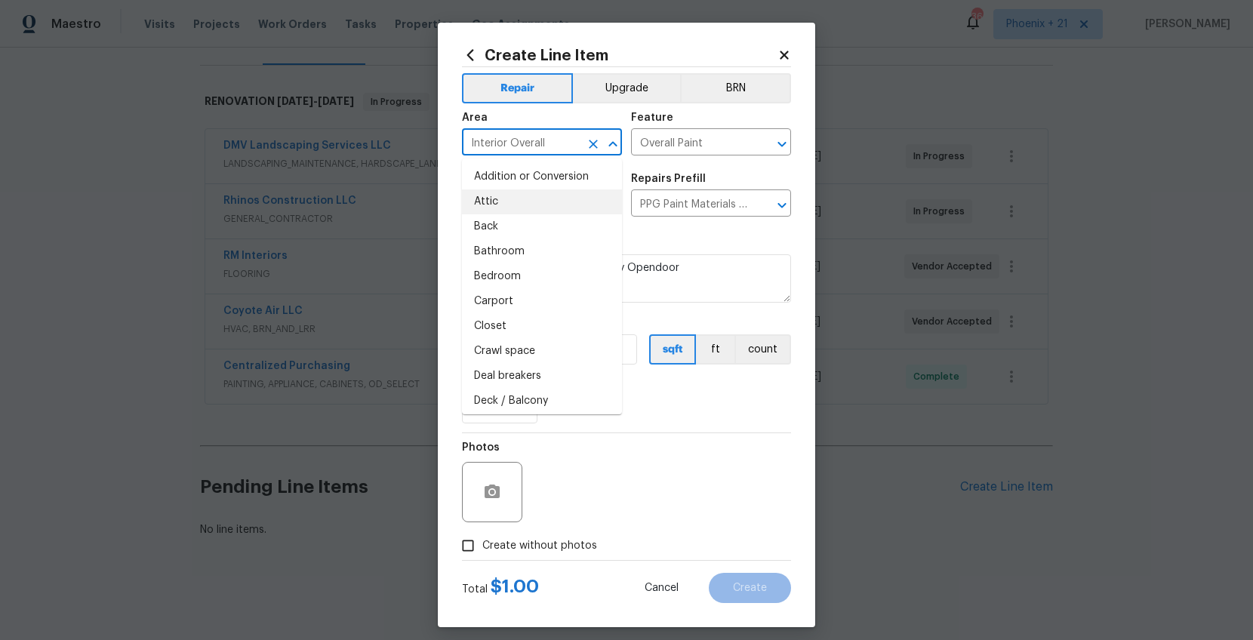
drag, startPoint x: 633, startPoint y: 522, endPoint x: 572, endPoint y: 389, distance: 146.0
click at [627, 515] on div "Photos" at bounding box center [626, 482] width 329 height 98
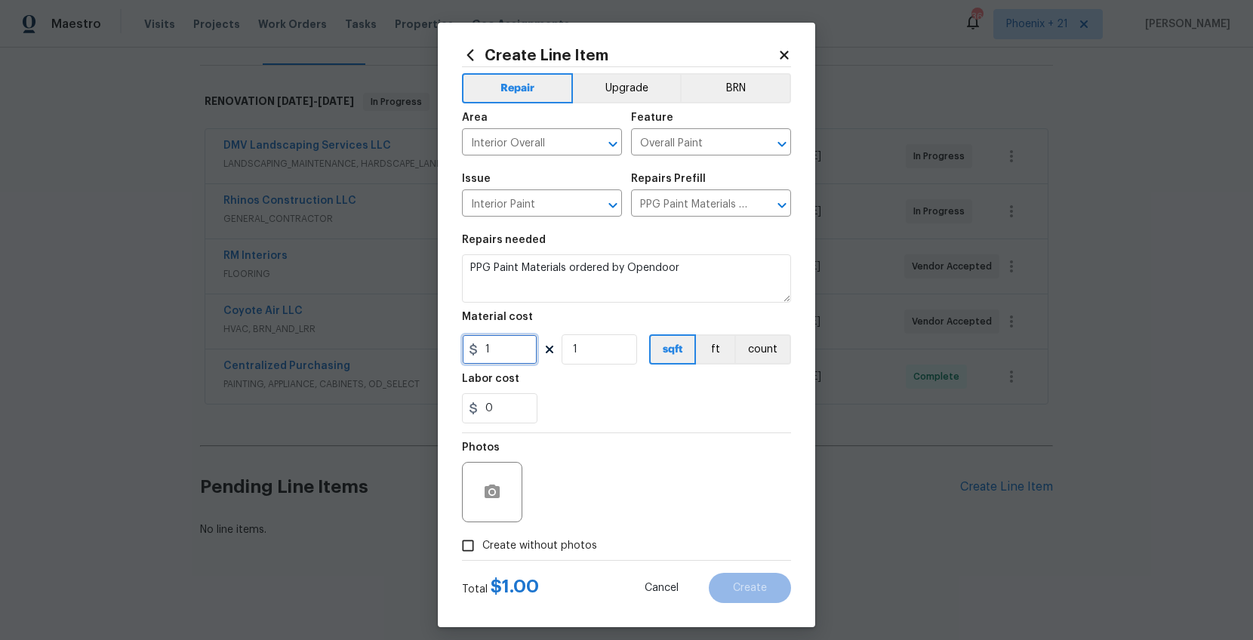
click at [533, 354] on input "1" at bounding box center [500, 349] width 76 height 30
type input "139.64"
drag, startPoint x: 566, startPoint y: 550, endPoint x: 568, endPoint y: 535, distance: 15.2
click at [566, 549] on span "Create without photos" at bounding box center [539, 546] width 115 height 16
click at [482, 549] on input "Create without photos" at bounding box center [468, 546] width 29 height 29
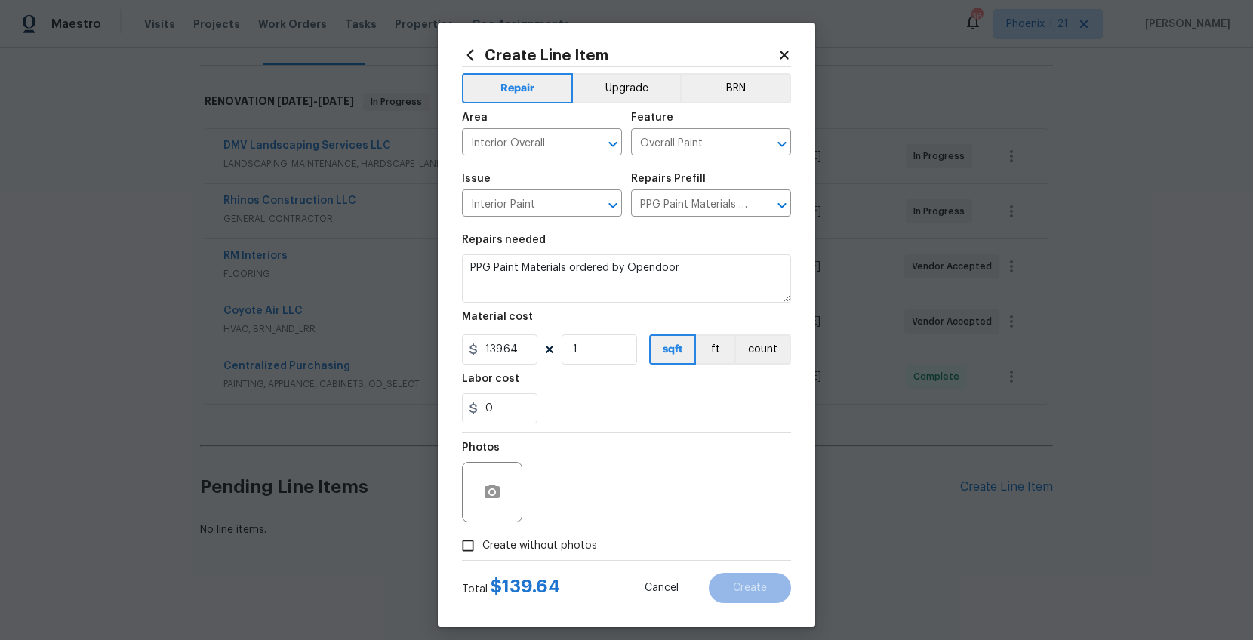
checkbox input "true"
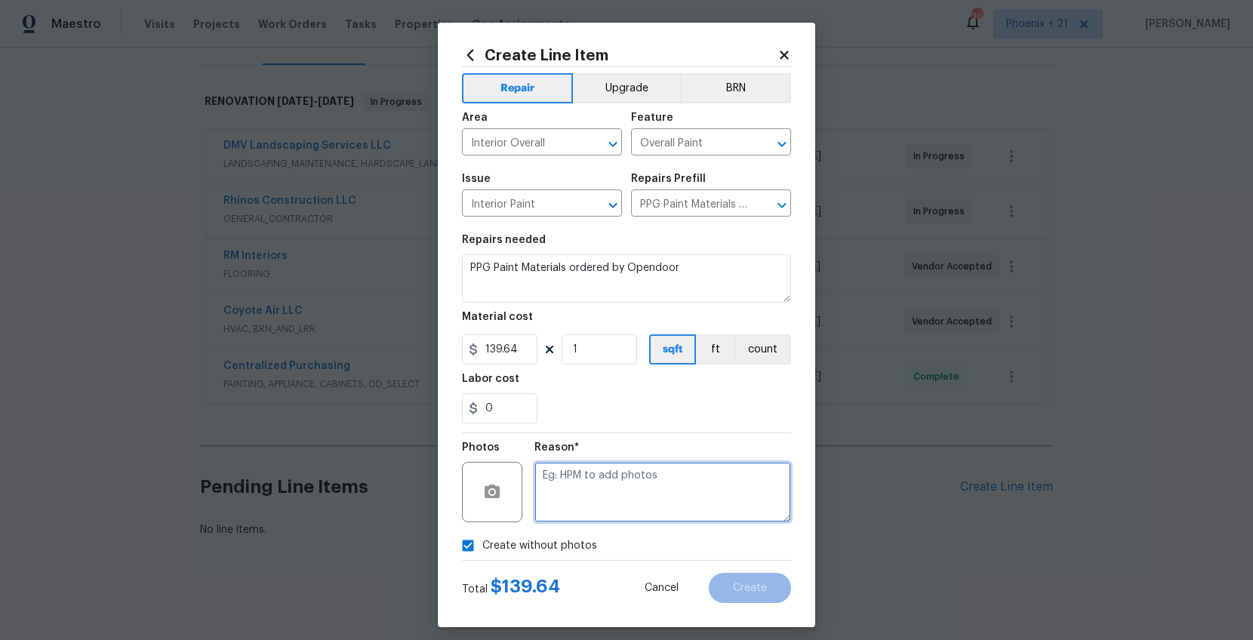
drag, startPoint x: 568, startPoint y: 535, endPoint x: 572, endPoint y: 517, distance: 17.8
click at [572, 517] on textarea at bounding box center [663, 492] width 257 height 60
type textarea "NA"
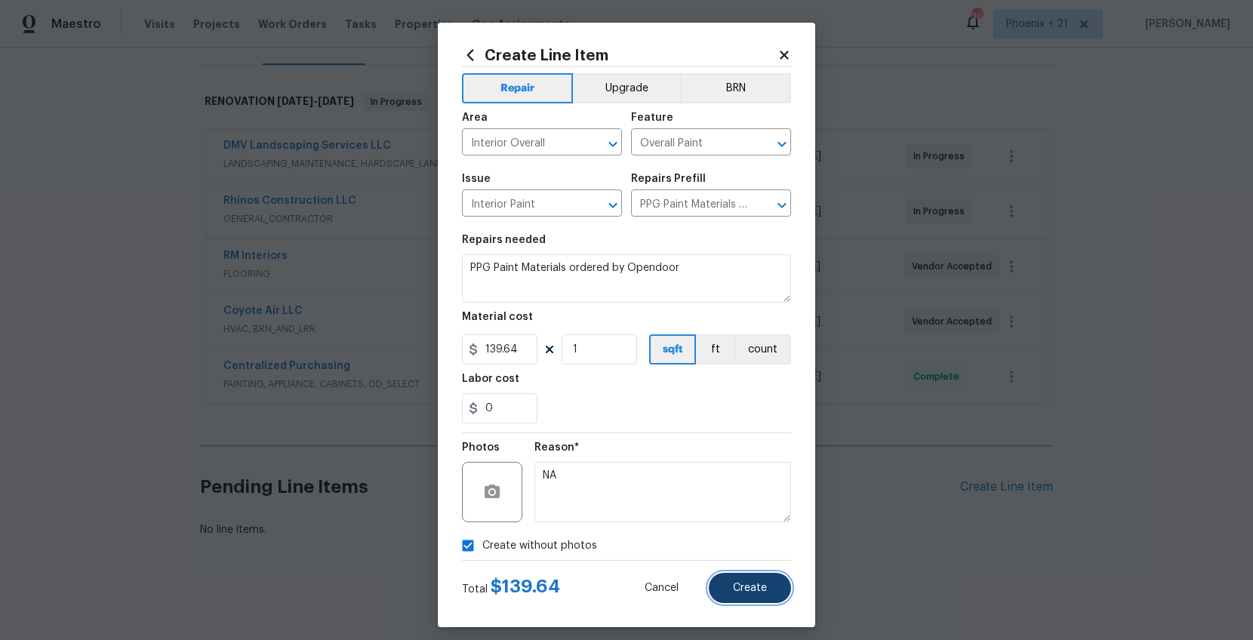
click at [770, 593] on button "Create" at bounding box center [750, 588] width 82 height 30
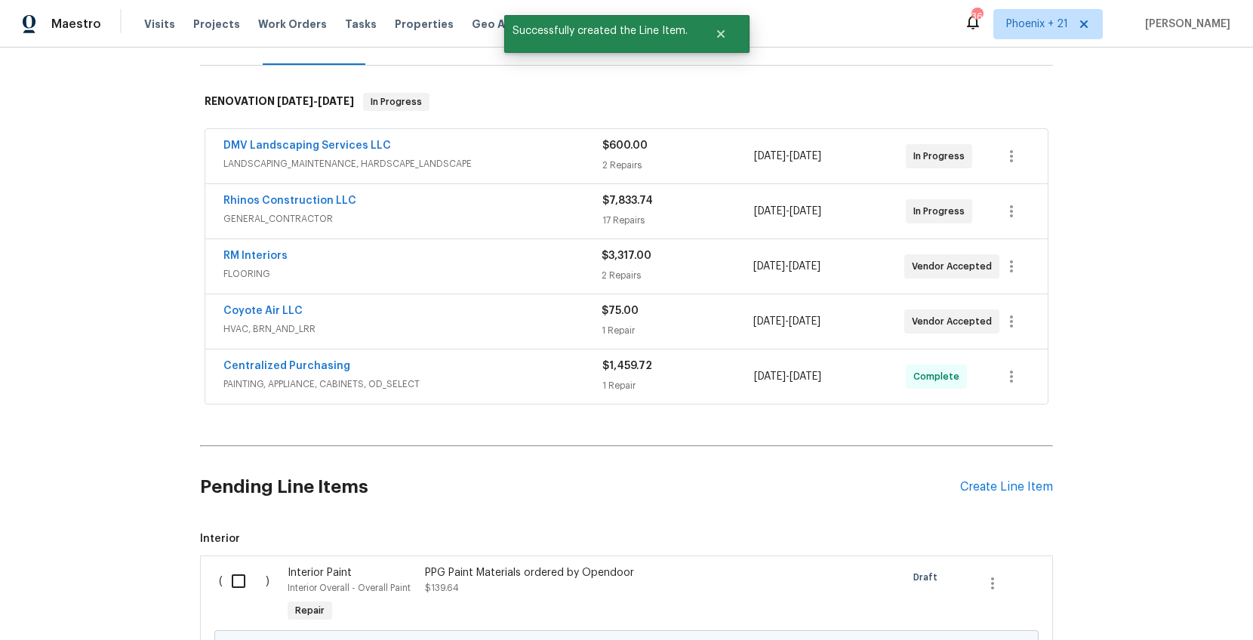
scroll to position [381, 0]
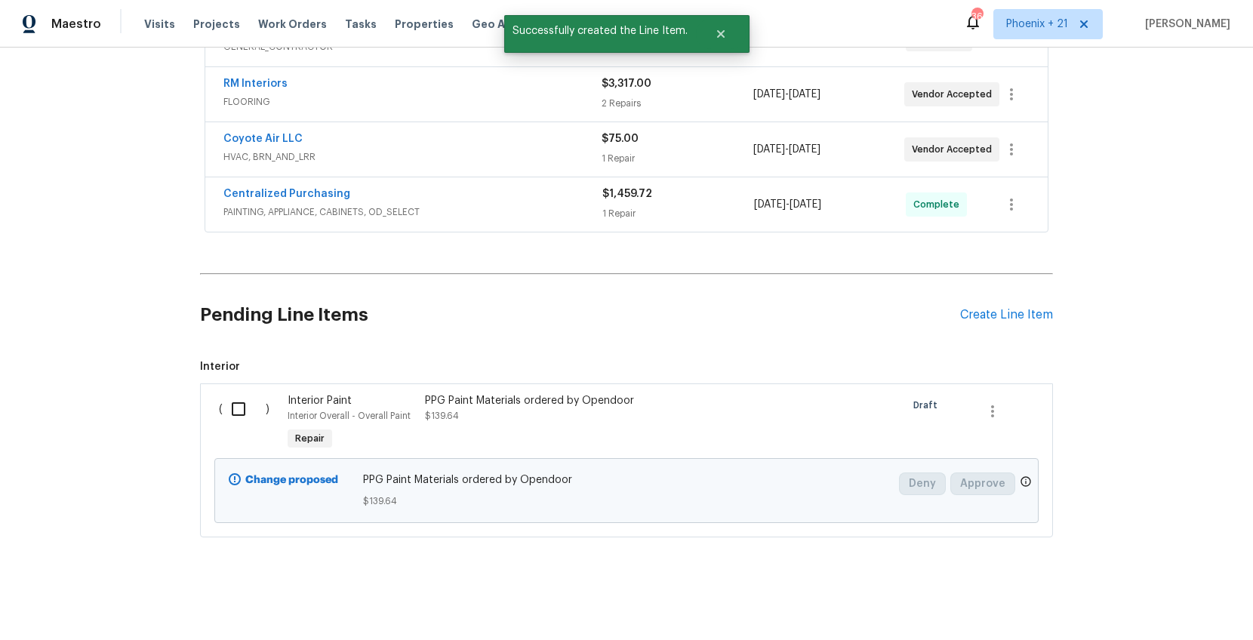
click at [256, 398] on input "checkbox" at bounding box center [244, 409] width 43 height 32
checkbox input "true"
click at [1165, 606] on span "Create Work Order" at bounding box center [1167, 602] width 100 height 19
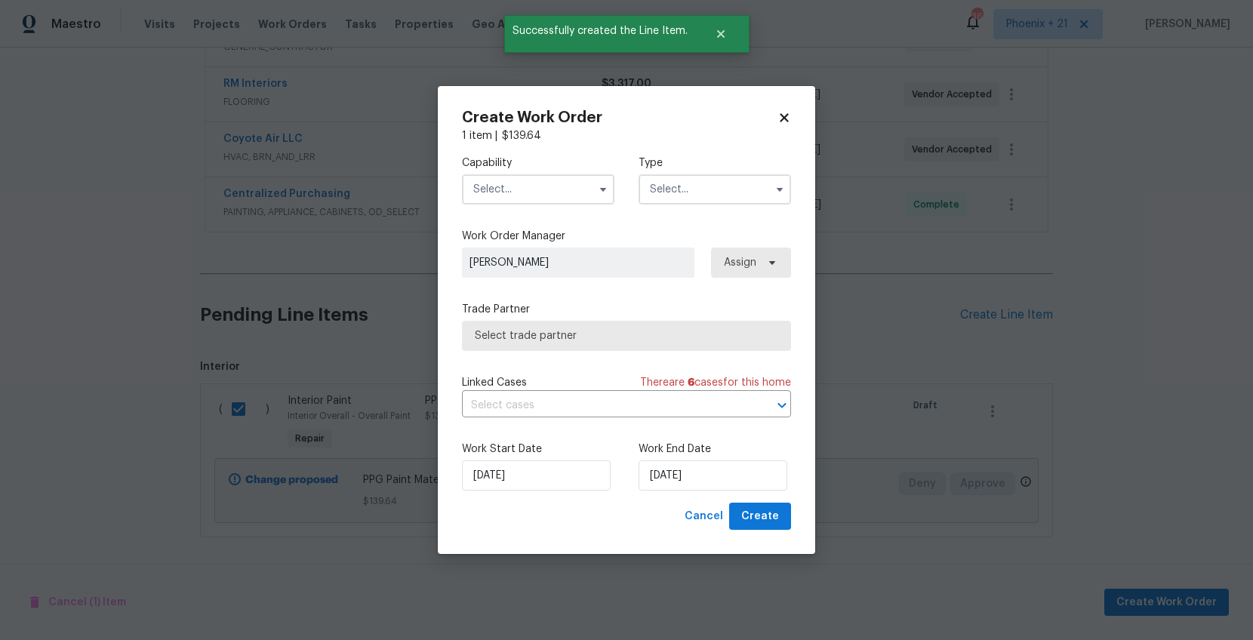
click at [516, 193] on input "text" at bounding box center [538, 189] width 153 height 30
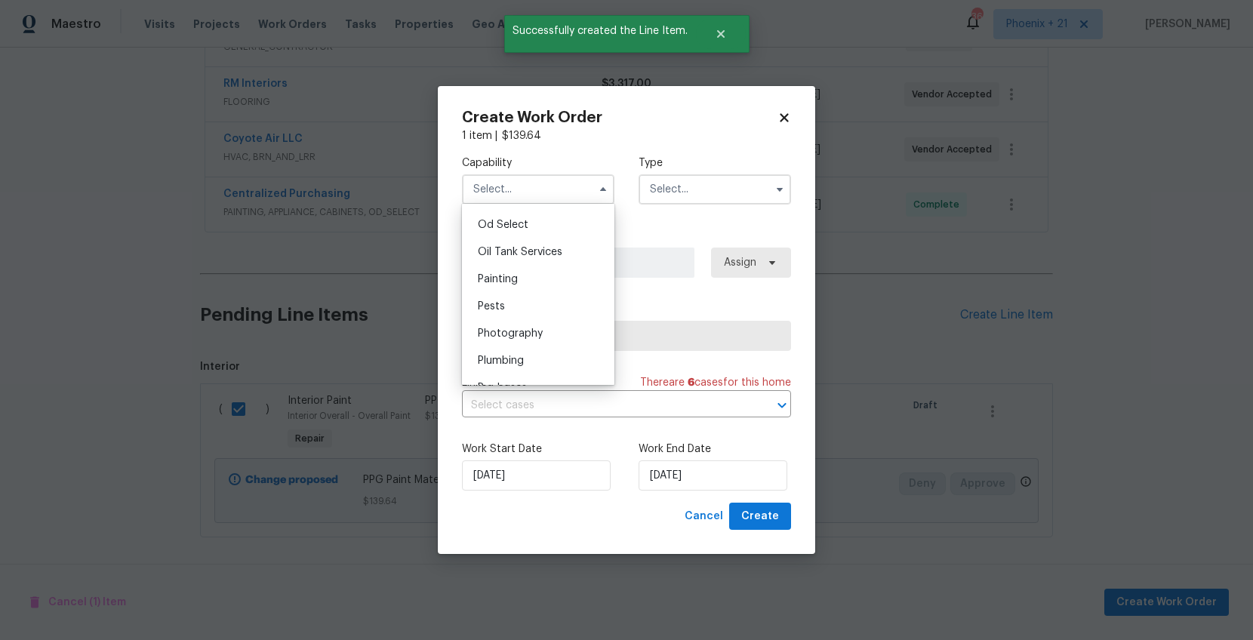
scroll to position [1225, 0]
click at [525, 264] on div "Painting" at bounding box center [538, 264] width 145 height 27
type input "Painting"
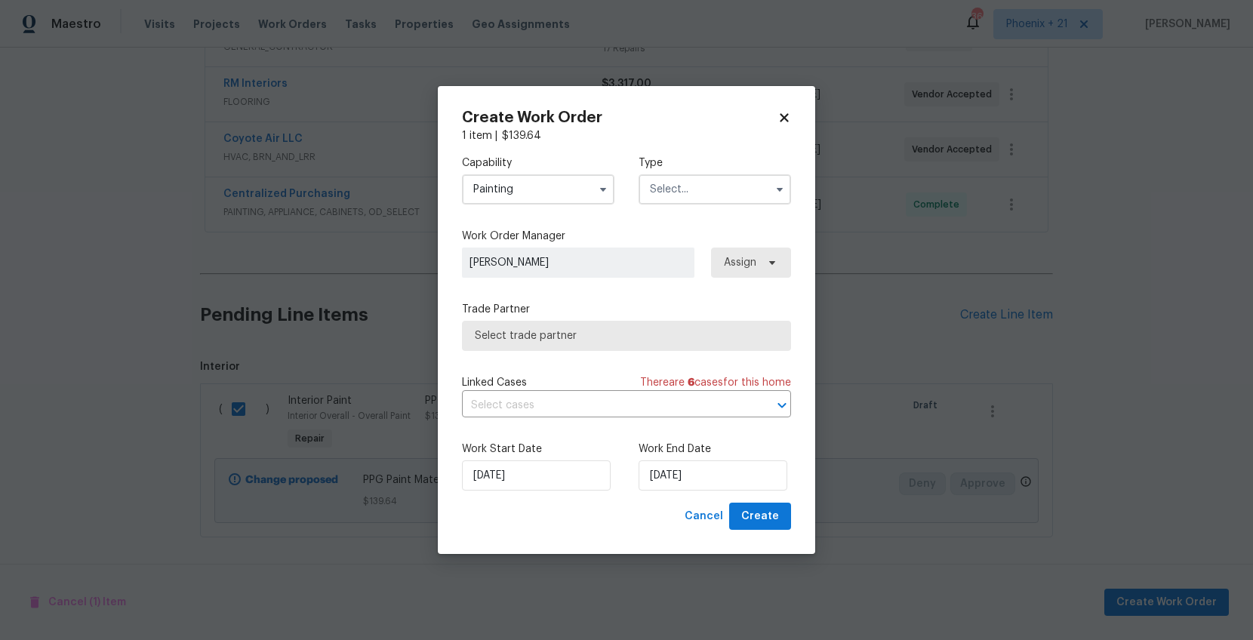
click at [635, 203] on div "Capability Painting Agent Appliance Bathtub Resurfacing BRN And Lrr Broker Cabi…" at bounding box center [626, 179] width 329 height 73
click at [680, 202] on input "text" at bounding box center [715, 189] width 153 height 30
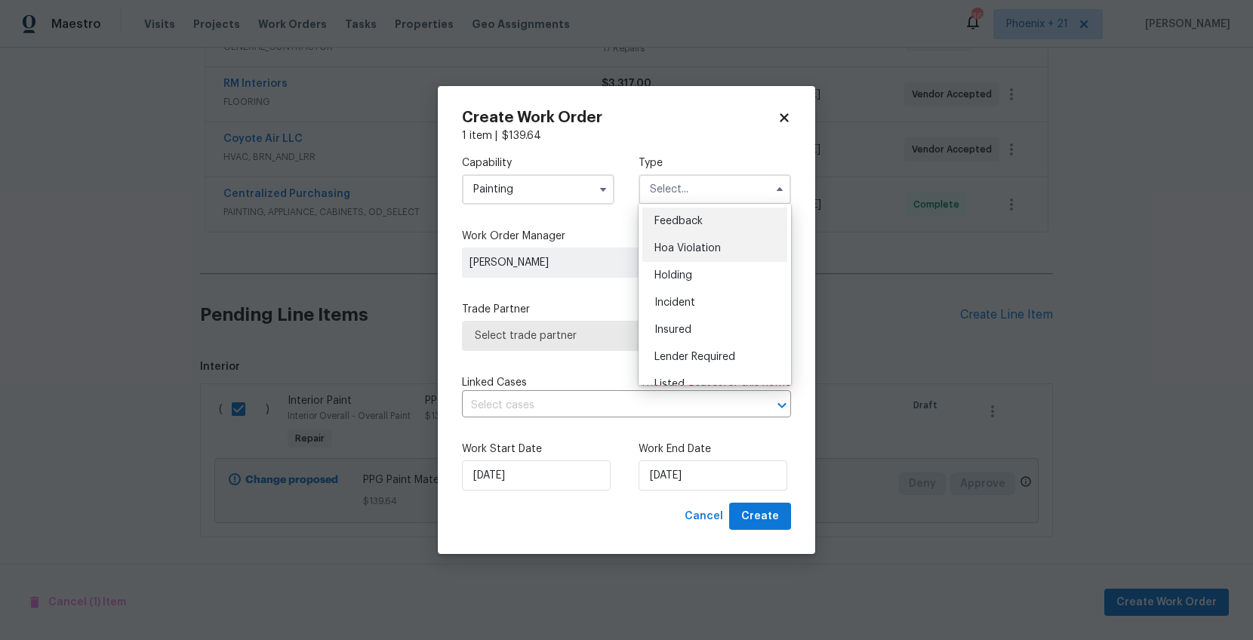
scroll to position [343, 0]
drag, startPoint x: 704, startPoint y: 260, endPoint x: 732, endPoint y: 267, distance: 28.6
click at [704, 260] on span "Renovation" at bounding box center [683, 259] width 56 height 11
type input "Renovation"
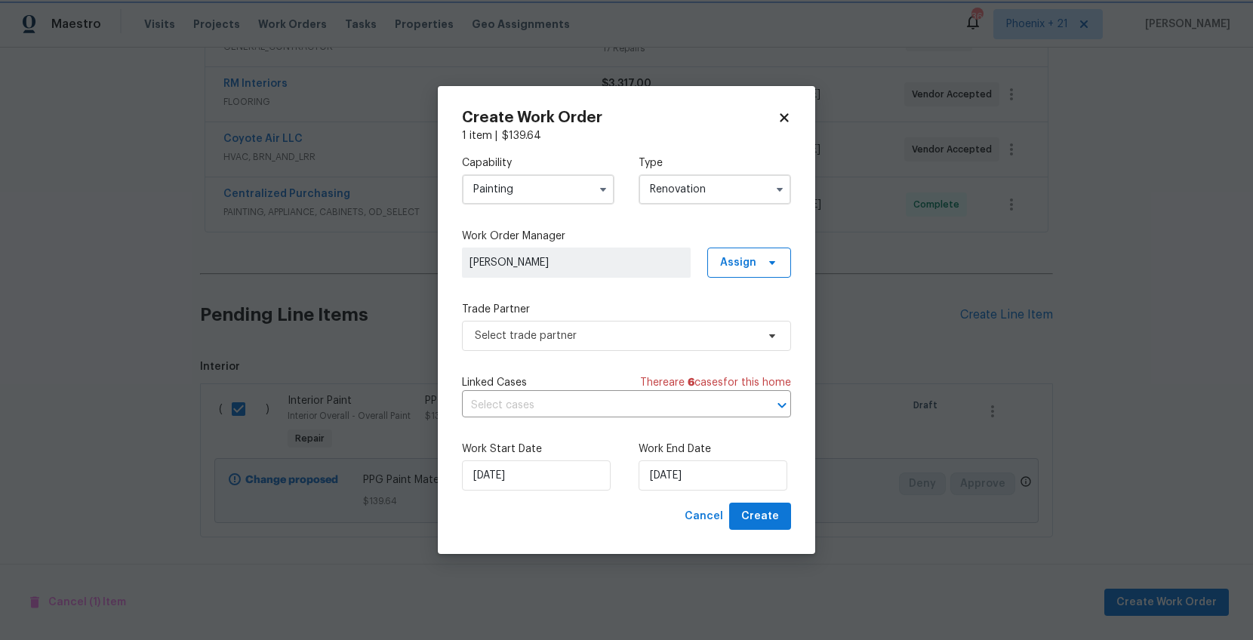
scroll to position [0, 0]
click at [743, 267] on span "Assign" at bounding box center [738, 262] width 36 height 15
click at [739, 325] on div "Assign to me" at bounding box center [752, 326] width 66 height 15
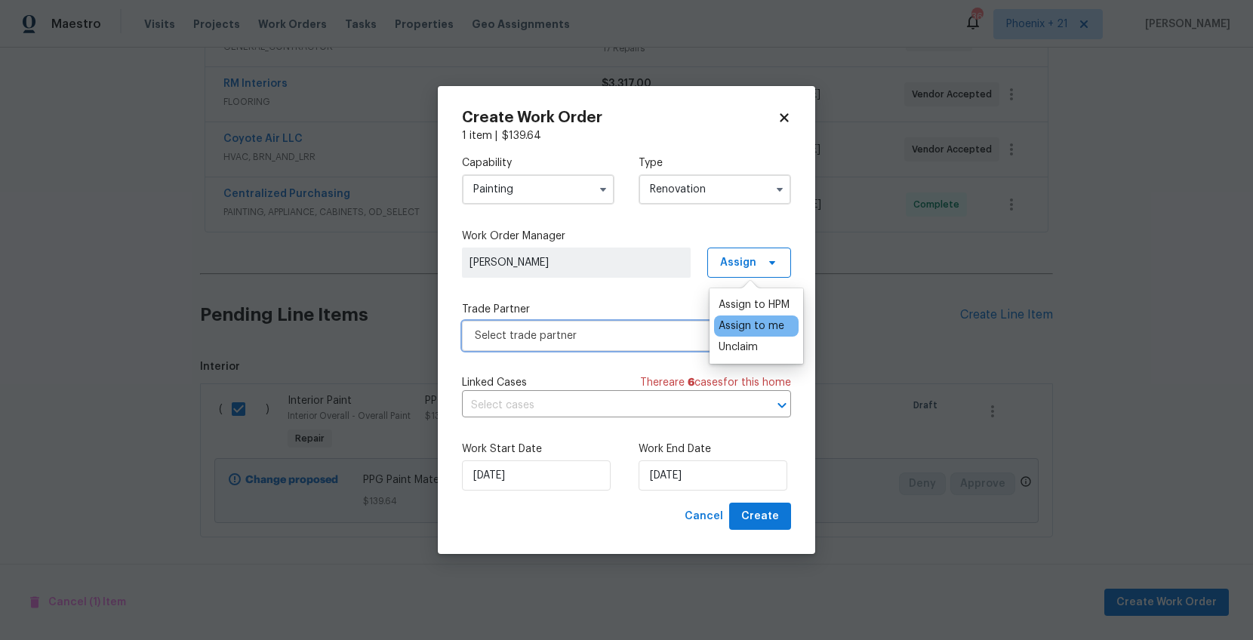
click at [621, 334] on span "Select trade partner" at bounding box center [616, 335] width 282 height 15
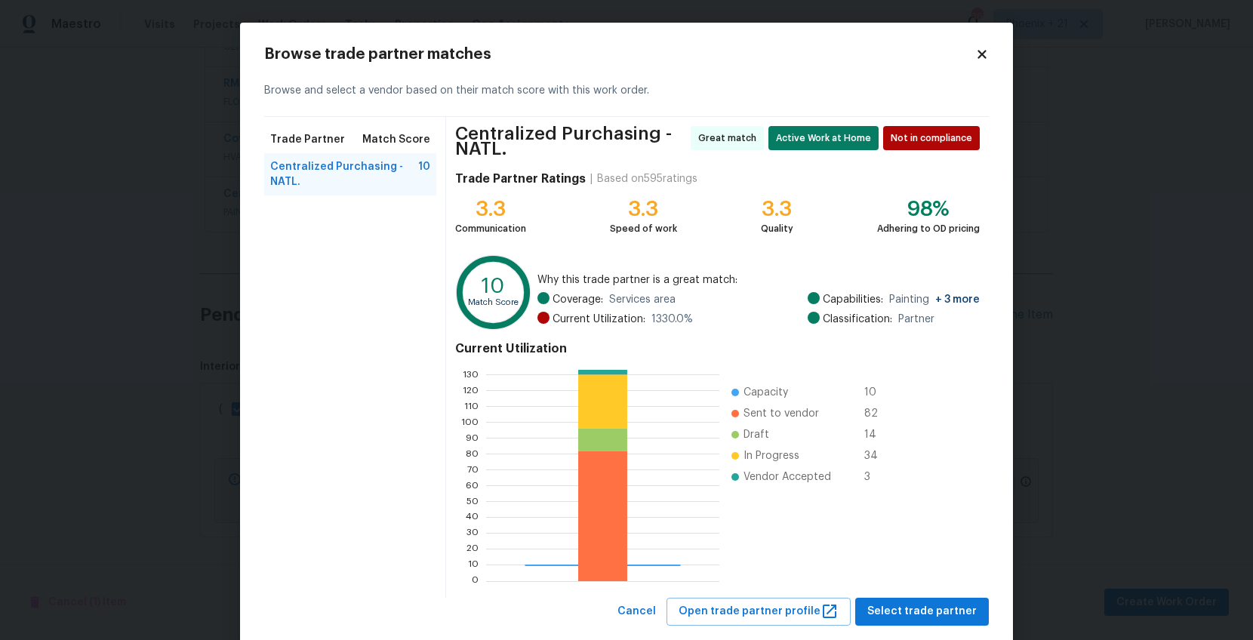
scroll to position [32, 0]
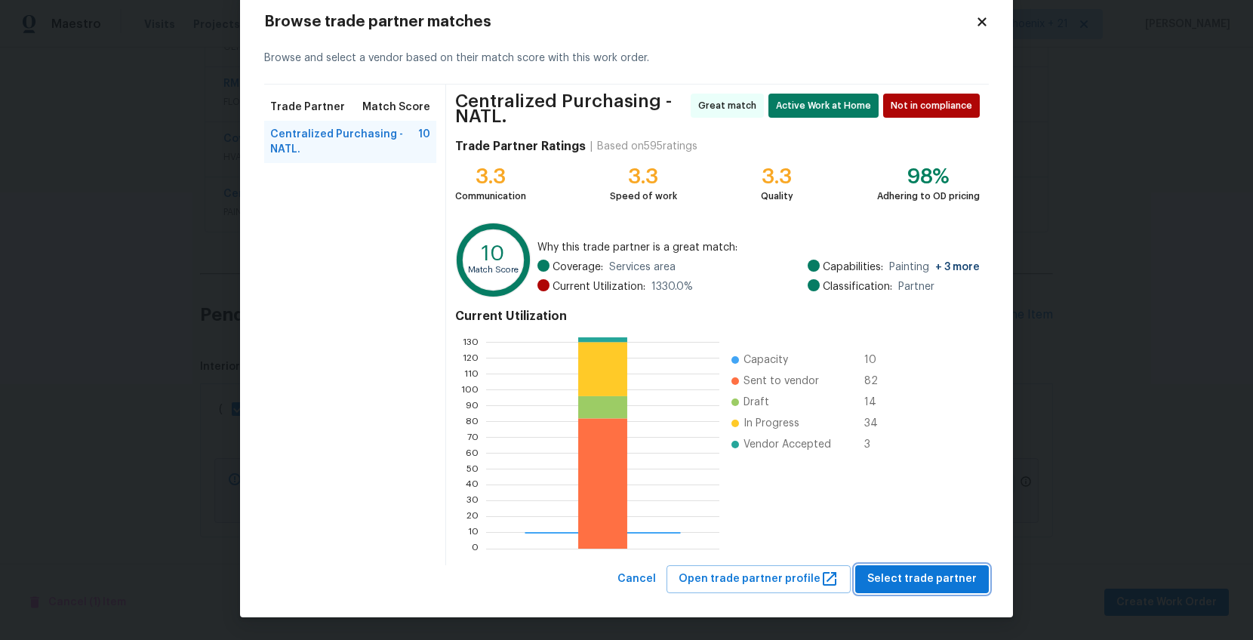
click at [894, 573] on span "Select trade partner" at bounding box center [922, 579] width 109 height 19
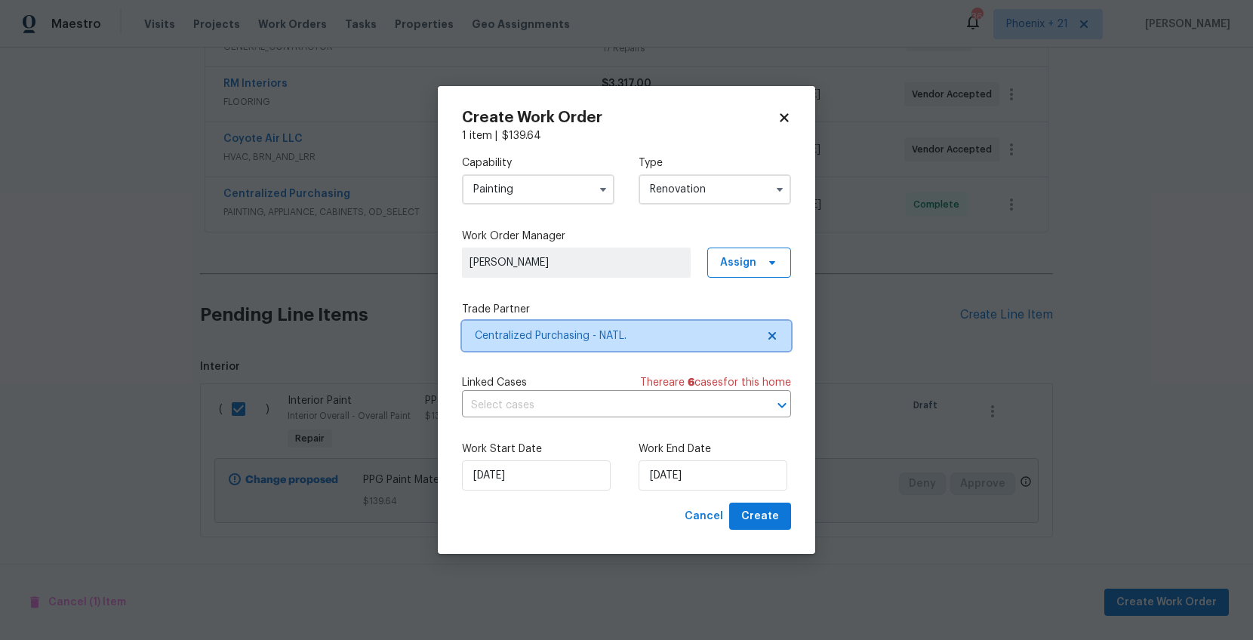
scroll to position [0, 0]
click at [780, 505] on button "Create" at bounding box center [760, 517] width 62 height 28
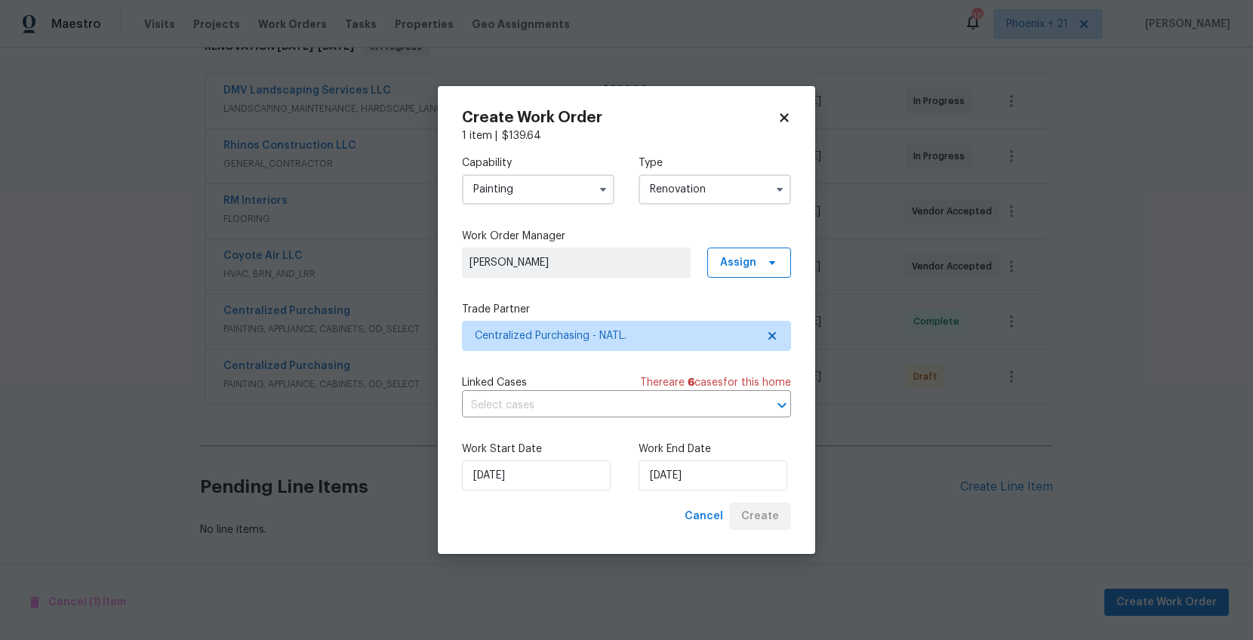
scroll to position [264, 0]
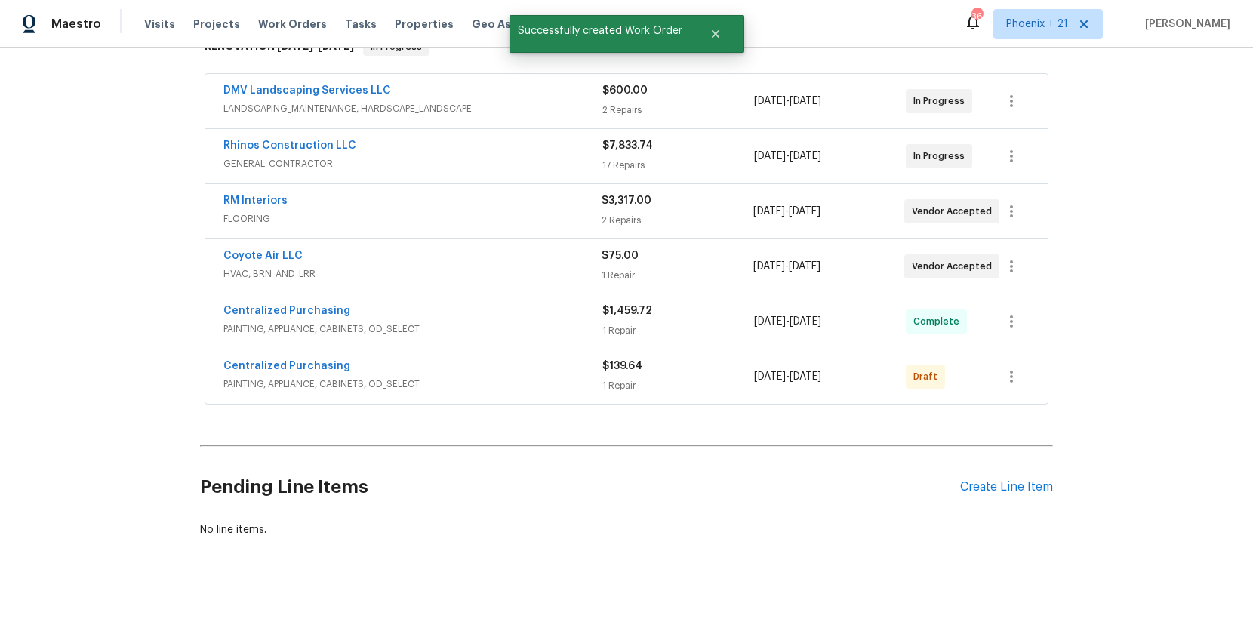
drag, startPoint x: 1059, startPoint y: 380, endPoint x: 1018, endPoint y: 380, distance: 41.5
click at [1055, 380] on div "Back to all projects 1618 E Racine Pl, Casa Grande, AZ 85122 5 Beds | 2 1/2 Bat…" at bounding box center [626, 344] width 1253 height 593
click at [1011, 380] on icon "button" at bounding box center [1011, 377] width 3 height 12
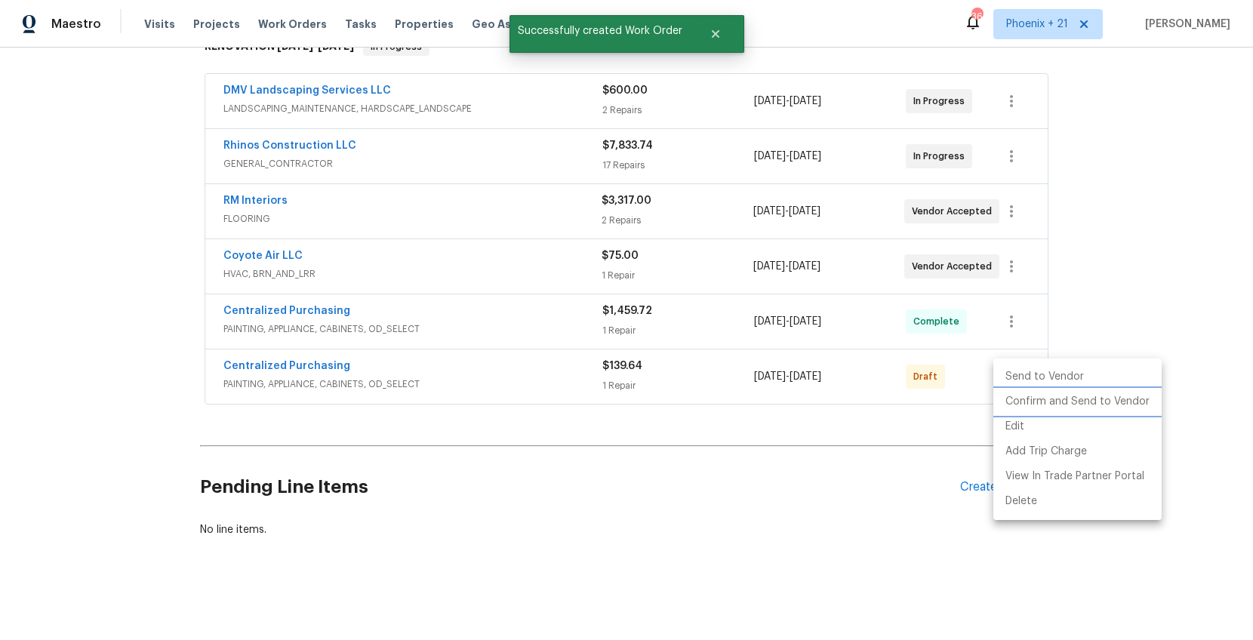
click at [1024, 399] on li "Confirm and Send to Vendor" at bounding box center [1078, 402] width 168 height 25
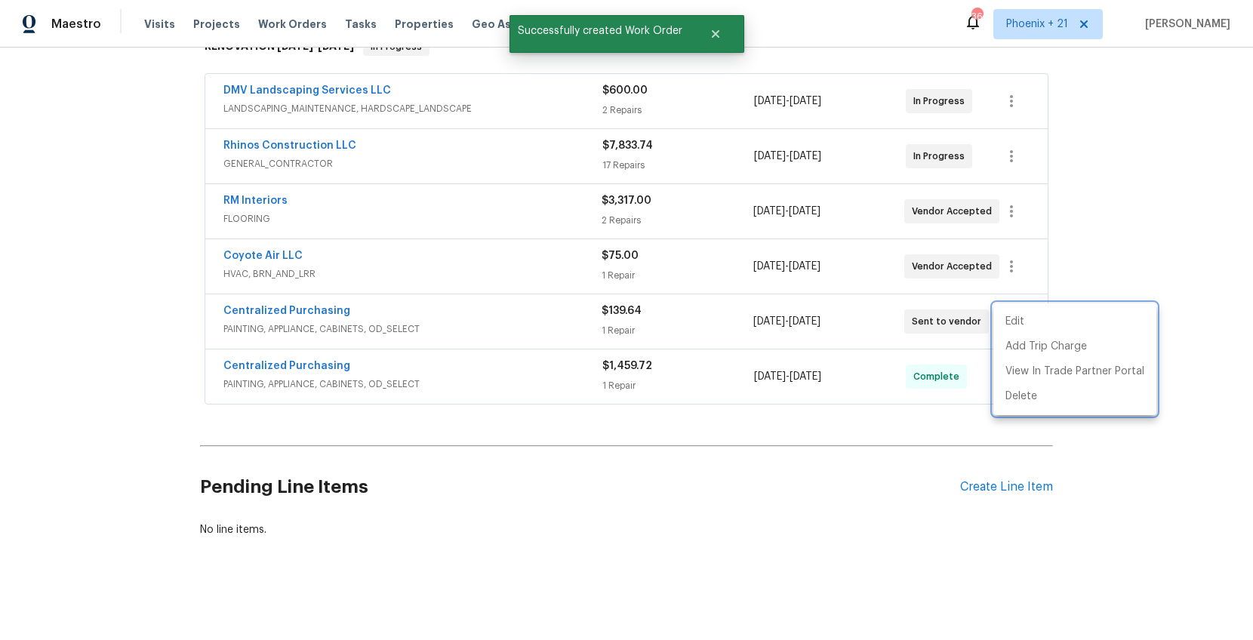
click at [313, 301] on div at bounding box center [626, 320] width 1253 height 640
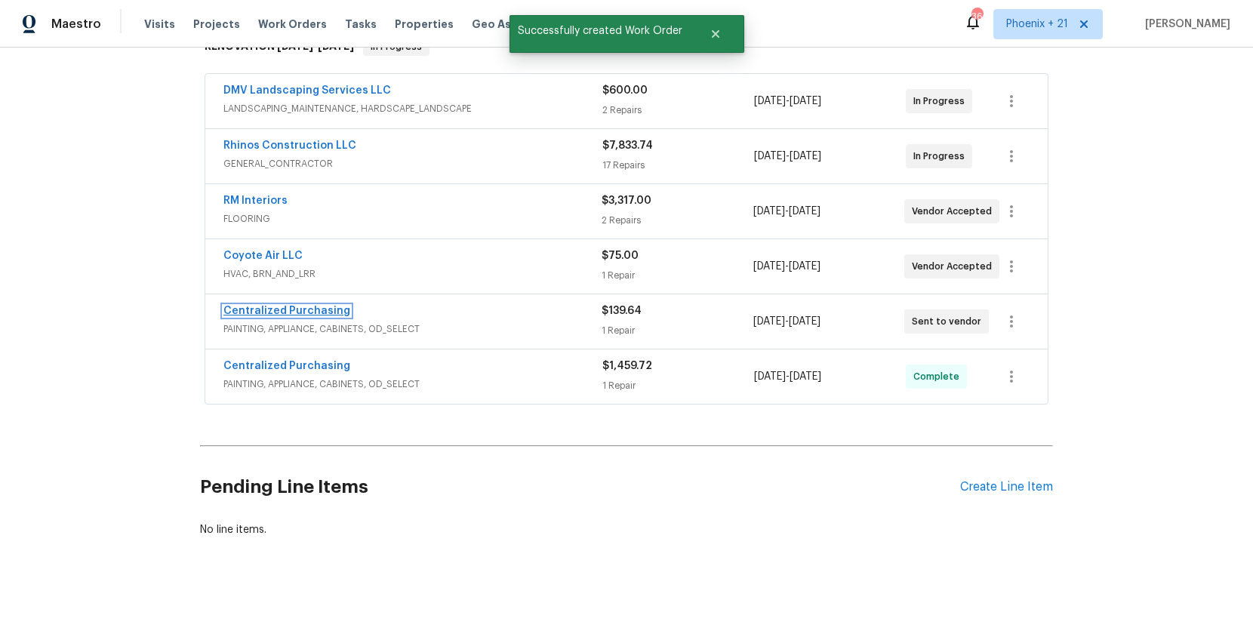
click at [314, 310] on link "Centralized Purchasing" at bounding box center [286, 311] width 127 height 11
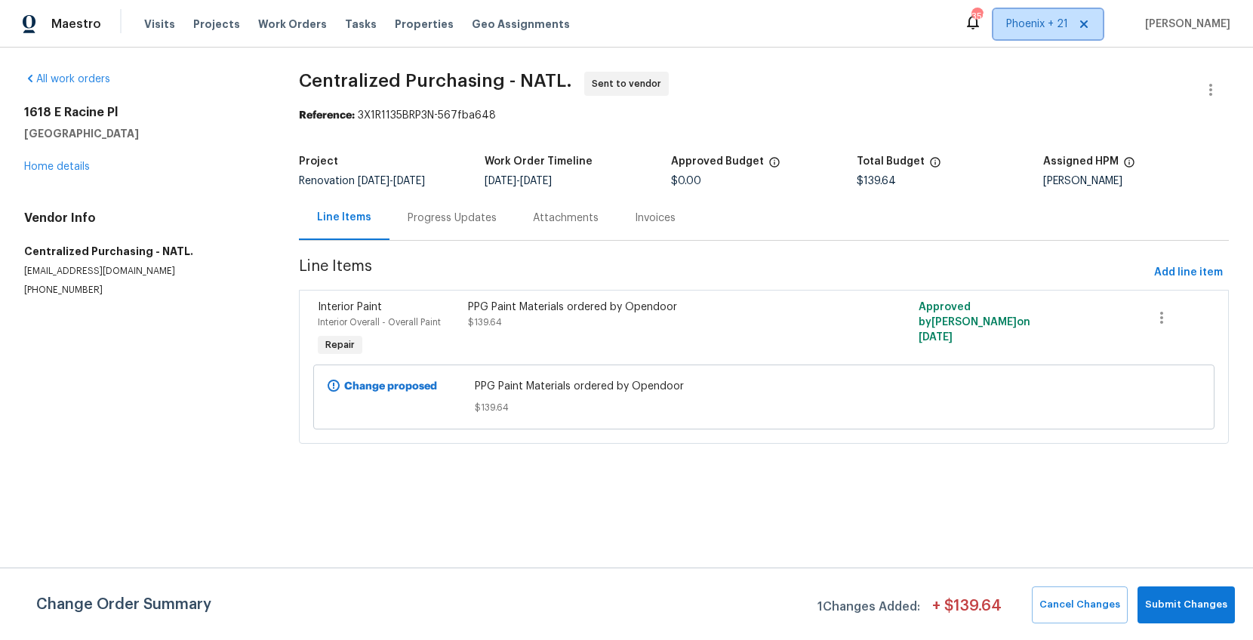
click at [1025, 15] on span "Phoenix + 21" at bounding box center [1048, 24] width 109 height 30
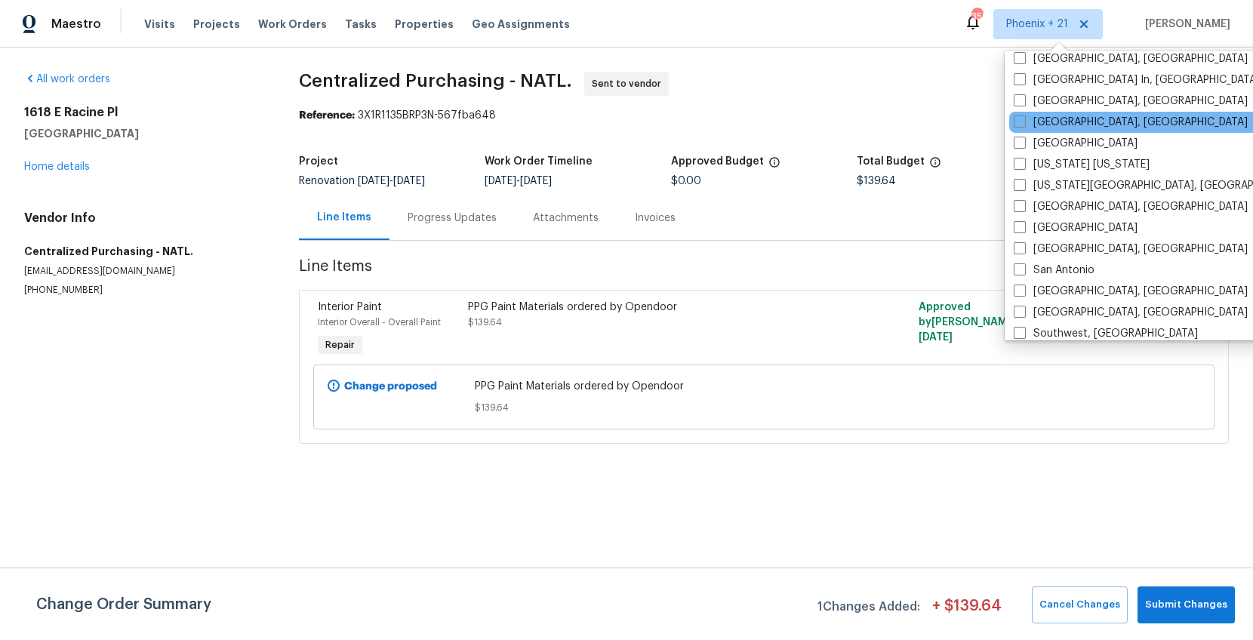
scroll to position [926, 0]
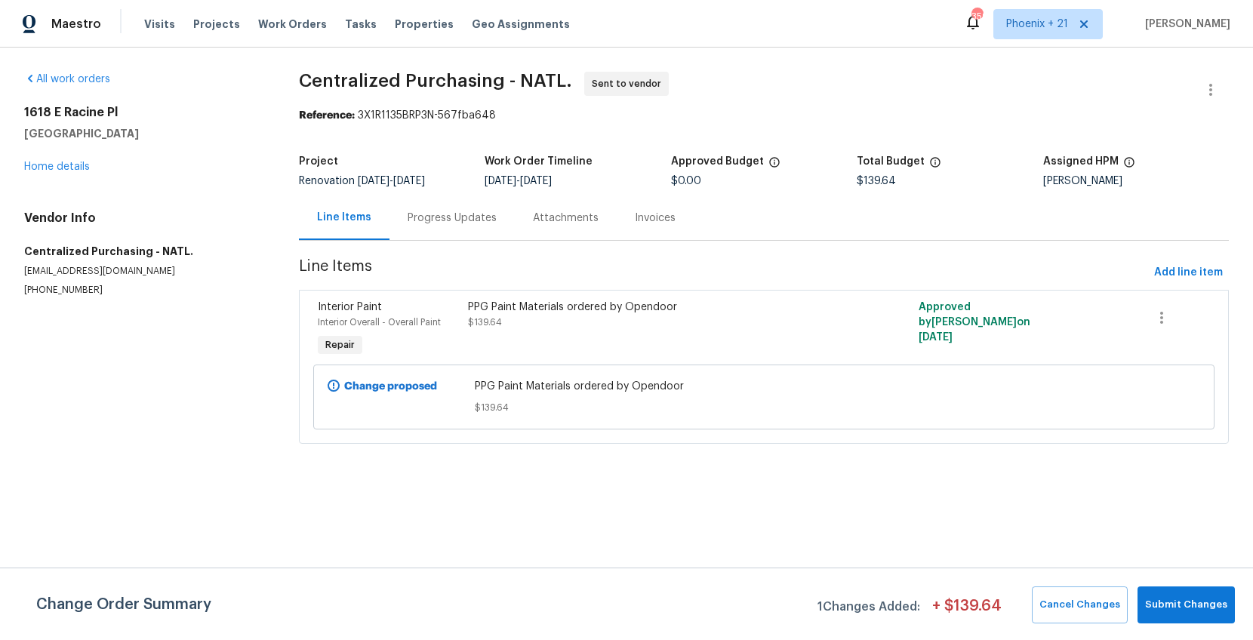
click at [316, 32] on div "Visits Projects Work Orders Tasks Properties Geo Assignments" at bounding box center [366, 24] width 444 height 30
drag, startPoint x: 296, startPoint y: 25, endPoint x: 313, endPoint y: 28, distance: 16.9
click at [296, 25] on span "Work Orders" at bounding box center [292, 24] width 69 height 15
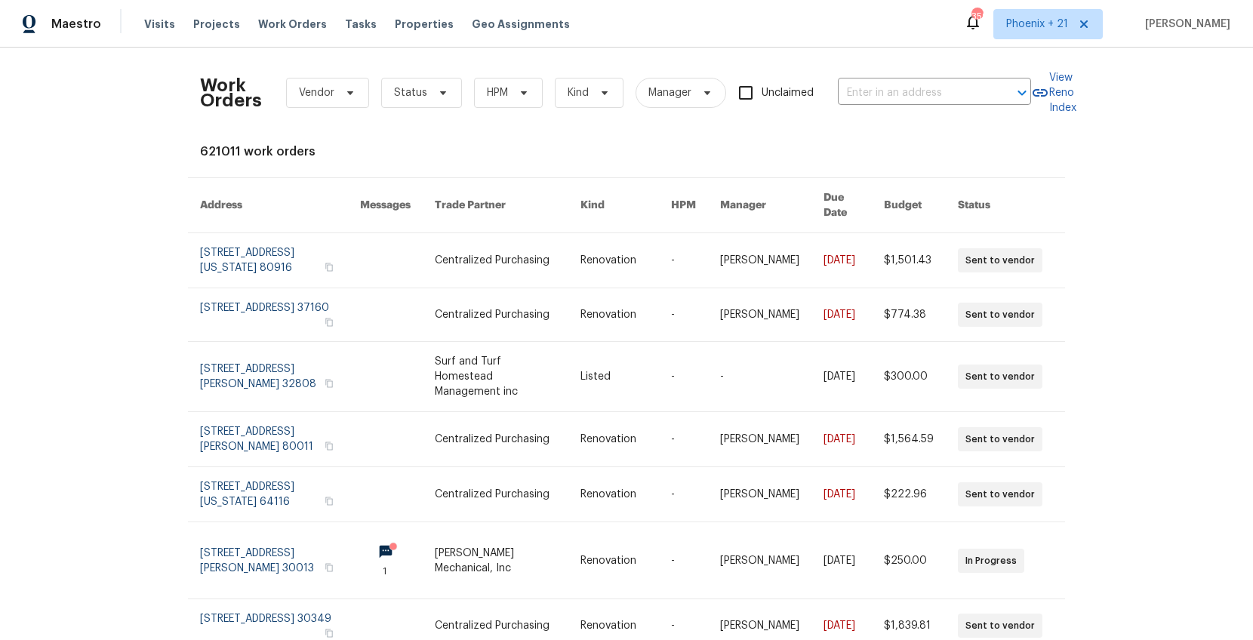
drag, startPoint x: 973, startPoint y: 74, endPoint x: 953, endPoint y: 91, distance: 26.8
click at [968, 79] on div "Work Orders Vendor Status HPM Kind Manager Unclaimed ​" at bounding box center [615, 93] width 831 height 66
click at [953, 91] on input "text" at bounding box center [913, 93] width 151 height 23
paste input "106 Cottonwood Dr, Shelbyville, TN 37160"
type input "106 Cottonwood Dr, Shelbyville, TN 37160"
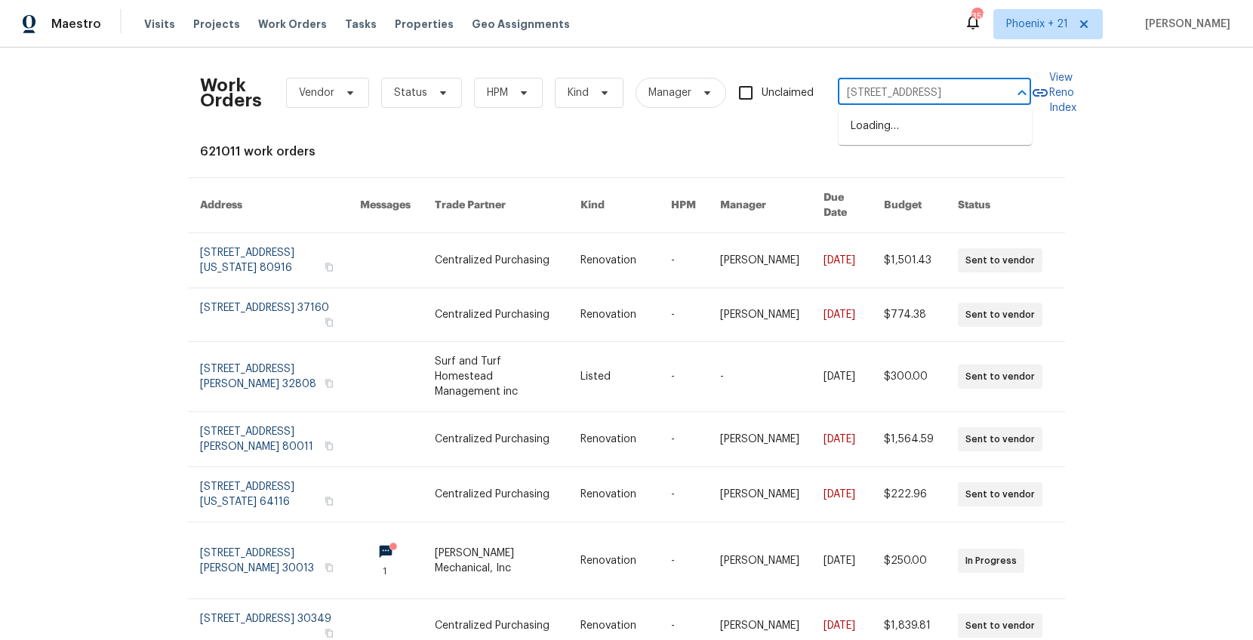
scroll to position [0, 65]
click at [923, 136] on li "106 Cottonwood Dr, Shelbyville, TN 37160" at bounding box center [935, 126] width 193 height 25
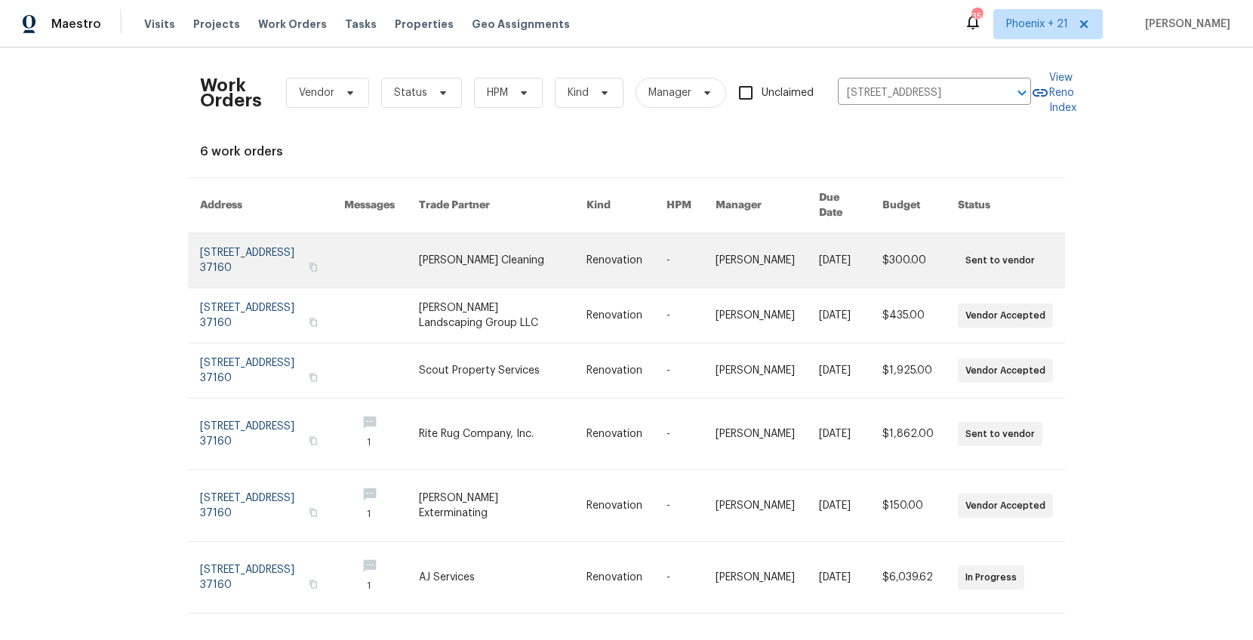
click at [467, 241] on link at bounding box center [503, 260] width 168 height 54
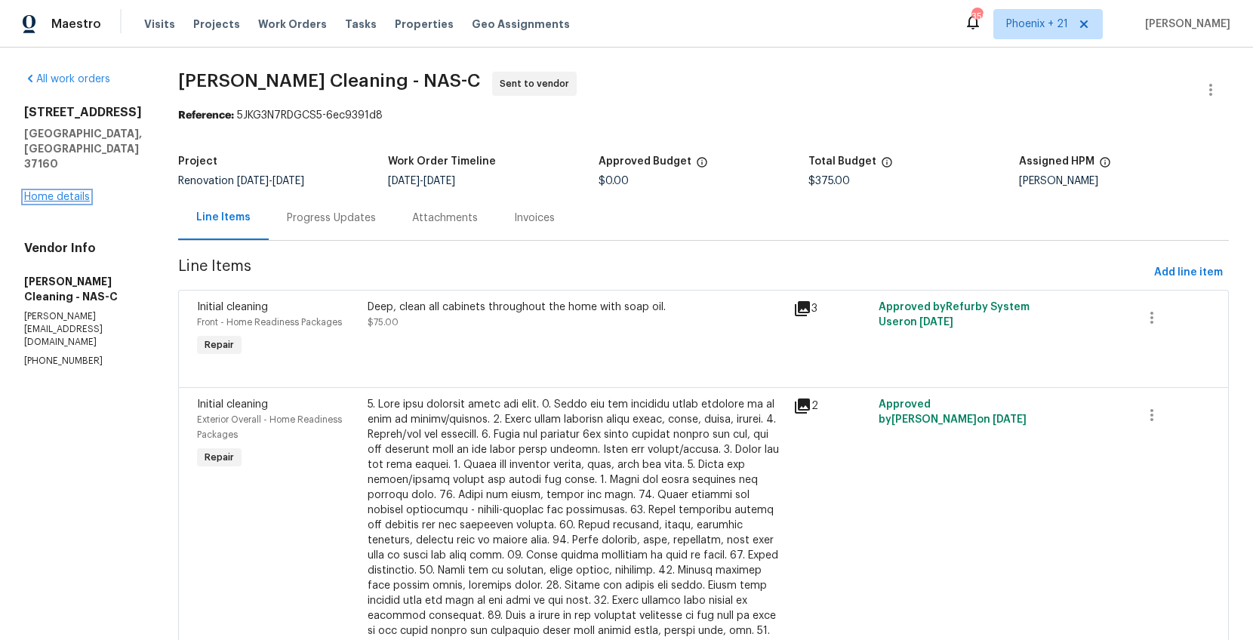
click at [84, 192] on link "Home details" at bounding box center [57, 197] width 66 height 11
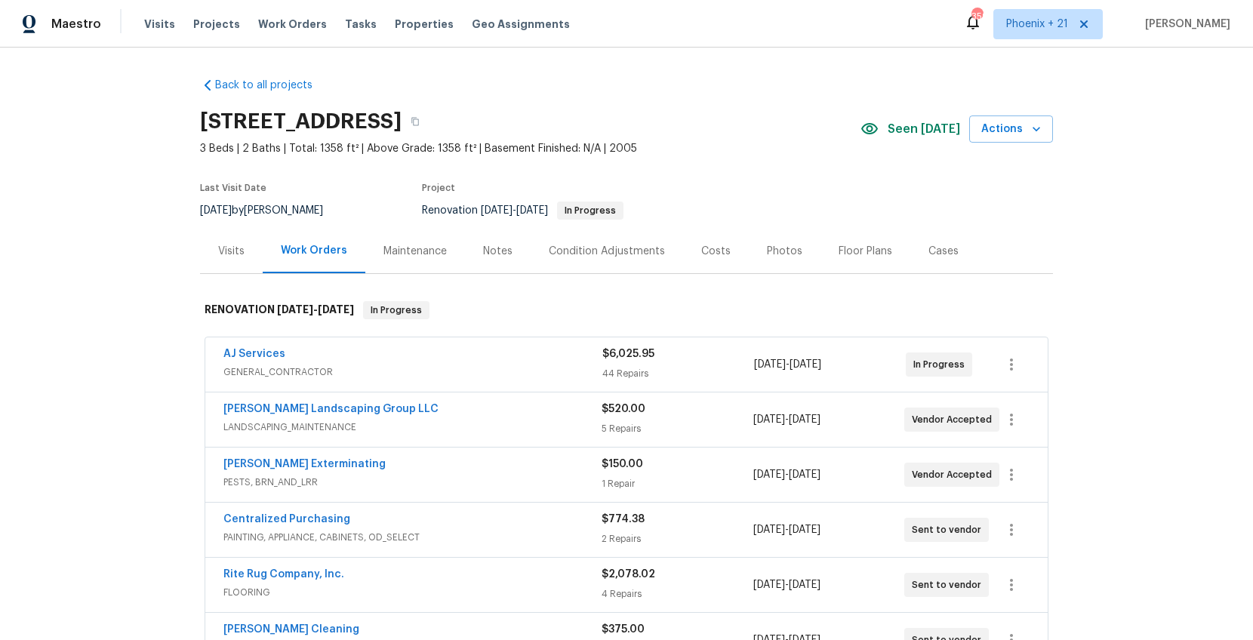
click at [225, 252] on div "Visits" at bounding box center [231, 251] width 26 height 15
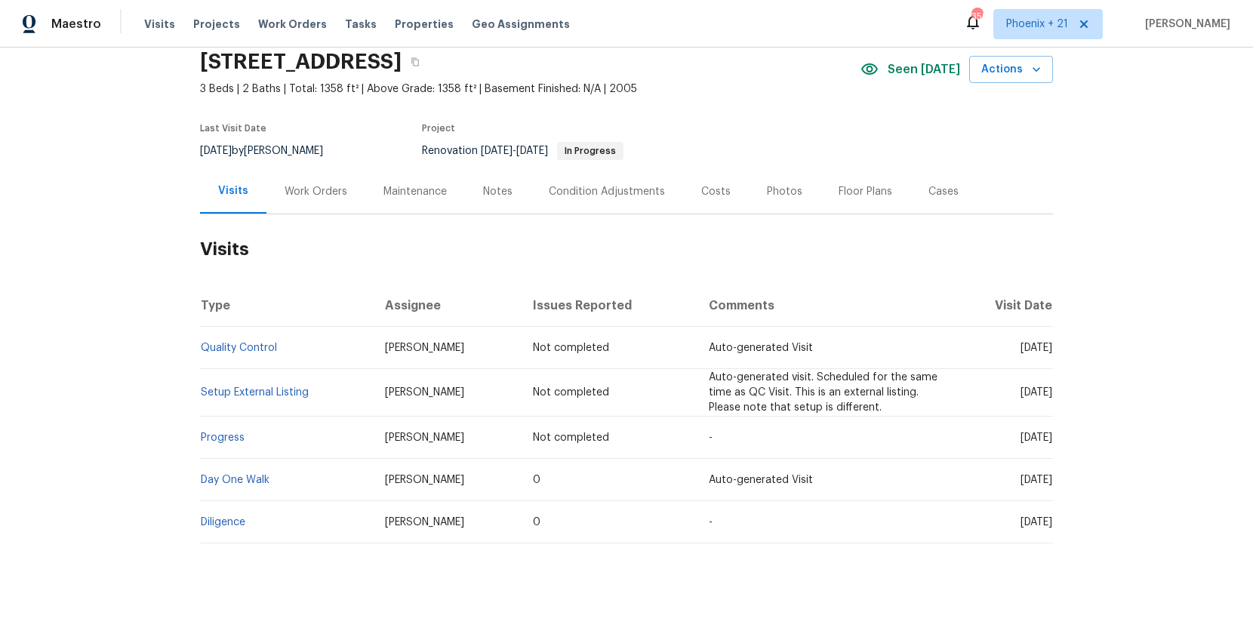
scroll to position [7, 0]
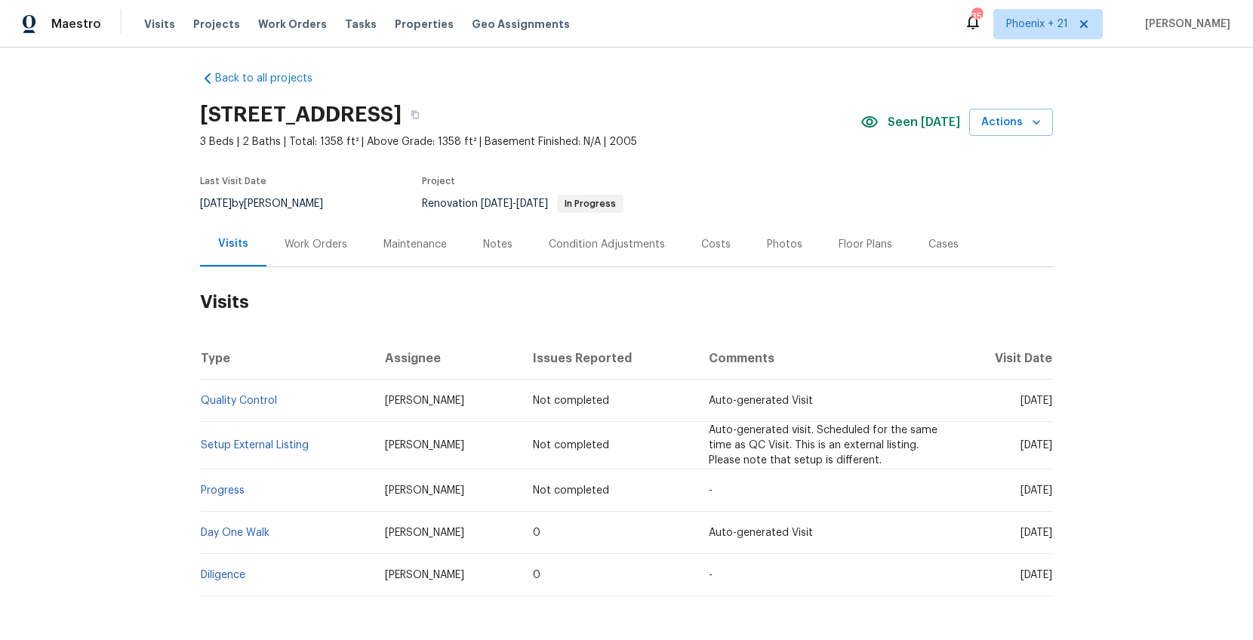
click at [292, 248] on div "Work Orders" at bounding box center [316, 244] width 63 height 15
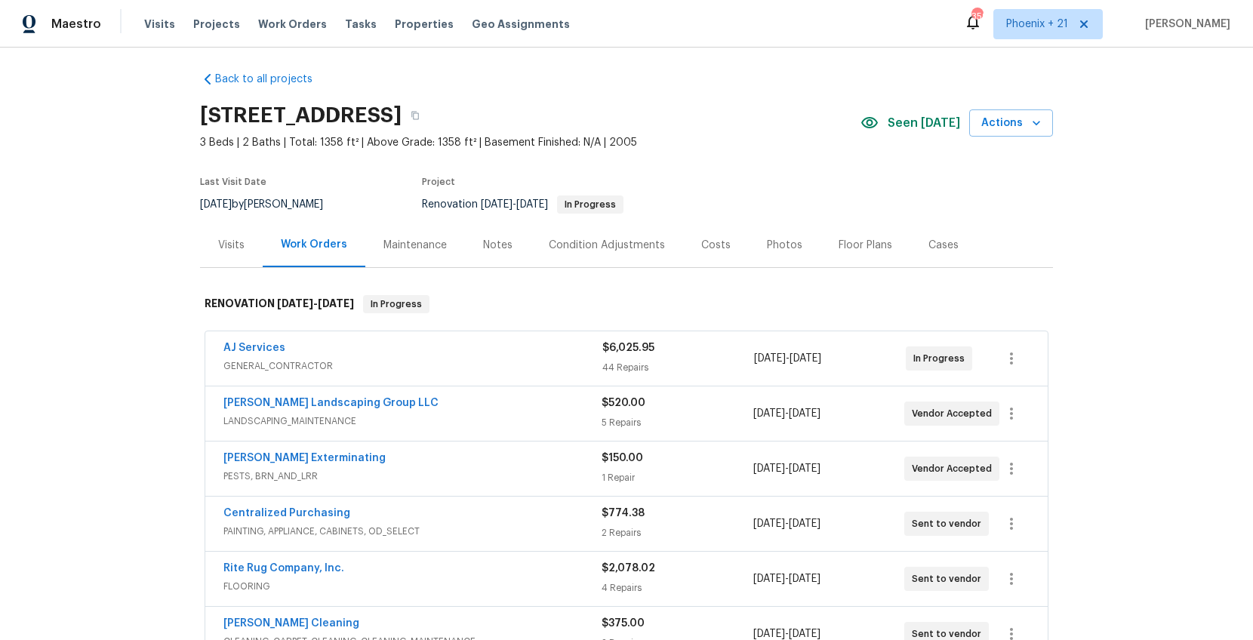
scroll to position [233, 0]
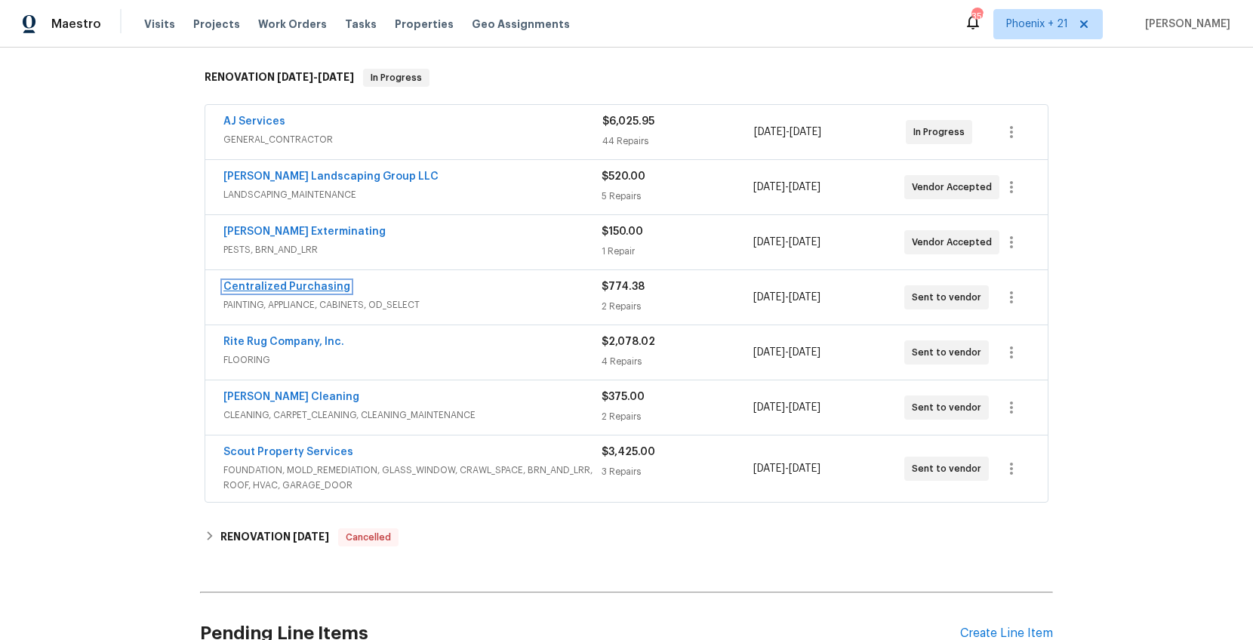
click at [319, 285] on link "Centralized Purchasing" at bounding box center [286, 287] width 127 height 11
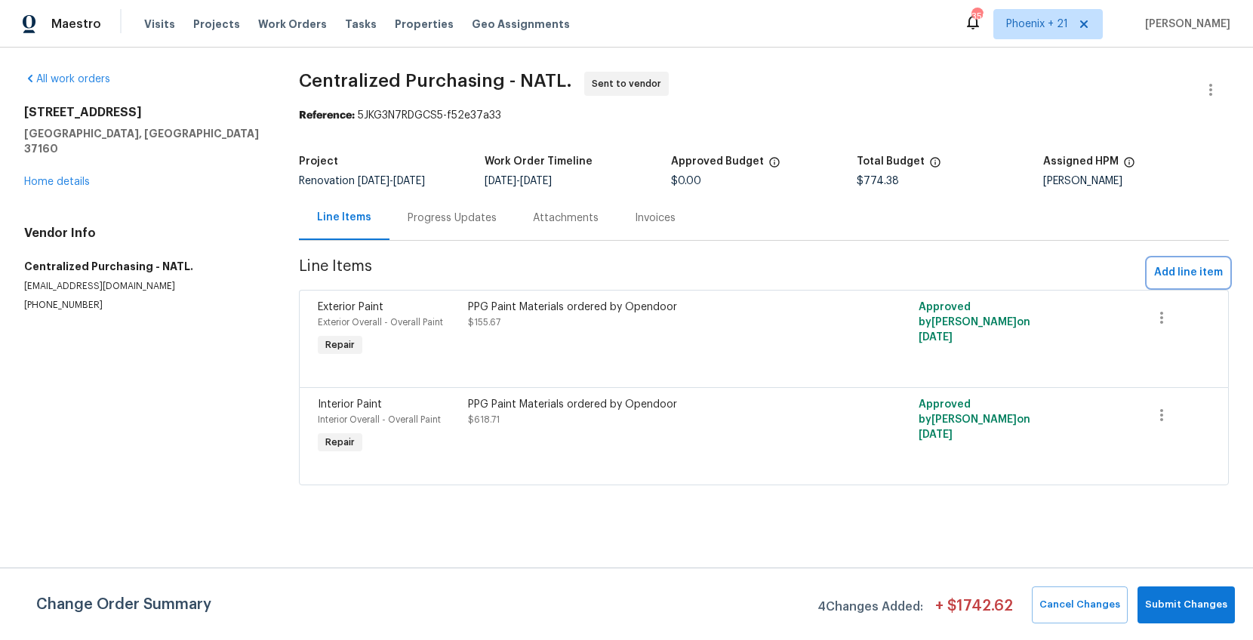
click at [1173, 270] on span "Add line item" at bounding box center [1188, 273] width 69 height 19
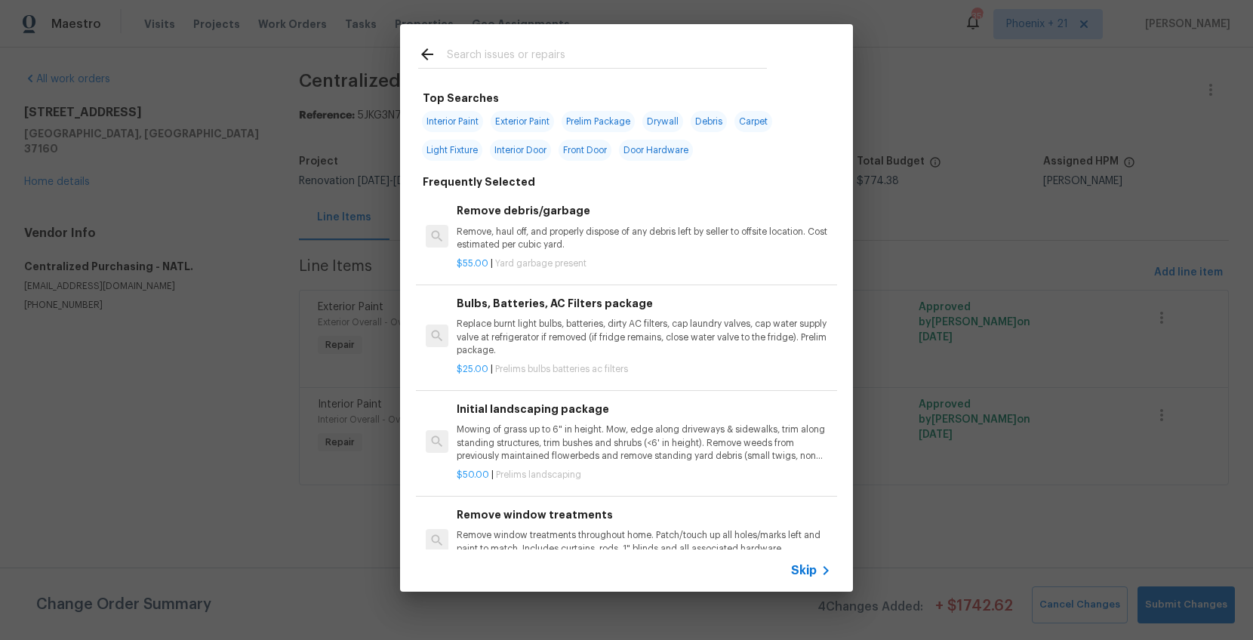
click at [671, 47] on input "text" at bounding box center [607, 56] width 320 height 23
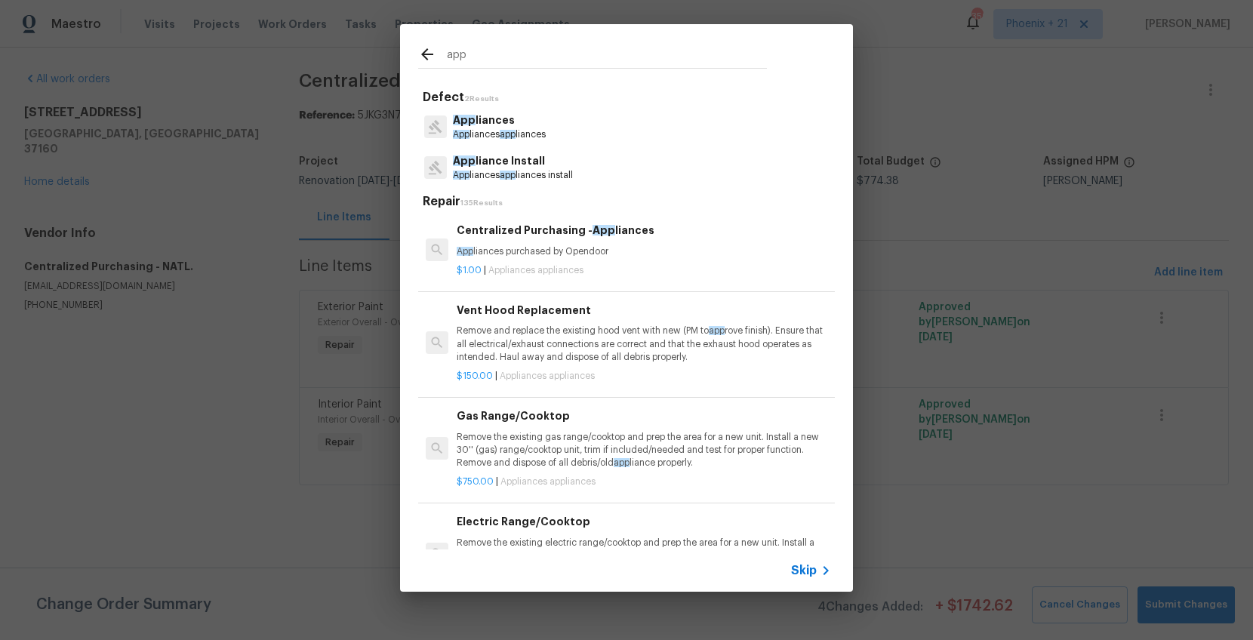
type input "app"
click at [689, 236] on h6 "Centralized Purchasing - App liances" at bounding box center [644, 230] width 375 height 17
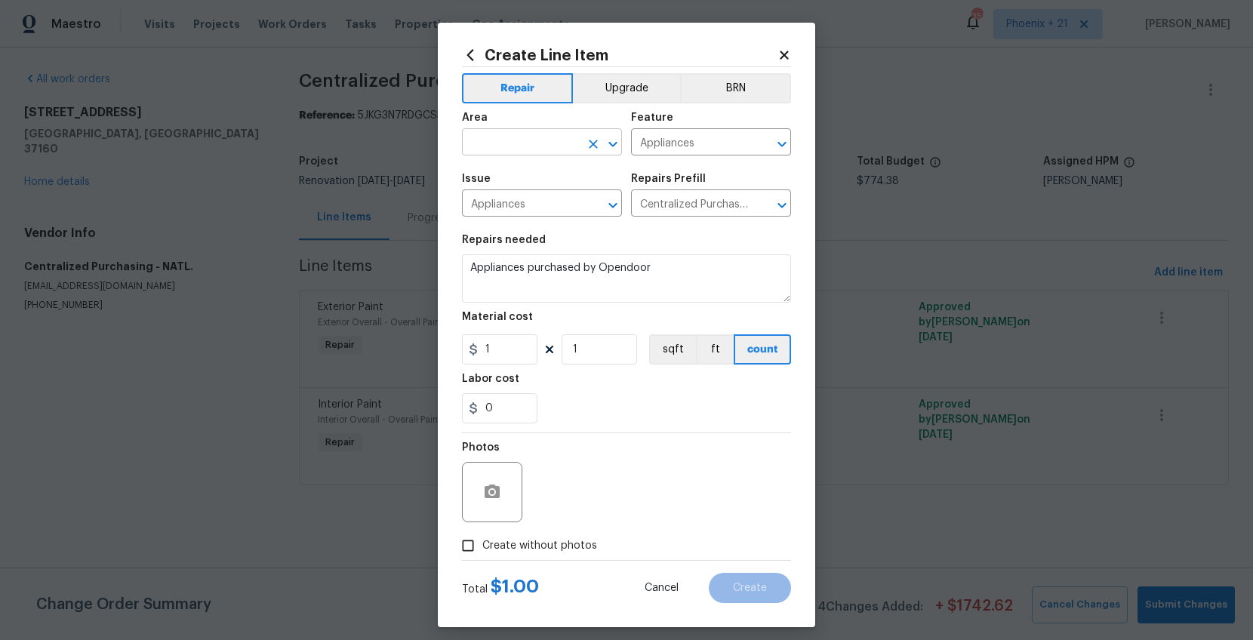
click at [516, 145] on input "text" at bounding box center [521, 143] width 118 height 23
click at [529, 193] on li "Interior Overall" at bounding box center [542, 202] width 160 height 25
type input "Interior Overall"
drag, startPoint x: 593, startPoint y: 142, endPoint x: 538, endPoint y: 154, distance: 57.2
click at [593, 142] on icon "Clear" at bounding box center [593, 144] width 9 height 9
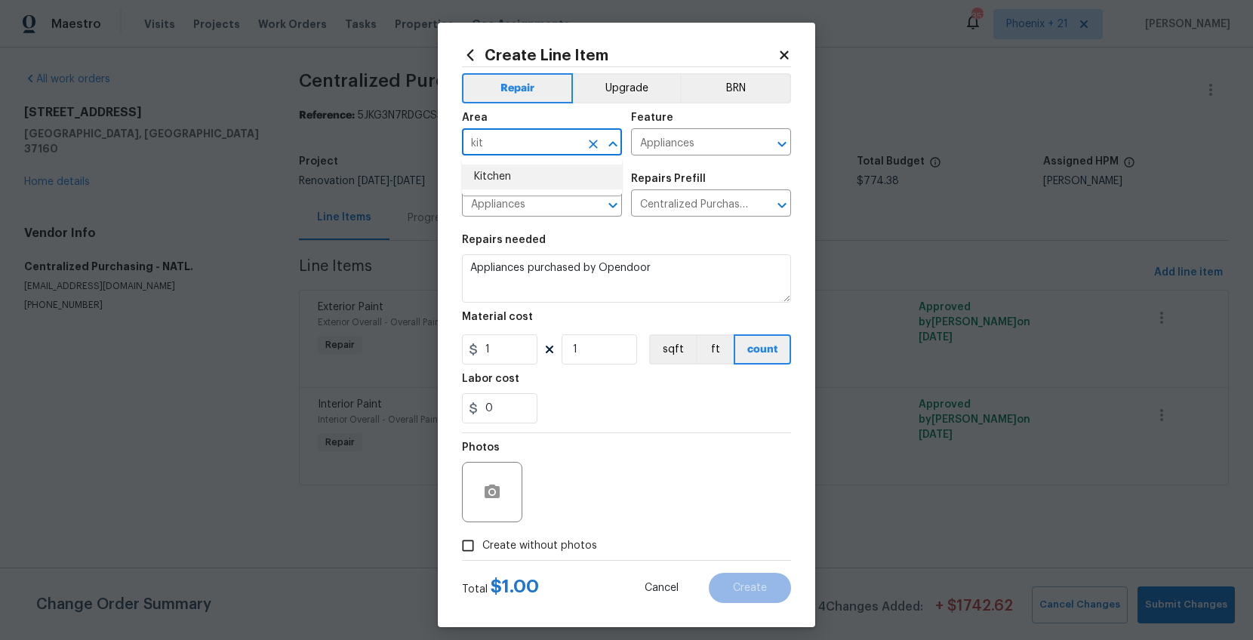
click at [464, 177] on li "Kitchen" at bounding box center [542, 177] width 160 height 25
type input "Kitchen"
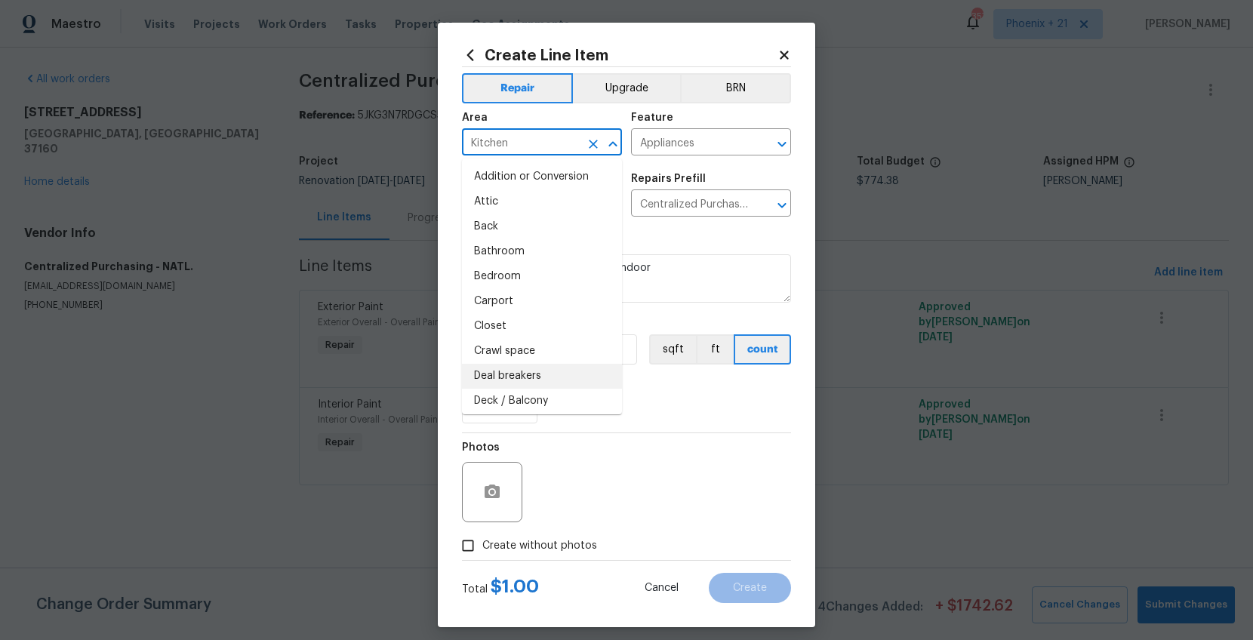
drag, startPoint x: 667, startPoint y: 427, endPoint x: 658, endPoint y: 418, distance: 11.7
click at [666, 426] on section "Repairs needed Appliances purchased by Opendoor Material cost 1 1 sqft ft count…" at bounding box center [626, 329] width 329 height 207
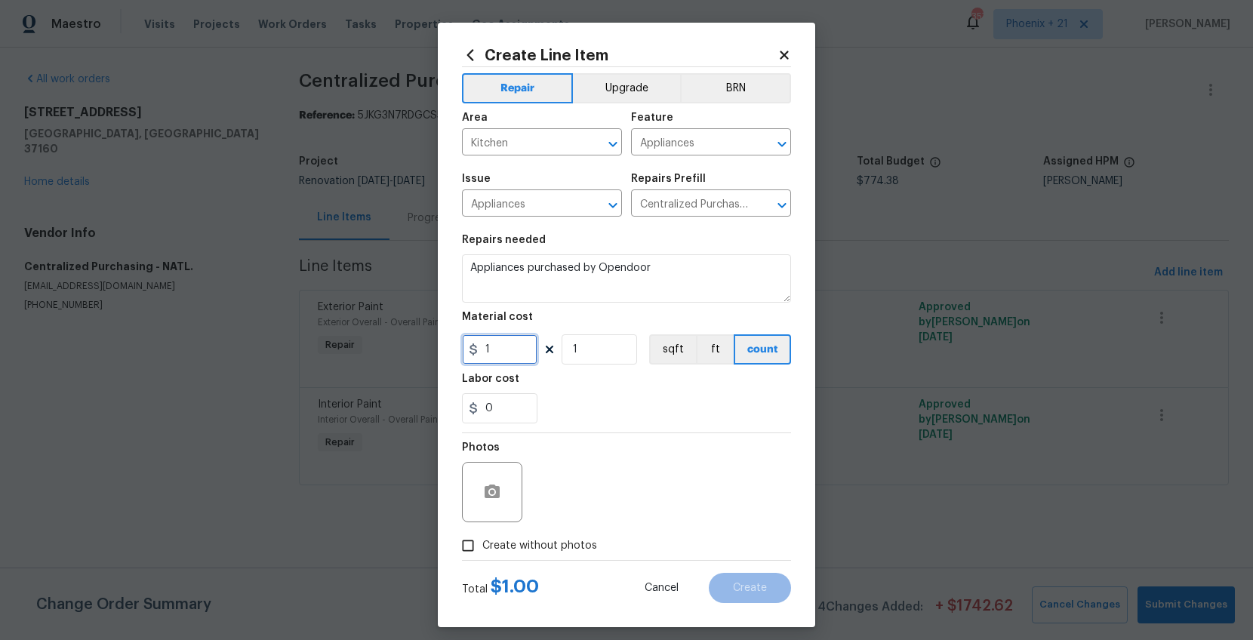
drag, startPoint x: 530, startPoint y: 353, endPoint x: 455, endPoint y: 348, distance: 74.9
click at [455, 348] on div "Create Line Item Repair Upgrade BRN Area Kitchen ​ Feature Appliances ​ Issue A…" at bounding box center [627, 325] width 378 height 605
type input "629.52"
click at [545, 538] on span "Create without photos" at bounding box center [539, 546] width 115 height 16
click at [482, 538] on input "Create without photos" at bounding box center [468, 546] width 29 height 29
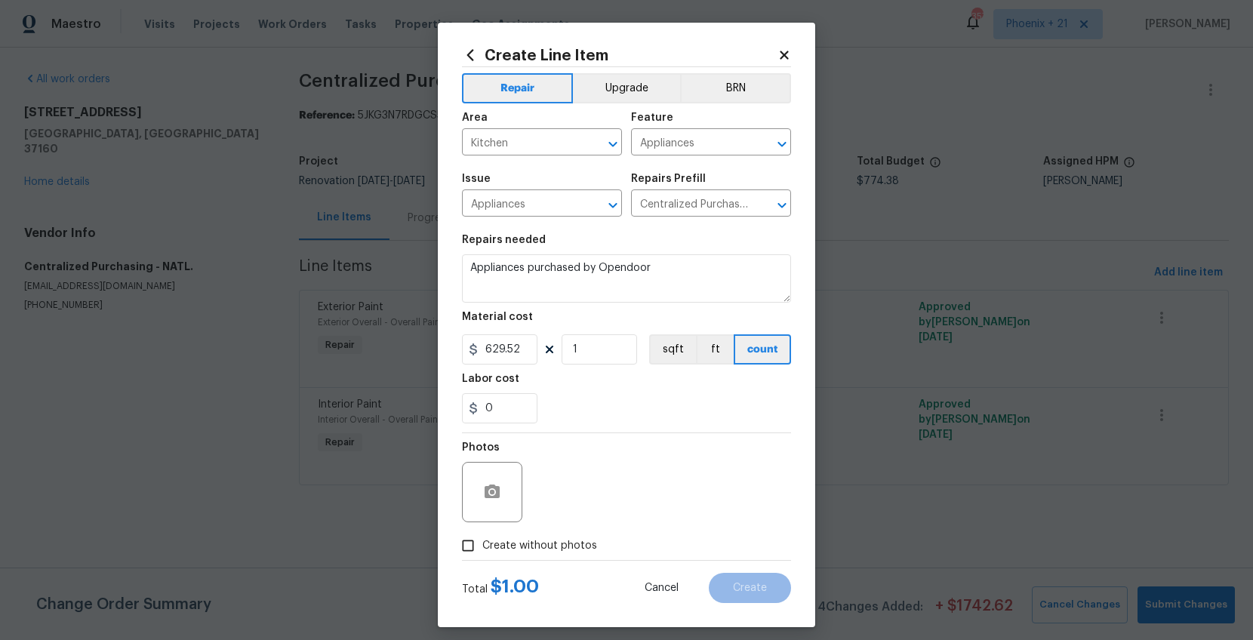
checkbox input "true"
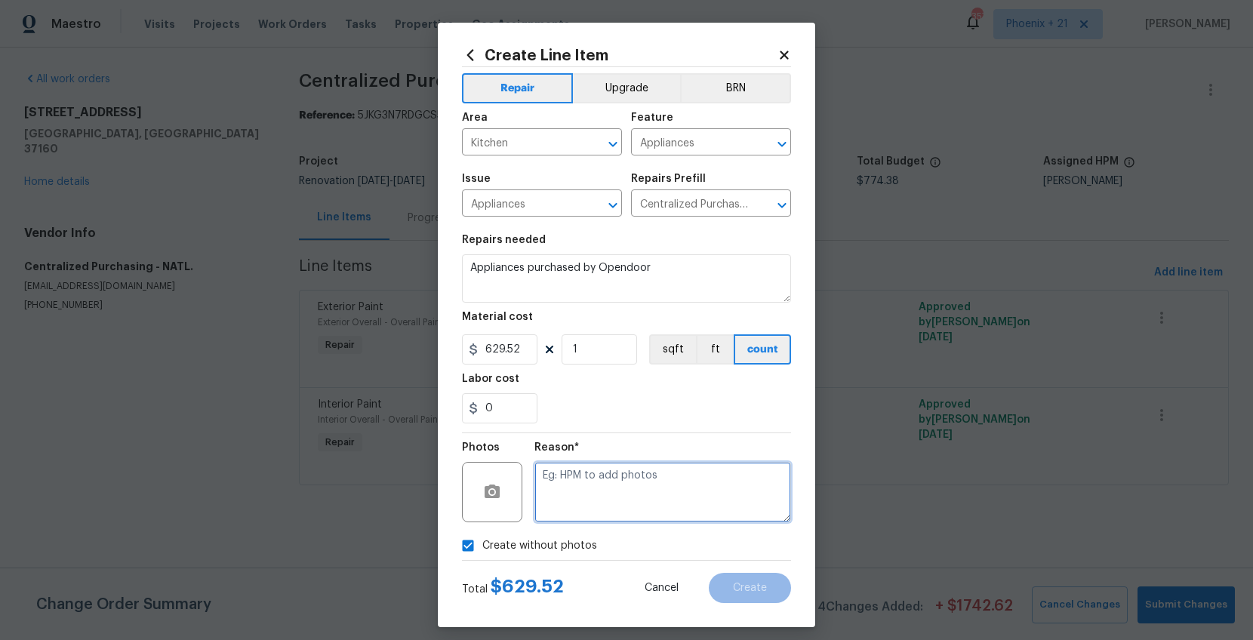
click at [572, 501] on textarea at bounding box center [663, 492] width 257 height 60
type textarea "NA"
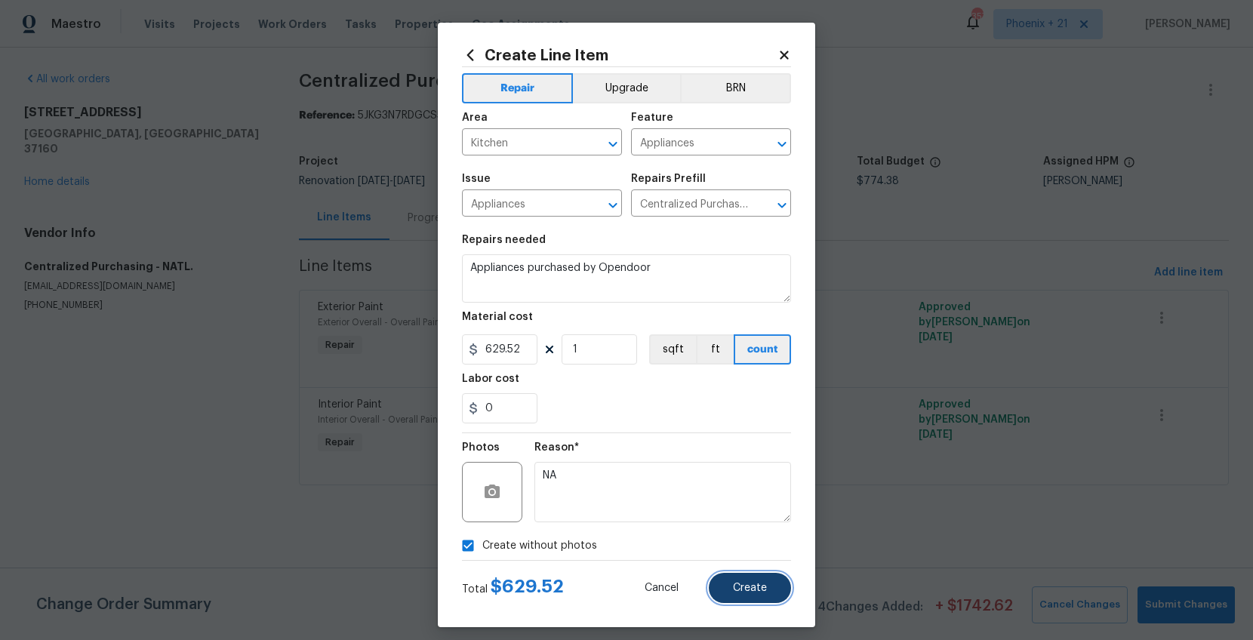
click at [733, 591] on span "Create" at bounding box center [750, 588] width 34 height 11
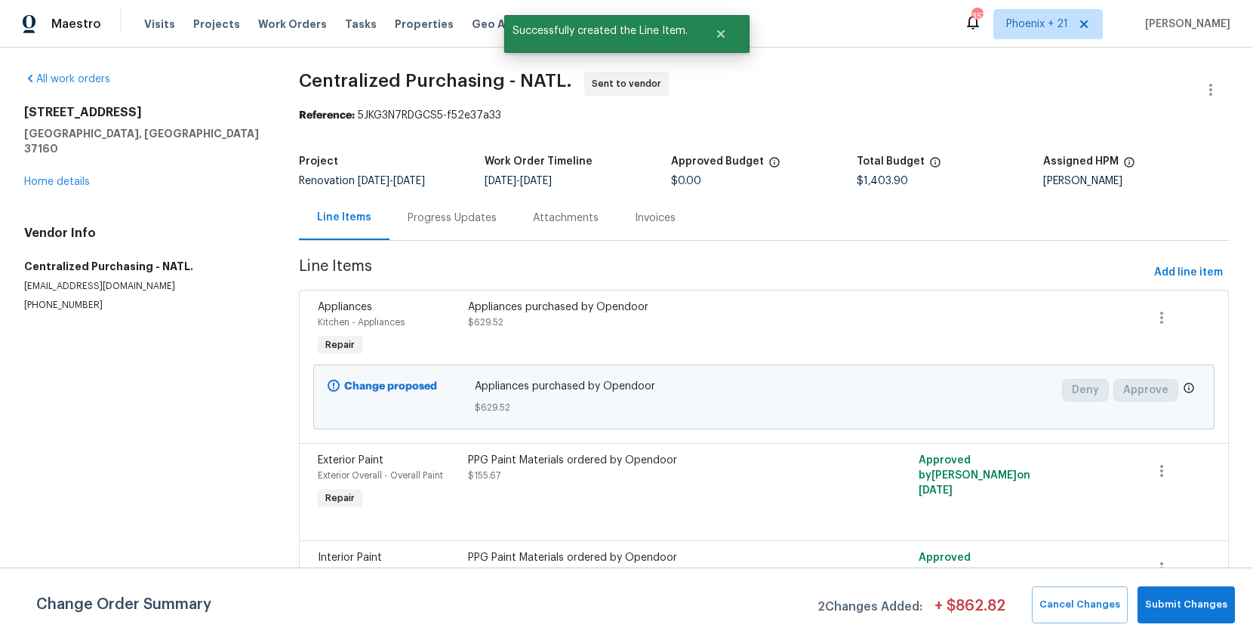
scroll to position [42, 0]
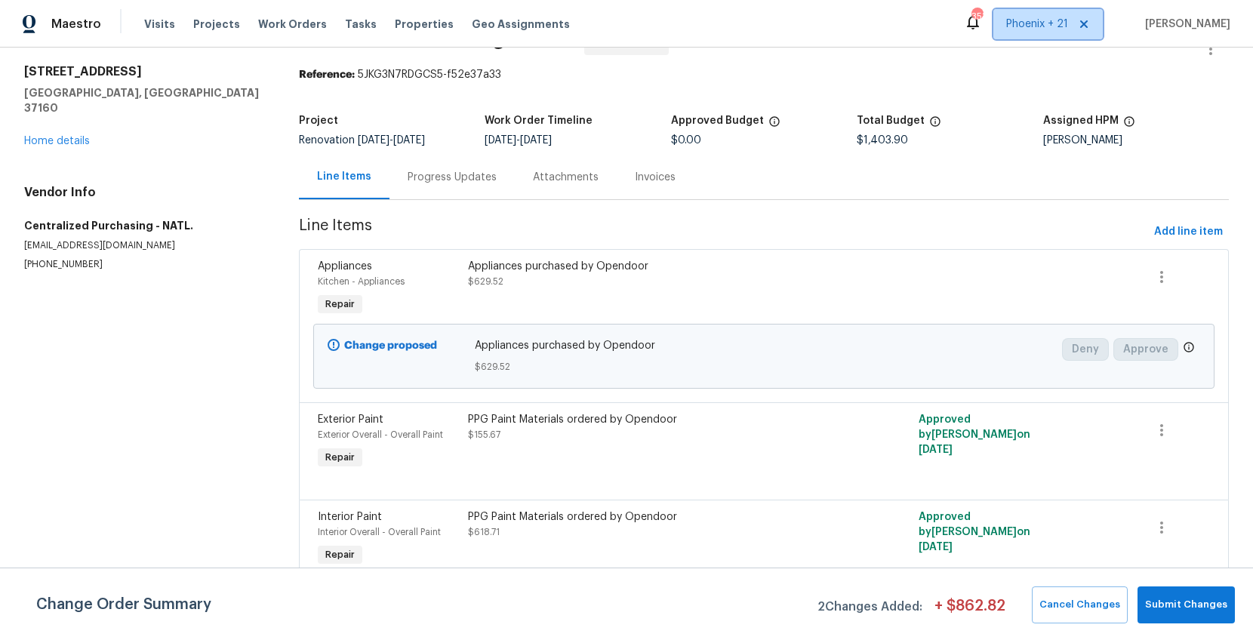
click at [1021, 28] on span "Phoenix + 21" at bounding box center [1037, 24] width 62 height 15
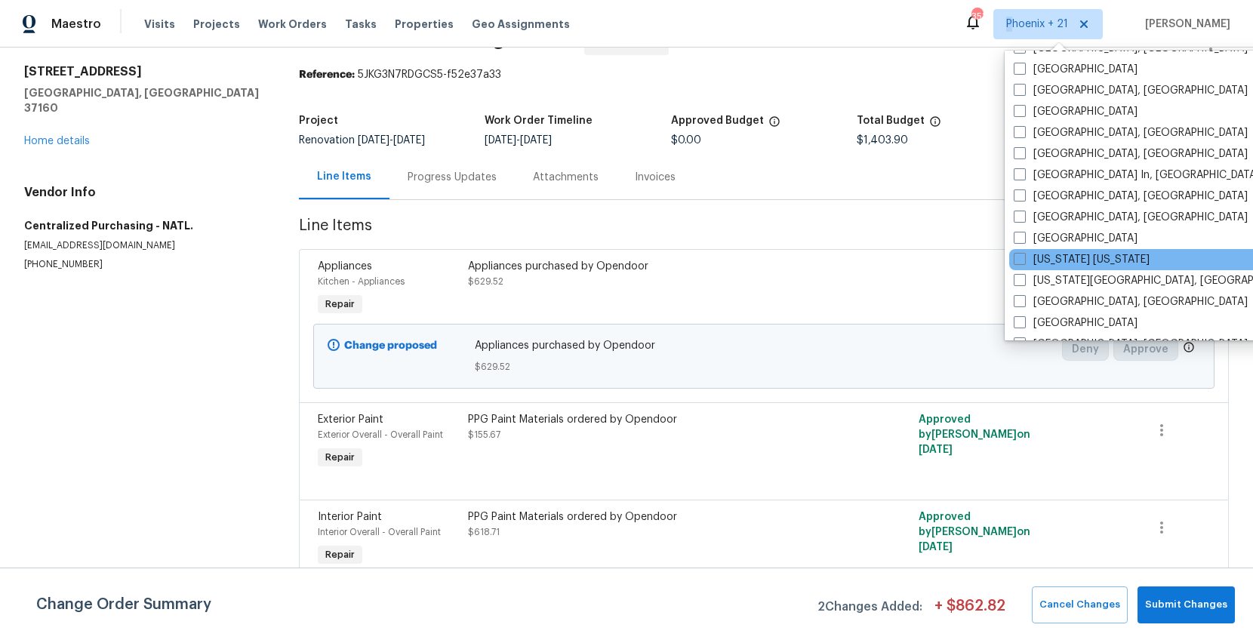
scroll to position [1012, 0]
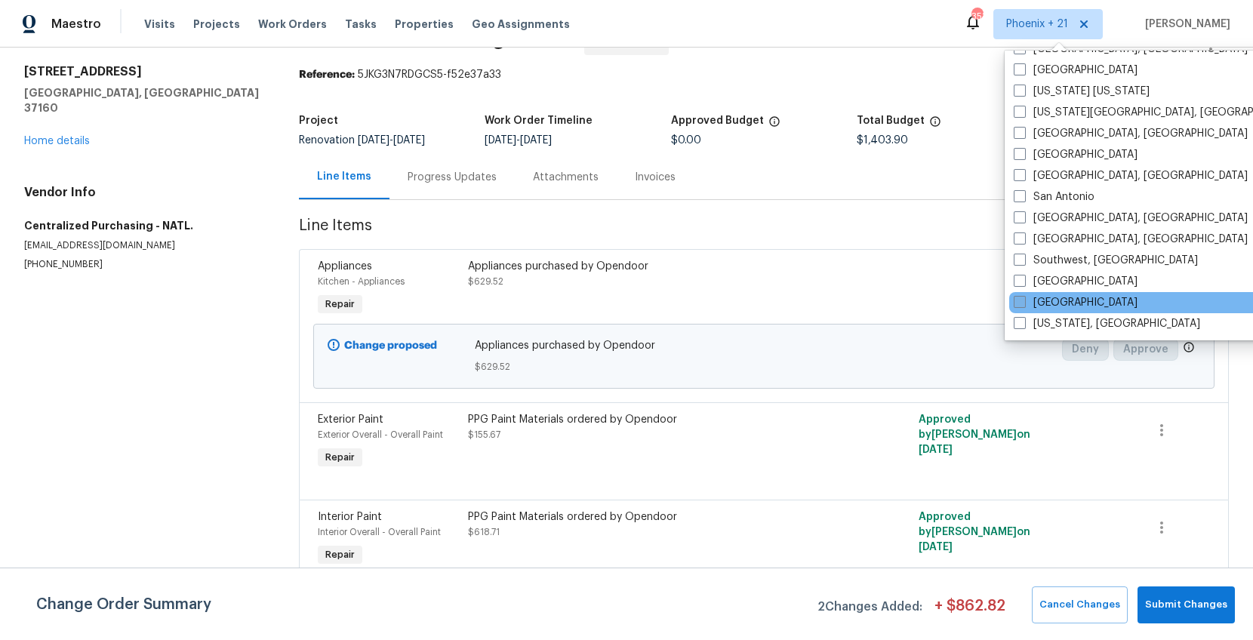
click at [1050, 301] on label "[GEOGRAPHIC_DATA]" at bounding box center [1076, 302] width 124 height 15
click at [1024, 301] on input "[GEOGRAPHIC_DATA]" at bounding box center [1019, 300] width 10 height 10
checkbox input "true"
click at [296, 13] on div "Visits Projects Work Orders Tasks Properties Geo Assignments" at bounding box center [366, 24] width 444 height 30
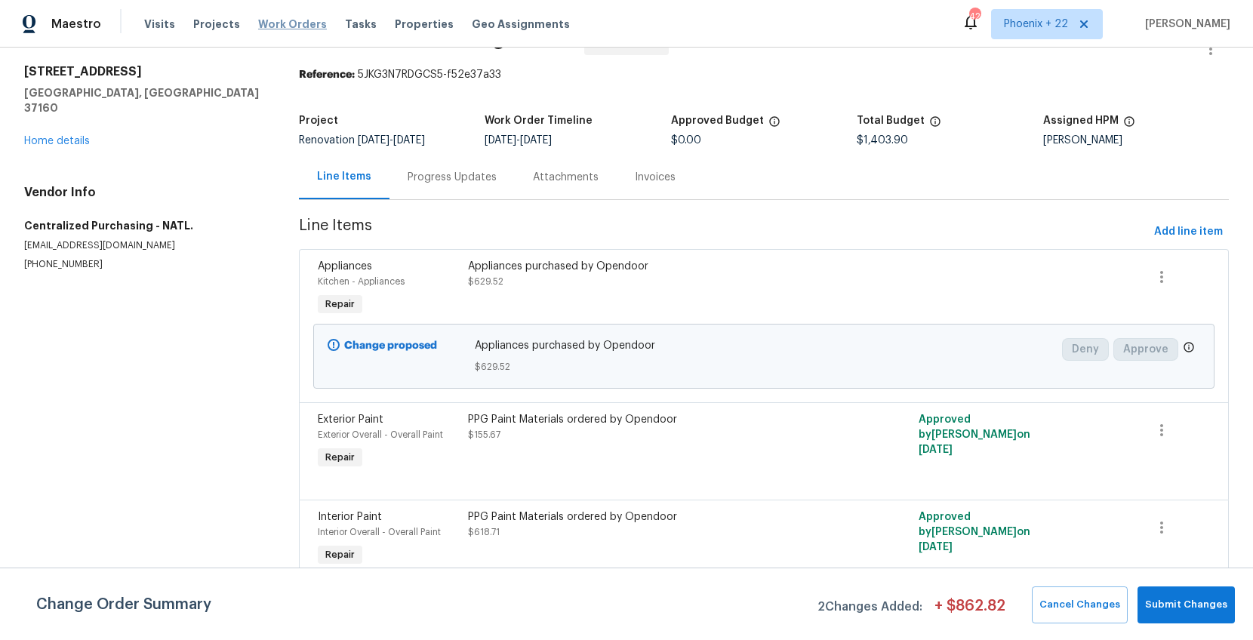
drag, startPoint x: 292, startPoint y: 23, endPoint x: 422, endPoint y: 38, distance: 130.7
click at [294, 24] on span "Work Orders" at bounding box center [292, 24] width 69 height 15
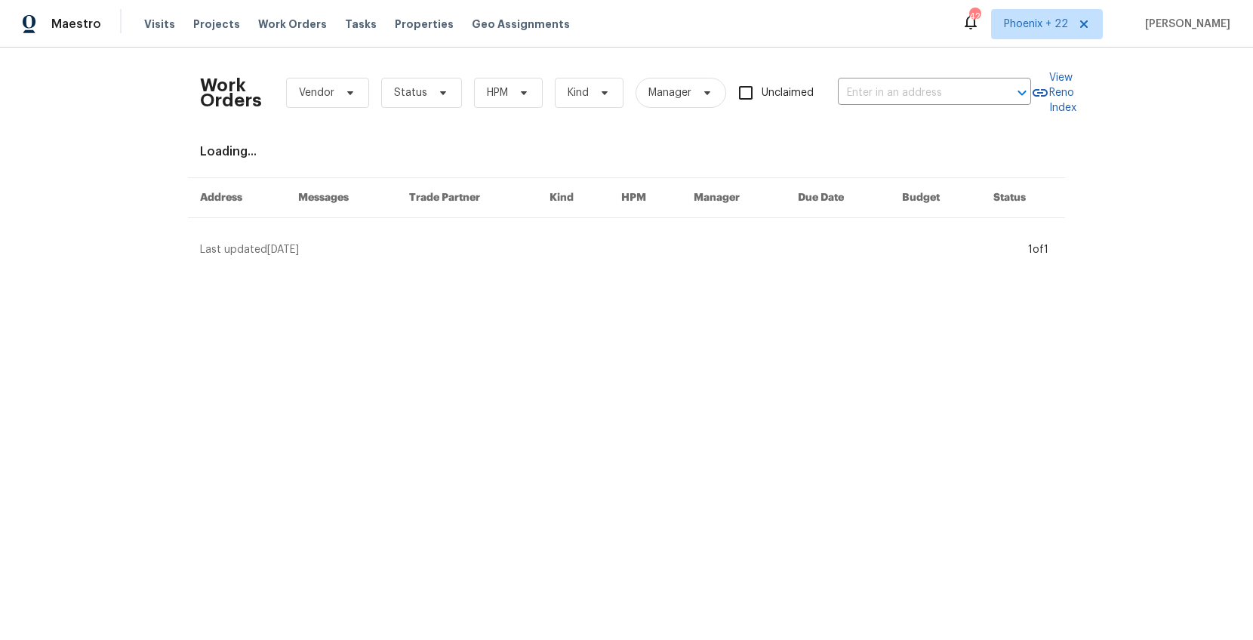
click at [826, 81] on div "Unclaimed" at bounding box center [782, 93] width 88 height 32
click at [879, 97] on input "text" at bounding box center [913, 93] width 151 height 23
paste input "10905 Brucehaven Dr, Riverview, FL 33578"
type input "10905 Brucehaven Dr, Riverview, FL 33578"
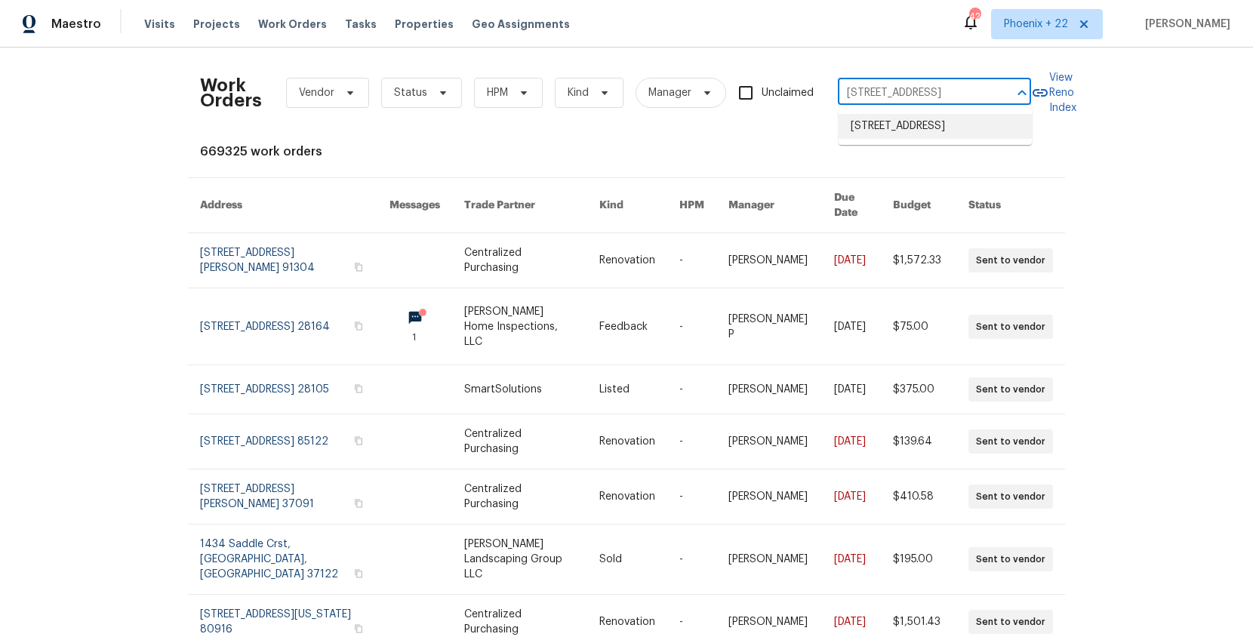
click at [910, 134] on li "10905 Brucehaven Dr, Riverview, FL 33578" at bounding box center [935, 126] width 193 height 25
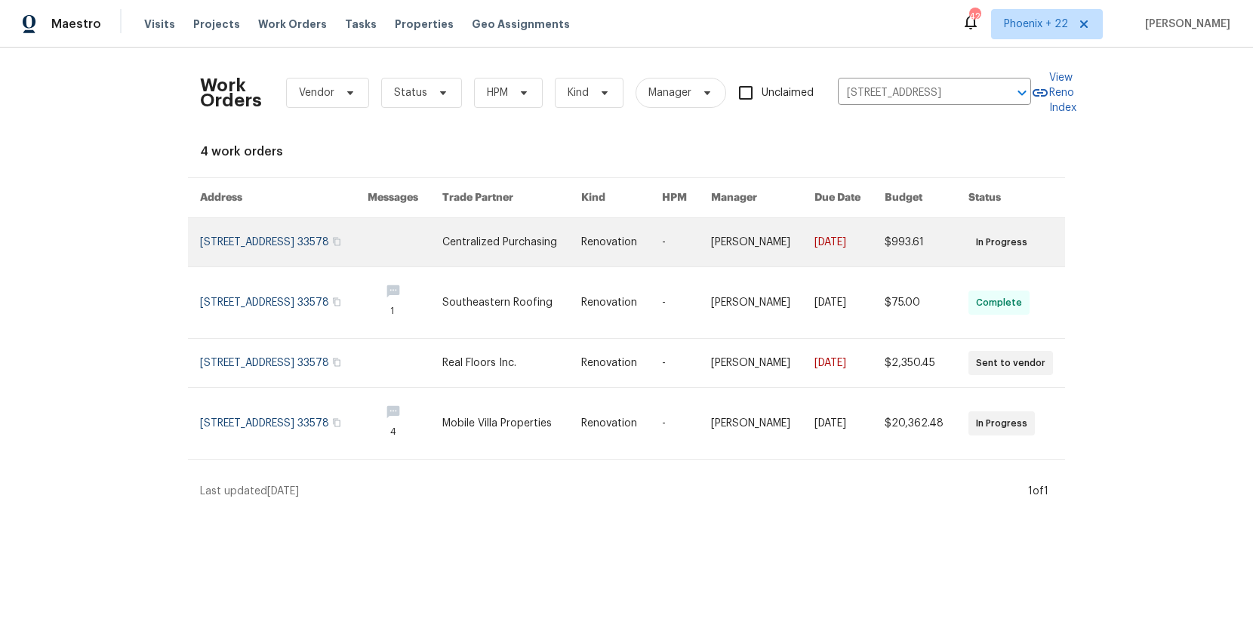
click at [660, 247] on link at bounding box center [621, 242] width 80 height 48
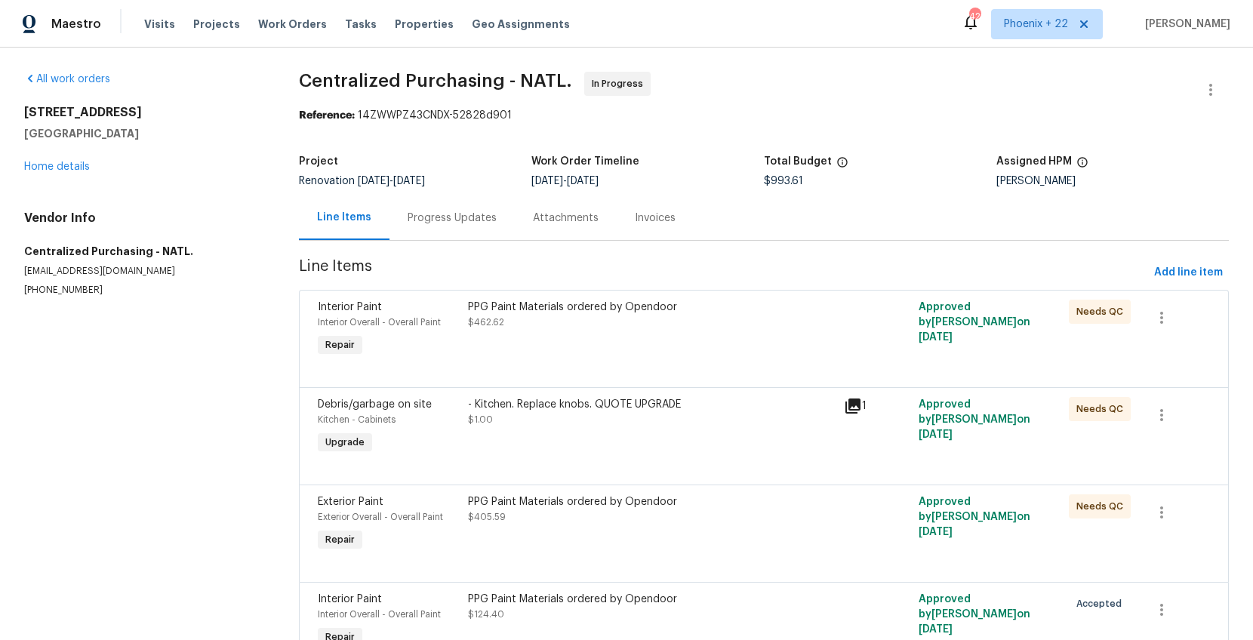
click at [76, 156] on div "10905 Brucehaven Dr Riverview, FL 33578 Home details" at bounding box center [143, 139] width 239 height 69
click at [71, 167] on link "Home details" at bounding box center [57, 167] width 66 height 11
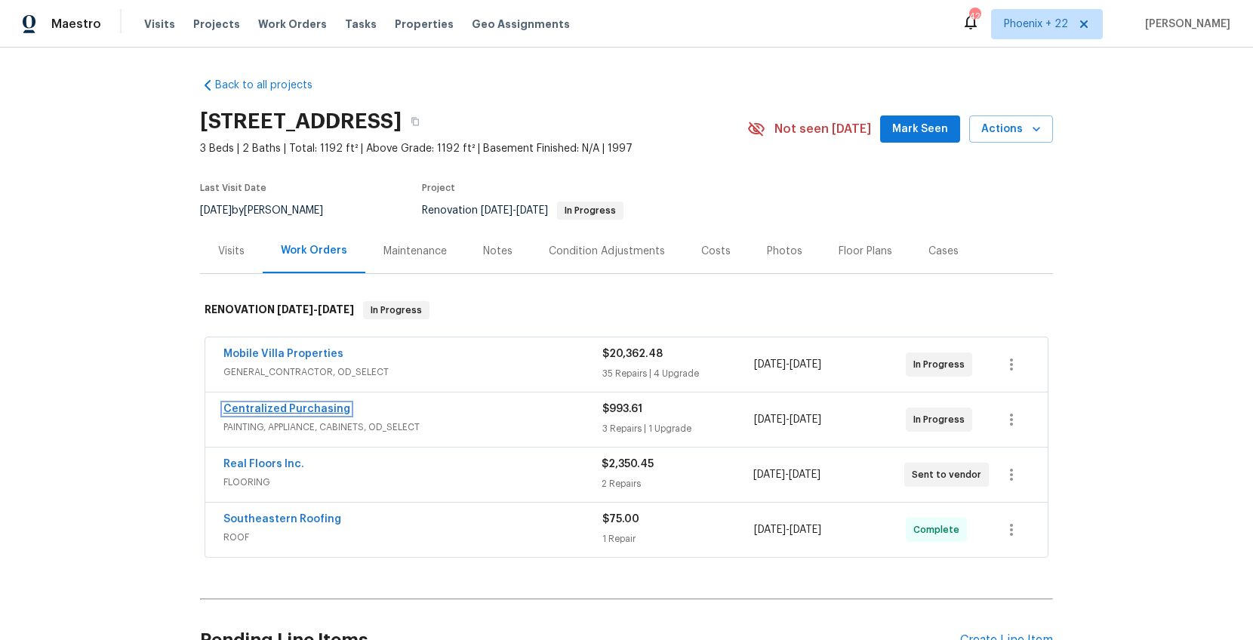
click at [328, 408] on link "Centralized Purchasing" at bounding box center [286, 409] width 127 height 11
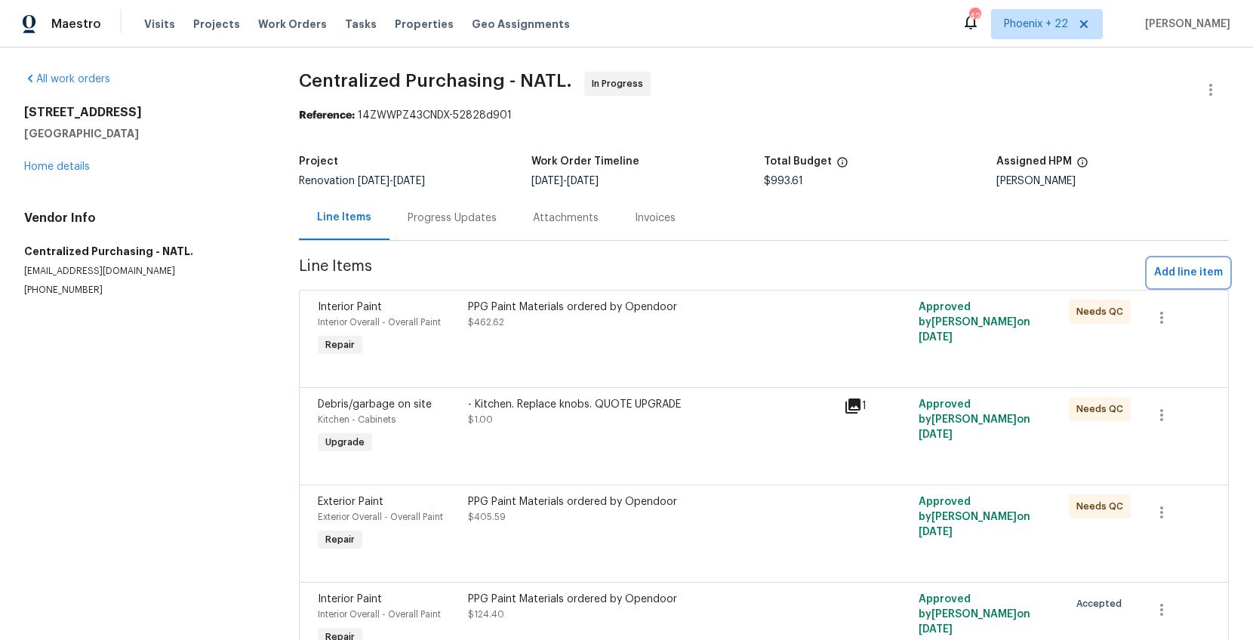
click at [1167, 264] on span "Add line item" at bounding box center [1188, 273] width 69 height 19
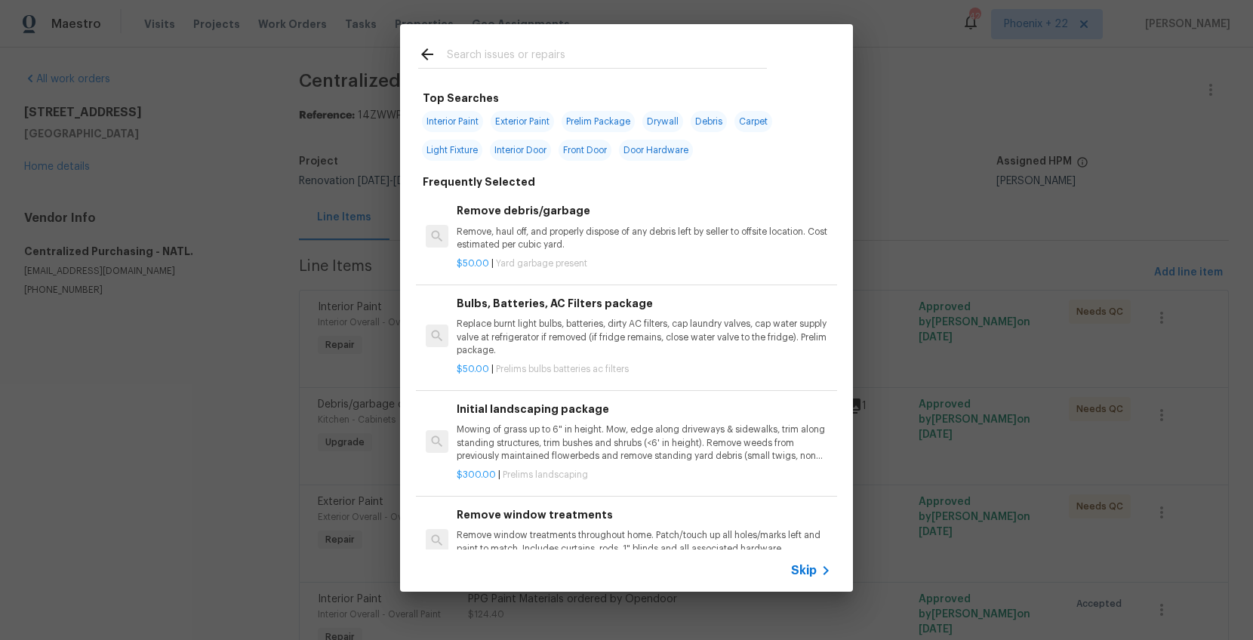
click at [524, 66] on input "text" at bounding box center [607, 56] width 320 height 23
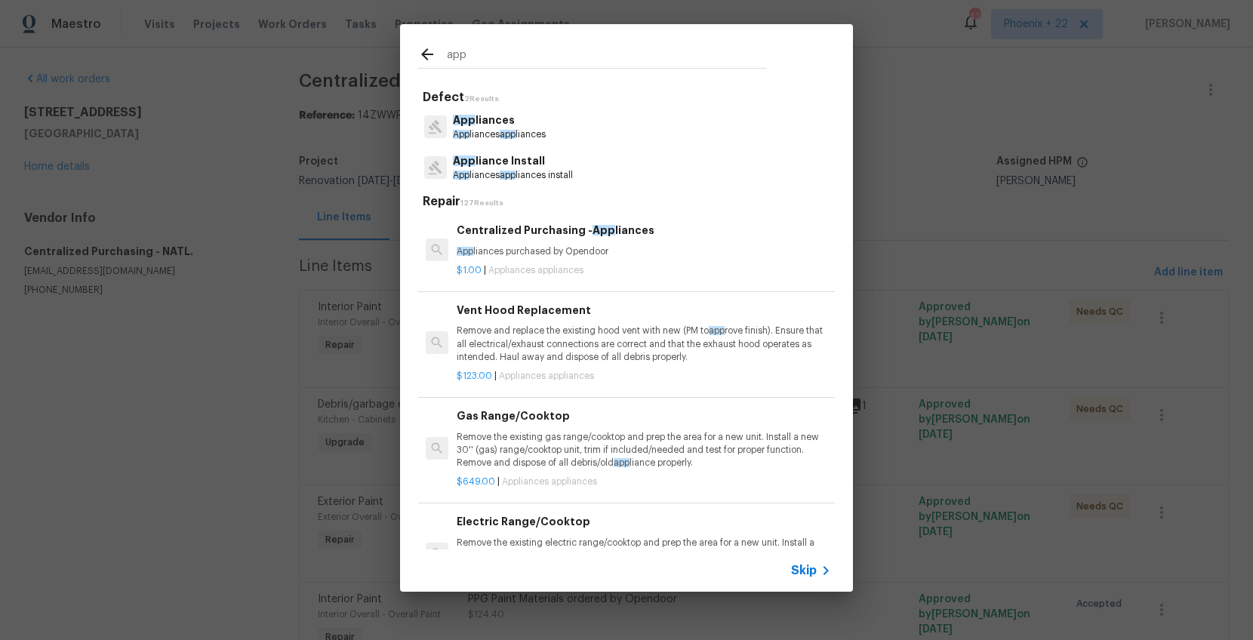
type input "app"
click at [630, 245] on p "App liances purchased by Opendoor" at bounding box center [644, 251] width 375 height 13
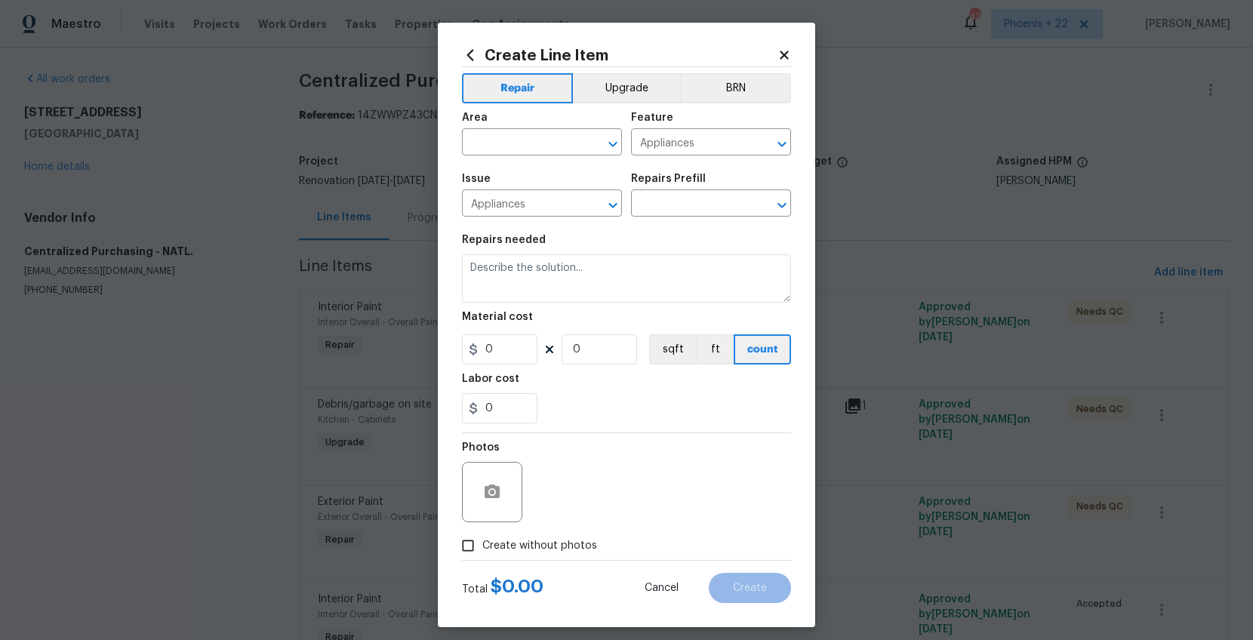
type input "Centralized Purchasing - Appliances $1.00"
type textarea "Appliances purchased by Opendoor"
type input "1"
click at [527, 359] on input "1" at bounding box center [500, 349] width 76 height 30
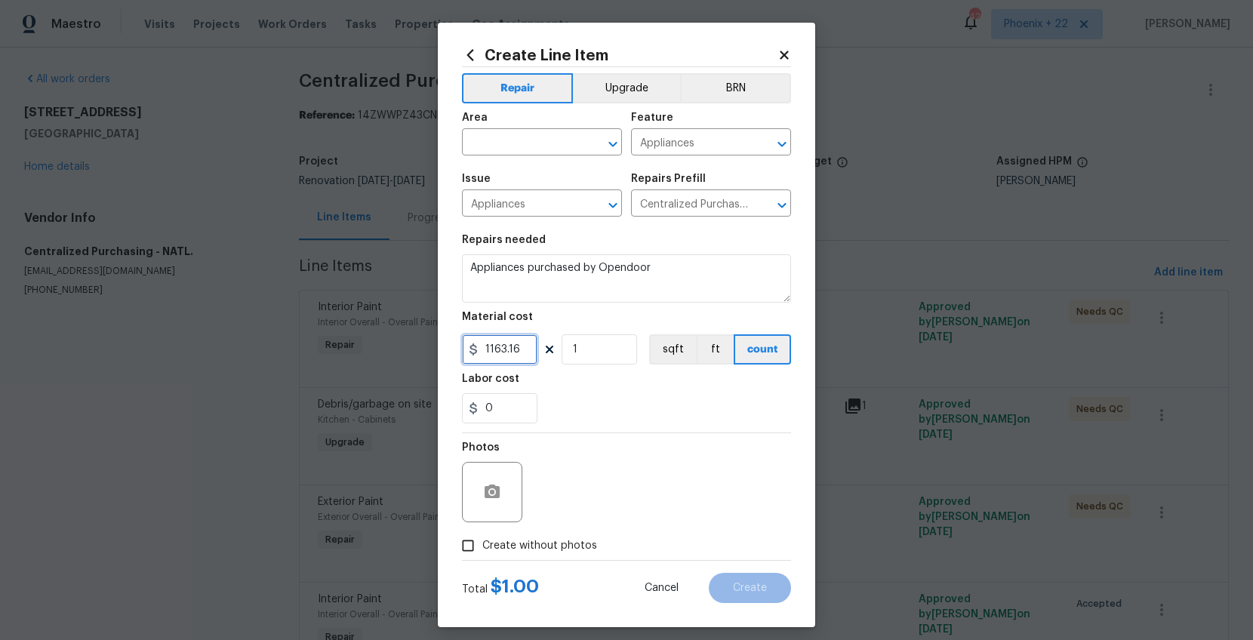
type input "1163.16"
click at [540, 129] on div "Area" at bounding box center [542, 123] width 160 height 20
click at [538, 138] on input "text" at bounding box center [521, 143] width 118 height 23
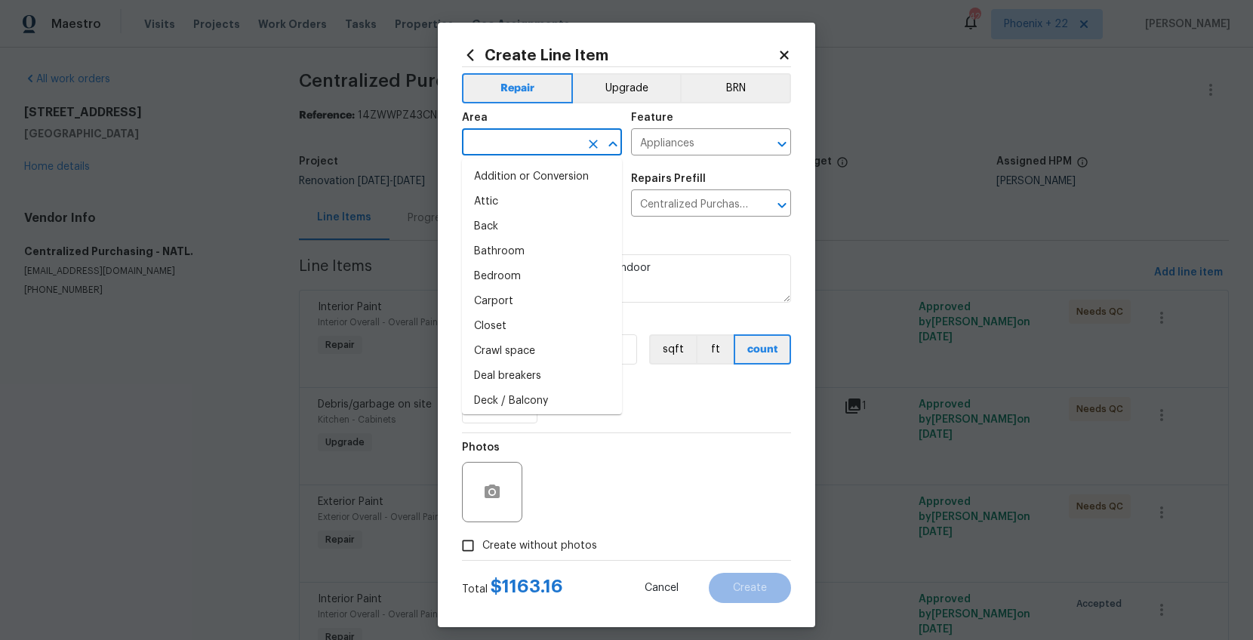
type input "l"
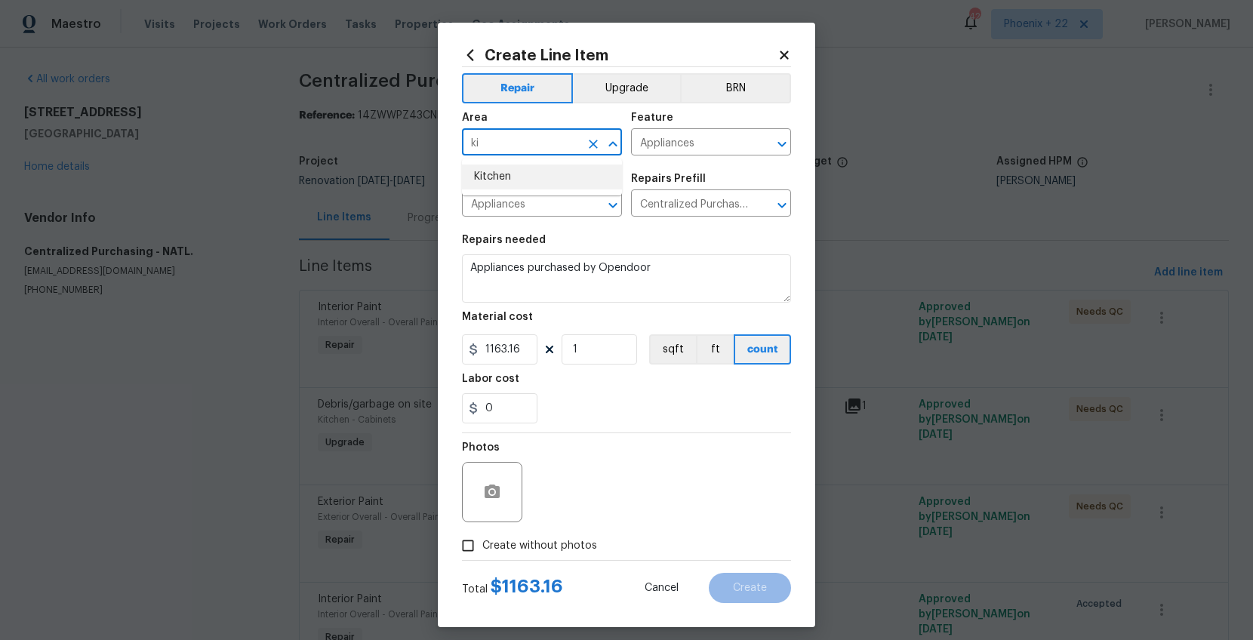
click at [520, 178] on li "Kitchen" at bounding box center [542, 177] width 160 height 25
type input "Kitchen"
click at [559, 547] on span "Create without photos" at bounding box center [539, 546] width 115 height 16
click at [482, 547] on input "Create without photos" at bounding box center [468, 546] width 29 height 29
checkbox input "true"
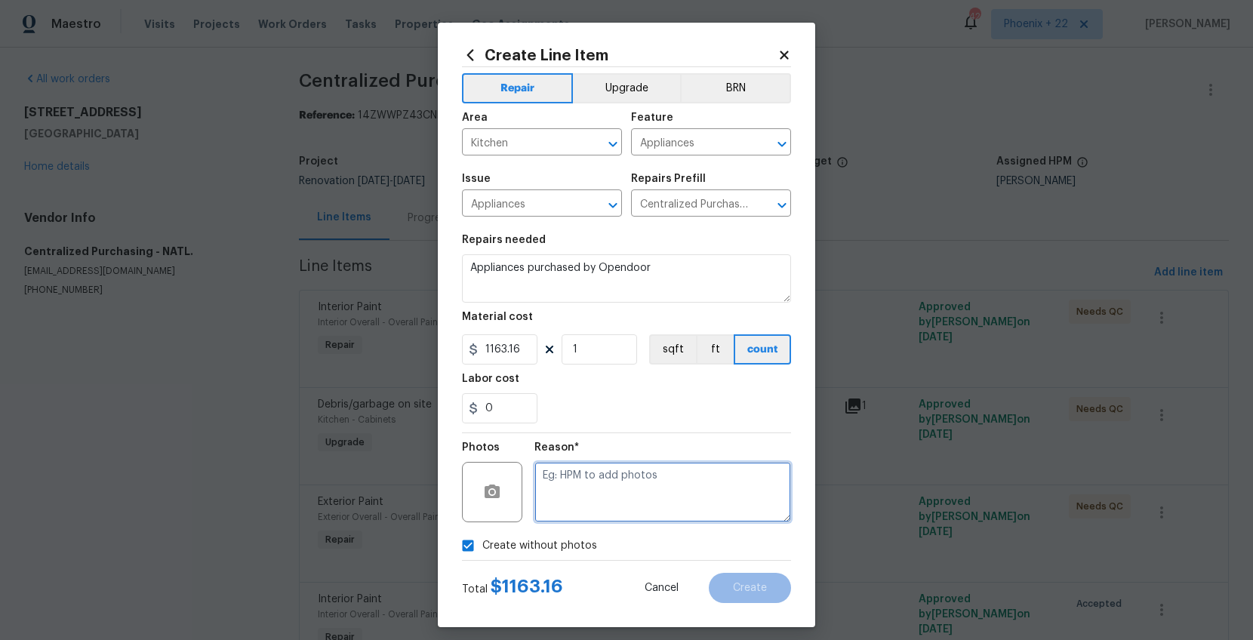
click at [596, 496] on textarea at bounding box center [663, 492] width 257 height 60
type textarea "NA"
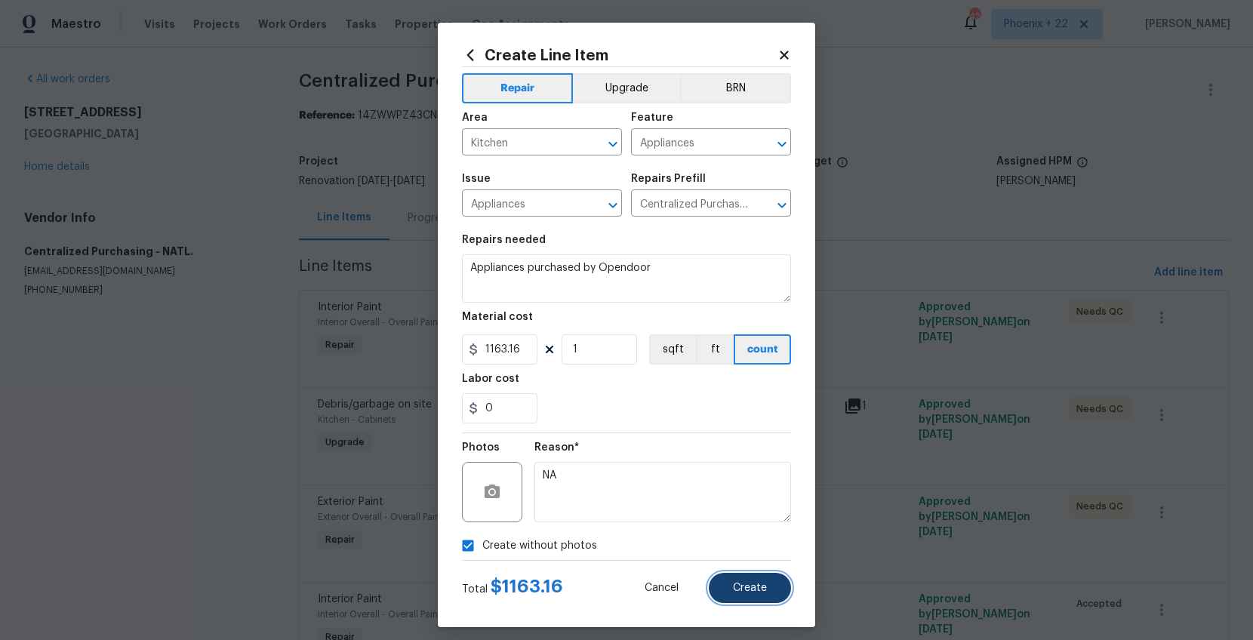
click at [757, 598] on button "Create" at bounding box center [750, 588] width 82 height 30
